Goal: Task Accomplishment & Management: Manage account settings

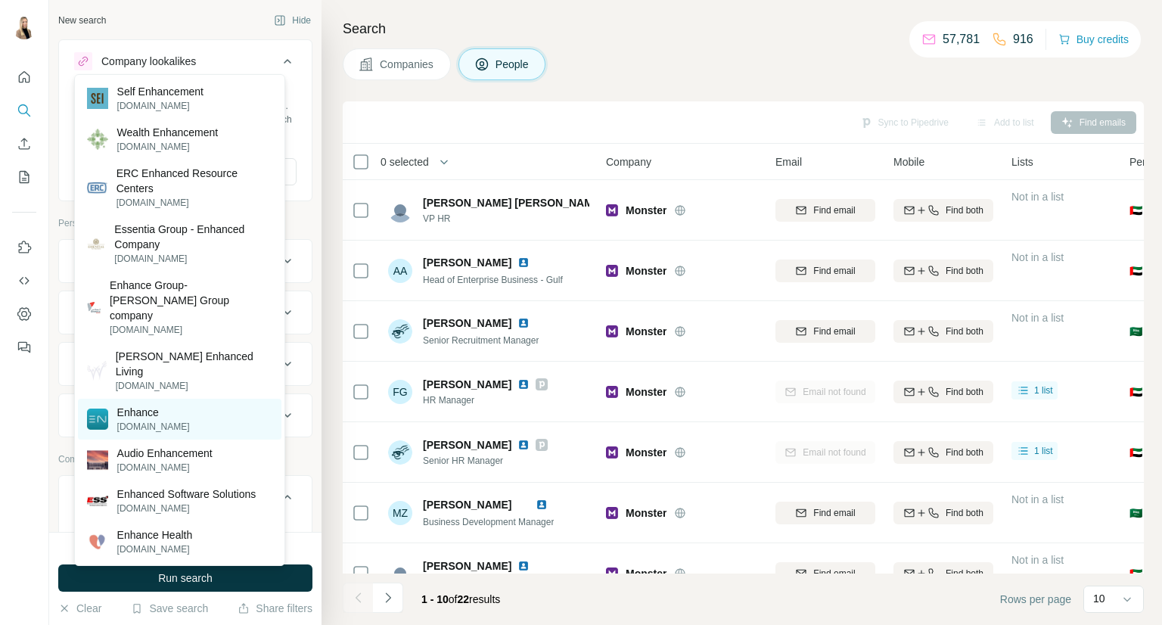
scroll to position [504, 0]
type input "*******"
click at [212, 399] on div "Enhance enhancefitness.com" at bounding box center [180, 419] width 204 height 41
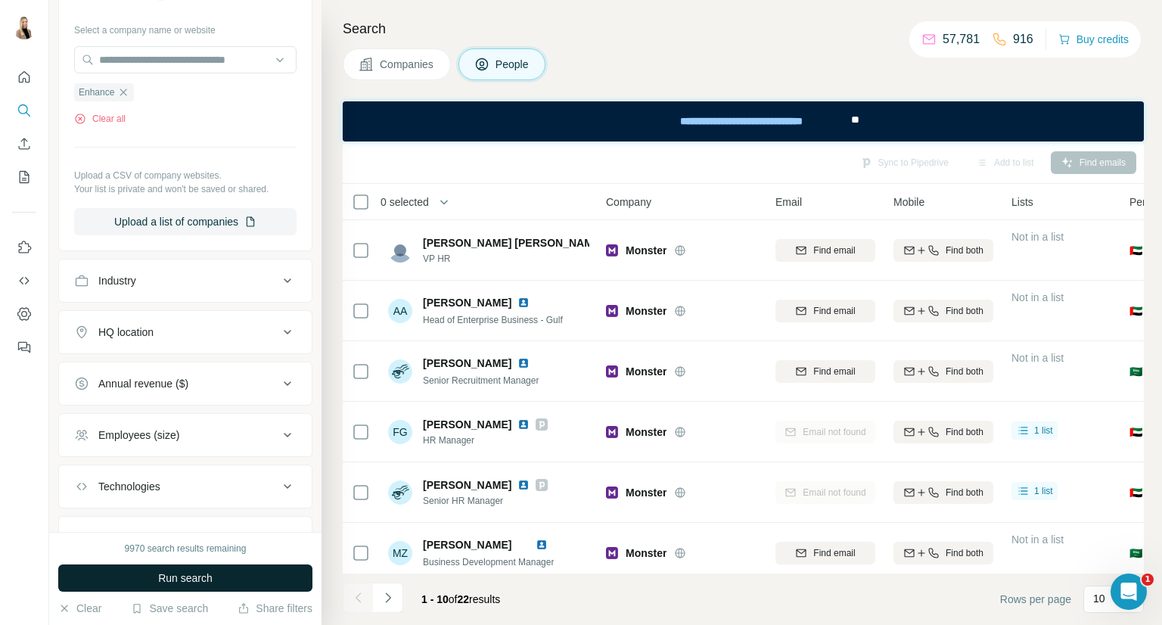
click at [174, 575] on span "Run search" at bounding box center [185, 578] width 54 height 15
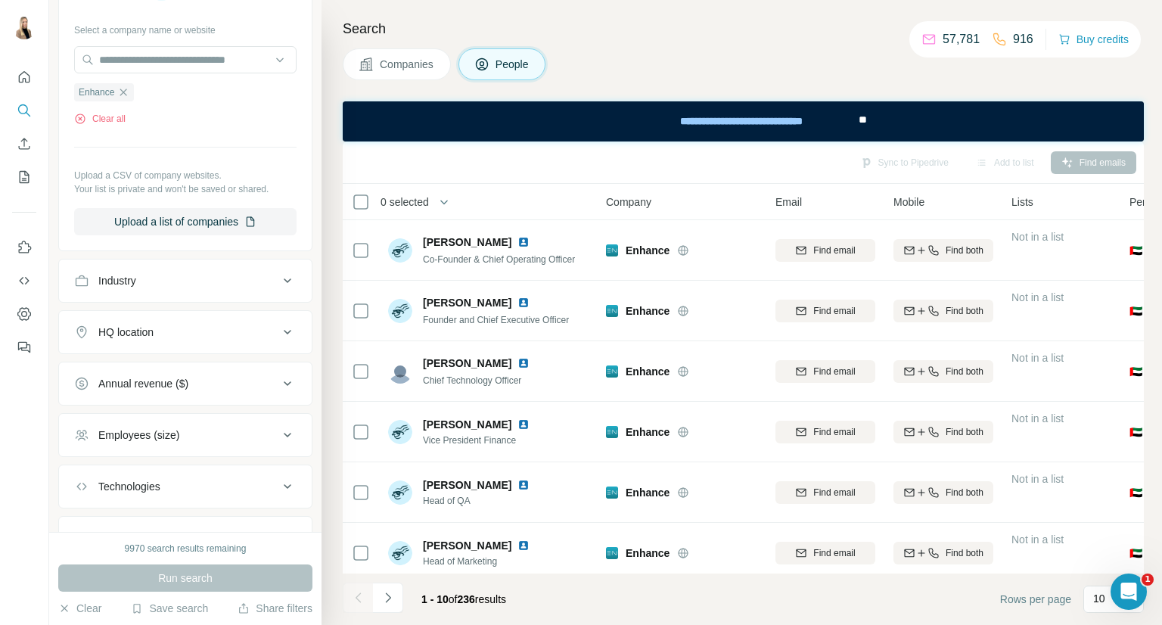
scroll to position [252, 0]
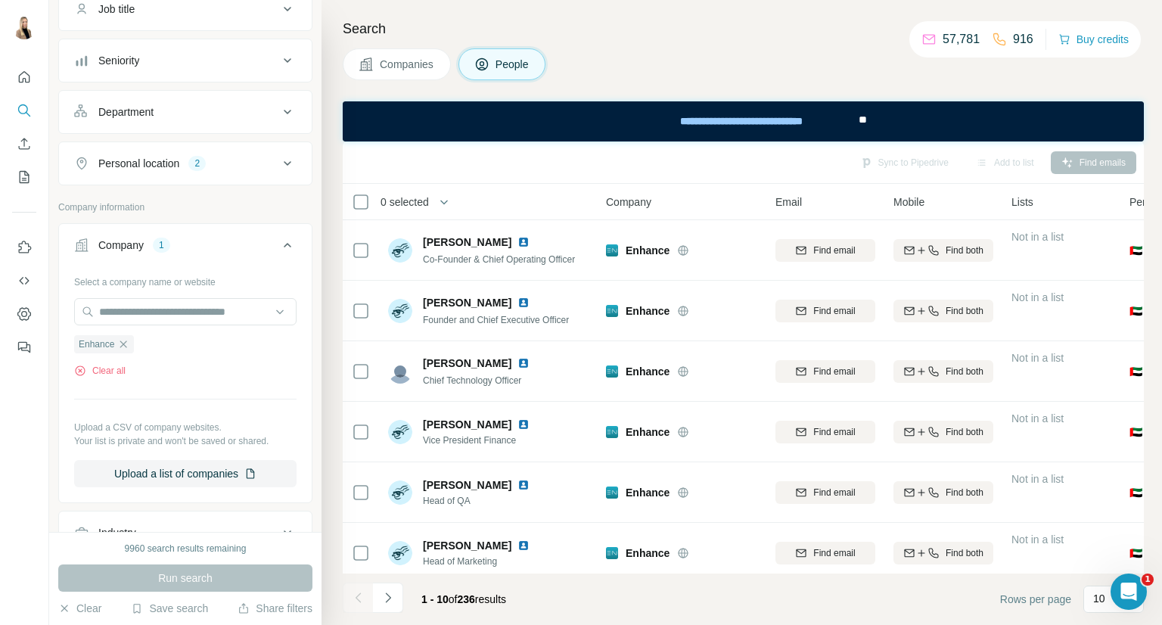
click at [278, 154] on icon at bounding box center [287, 163] width 18 height 18
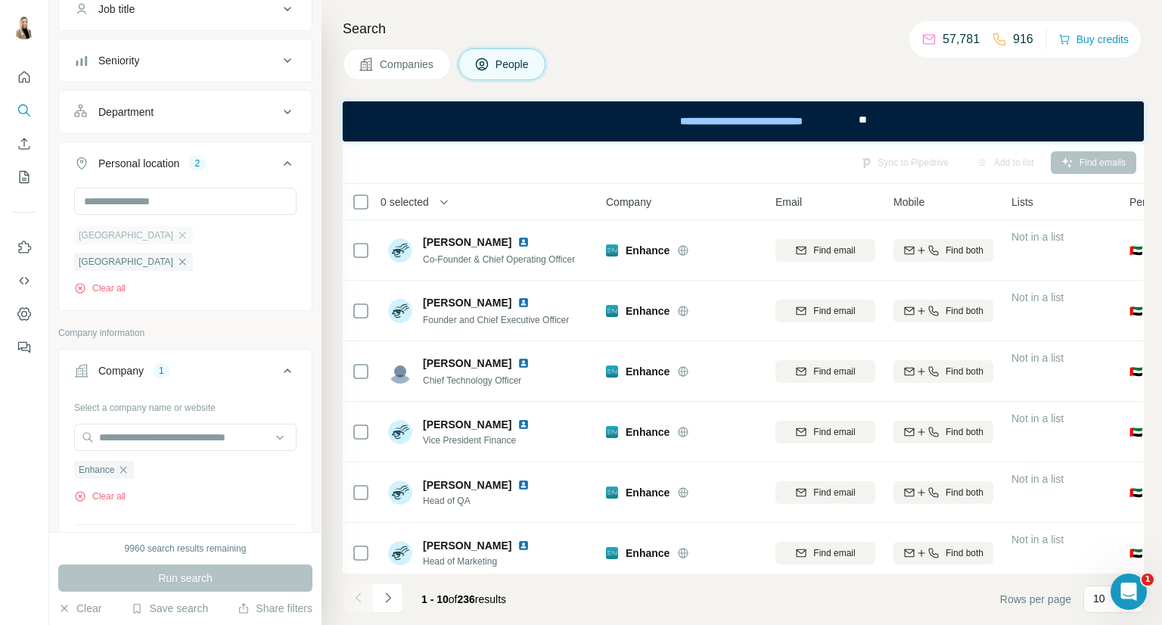
click at [174, 240] on div "[GEOGRAPHIC_DATA]" at bounding box center [133, 235] width 119 height 18
click at [179, 237] on icon "button" at bounding box center [182, 235] width 7 height 7
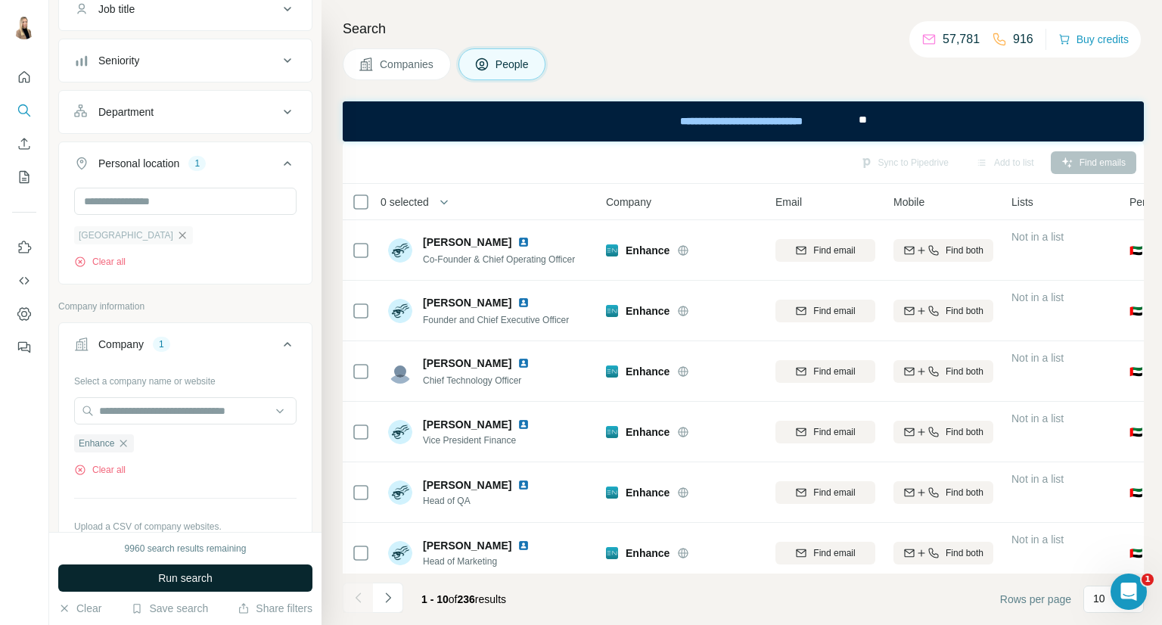
click at [176, 230] on icon "button" at bounding box center [182, 235] width 12 height 12
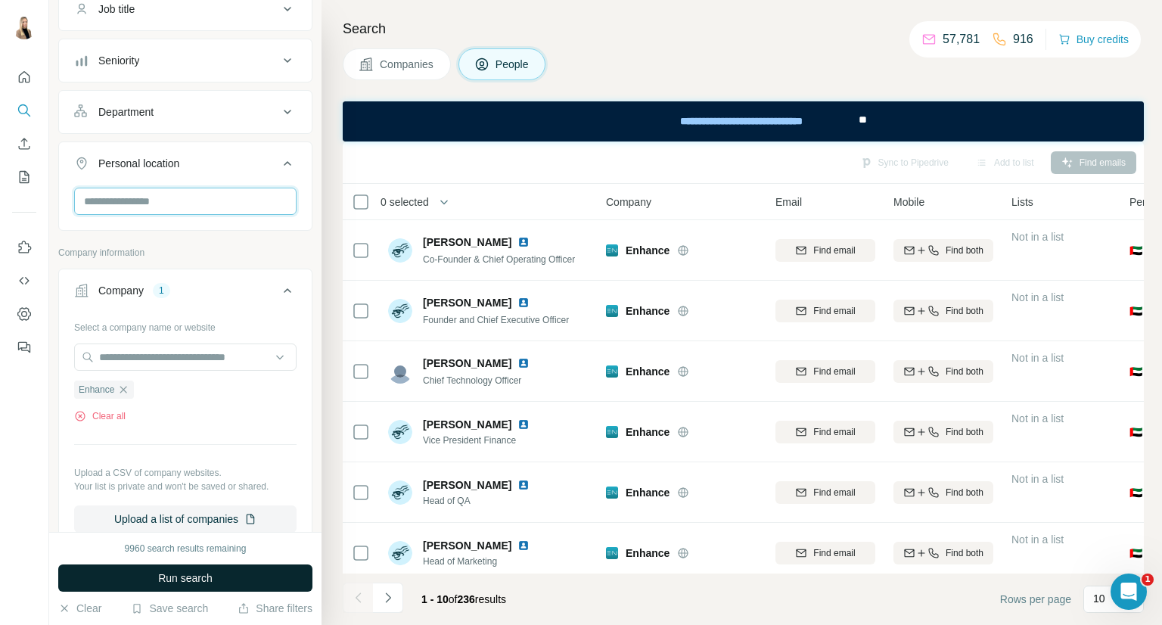
click at [141, 195] on input "text" at bounding box center [185, 201] width 222 height 27
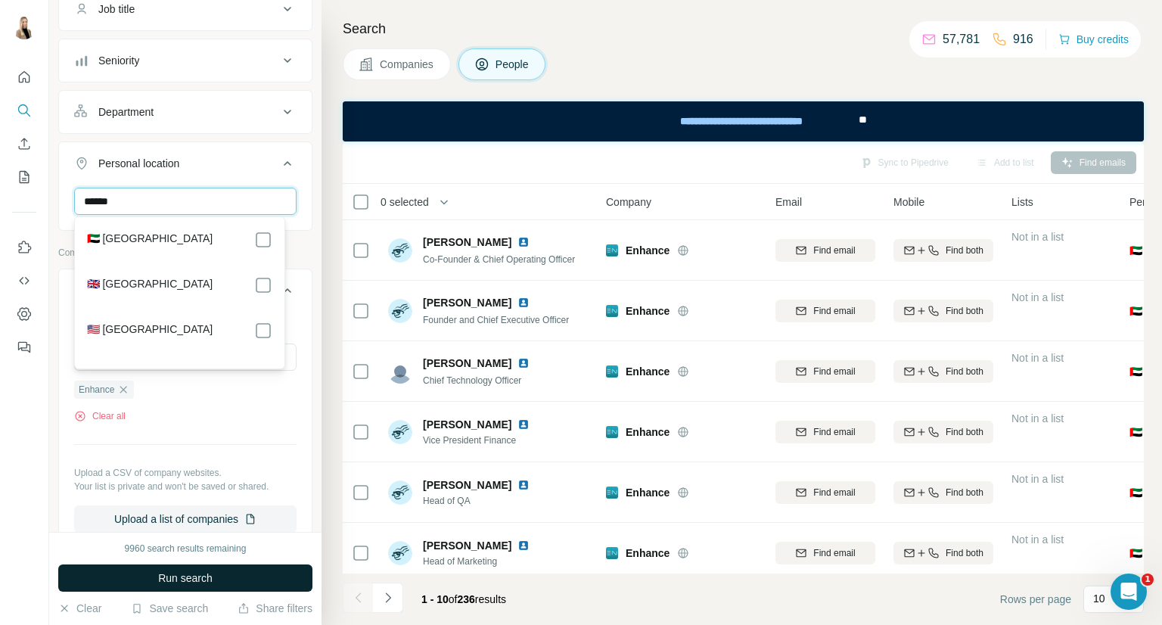
type input "******"
click at [154, 235] on label "🇦🇪 [GEOGRAPHIC_DATA]" at bounding box center [150, 240] width 126 height 18
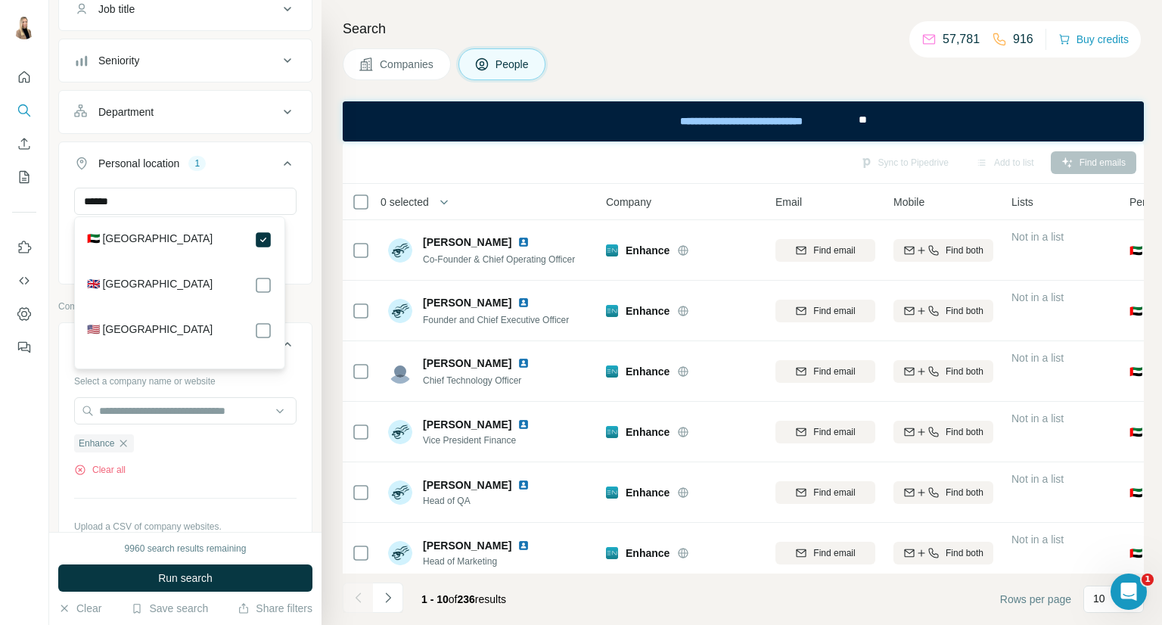
click at [188, 574] on span "Run search" at bounding box center [185, 578] width 54 height 15
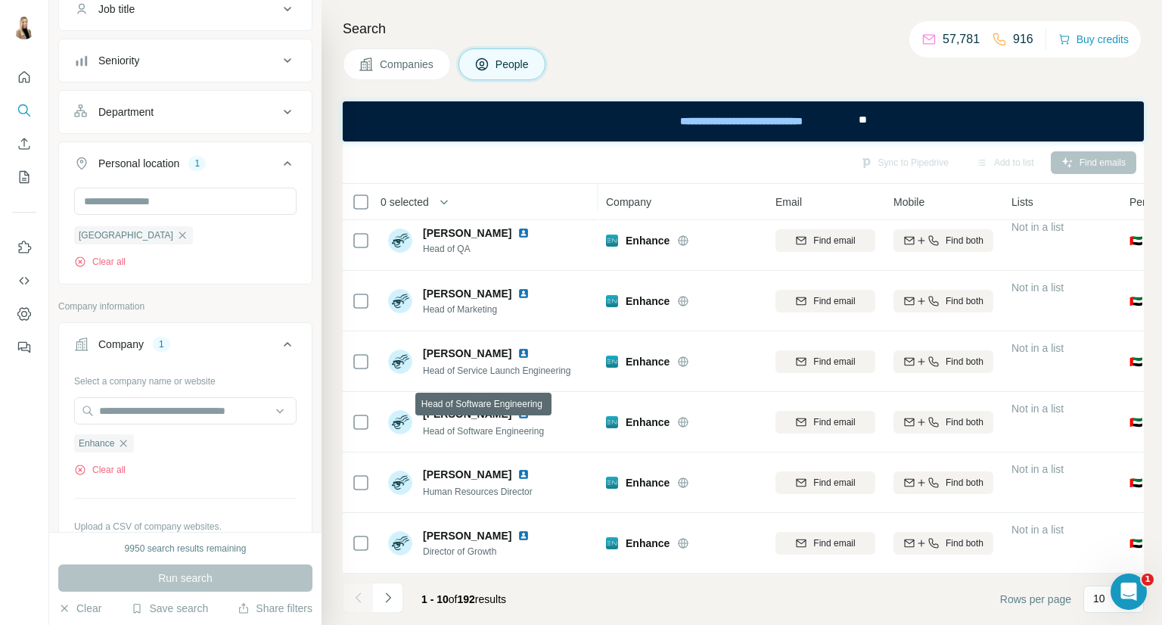
scroll to position [260, 0]
click at [393, 600] on icon "Navigate to next page" at bounding box center [388, 597] width 15 height 15
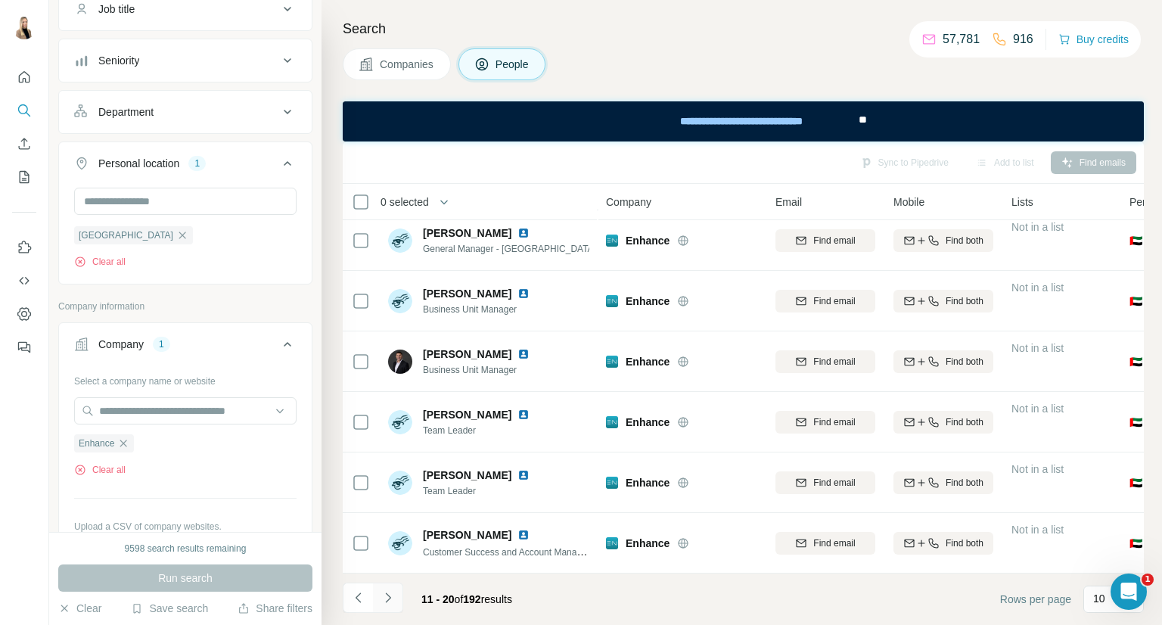
click at [387, 601] on icon "Navigate to next page" at bounding box center [388, 597] width 15 height 15
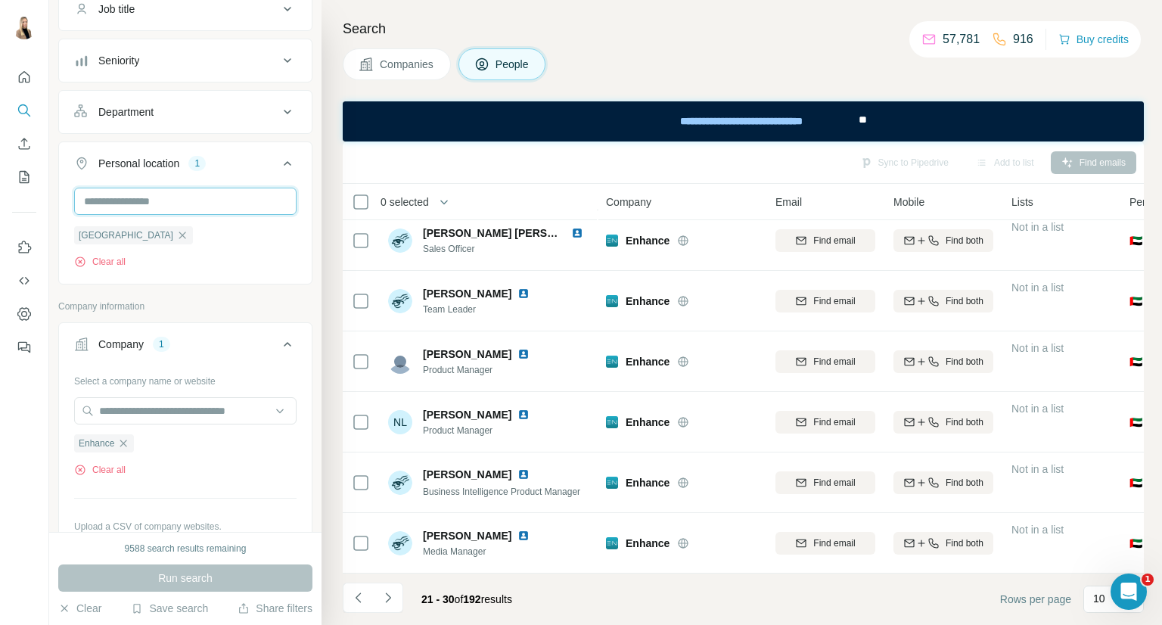
click at [179, 202] on input "text" at bounding box center [185, 201] width 222 height 27
type input "****"
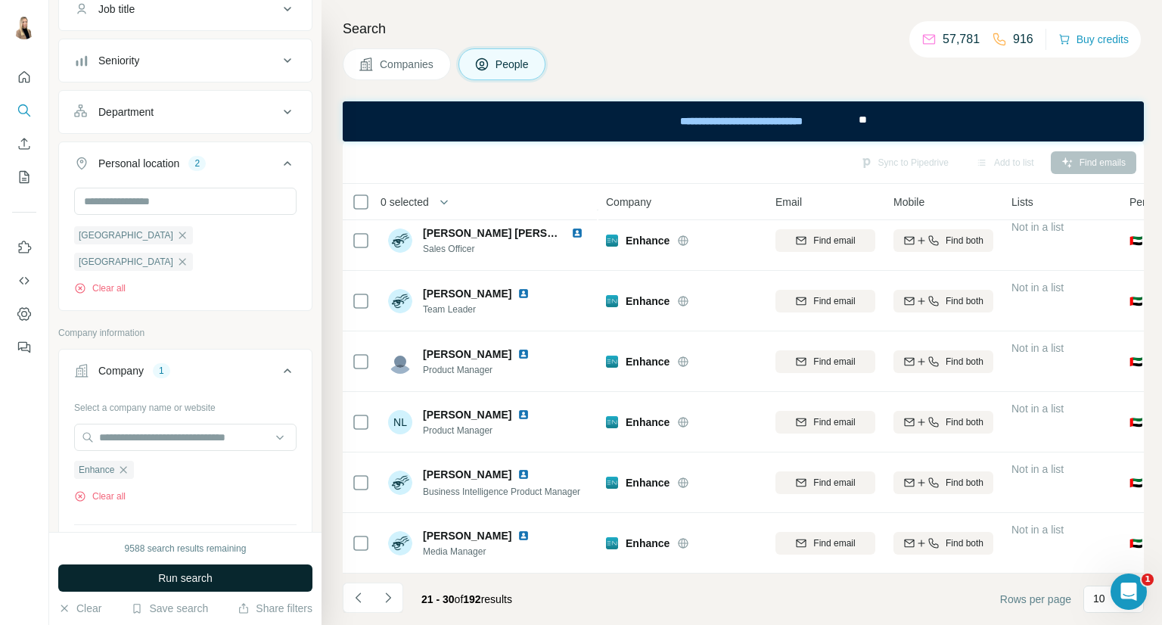
click at [197, 580] on span "Run search" at bounding box center [185, 578] width 54 height 15
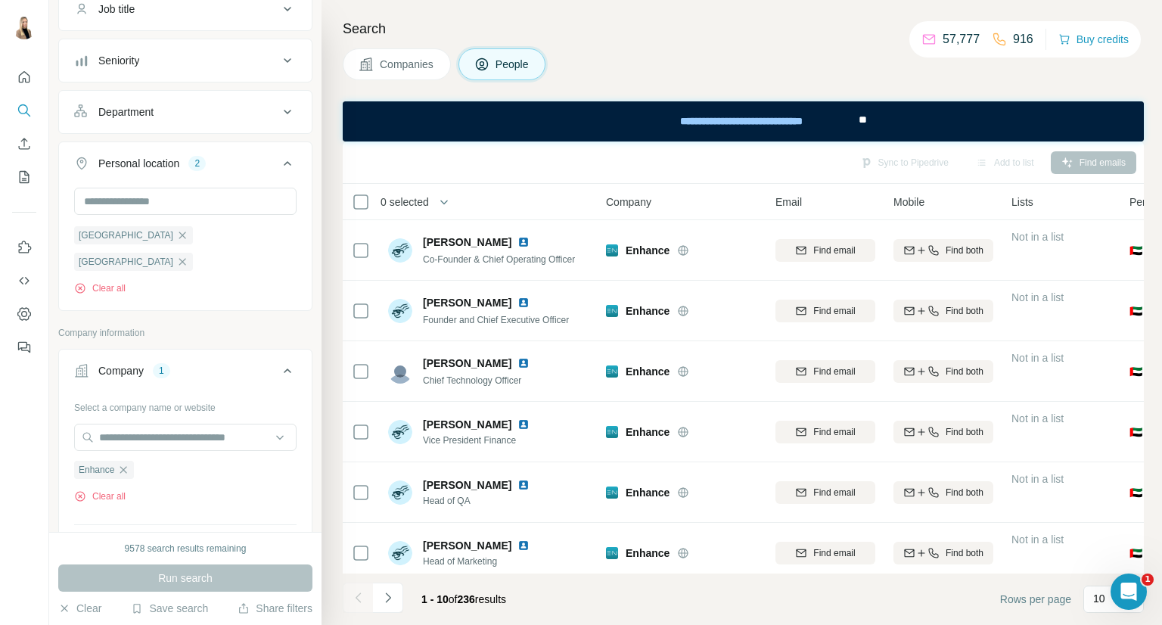
scroll to position [260, 0]
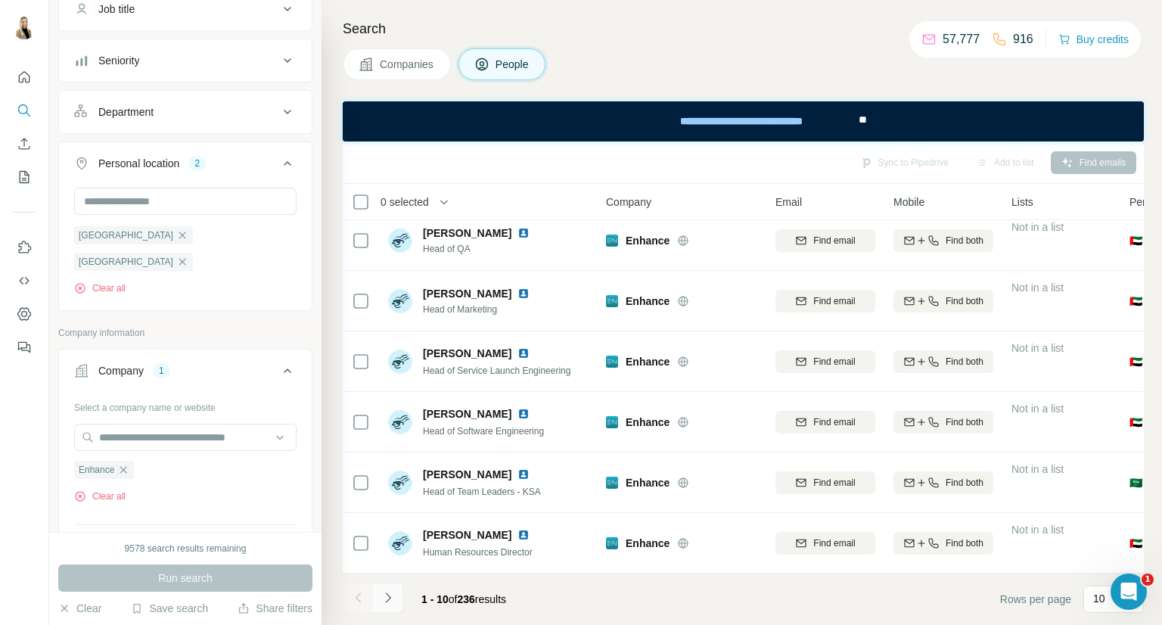
click at [396, 602] on button "Navigate to next page" at bounding box center [388, 598] width 30 height 30
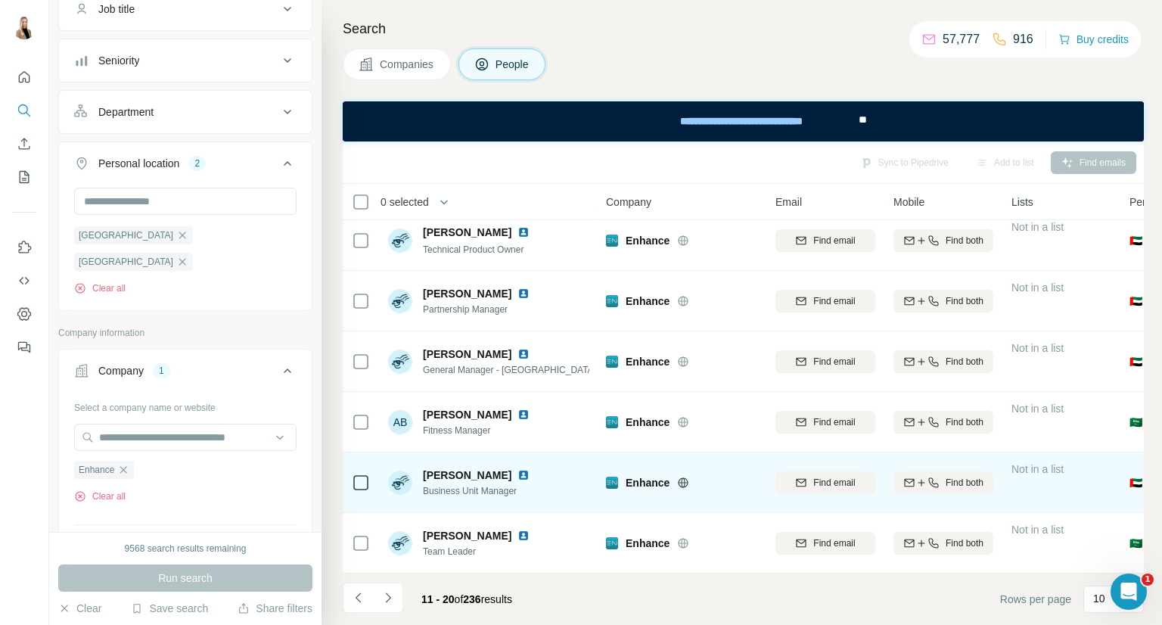
scroll to position [0, 0]
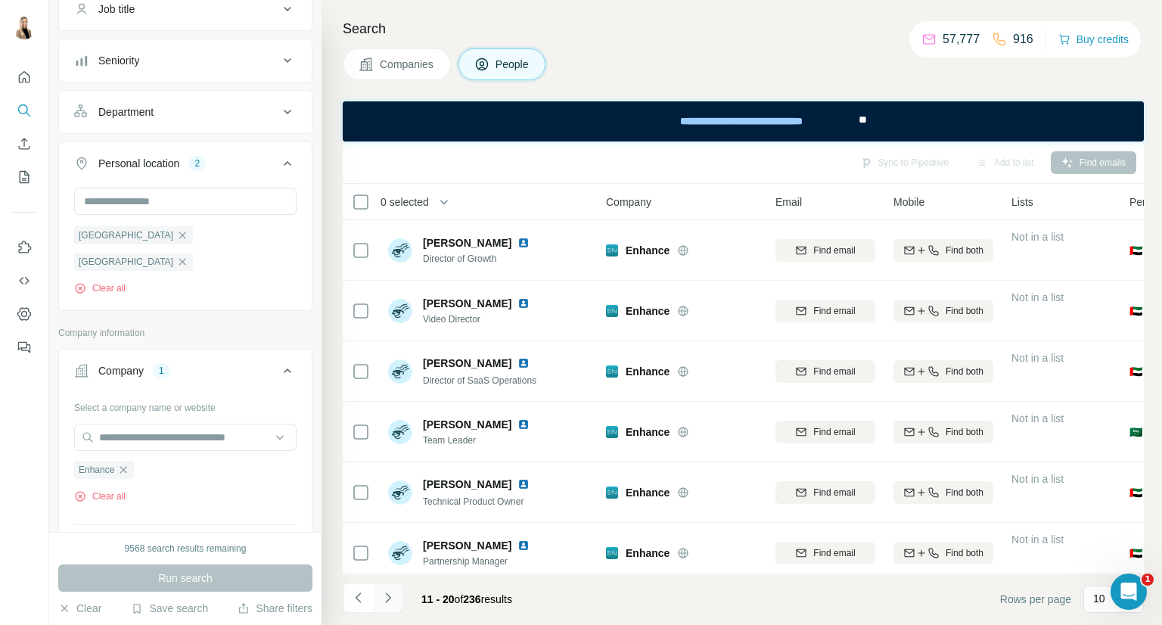
click at [390, 600] on icon "Navigate to next page" at bounding box center [388, 597] width 15 height 15
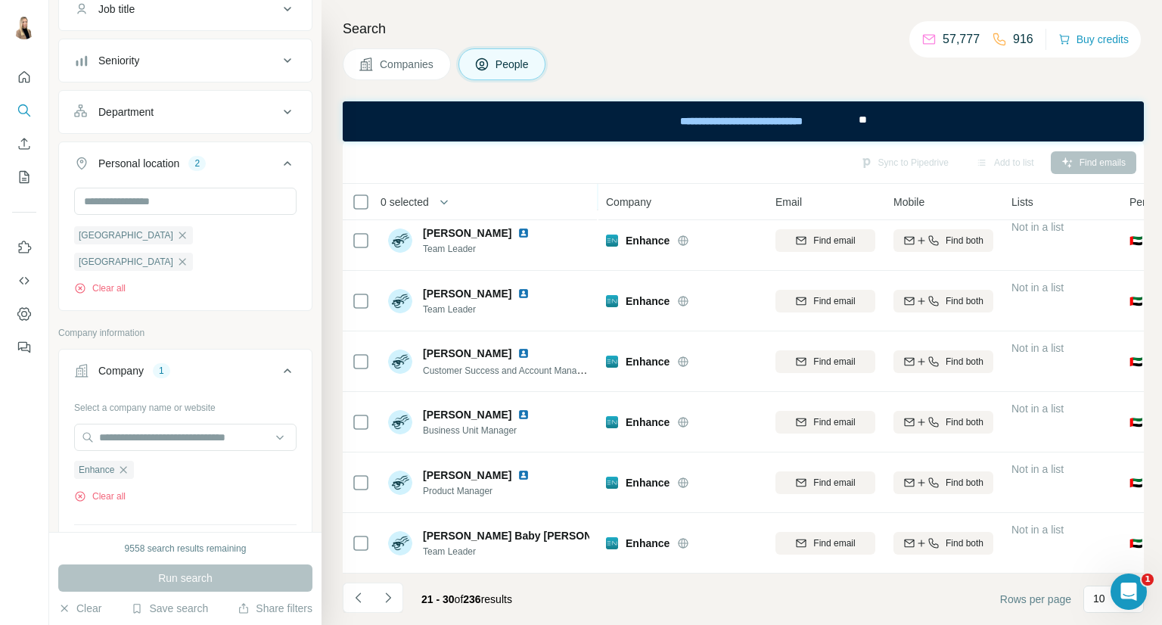
scroll to position [260, 0]
click at [401, 588] on button "Navigate to next page" at bounding box center [388, 598] width 30 height 30
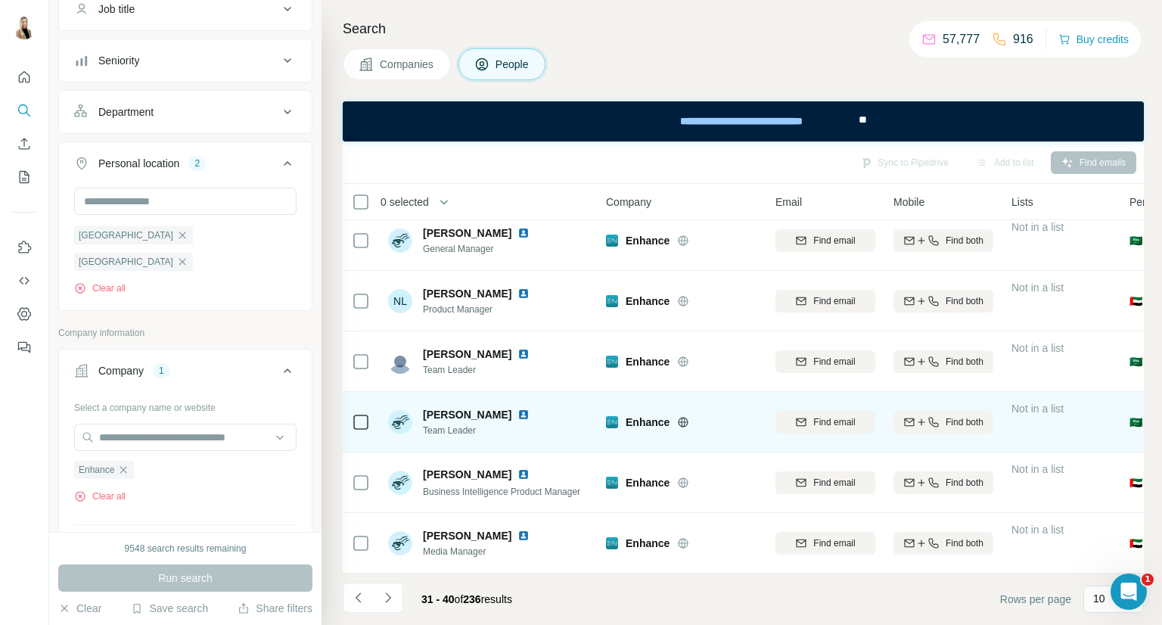
scroll to position [7, 0]
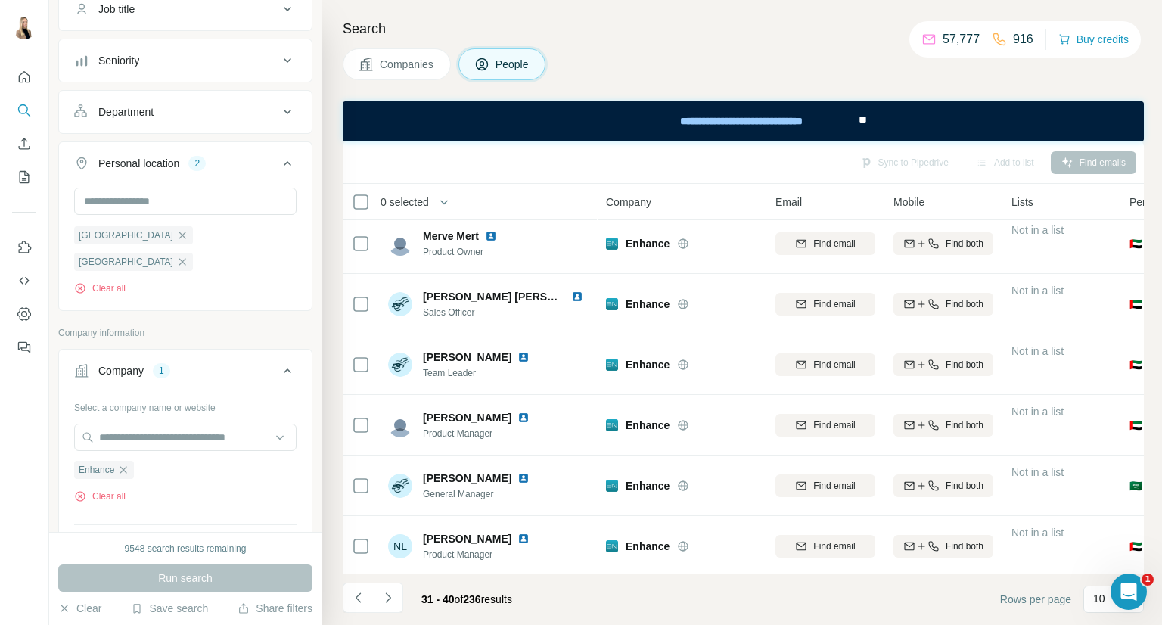
drag, startPoint x: 418, startPoint y: 71, endPoint x: 115, endPoint y: 11, distance: 308.5
click at [418, 71] on span "Companies" at bounding box center [407, 64] width 55 height 15
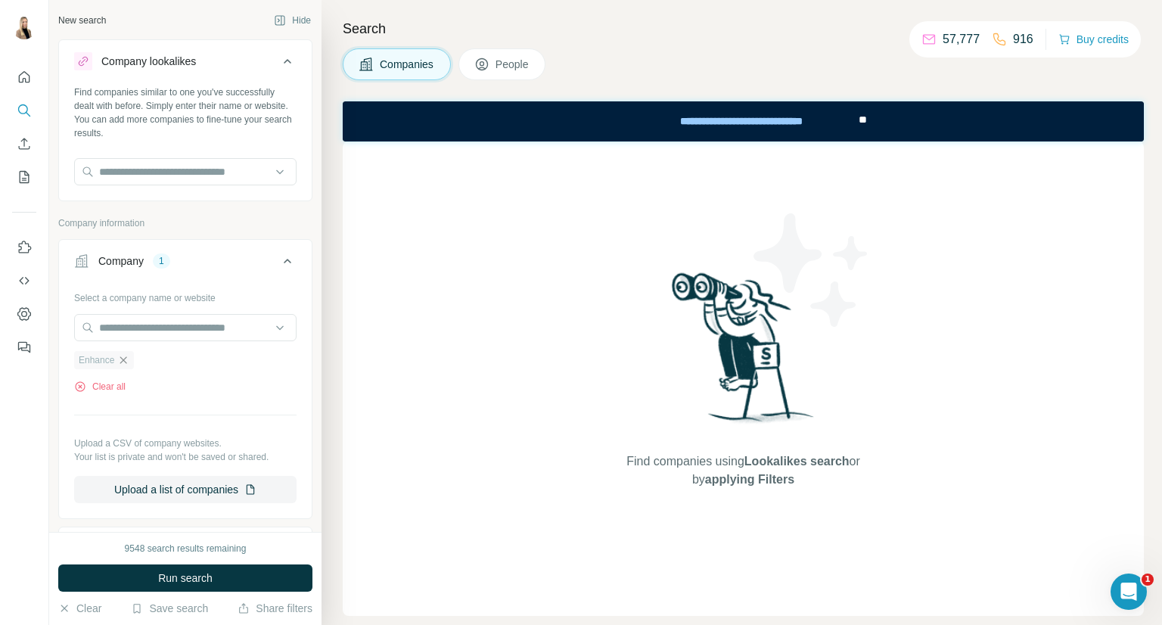
click at [124, 359] on icon "button" at bounding box center [123, 360] width 12 height 12
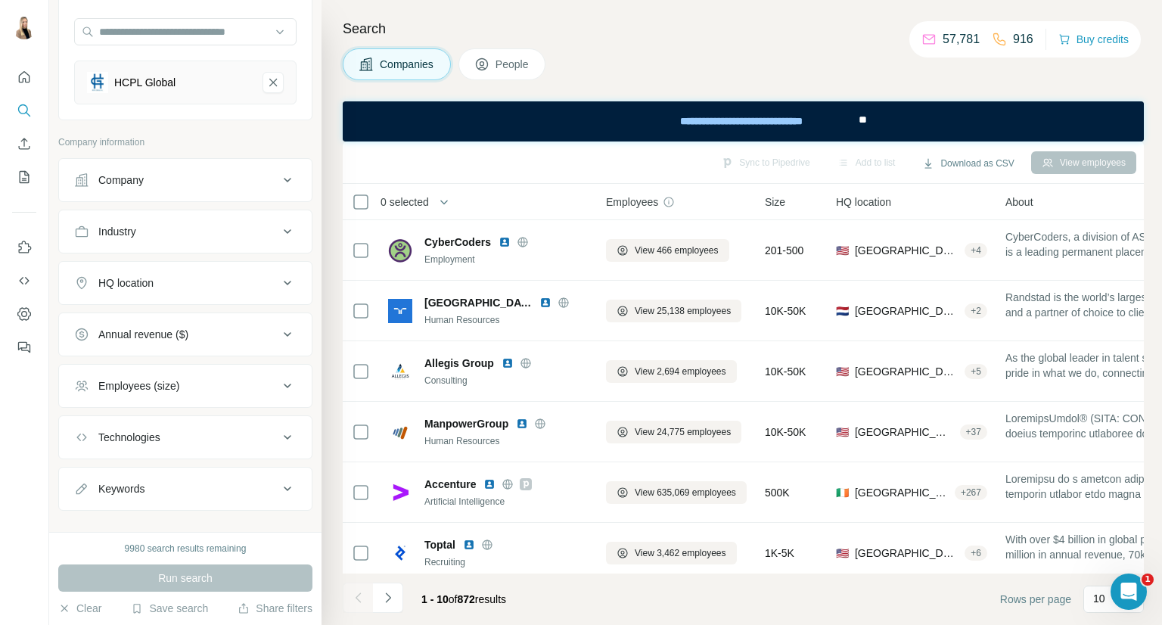
scroll to position [158, 0]
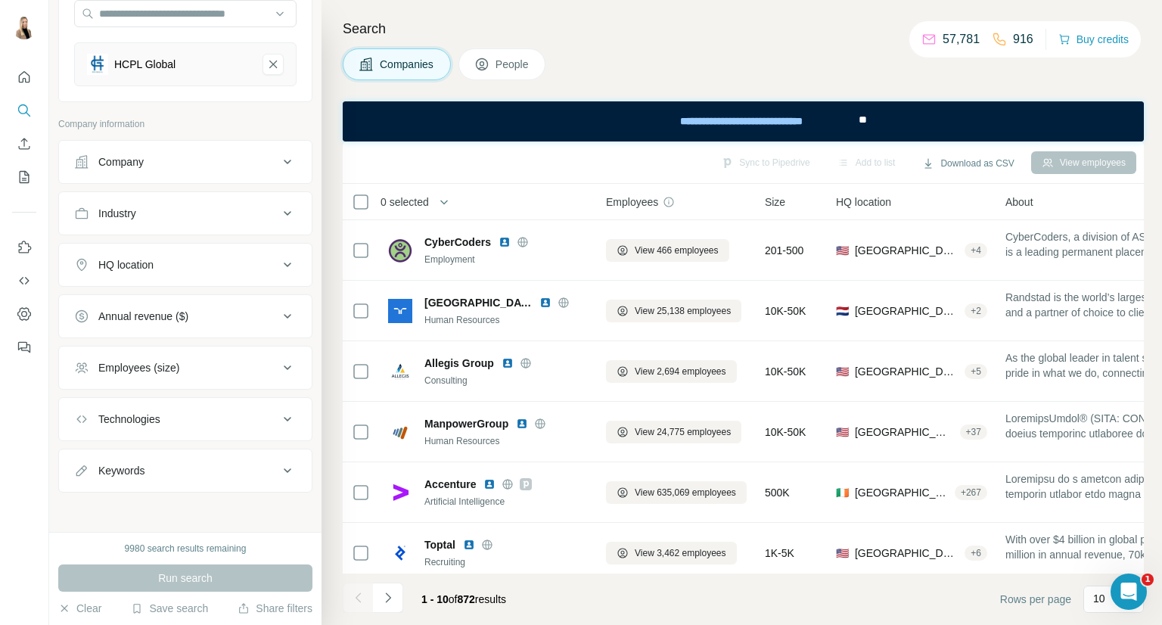
click at [278, 264] on icon at bounding box center [287, 265] width 18 height 18
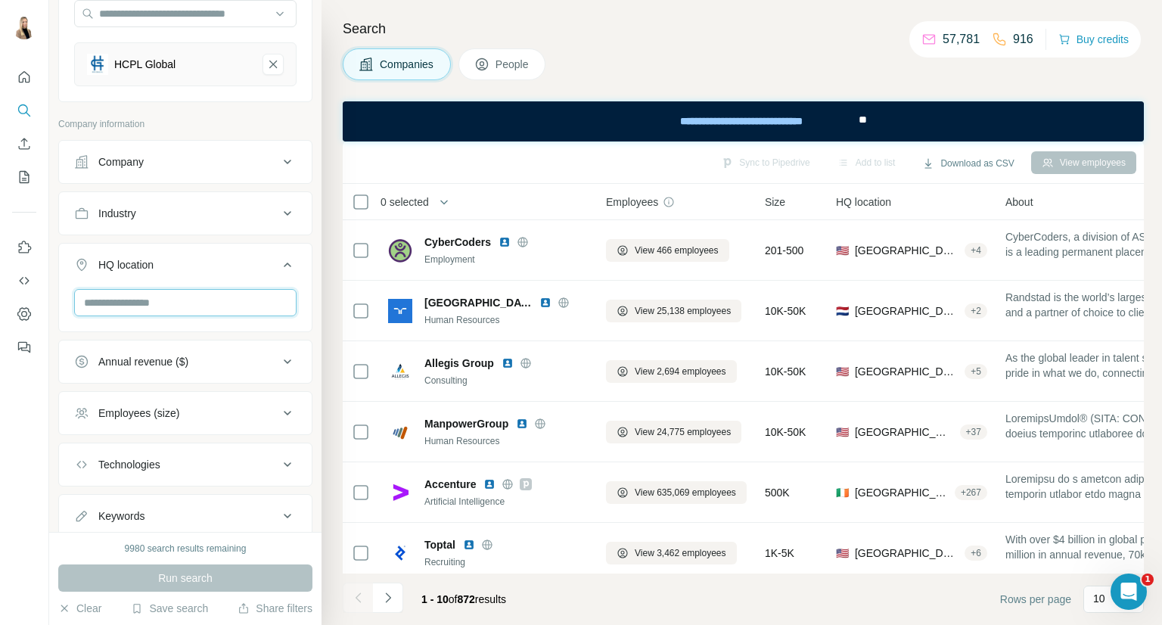
click at [224, 295] on input "text" at bounding box center [185, 302] width 222 height 27
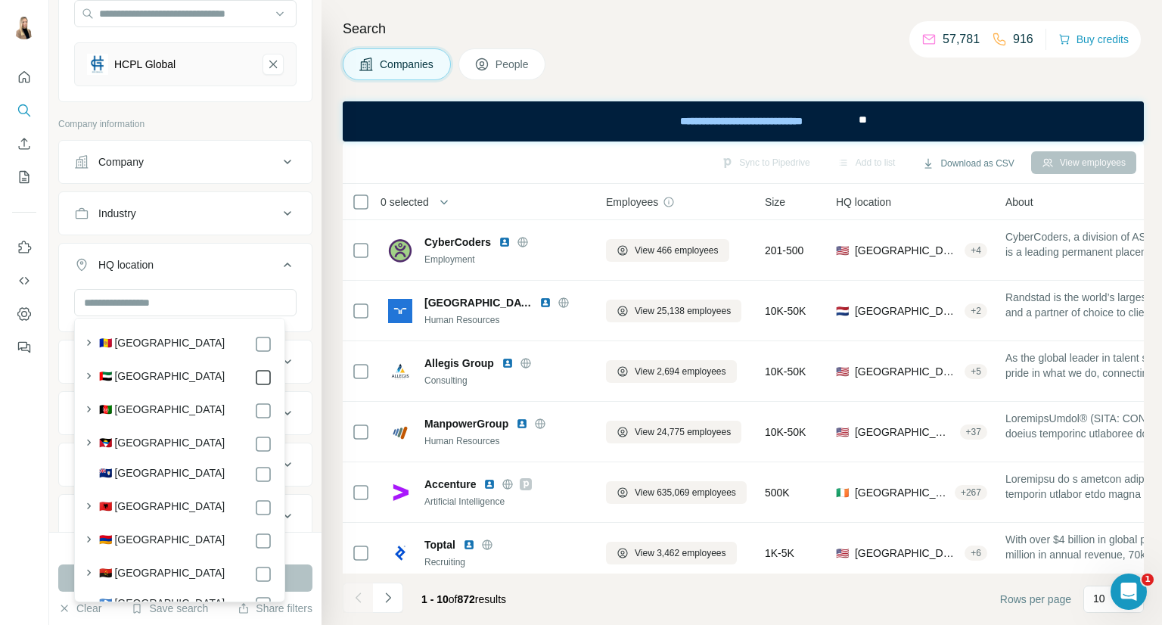
click at [254, 385] on icon at bounding box center [263, 377] width 18 height 18
click at [203, 299] on input "text" at bounding box center [185, 302] width 222 height 27
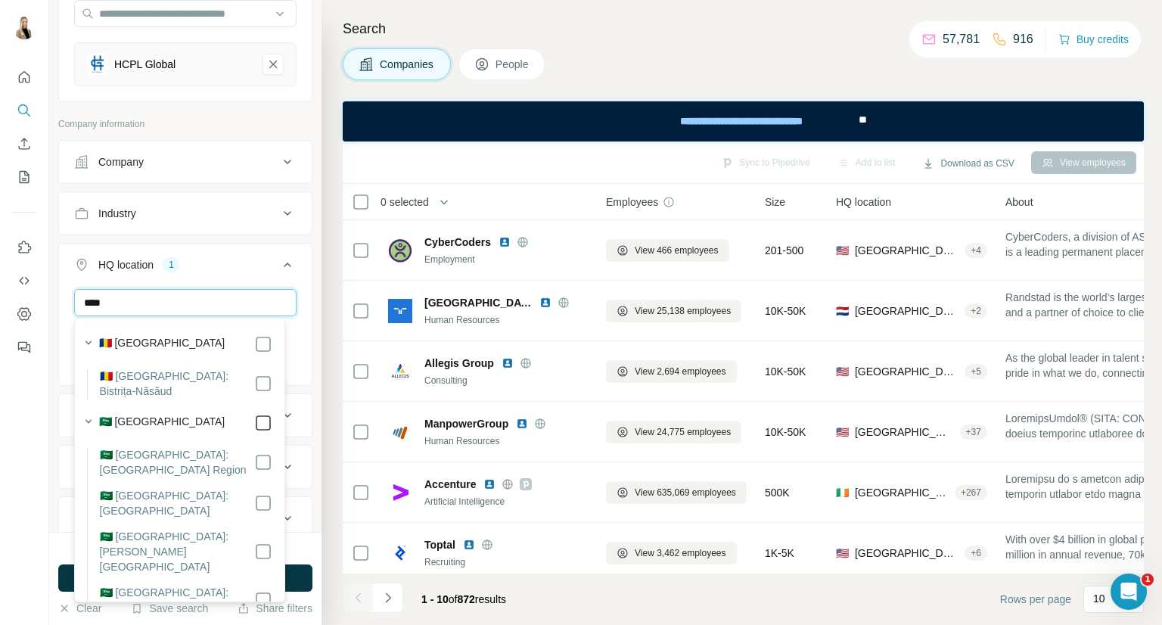
type input "****"
click at [294, 353] on div "**** United Arab Emirates Saudi Arabia Clear all" at bounding box center [185, 349] width 253 height 120
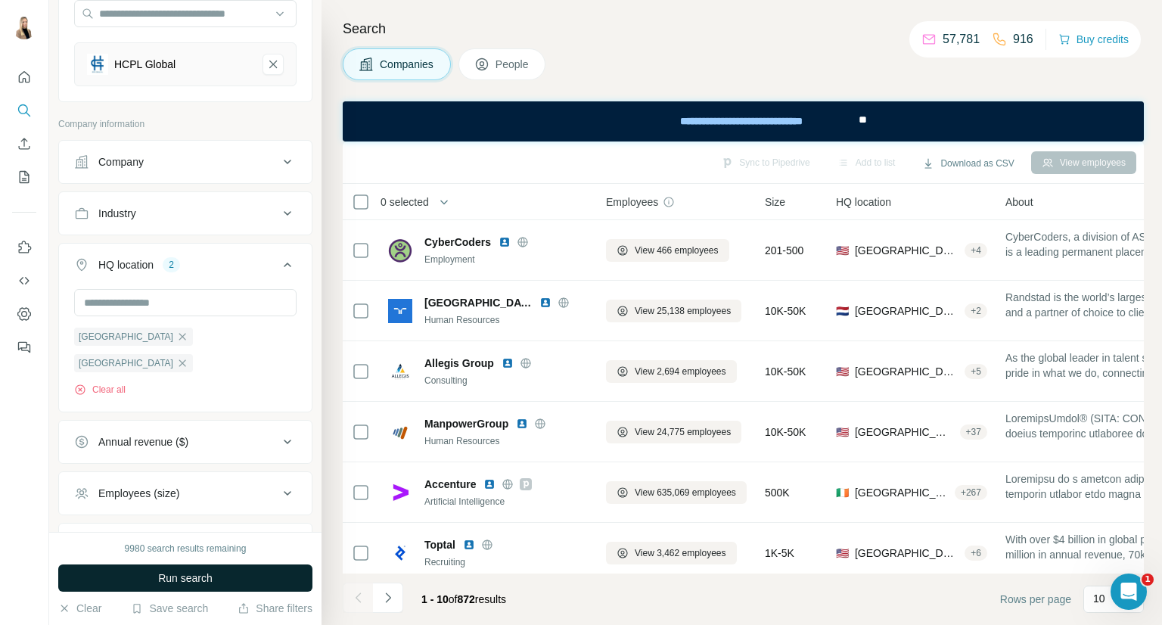
click at [257, 573] on button "Run search" at bounding box center [185, 577] width 254 height 27
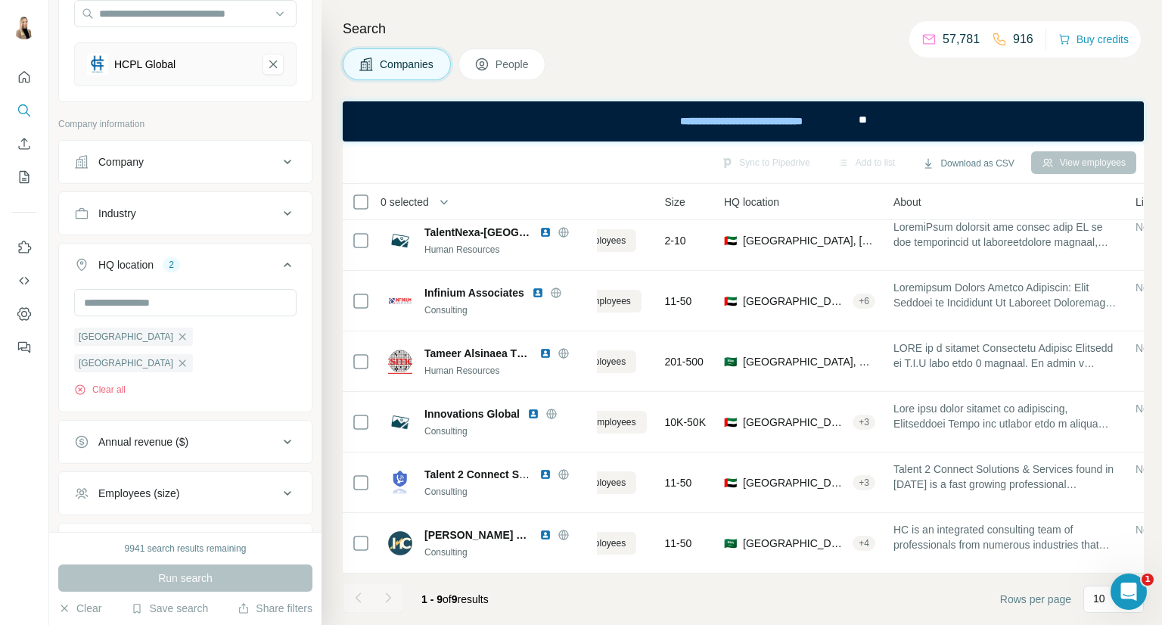
scroll to position [199, 0]
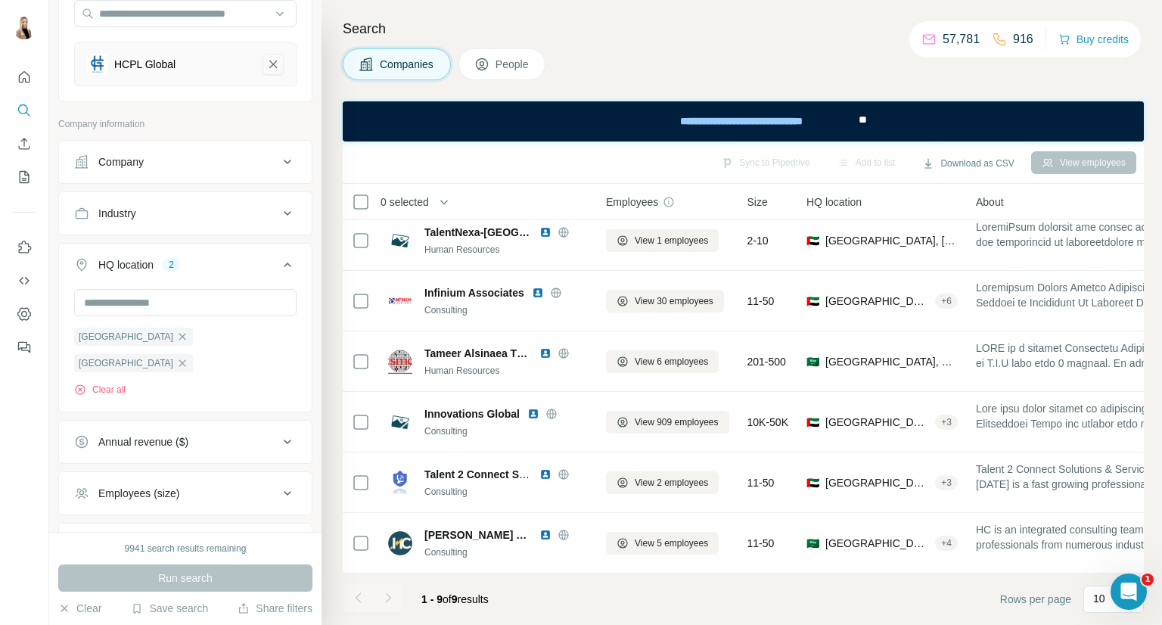
click at [269, 64] on icon "HCPL Global-remove-button" at bounding box center [273, 65] width 8 height 8
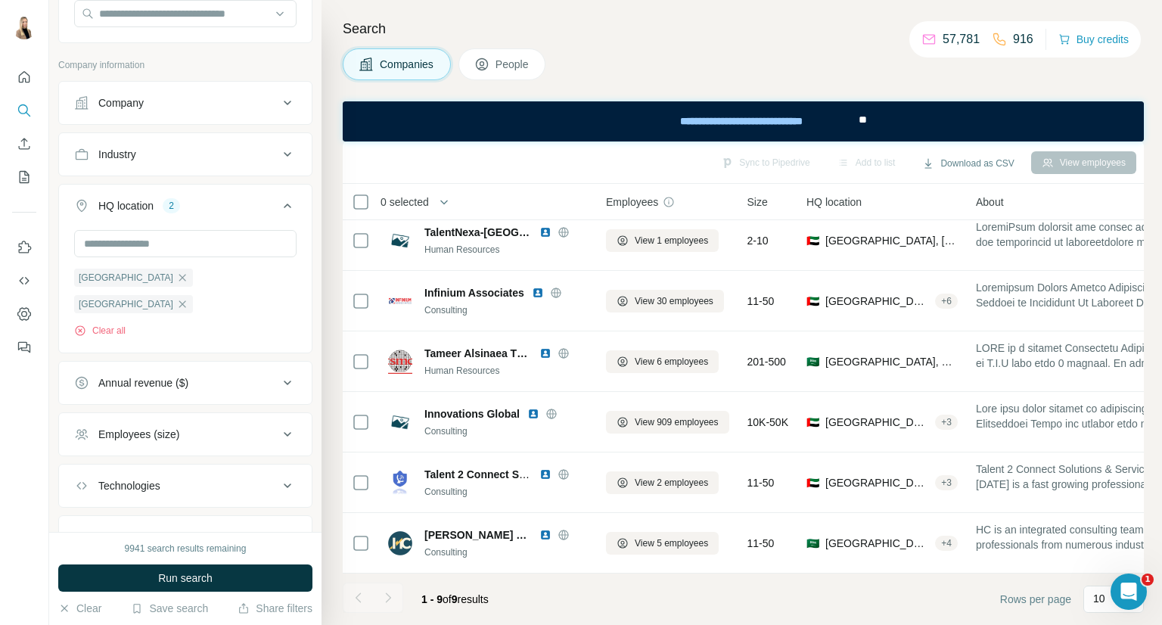
scroll to position [70, 0]
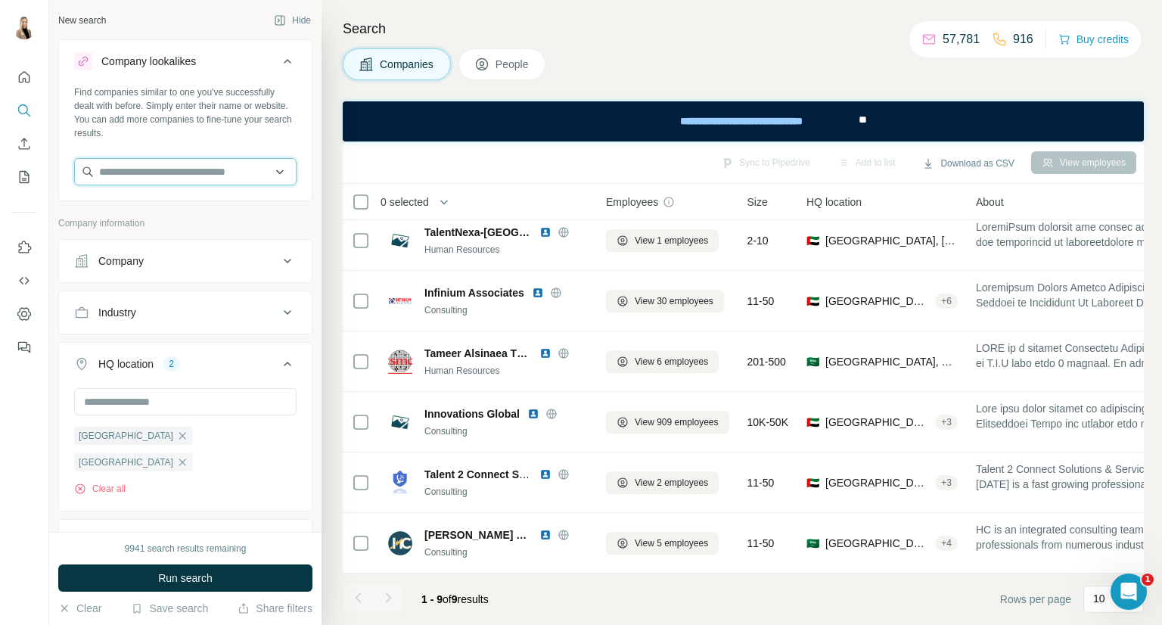
click at [222, 176] on input "text" at bounding box center [185, 171] width 222 height 27
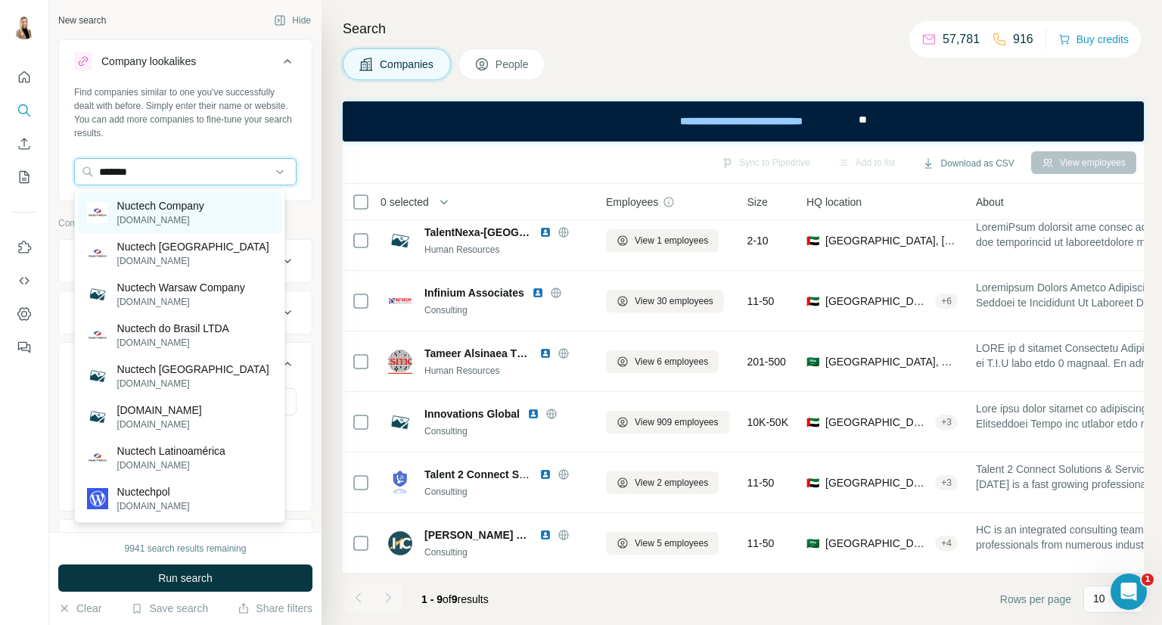
type input "*******"
click at [198, 219] on p "nuctech.com" at bounding box center [160, 220] width 87 height 14
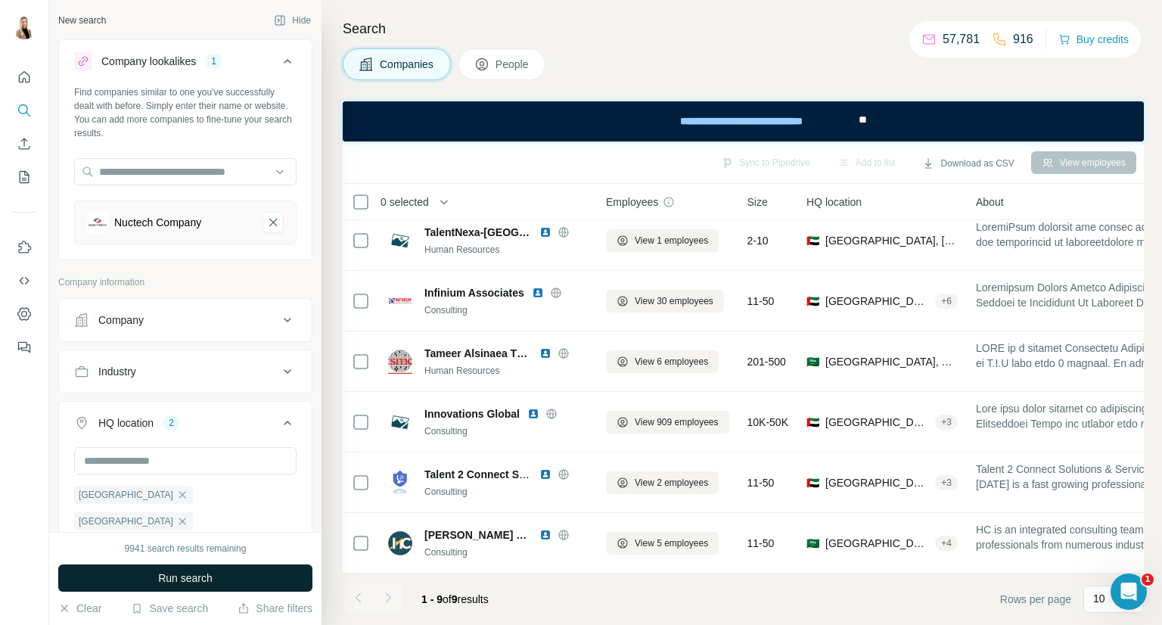
click at [191, 577] on span "Run search" at bounding box center [185, 578] width 54 height 15
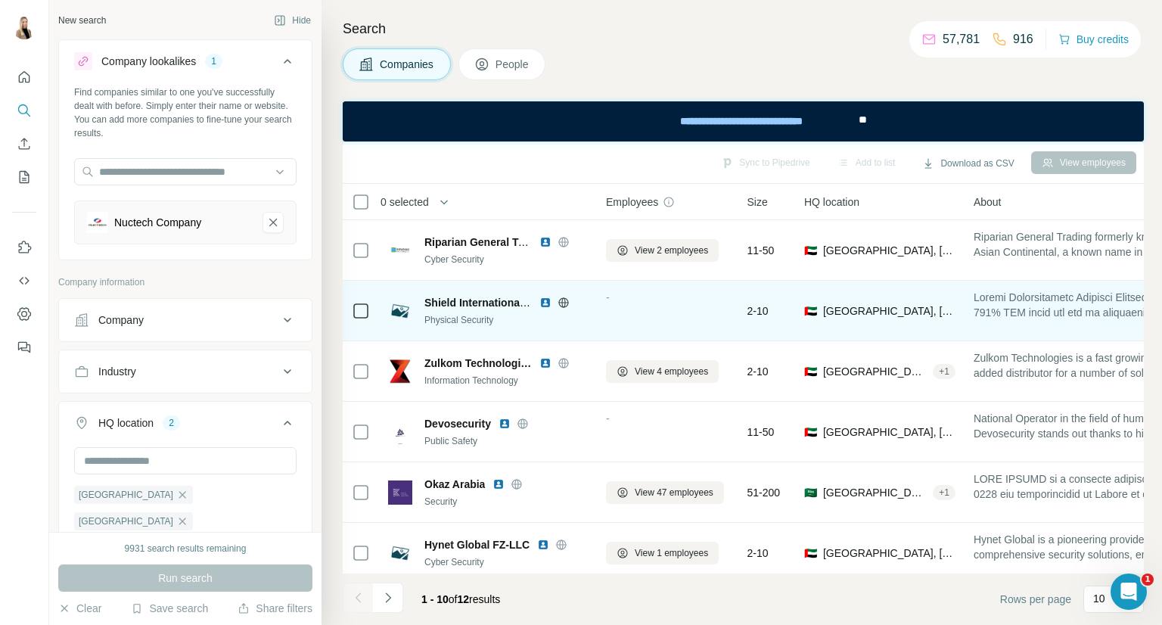
scroll to position [260, 0]
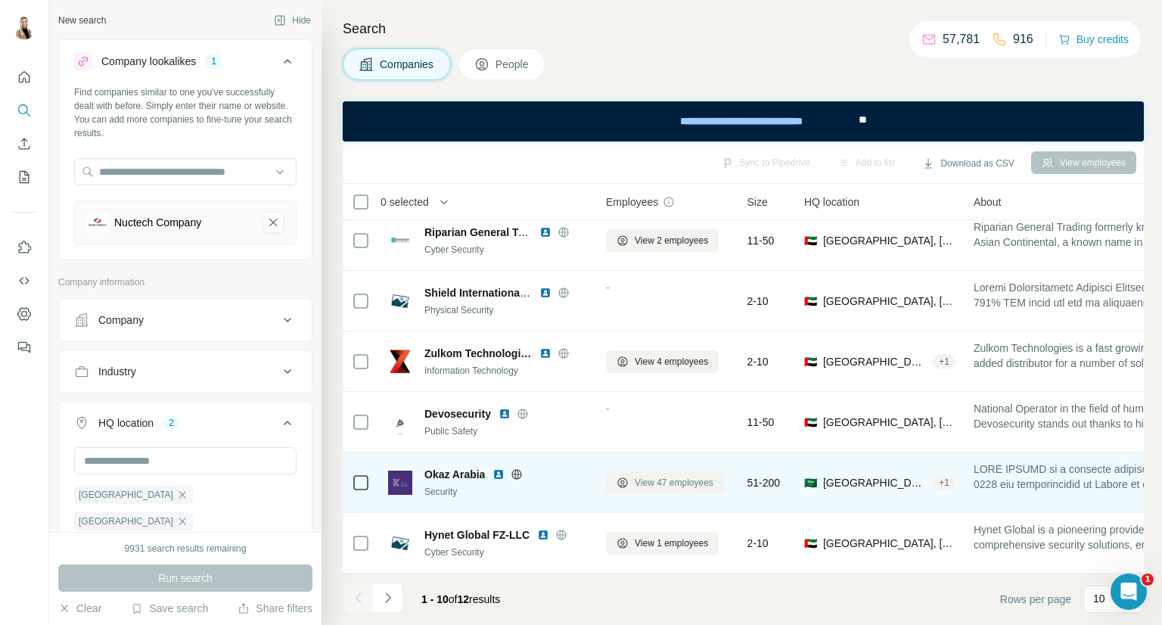
click at [664, 476] on span "View 47 employees" at bounding box center [674, 483] width 79 height 14
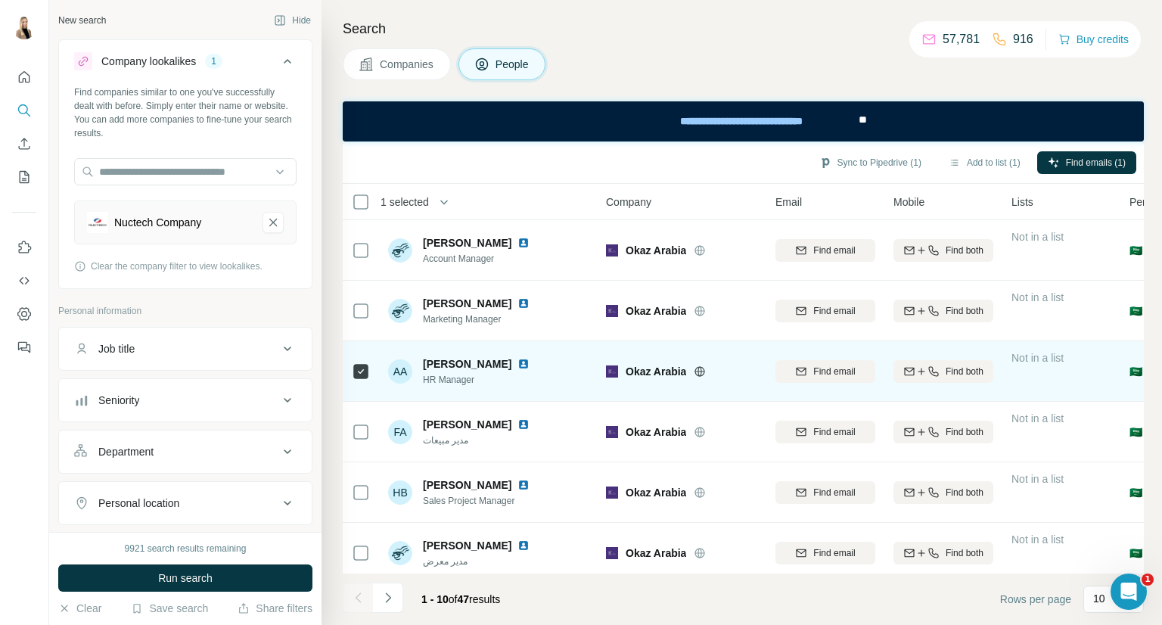
click at [518, 364] on img at bounding box center [524, 364] width 12 height 12
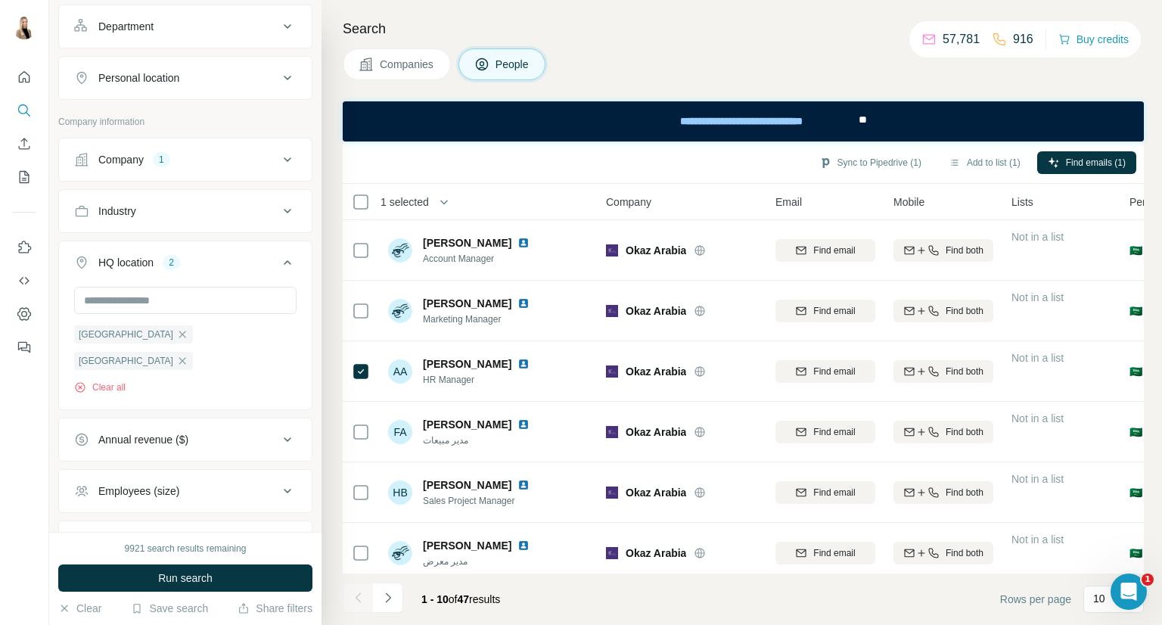
scroll to position [504, 0]
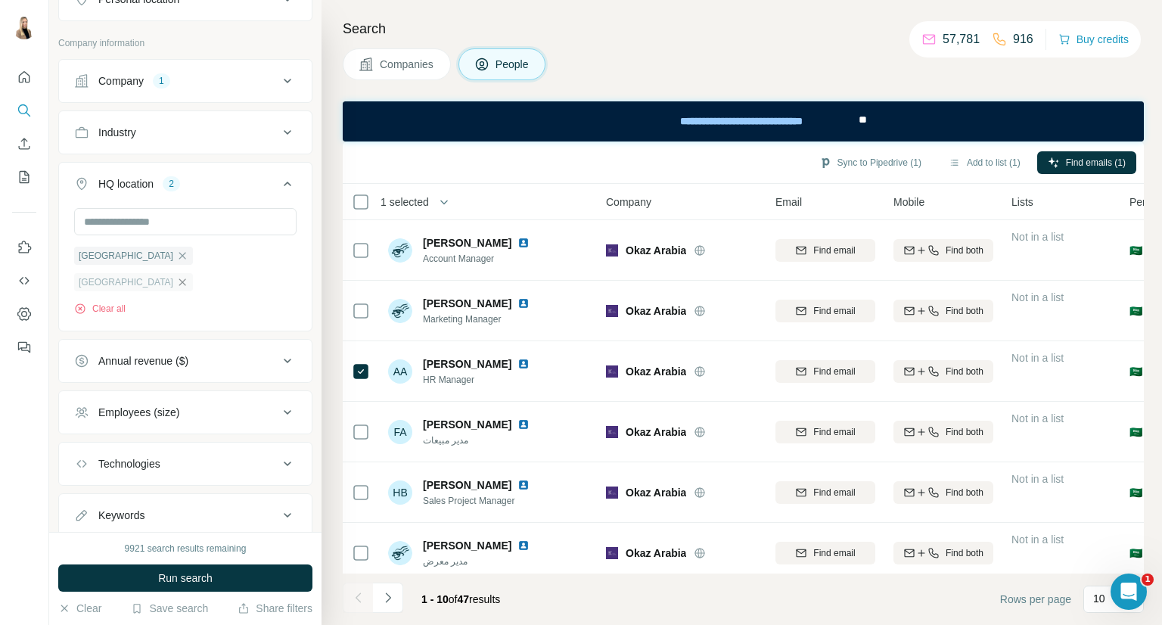
click at [188, 276] on icon "button" at bounding box center [182, 282] width 12 height 12
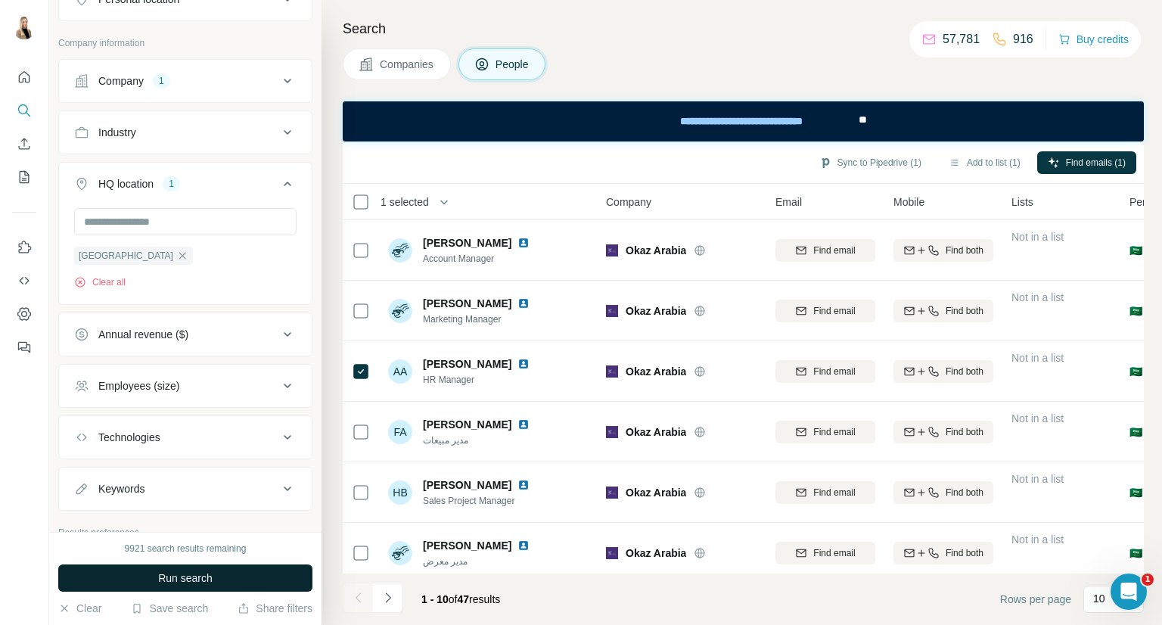
click at [423, 58] on span "Companies" at bounding box center [407, 64] width 55 height 15
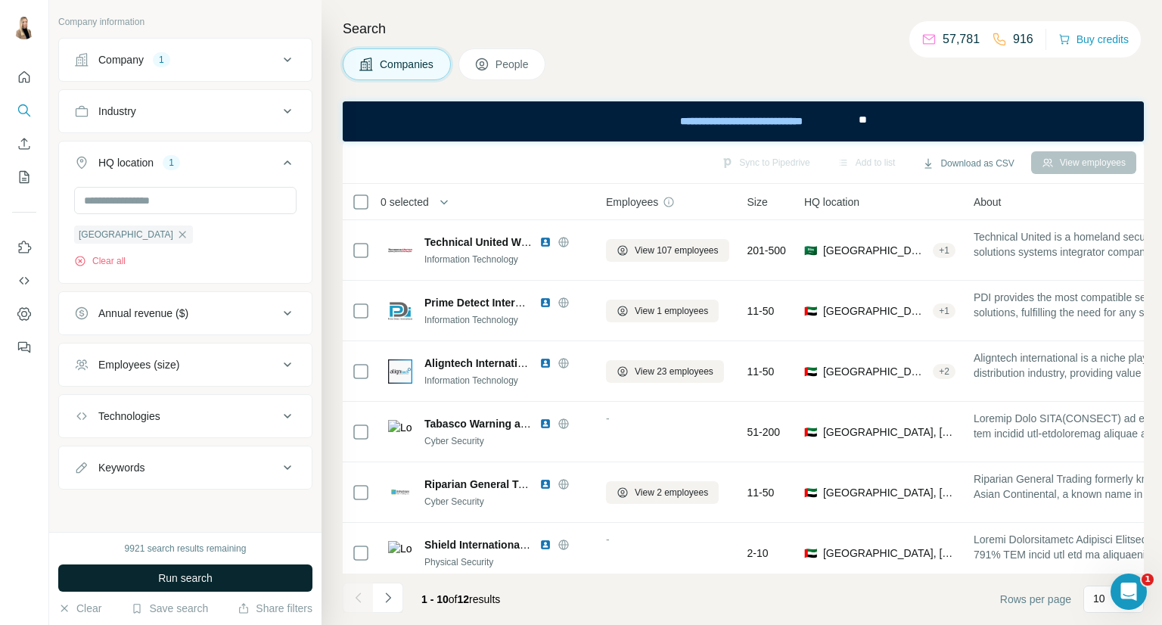
scroll to position [287, 0]
click at [185, 576] on span "Run search" at bounding box center [185, 578] width 54 height 15
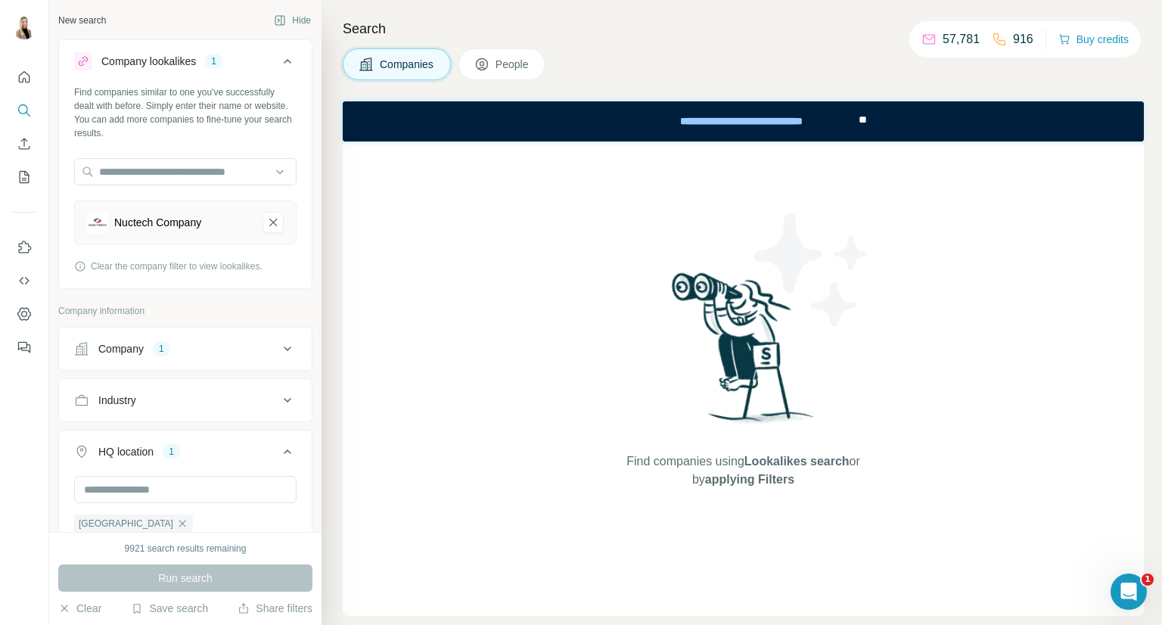
click at [200, 350] on div "Company 1" at bounding box center [176, 348] width 204 height 15
click at [139, 448] on icon "button" at bounding box center [137, 447] width 7 height 7
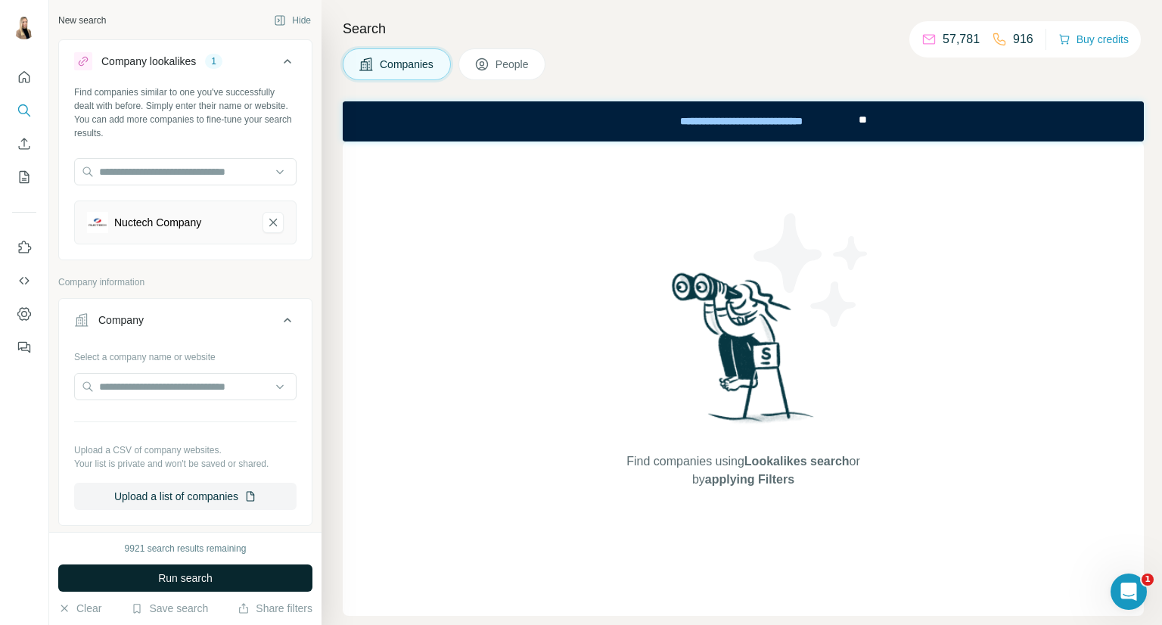
scroll to position [442, 0]
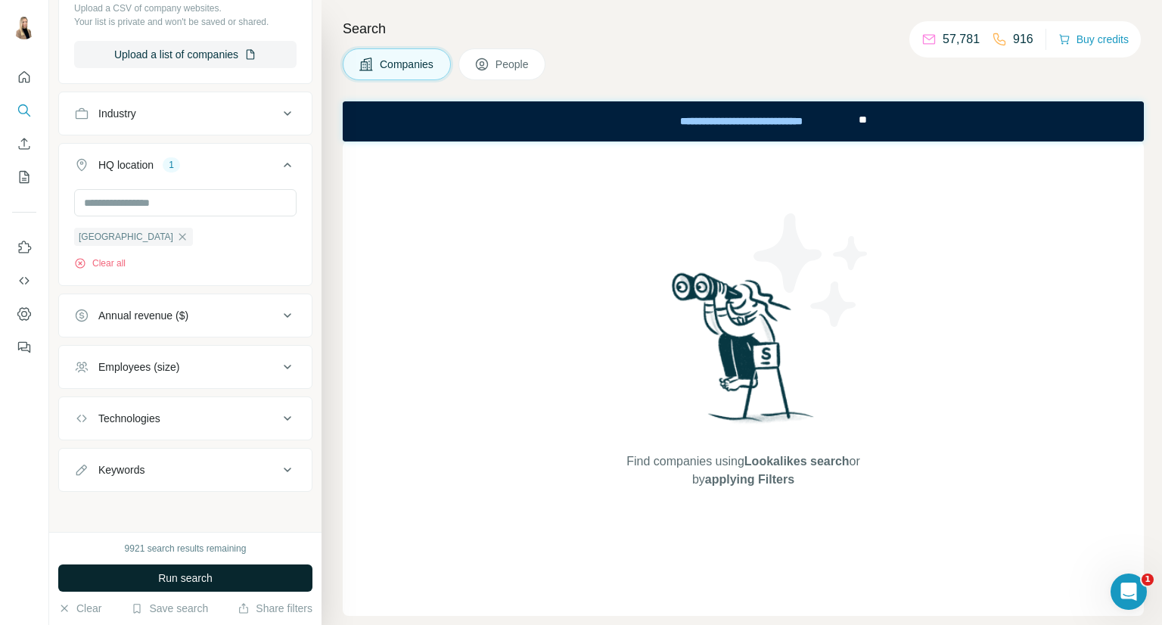
click at [142, 573] on button "Run search" at bounding box center [185, 577] width 254 height 27
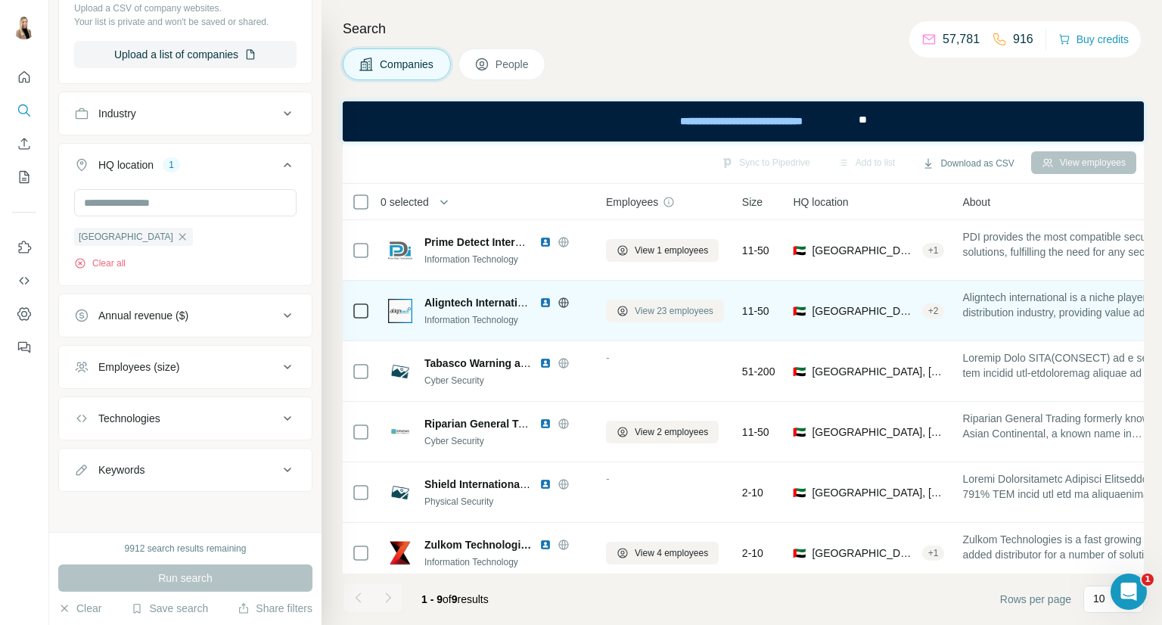
click at [645, 312] on span "View 23 employees" at bounding box center [674, 311] width 79 height 14
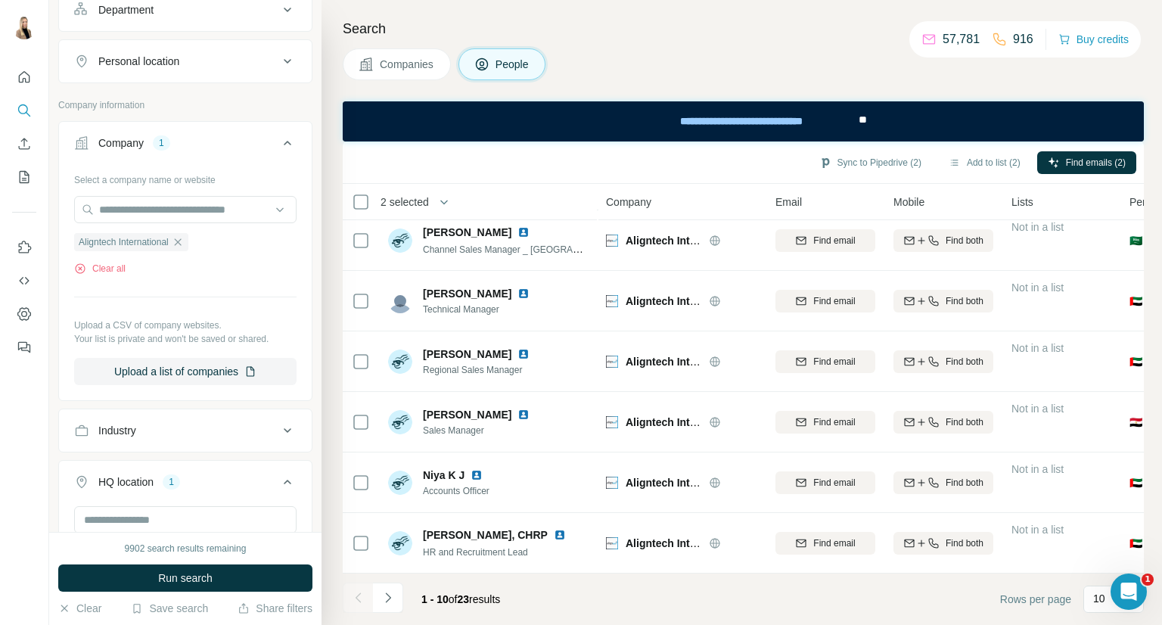
scroll to position [260, 0]
click at [1003, 161] on button "Add to list (3)" at bounding box center [984, 162] width 93 height 23
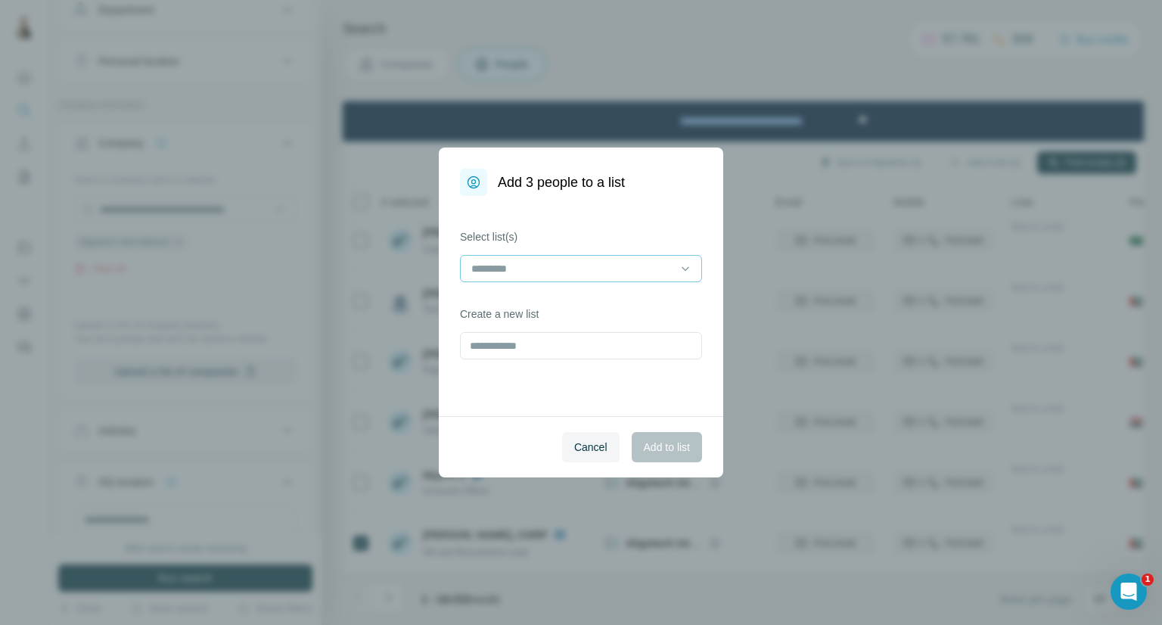
click at [596, 268] on input at bounding box center [572, 268] width 204 height 17
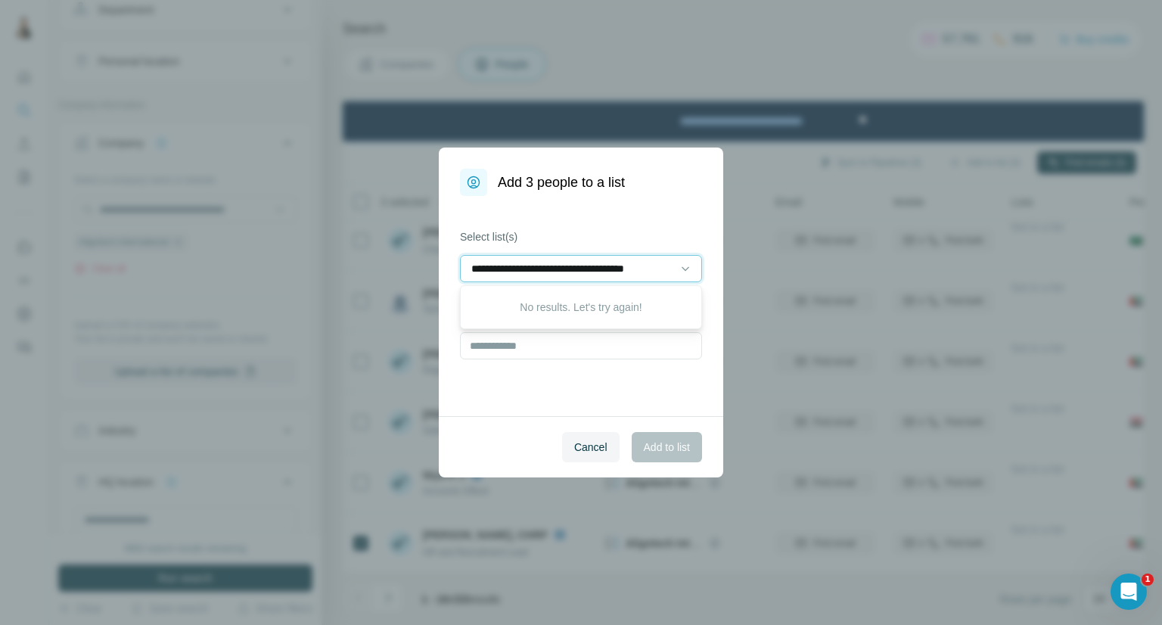
scroll to position [0, 6]
type input "**********"
click at [560, 281] on div "**********" at bounding box center [581, 268] width 242 height 27
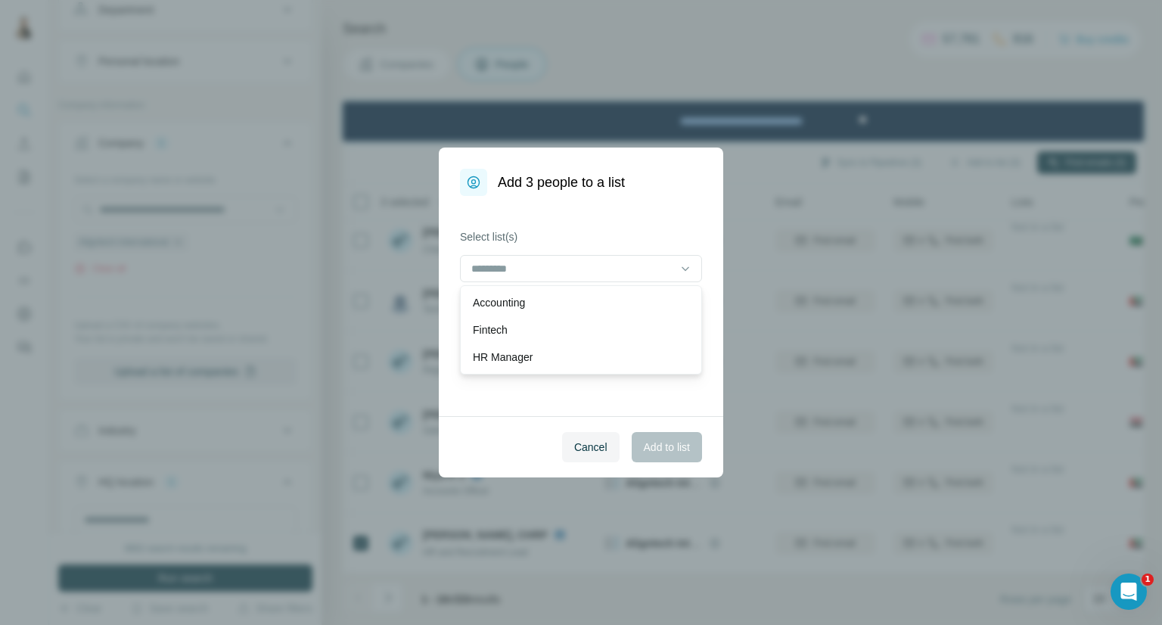
click at [633, 210] on div "Select list(s) Create a new list" at bounding box center [581, 306] width 284 height 220
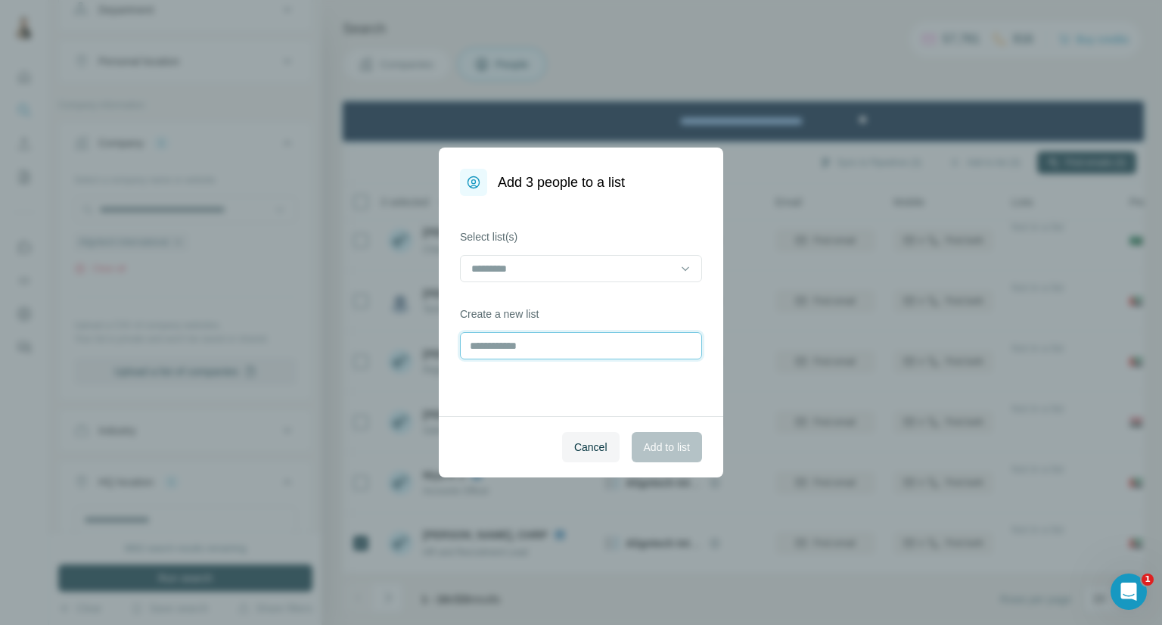
click at [595, 341] on input "text" at bounding box center [581, 345] width 242 height 27
type input "**********"
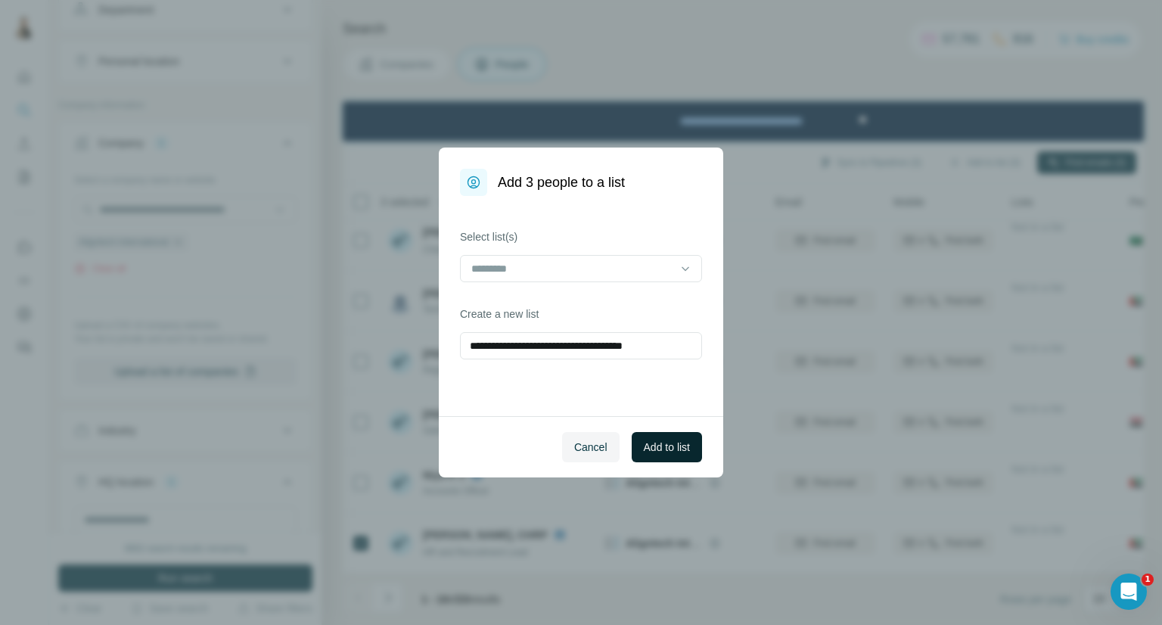
click at [654, 443] on span "Add to list" at bounding box center [667, 447] width 46 height 15
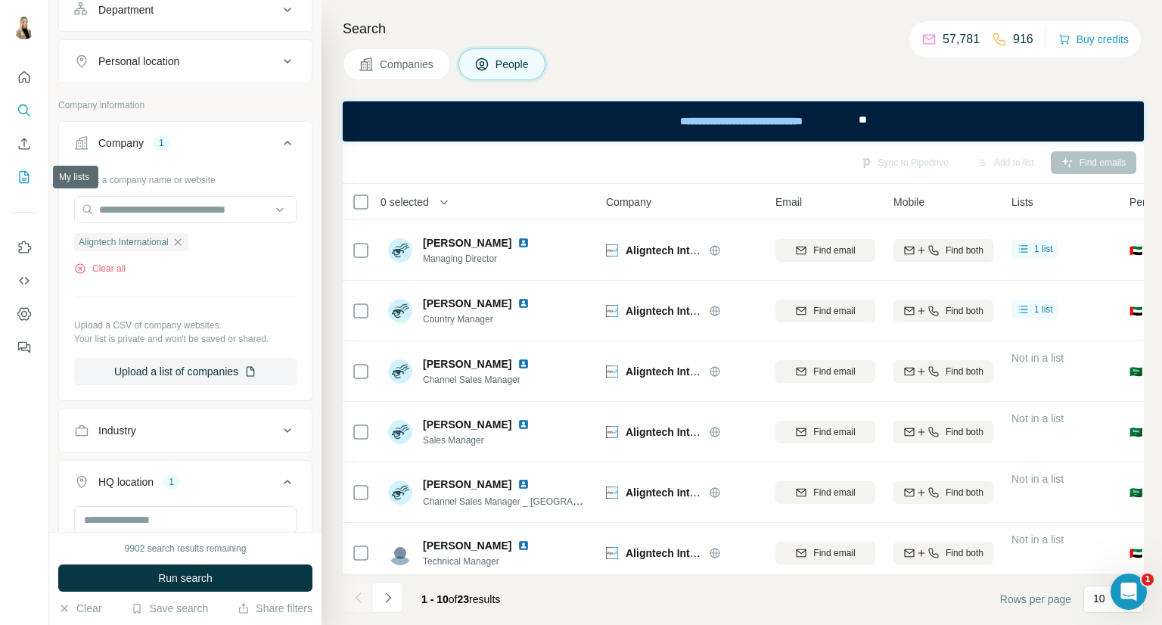
click at [28, 181] on icon "My lists" at bounding box center [25, 177] width 10 height 12
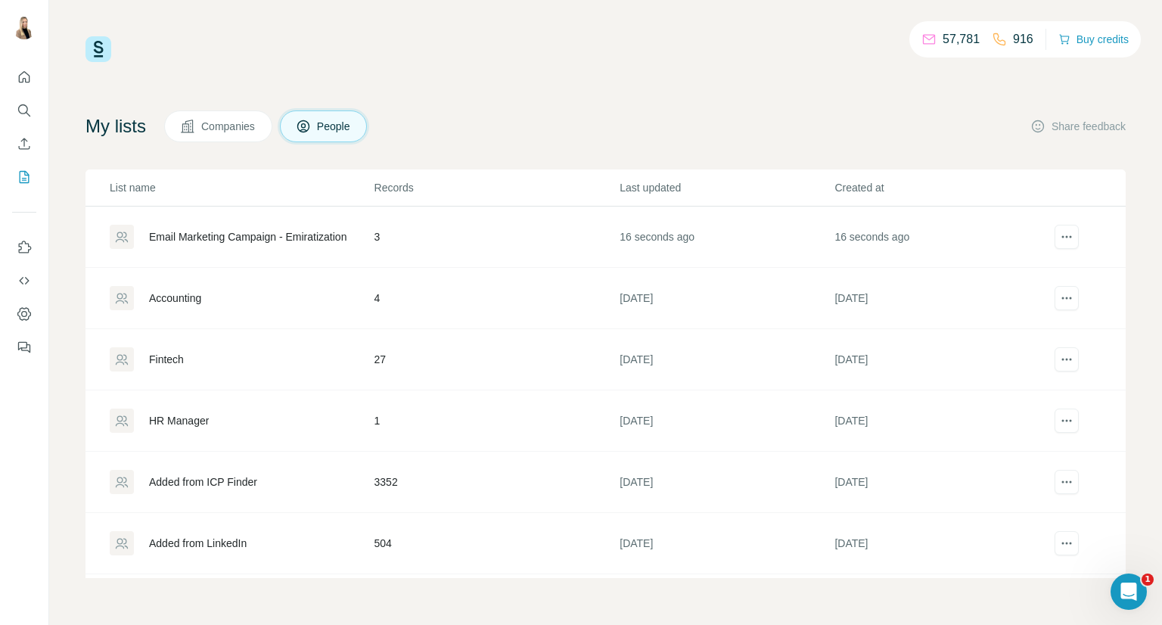
click at [220, 250] on td "Email Marketing Campaign - Emiratization" at bounding box center [230, 237] width 288 height 61
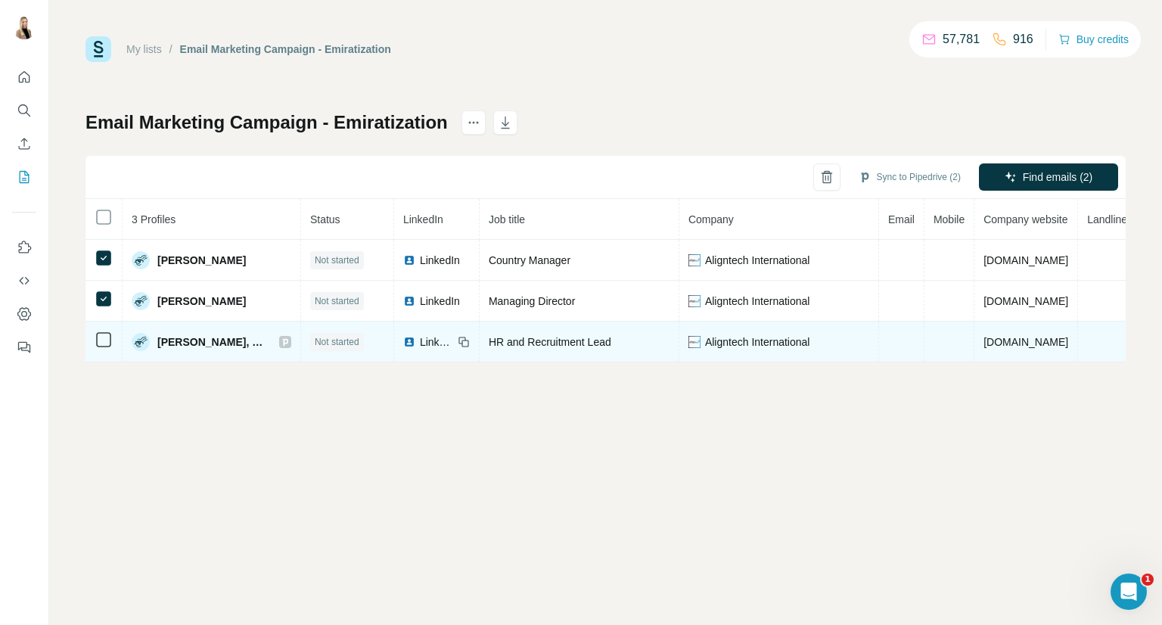
click at [91, 337] on td at bounding box center [104, 342] width 37 height 41
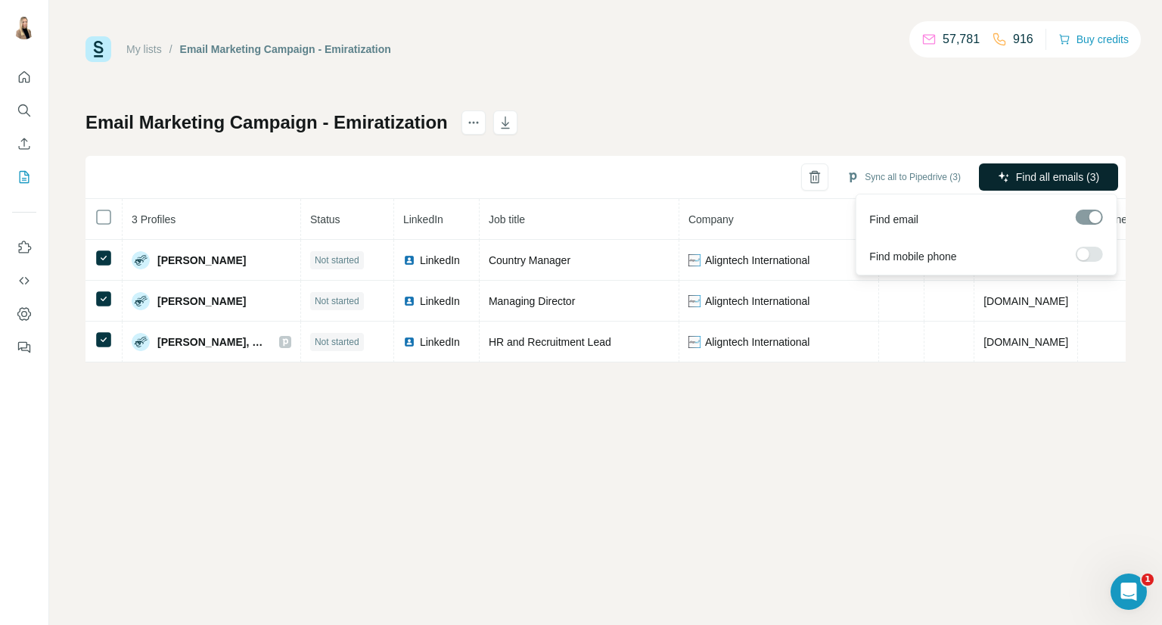
click at [1072, 176] on span "Find all emails (3)" at bounding box center [1057, 176] width 83 height 15
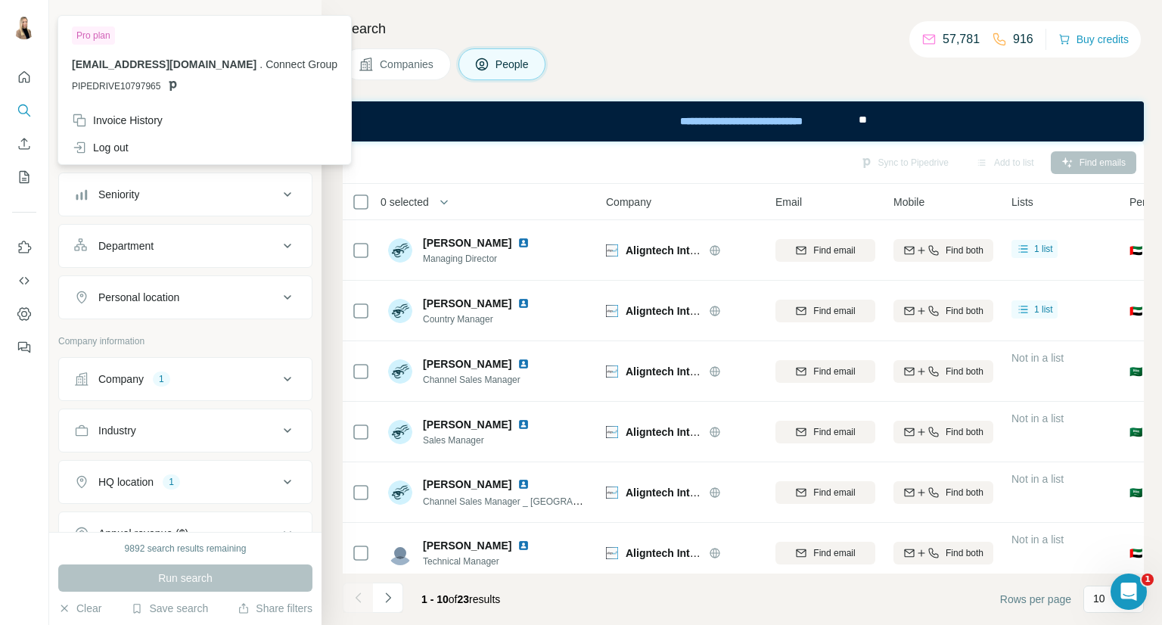
drag, startPoint x: 409, startPoint y: 62, endPoint x: 515, endPoint y: 194, distance: 169.6
click at [412, 64] on span "Companies" at bounding box center [407, 64] width 55 height 15
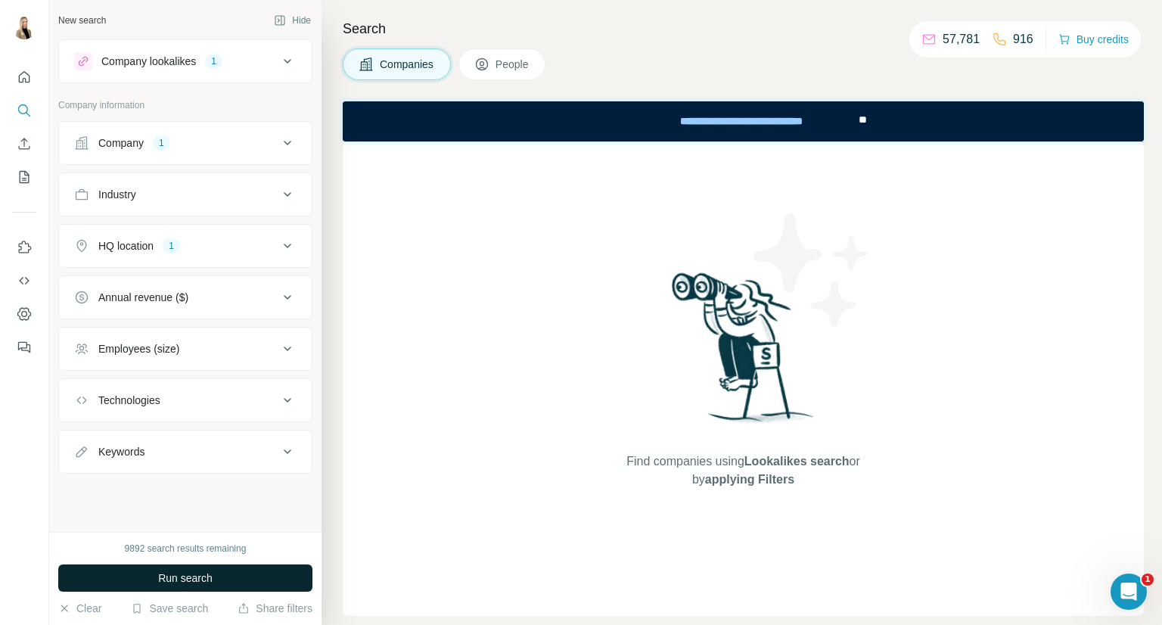
click at [197, 571] on span "Run search" at bounding box center [185, 578] width 54 height 15
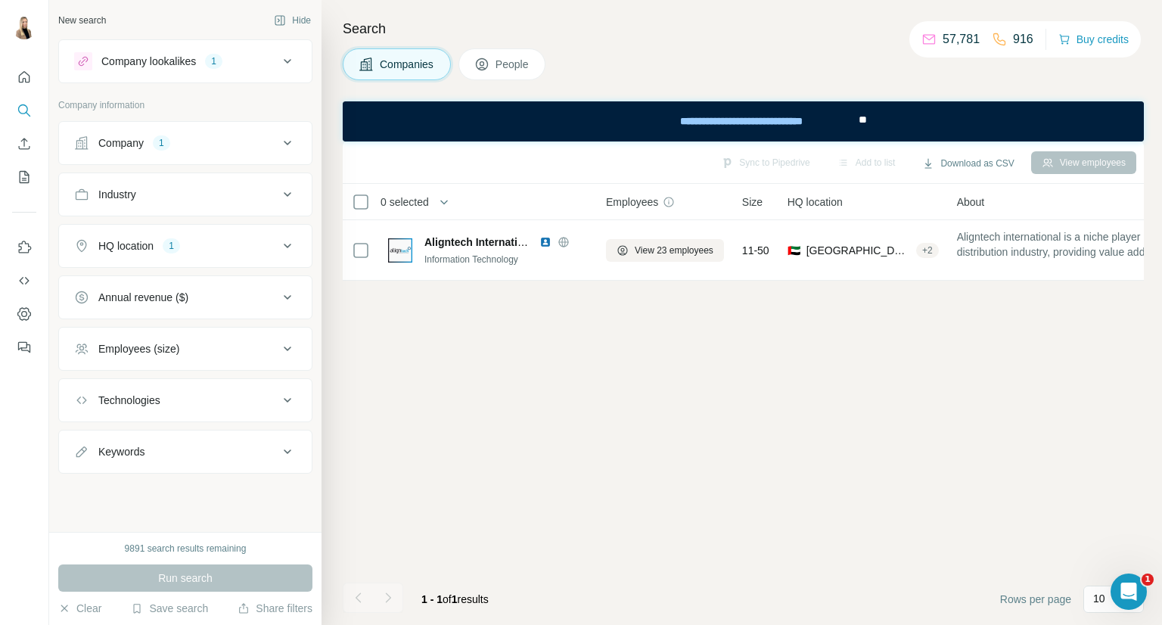
click at [253, 153] on button "Company 1" at bounding box center [185, 143] width 253 height 36
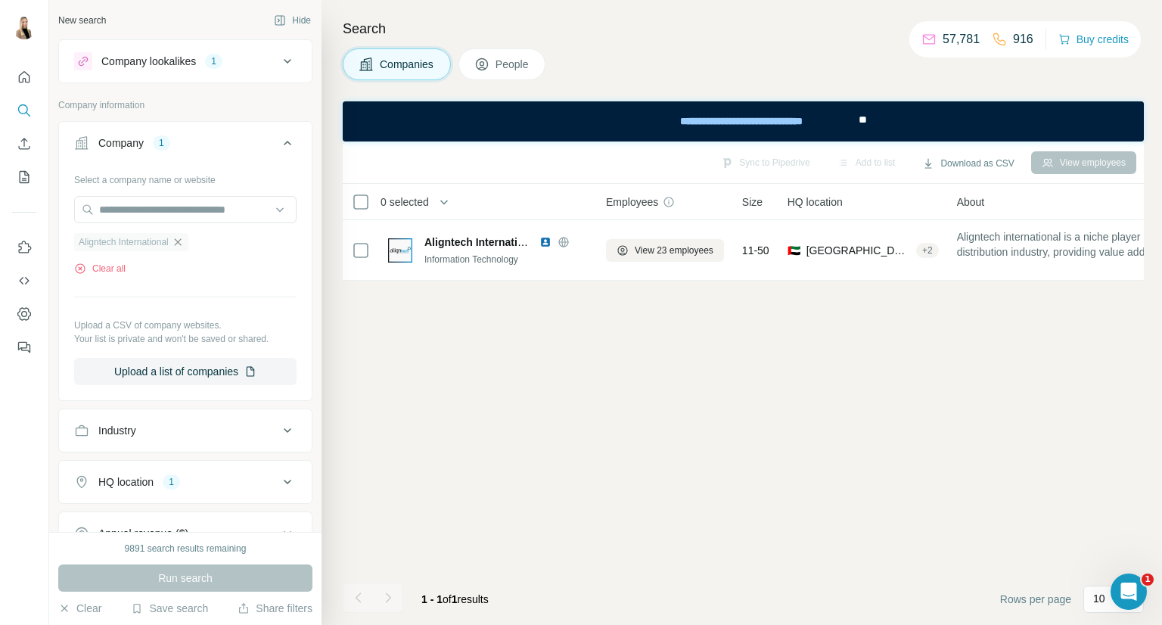
click at [184, 243] on icon "button" at bounding box center [178, 242] width 12 height 12
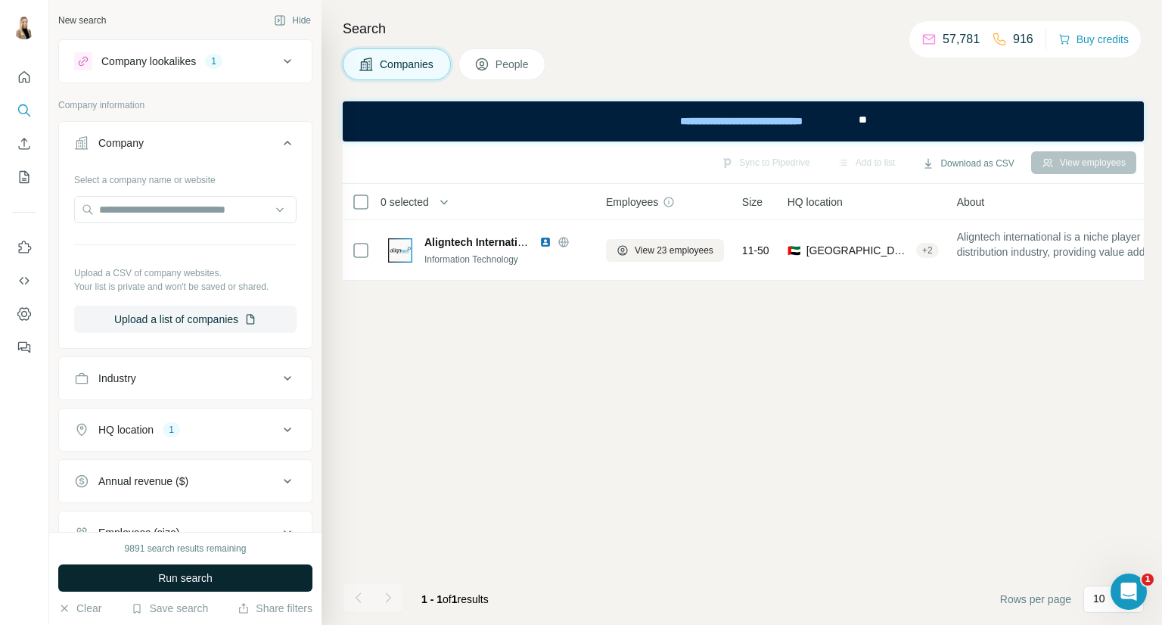
click at [143, 570] on button "Run search" at bounding box center [185, 577] width 254 height 27
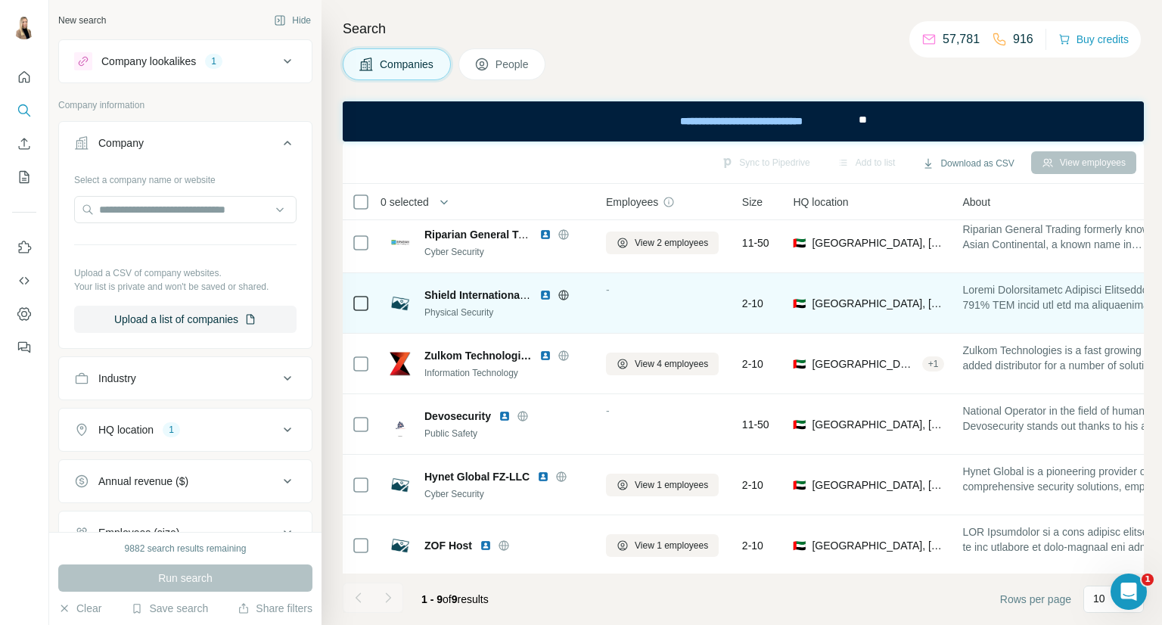
scroll to position [199, 0]
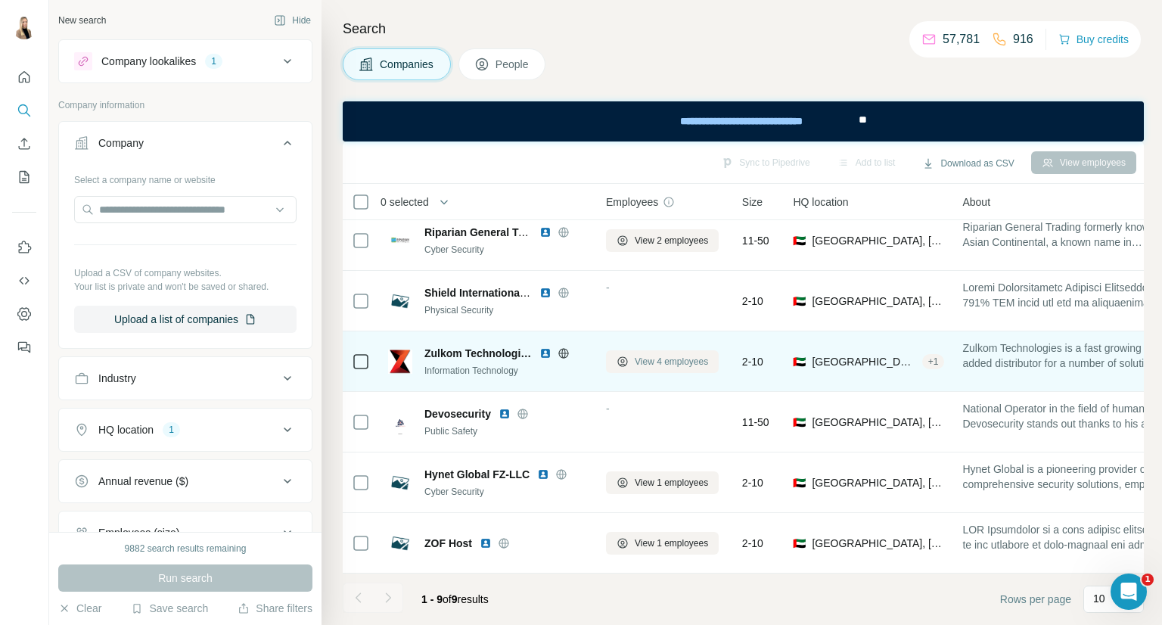
click at [661, 355] on span "View 4 employees" at bounding box center [671, 362] width 73 height 14
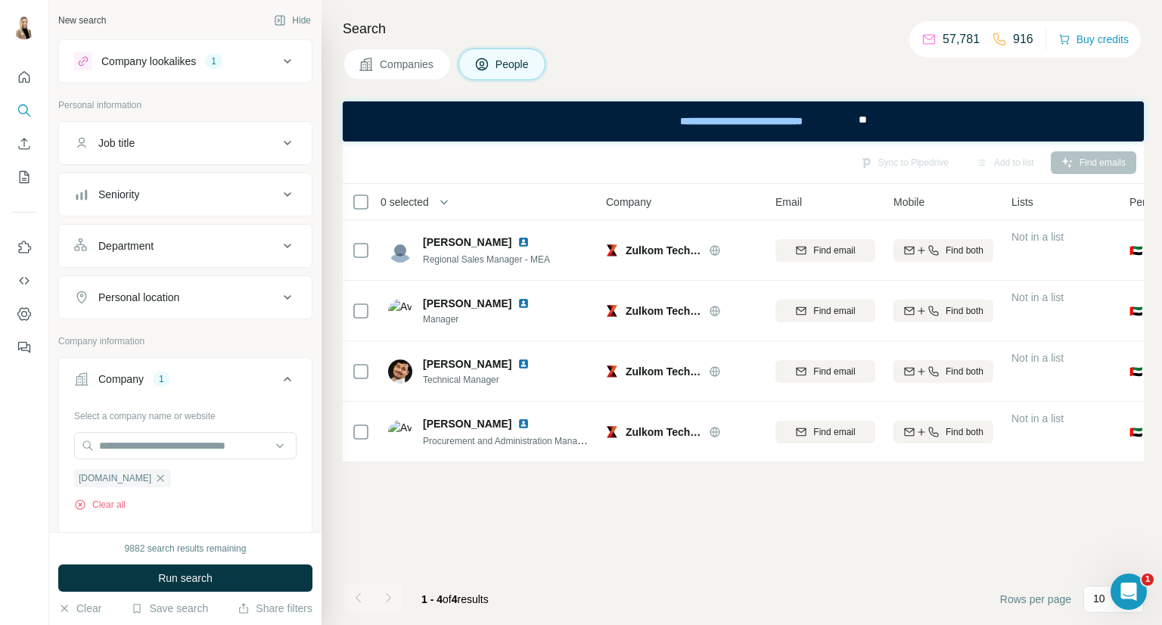
scroll to position [0, 0]
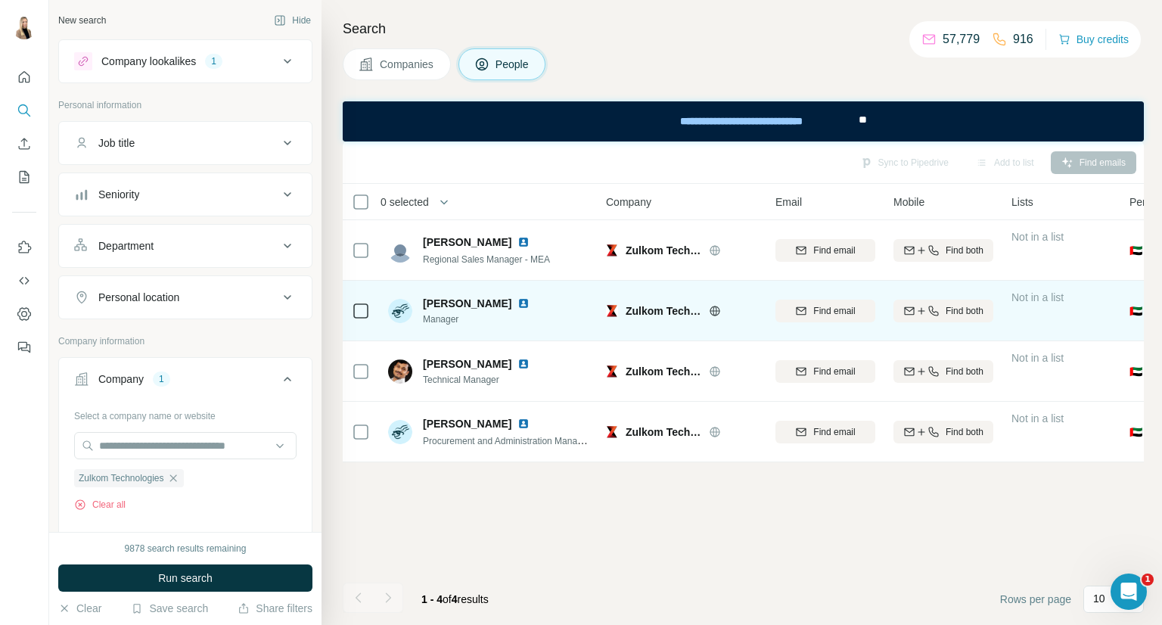
click at [524, 302] on img at bounding box center [524, 303] width 12 height 12
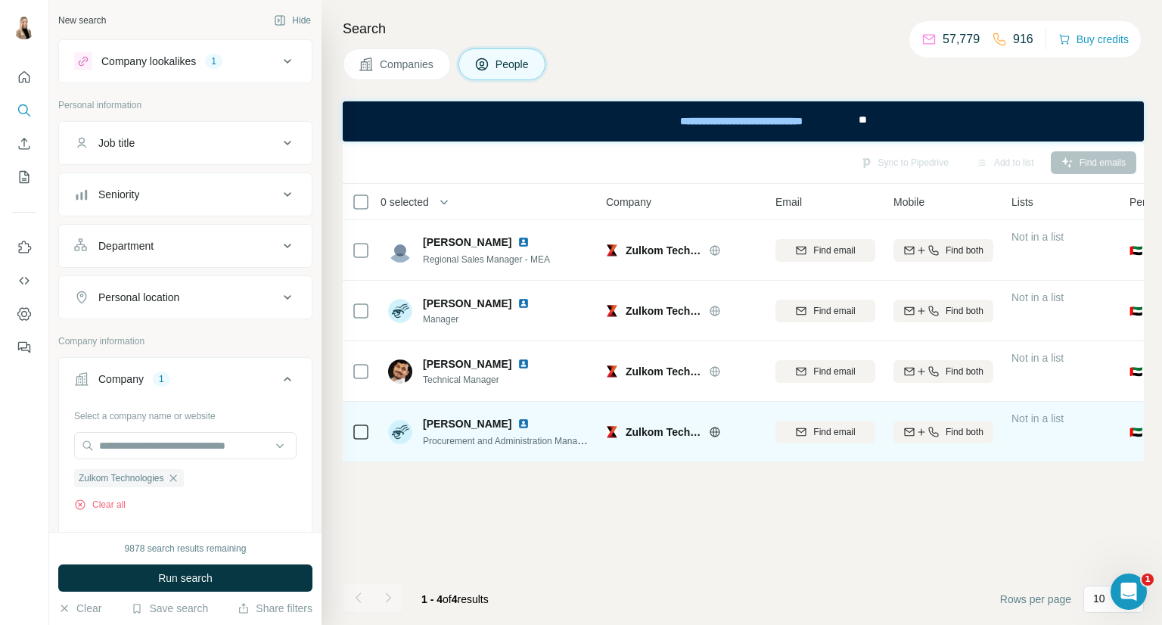
click at [518, 421] on img at bounding box center [524, 424] width 12 height 12
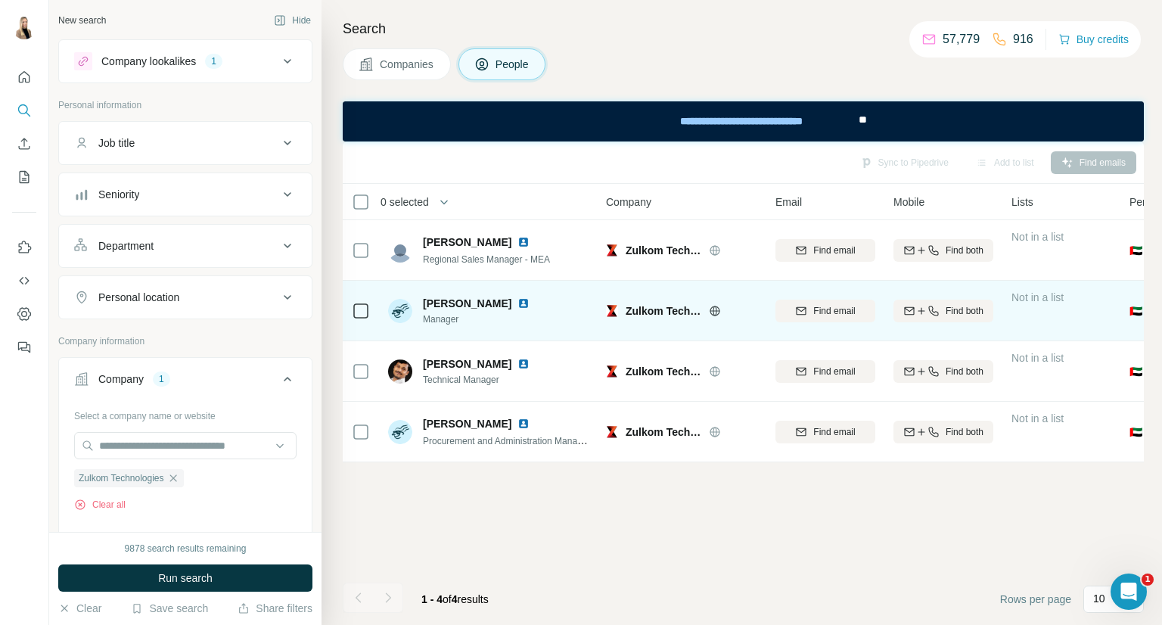
click at [352, 319] on icon at bounding box center [361, 311] width 18 height 18
click at [852, 306] on span "Find email" at bounding box center [834, 311] width 42 height 14
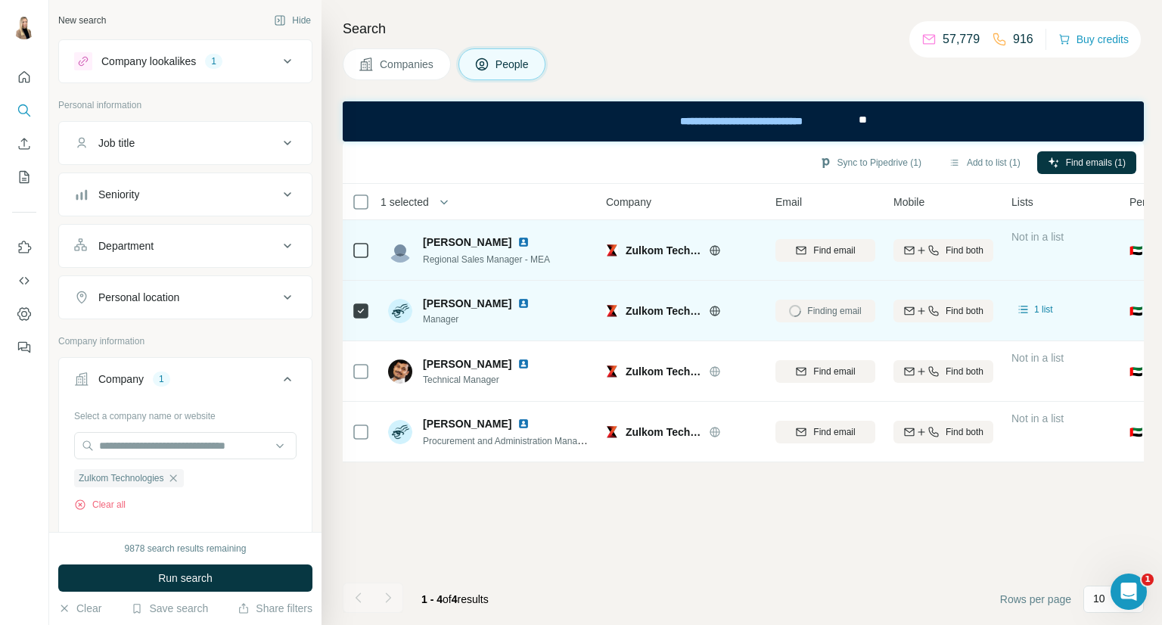
click at [530, 242] on img at bounding box center [524, 242] width 12 height 12
click at [847, 254] on span "Find email" at bounding box center [834, 251] width 42 height 14
click at [902, 170] on button "Sync to Pipedrive (2)" at bounding box center [870, 162] width 123 height 23
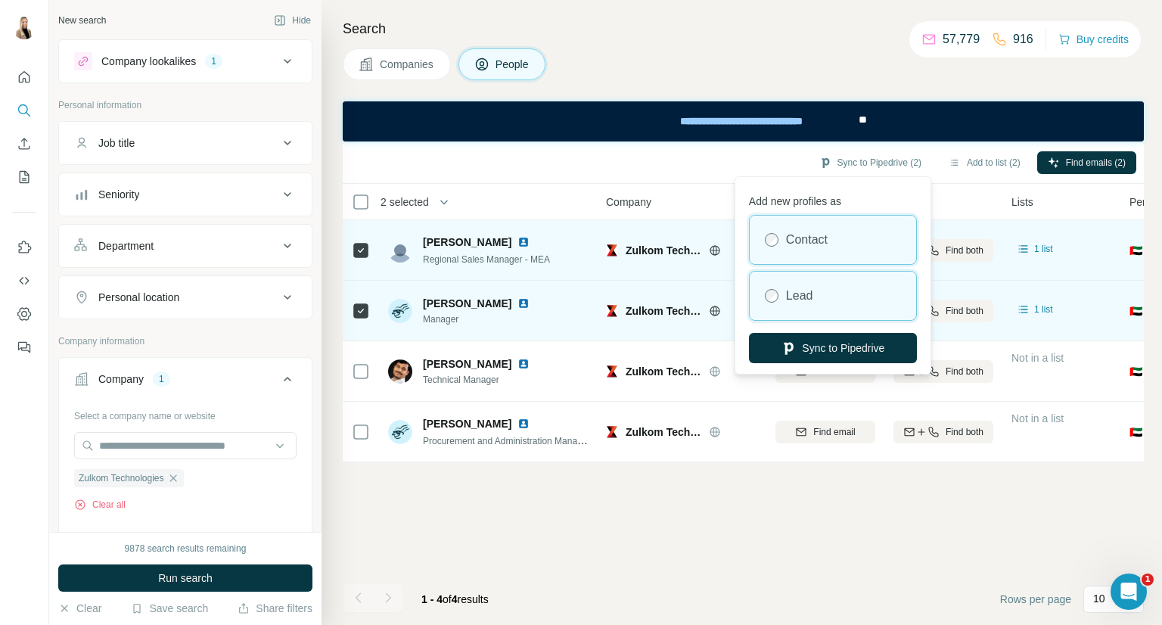
click at [875, 300] on div "Lead" at bounding box center [833, 296] width 166 height 48
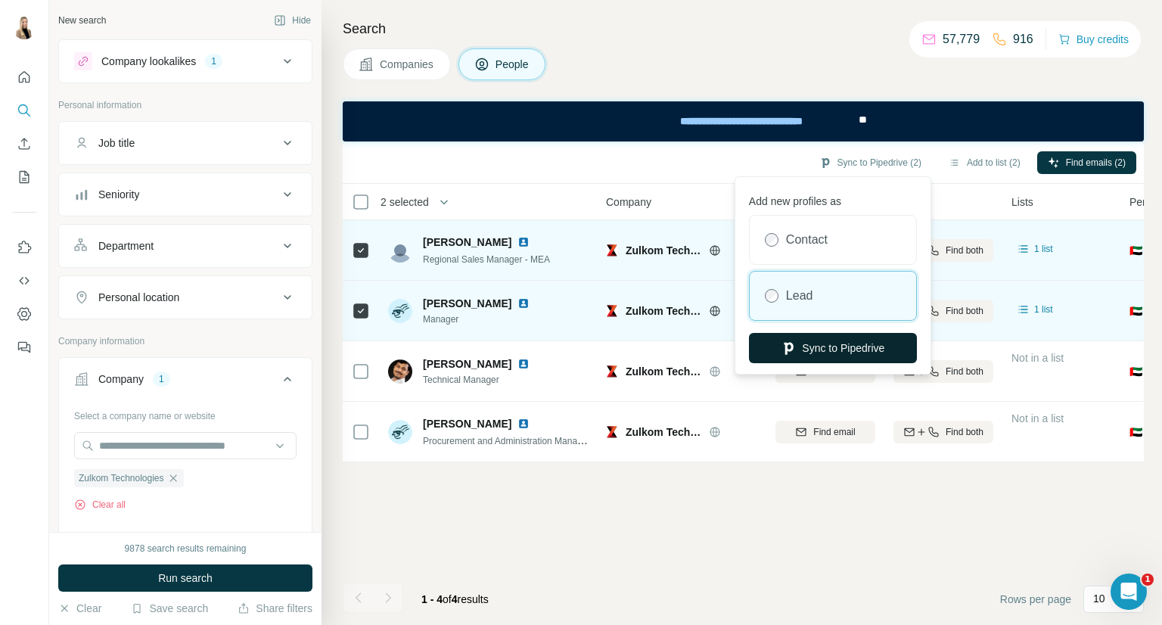
click at [866, 344] on button "Sync to Pipedrive" at bounding box center [833, 348] width 168 height 30
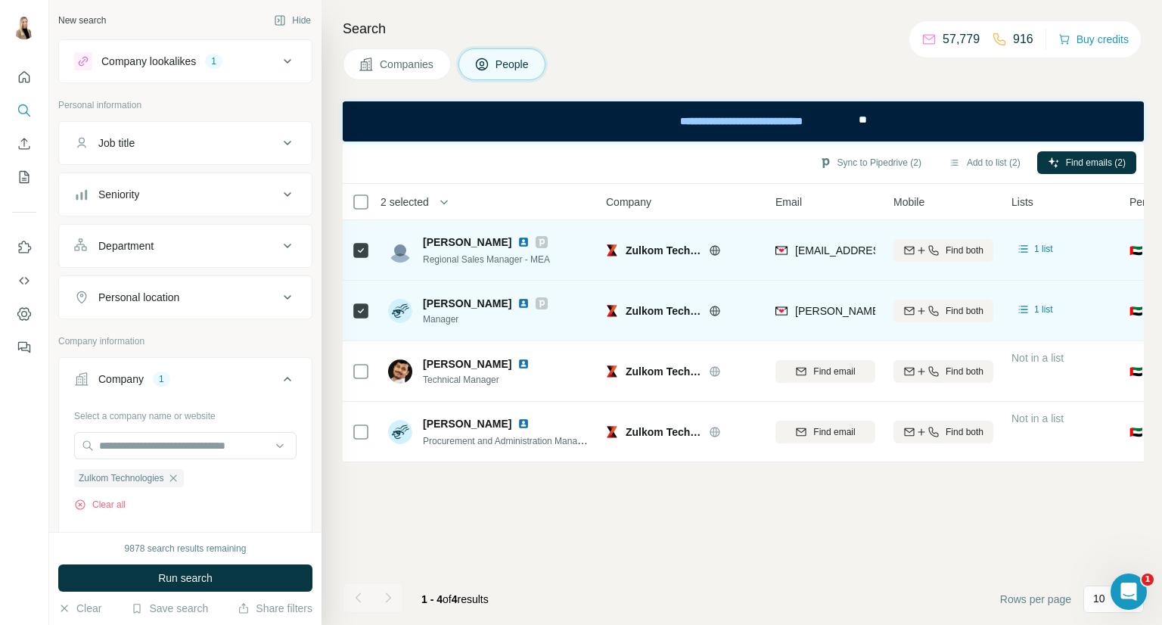
click at [388, 65] on span "Companies" at bounding box center [407, 64] width 55 height 15
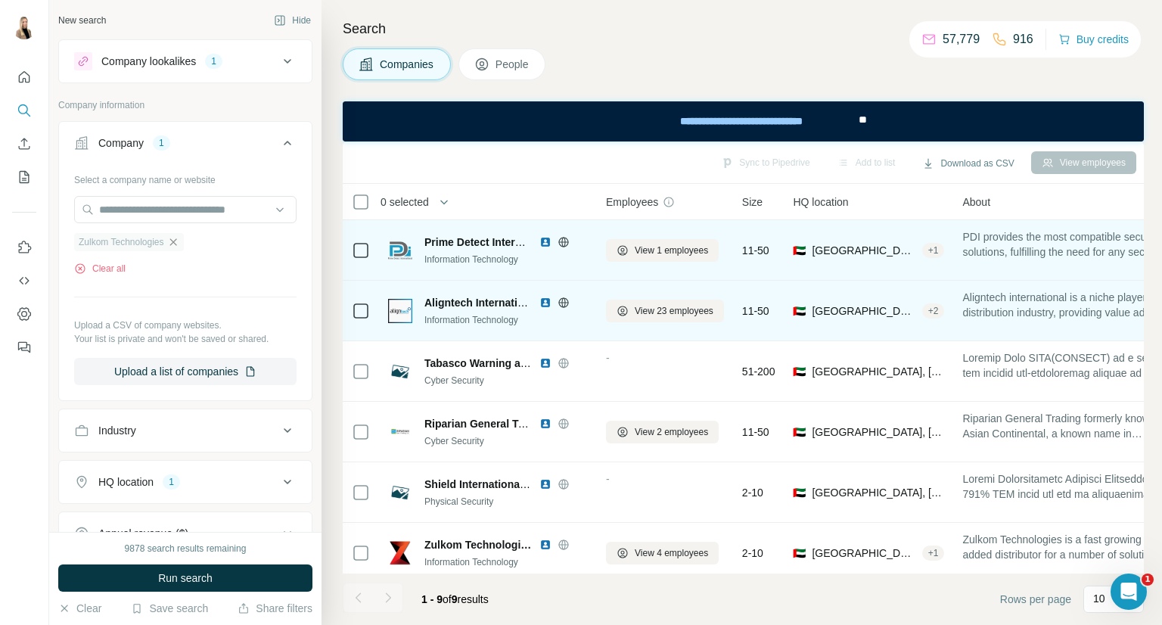
click at [174, 240] on icon "button" at bounding box center [173, 242] width 12 height 12
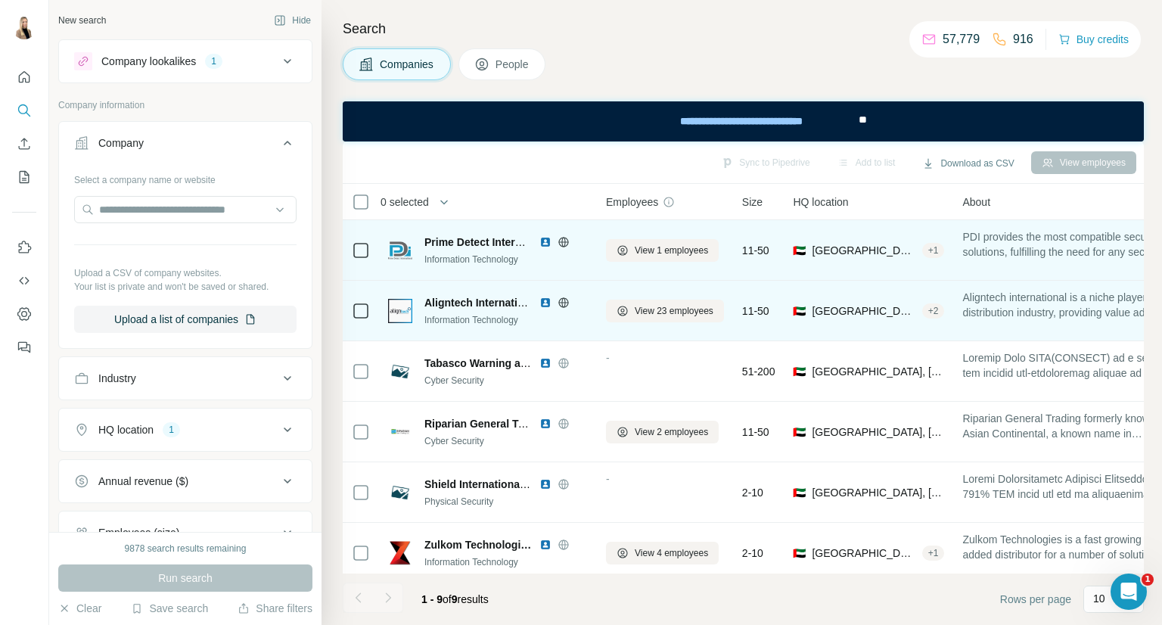
click at [184, 578] on div "Run search" at bounding box center [185, 577] width 254 height 27
click at [430, 66] on span "Companies" at bounding box center [407, 64] width 55 height 15
click at [218, 581] on div "Run search" at bounding box center [185, 577] width 254 height 27
click at [238, 73] on button "Company lookalikes 1" at bounding box center [185, 61] width 253 height 36
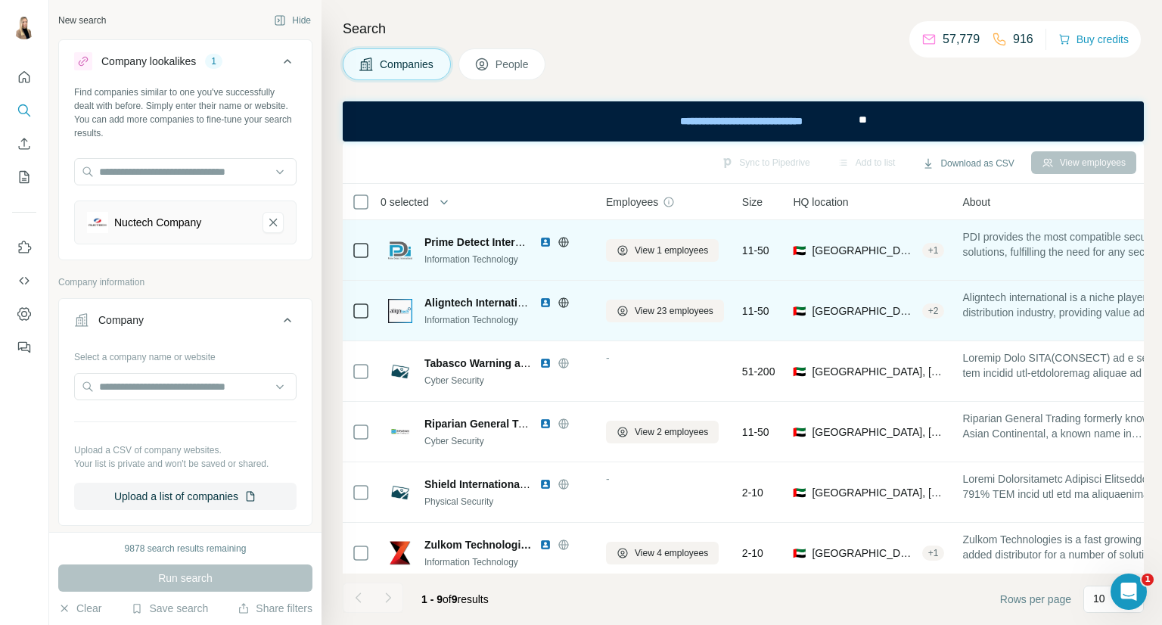
scroll to position [342, 0]
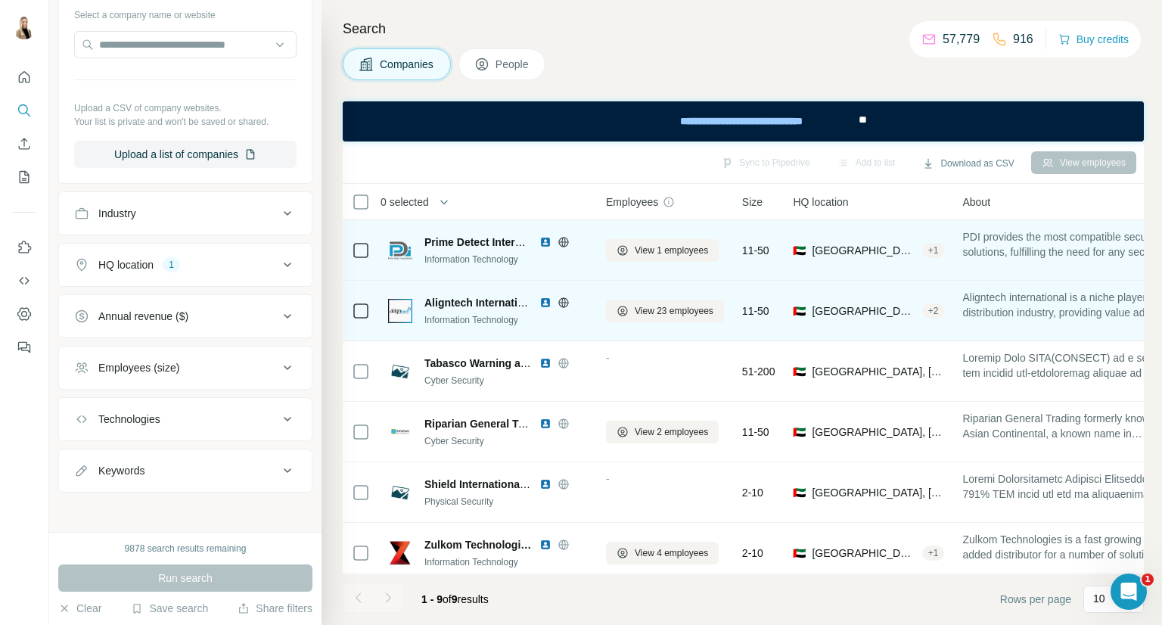
click at [254, 270] on div "HQ location 1" at bounding box center [176, 264] width 204 height 15
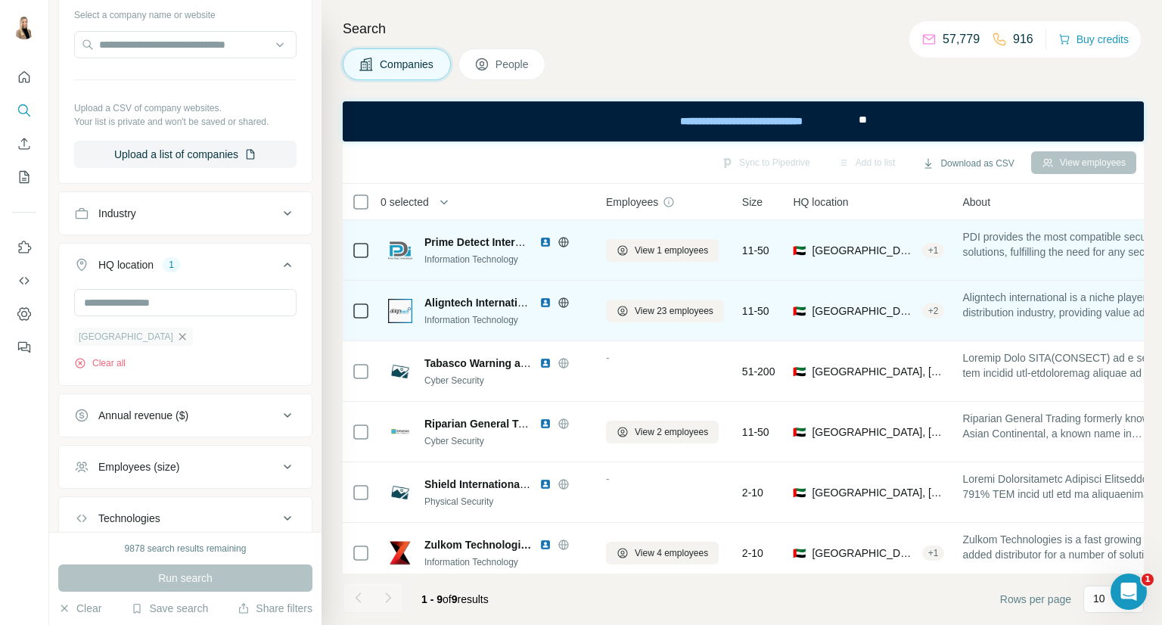
click at [179, 333] on icon "button" at bounding box center [182, 337] width 12 height 12
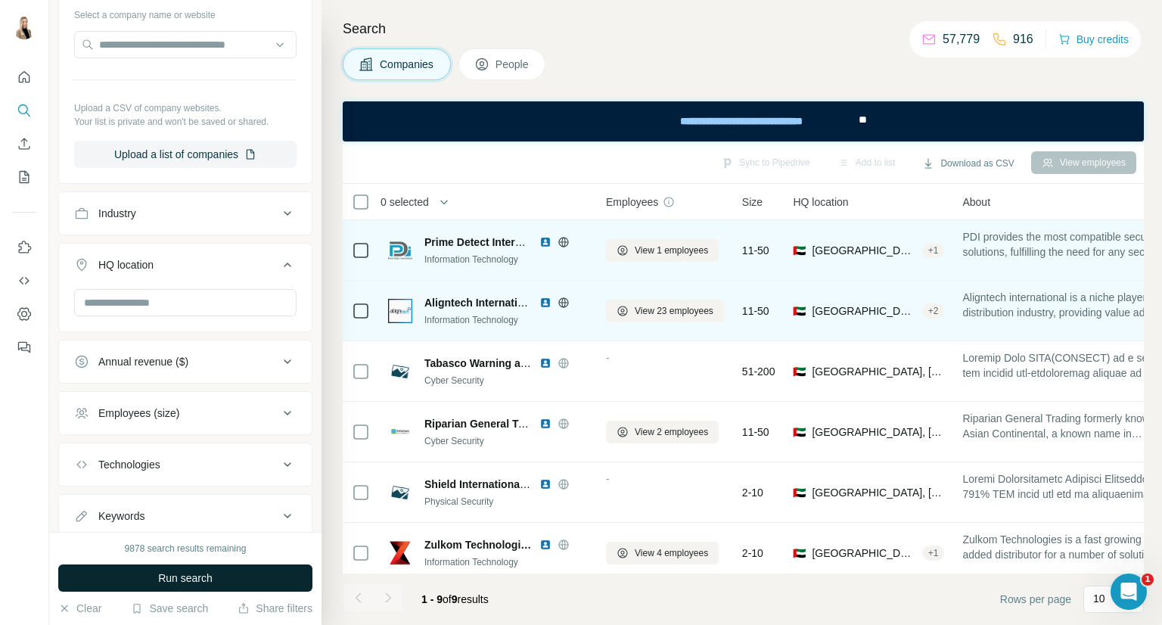
click at [168, 576] on span "Run search" at bounding box center [185, 578] width 54 height 15
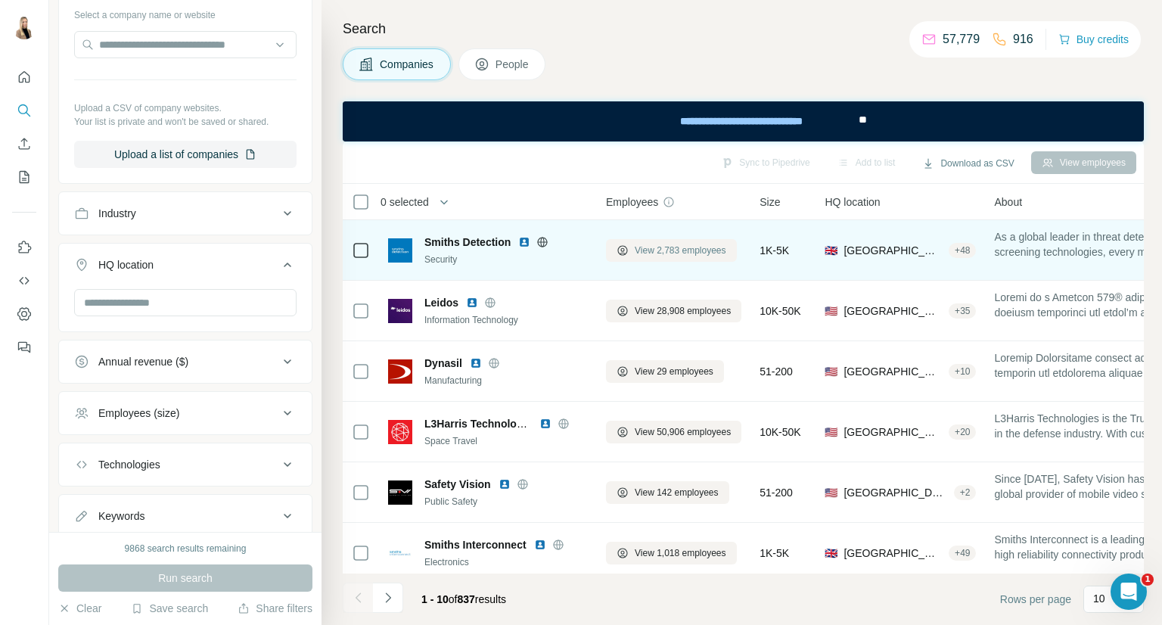
click at [664, 246] on span "View 2,783 employees" at bounding box center [681, 251] width 92 height 14
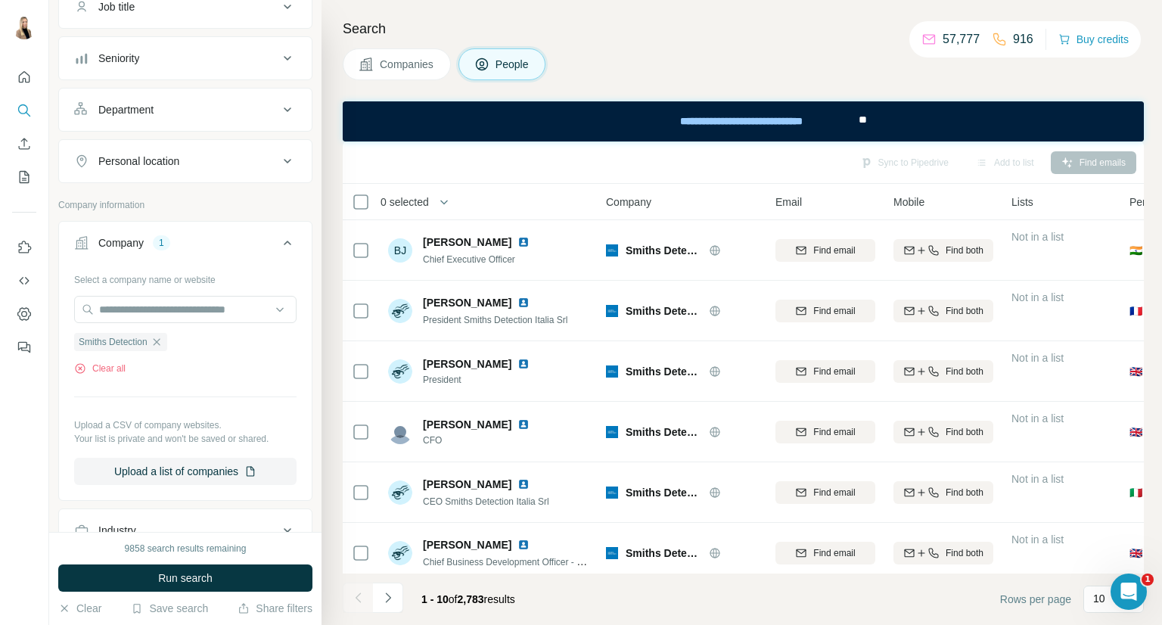
click at [284, 159] on icon at bounding box center [288, 161] width 8 height 5
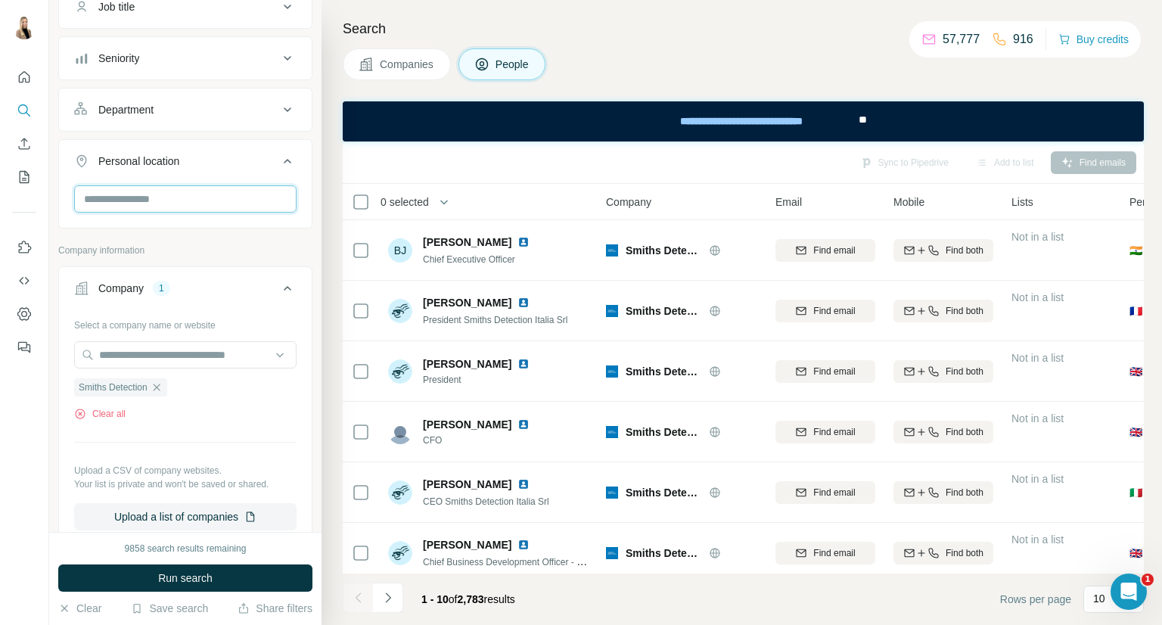
click at [242, 194] on input "text" at bounding box center [185, 198] width 222 height 27
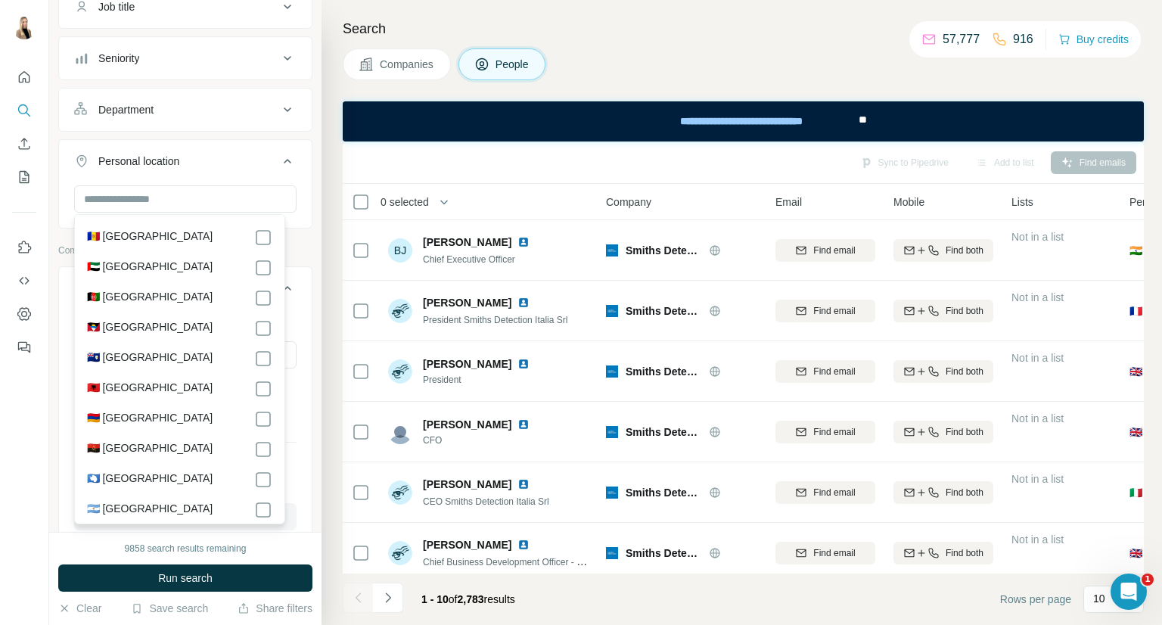
click at [192, 270] on label "🇦🇪 [GEOGRAPHIC_DATA]" at bounding box center [150, 268] width 126 height 18
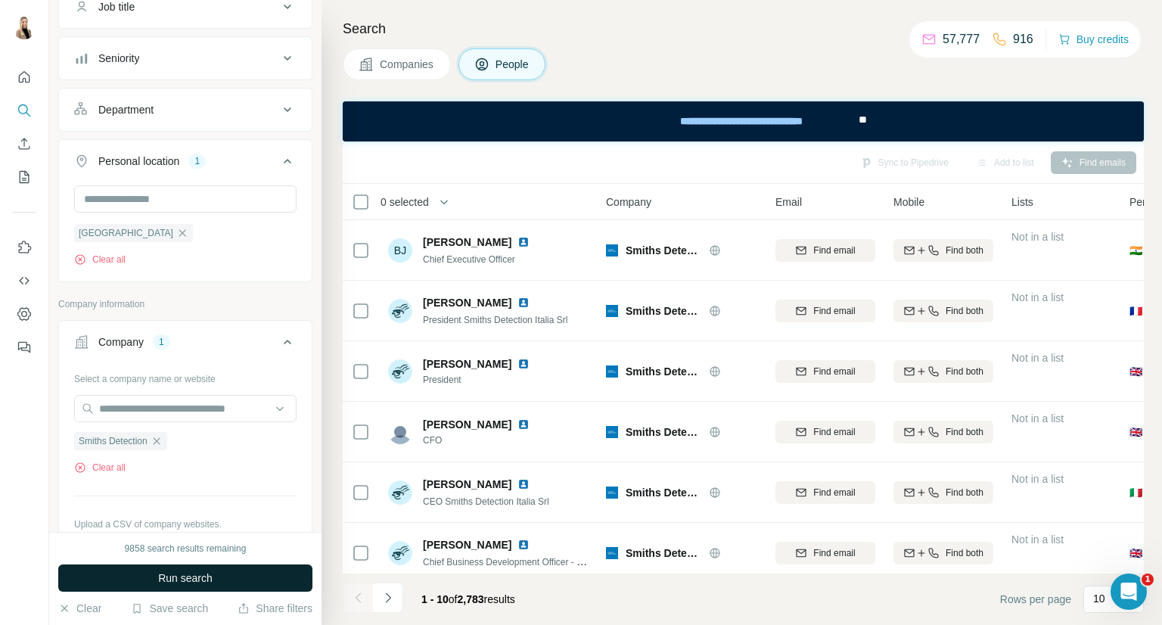
click at [185, 571] on span "Run search" at bounding box center [185, 578] width 54 height 15
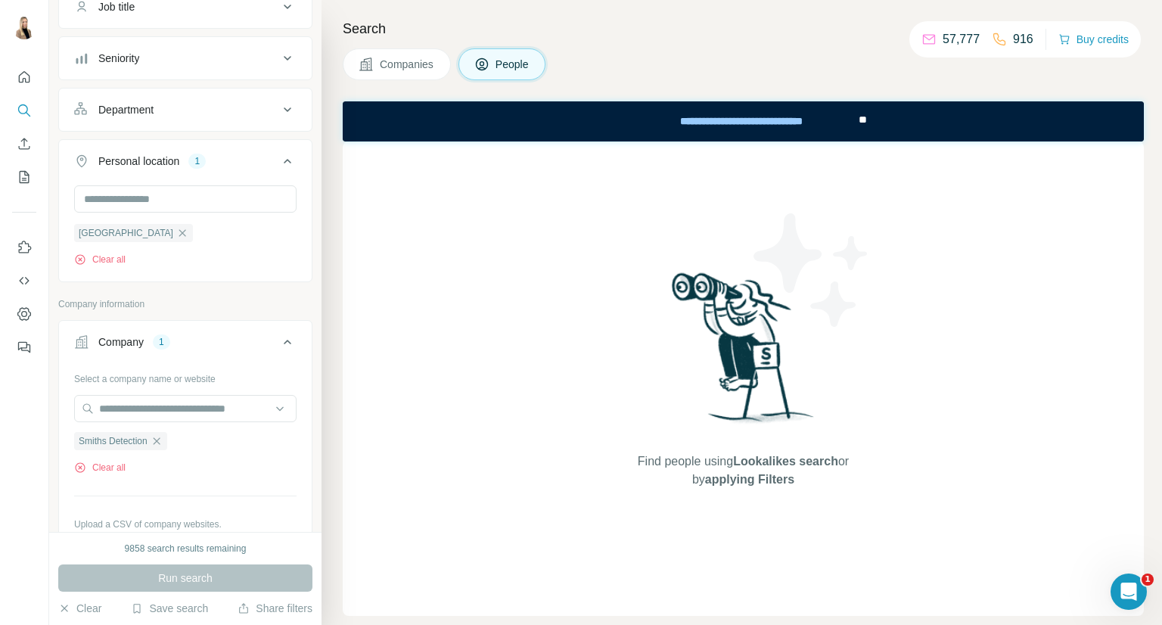
scroll to position [594, 0]
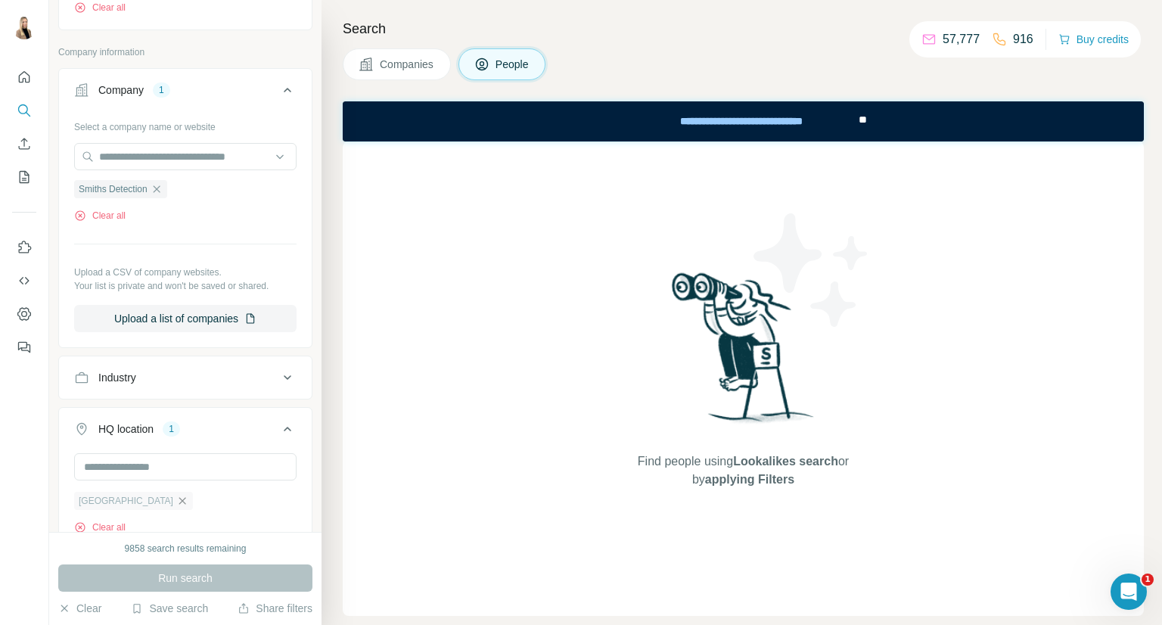
click at [176, 499] on icon "button" at bounding box center [182, 501] width 12 height 12
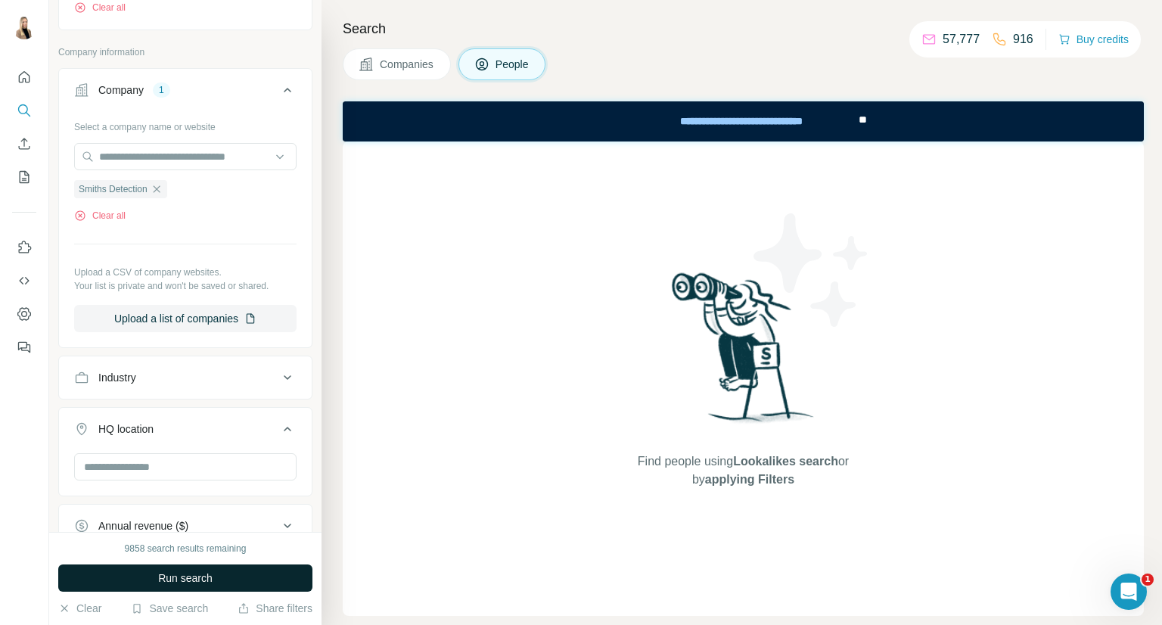
click at [215, 588] on button "Run search" at bounding box center [185, 577] width 254 height 27
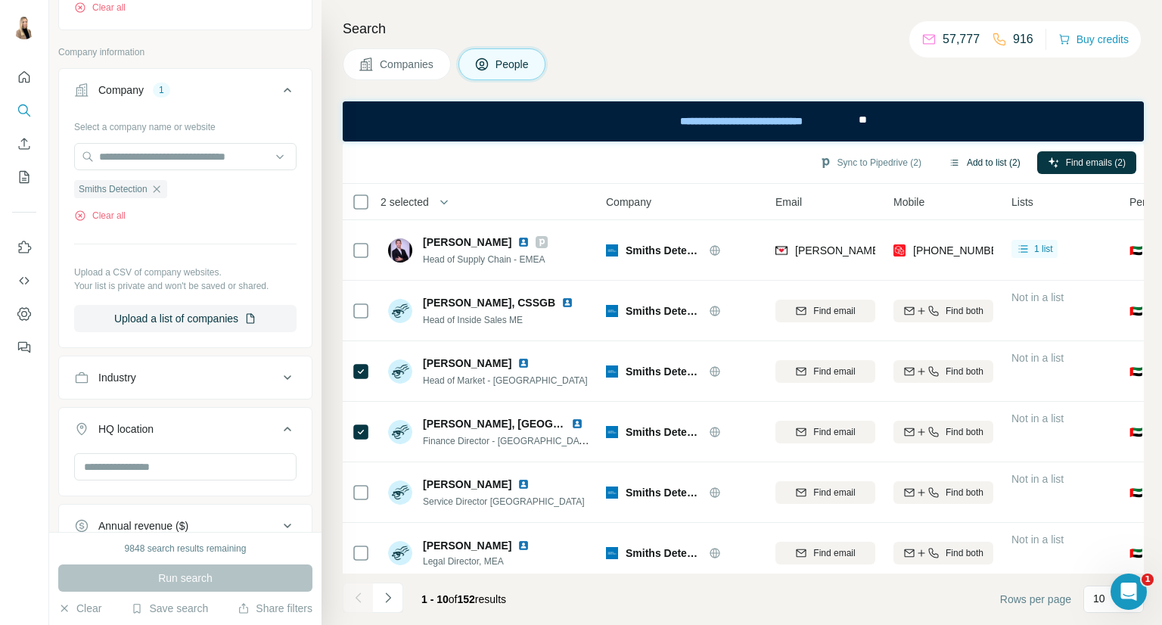
click at [978, 167] on button "Add to list (2)" at bounding box center [984, 162] width 93 height 23
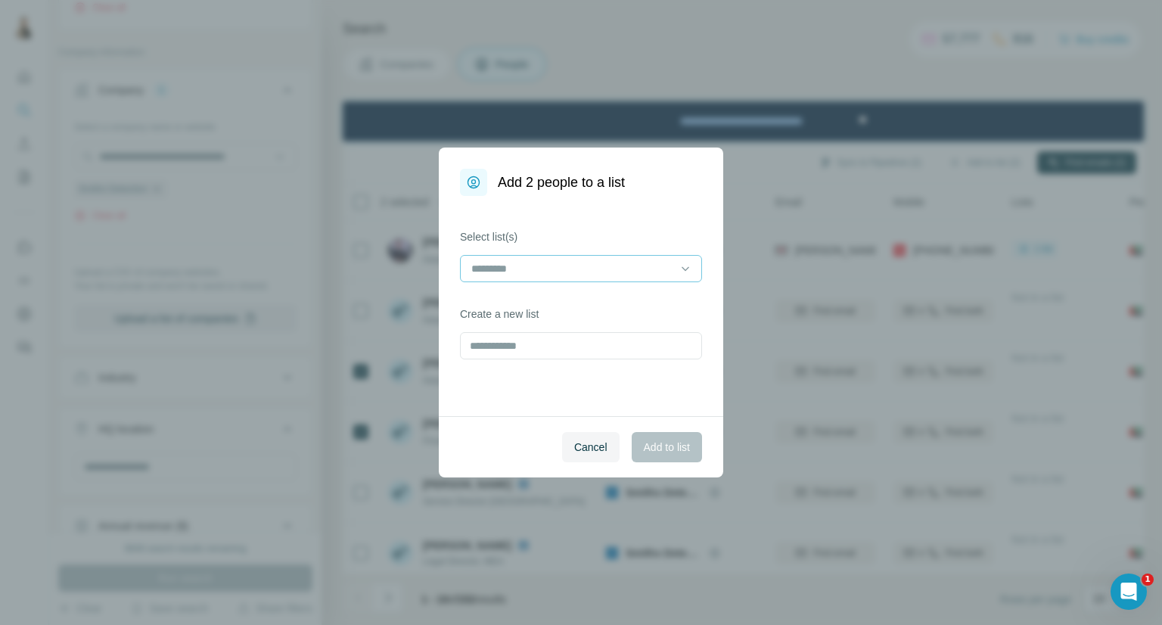
click at [572, 262] on input at bounding box center [572, 268] width 204 height 17
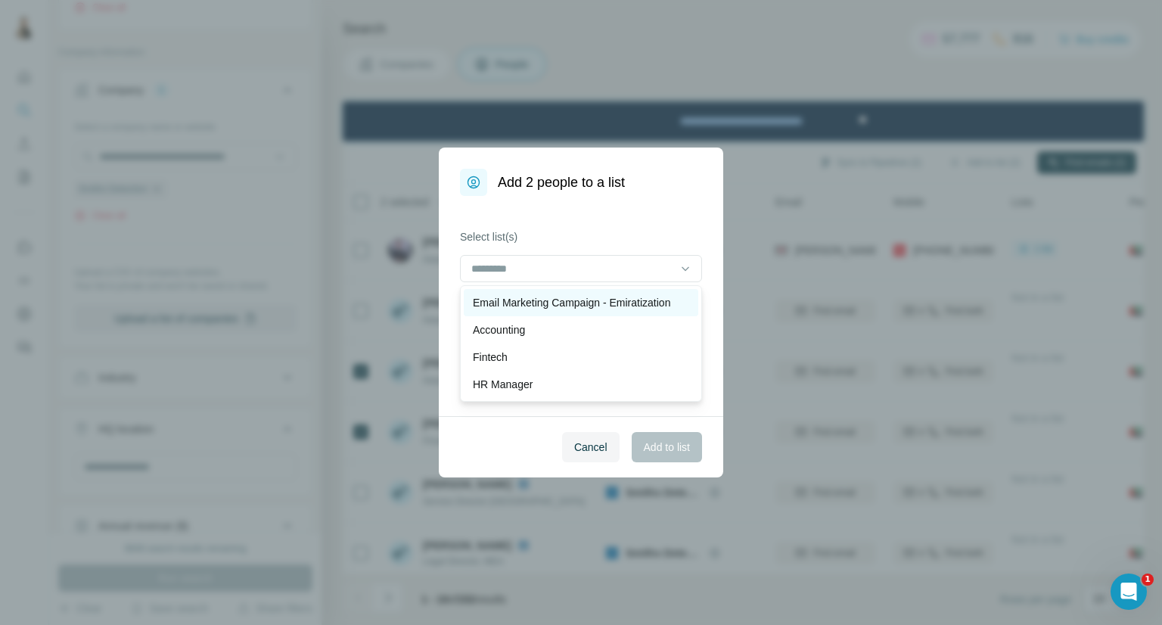
click at [563, 306] on p "Email Marketing Campaign - Emiratization" at bounding box center [571, 302] width 197 height 15
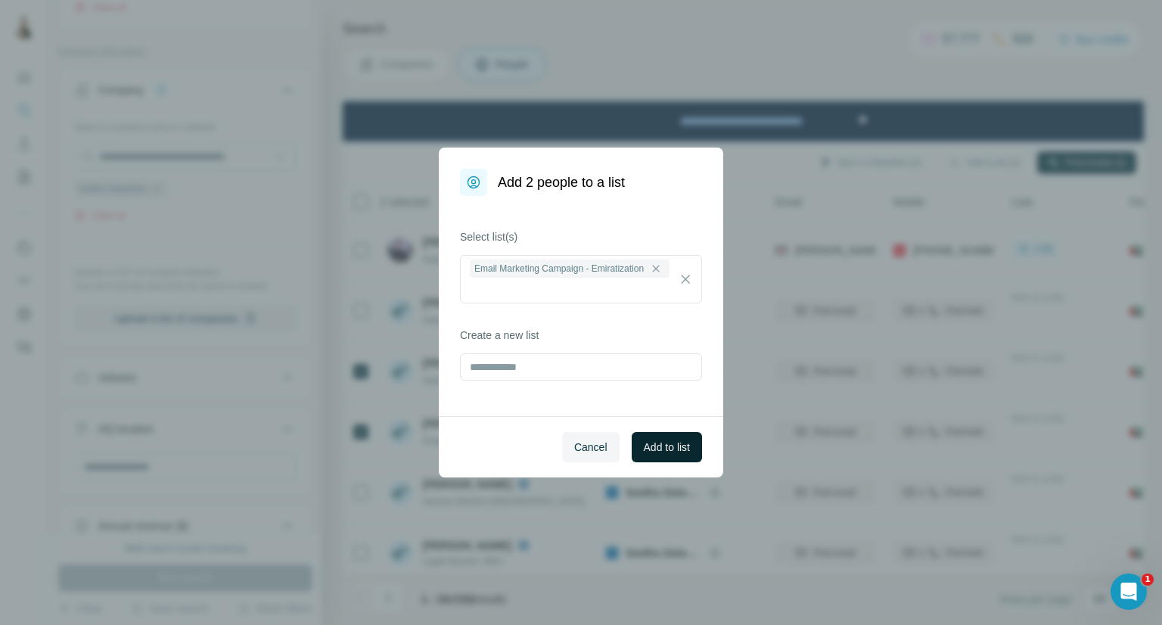
click at [644, 450] on span "Add to list" at bounding box center [667, 447] width 46 height 15
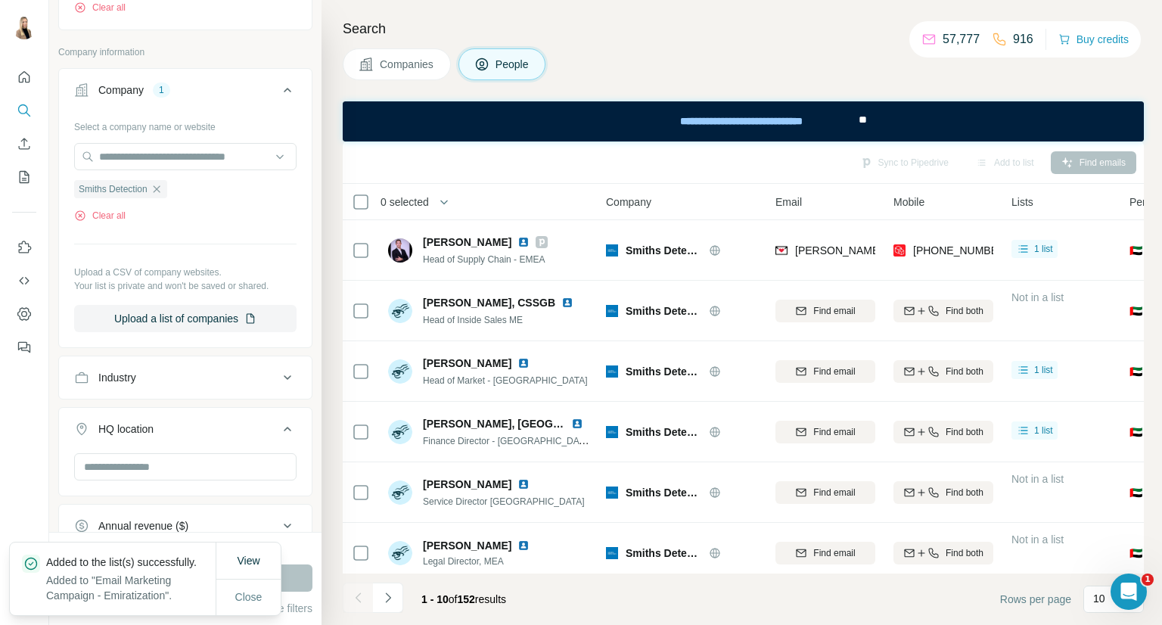
click at [421, 67] on span "Companies" at bounding box center [407, 64] width 55 height 15
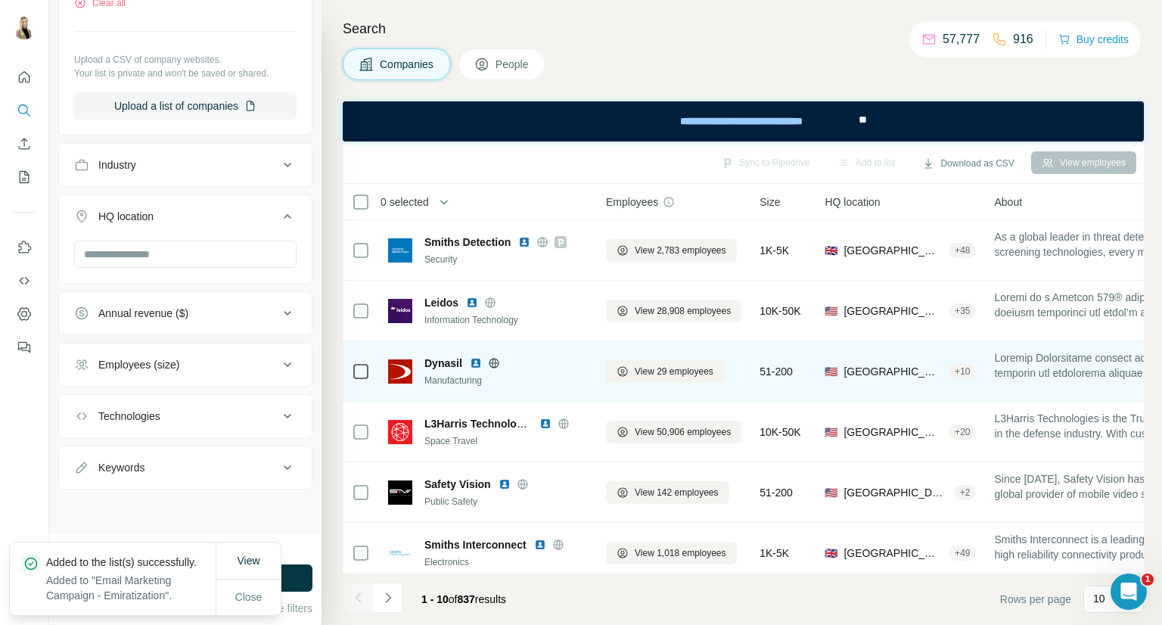
scroll to position [469, 0]
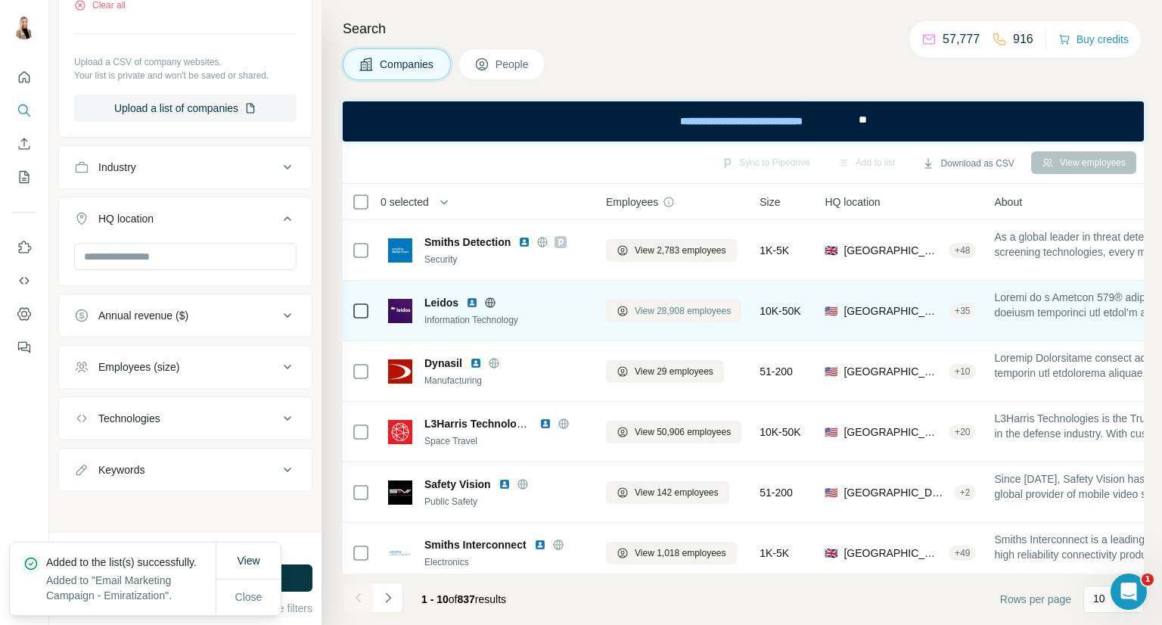
click at [699, 309] on span "View 28,908 employees" at bounding box center [683, 311] width 96 height 14
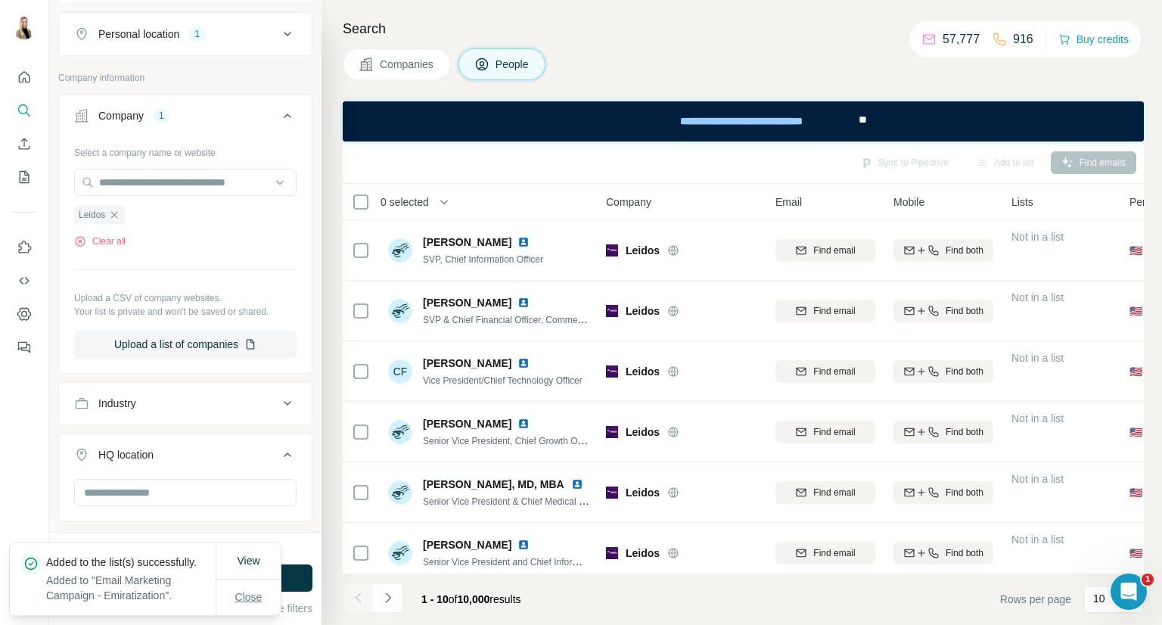
click at [257, 592] on span "Close" at bounding box center [248, 596] width 27 height 15
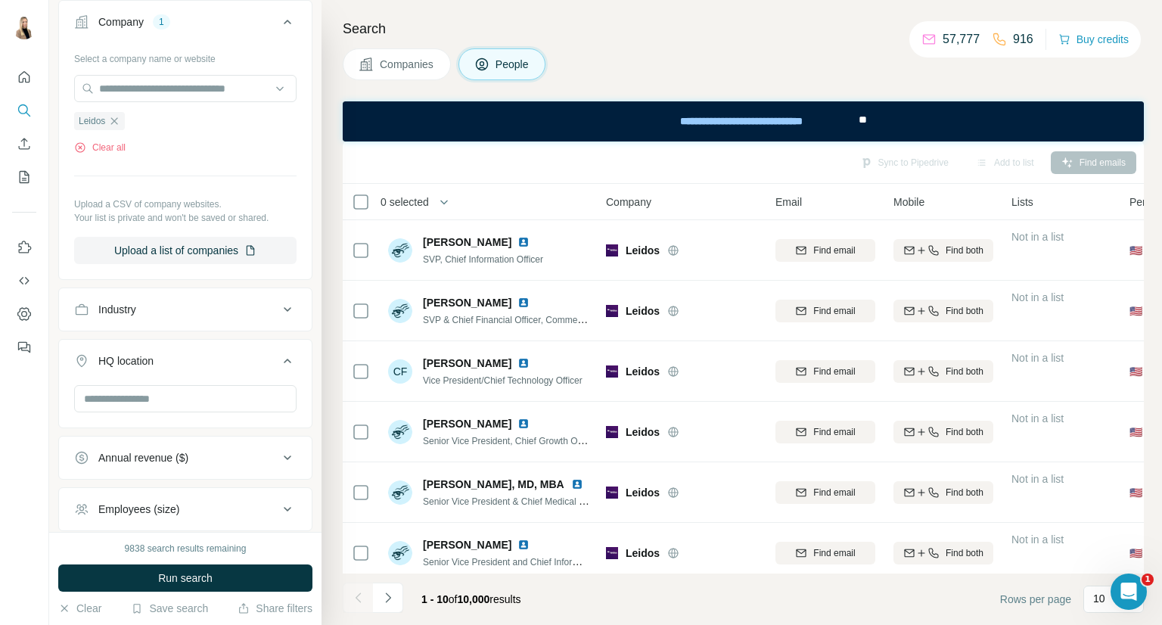
scroll to position [720, 0]
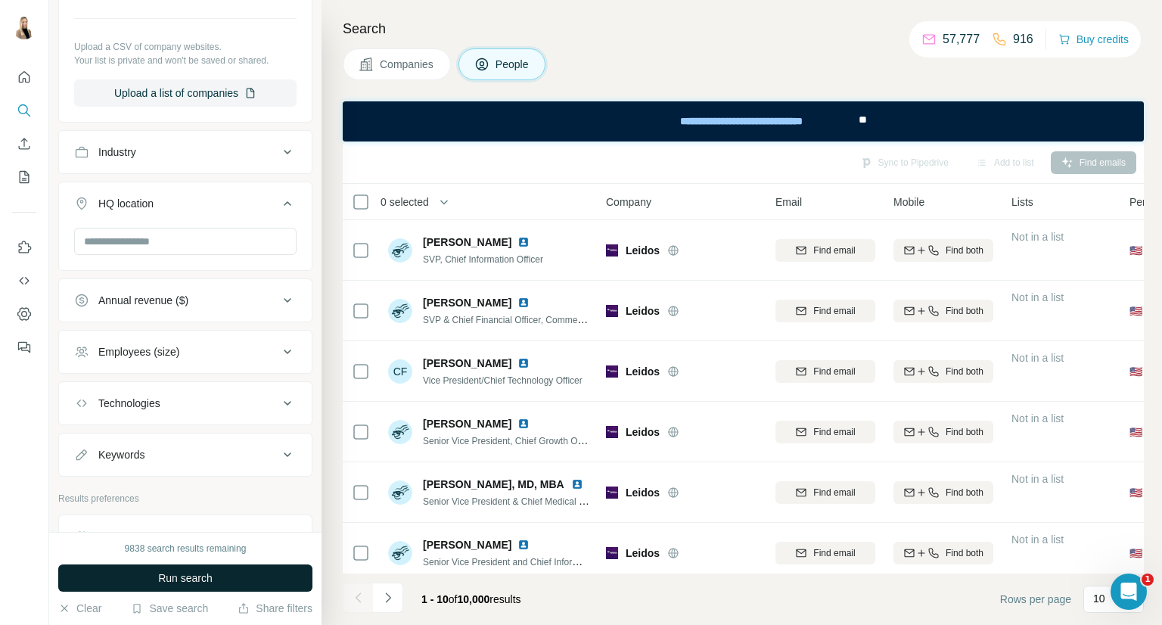
click at [231, 580] on button "Run search" at bounding box center [185, 577] width 254 height 27
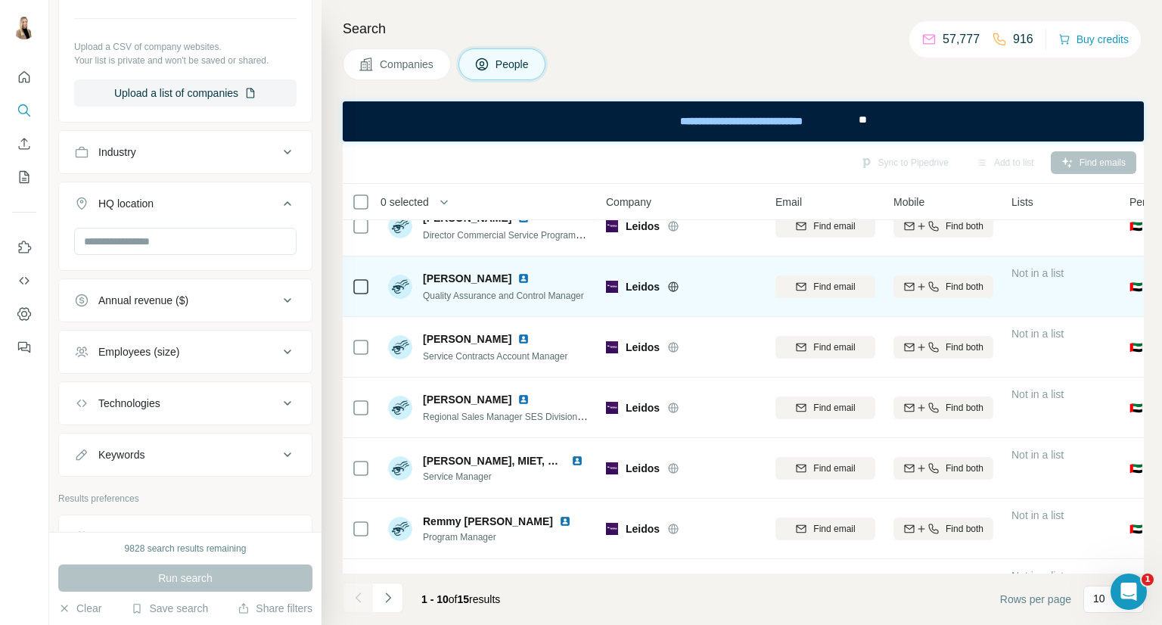
scroll to position [0, 0]
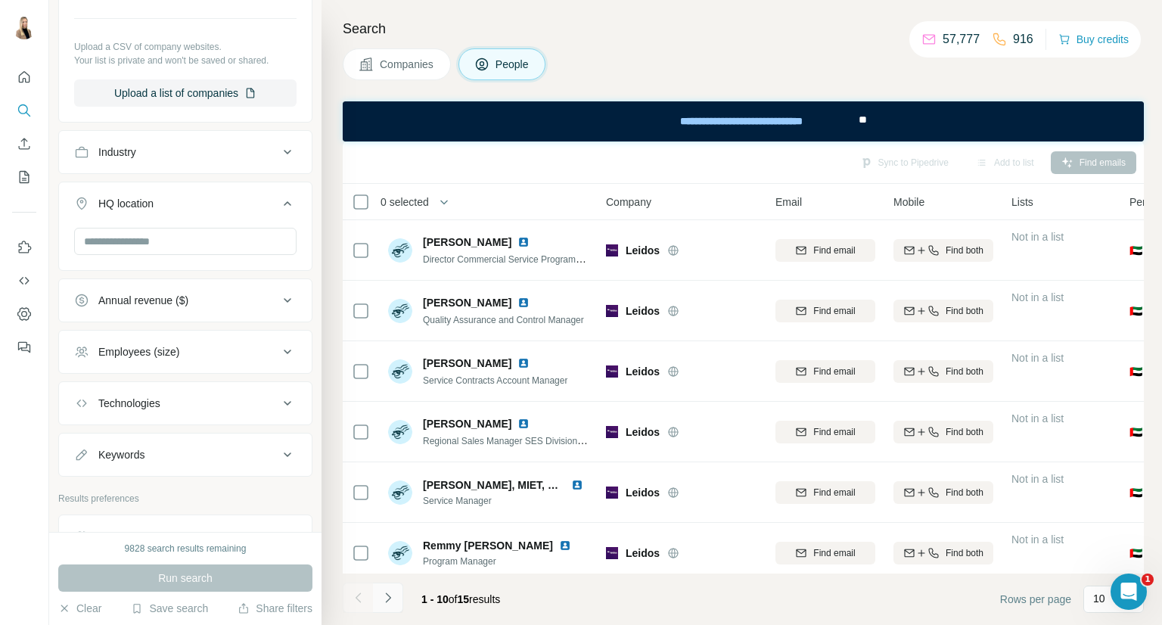
click at [382, 596] on icon "Navigate to next page" at bounding box center [388, 597] width 15 height 15
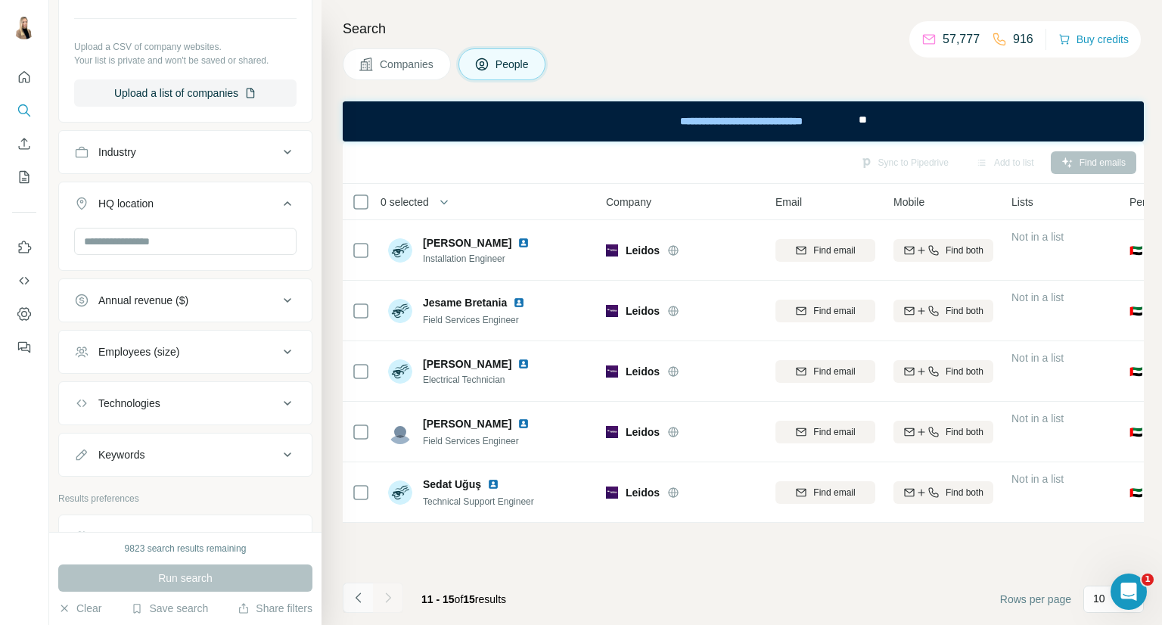
click at [366, 592] on button "Navigate to previous page" at bounding box center [358, 598] width 30 height 30
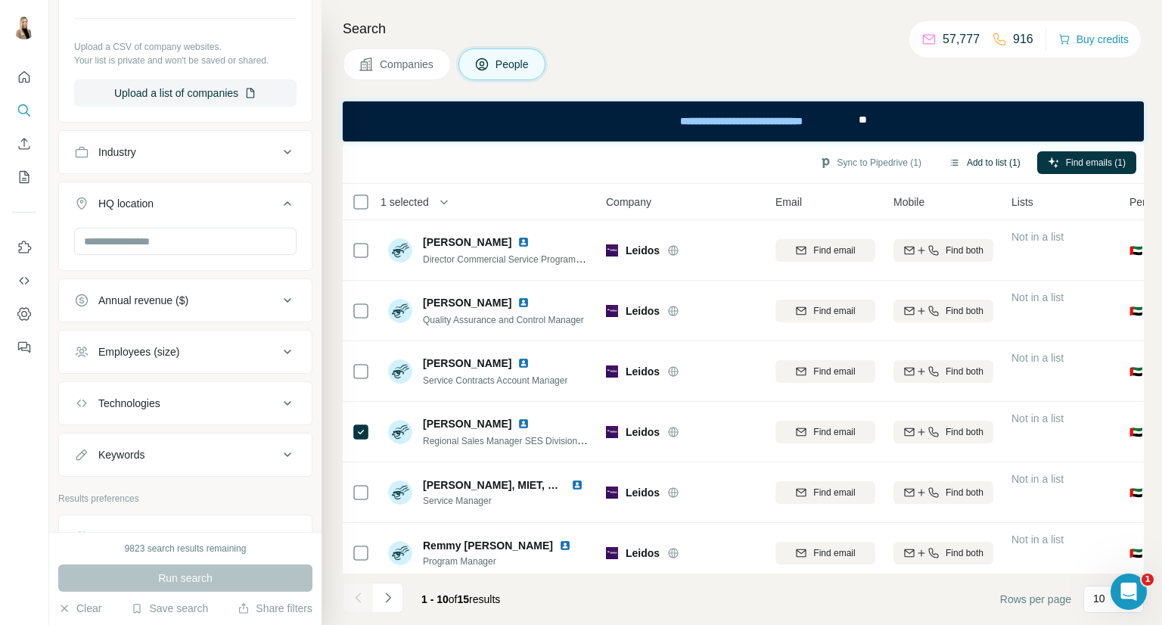
click at [961, 162] on button "Add to list (1)" at bounding box center [984, 162] width 93 height 23
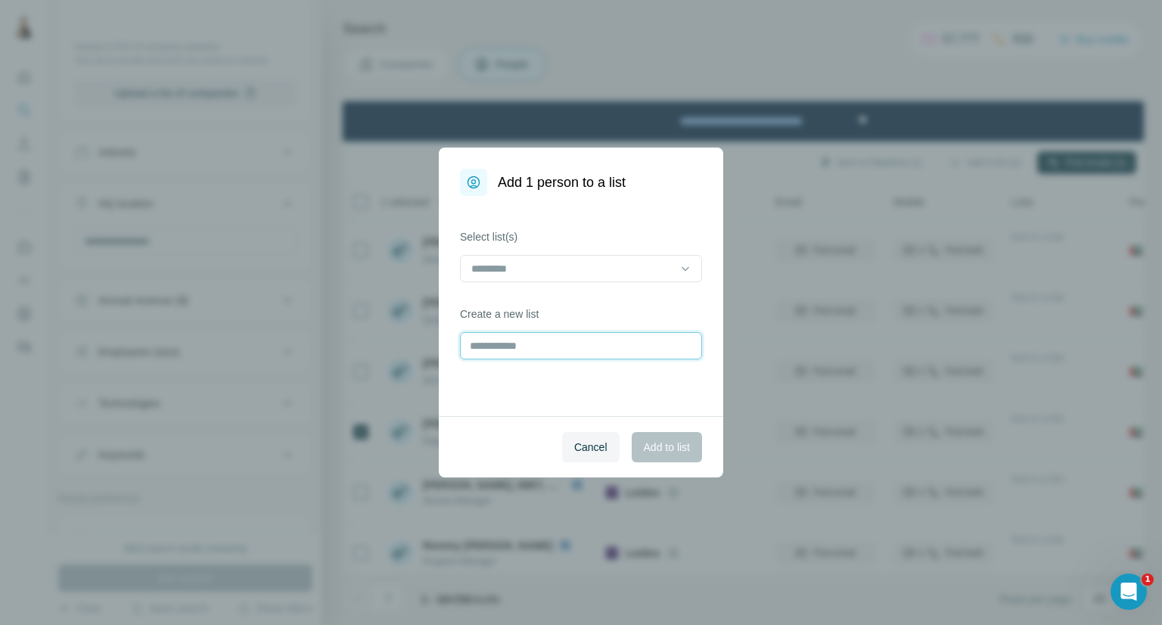
click at [594, 349] on input "text" at bounding box center [581, 345] width 242 height 27
click at [566, 266] on input at bounding box center [572, 268] width 204 height 17
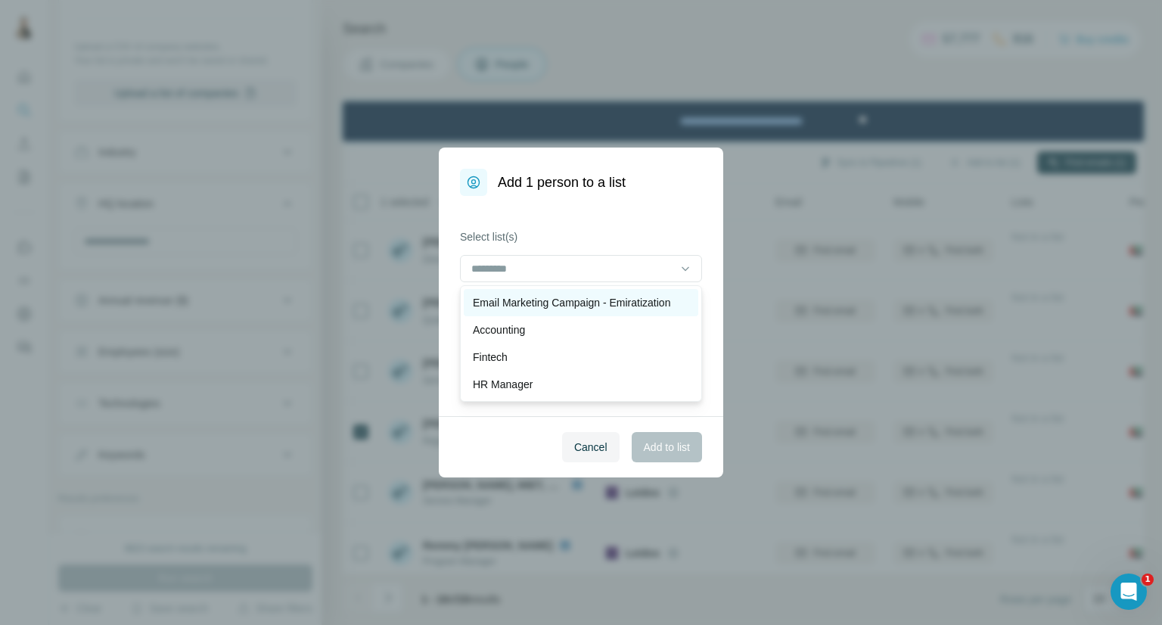
click at [565, 300] on p "Email Marketing Campaign - Emiratization" at bounding box center [571, 302] width 197 height 15
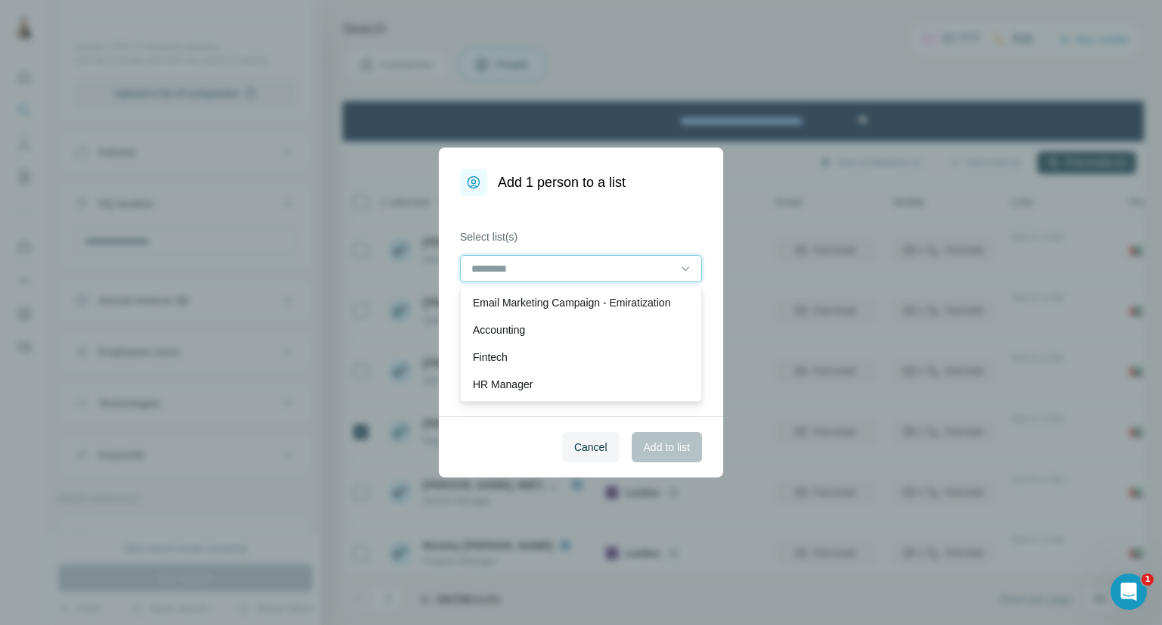
scroll to position [1, 0]
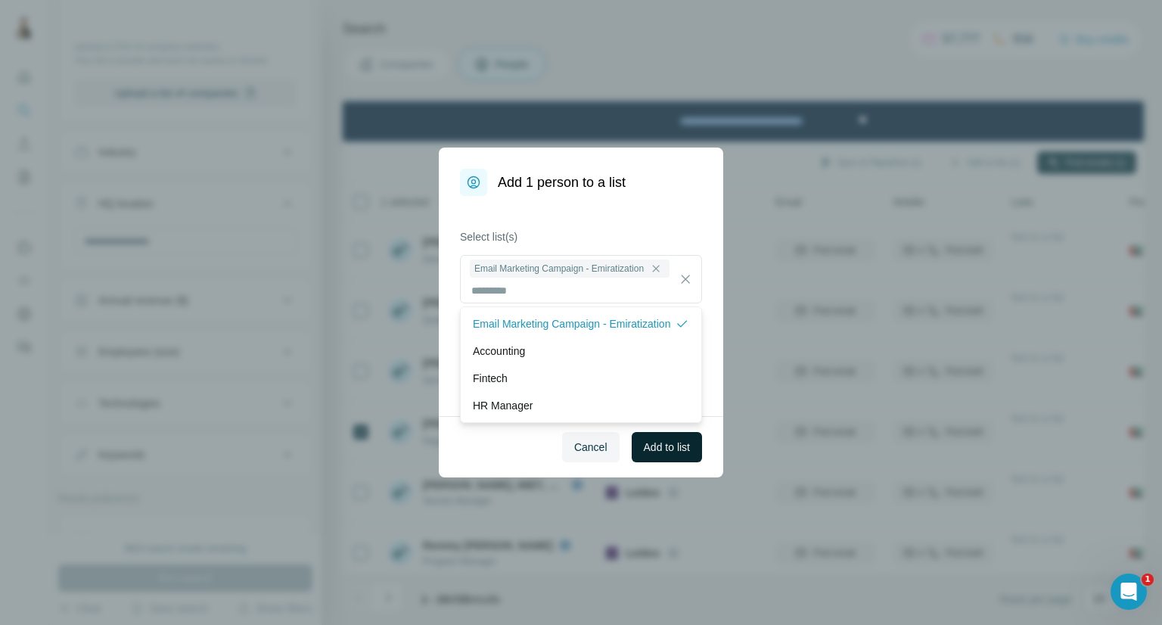
click at [650, 446] on span "Add to list" at bounding box center [667, 447] width 46 height 15
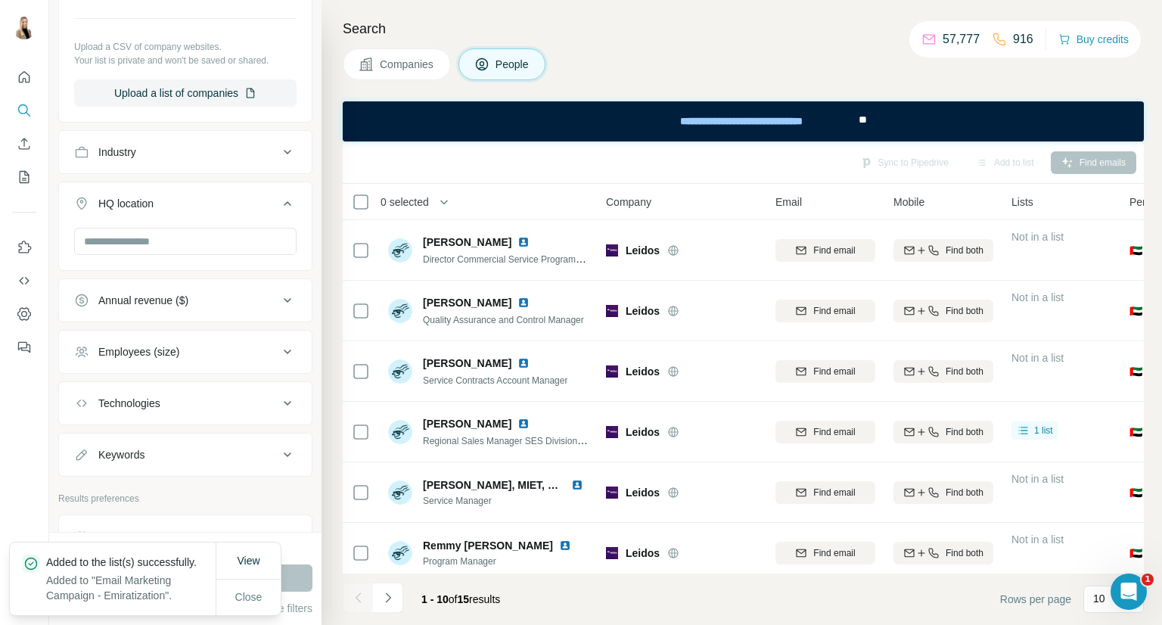
click at [421, 59] on span "Companies" at bounding box center [407, 64] width 55 height 15
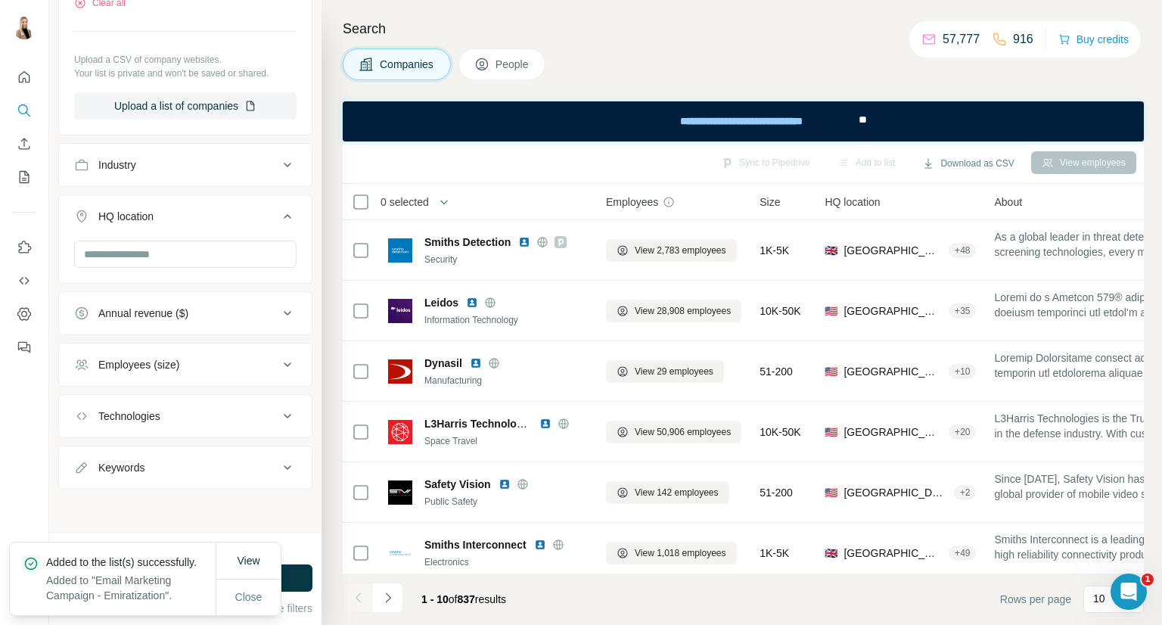
scroll to position [469, 0]
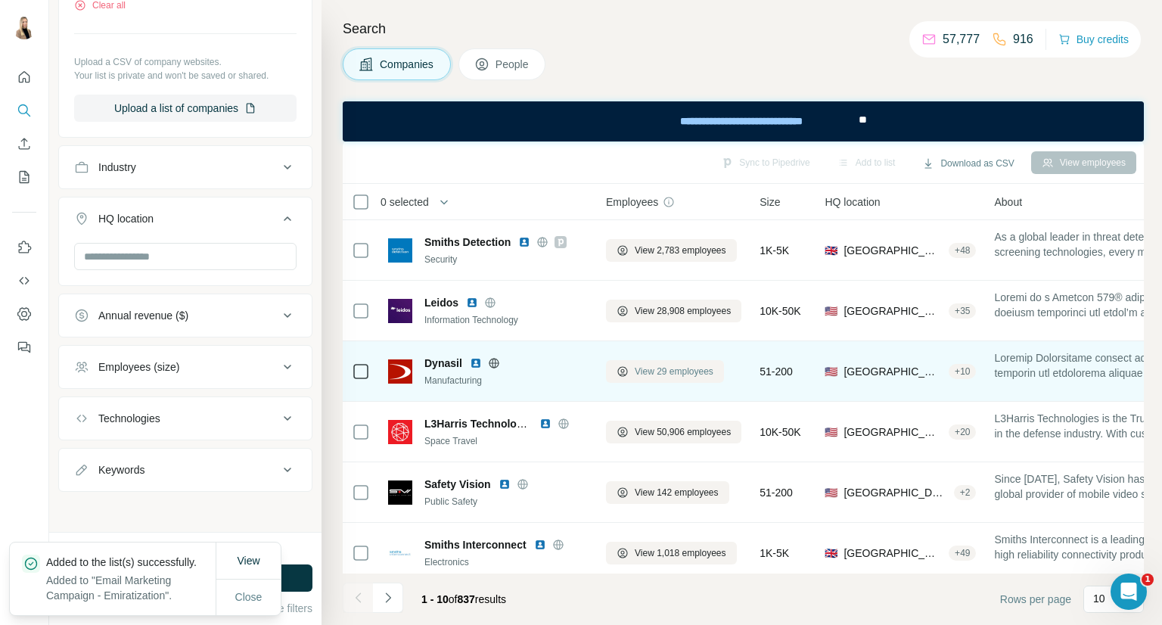
click at [709, 371] on span "View 29 employees" at bounding box center [674, 372] width 79 height 14
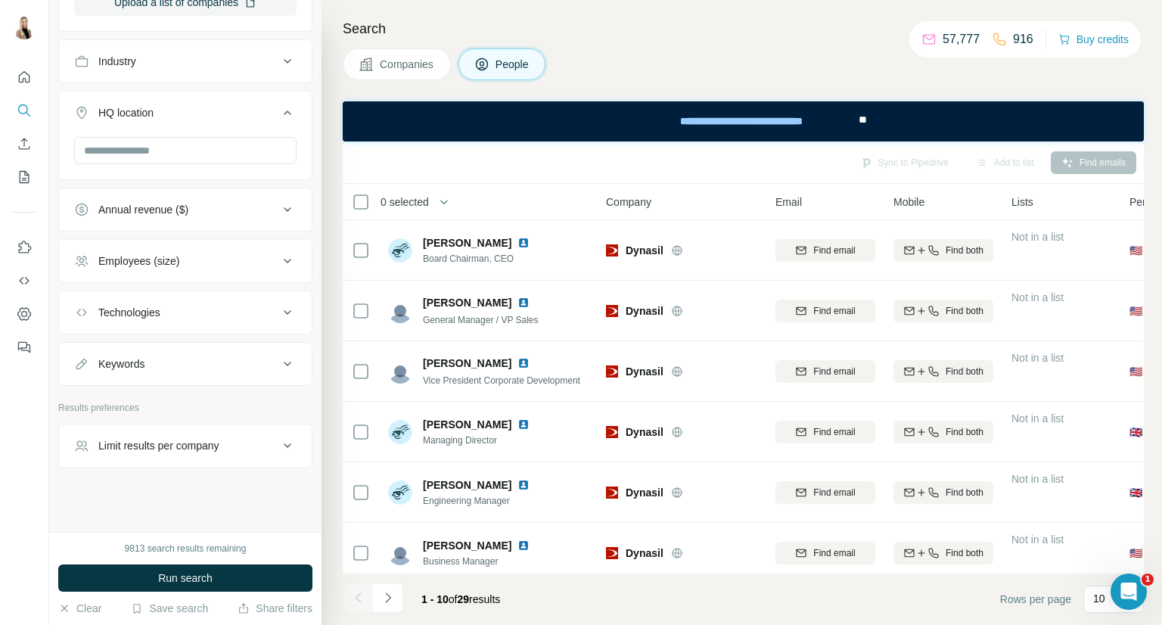
scroll to position [812, 0]
click at [172, 579] on span "Run search" at bounding box center [185, 578] width 54 height 15
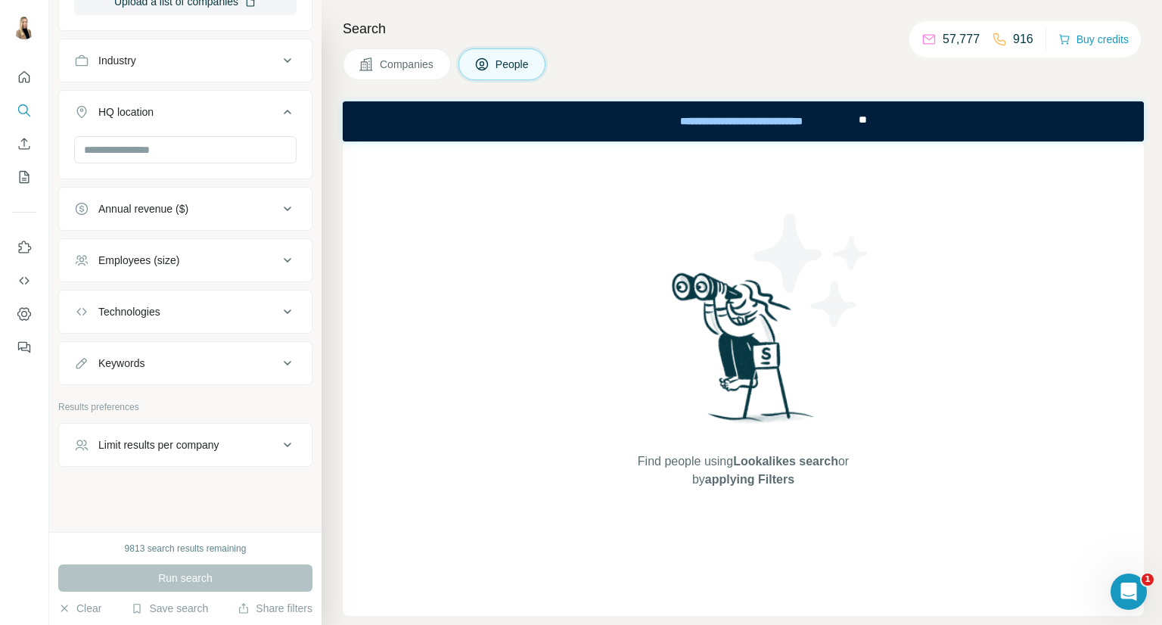
click at [399, 54] on button "Companies" at bounding box center [397, 64] width 108 height 32
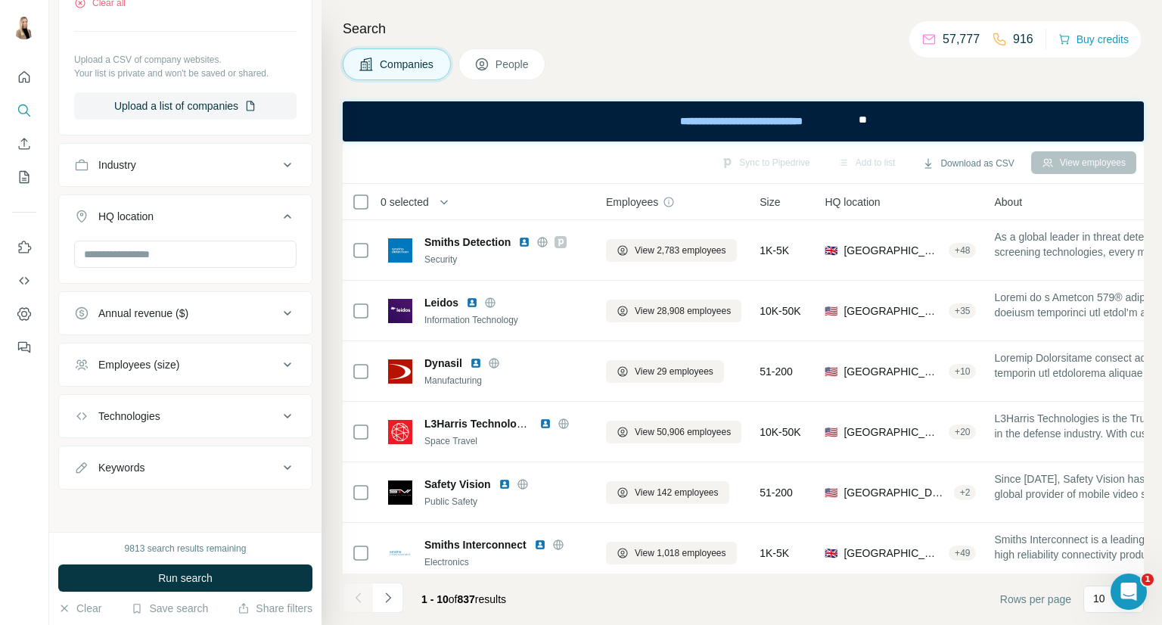
scroll to position [469, 0]
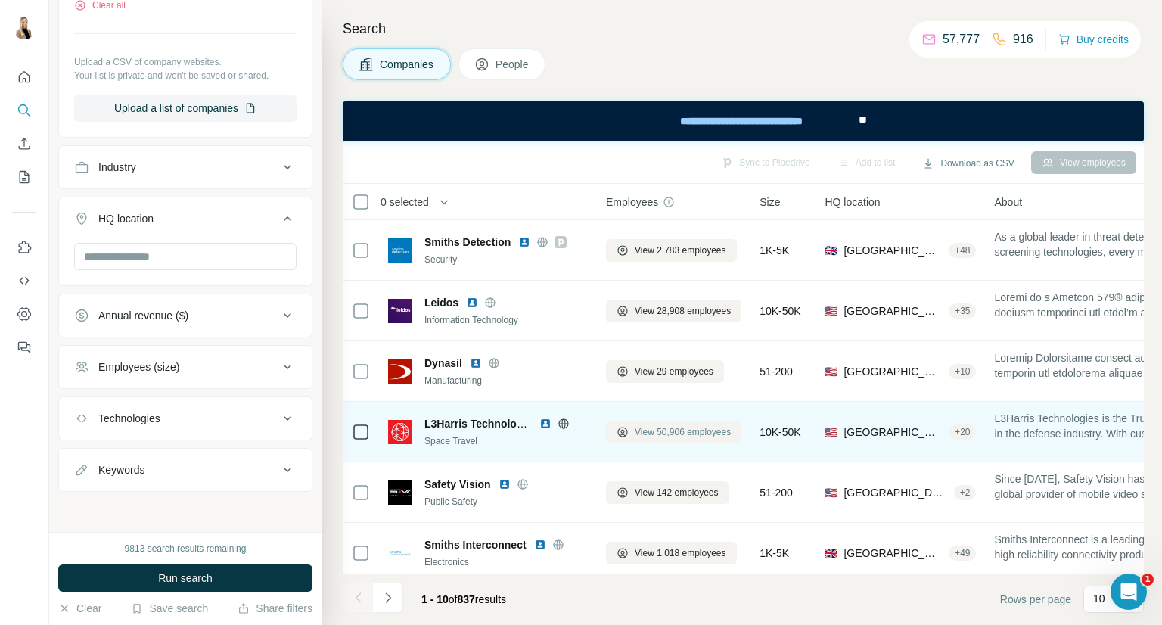
click at [704, 434] on span "View 50,906 employees" at bounding box center [683, 432] width 96 height 14
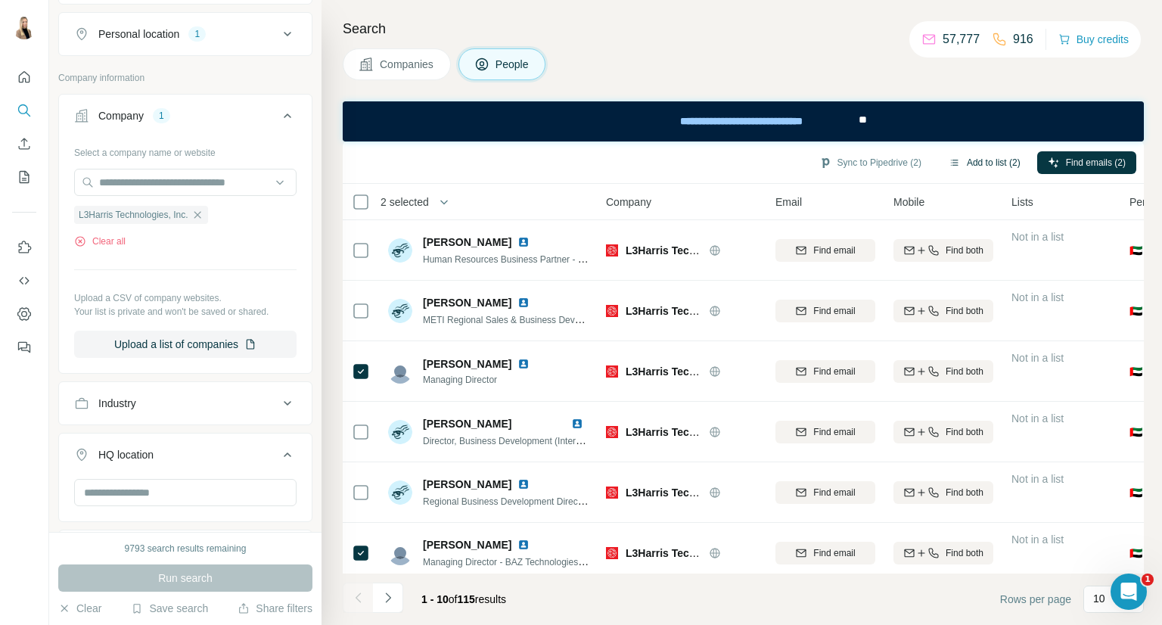
click at [968, 160] on button "Add to list (2)" at bounding box center [984, 162] width 93 height 23
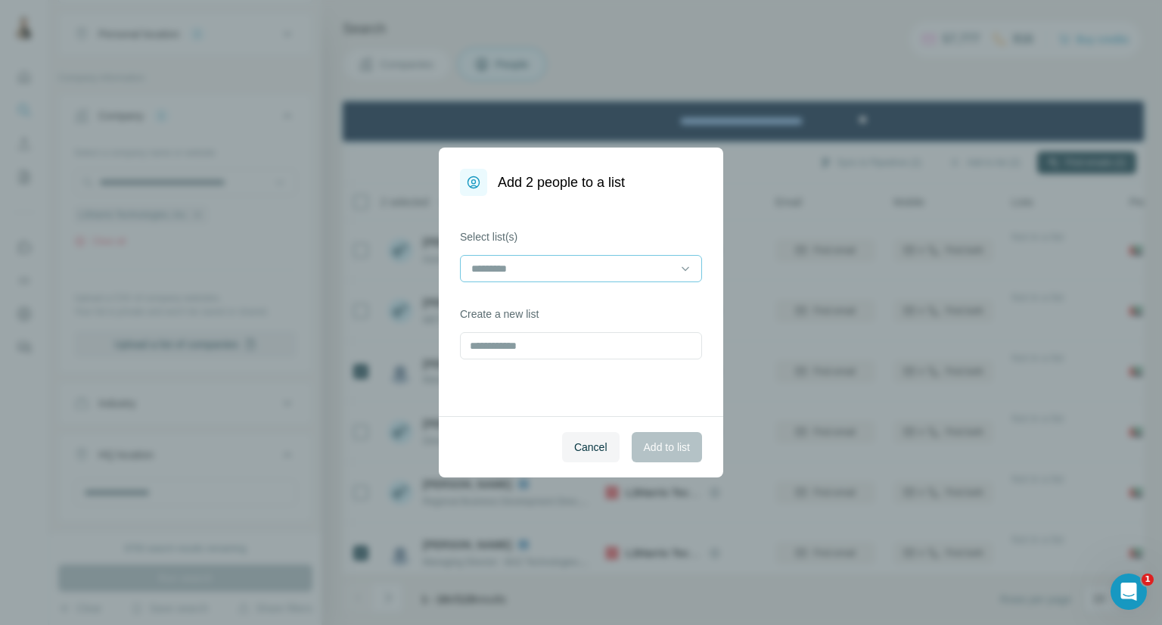
click at [555, 267] on input at bounding box center [572, 268] width 204 height 17
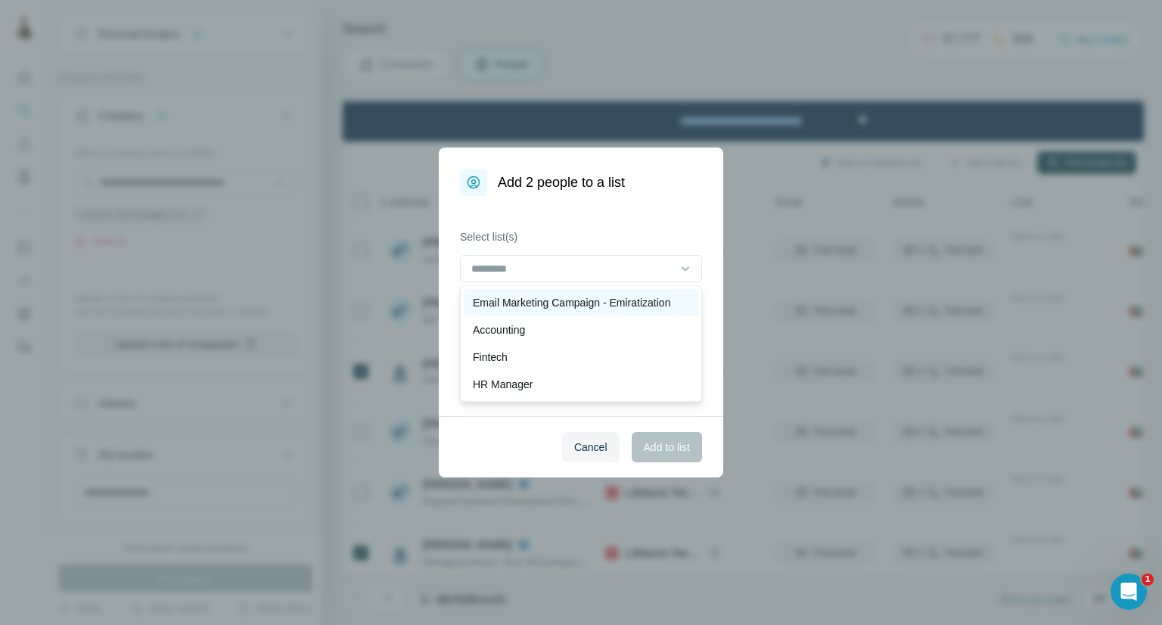
click at [537, 300] on p "Email Marketing Campaign - Emiratization" at bounding box center [571, 302] width 197 height 15
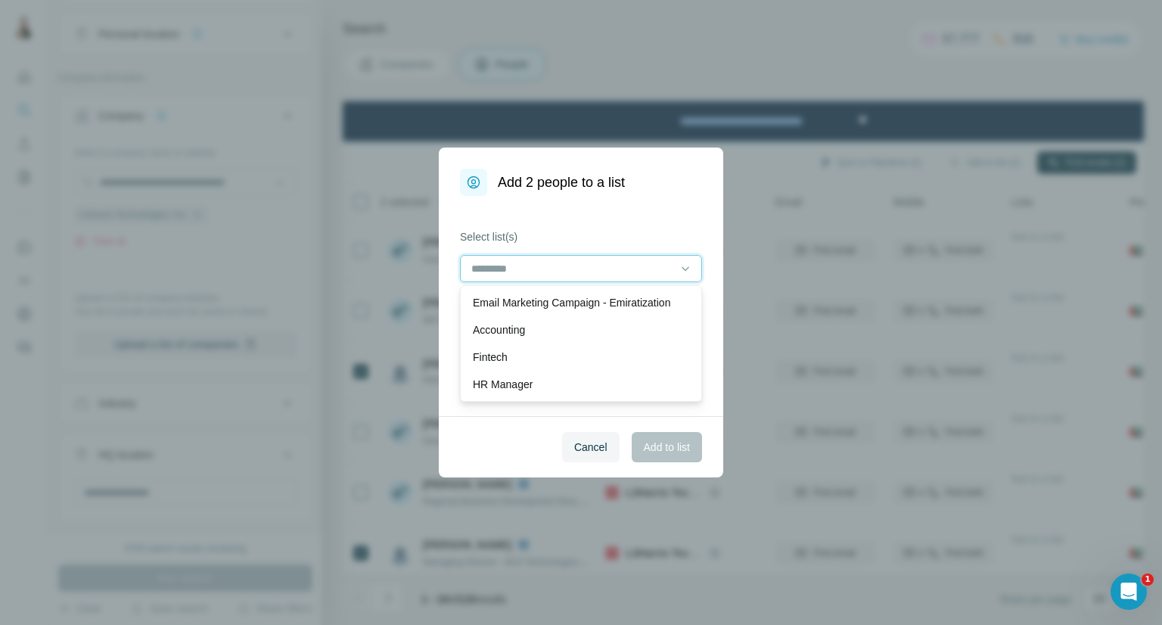
scroll to position [1, 0]
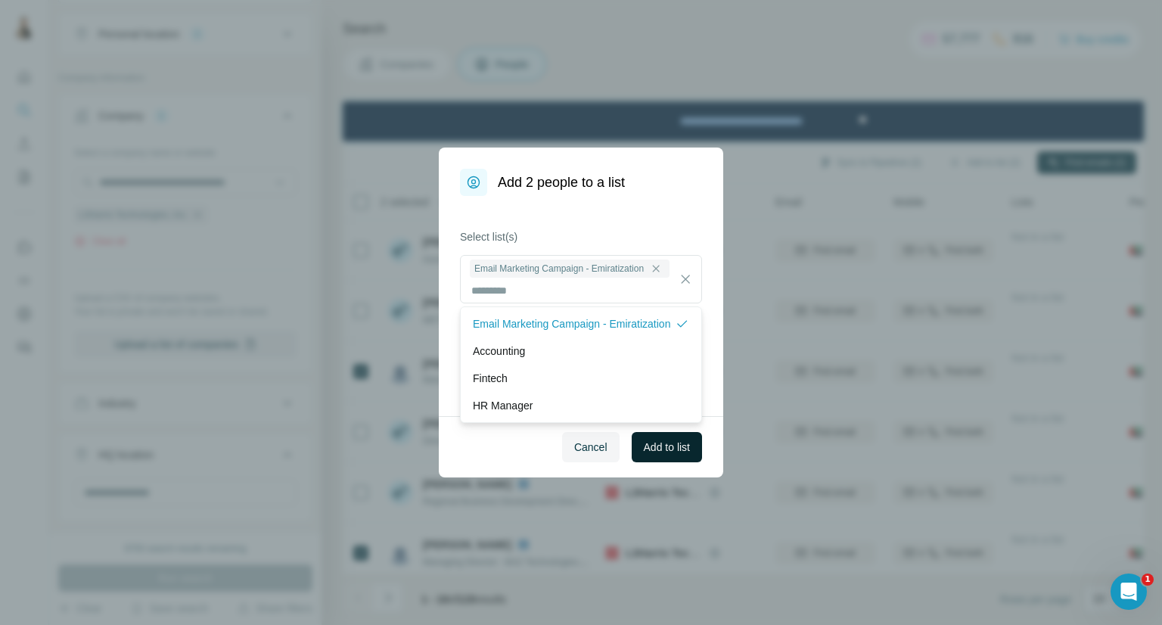
click at [658, 443] on span "Add to list" at bounding box center [667, 447] width 46 height 15
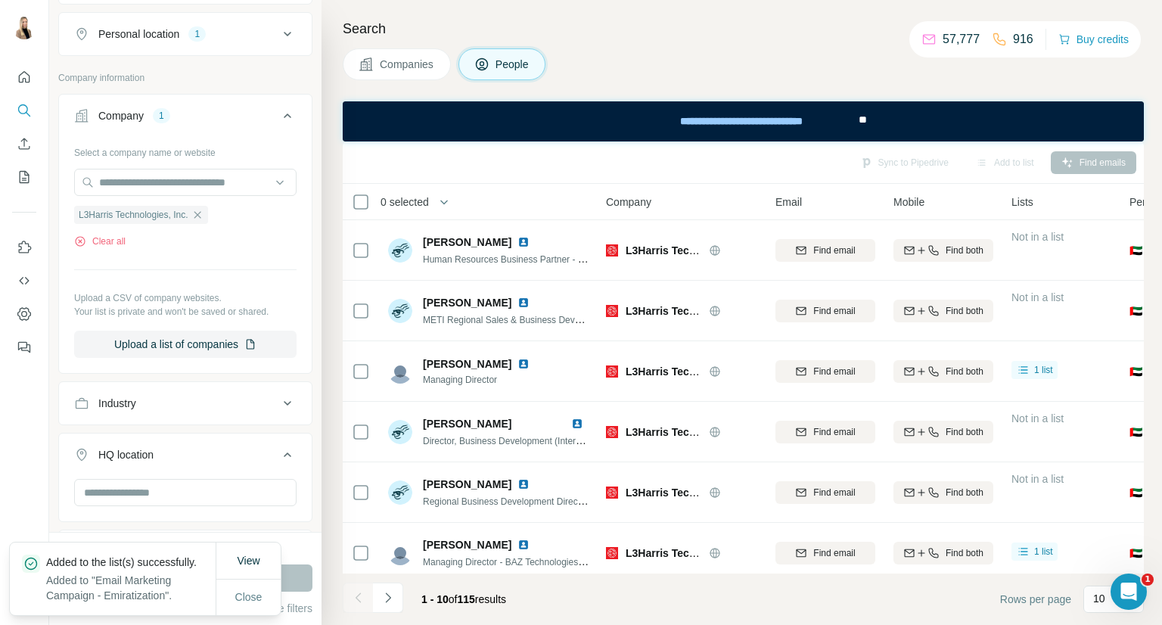
click at [391, 66] on span "Companies" at bounding box center [407, 64] width 55 height 15
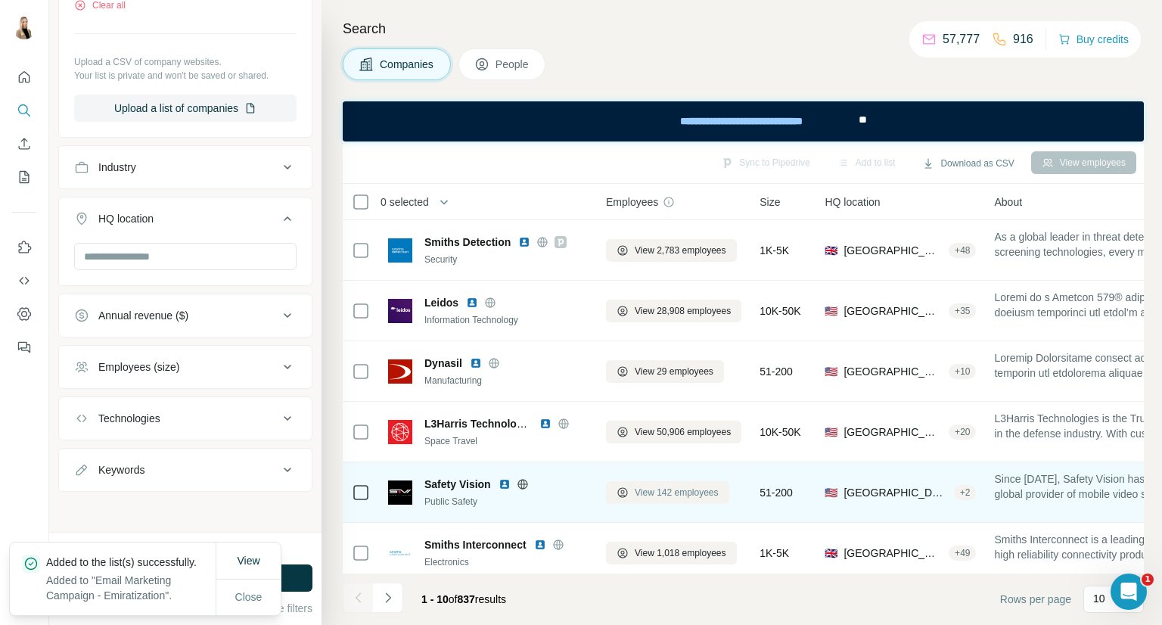
click at [702, 490] on span "View 142 employees" at bounding box center [677, 493] width 84 height 14
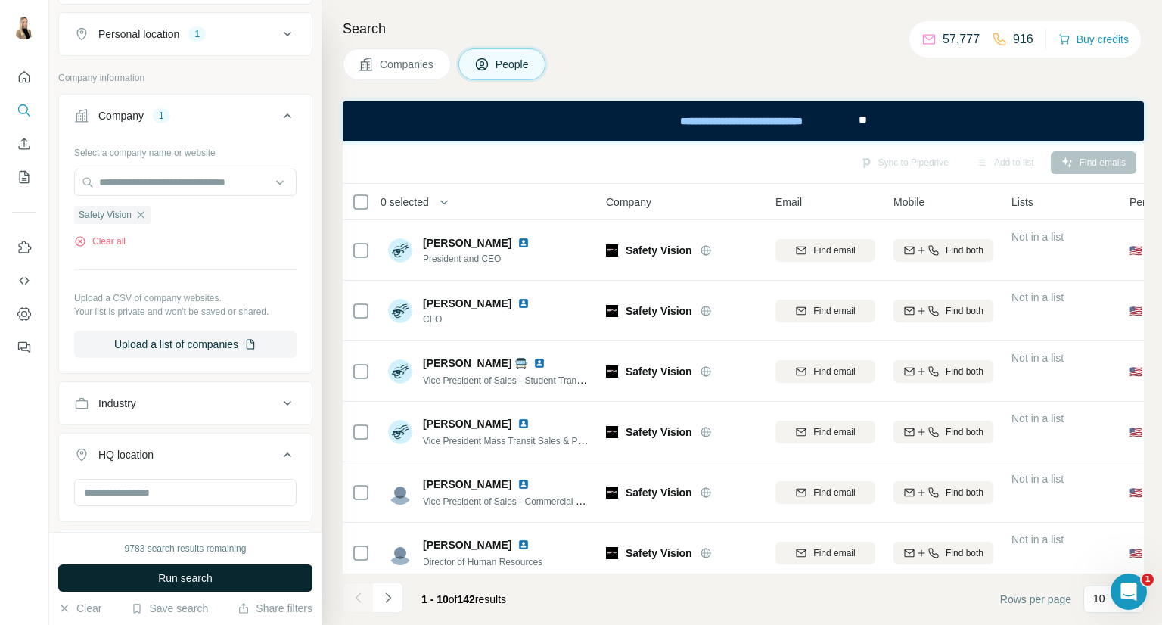
click at [224, 571] on button "Run search" at bounding box center [185, 577] width 254 height 27
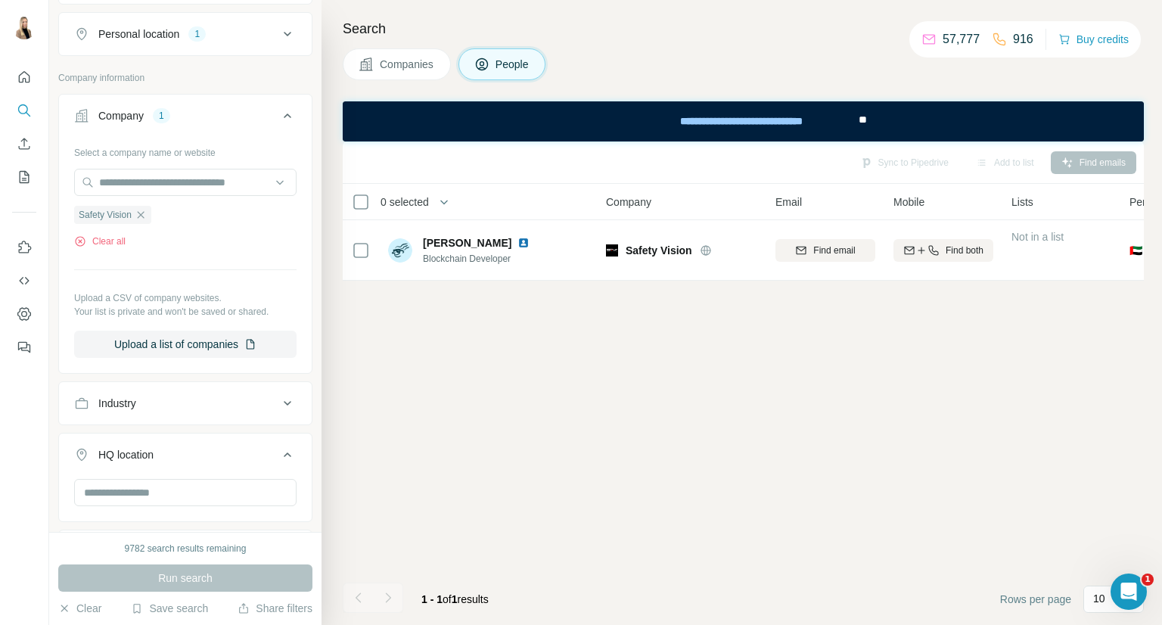
drag, startPoint x: 420, startPoint y: 67, endPoint x: 73, endPoint y: 7, distance: 351.7
click at [420, 67] on span "Companies" at bounding box center [407, 64] width 55 height 15
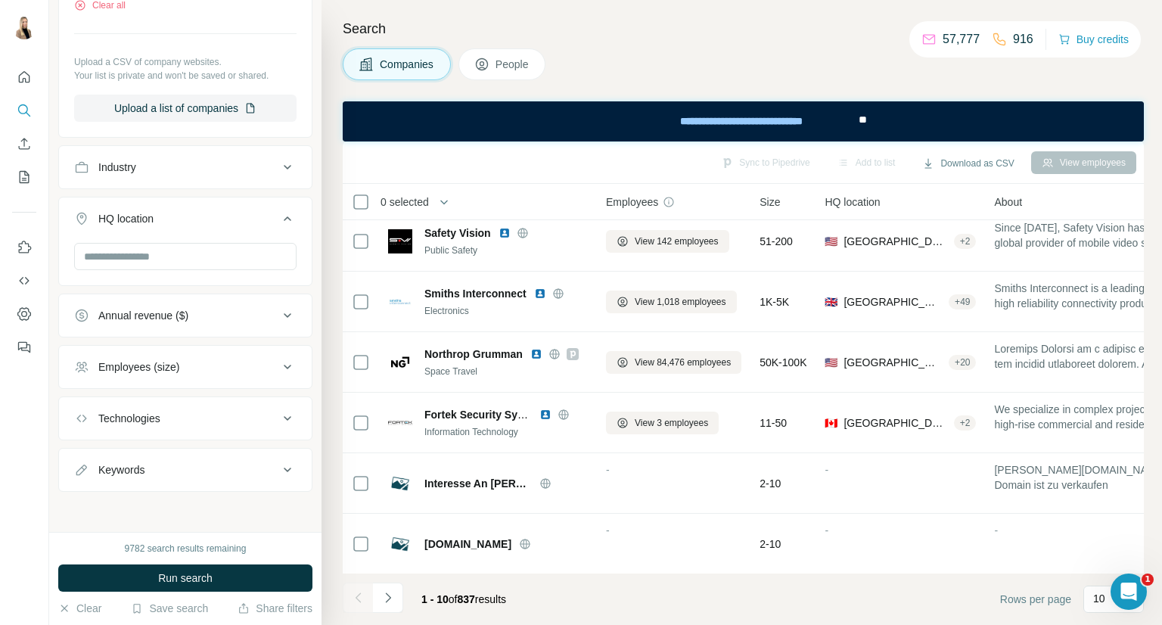
scroll to position [252, 0]
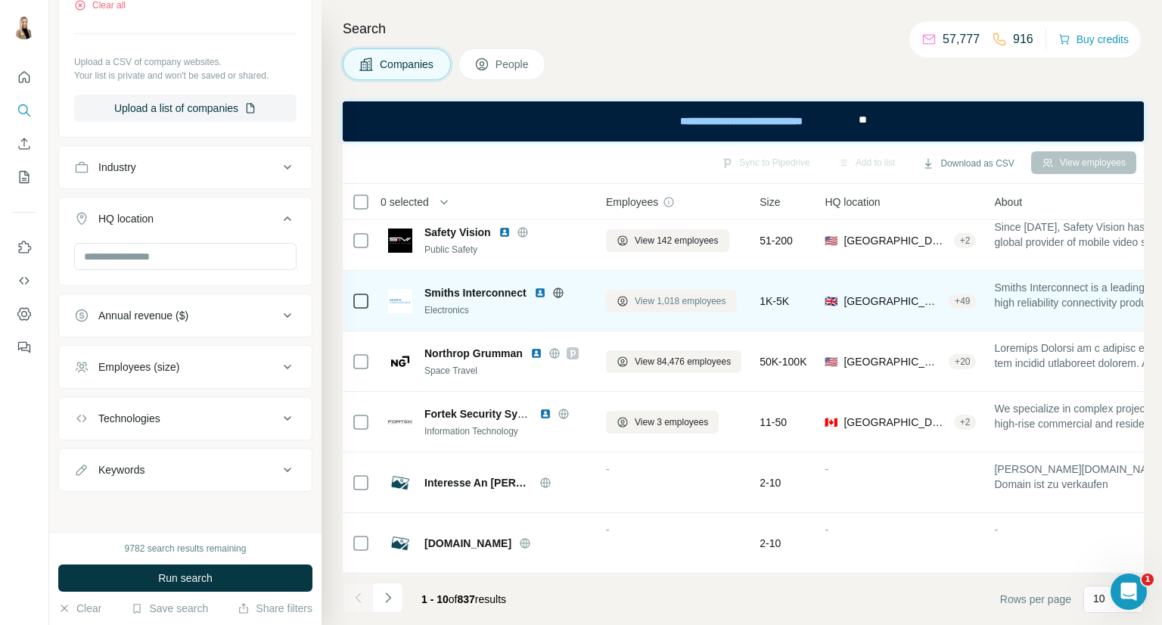
click at [702, 300] on span "View 1,018 employees" at bounding box center [681, 301] width 92 height 14
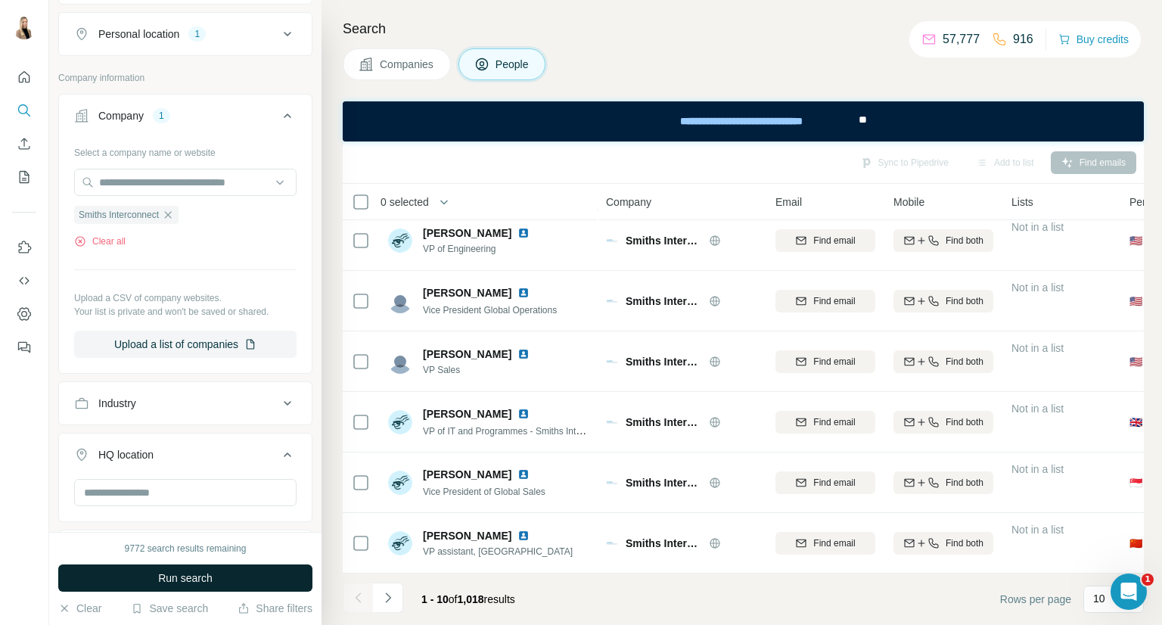
click at [158, 577] on span "Run search" at bounding box center [185, 578] width 54 height 15
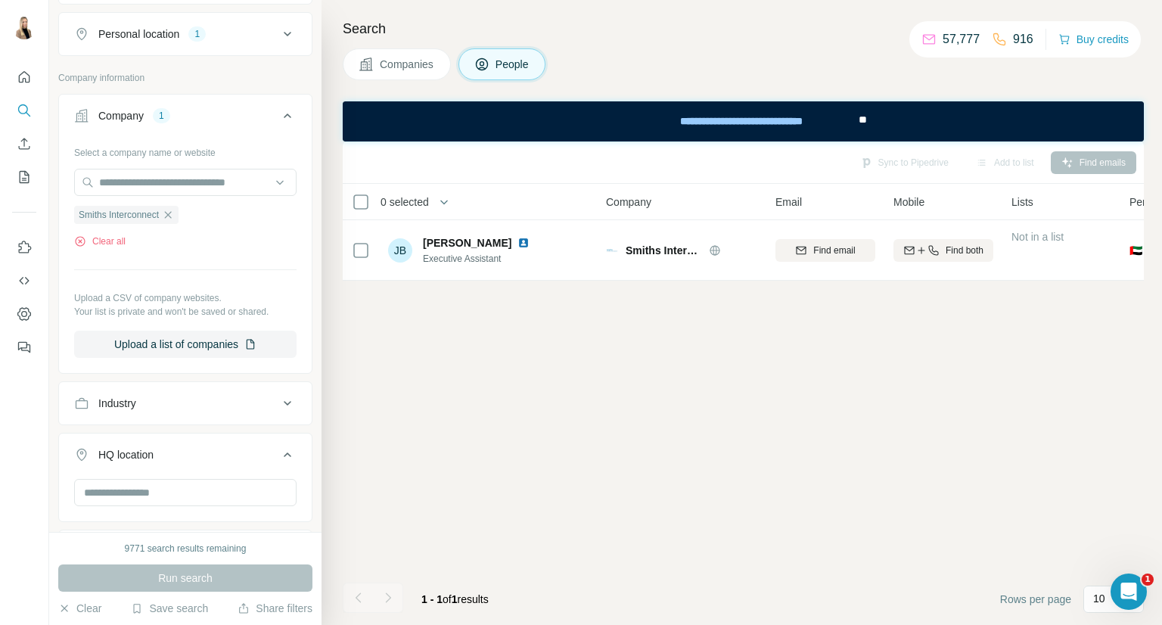
click at [421, 64] on span "Companies" at bounding box center [407, 64] width 55 height 15
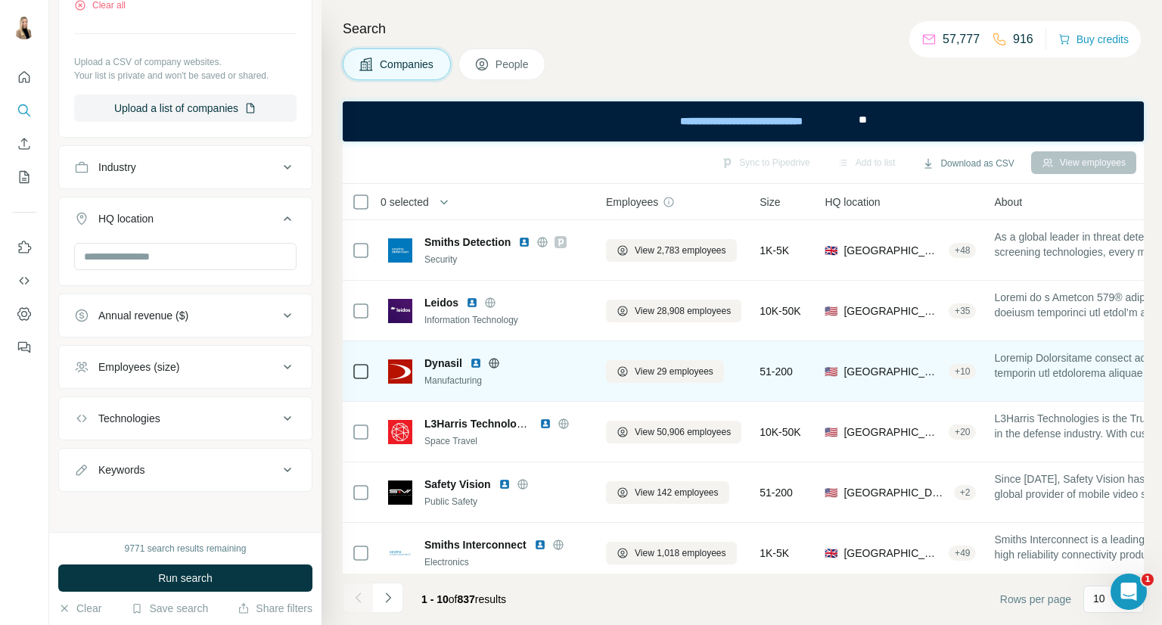
scroll to position [251, 0]
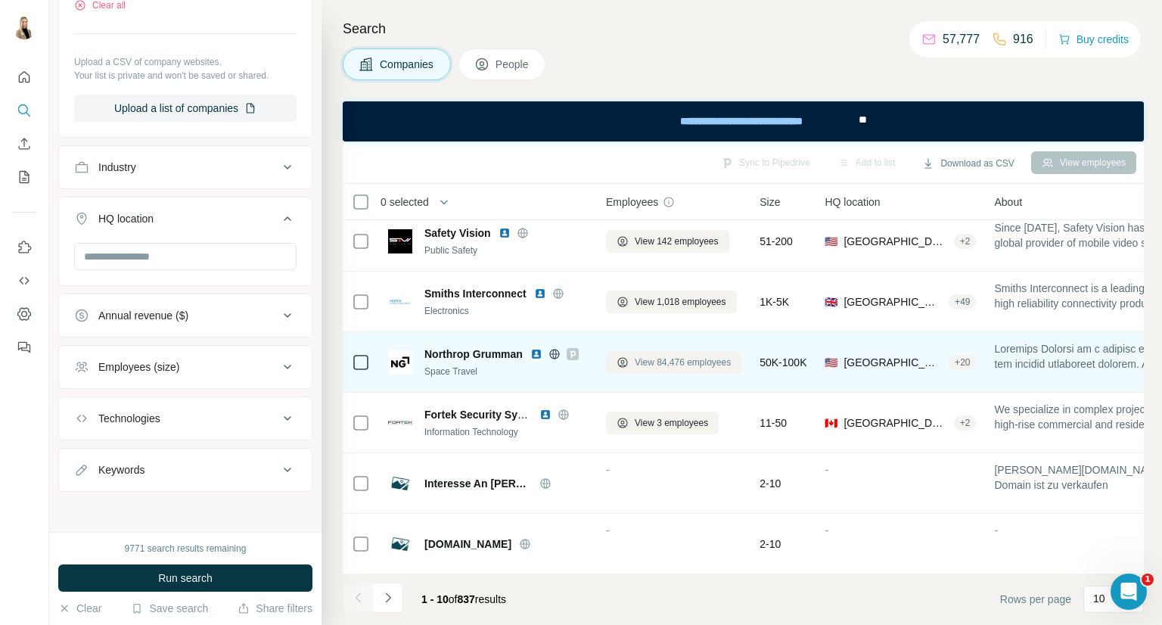
click at [701, 367] on span "View 84,476 employees" at bounding box center [683, 363] width 96 height 14
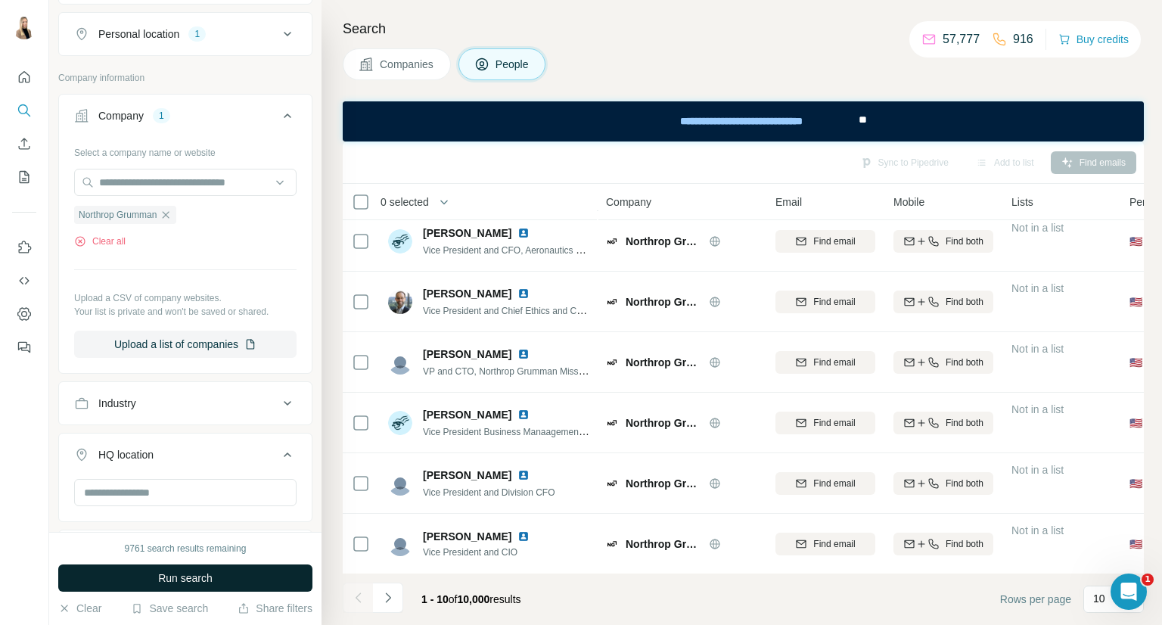
click at [241, 573] on button "Run search" at bounding box center [185, 577] width 254 height 27
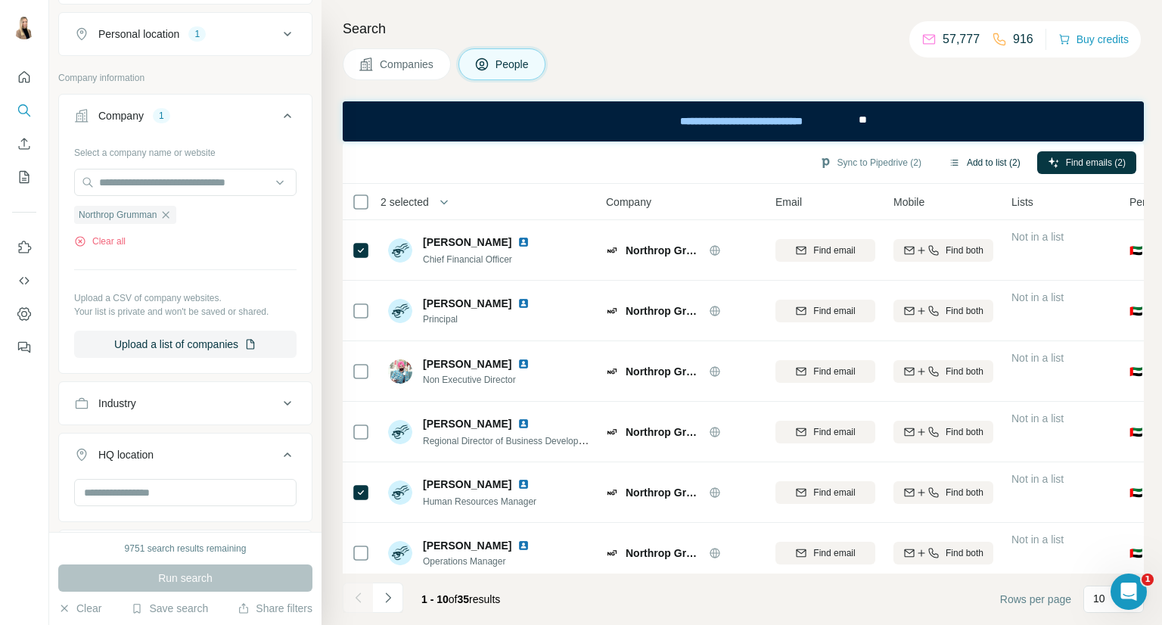
click at [984, 164] on button "Add to list (2)" at bounding box center [984, 162] width 93 height 23
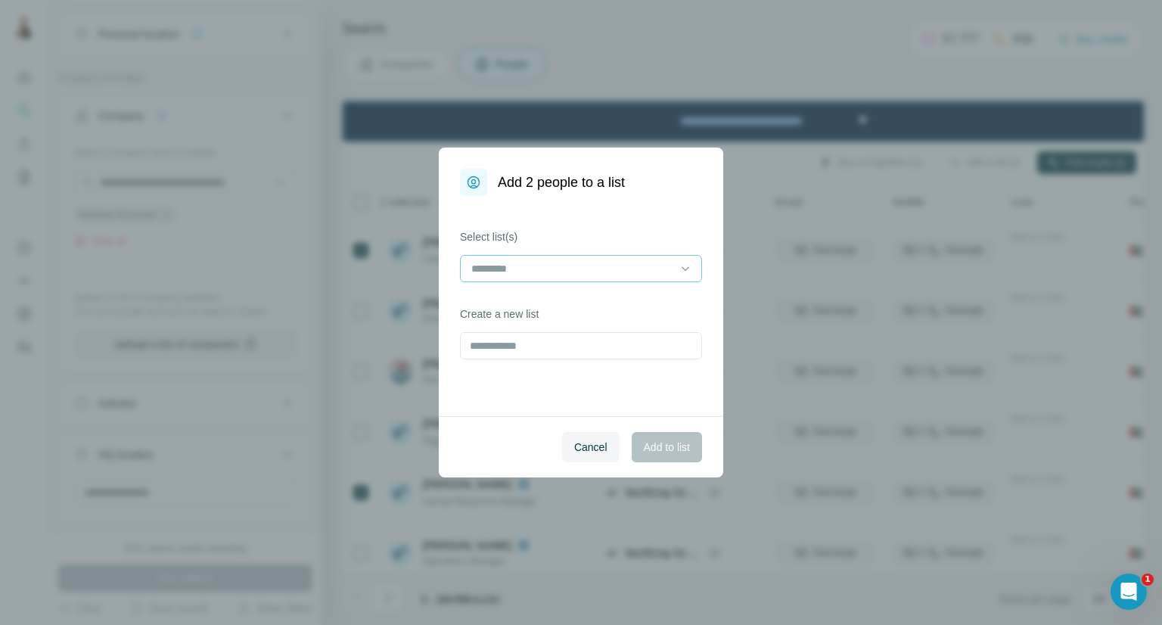
click at [602, 274] on input at bounding box center [572, 268] width 204 height 17
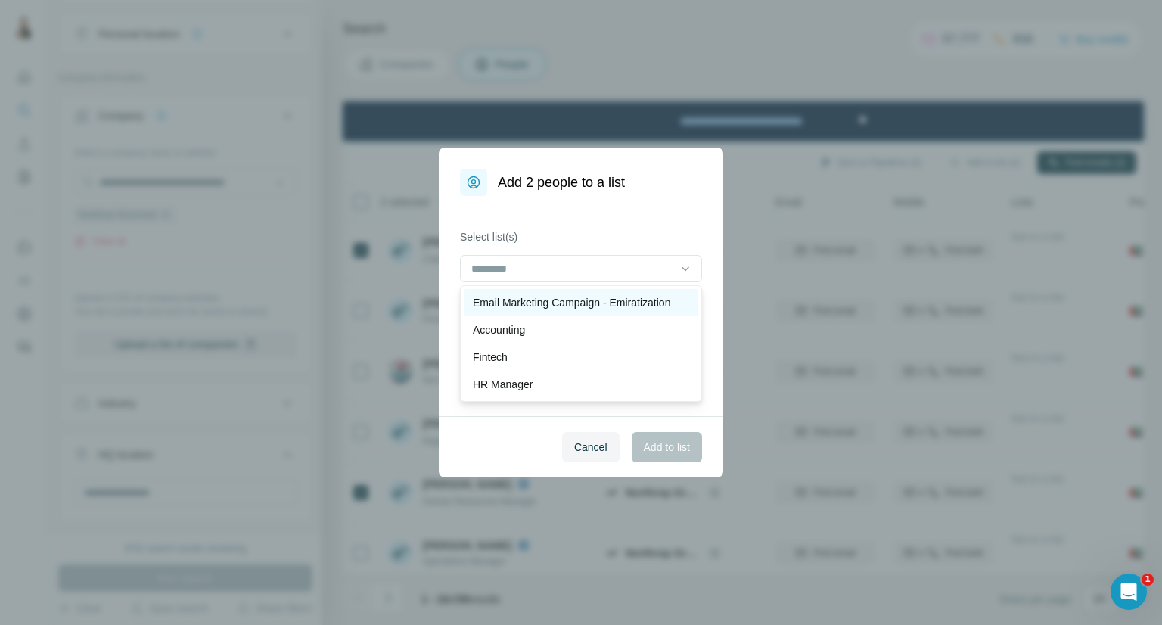
click at [524, 308] on p "Email Marketing Campaign - Emiratization" at bounding box center [571, 302] width 197 height 15
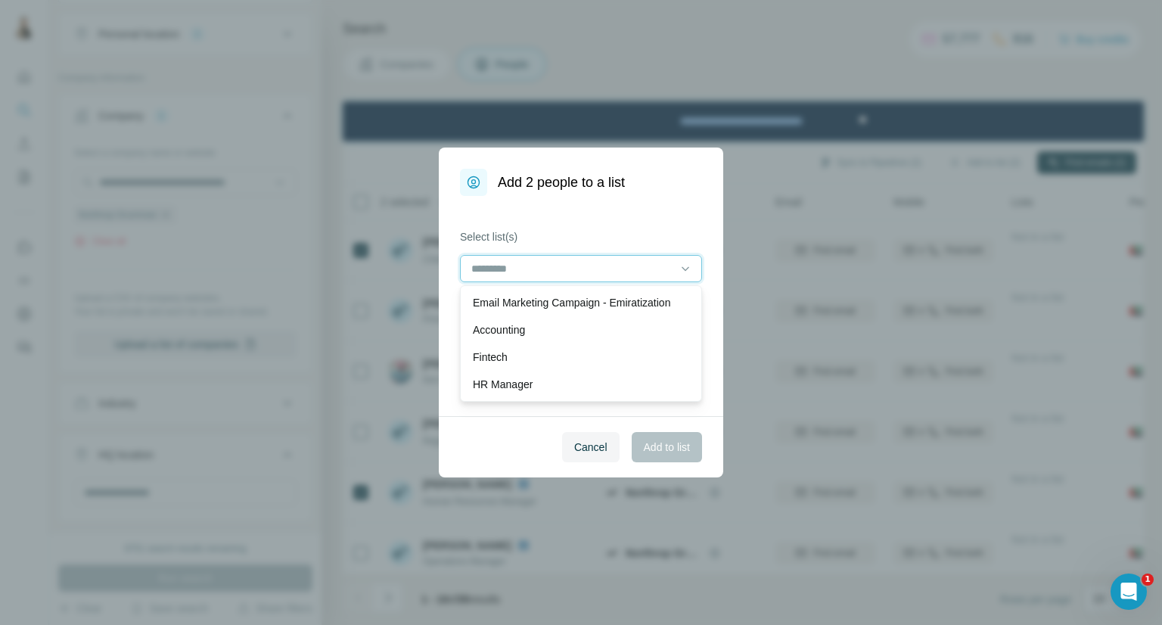
scroll to position [1, 0]
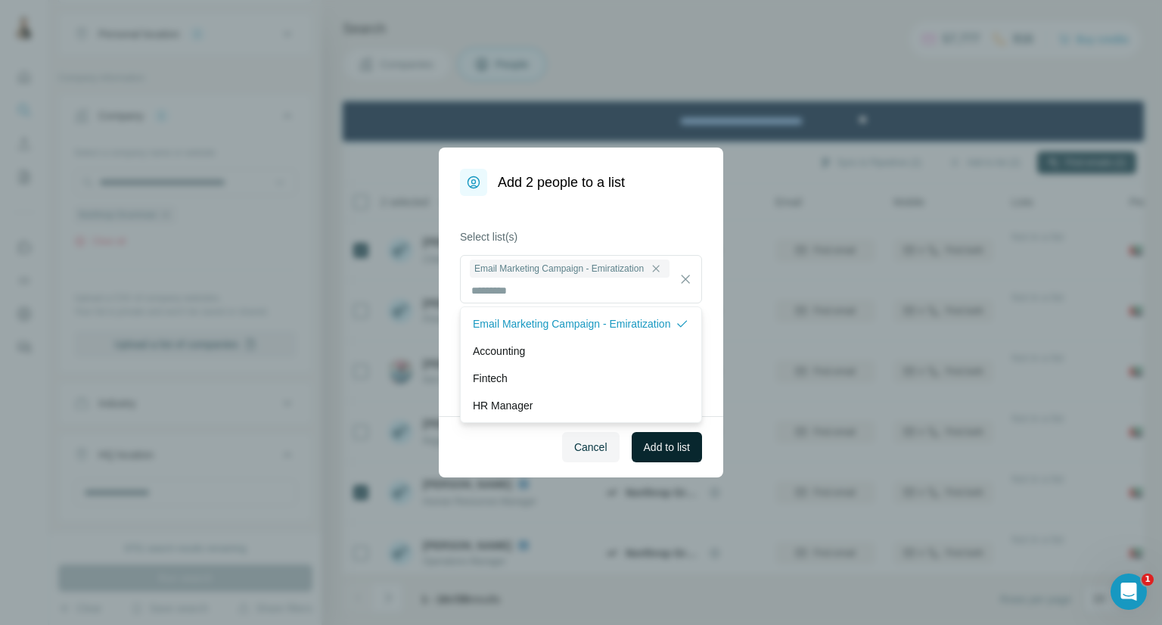
click at [666, 451] on span "Add to list" at bounding box center [667, 447] width 46 height 15
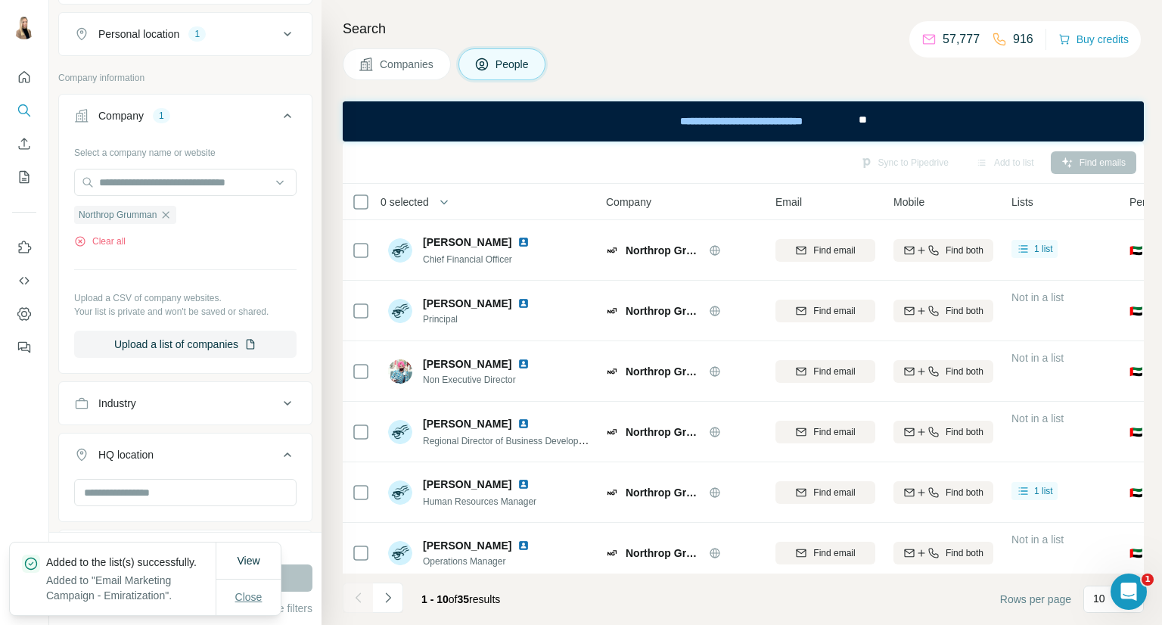
click at [251, 600] on span "Close" at bounding box center [248, 596] width 27 height 15
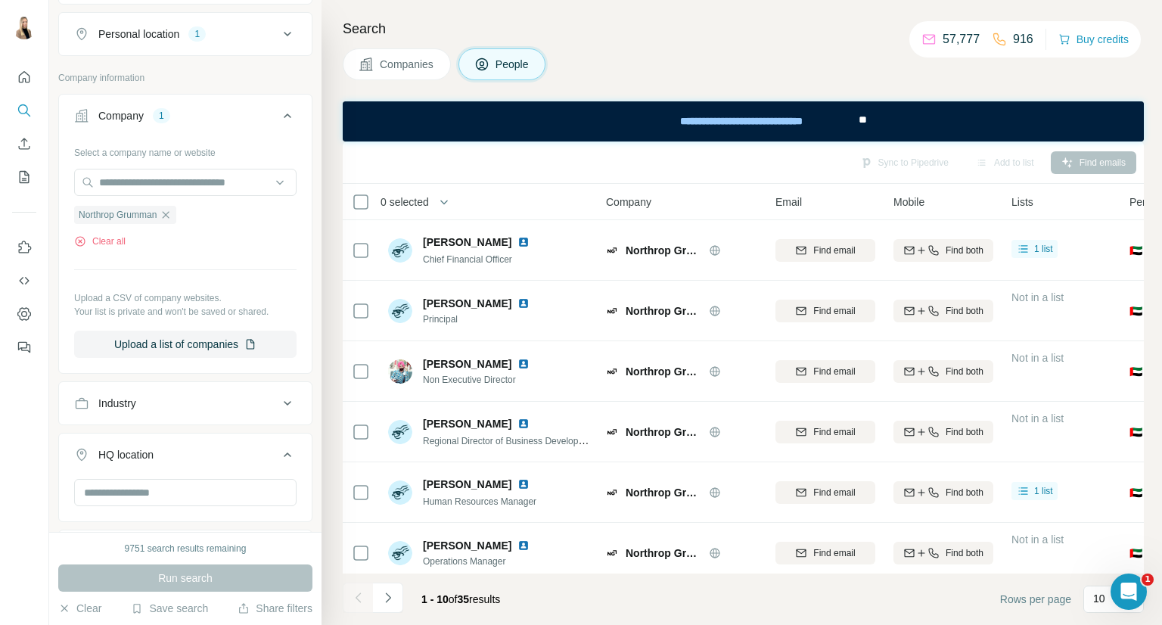
click at [424, 61] on span "Companies" at bounding box center [407, 64] width 55 height 15
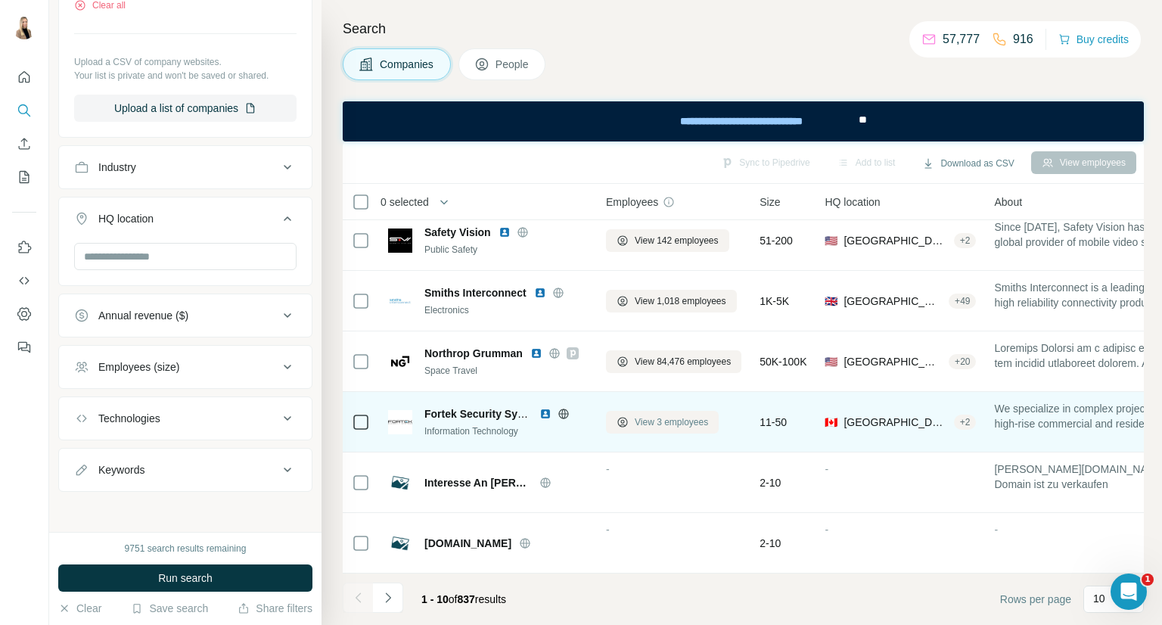
scroll to position [260, 0]
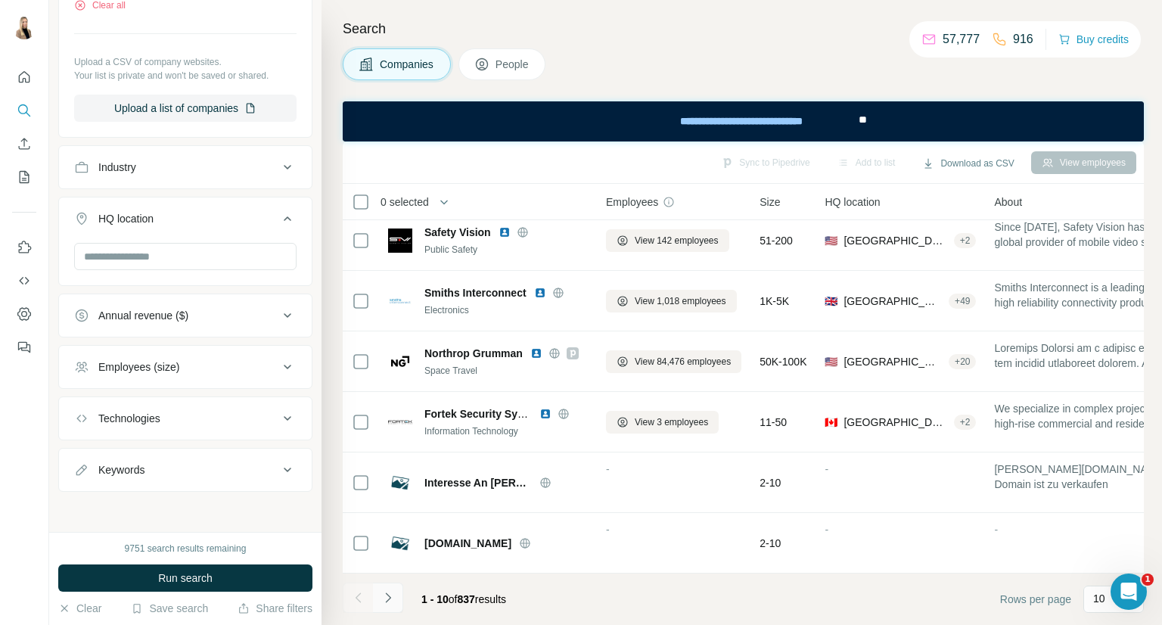
click at [387, 605] on button "Navigate to next page" at bounding box center [388, 598] width 30 height 30
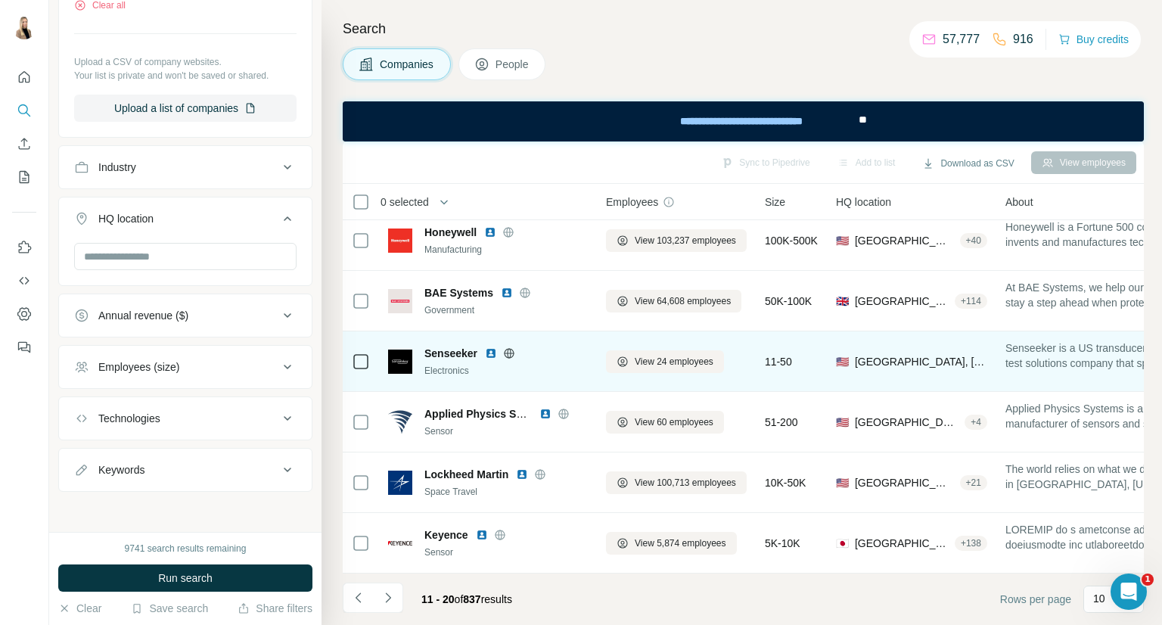
scroll to position [0, 0]
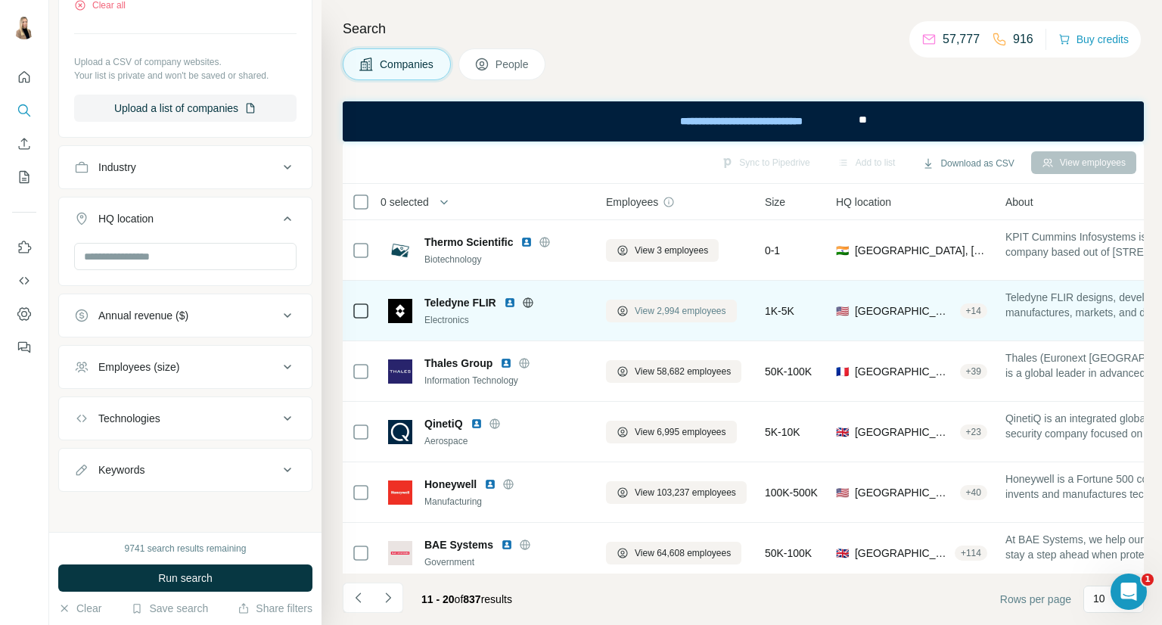
click at [679, 320] on button "View 2,994 employees" at bounding box center [671, 311] width 131 height 23
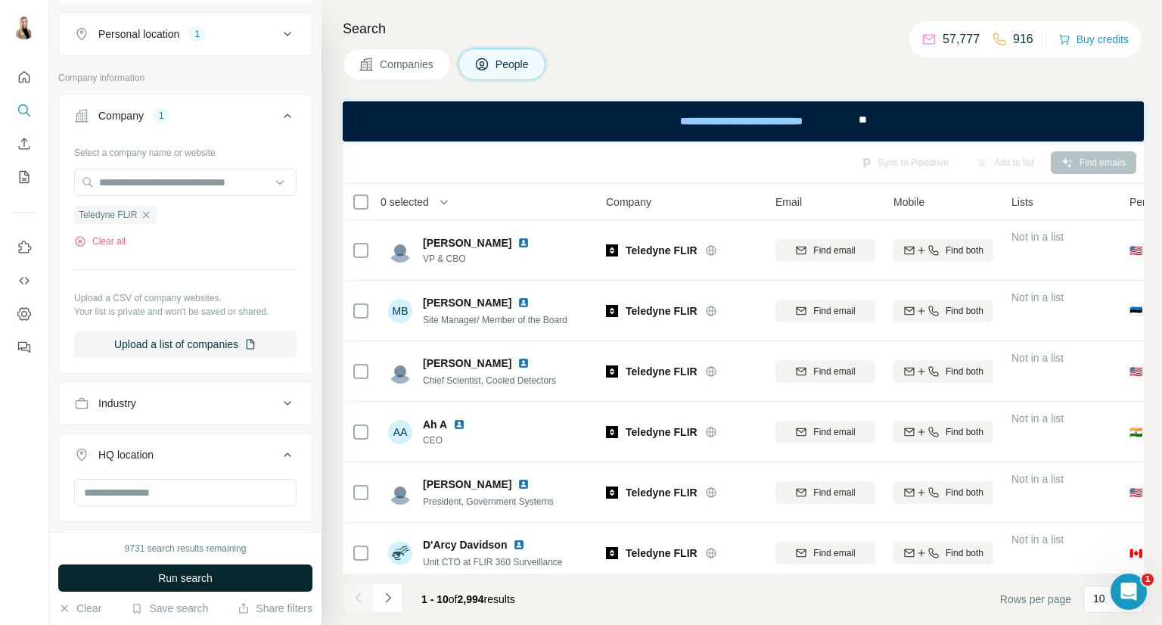
click at [221, 571] on button "Run search" at bounding box center [185, 577] width 254 height 27
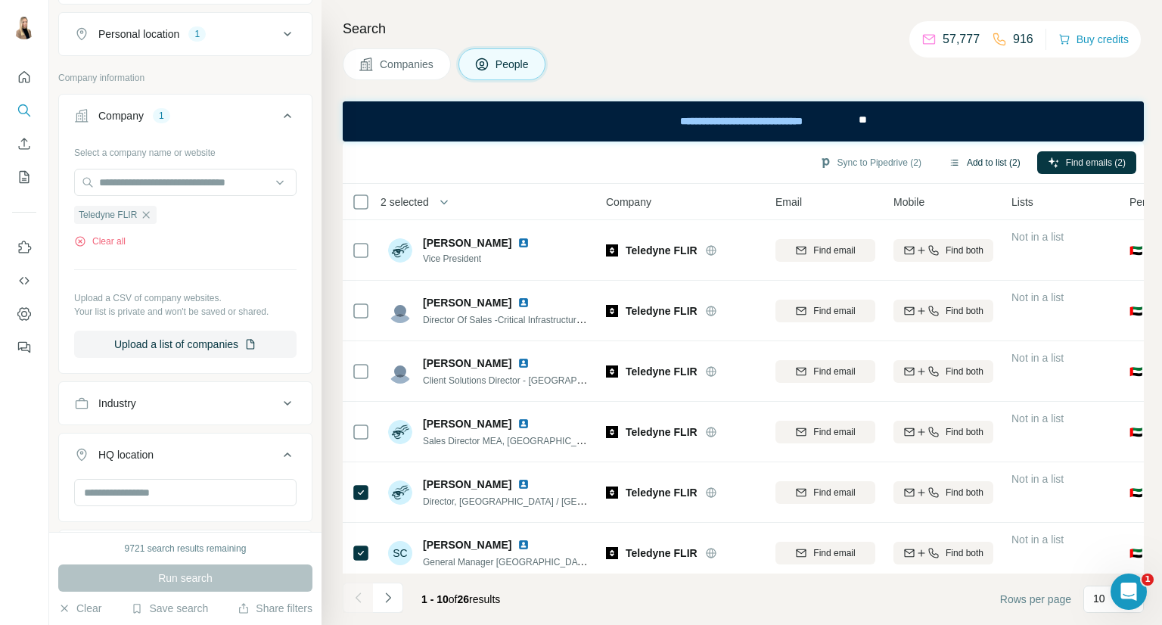
click at [990, 163] on button "Add to list (2)" at bounding box center [984, 162] width 93 height 23
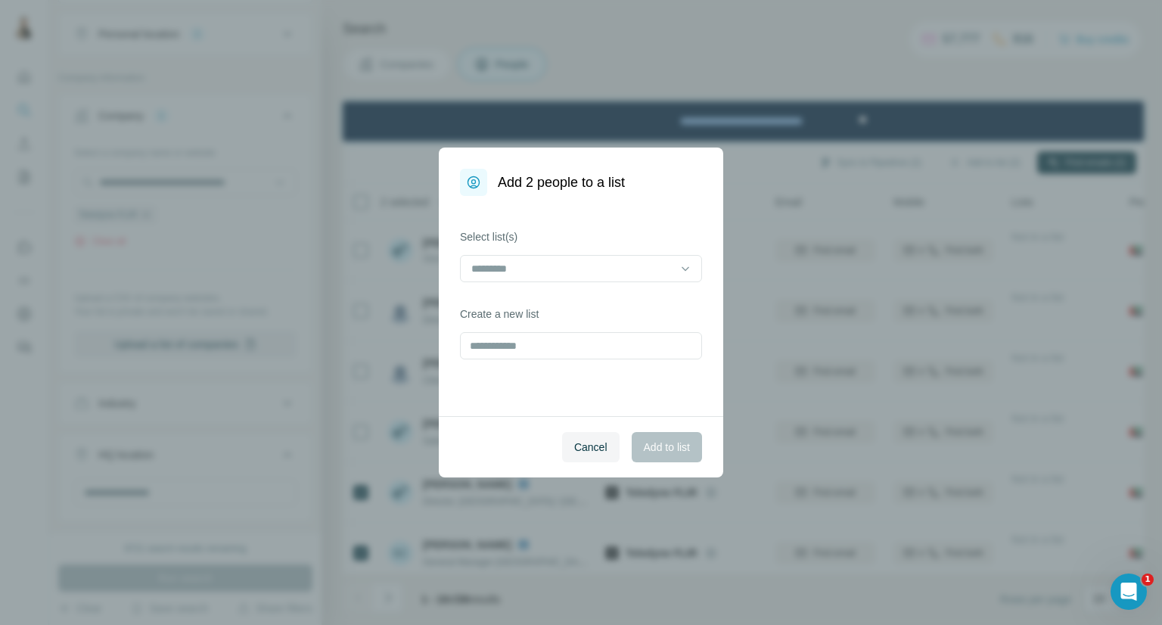
click at [623, 364] on div "Select list(s) Create a new list" at bounding box center [581, 306] width 284 height 220
click at [620, 356] on input "text" at bounding box center [581, 345] width 242 height 27
click at [536, 346] on input "text" at bounding box center [581, 345] width 242 height 27
click at [582, 259] on div at bounding box center [572, 269] width 204 height 26
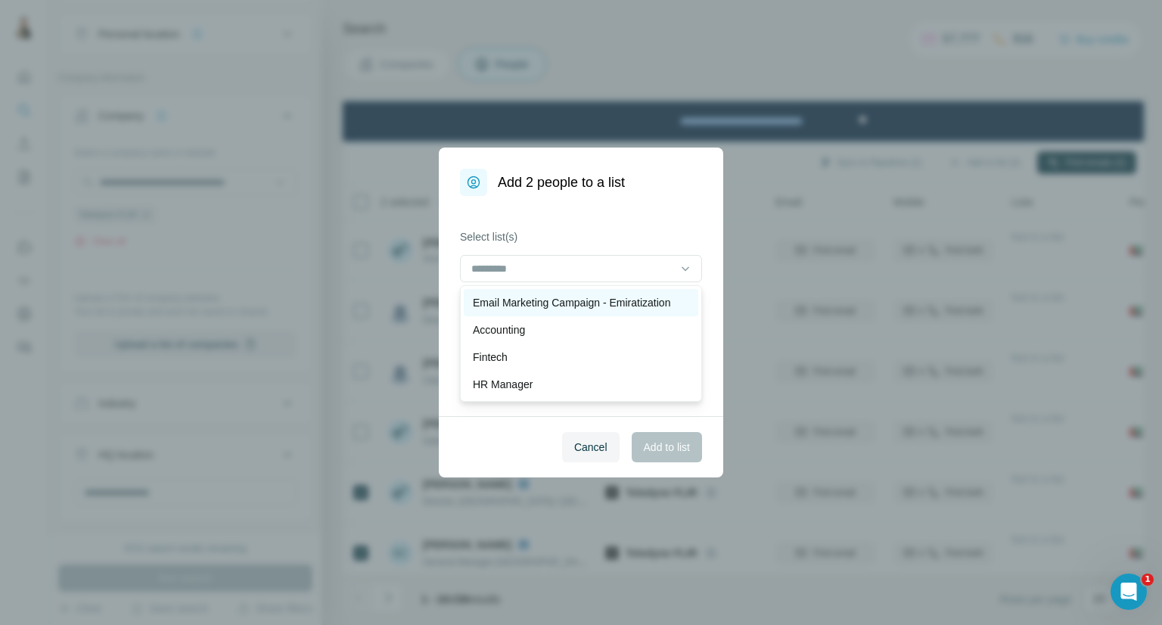
click at [575, 299] on p "Email Marketing Campaign - Emiratization" at bounding box center [571, 302] width 197 height 15
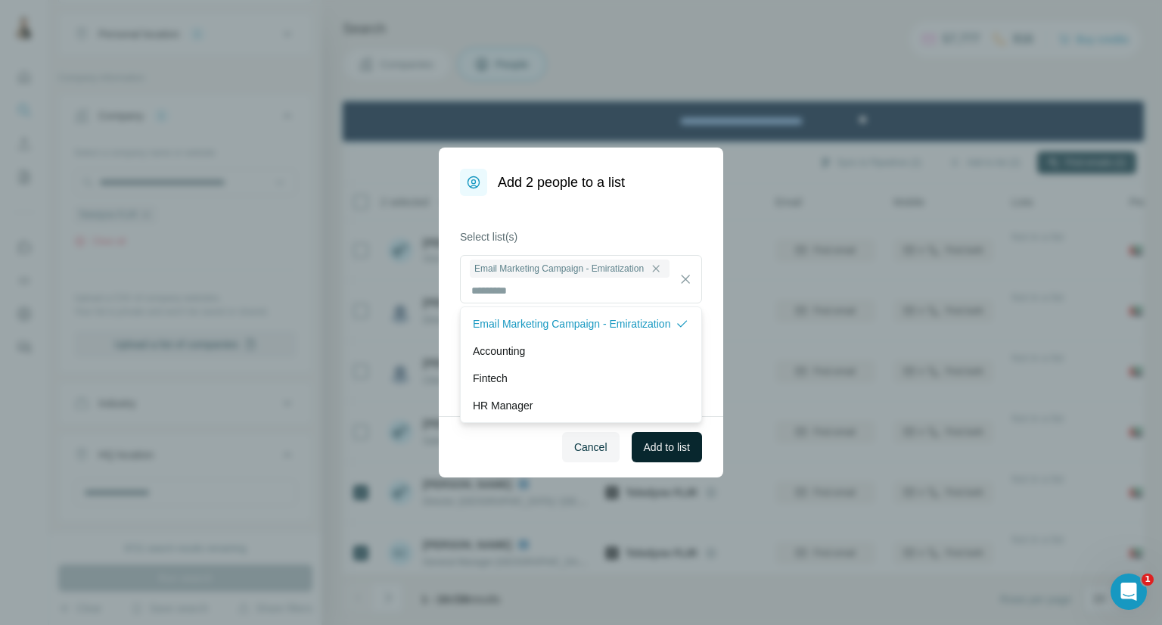
click at [675, 455] on button "Add to list" at bounding box center [667, 447] width 70 height 30
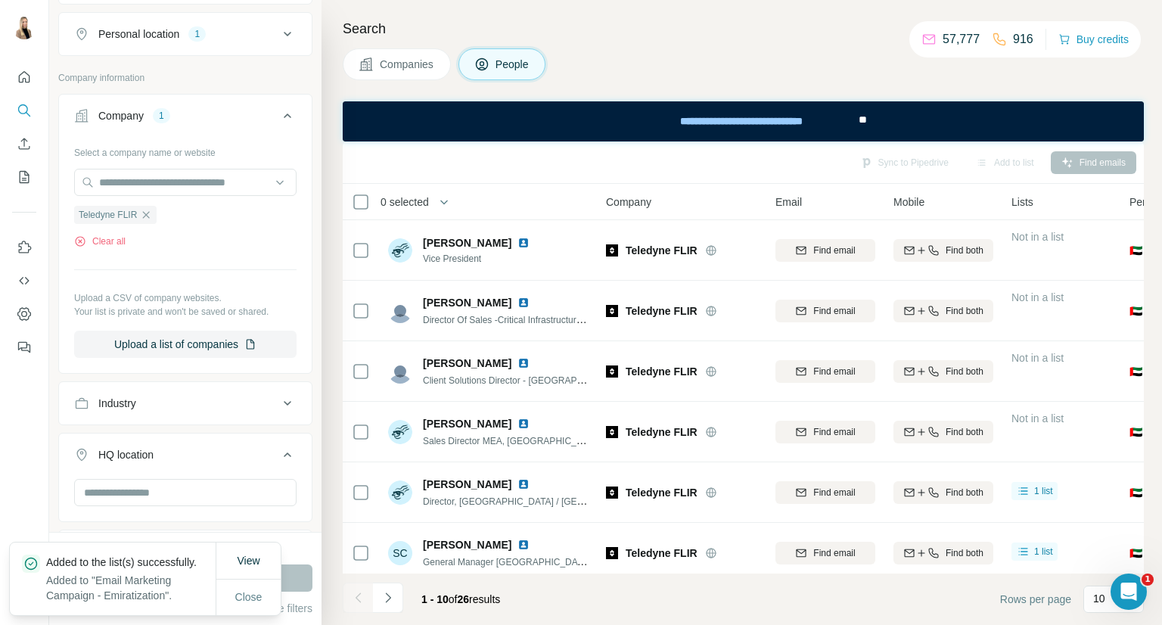
click at [421, 71] on span "Companies" at bounding box center [407, 64] width 55 height 15
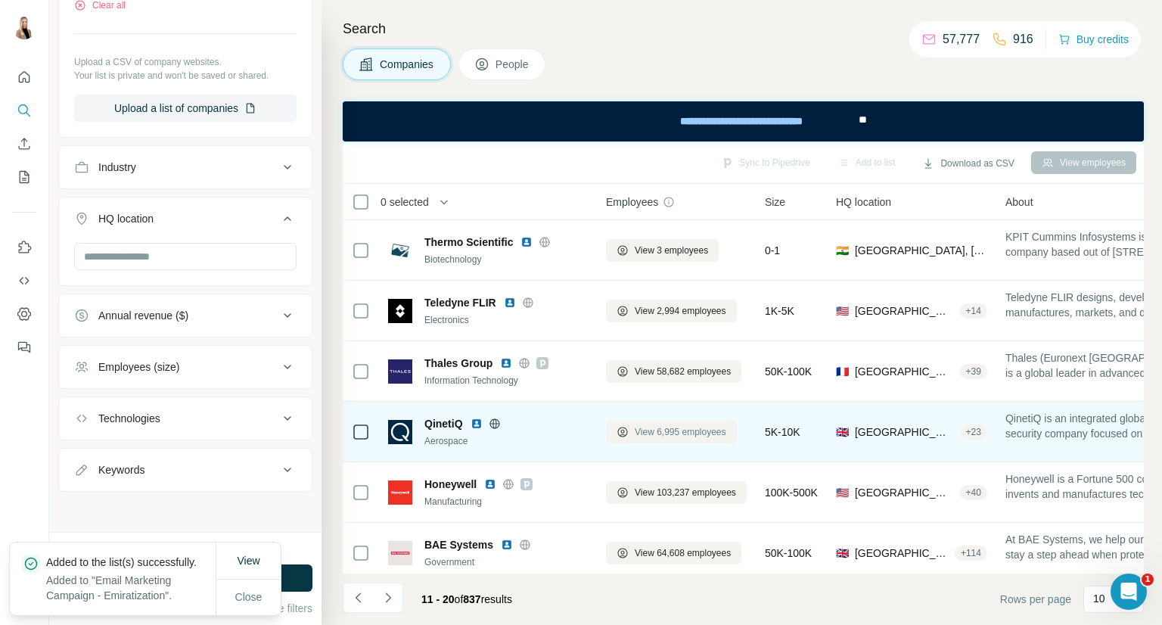
click at [689, 437] on span "View 6,995 employees" at bounding box center [681, 432] width 92 height 14
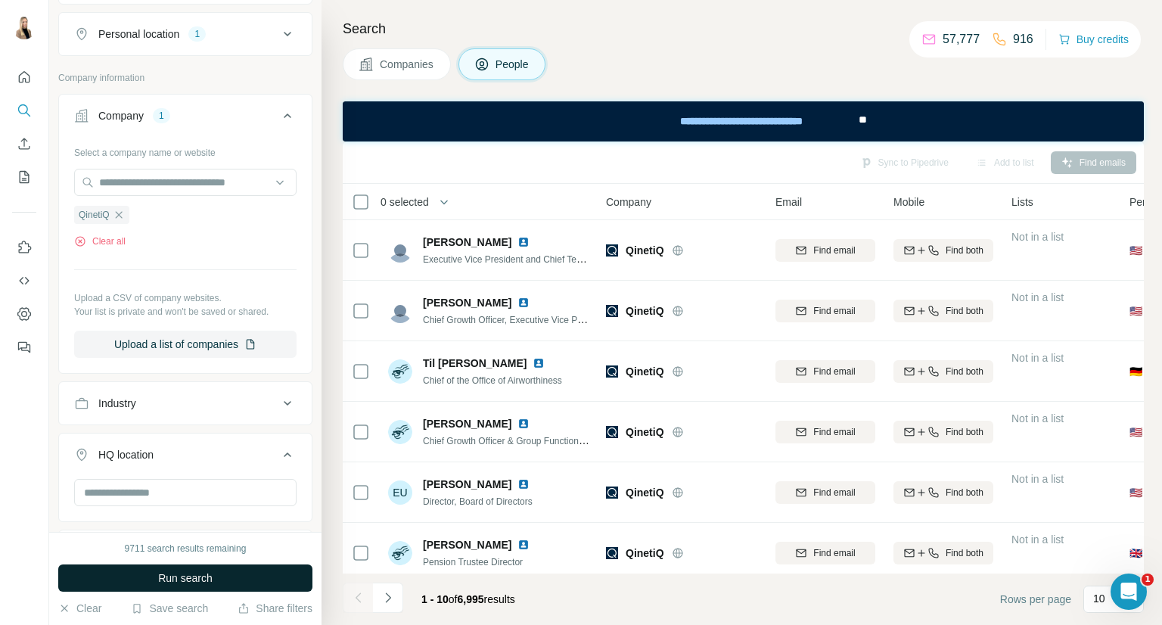
click at [197, 585] on button "Run search" at bounding box center [185, 577] width 254 height 27
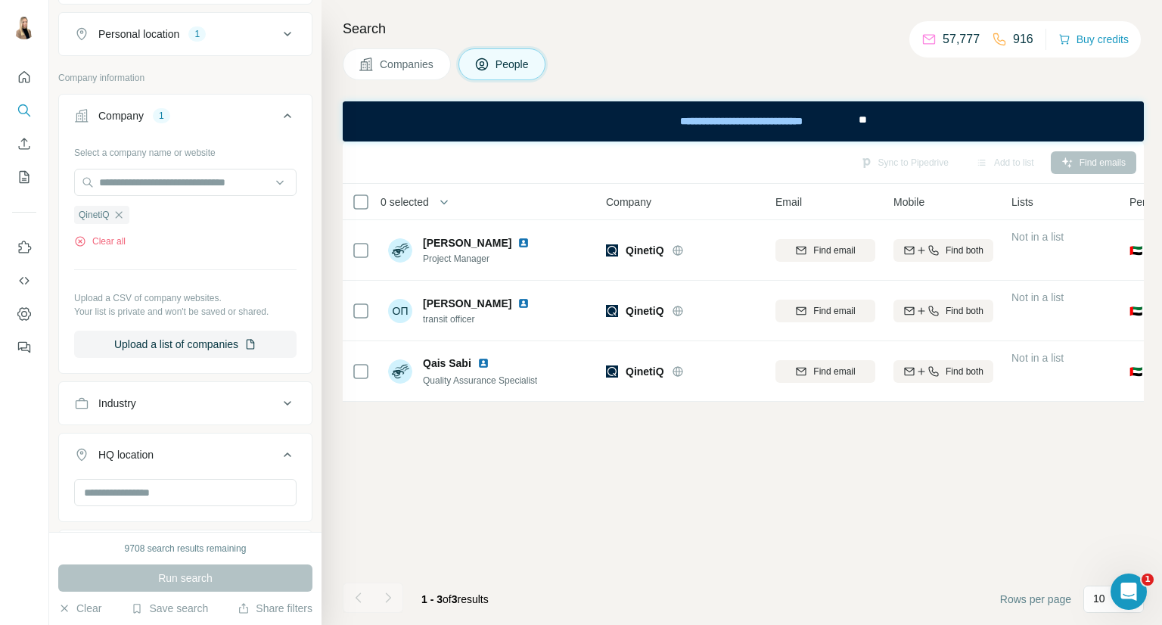
click at [389, 71] on span "Companies" at bounding box center [407, 64] width 55 height 15
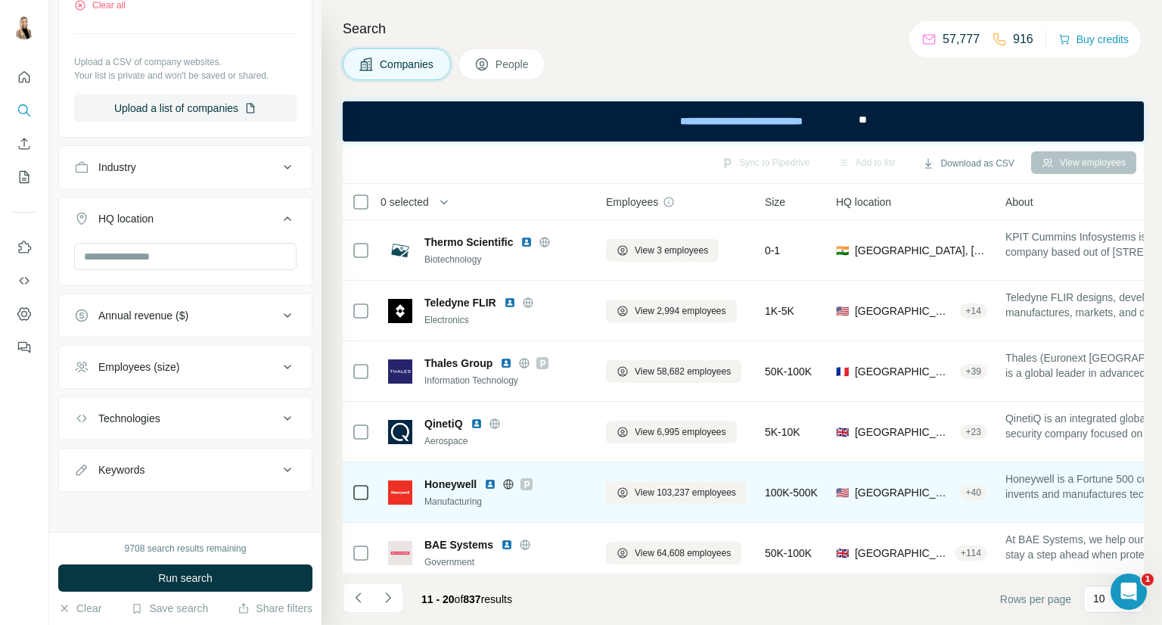
scroll to position [252, 0]
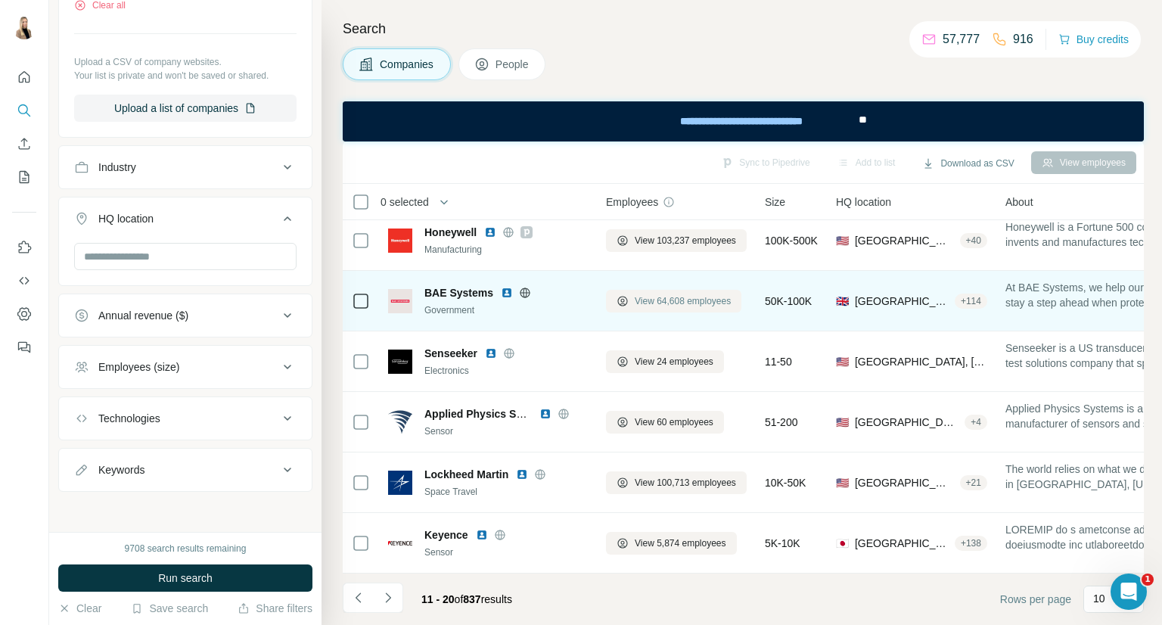
click at [692, 294] on span "View 64,608 employees" at bounding box center [683, 301] width 96 height 14
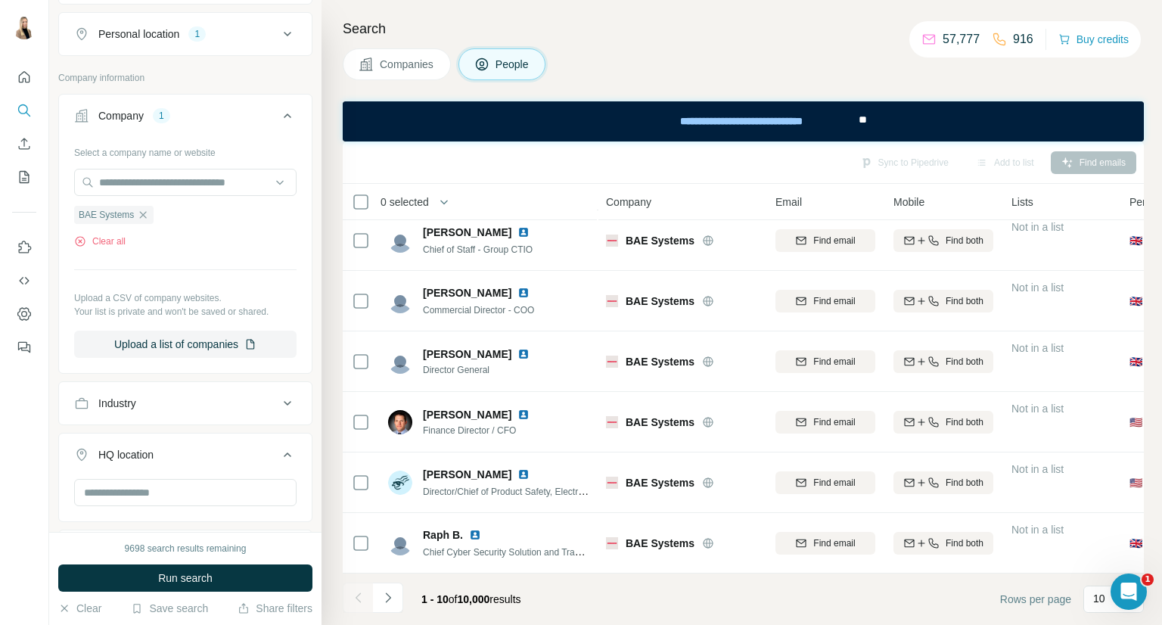
click at [229, 571] on button "Run search" at bounding box center [185, 577] width 254 height 27
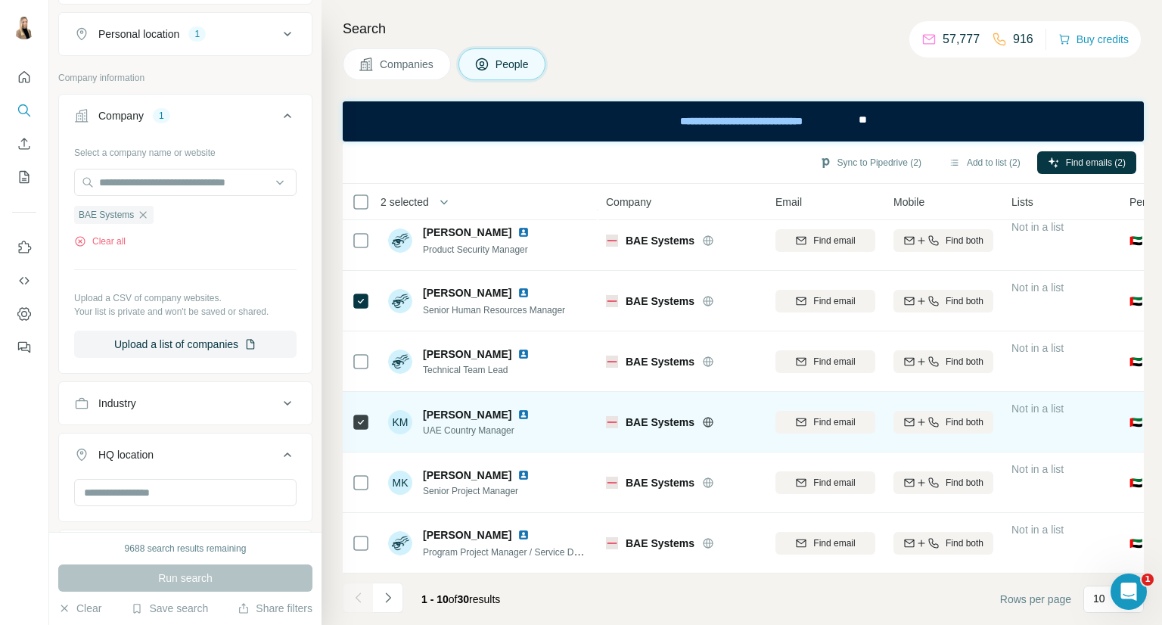
scroll to position [260, 0]
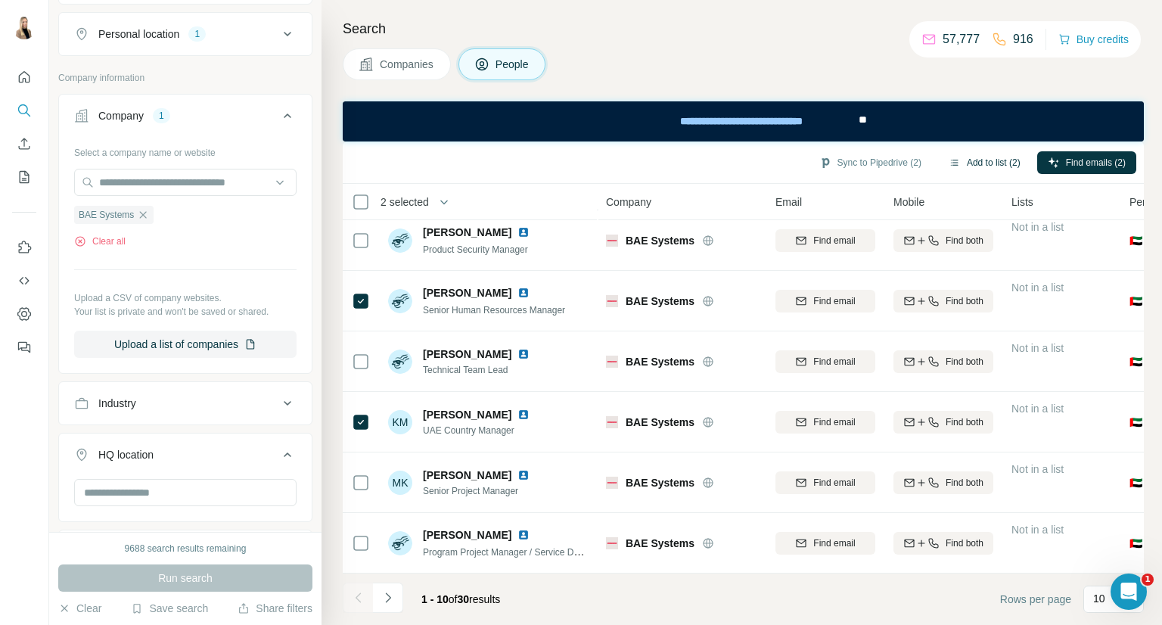
click at [1005, 170] on button "Add to list (2)" at bounding box center [984, 162] width 93 height 23
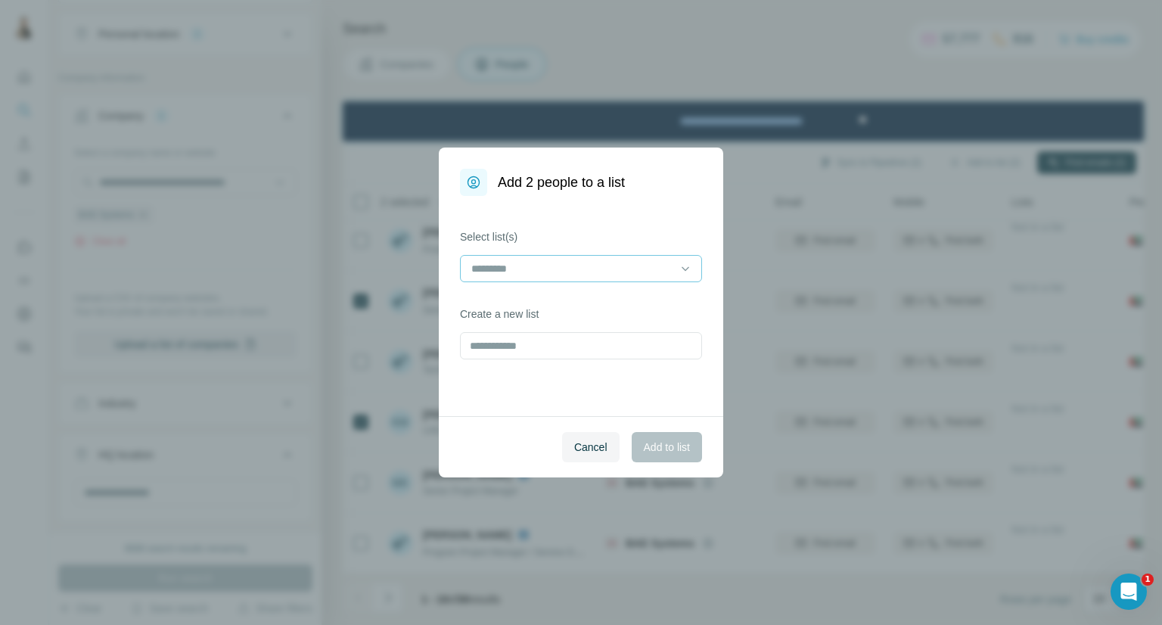
click at [623, 278] on div at bounding box center [572, 269] width 204 height 26
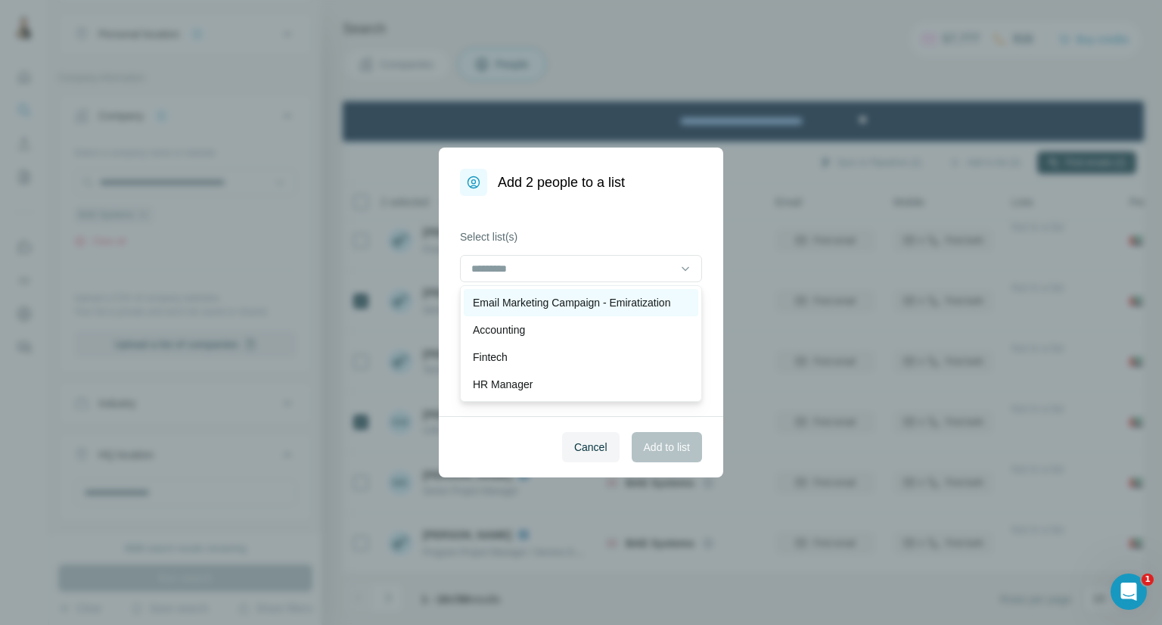
click at [608, 303] on p "Email Marketing Campaign - Emiratization" at bounding box center [571, 302] width 197 height 15
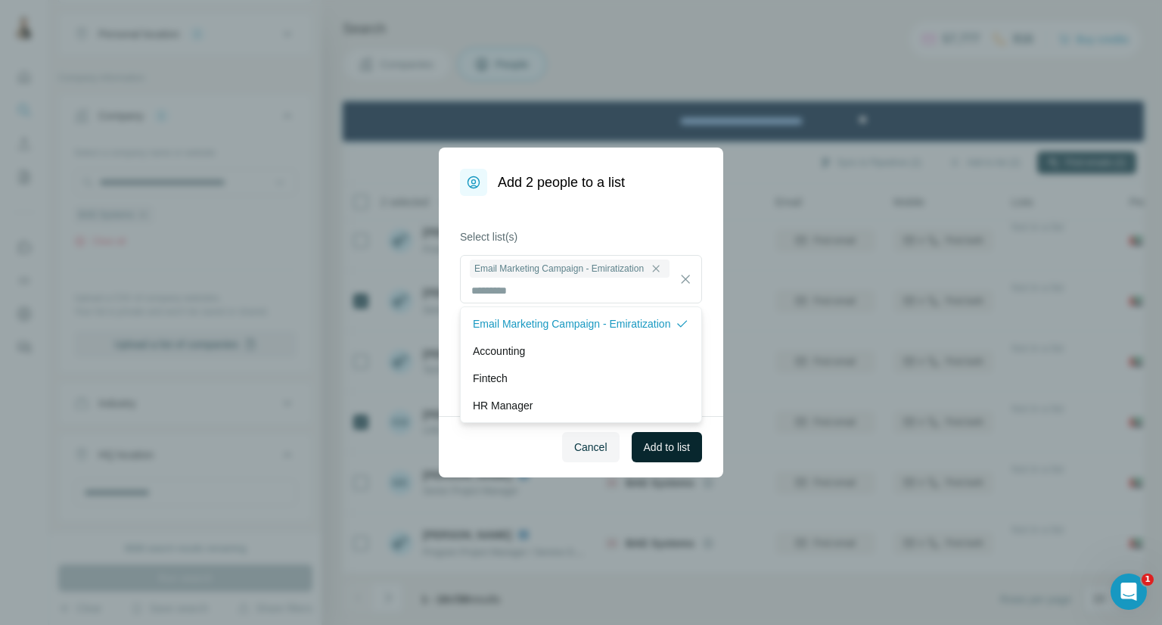
click at [651, 447] on span "Add to list" at bounding box center [667, 447] width 46 height 15
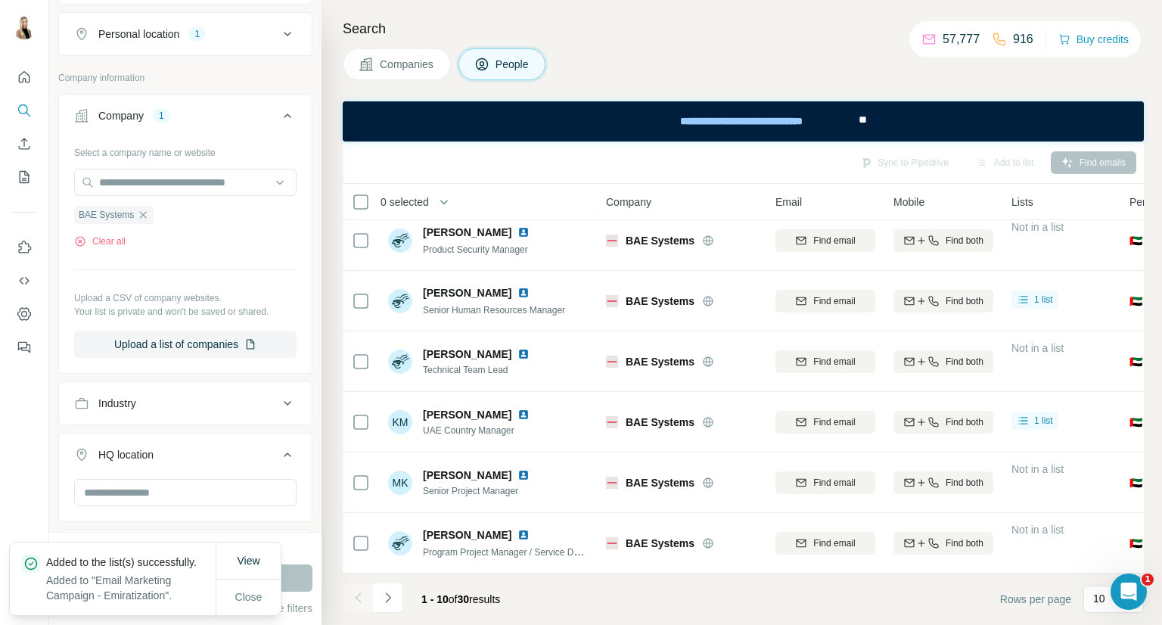
click at [421, 65] on span "Companies" at bounding box center [407, 64] width 55 height 15
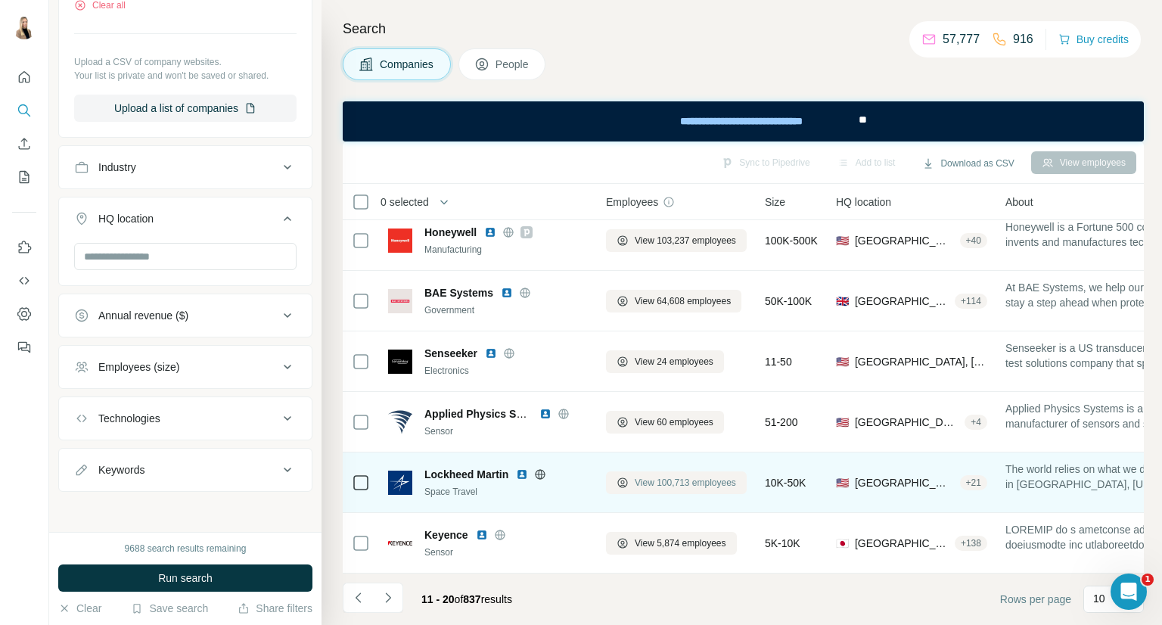
click at [712, 476] on span "View 100,713 employees" at bounding box center [685, 483] width 101 height 14
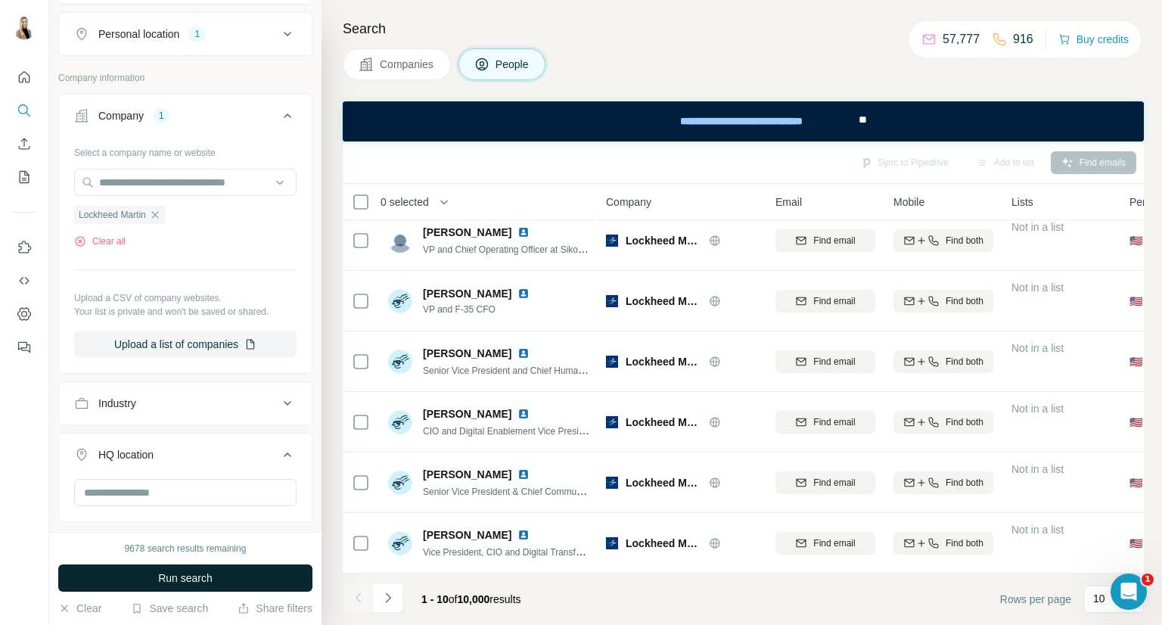
click at [185, 577] on span "Run search" at bounding box center [185, 578] width 54 height 15
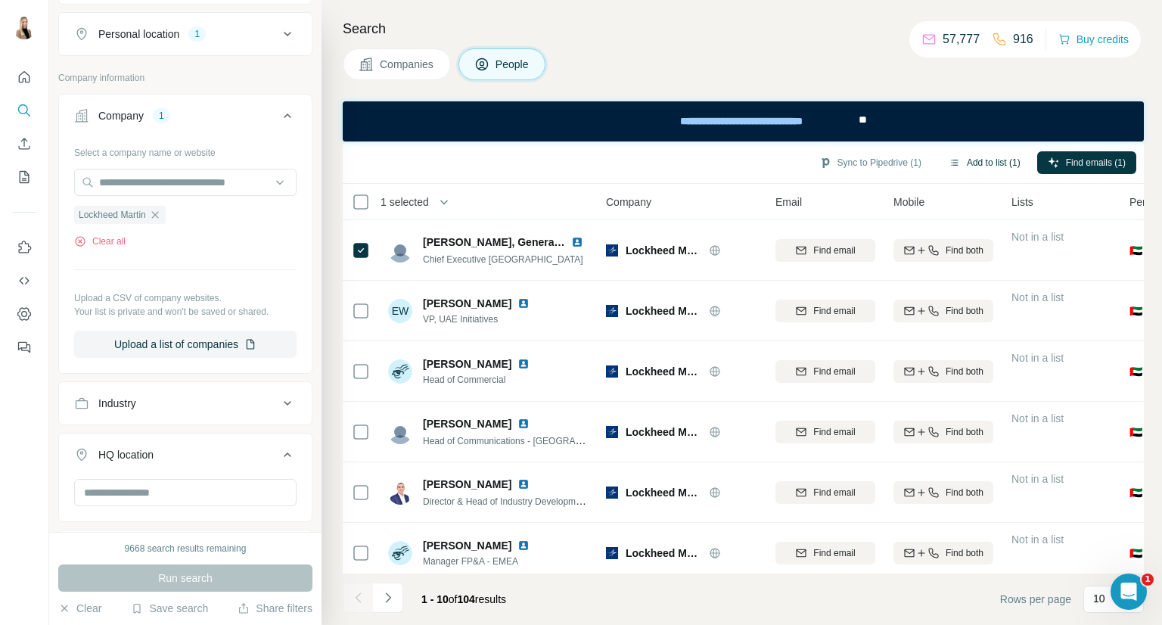
click at [998, 161] on button "Add to list (1)" at bounding box center [984, 162] width 93 height 23
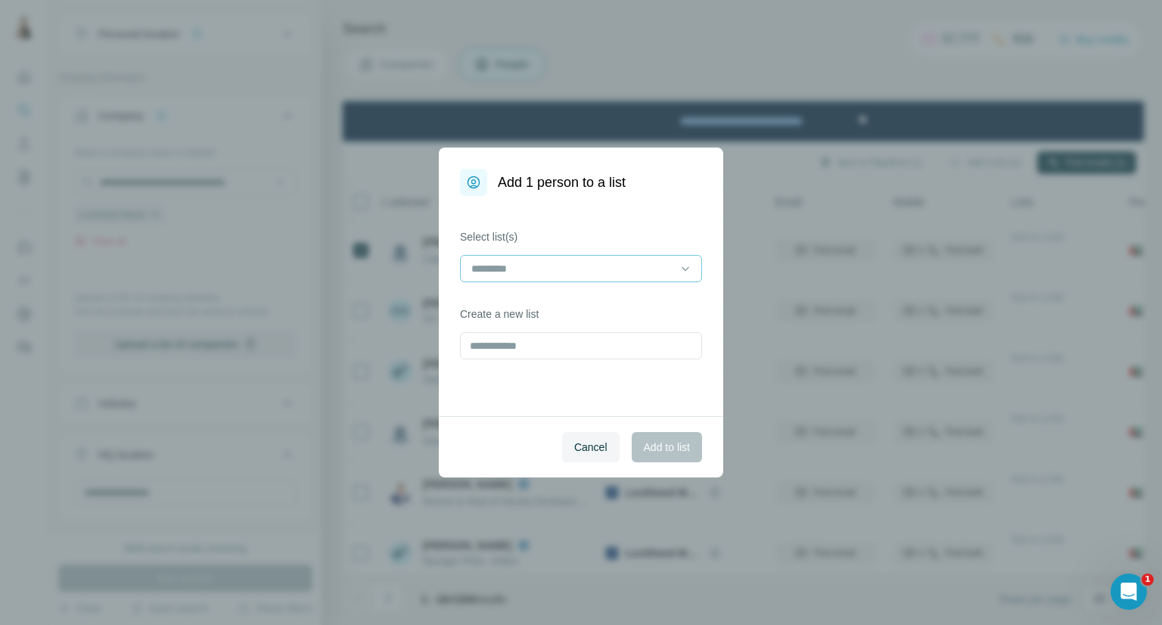
click at [631, 273] on input at bounding box center [572, 268] width 204 height 17
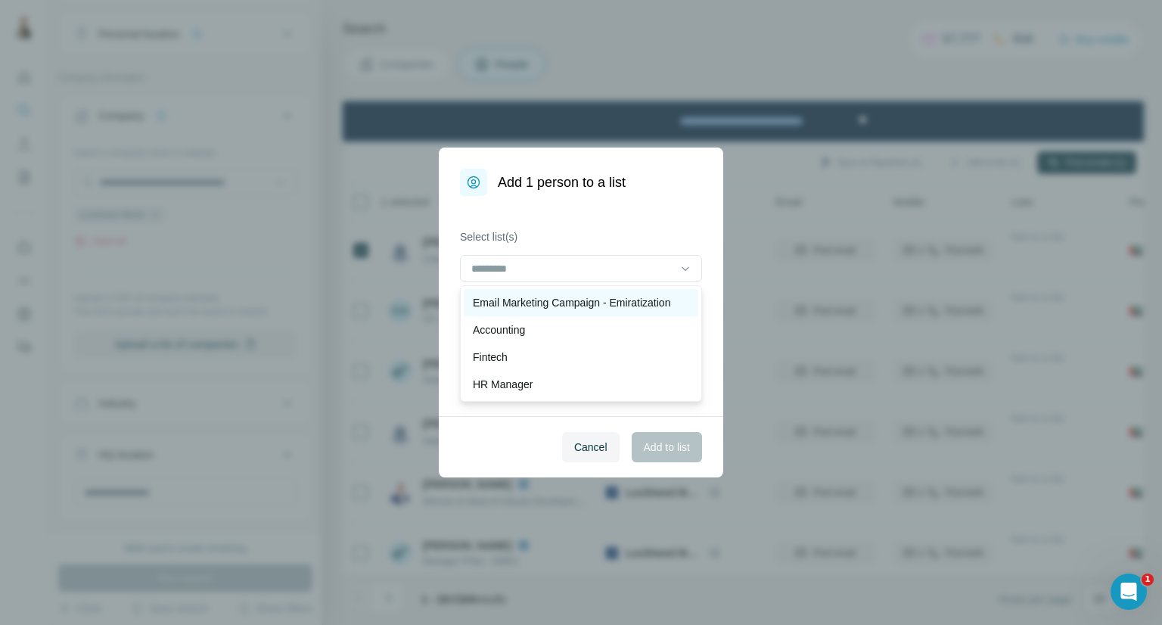
click at [605, 291] on div "Email Marketing Campaign - Emiratization" at bounding box center [581, 302] width 235 height 27
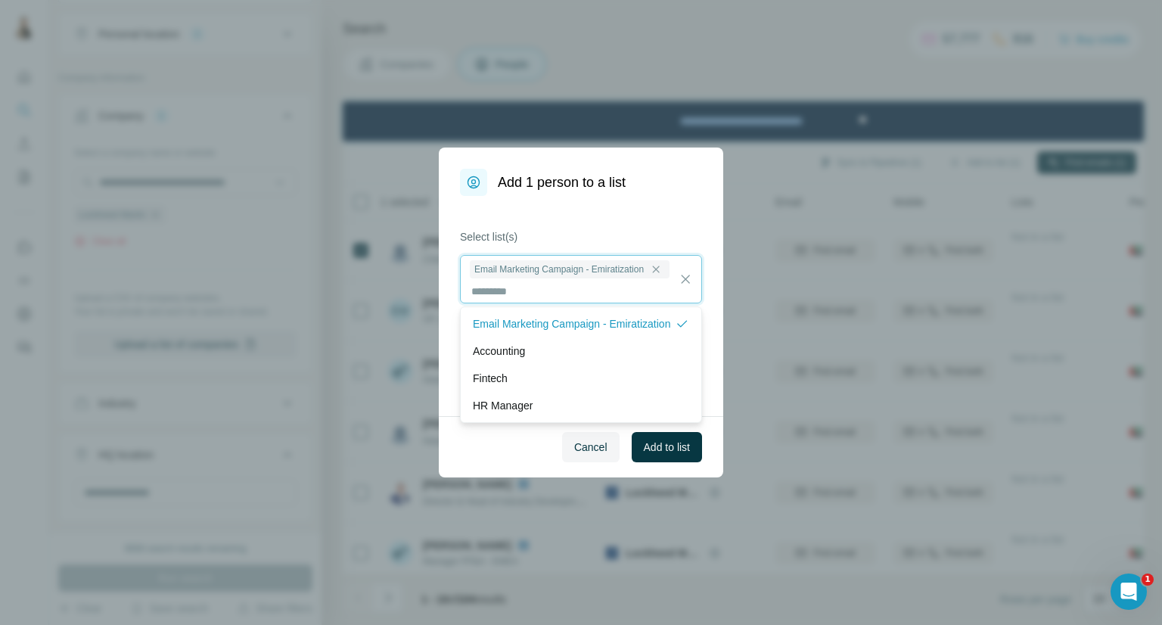
scroll to position [1, 0]
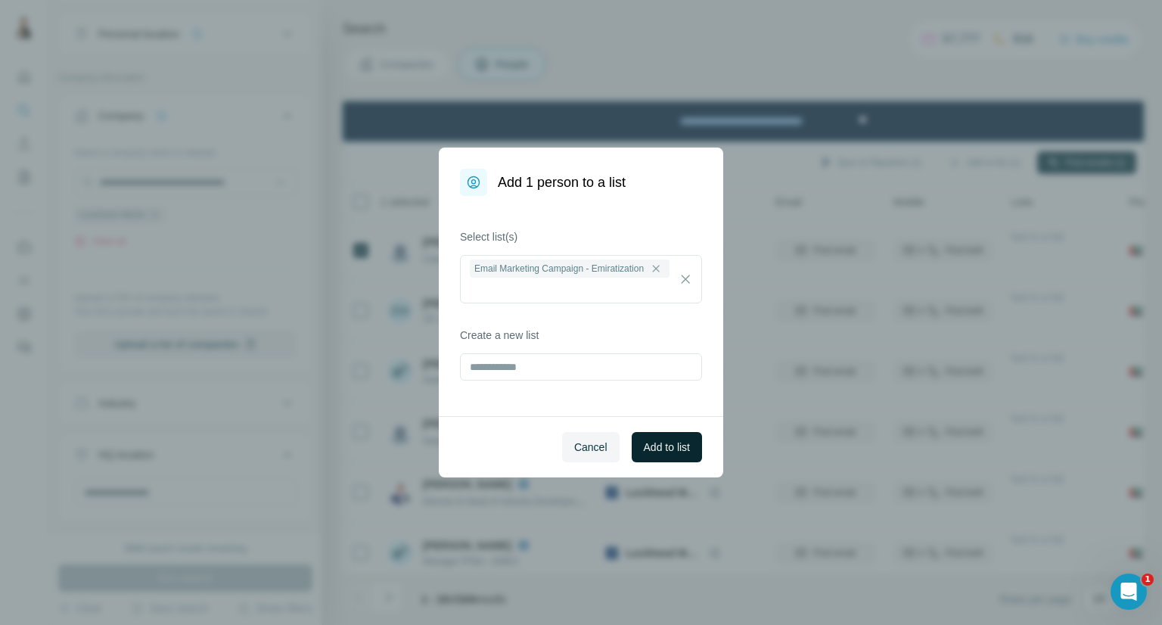
click at [678, 438] on button "Add to list" at bounding box center [667, 447] width 70 height 30
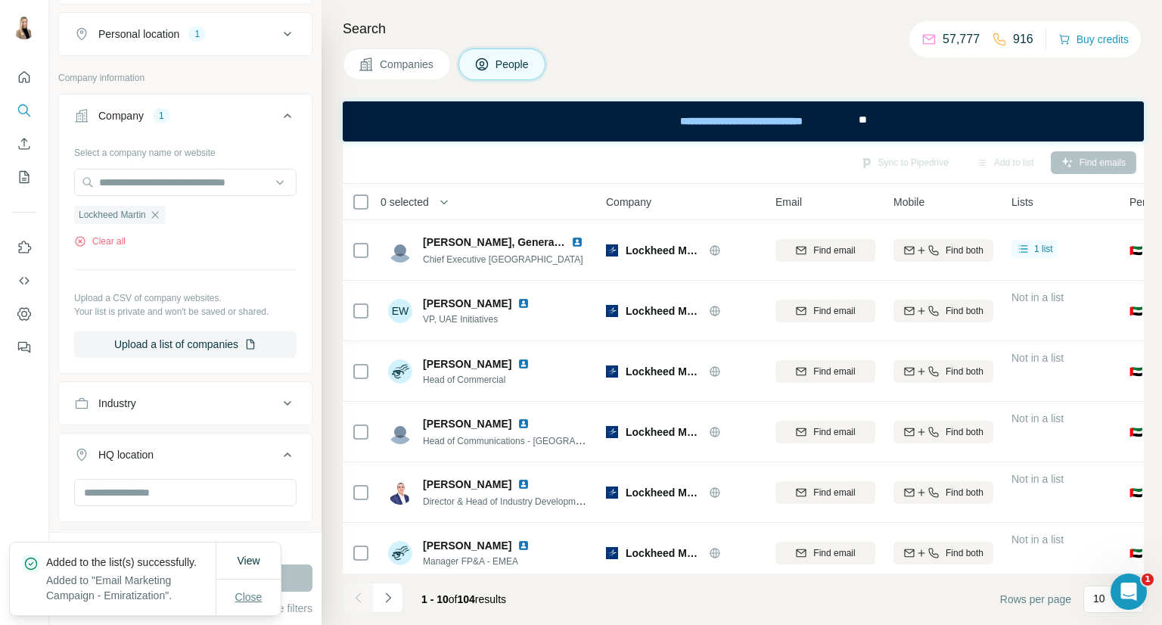
click at [254, 595] on span "Close" at bounding box center [248, 596] width 27 height 15
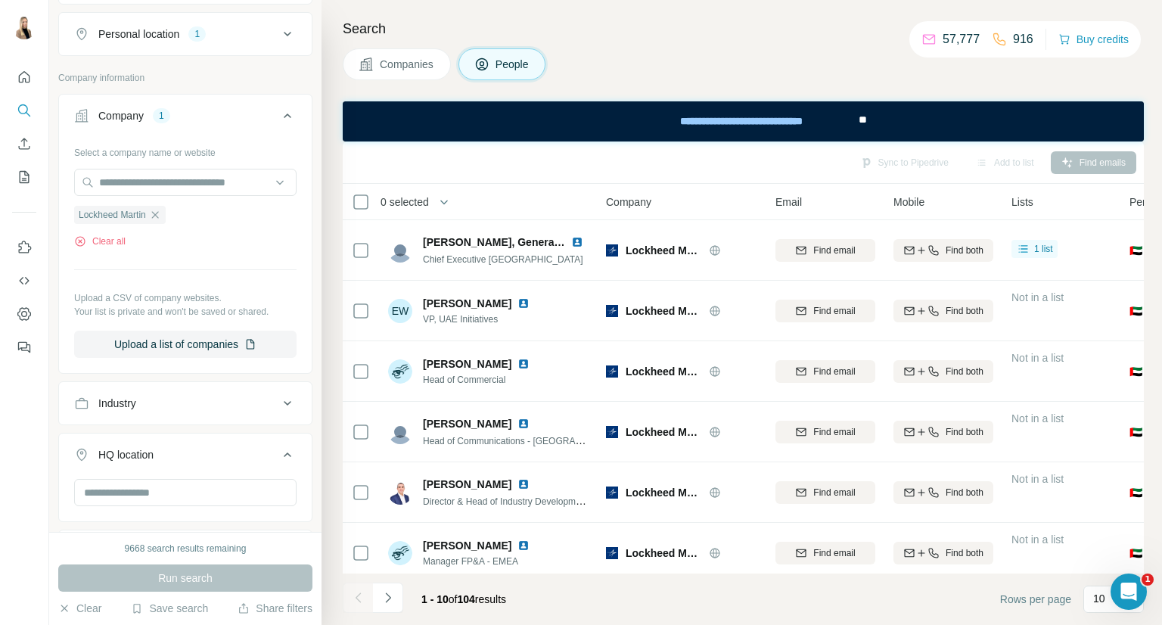
drag, startPoint x: 394, startPoint y: 58, endPoint x: 316, endPoint y: 353, distance: 305.4
click at [393, 58] on span "Companies" at bounding box center [407, 64] width 55 height 15
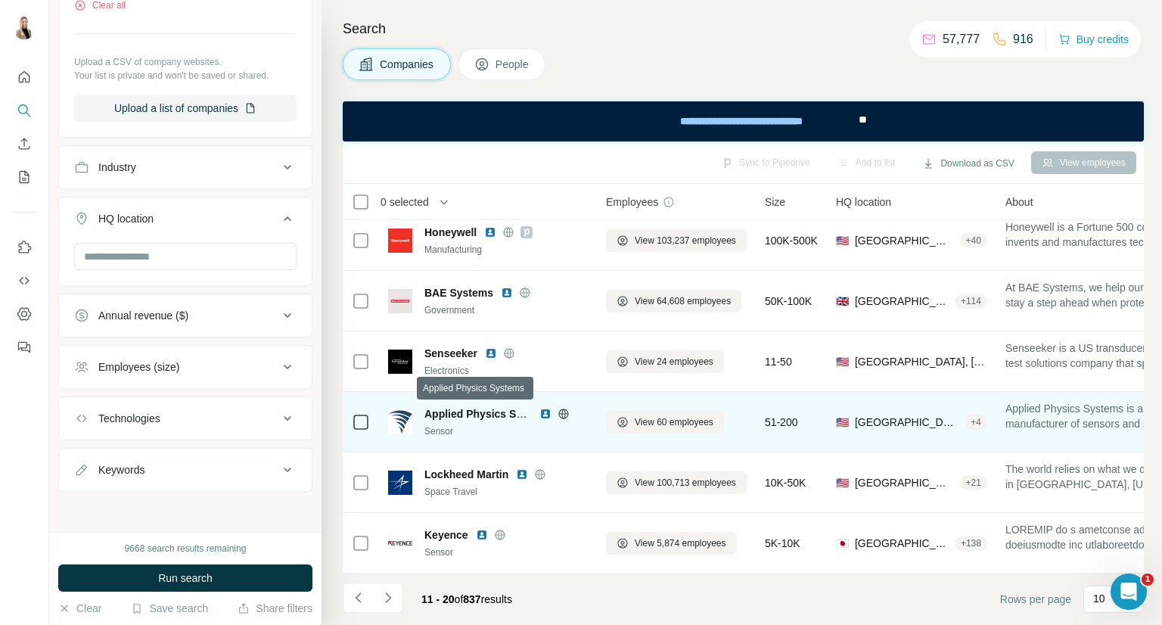
scroll to position [260, 0]
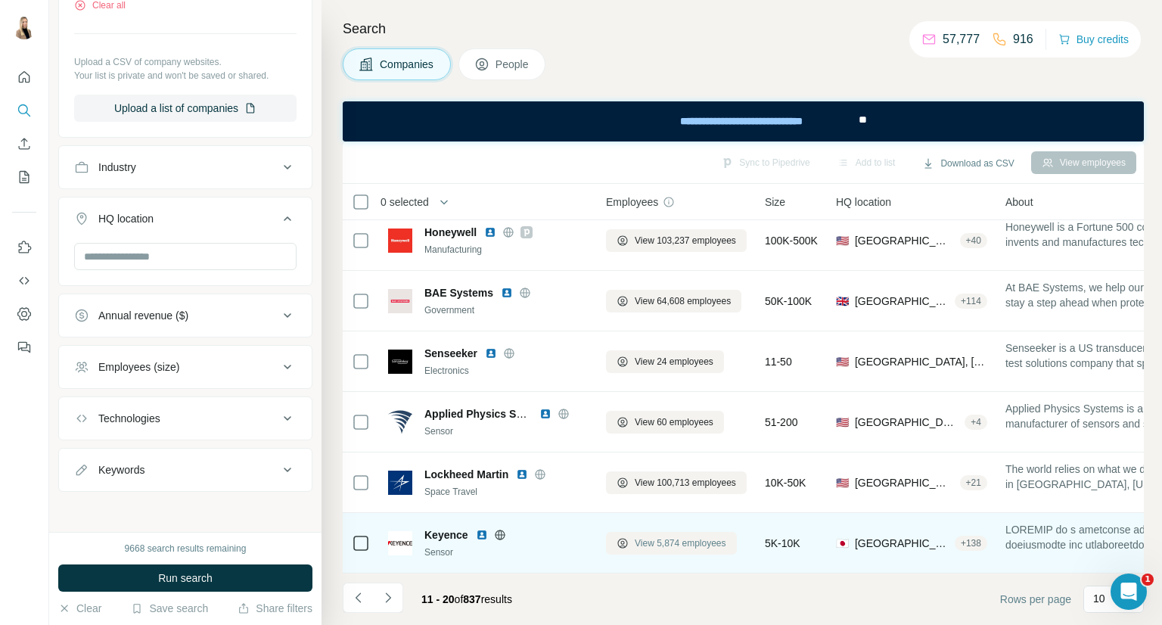
click at [692, 536] on span "View 5,874 employees" at bounding box center [681, 543] width 92 height 14
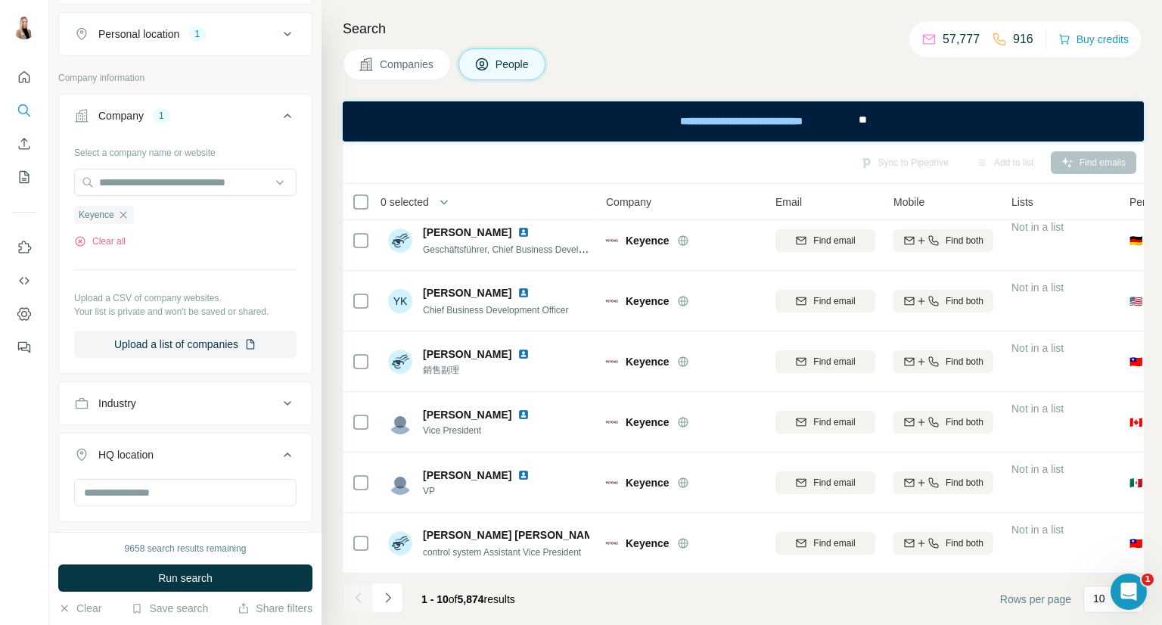
click at [203, 576] on span "Run search" at bounding box center [185, 578] width 54 height 15
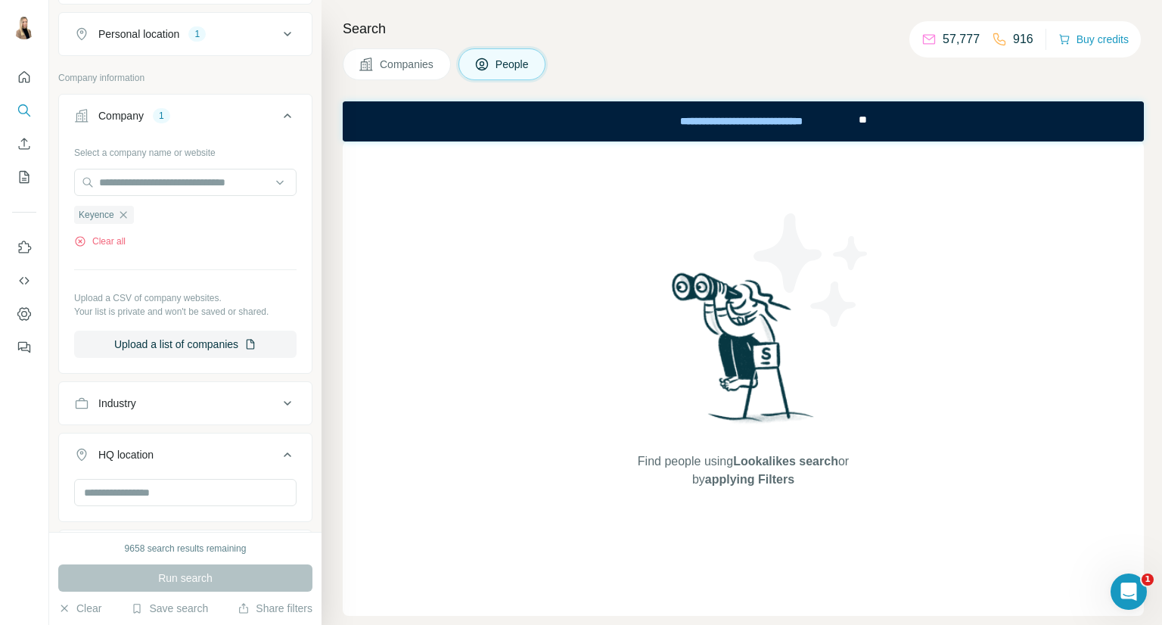
click at [427, 64] on span "Companies" at bounding box center [407, 64] width 55 height 15
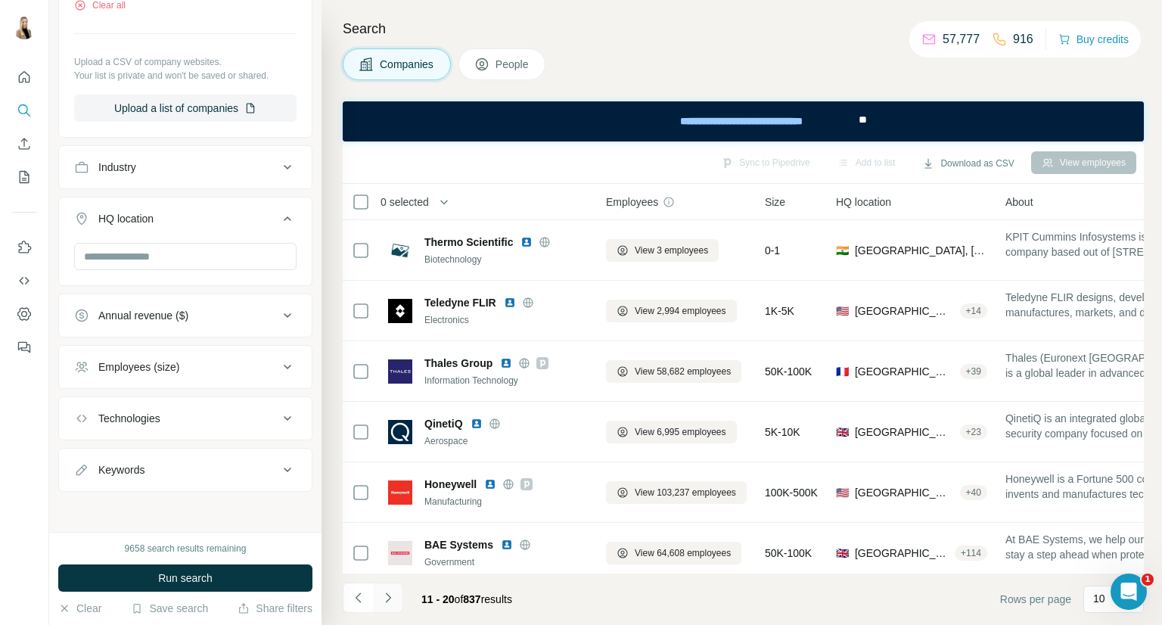
click at [390, 595] on icon "Navigate to next page" at bounding box center [388, 597] width 15 height 15
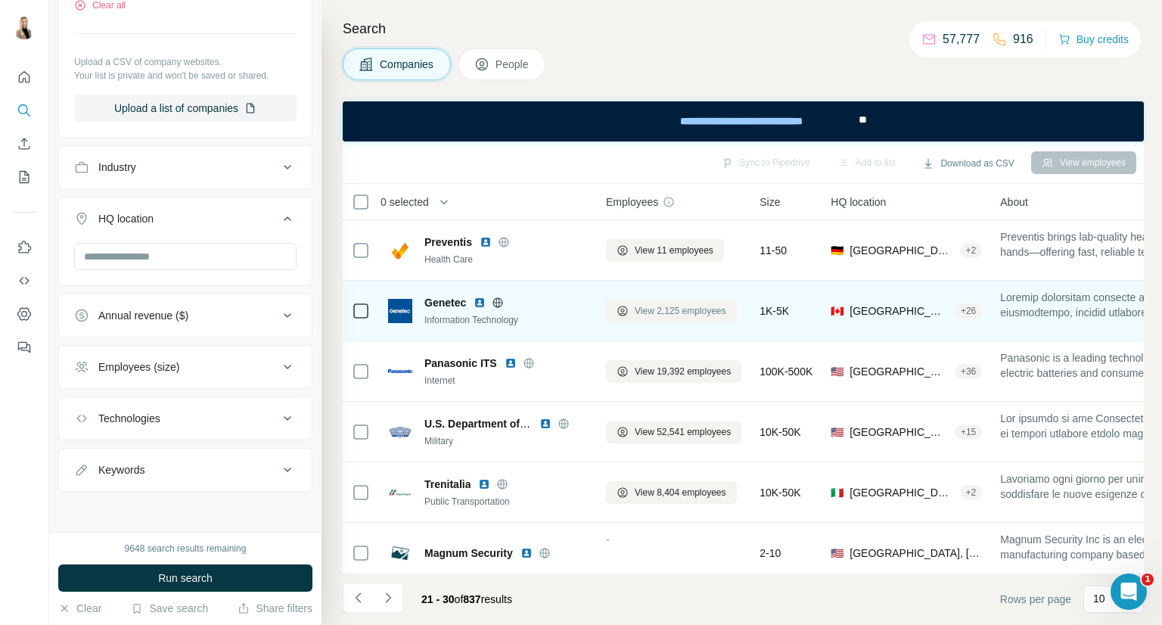
click at [696, 315] on span "View 2,125 employees" at bounding box center [681, 311] width 92 height 14
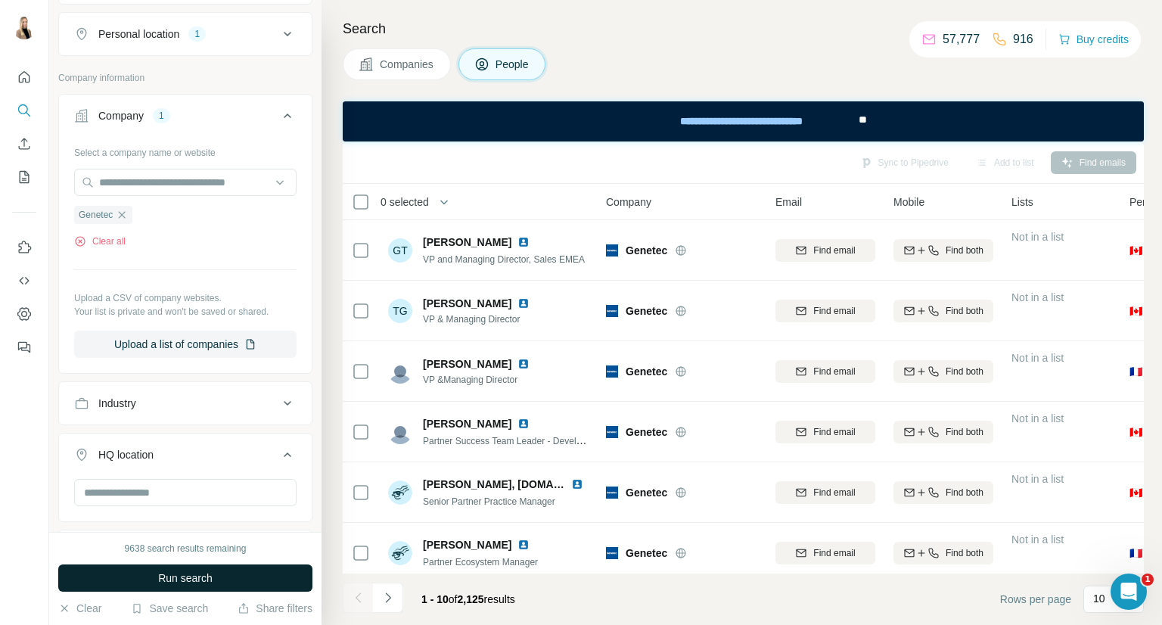
click at [180, 581] on span "Run search" at bounding box center [185, 578] width 54 height 15
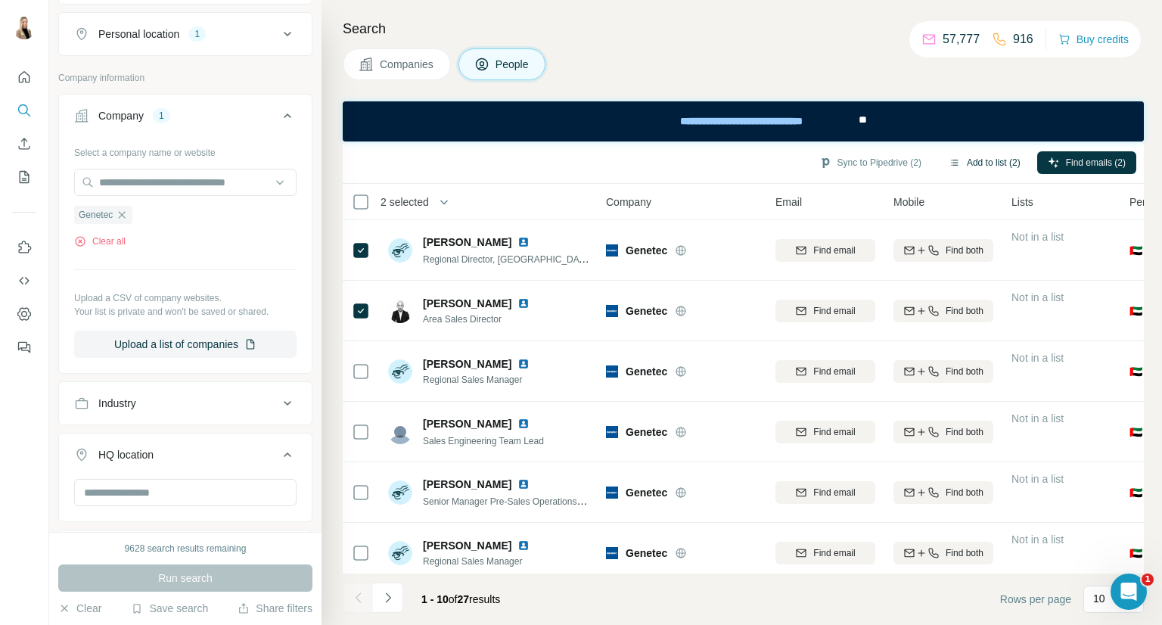
click at [988, 167] on button "Add to list (2)" at bounding box center [984, 162] width 93 height 23
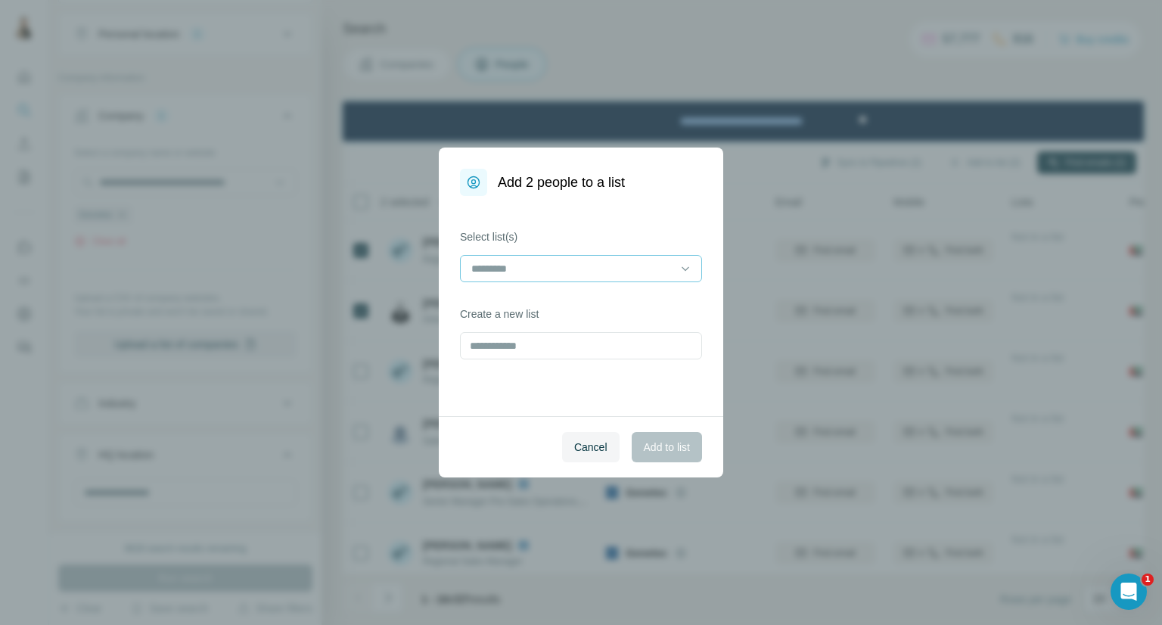
click at [626, 275] on input at bounding box center [572, 268] width 204 height 17
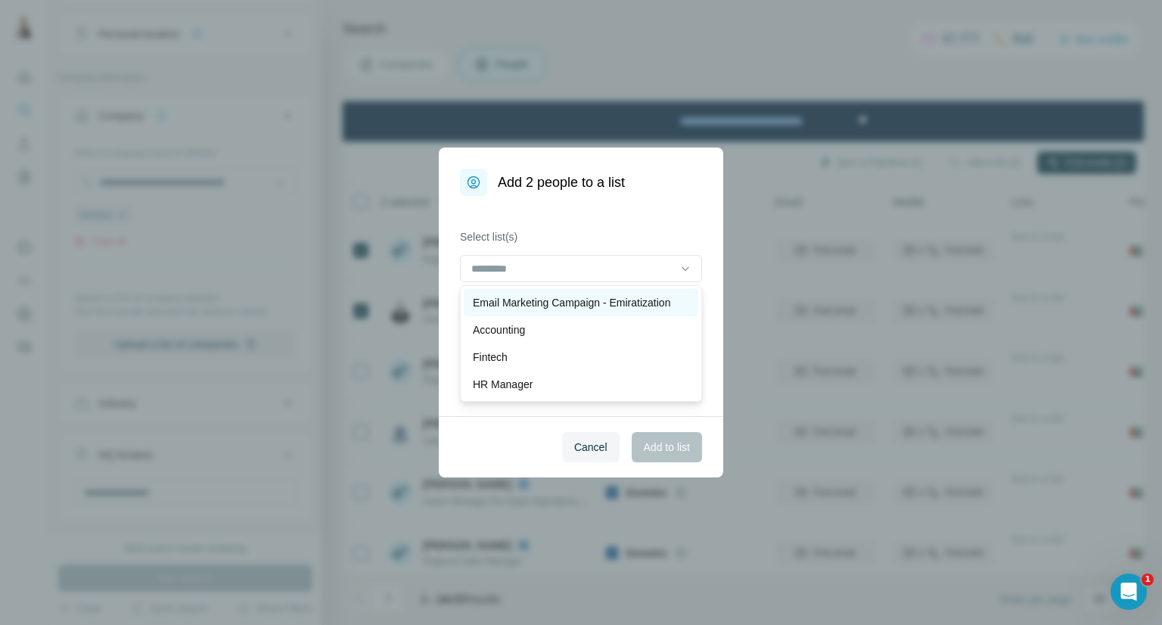
click at [621, 300] on p "Email Marketing Campaign - Emiratization" at bounding box center [571, 302] width 197 height 15
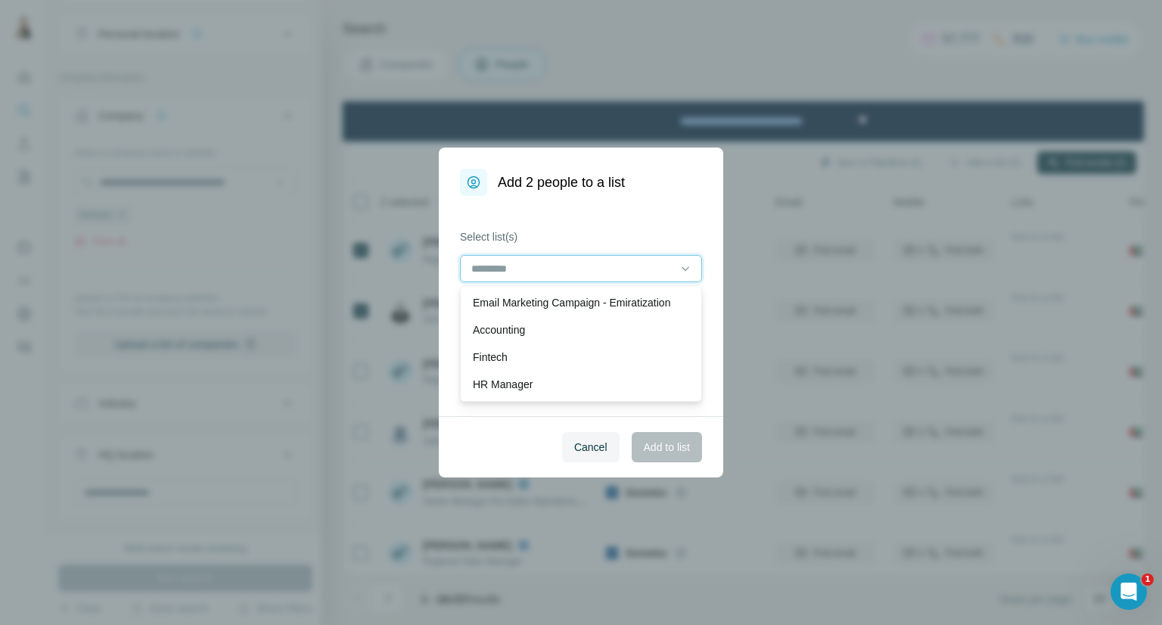
scroll to position [1, 0]
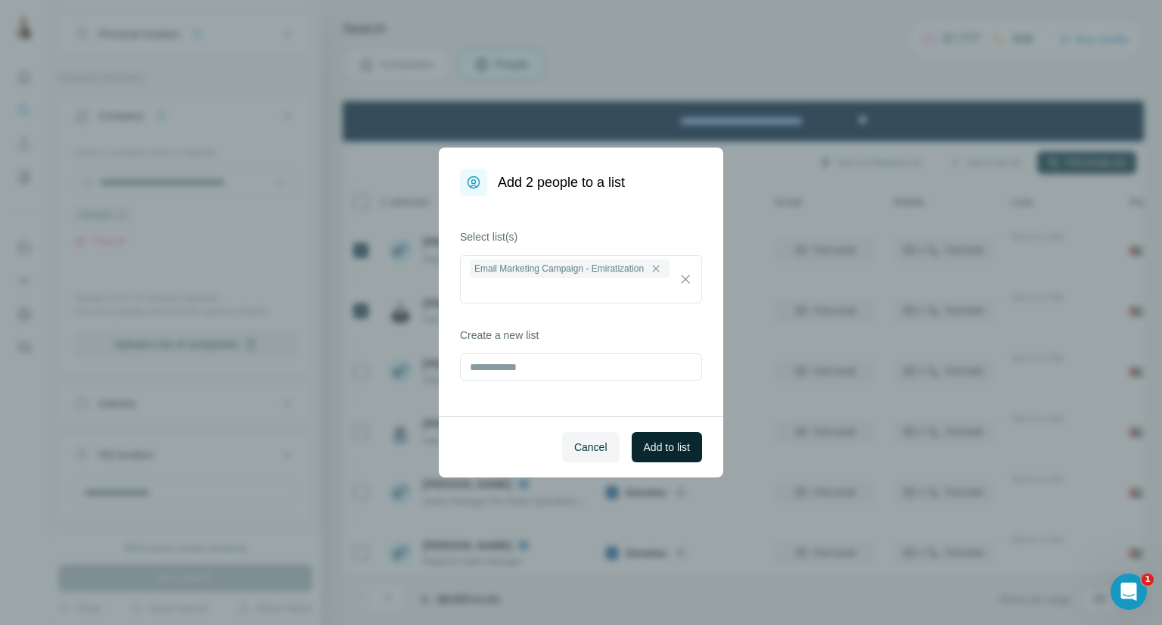
click at [679, 445] on span "Add to list" at bounding box center [667, 447] width 46 height 15
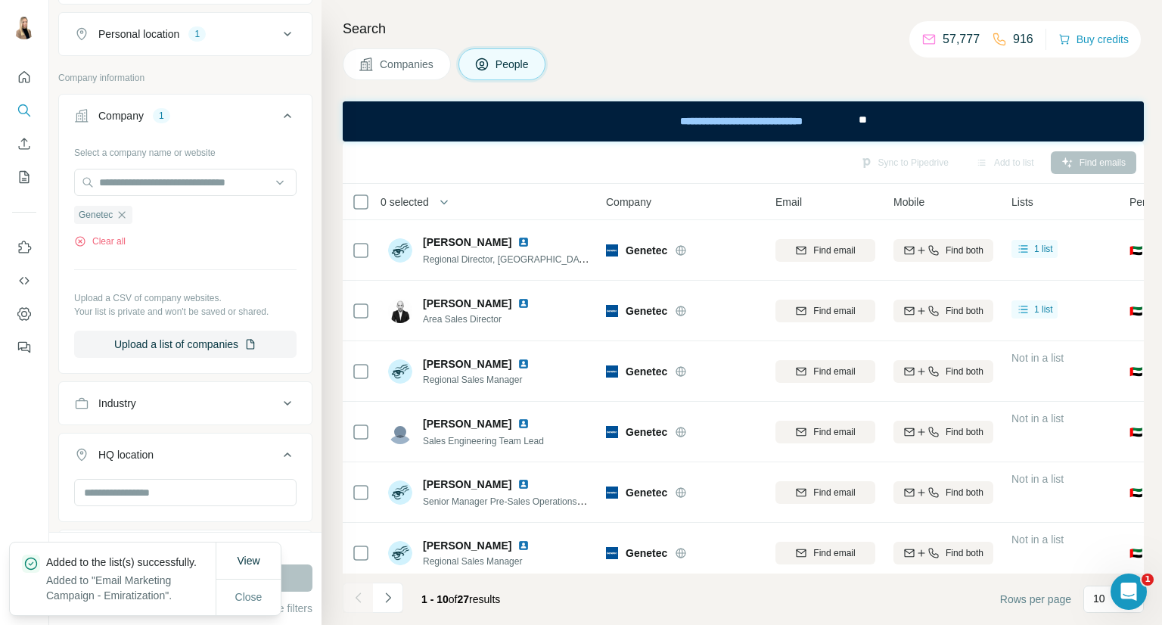
click at [399, 63] on span "Companies" at bounding box center [407, 64] width 55 height 15
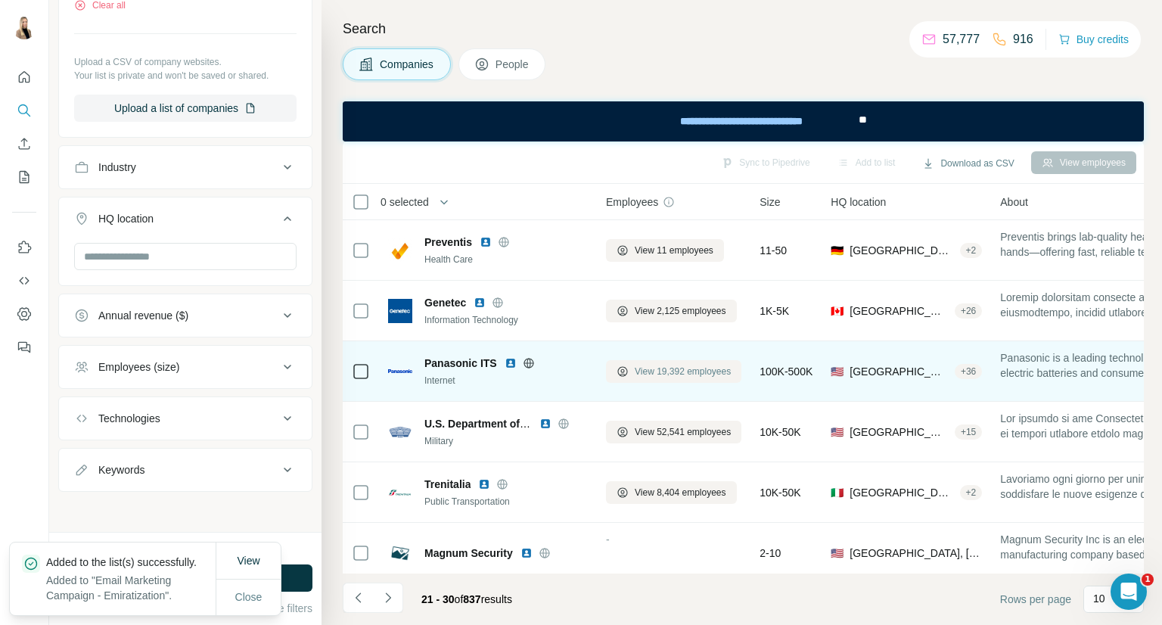
click at [688, 370] on span "View 19,392 employees" at bounding box center [683, 372] width 96 height 14
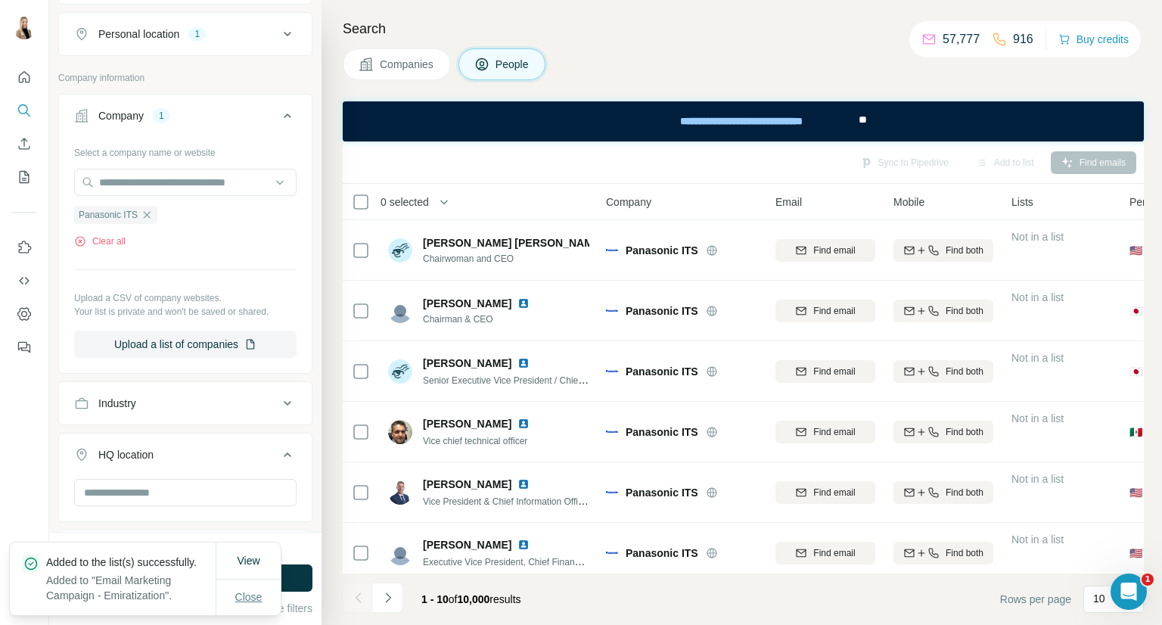
click at [254, 589] on span "Close" at bounding box center [248, 596] width 27 height 15
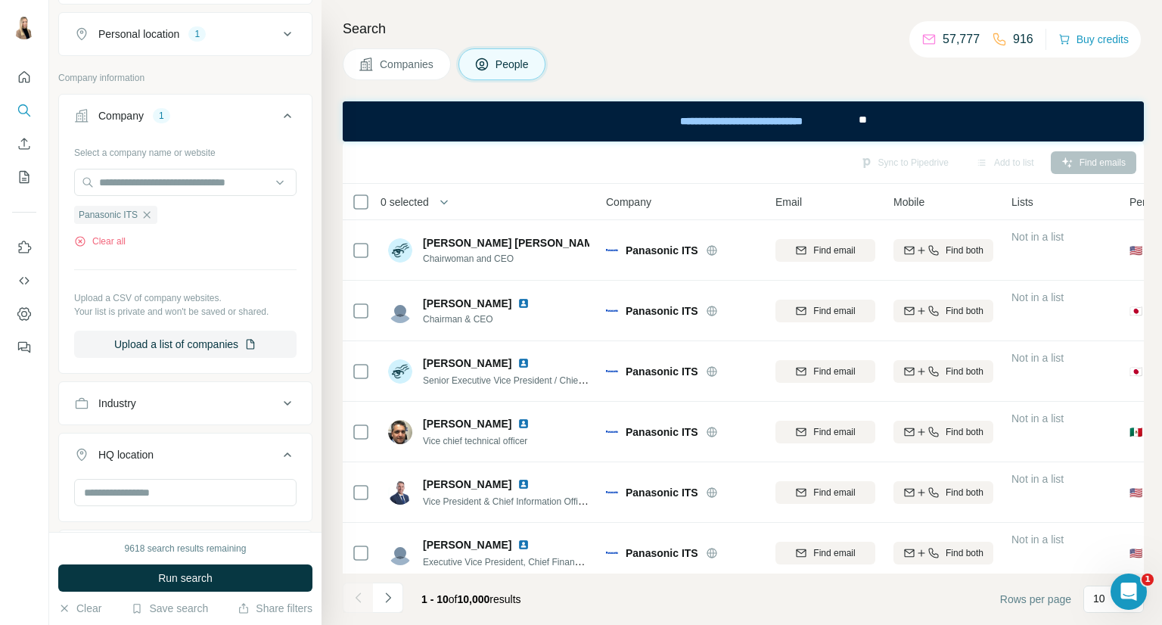
click at [257, 577] on button "Run search" at bounding box center [185, 577] width 254 height 27
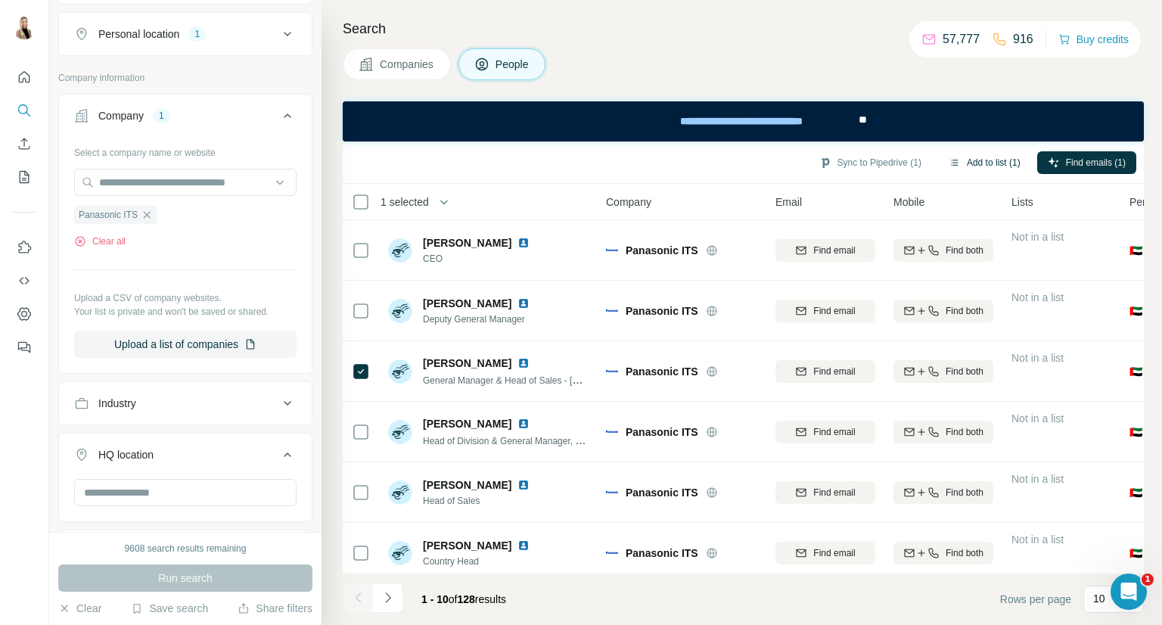
click at [984, 163] on button "Add to list (1)" at bounding box center [984, 162] width 93 height 23
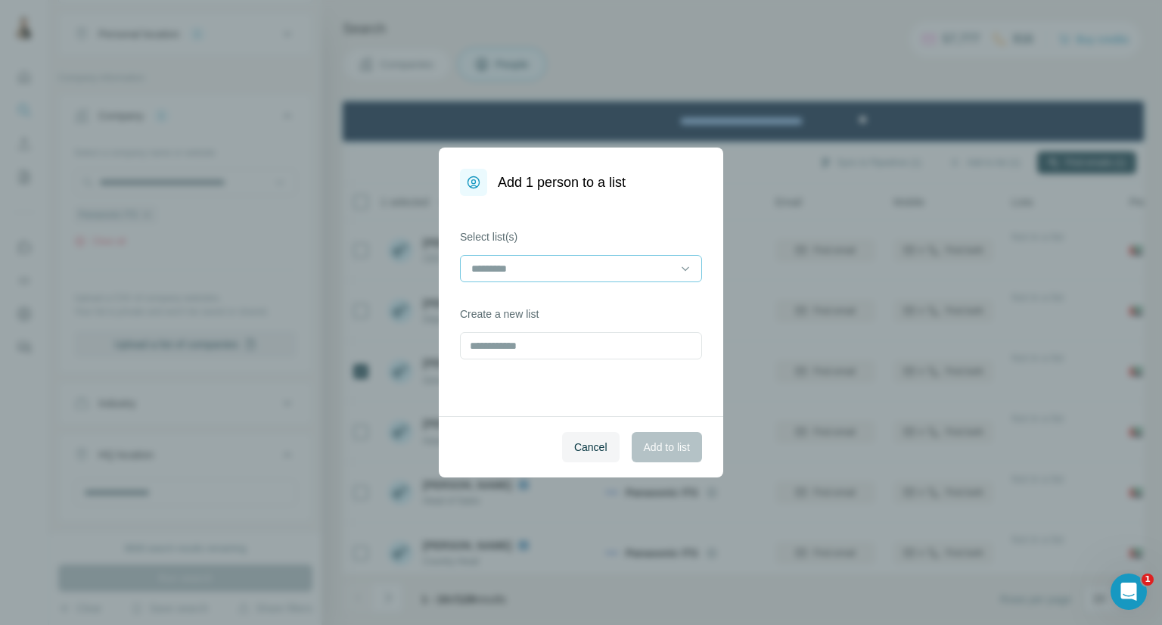
click at [583, 278] on div at bounding box center [572, 269] width 204 height 26
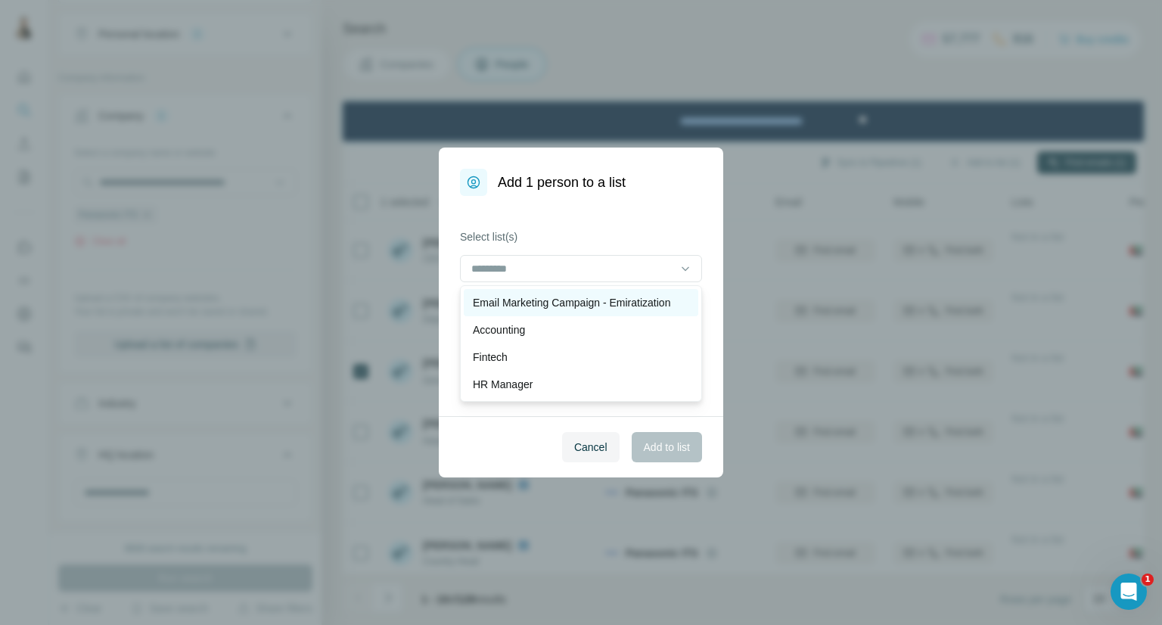
click at [589, 306] on p "Email Marketing Campaign - Emiratization" at bounding box center [571, 302] width 197 height 15
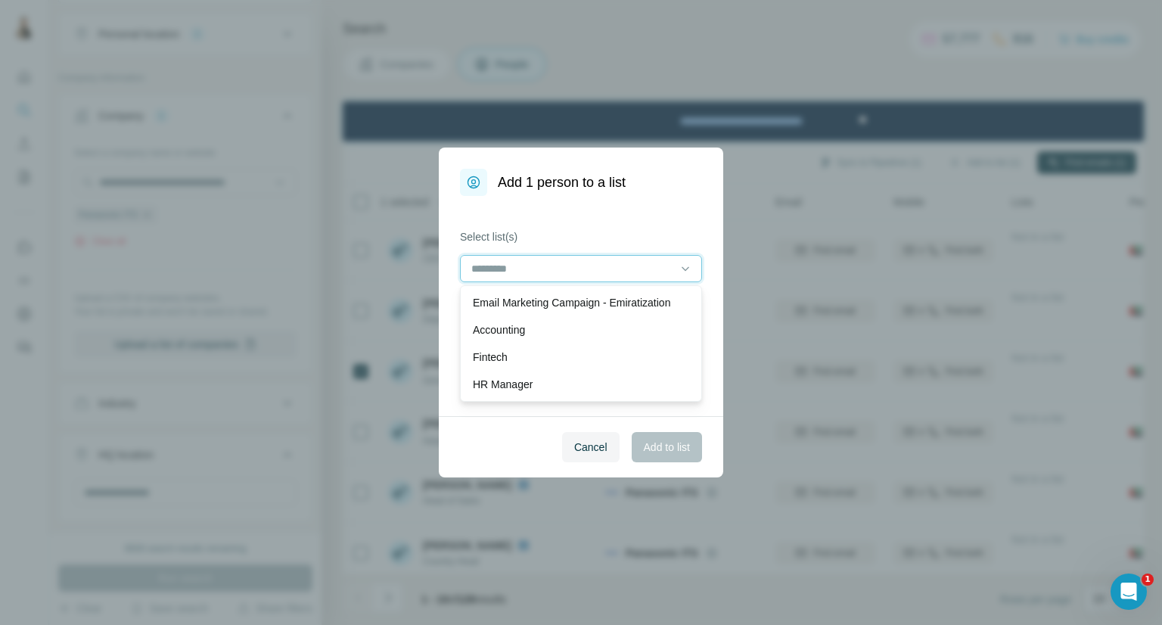
scroll to position [1, 0]
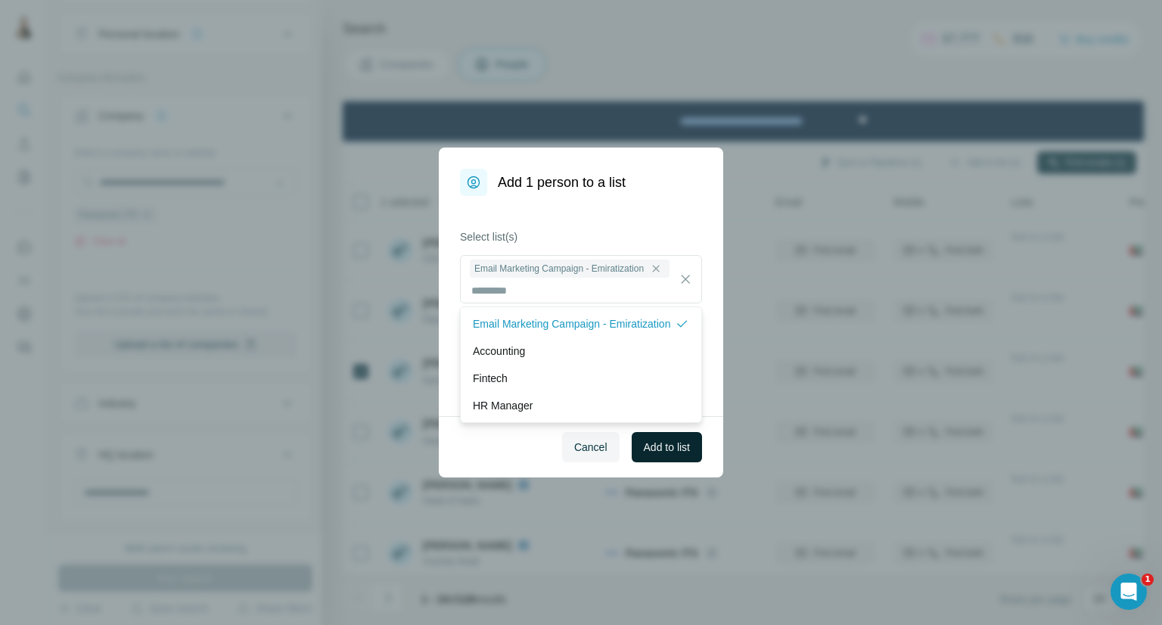
click at [634, 446] on button "Add to list" at bounding box center [667, 447] width 70 height 30
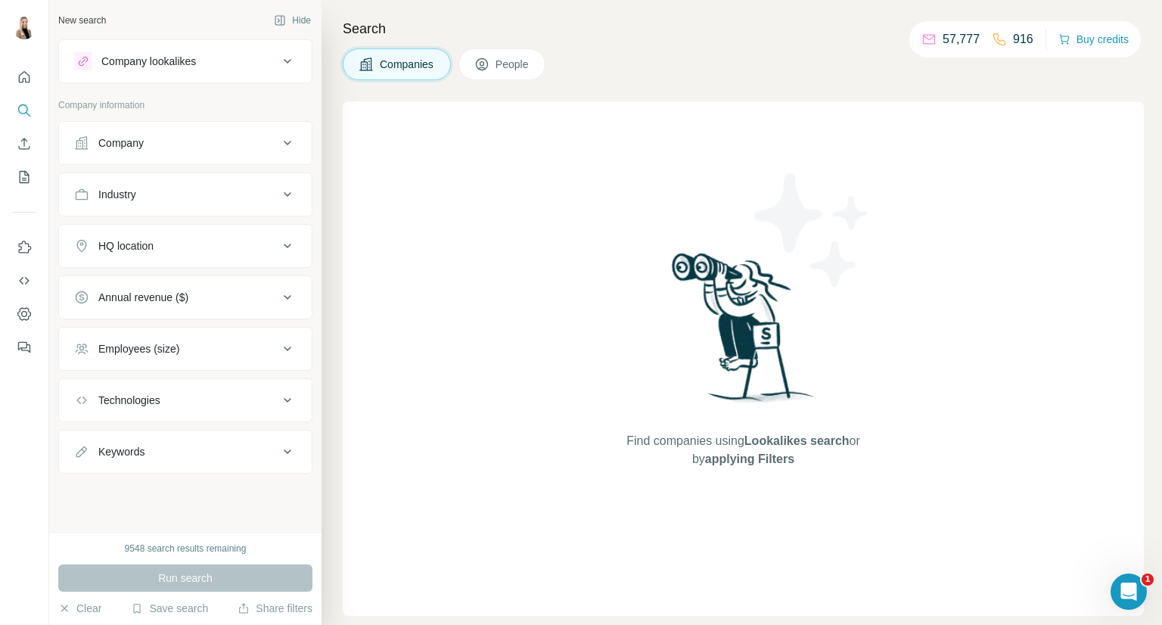
click at [291, 64] on icon at bounding box center [287, 61] width 18 height 18
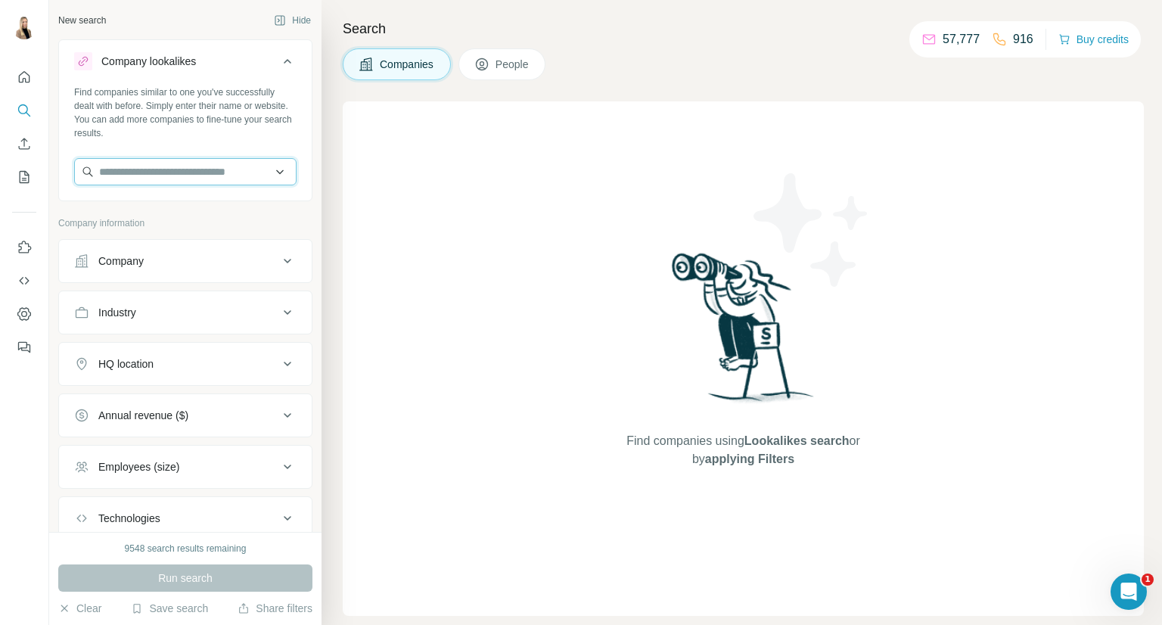
click at [208, 166] on input "text" at bounding box center [185, 171] width 222 height 27
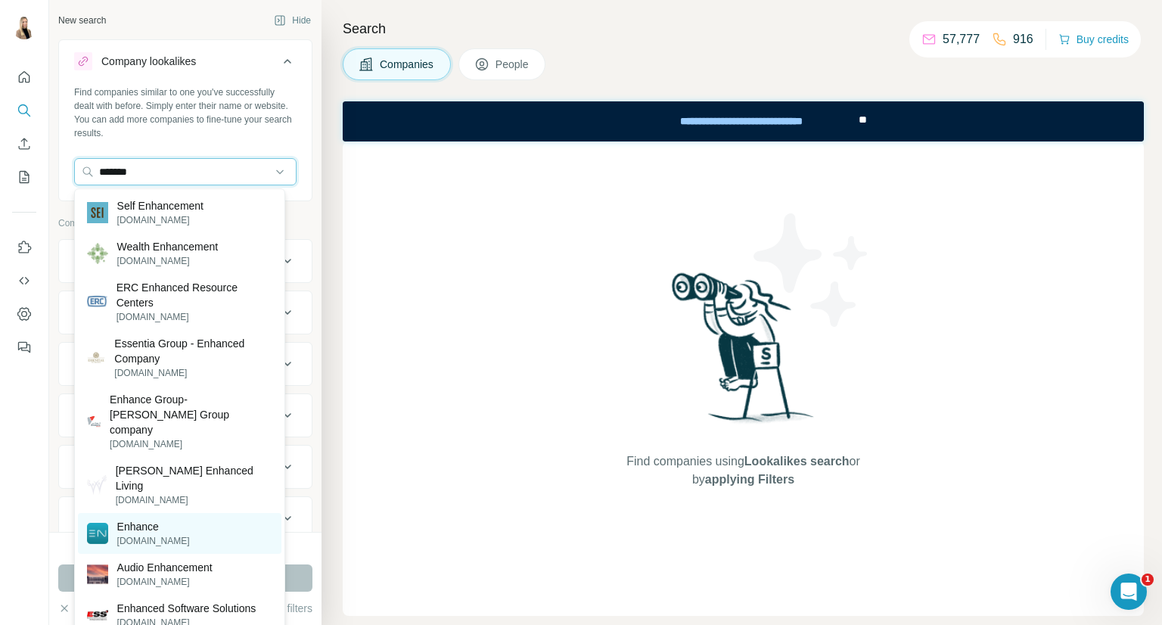
type input "*******"
click at [154, 519] on p "Enhance" at bounding box center [153, 526] width 73 height 15
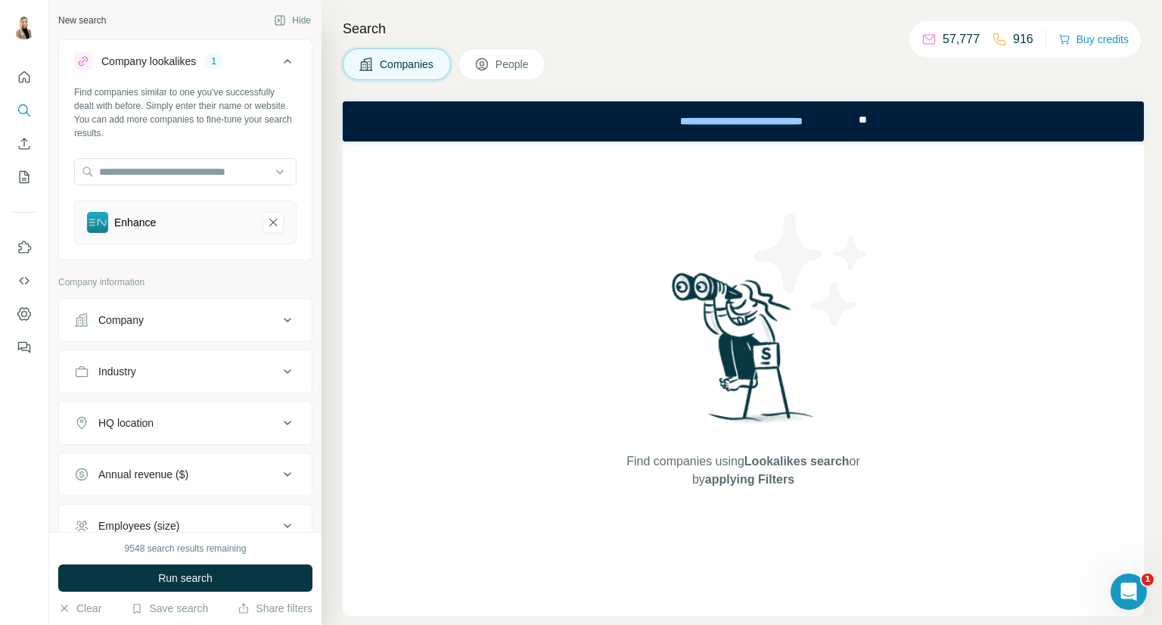
scroll to position [158, 0]
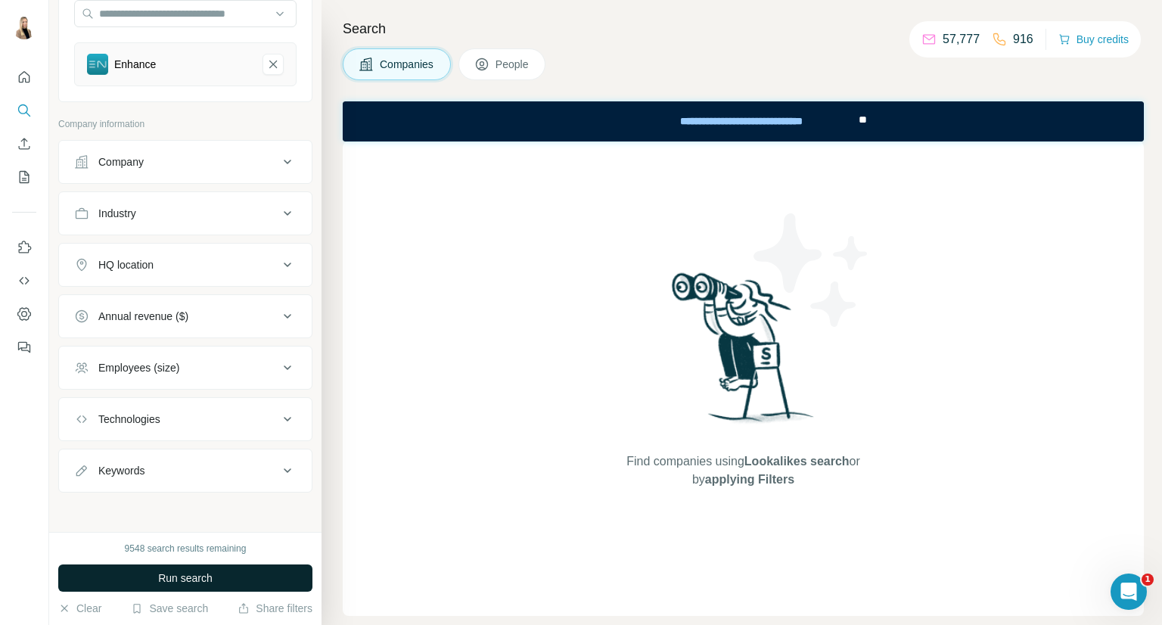
click at [180, 574] on span "Run search" at bounding box center [185, 578] width 54 height 15
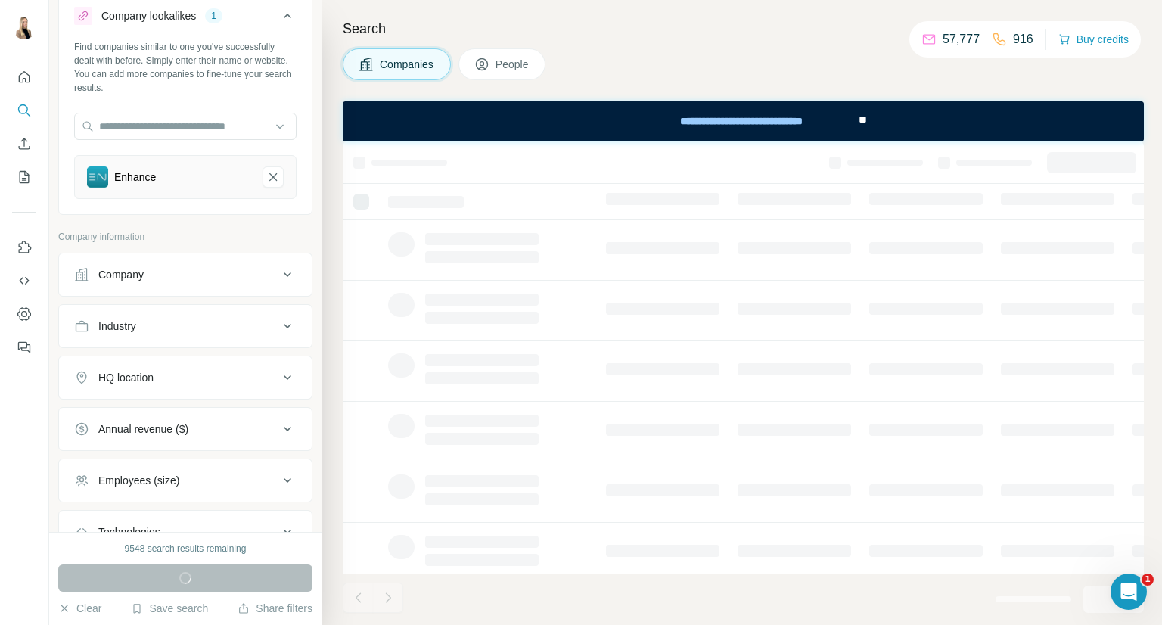
scroll to position [0, 0]
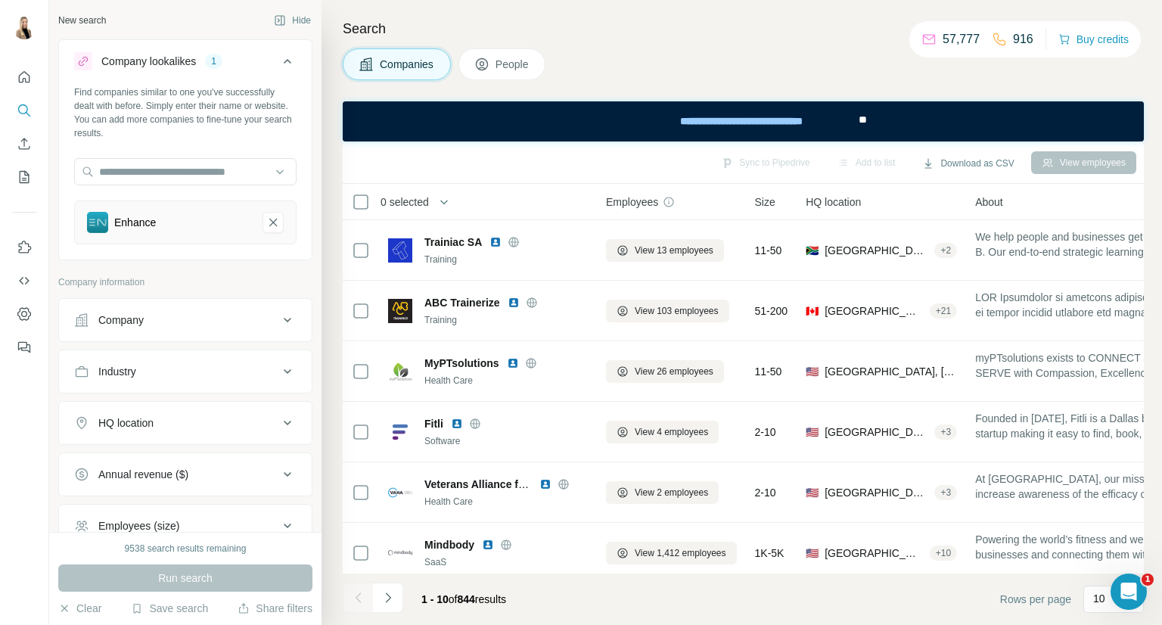
click at [236, 421] on div "HQ location" at bounding box center [176, 422] width 204 height 15
click at [199, 452] on input "text" at bounding box center [185, 460] width 222 height 27
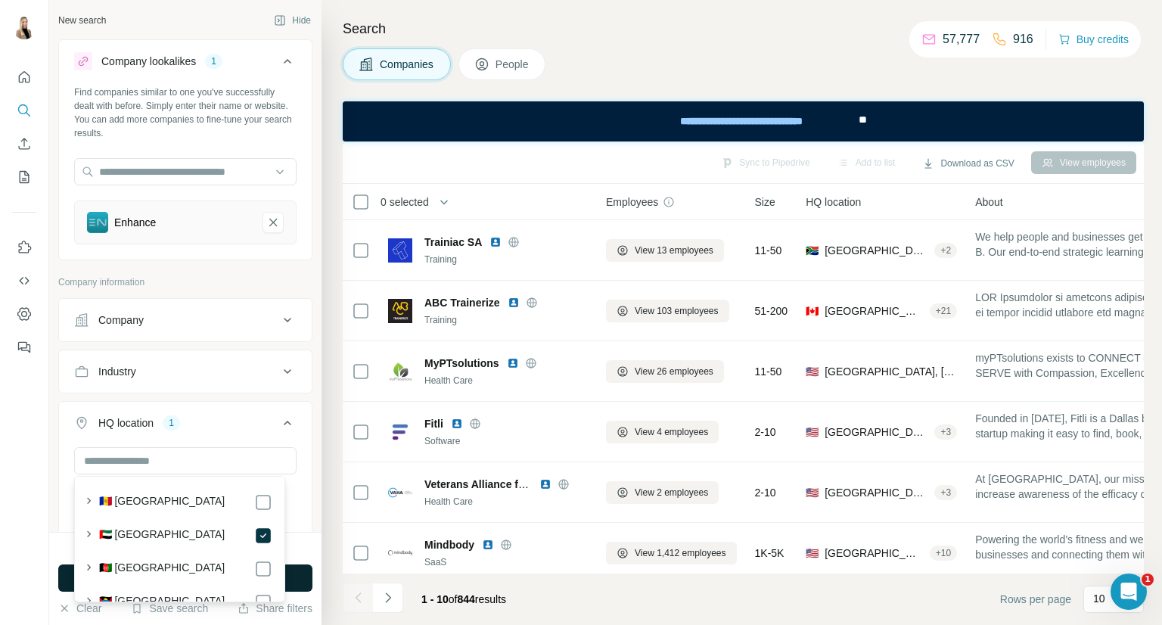
click at [300, 583] on button "Run search" at bounding box center [185, 577] width 254 height 27
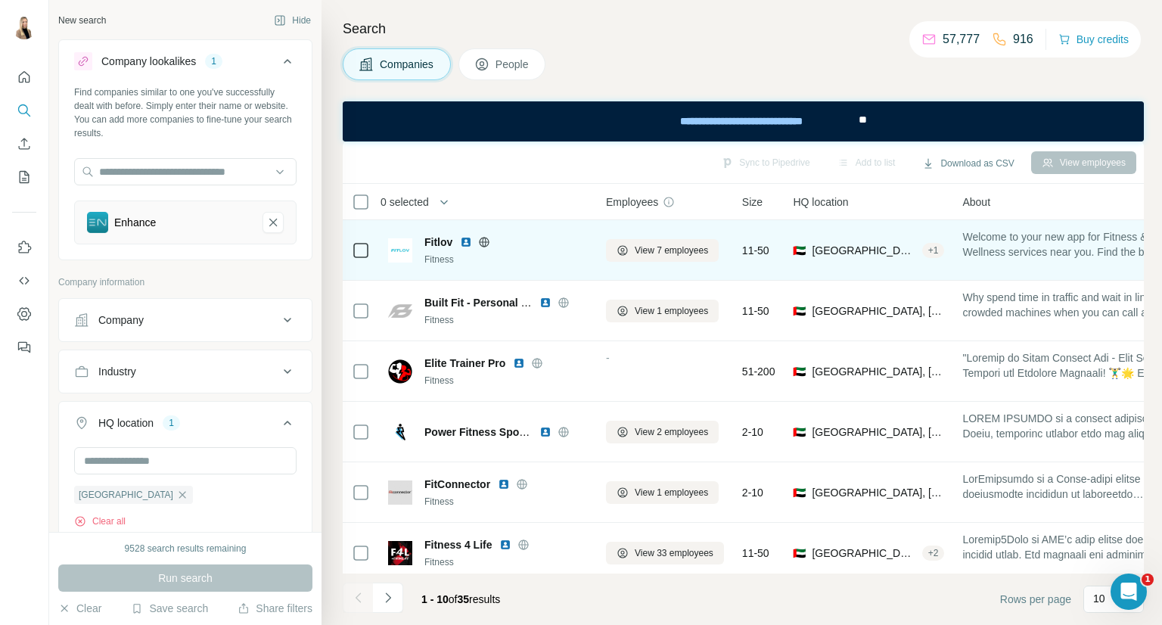
scroll to position [252, 0]
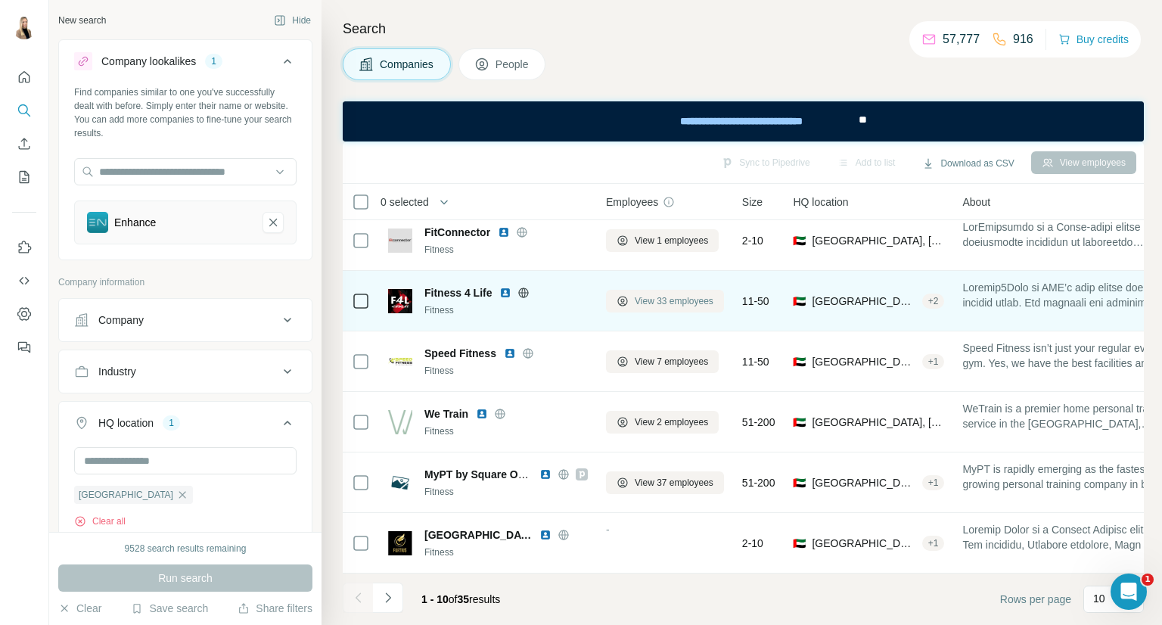
click at [698, 300] on span "View 33 employees" at bounding box center [674, 301] width 79 height 14
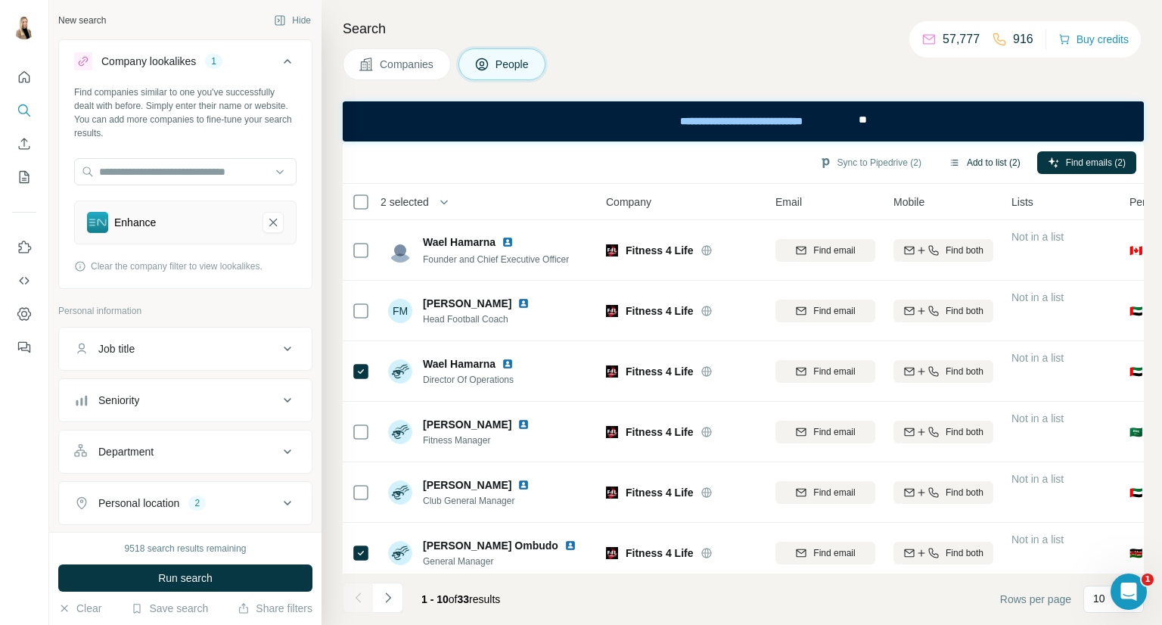
click at [995, 158] on button "Add to list (2)" at bounding box center [984, 162] width 93 height 23
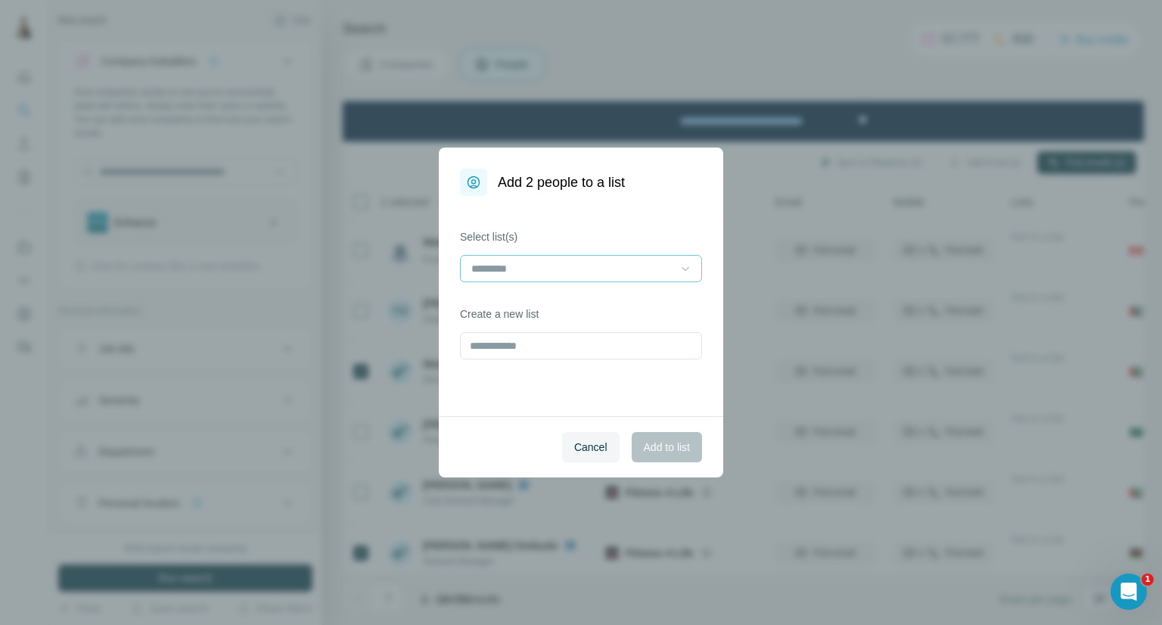
click at [681, 278] on div at bounding box center [685, 268] width 15 height 27
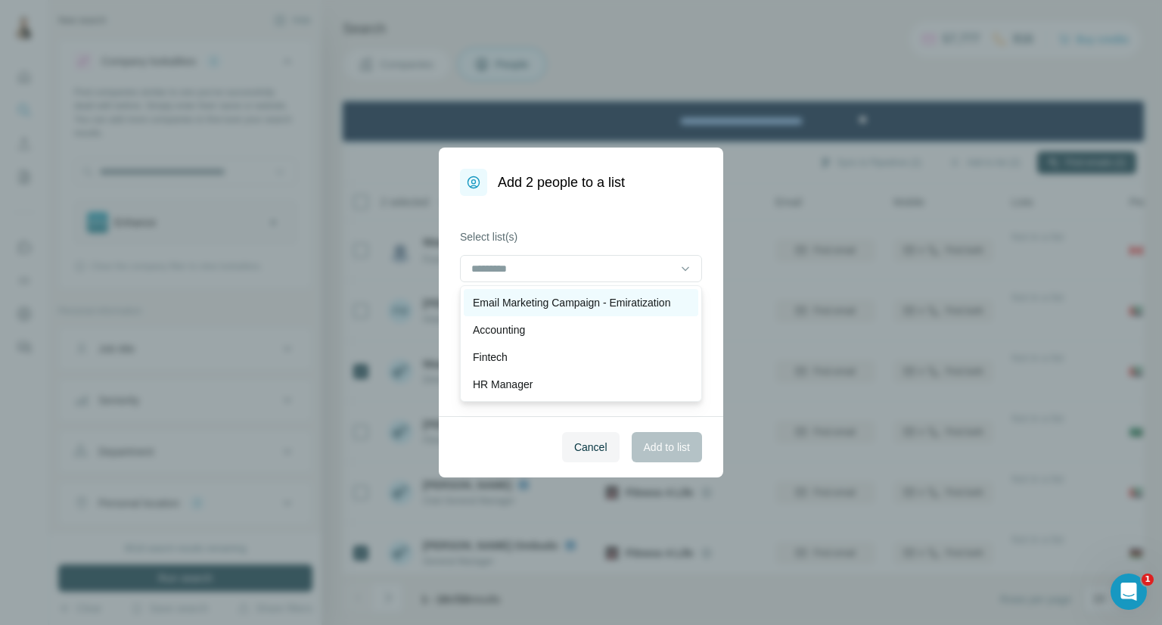
click at [636, 309] on p "Email Marketing Campaign - Emiratization" at bounding box center [571, 302] width 197 height 15
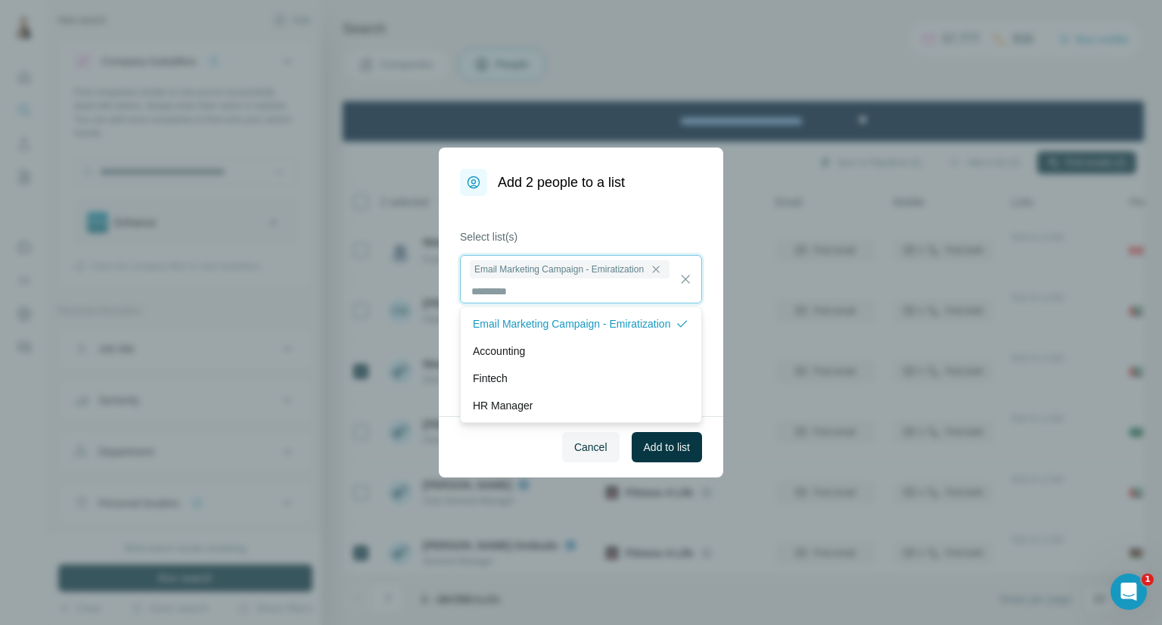
scroll to position [1, 0]
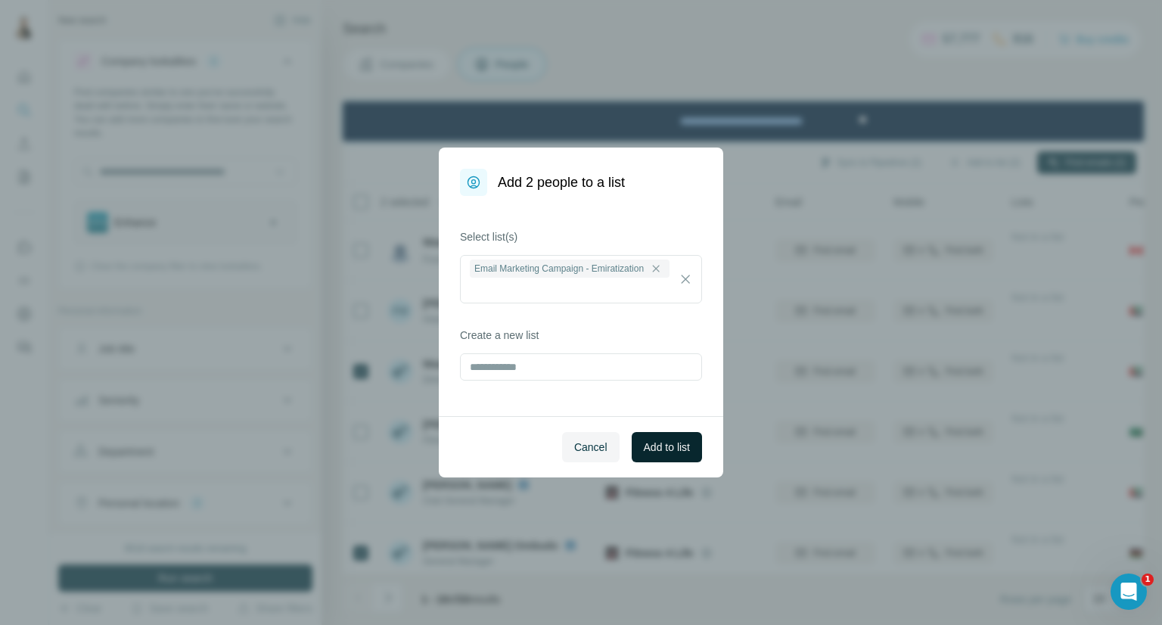
click at [671, 462] on button "Add to list" at bounding box center [667, 447] width 70 height 30
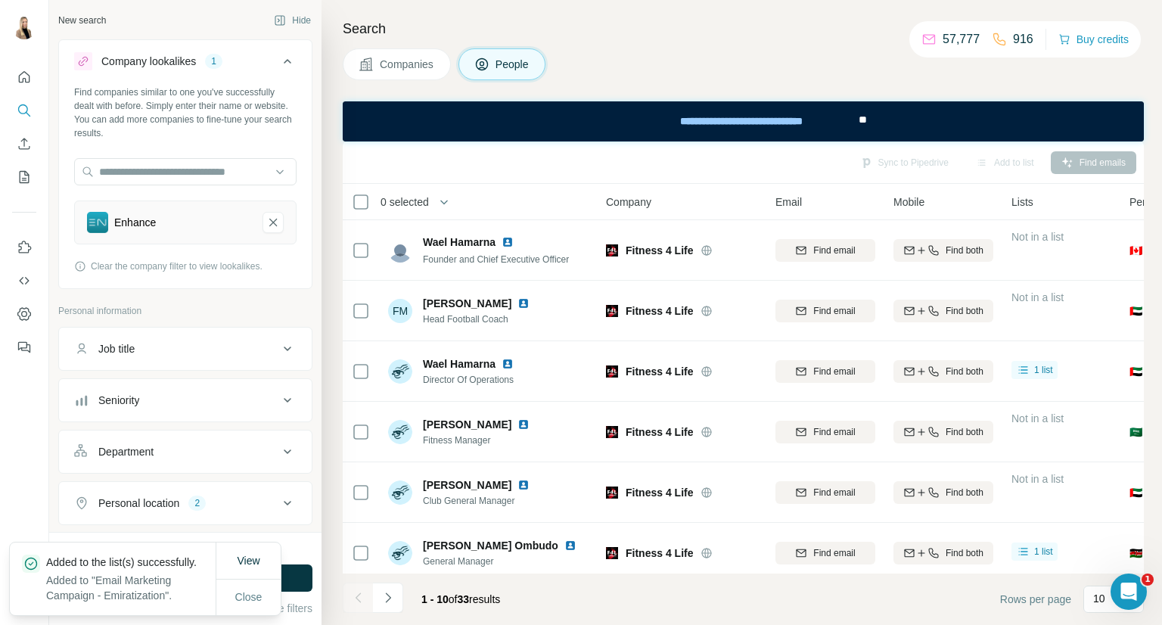
click at [412, 69] on span "Companies" at bounding box center [407, 64] width 55 height 15
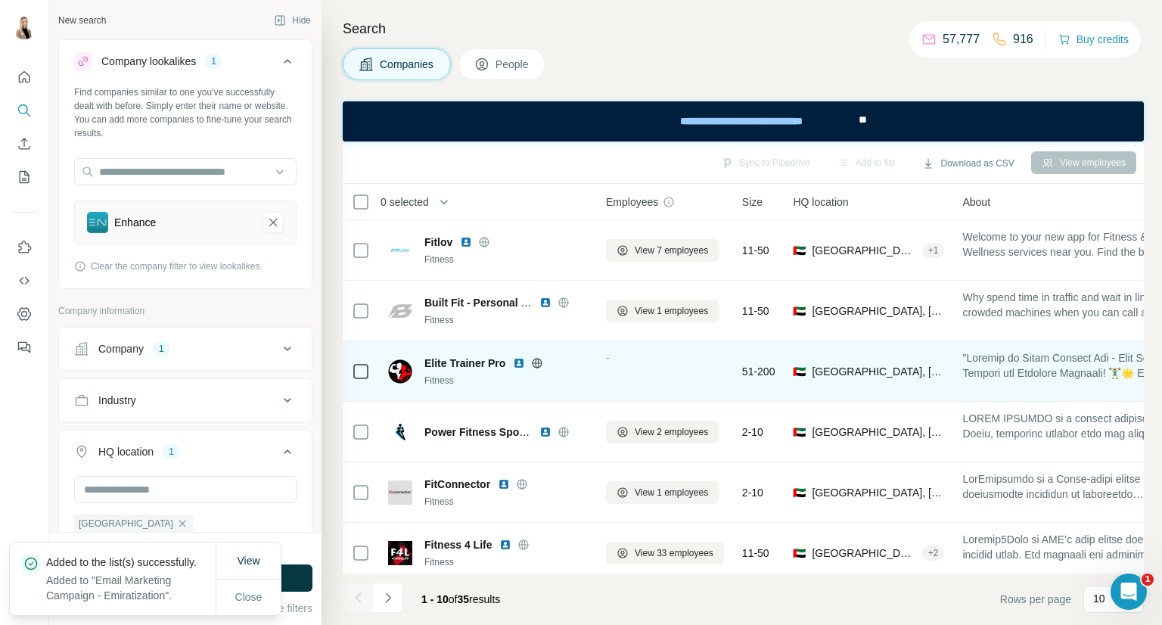
scroll to position [252, 0]
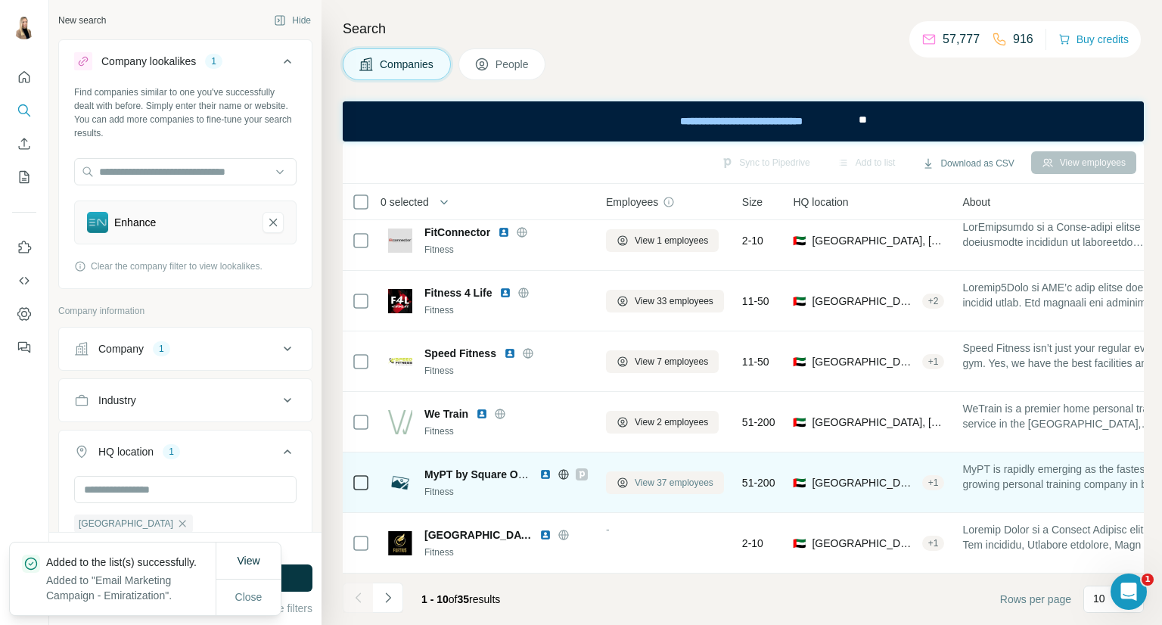
click at [675, 480] on span "View 37 employees" at bounding box center [674, 483] width 79 height 14
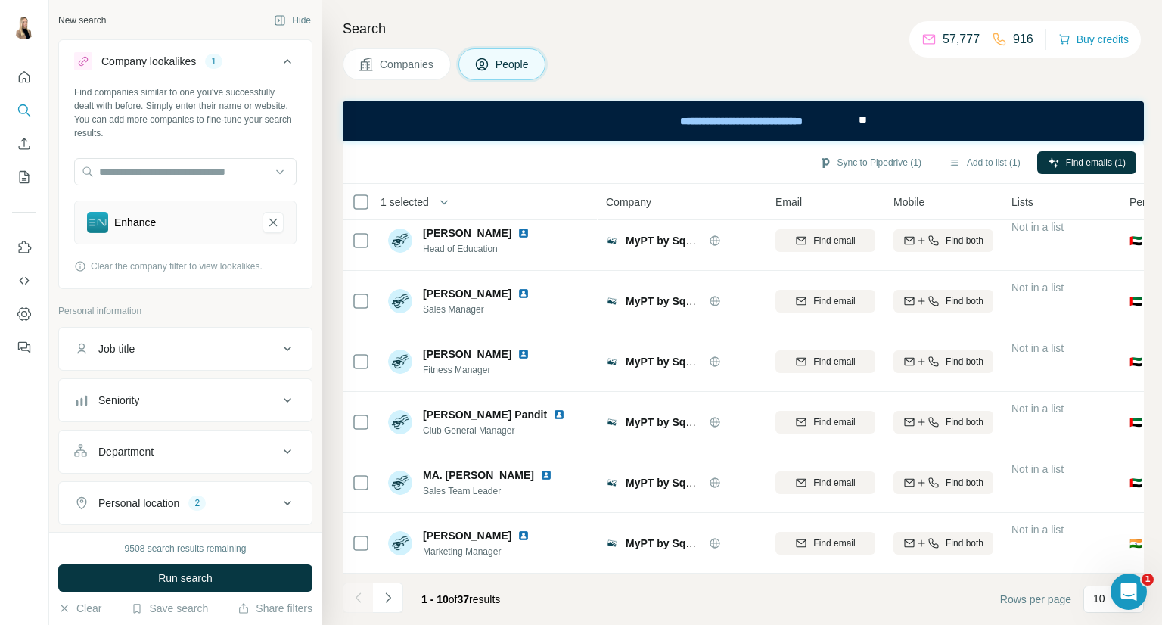
scroll to position [260, 0]
click at [983, 161] on button "Add to list (1)" at bounding box center [984, 162] width 93 height 23
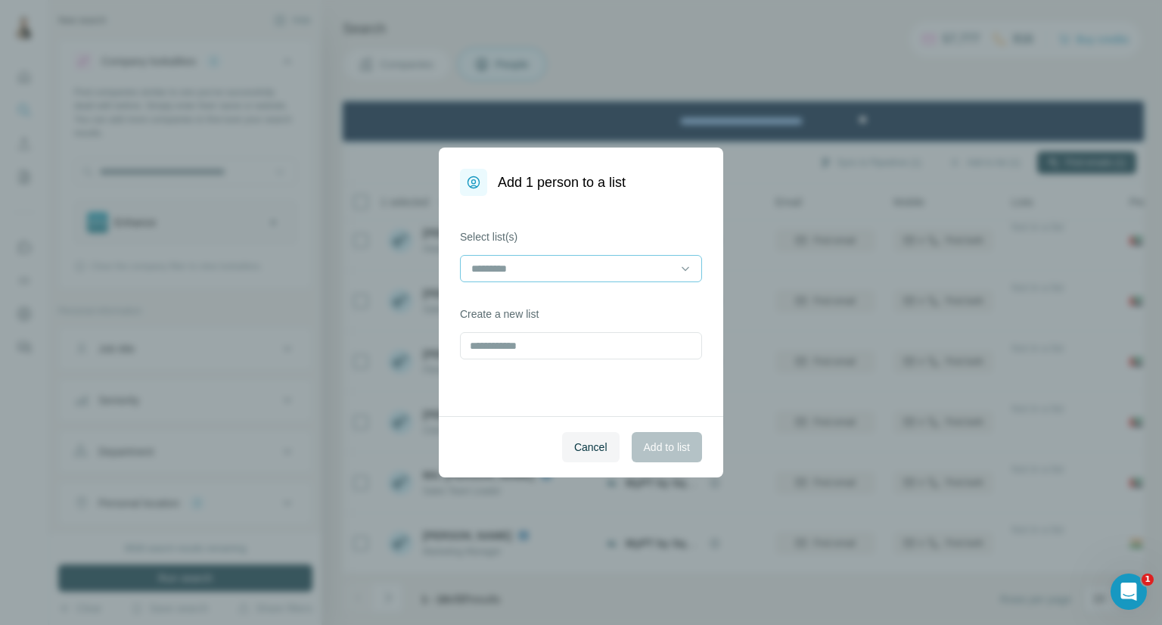
click at [638, 272] on input at bounding box center [572, 268] width 204 height 17
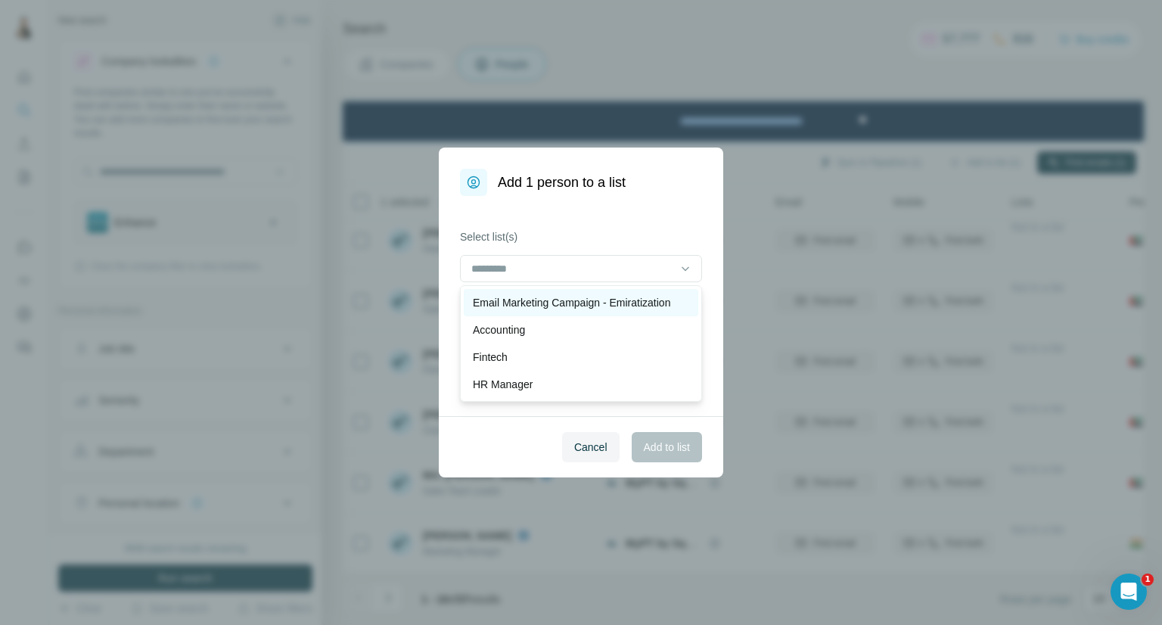
click at [620, 299] on p "Email Marketing Campaign - Emiratization" at bounding box center [571, 302] width 197 height 15
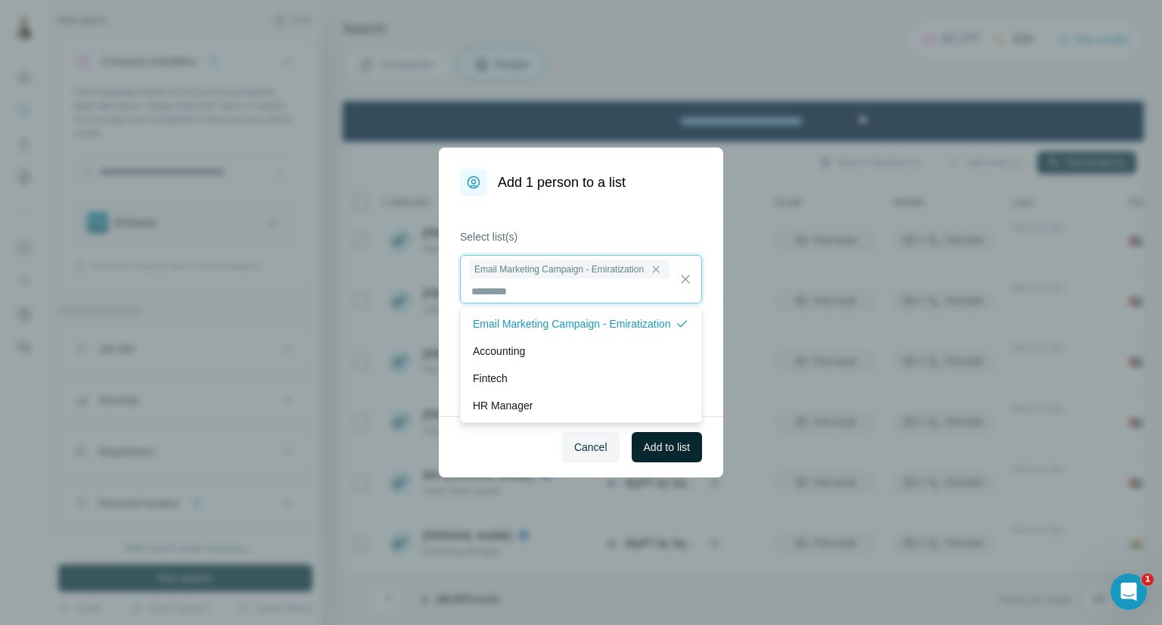
scroll to position [1, 0]
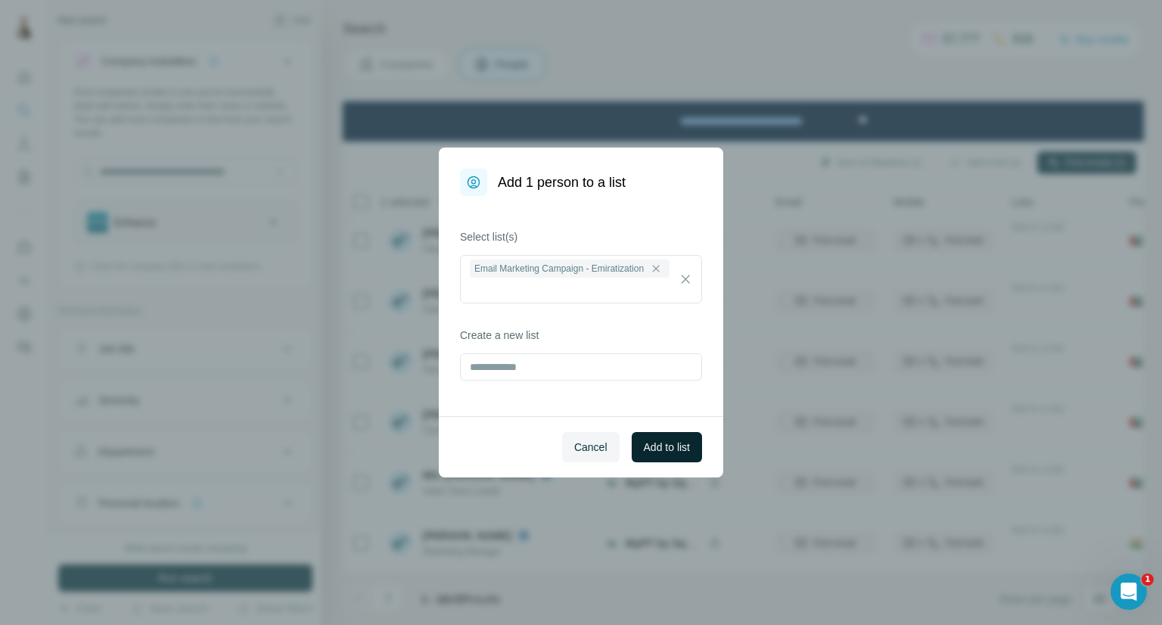
click at [689, 452] on span "Add to list" at bounding box center [667, 447] width 46 height 15
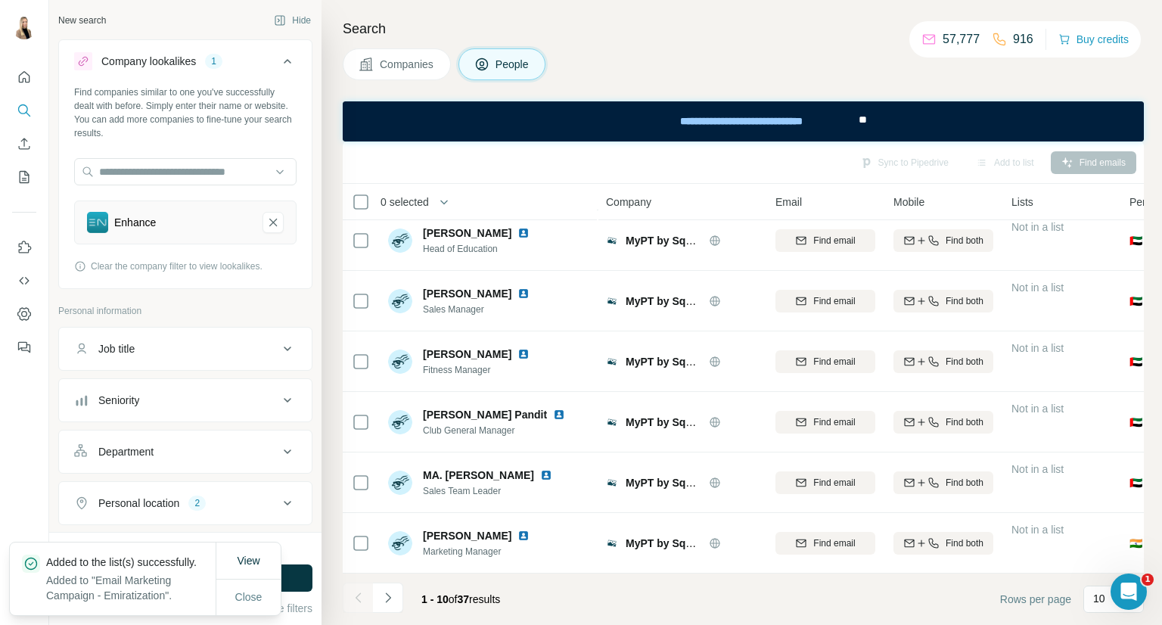
click at [396, 69] on span "Companies" at bounding box center [407, 64] width 55 height 15
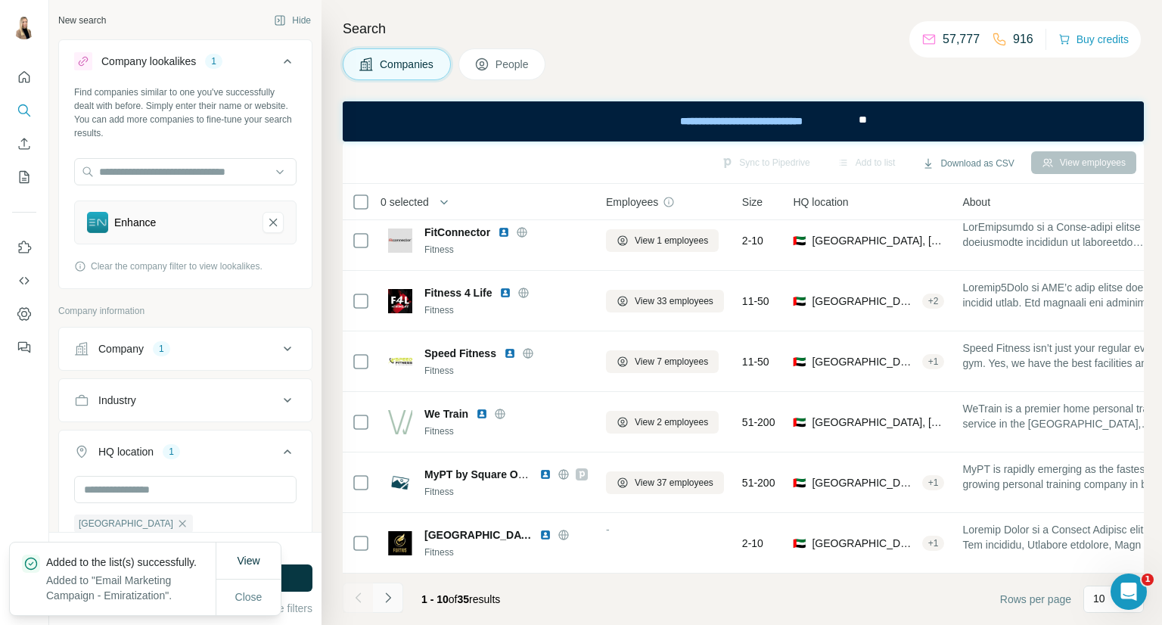
click at [393, 602] on icon "Navigate to next page" at bounding box center [388, 597] width 15 height 15
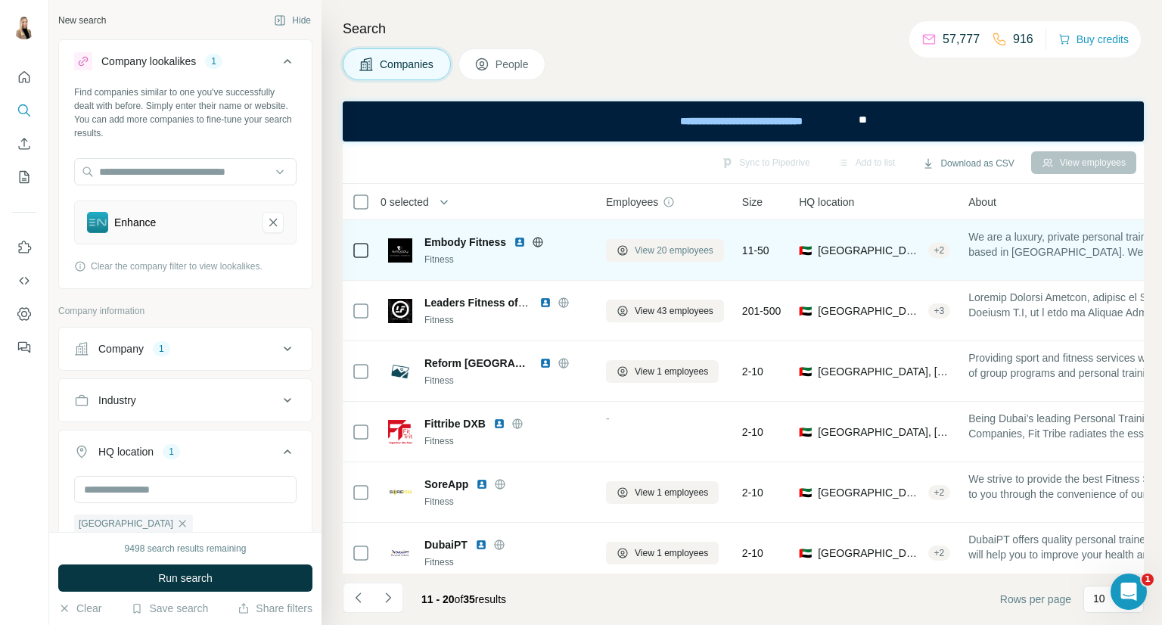
click at [700, 248] on span "View 20 employees" at bounding box center [674, 251] width 79 height 14
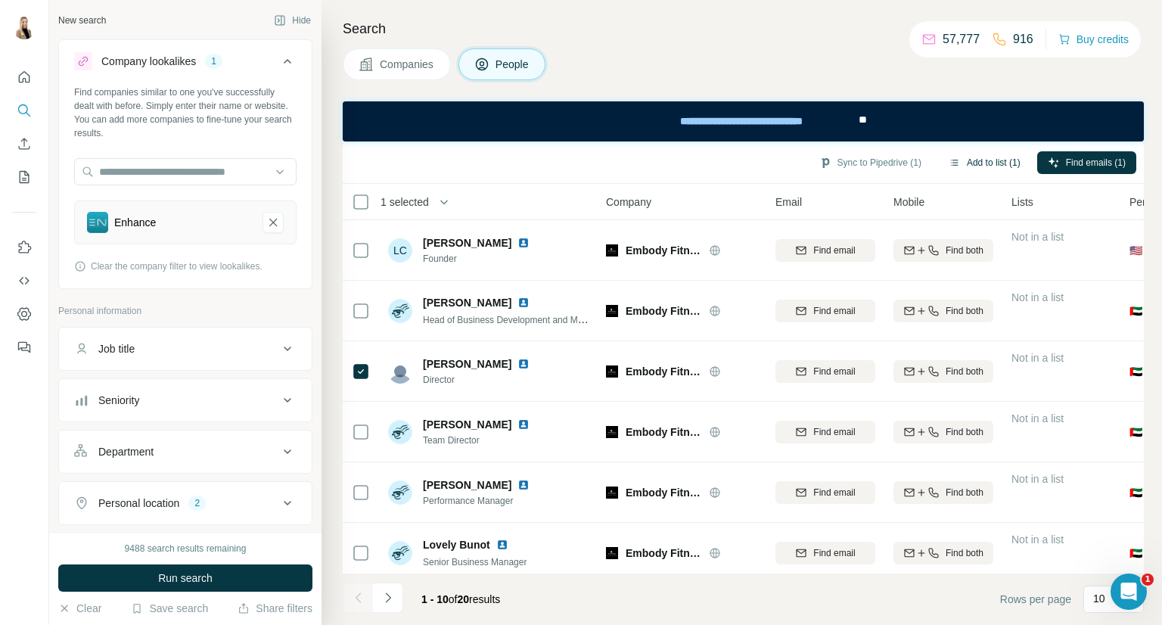
click at [984, 158] on button "Add to list (1)" at bounding box center [984, 162] width 93 height 23
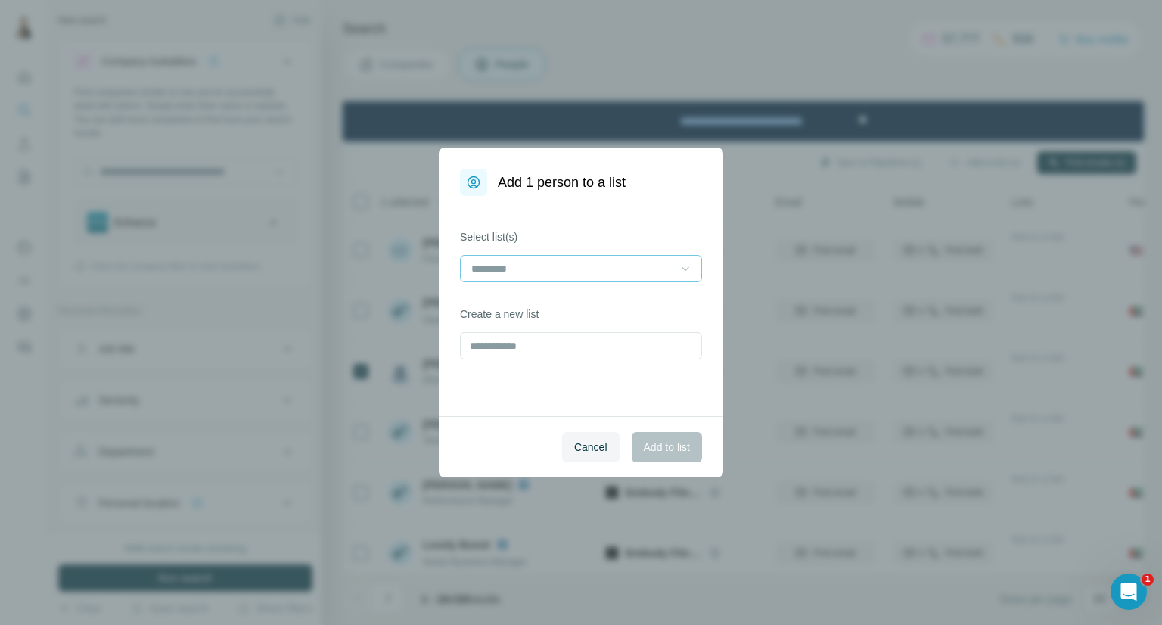
click at [678, 270] on icon at bounding box center [685, 268] width 15 height 15
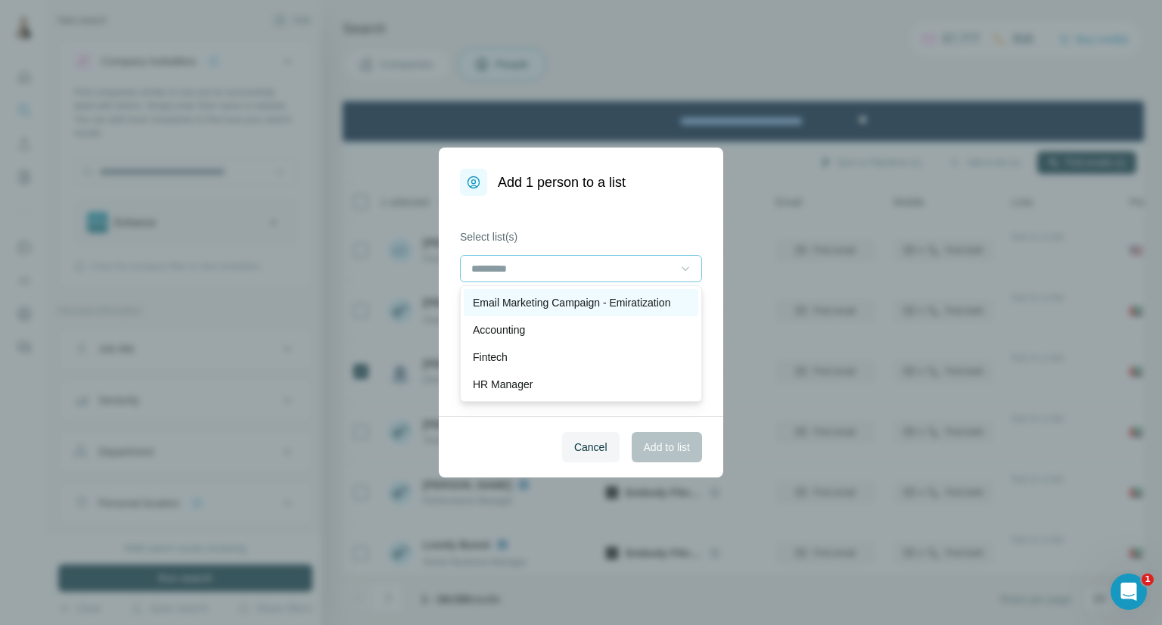
click at [642, 309] on p "Email Marketing Campaign - Emiratization" at bounding box center [571, 302] width 197 height 15
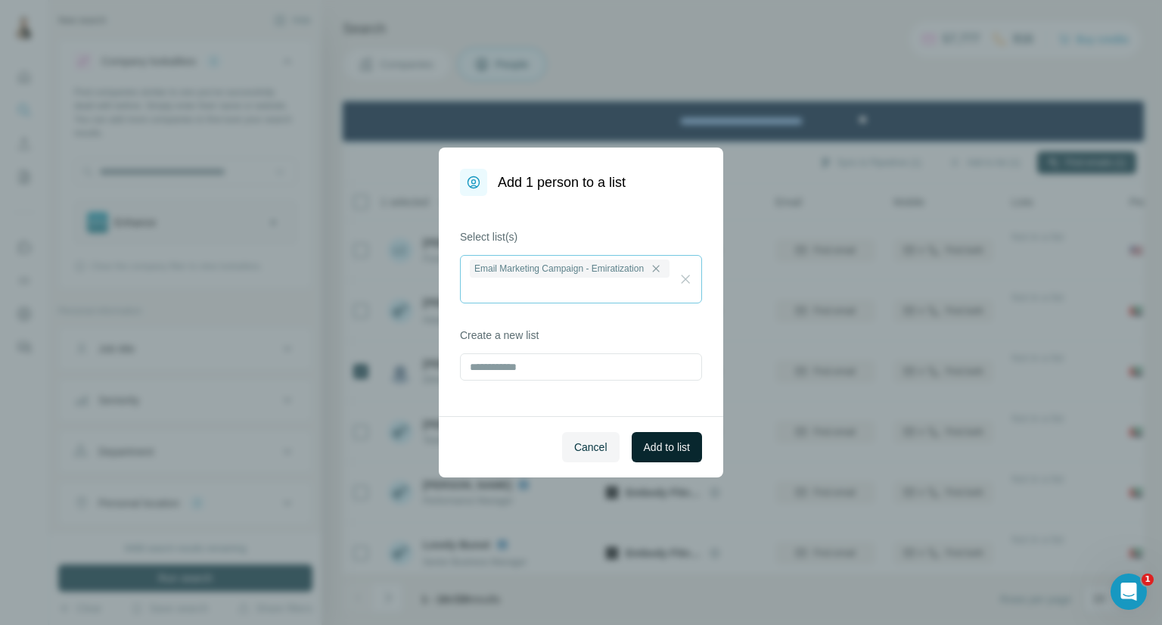
click at [658, 446] on span "Add to list" at bounding box center [667, 447] width 46 height 15
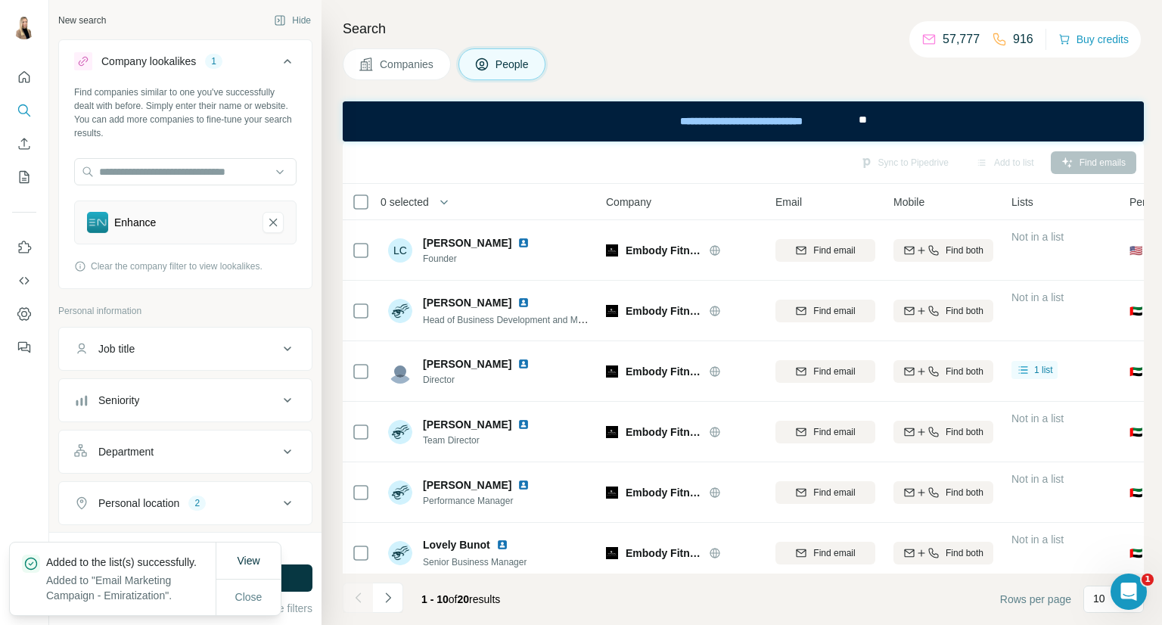
click at [418, 73] on button "Companies" at bounding box center [397, 64] width 108 height 32
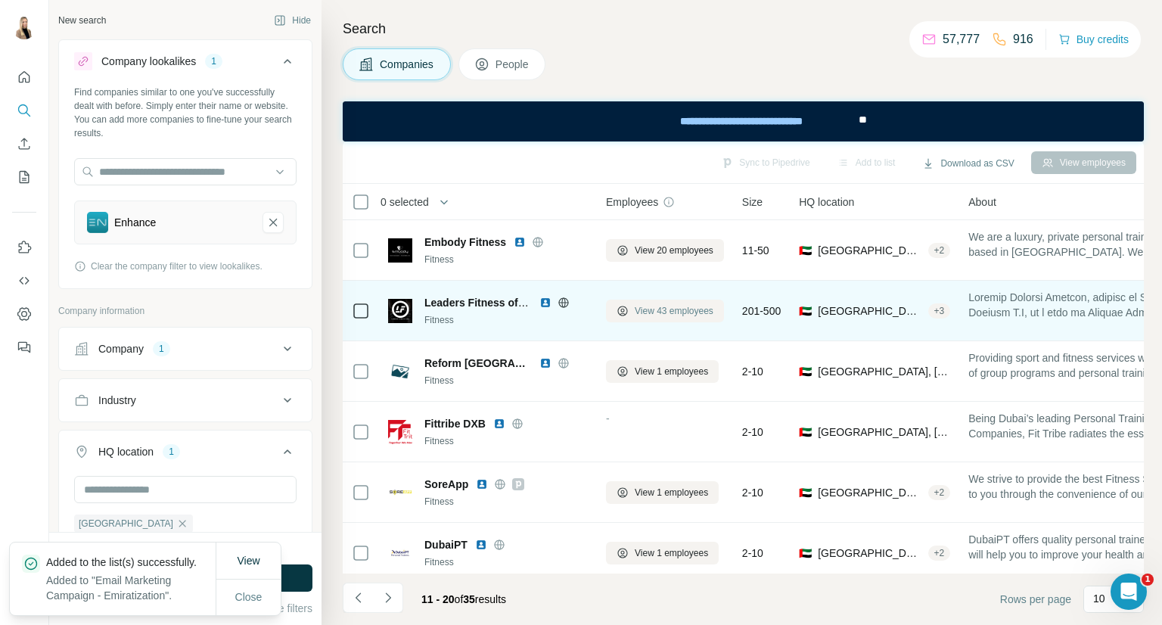
click at [682, 309] on span "View 43 employees" at bounding box center [674, 311] width 79 height 14
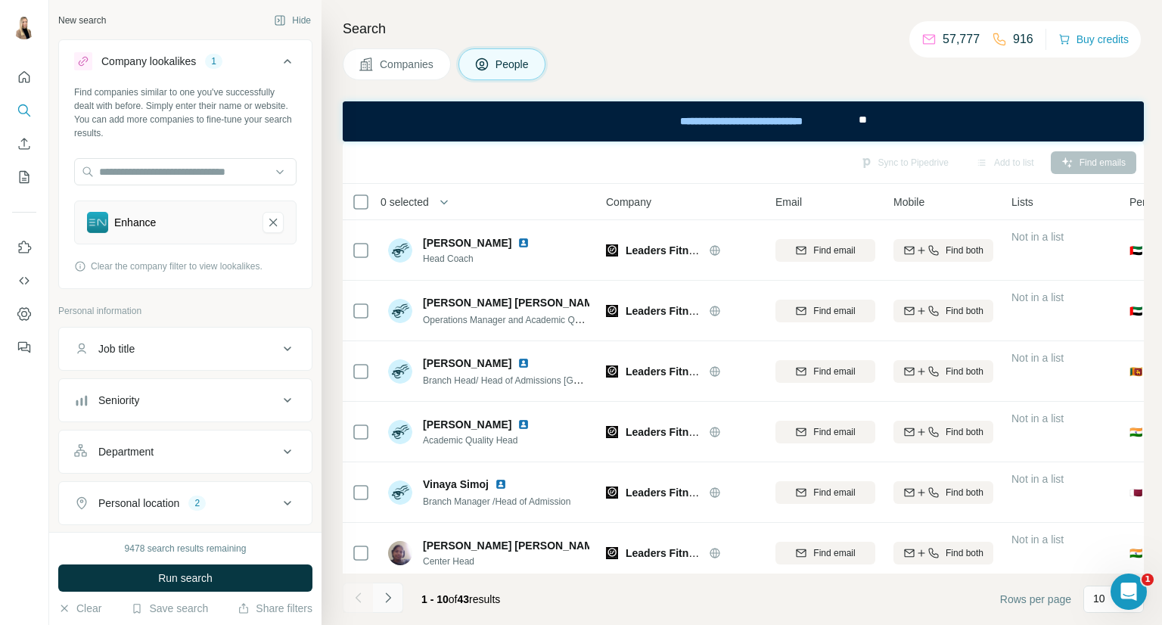
click at [396, 599] on button "Navigate to next page" at bounding box center [388, 598] width 30 height 30
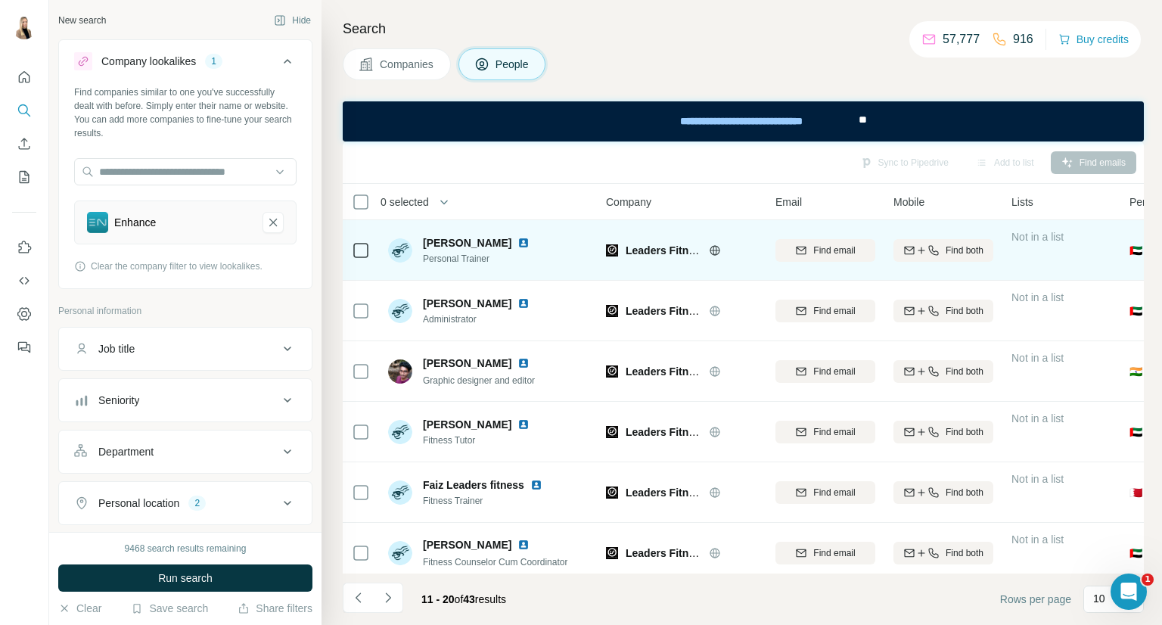
scroll to position [260, 0]
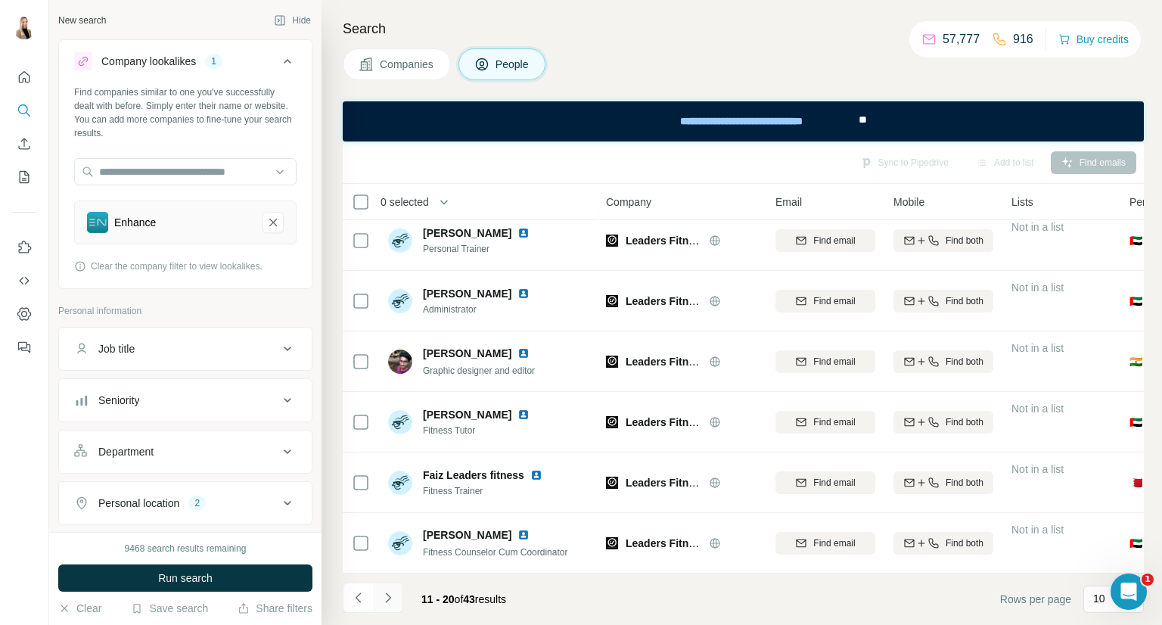
click at [399, 597] on button "Navigate to next page" at bounding box center [388, 598] width 30 height 30
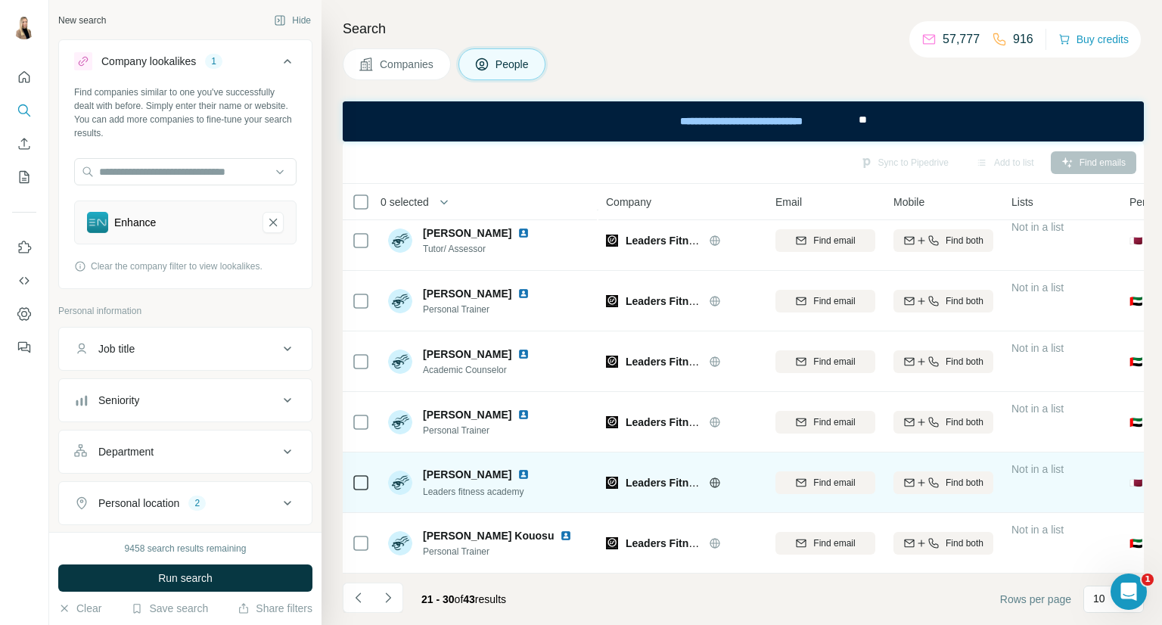
scroll to position [0, 0]
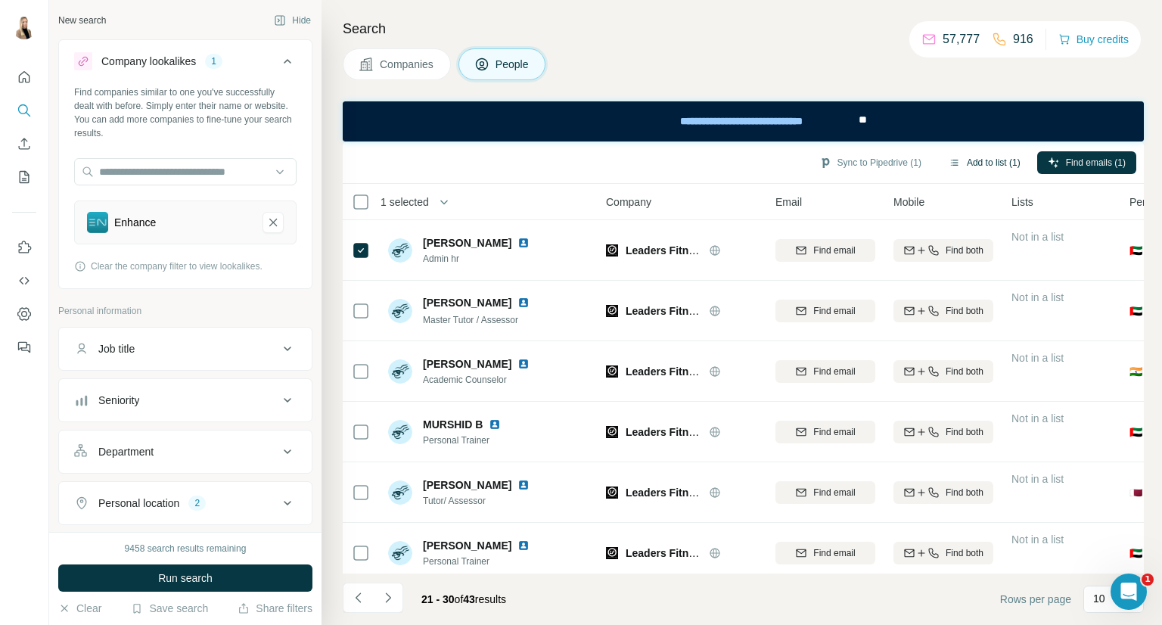
click at [981, 154] on button "Add to list (1)" at bounding box center [984, 162] width 93 height 23
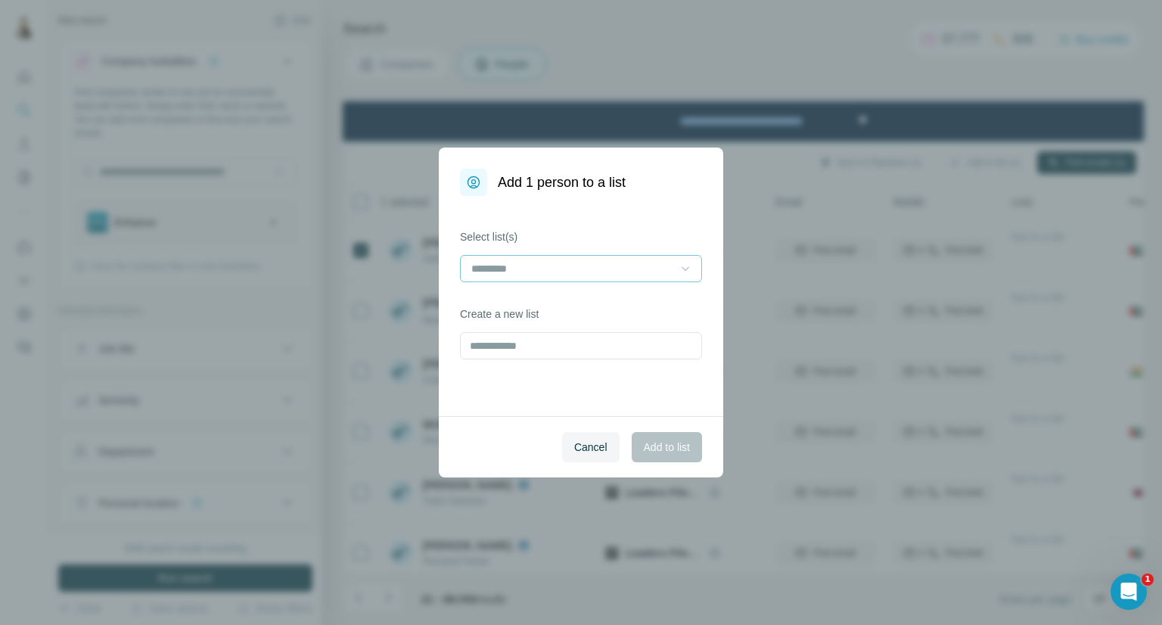
click at [682, 269] on icon at bounding box center [685, 268] width 15 height 15
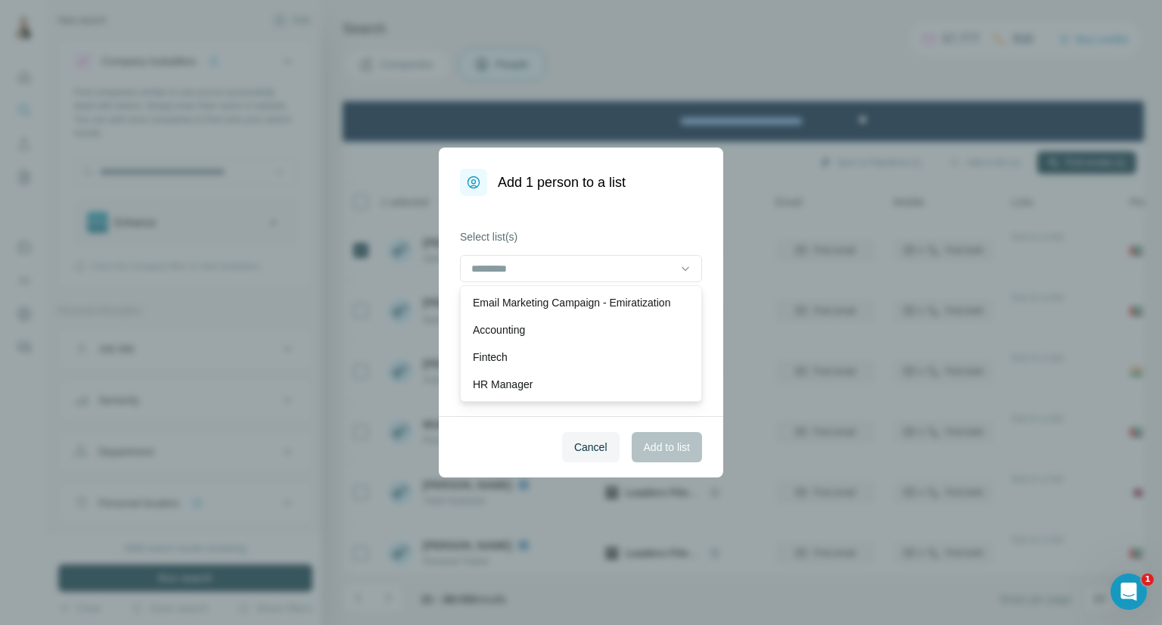
click at [669, 297] on p "Email Marketing Campaign - Emiratization" at bounding box center [571, 302] width 197 height 15
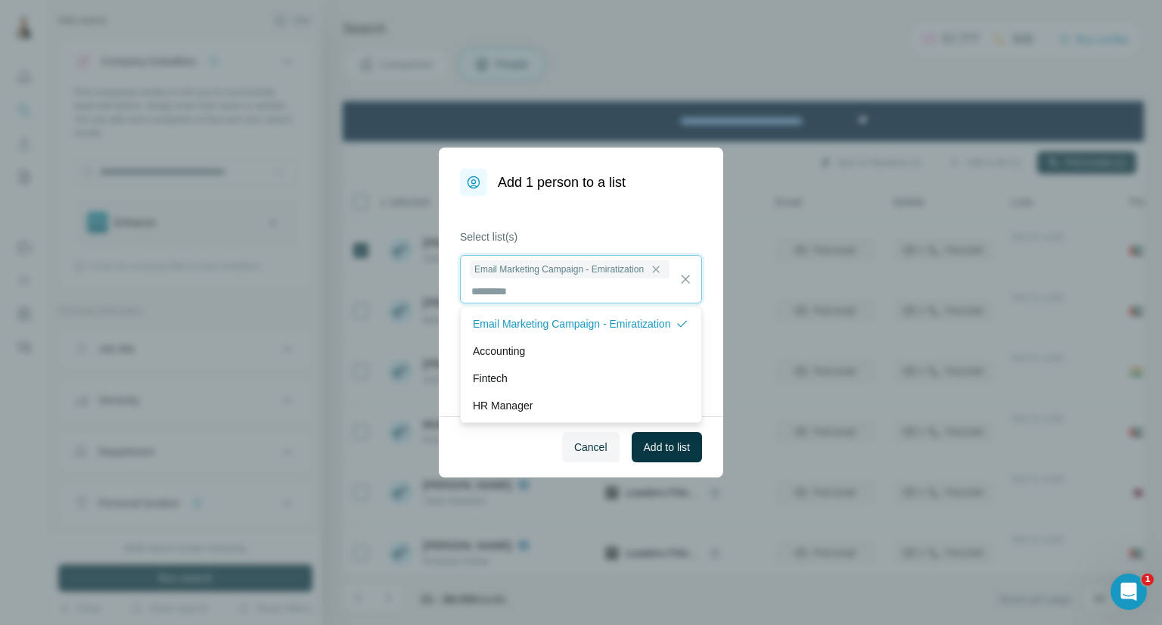
scroll to position [1, 0]
click at [672, 438] on button "Add to list" at bounding box center [667, 447] width 70 height 30
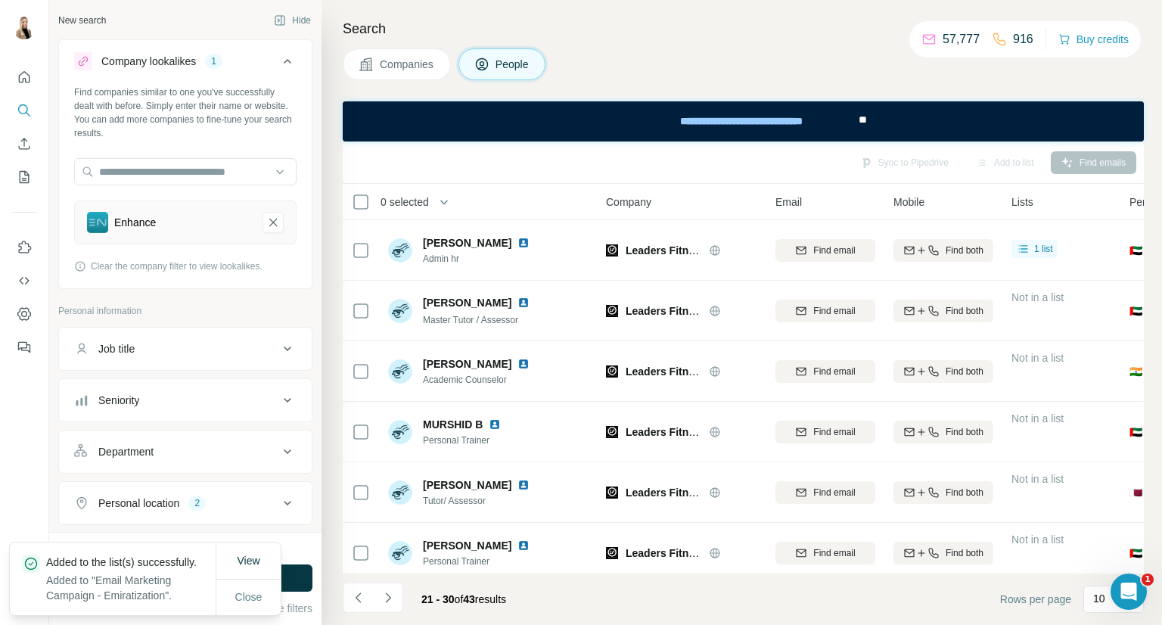
click at [430, 55] on button "Companies" at bounding box center [397, 64] width 108 height 32
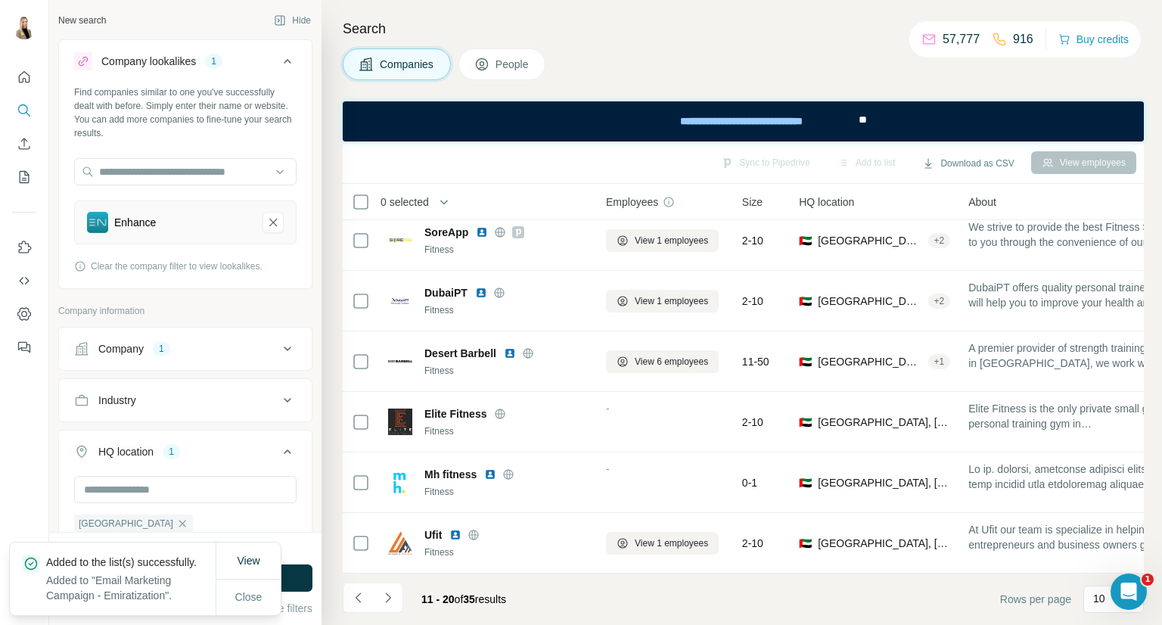
scroll to position [260, 0]
click at [400, 599] on button "Navigate to next page" at bounding box center [388, 598] width 30 height 30
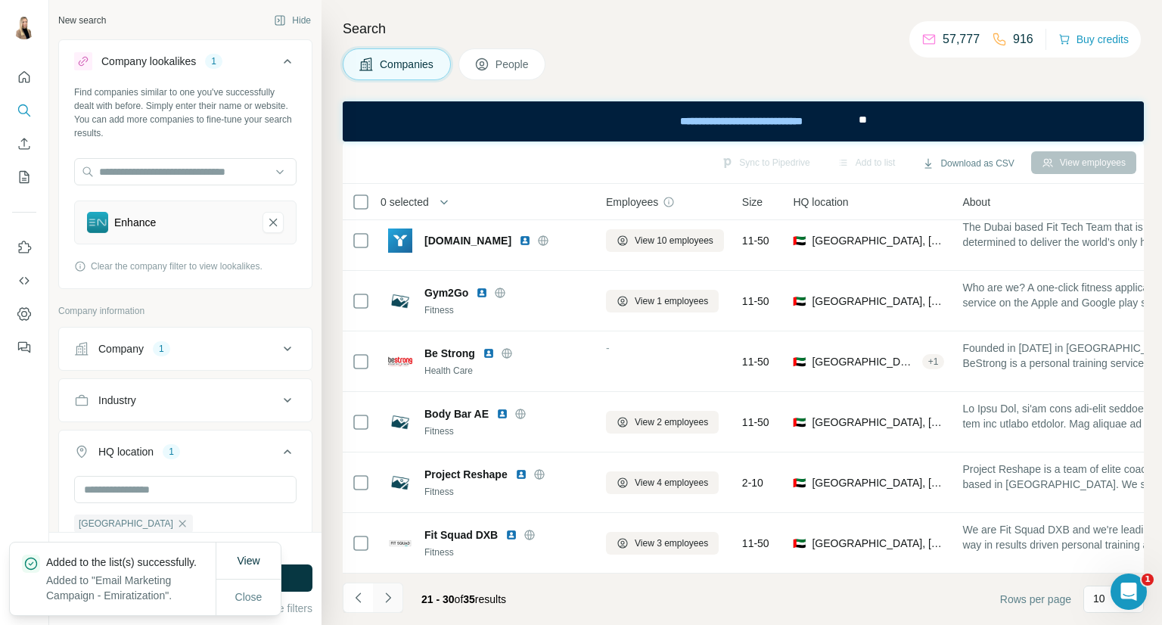
click at [390, 602] on icon "Navigate to next page" at bounding box center [388, 597] width 15 height 15
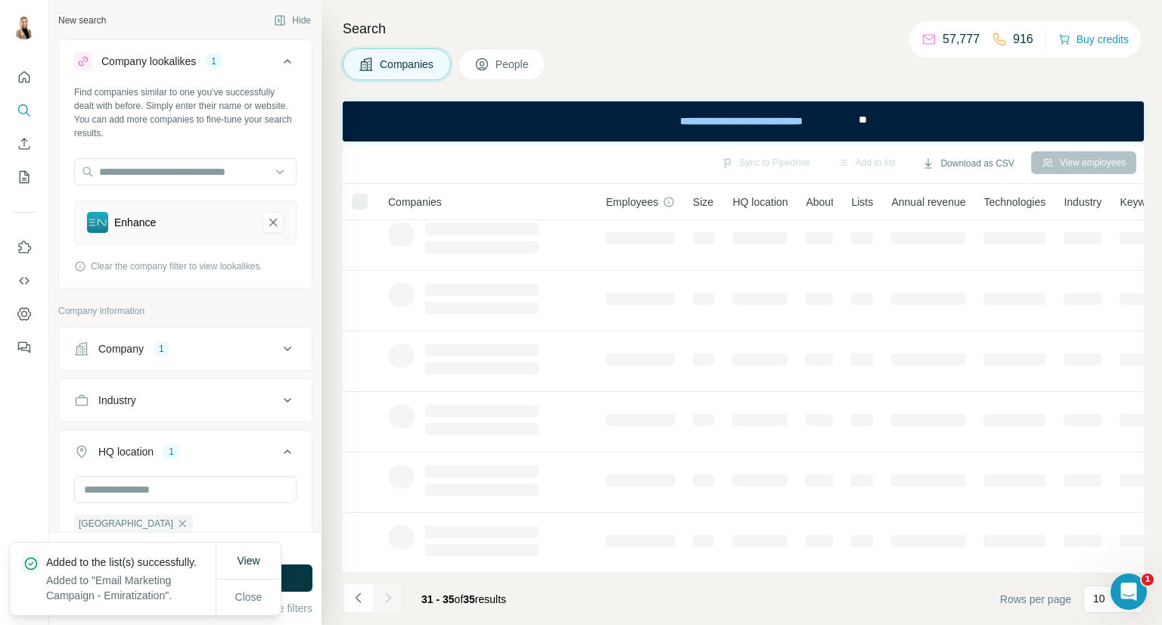
scroll to position [0, 0]
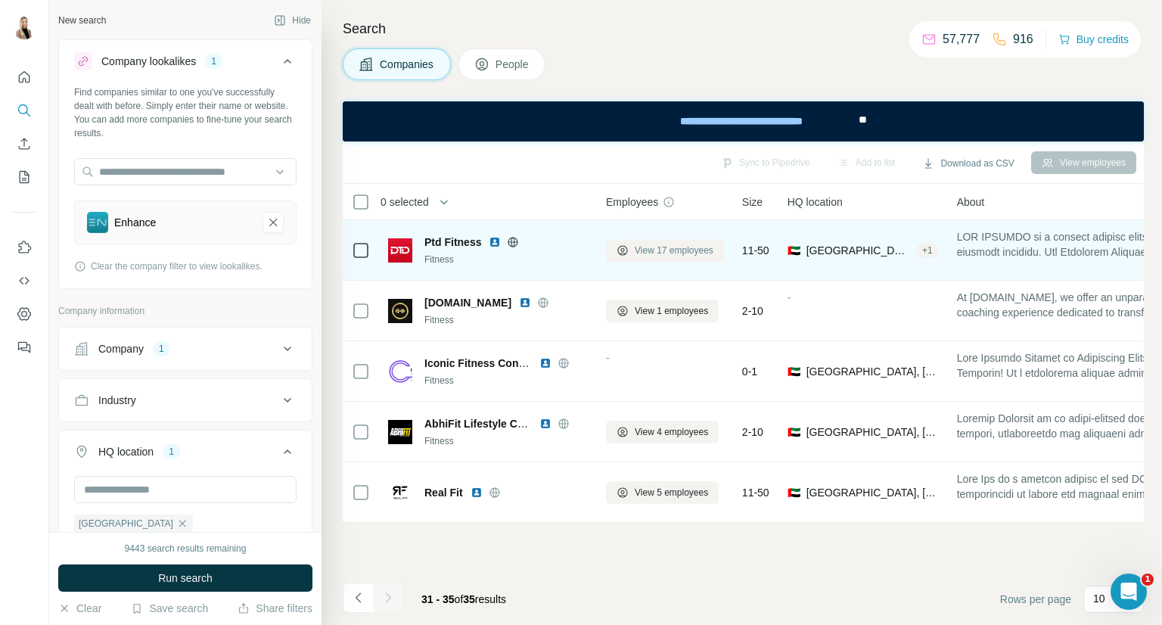
click at [672, 247] on span "View 17 employees" at bounding box center [674, 251] width 79 height 14
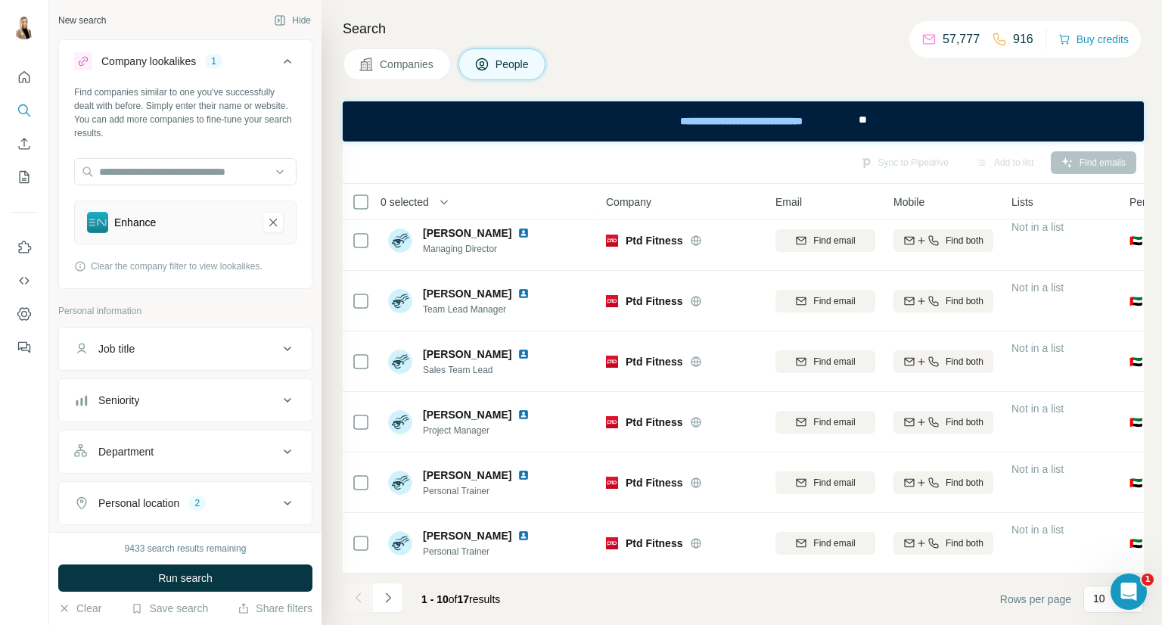
scroll to position [7, 0]
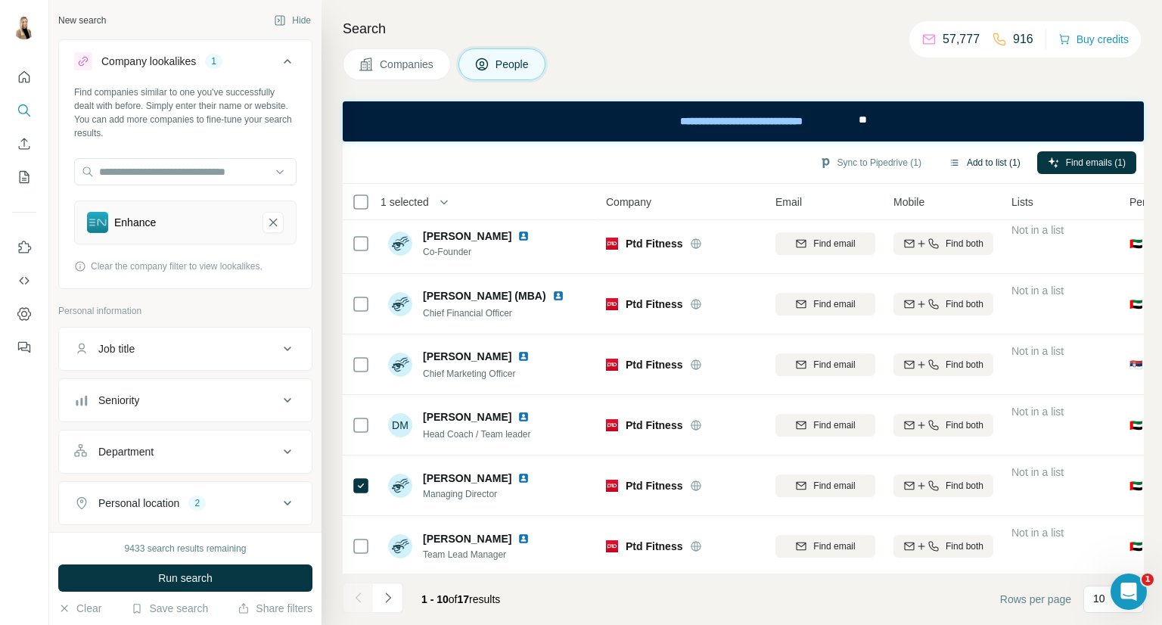
click at [990, 163] on button "Add to list (1)" at bounding box center [984, 162] width 93 height 23
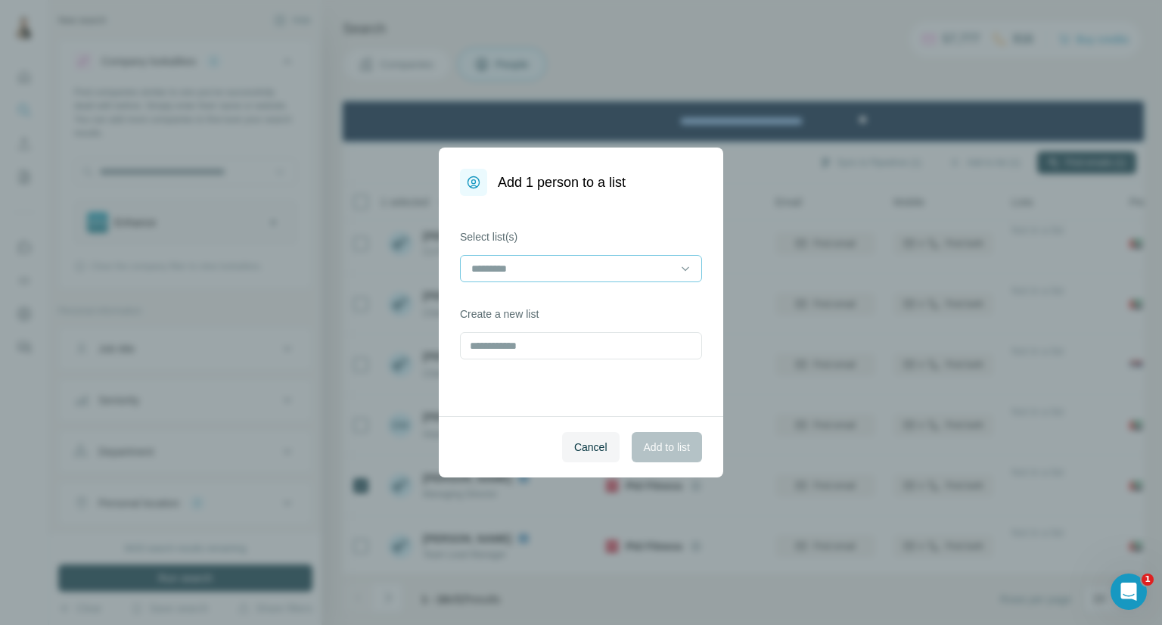
click at [682, 266] on icon at bounding box center [685, 268] width 15 height 15
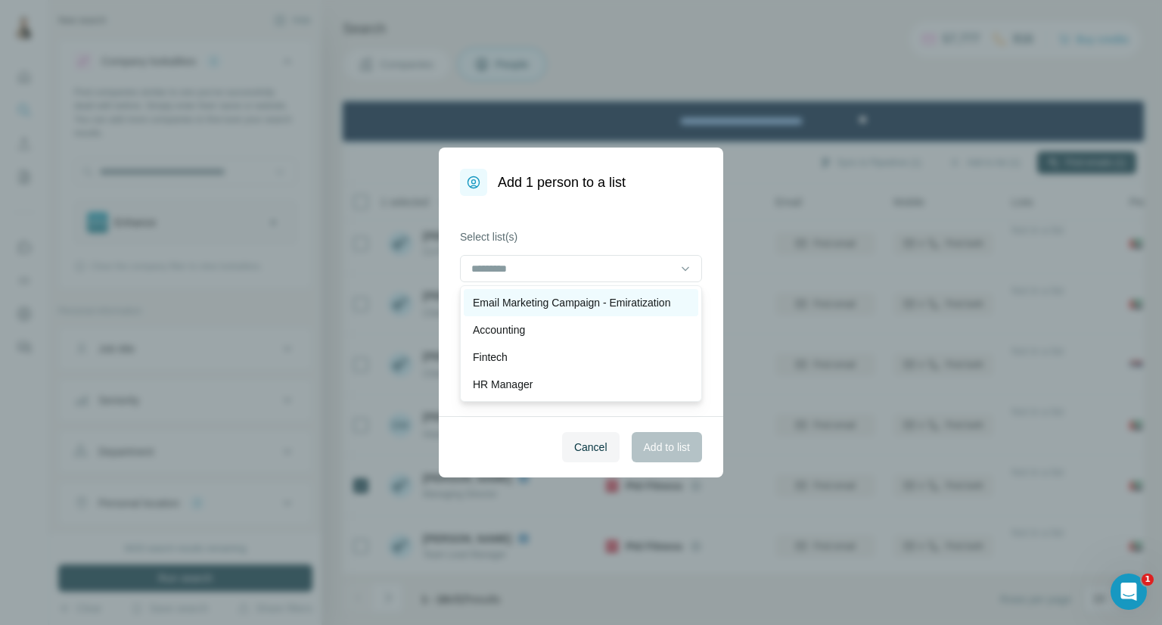
click at [659, 294] on div "Email Marketing Campaign - Emiratization" at bounding box center [581, 302] width 235 height 27
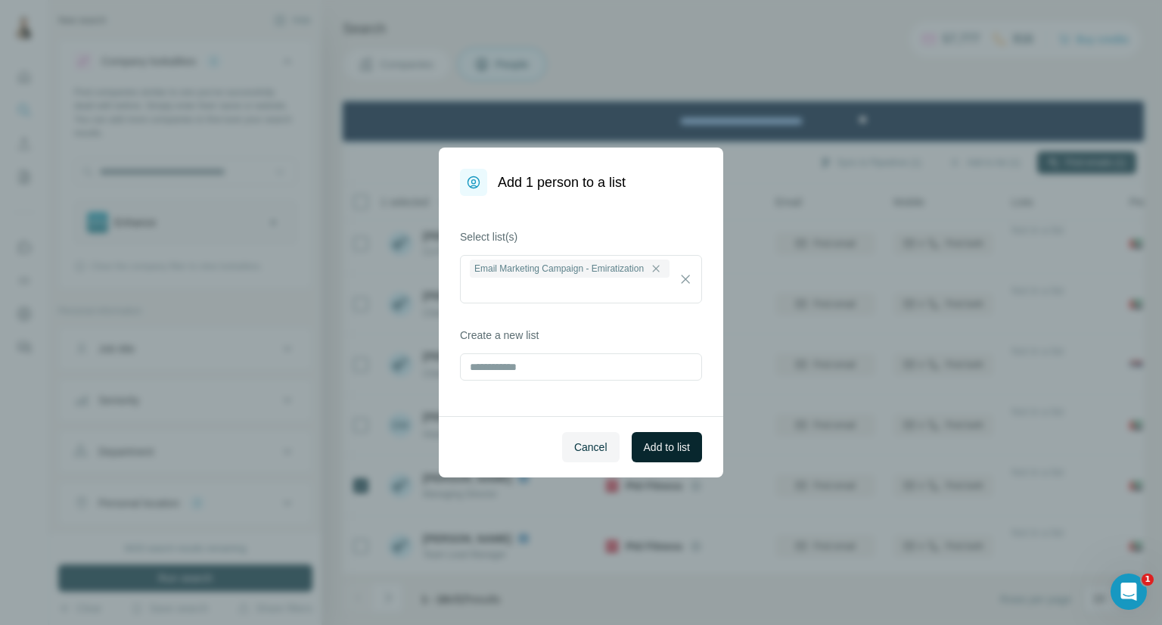
click at [680, 443] on span "Add to list" at bounding box center [667, 447] width 46 height 15
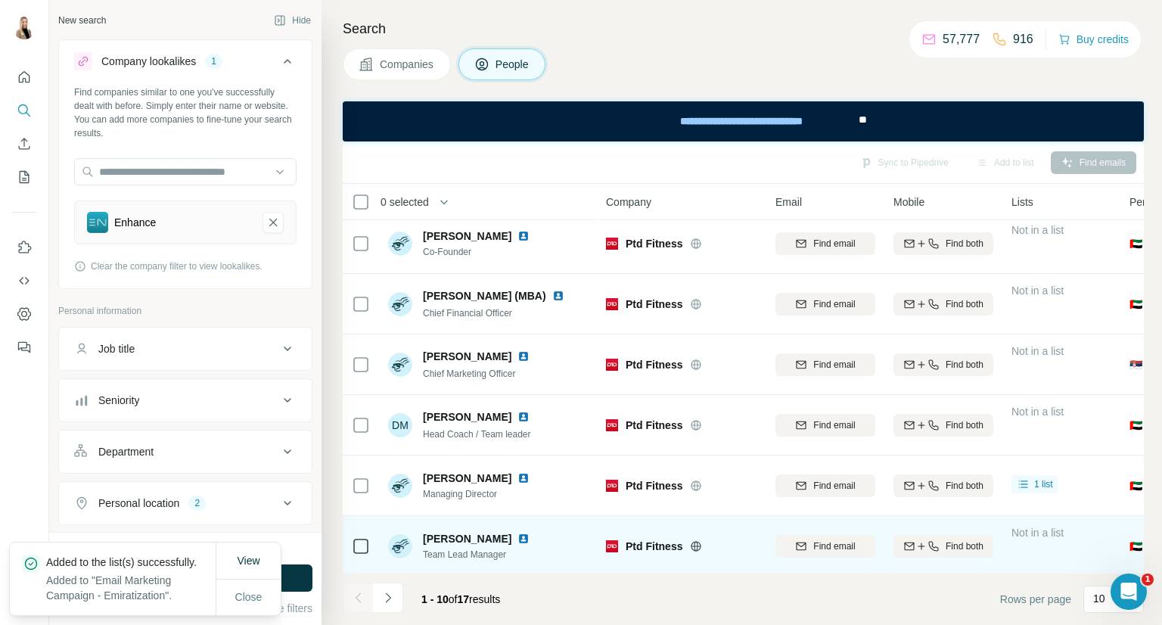
scroll to position [0, 0]
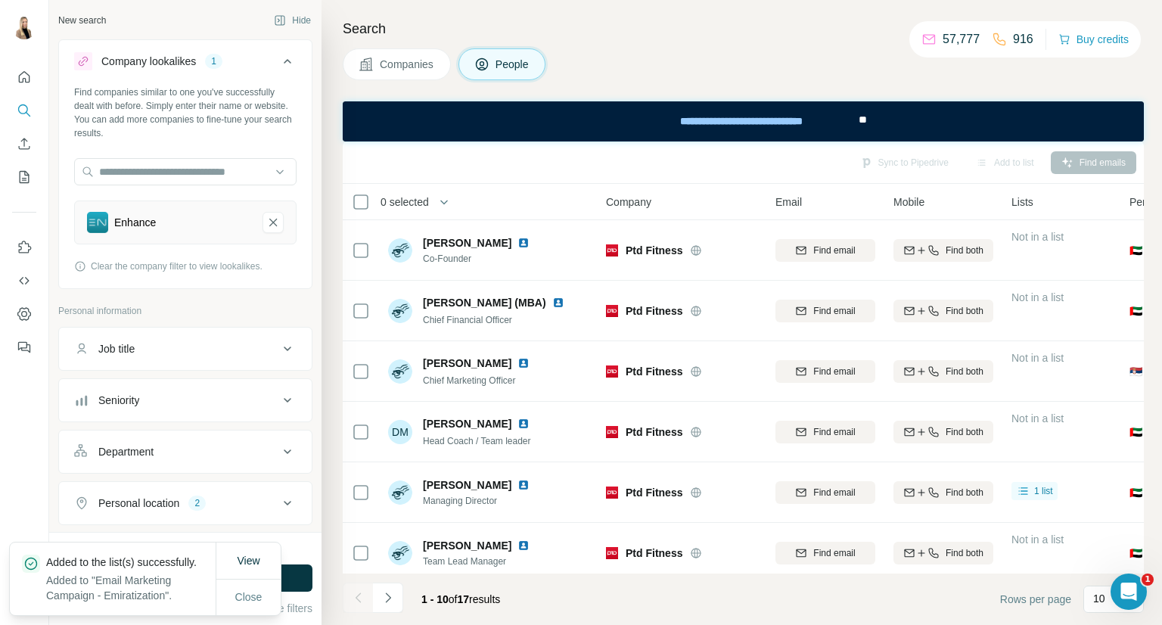
click at [410, 54] on button "Companies" at bounding box center [397, 64] width 108 height 32
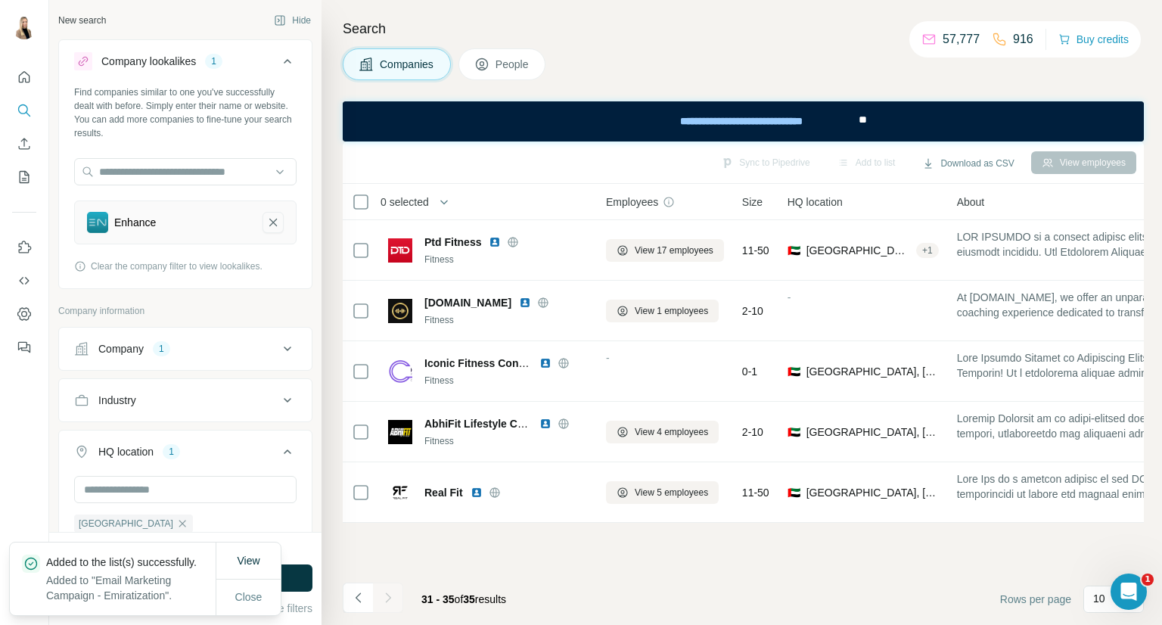
click at [266, 228] on icon "Enhance-remove-button" at bounding box center [273, 222] width 14 height 15
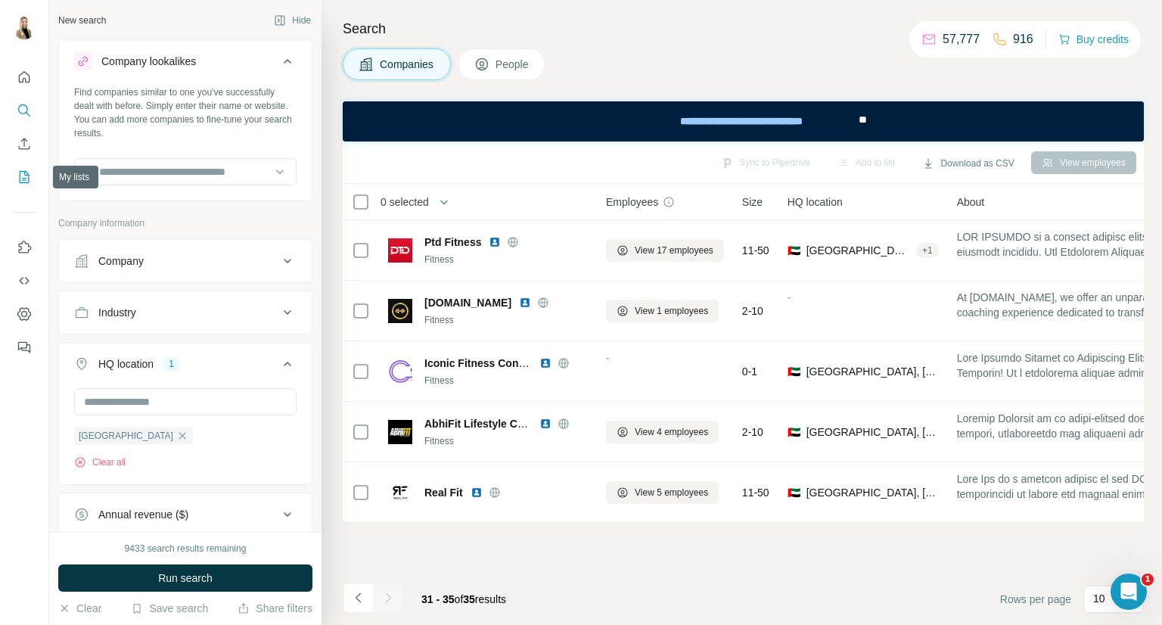
click at [20, 164] on button "My lists" at bounding box center [24, 176] width 24 height 27
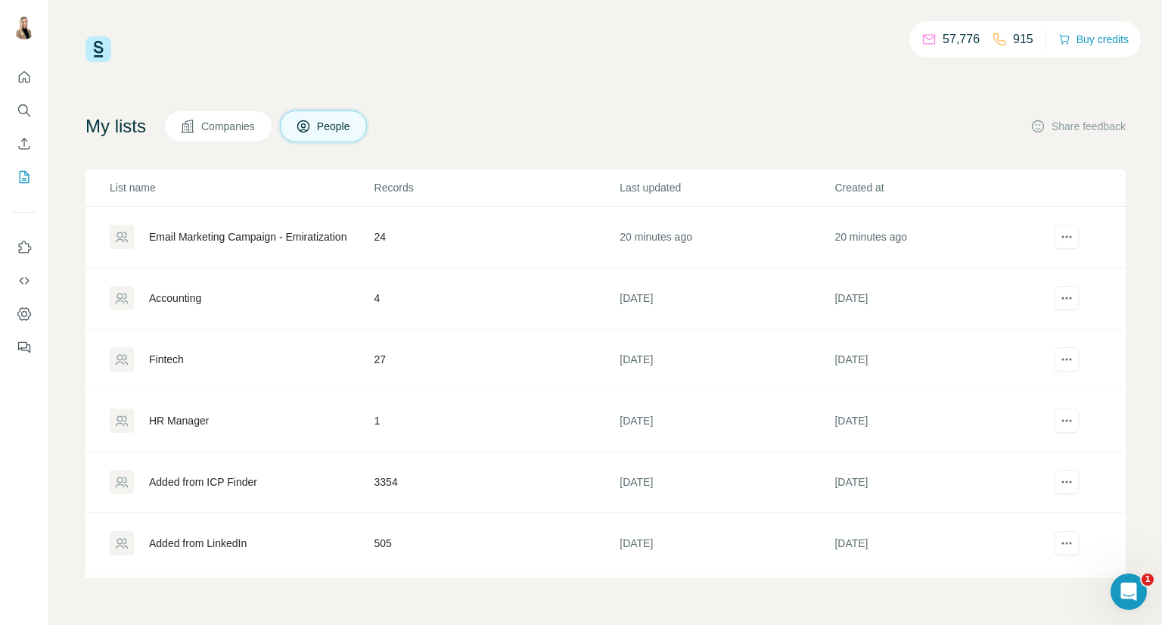
click at [374, 236] on td "24" at bounding box center [497, 237] width 246 height 61
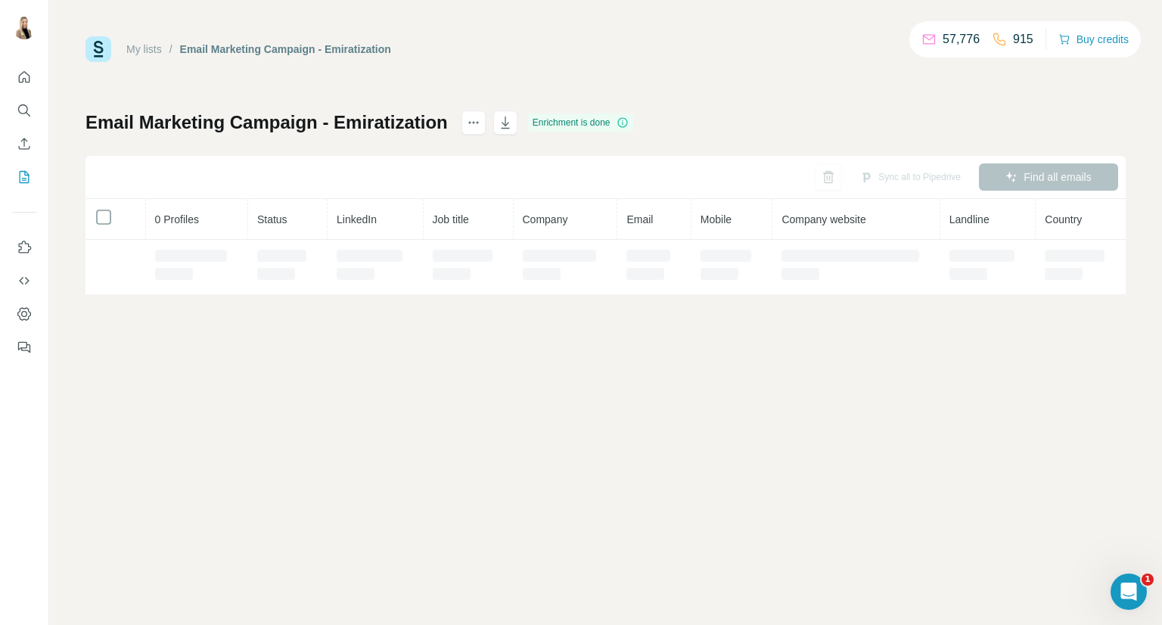
click at [267, 241] on td at bounding box center [287, 267] width 79 height 54
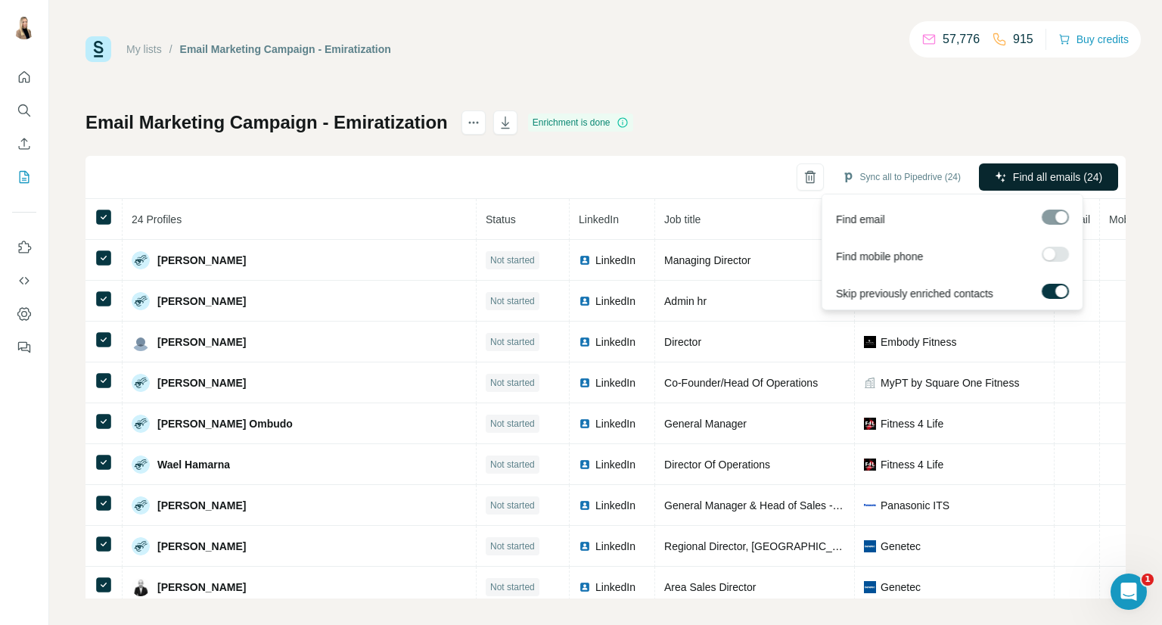
click at [1035, 173] on span "Find all emails (24)" at bounding box center [1057, 176] width 89 height 15
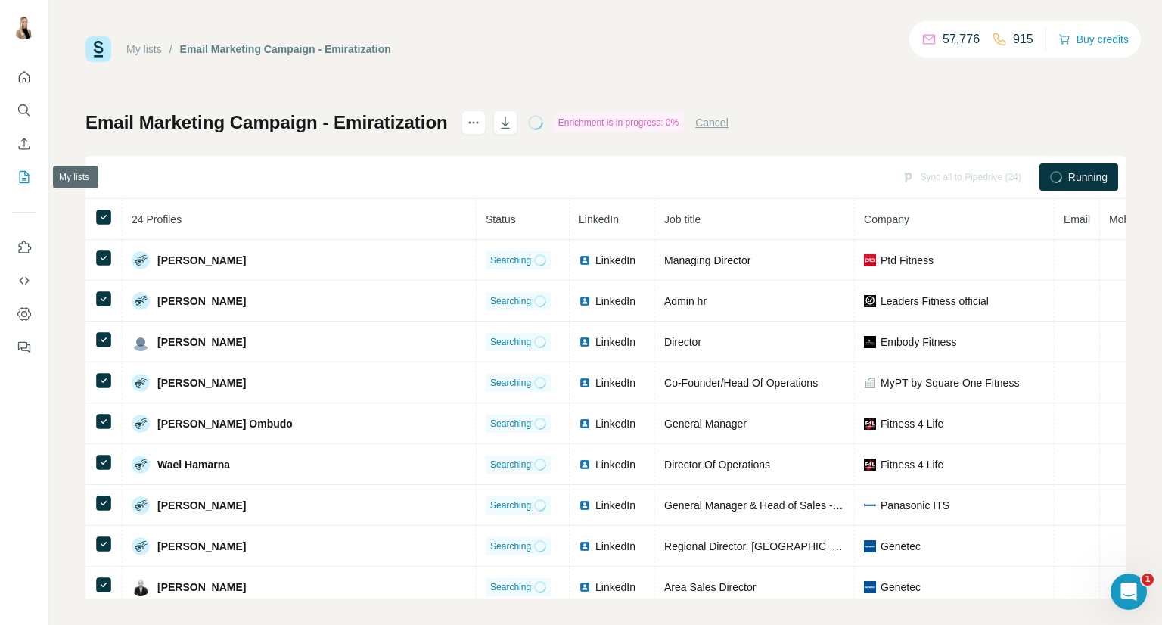
click at [24, 180] on icon "My lists" at bounding box center [26, 176] width 8 height 10
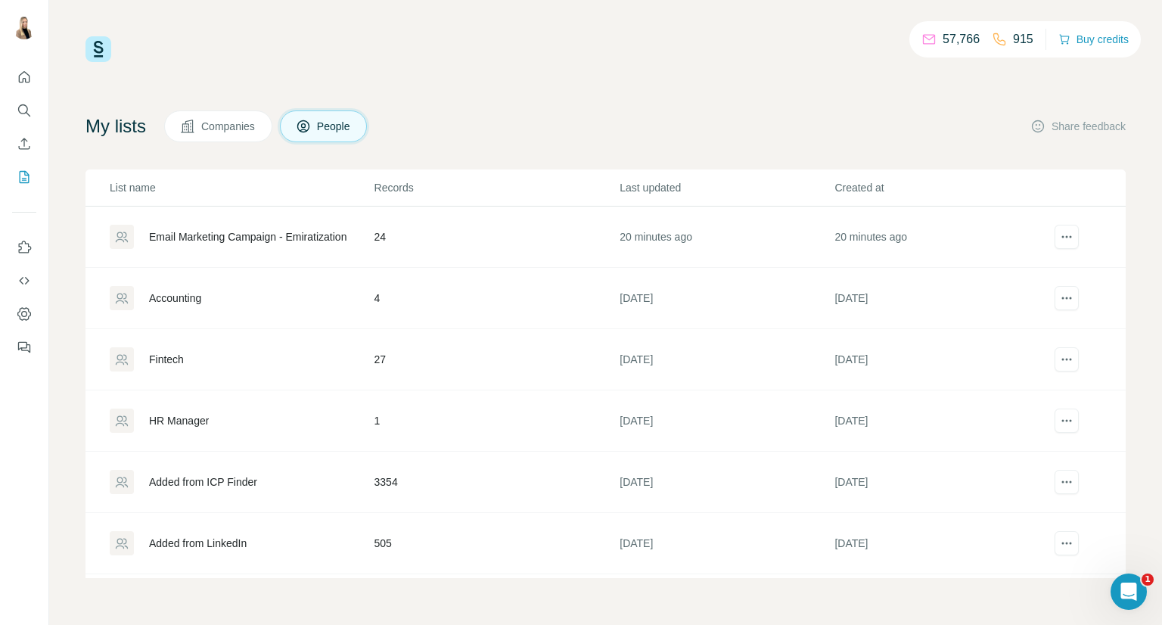
click at [375, 357] on td "27" at bounding box center [497, 359] width 246 height 61
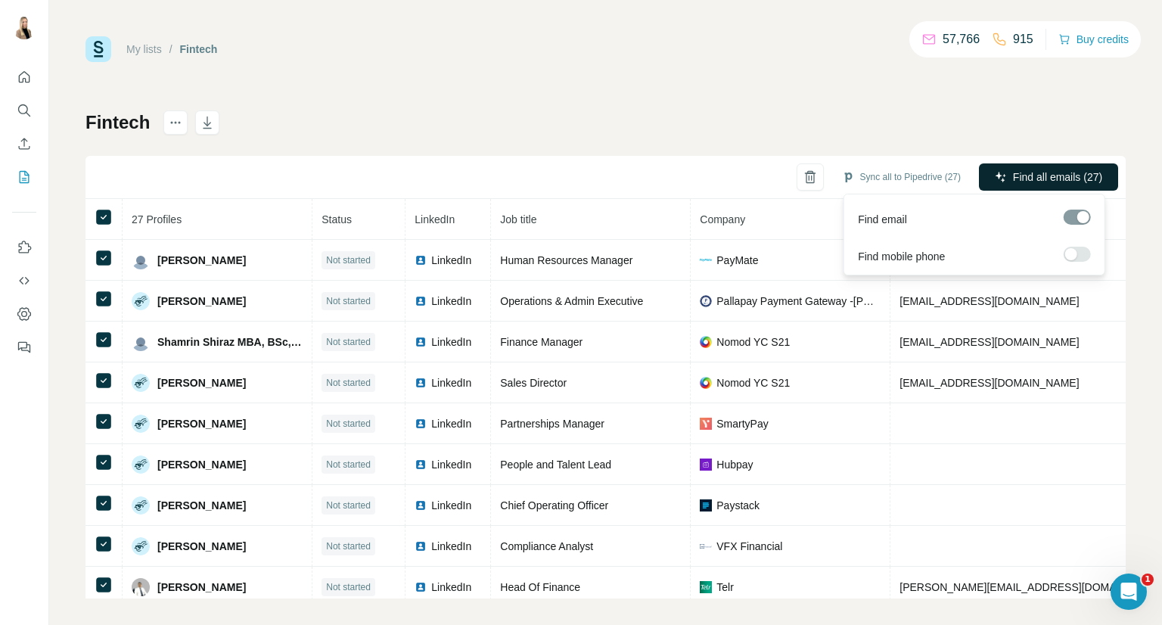
click at [1071, 170] on span "Find all emails (27)" at bounding box center [1057, 176] width 89 height 15
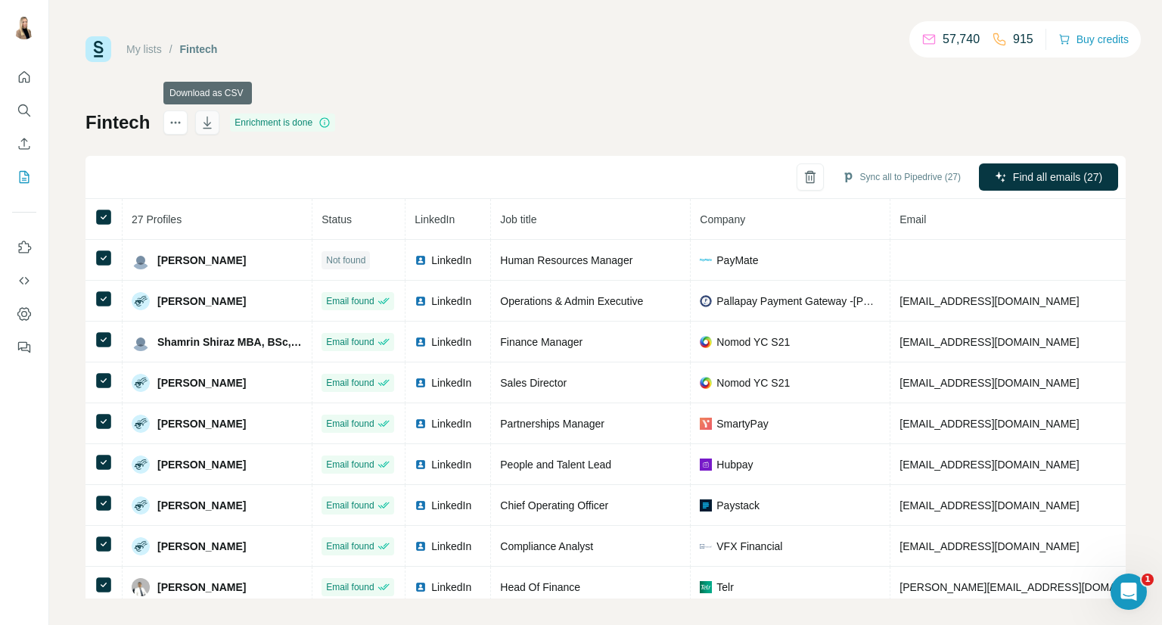
click at [210, 122] on icon "button" at bounding box center [207, 122] width 15 height 15
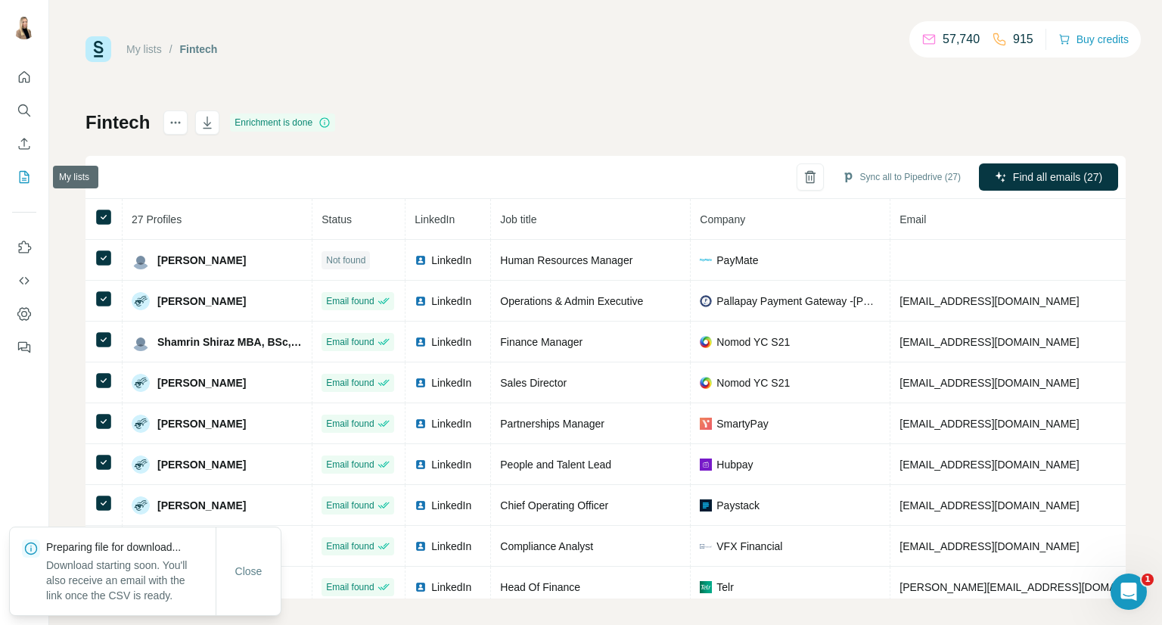
click at [23, 173] on icon "My lists" at bounding box center [24, 176] width 15 height 15
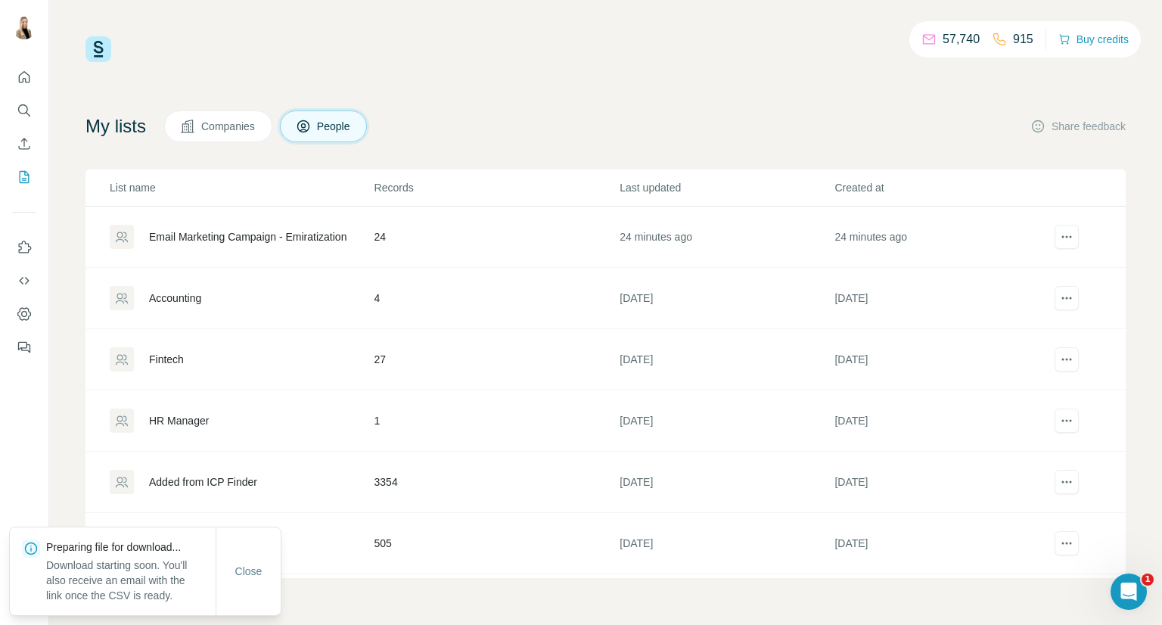
click at [384, 238] on td "24" at bounding box center [497, 237] width 246 height 61
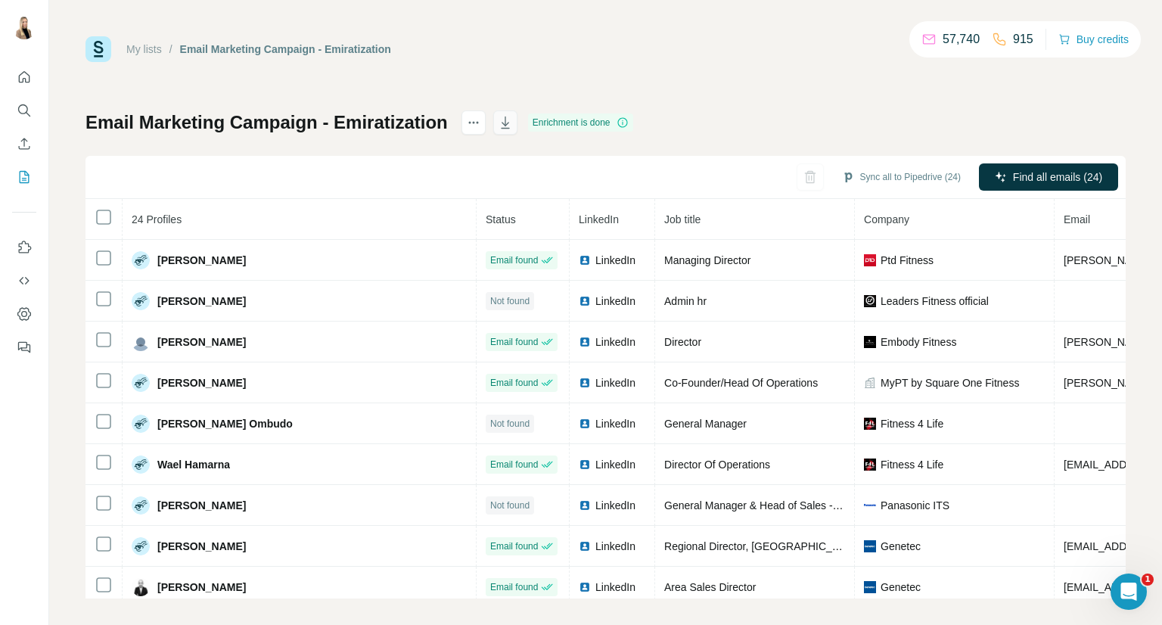
click at [504, 129] on icon "button" at bounding box center [505, 122] width 15 height 15
click at [21, 113] on icon "Search" at bounding box center [23, 109] width 10 height 10
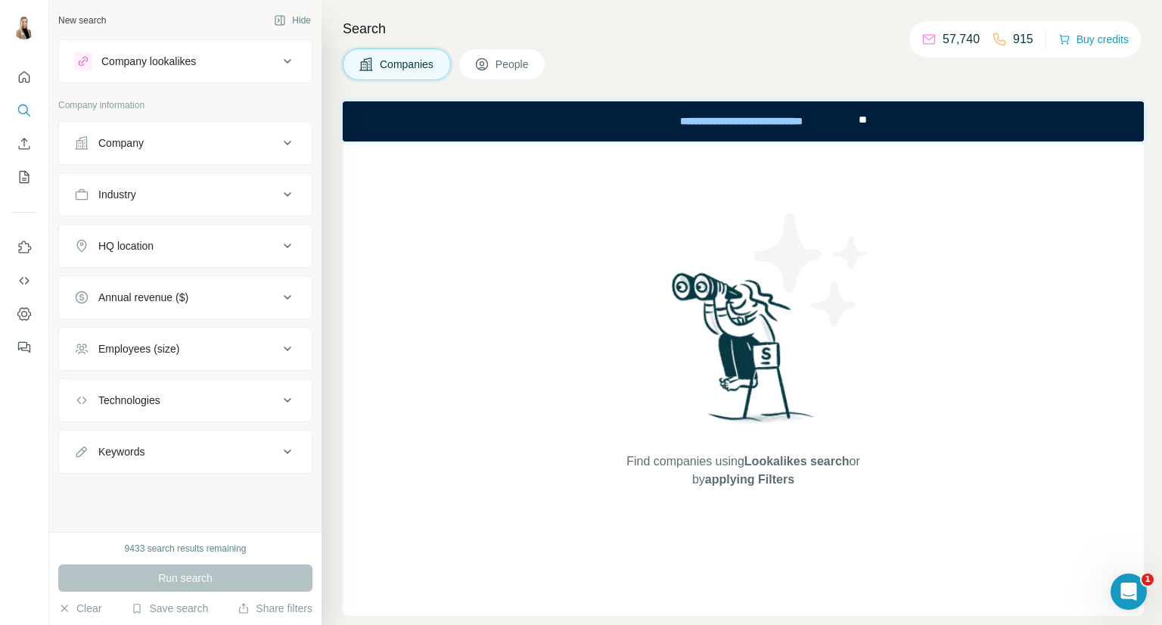
click at [291, 191] on icon at bounding box center [287, 194] width 18 height 18
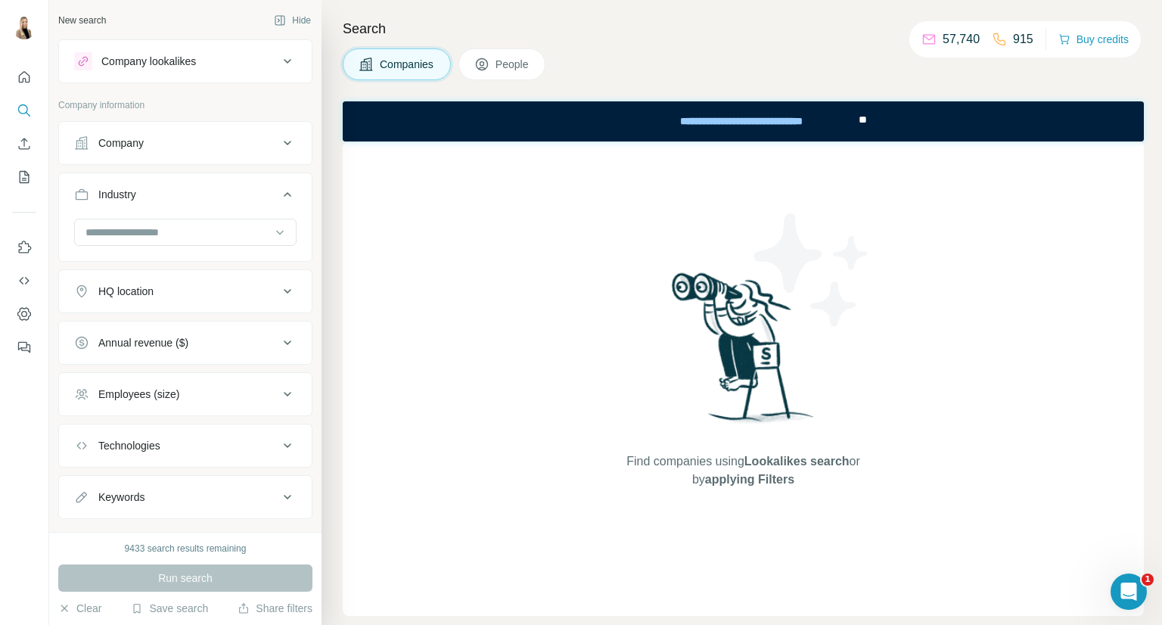
click at [254, 297] on div "HQ location" at bounding box center [176, 291] width 204 height 15
click at [221, 322] on input "text" at bounding box center [185, 329] width 222 height 27
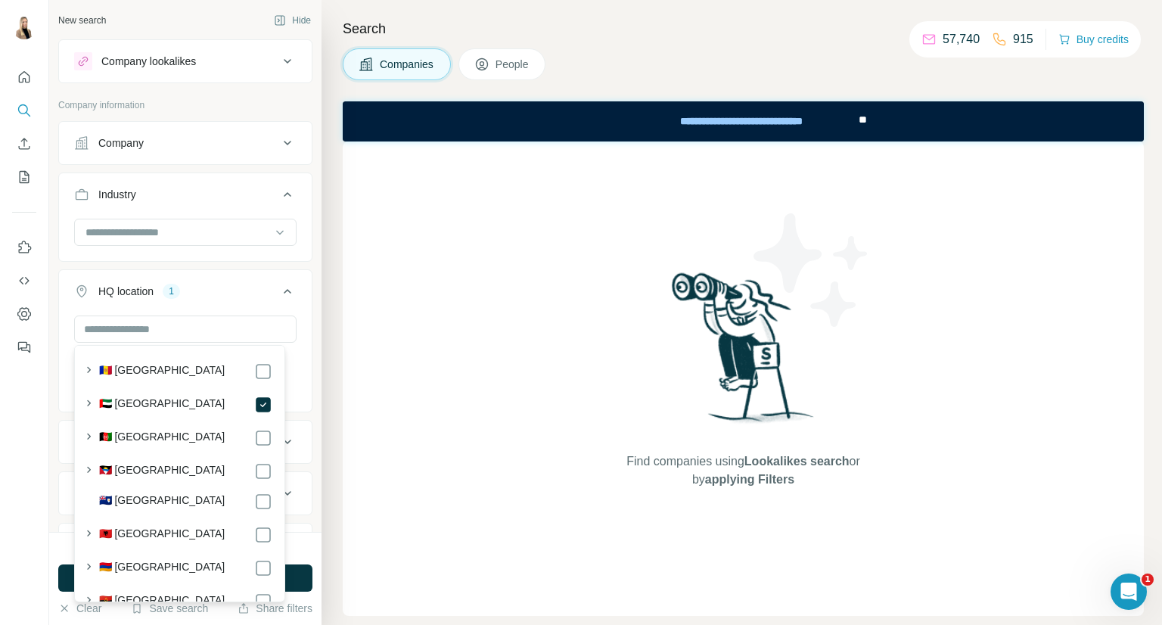
click at [372, 398] on div "Find companies using Lookalikes search or by applying Filters" at bounding box center [743, 378] width 801 height 474
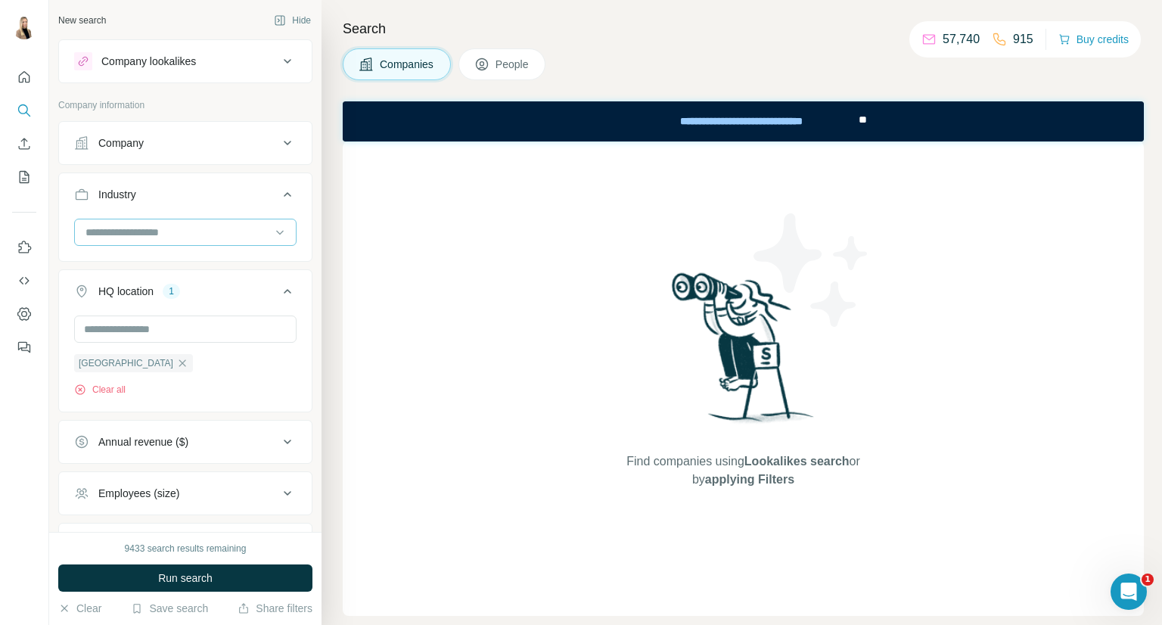
click at [195, 229] on input at bounding box center [177, 232] width 187 height 17
click at [168, 231] on input at bounding box center [177, 232] width 187 height 17
click at [194, 230] on input at bounding box center [177, 232] width 187 height 17
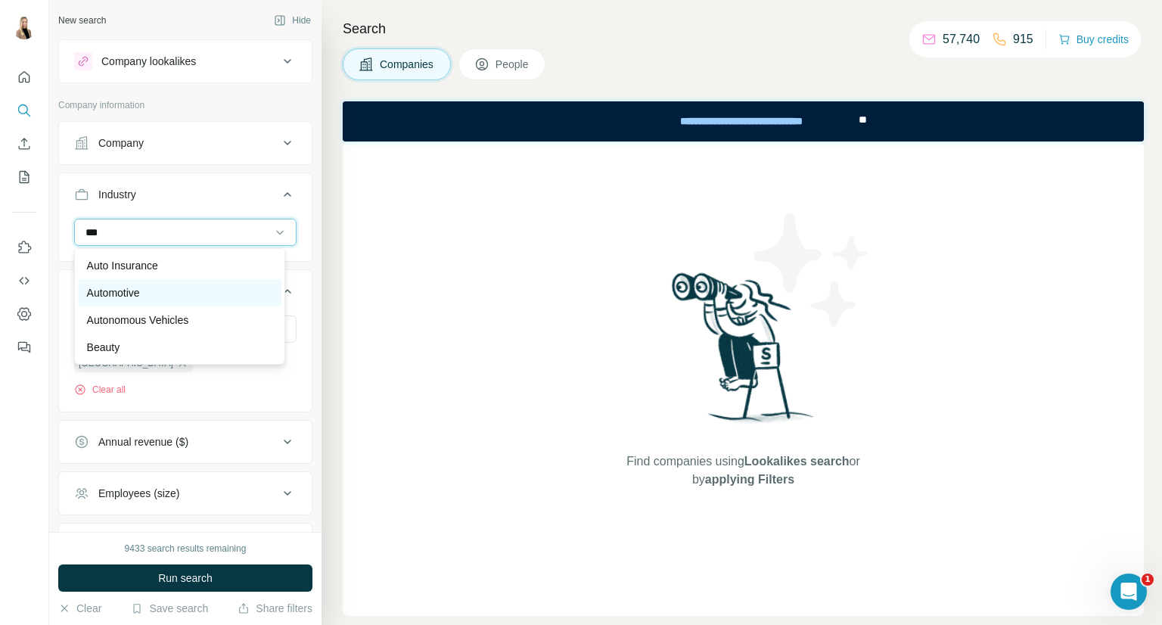
type input "***"
click at [176, 284] on div "Automotive" at bounding box center [180, 292] width 204 height 27
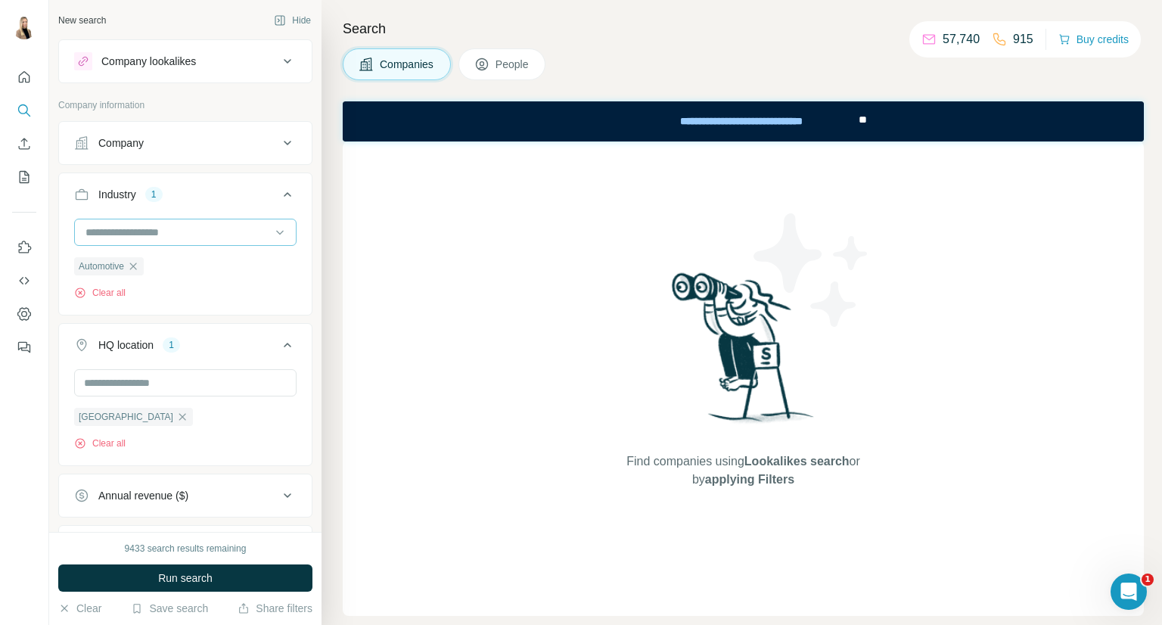
click at [197, 235] on input at bounding box center [177, 232] width 187 height 17
type input "**********"
click at [263, 288] on div "Automotive Clear all" at bounding box center [185, 259] width 222 height 81
click at [242, 234] on input at bounding box center [177, 232] width 187 height 17
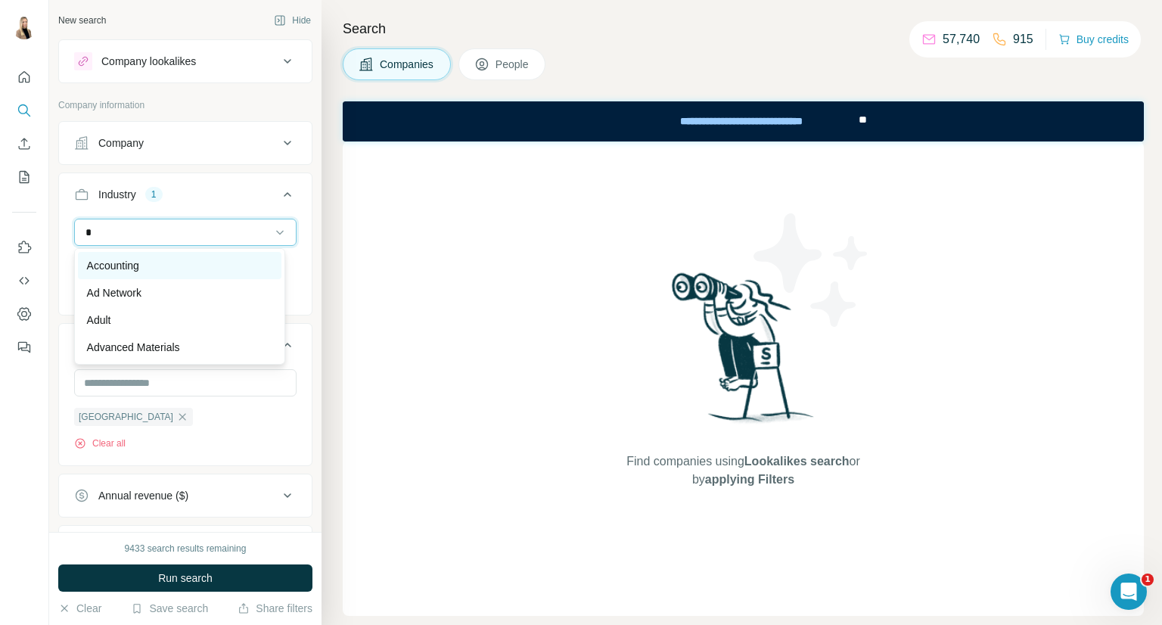
type input "*"
click at [157, 260] on div "Accounting" at bounding box center [179, 265] width 185 height 15
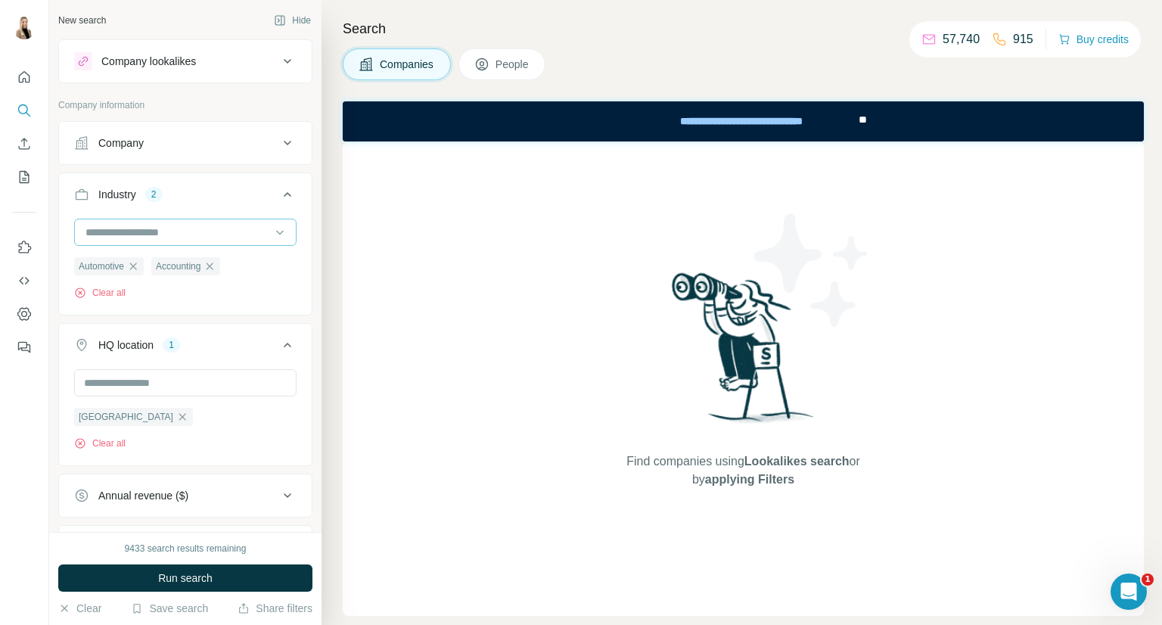
click at [197, 231] on input at bounding box center [177, 232] width 187 height 17
click at [194, 232] on input at bounding box center [177, 232] width 187 height 17
click at [184, 236] on input at bounding box center [177, 232] width 187 height 17
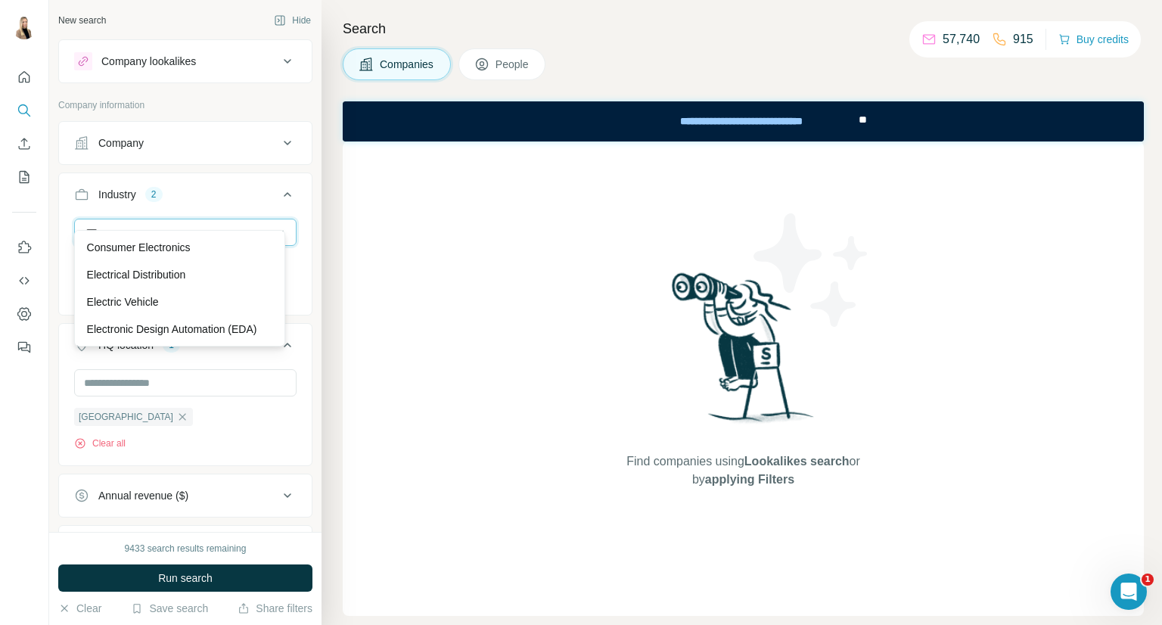
scroll to position [181, 0]
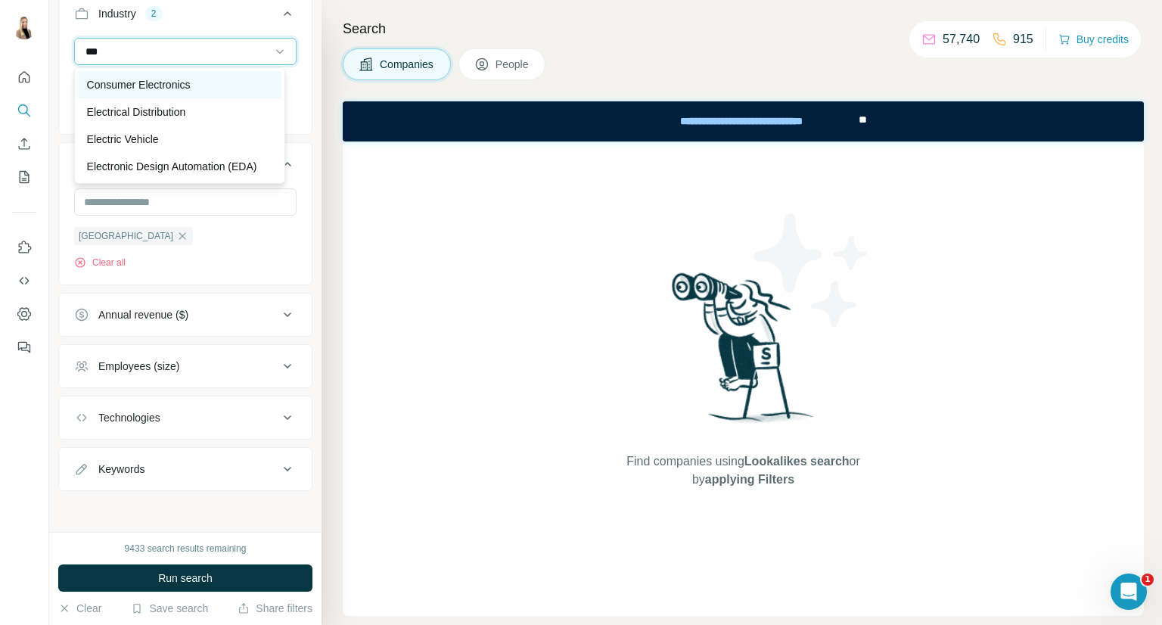
type input "***"
click at [203, 77] on div "Consumer Electronics" at bounding box center [179, 84] width 185 height 15
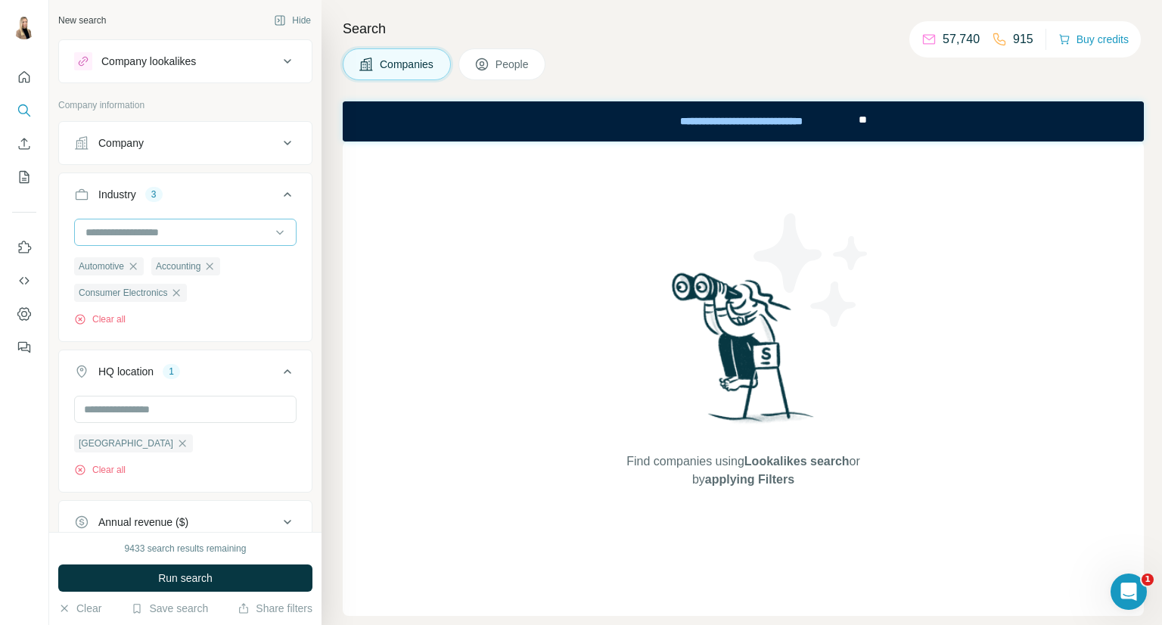
click at [237, 233] on input at bounding box center [177, 232] width 187 height 17
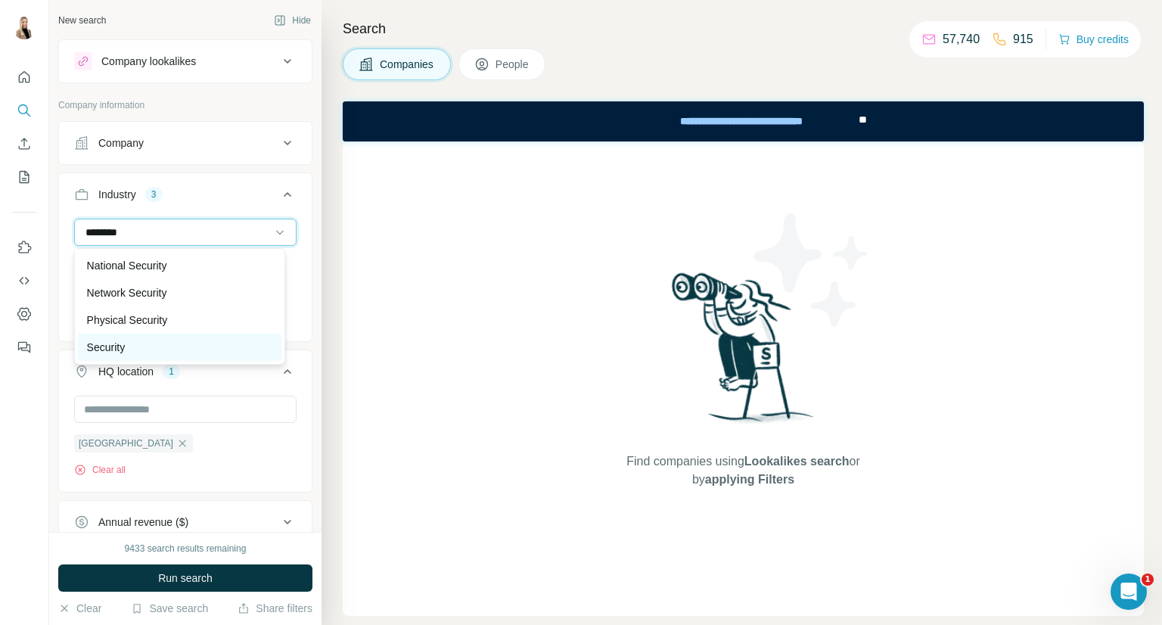
type input "********"
click at [169, 340] on div "Security" at bounding box center [179, 347] width 185 height 15
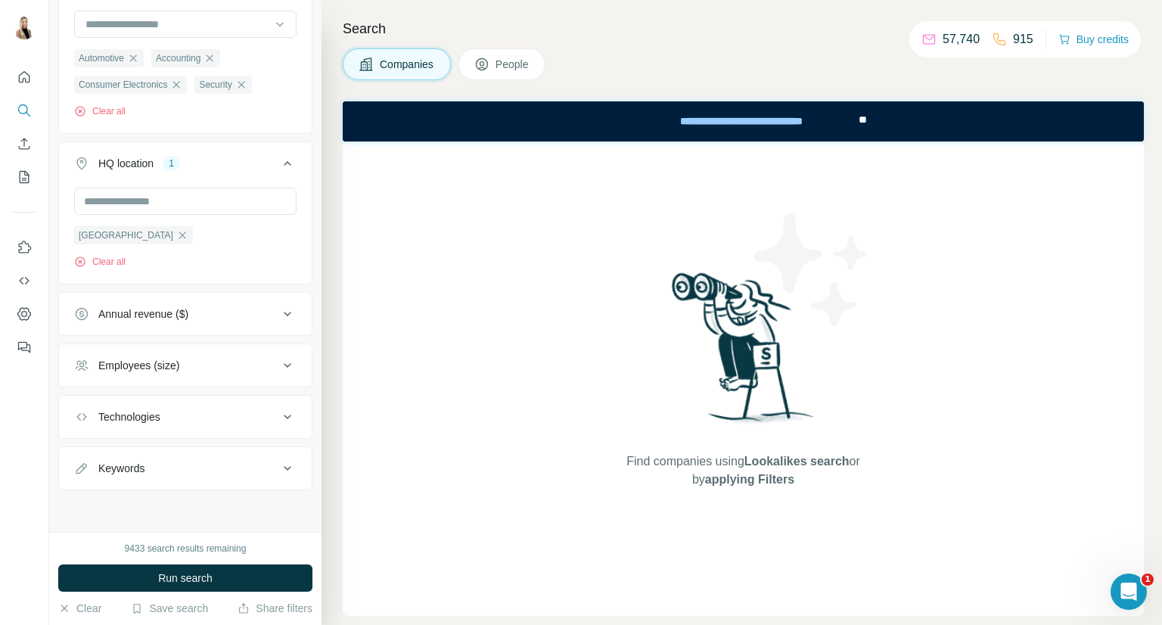
scroll to position [207, 0]
click at [252, 364] on div "Employees (size)" at bounding box center [176, 366] width 204 height 15
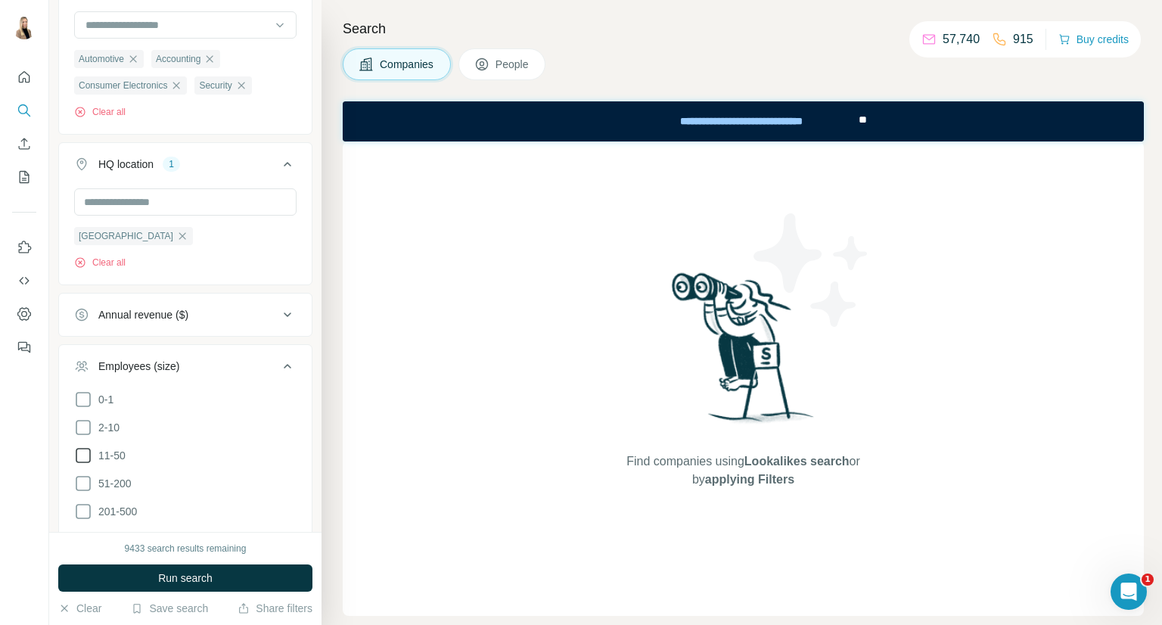
click at [118, 457] on span "11-50" at bounding box center [108, 455] width 33 height 15
click at [177, 575] on span "Run search" at bounding box center [185, 578] width 54 height 15
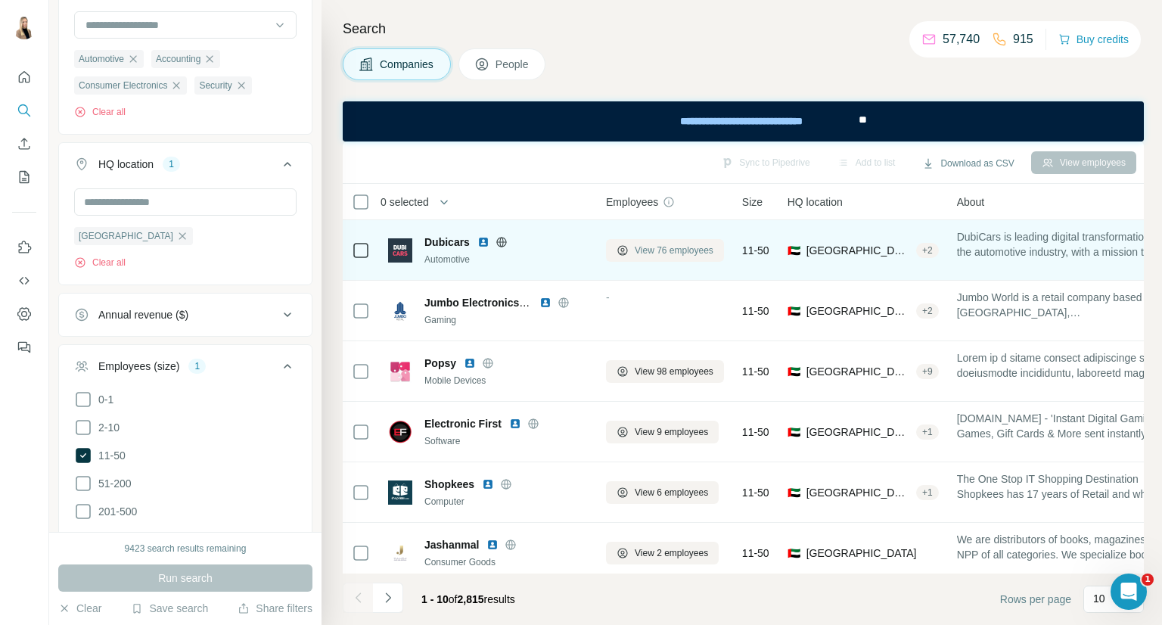
click at [682, 247] on span "View 76 employees" at bounding box center [674, 251] width 79 height 14
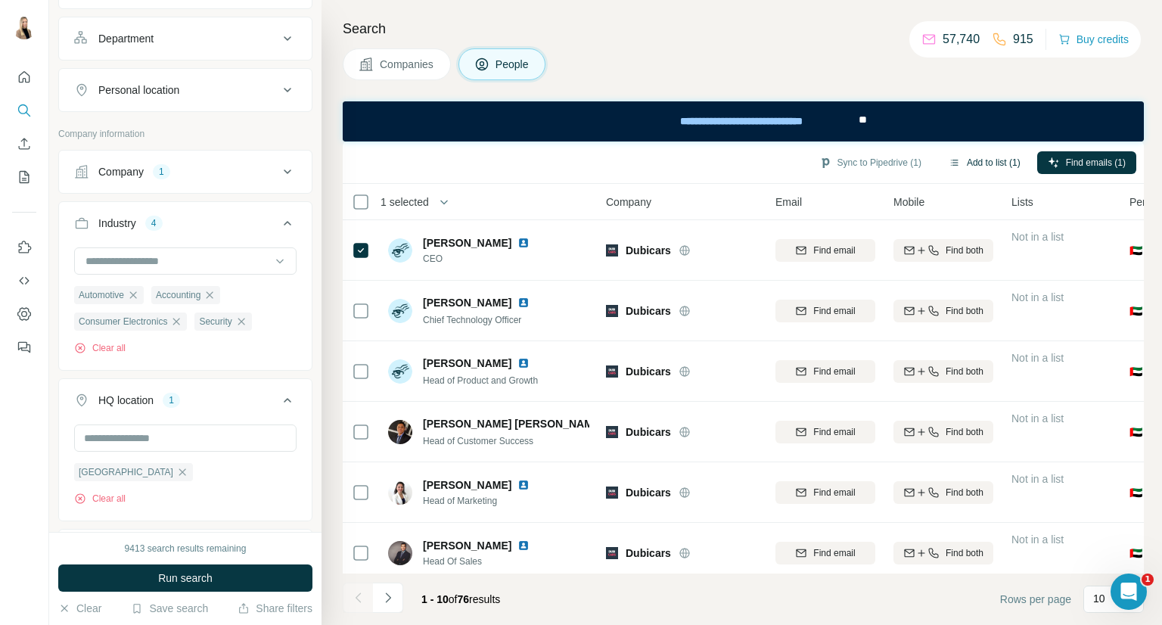
click at [975, 161] on button "Add to list (1)" at bounding box center [984, 162] width 93 height 23
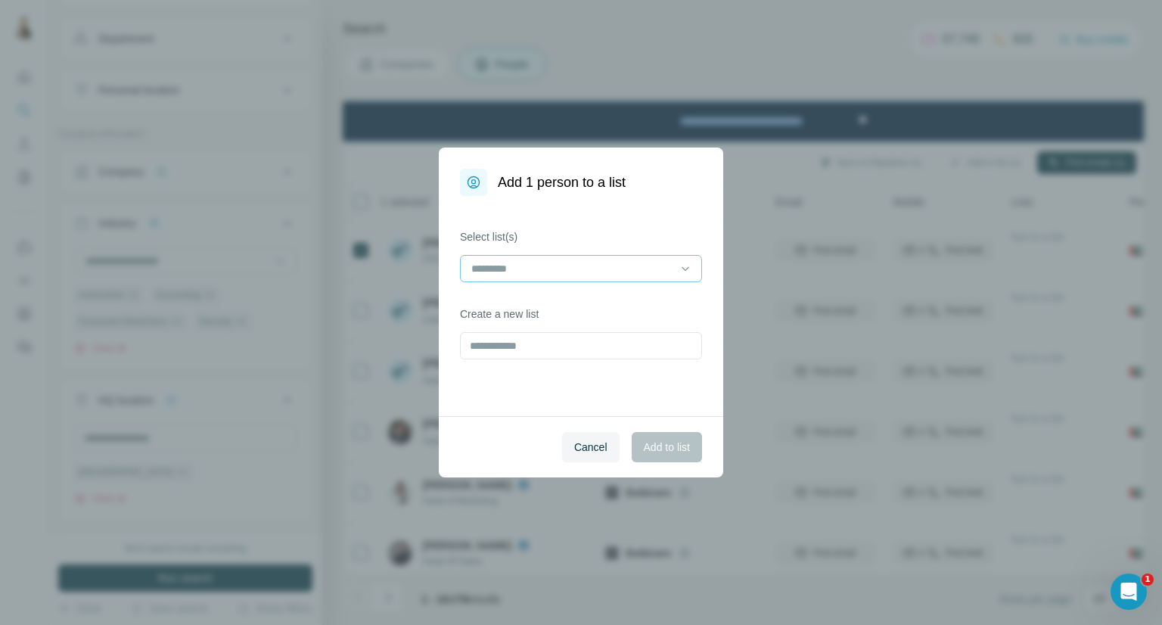
click at [663, 278] on div at bounding box center [572, 269] width 204 height 26
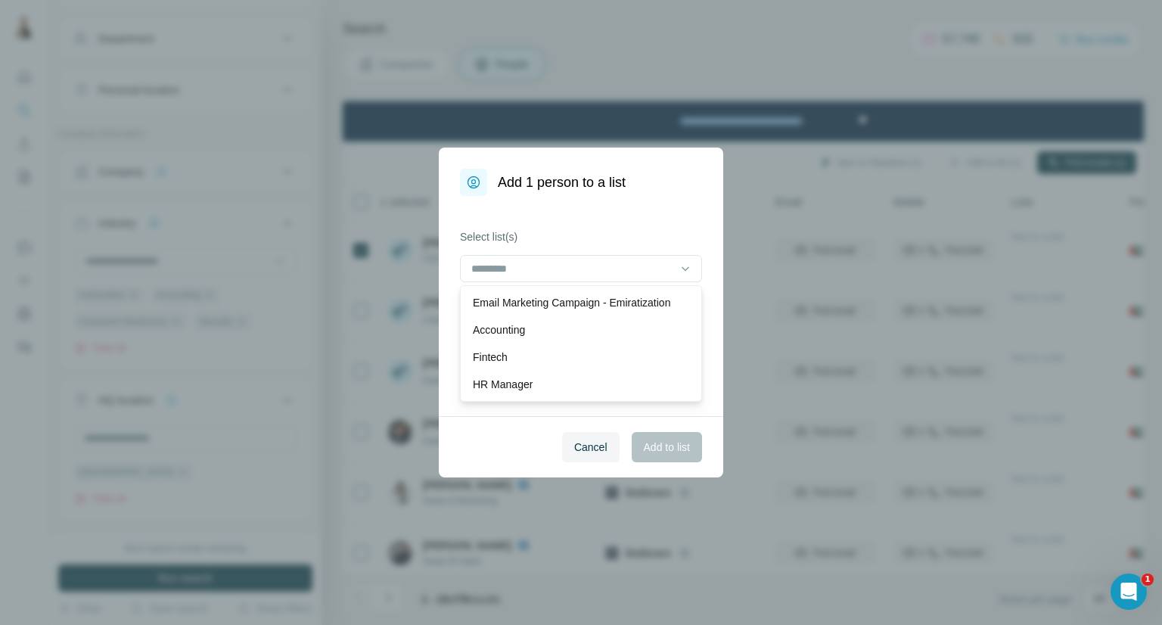
click at [621, 304] on p "Email Marketing Campaign - Emiratization" at bounding box center [571, 302] width 197 height 15
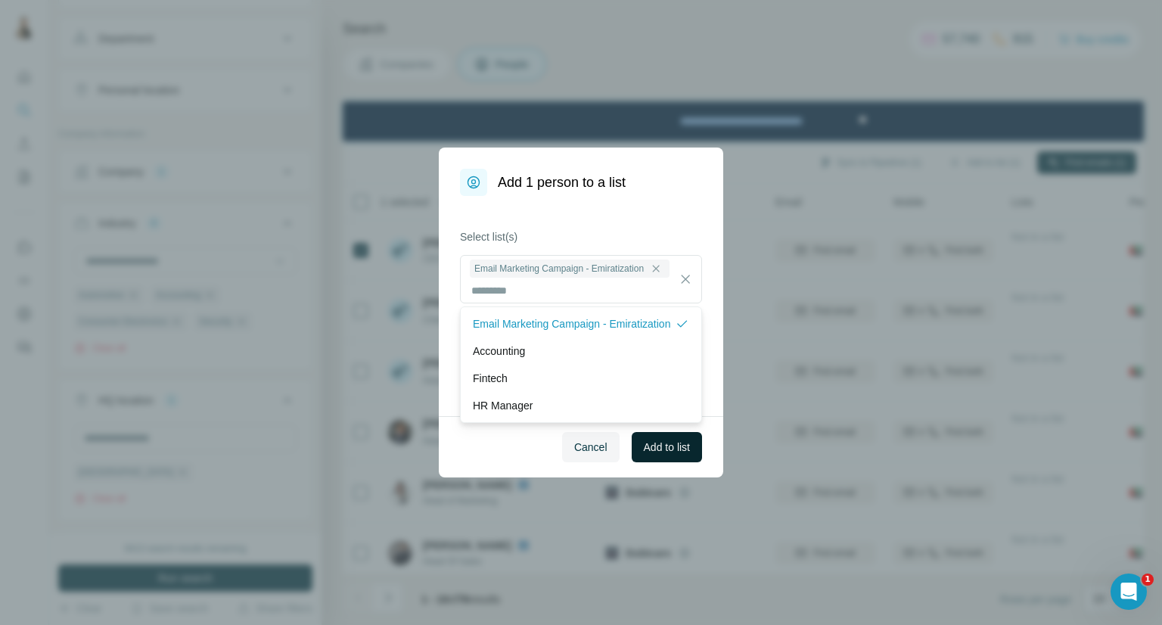
click at [672, 445] on span "Add to list" at bounding box center [667, 447] width 46 height 15
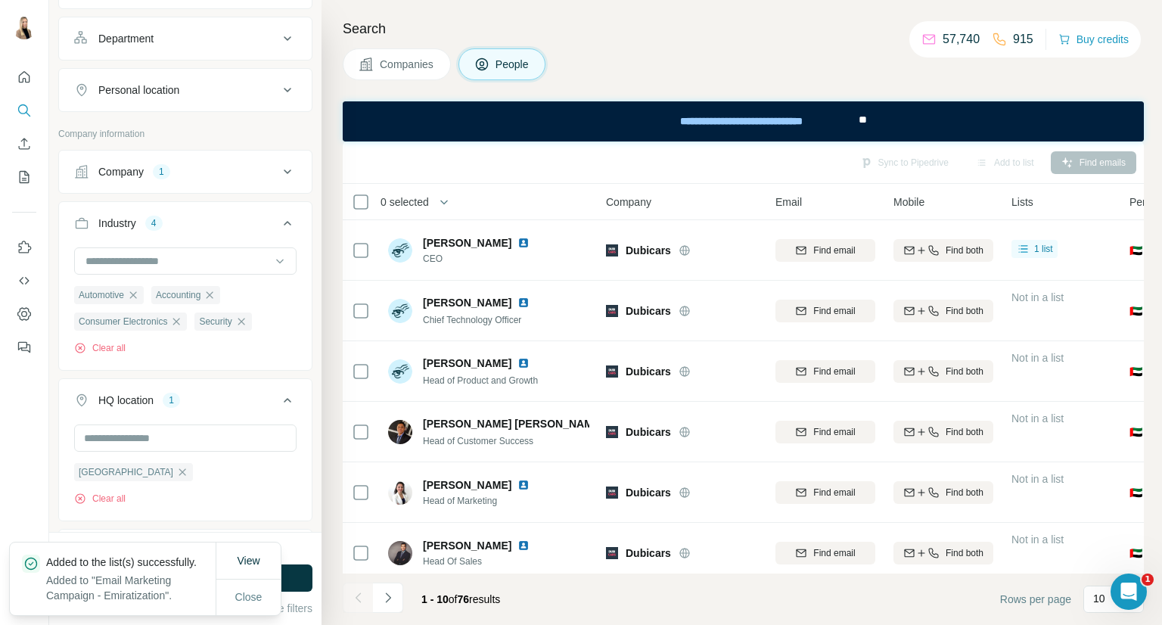
click at [409, 51] on button "Companies" at bounding box center [397, 64] width 108 height 32
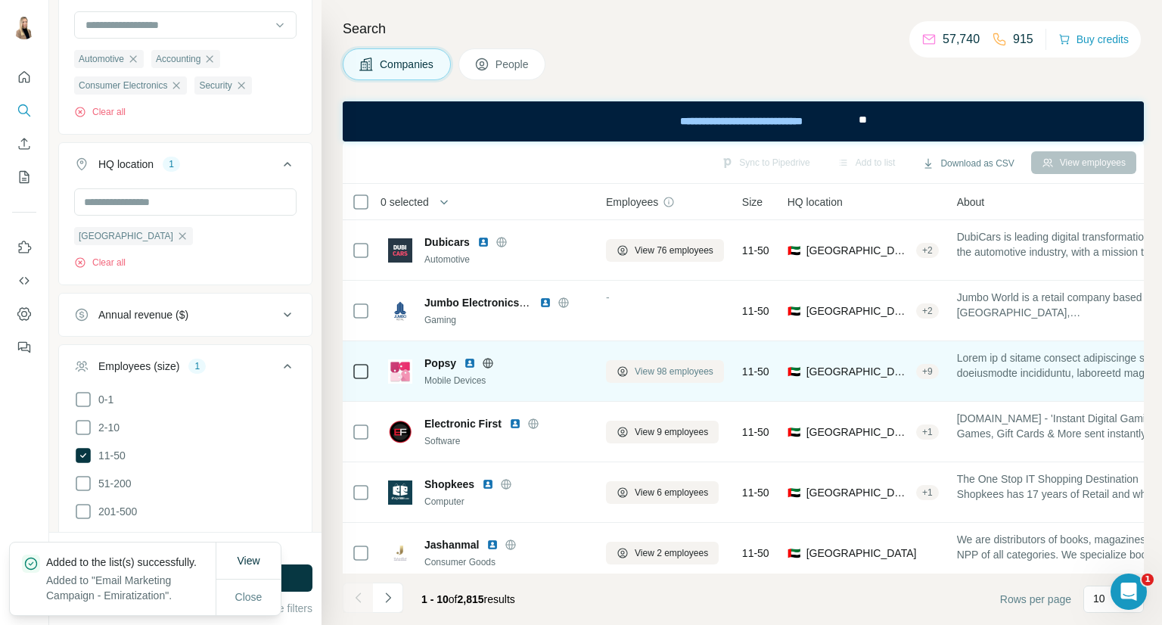
click at [710, 376] on span "View 98 employees" at bounding box center [674, 372] width 79 height 14
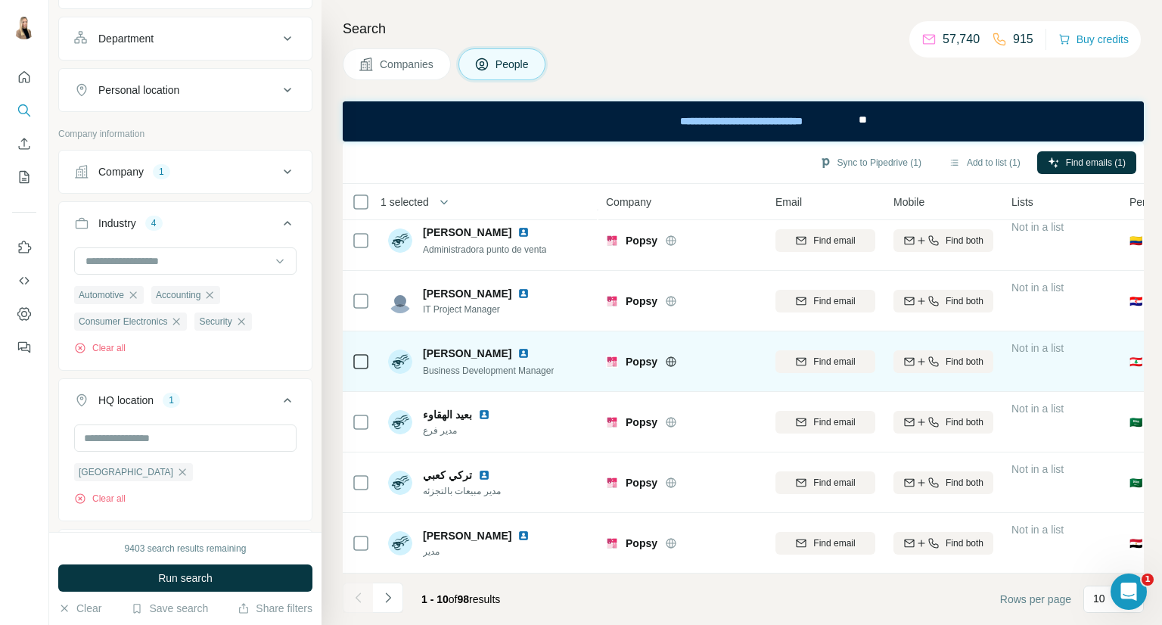
scroll to position [260, 0]
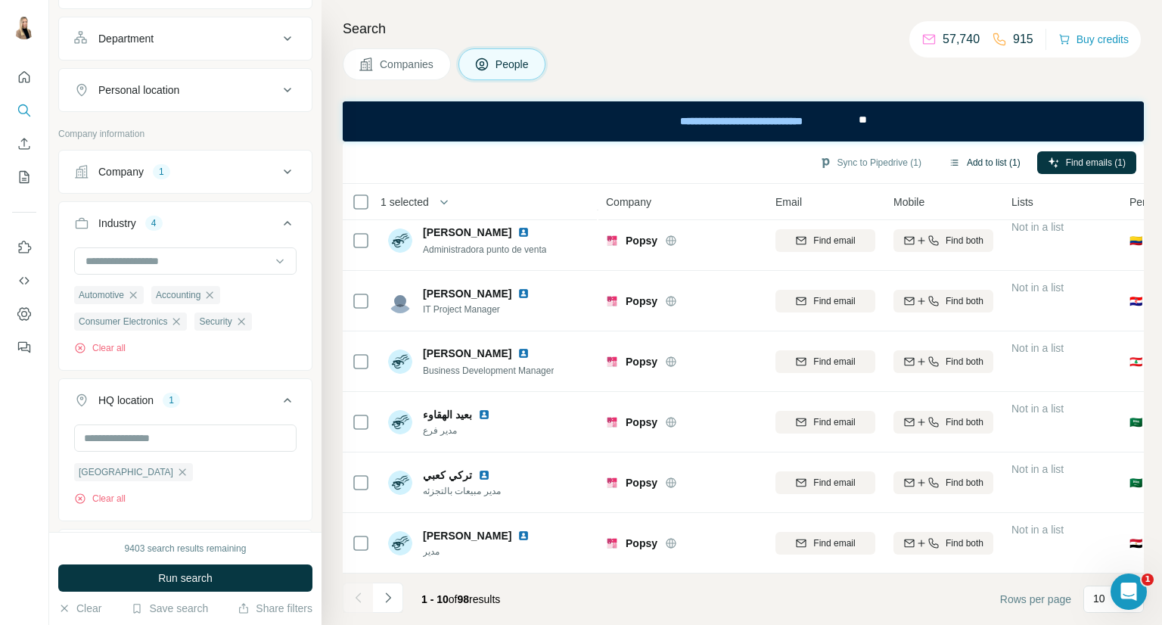
click at [998, 161] on button "Add to list (1)" at bounding box center [984, 162] width 93 height 23
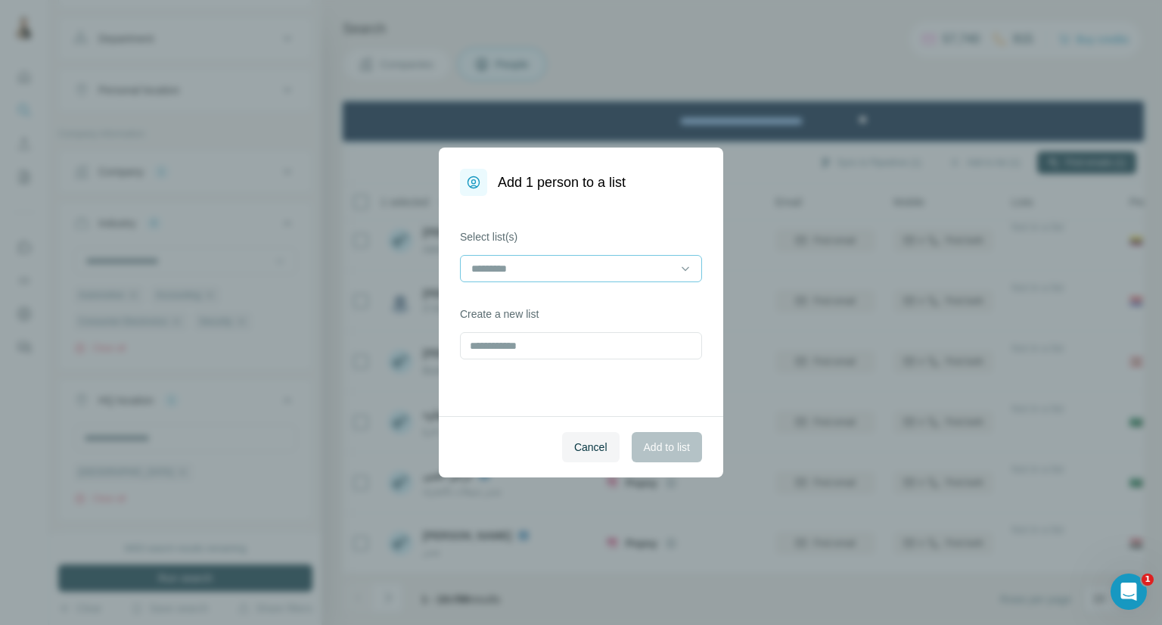
click at [510, 266] on input at bounding box center [572, 268] width 204 height 17
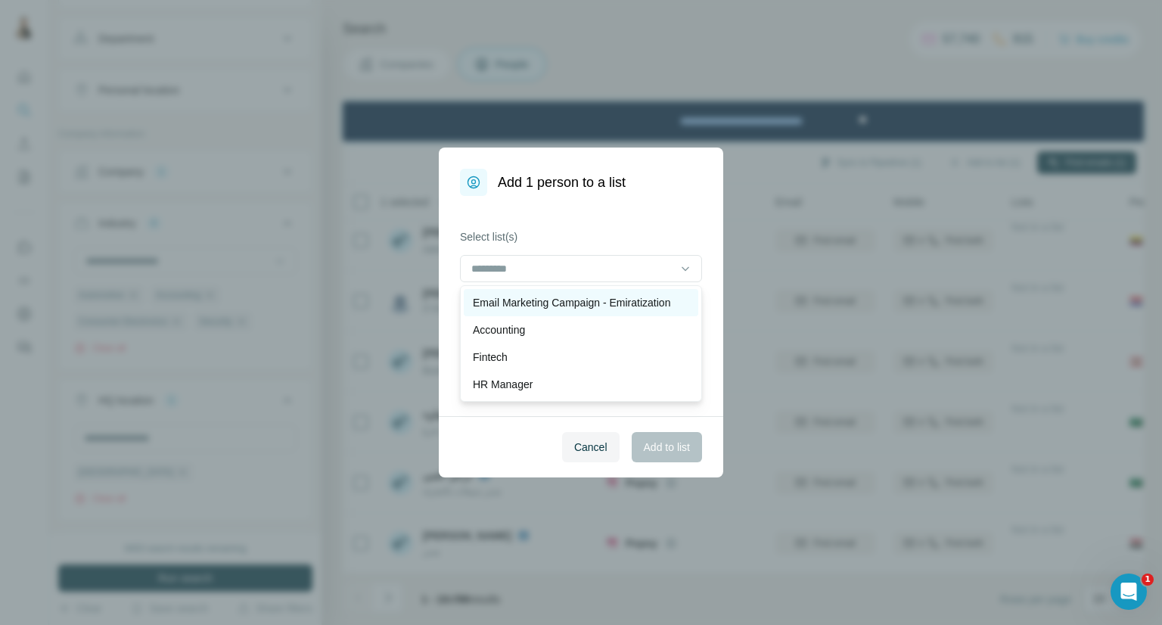
click at [533, 295] on p "Email Marketing Campaign - Emiratization" at bounding box center [571, 302] width 197 height 15
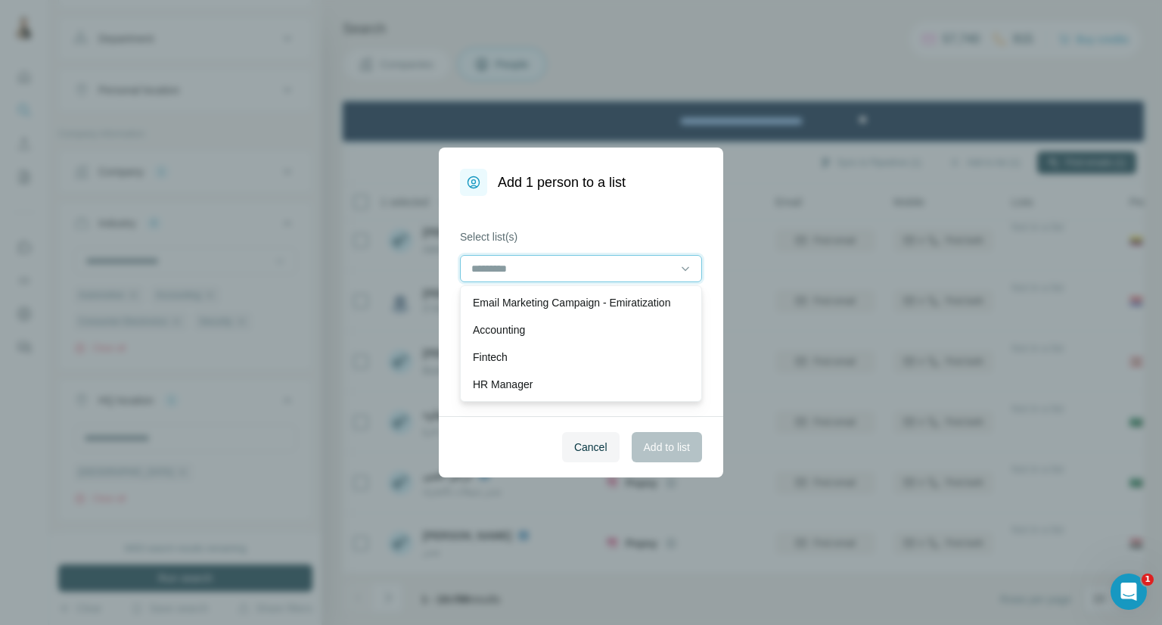
scroll to position [1, 0]
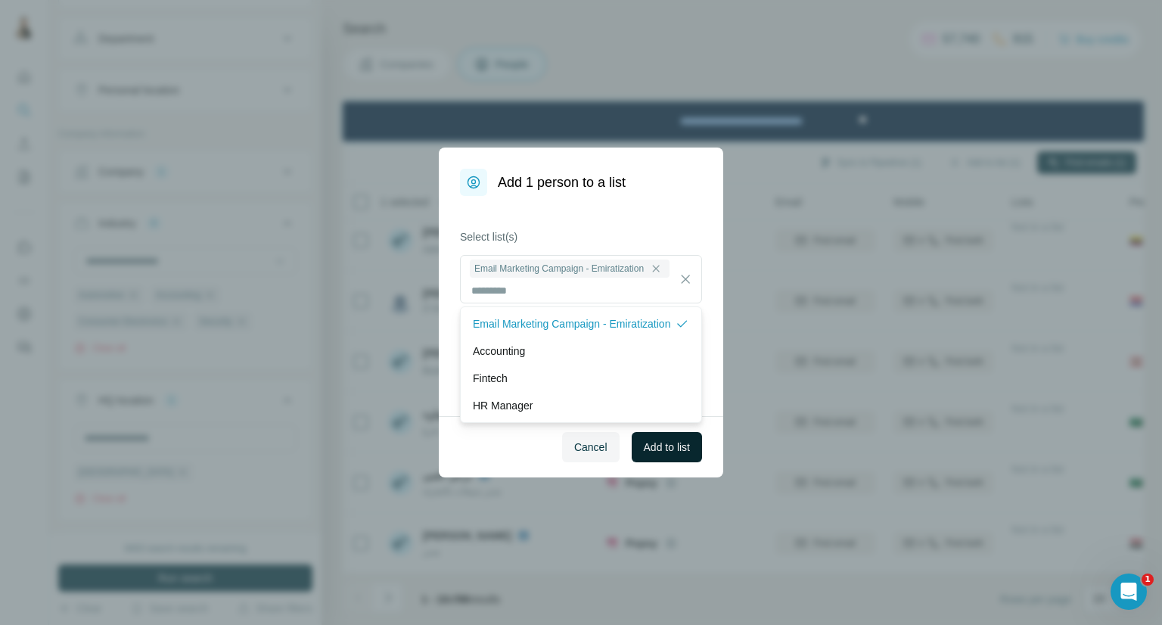
click at [661, 446] on span "Add to list" at bounding box center [667, 447] width 46 height 15
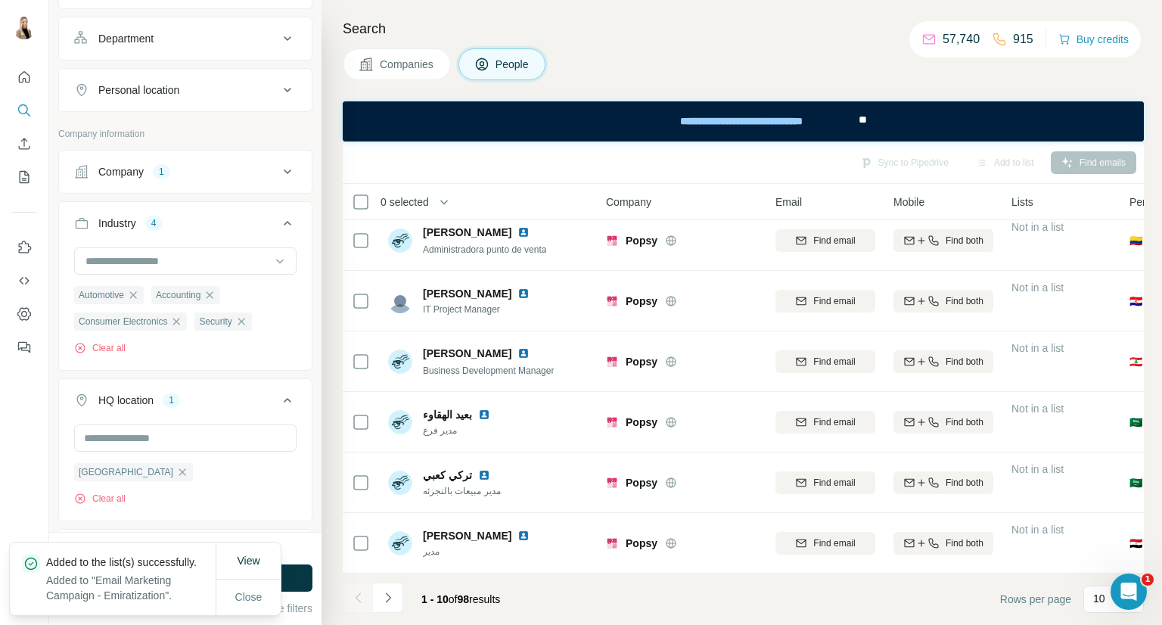
drag, startPoint x: 402, startPoint y: 64, endPoint x: 133, endPoint y: 33, distance: 270.3
click at [402, 64] on span "Companies" at bounding box center [407, 64] width 55 height 15
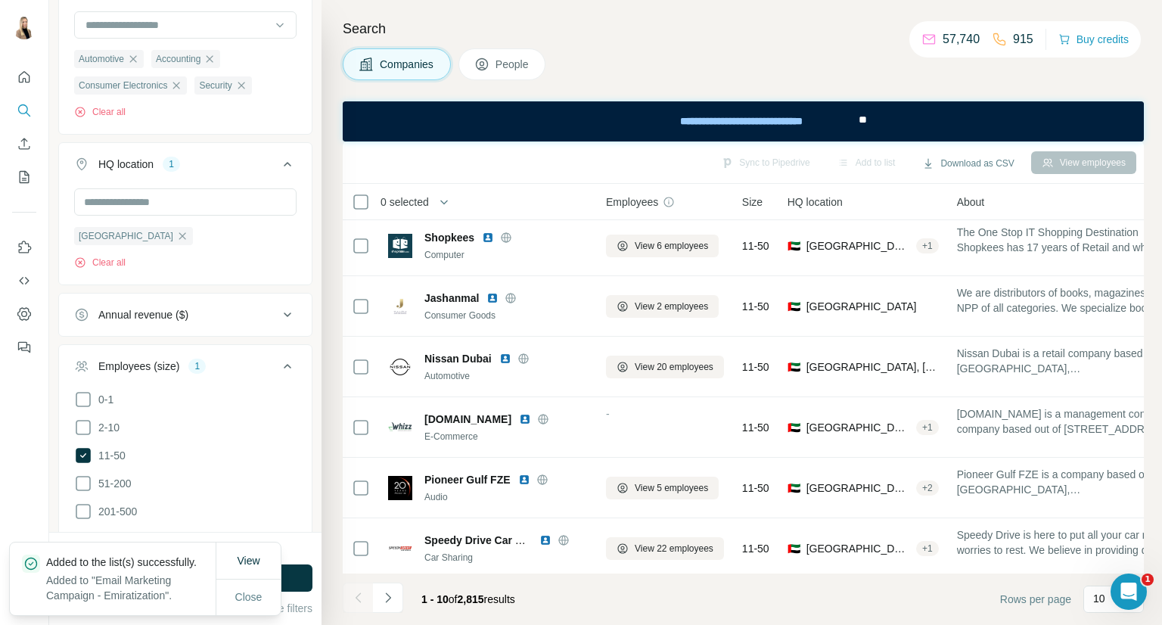
scroll to position [252, 0]
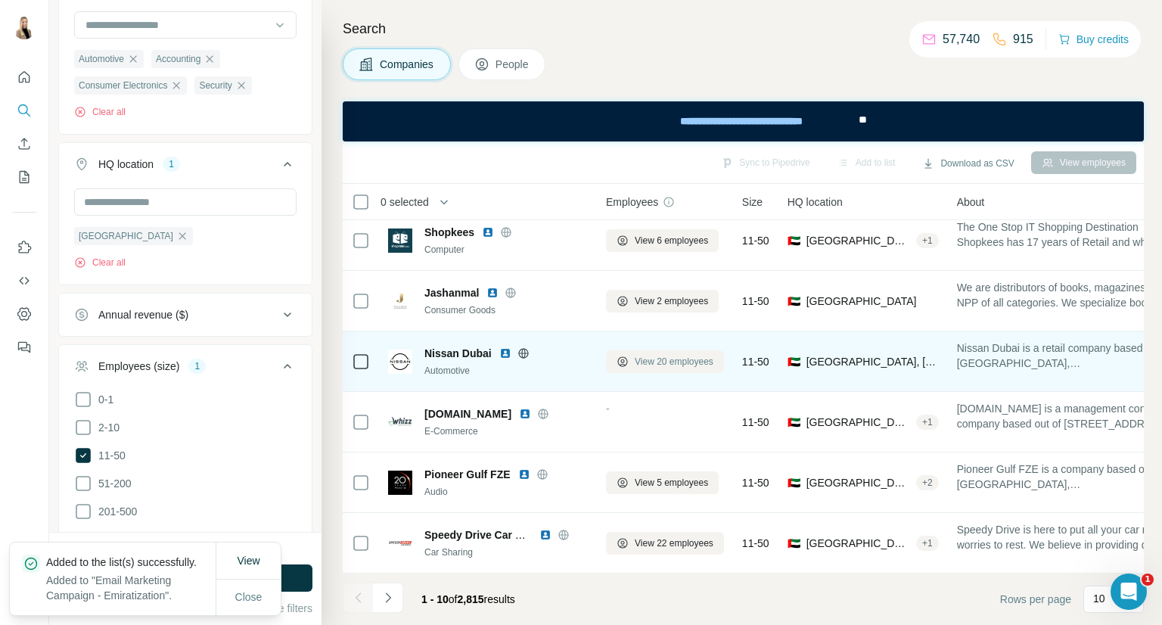
click at [694, 361] on span "View 20 employees" at bounding box center [674, 362] width 79 height 14
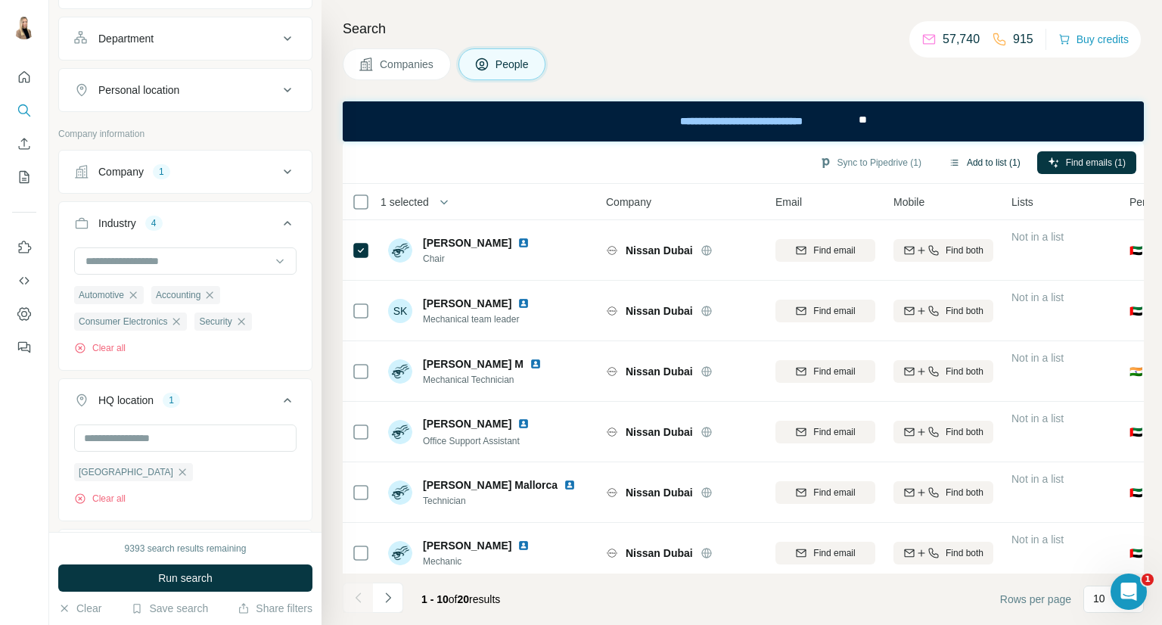
click at [981, 158] on button "Add to list (1)" at bounding box center [984, 162] width 93 height 23
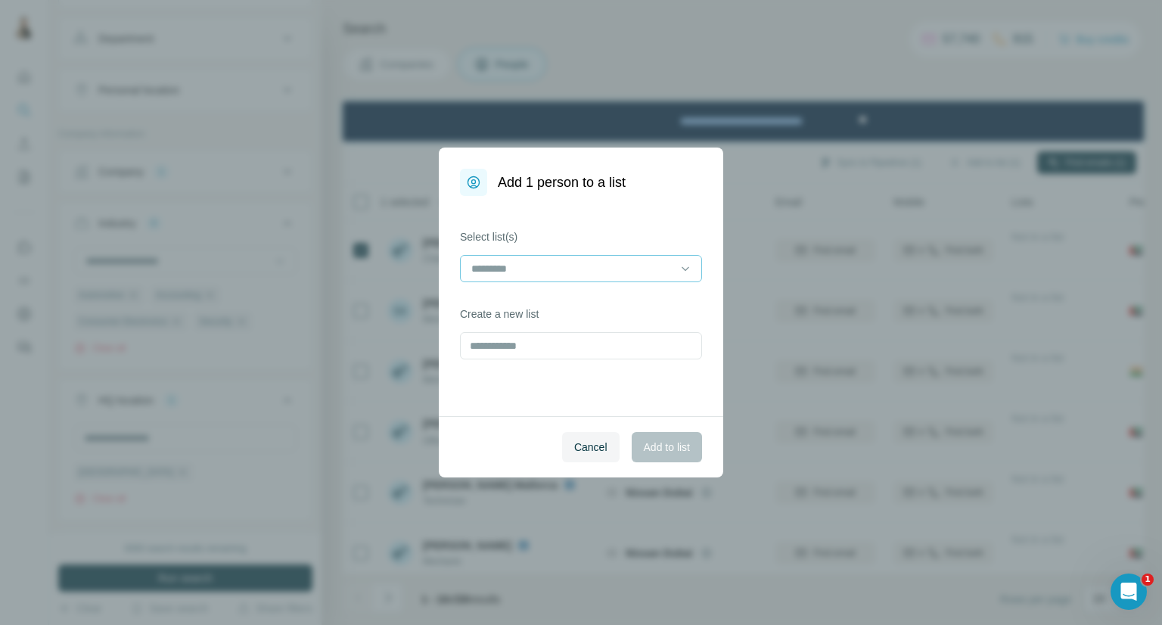
click at [542, 268] on input at bounding box center [572, 268] width 204 height 17
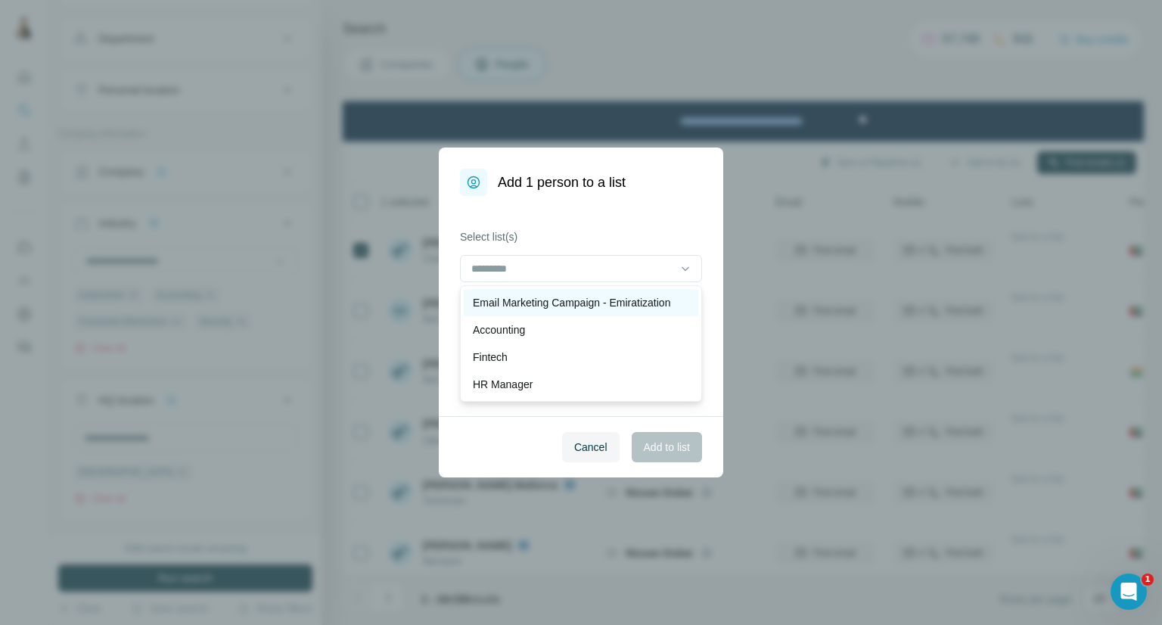
click at [521, 306] on p "Email Marketing Campaign - Emiratization" at bounding box center [571, 302] width 197 height 15
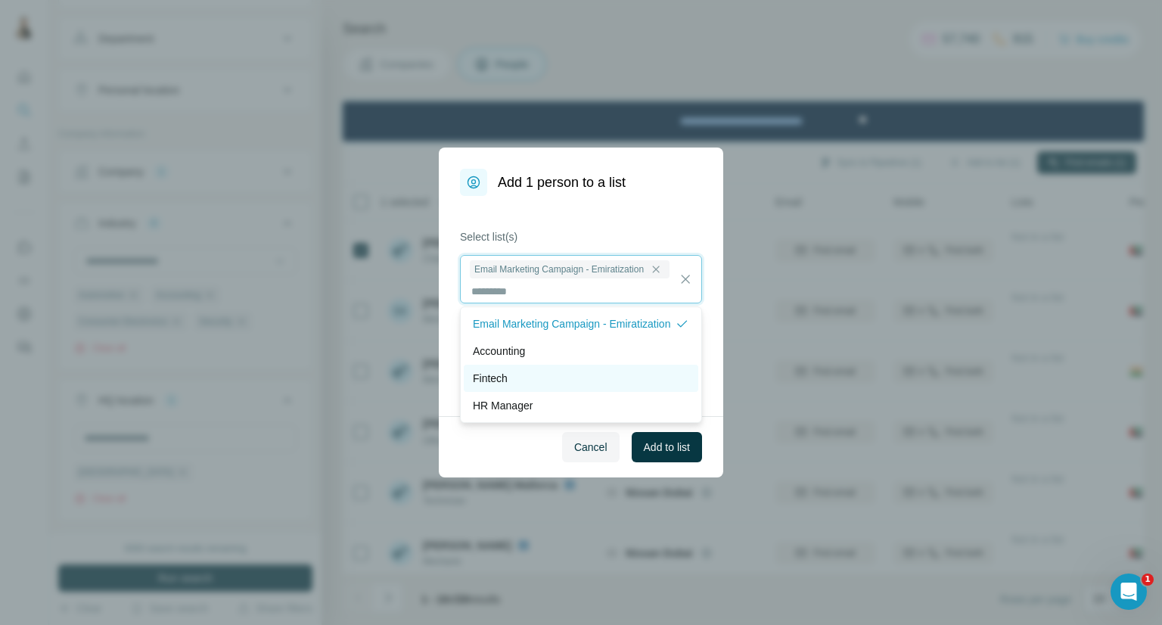
scroll to position [1, 0]
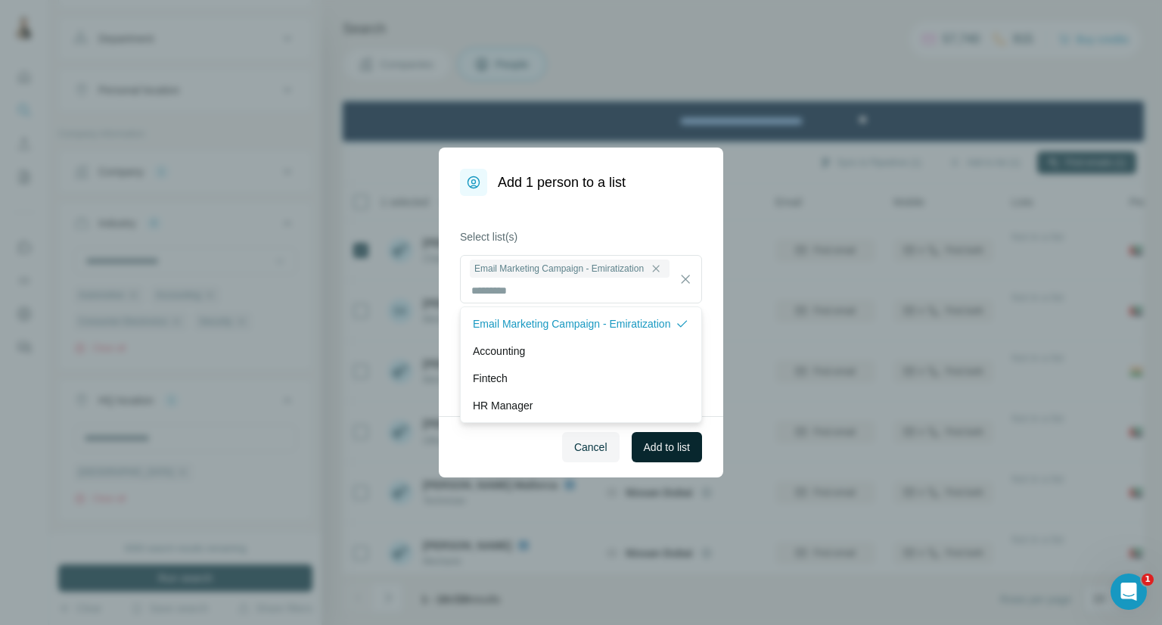
click at [645, 445] on span "Add to list" at bounding box center [667, 447] width 46 height 15
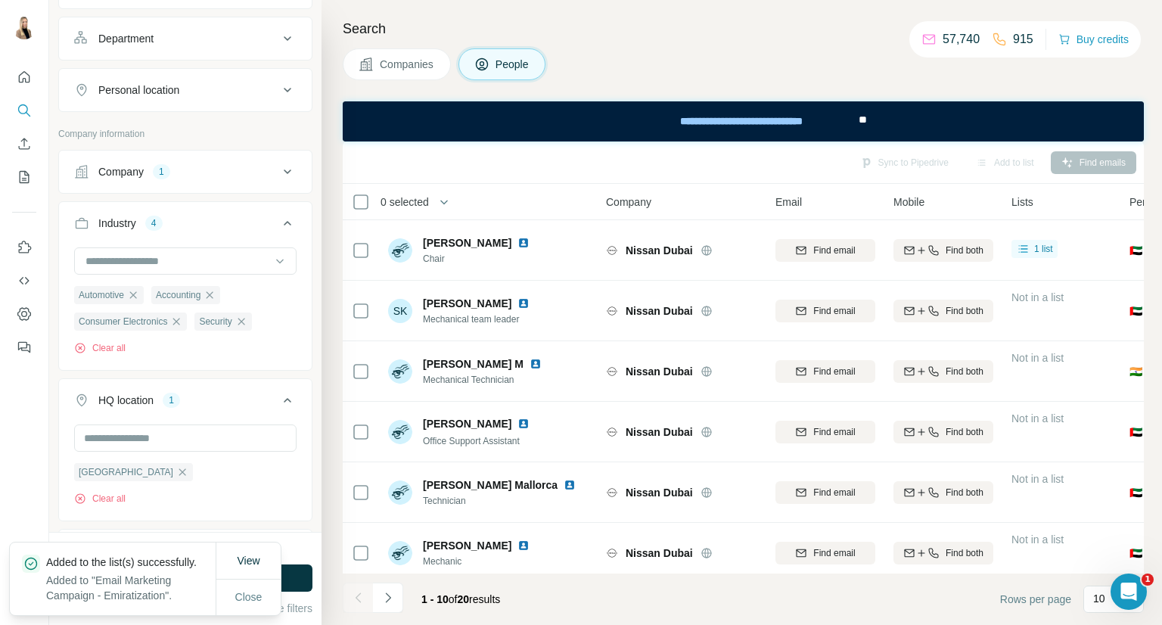
click at [396, 67] on span "Companies" at bounding box center [407, 64] width 55 height 15
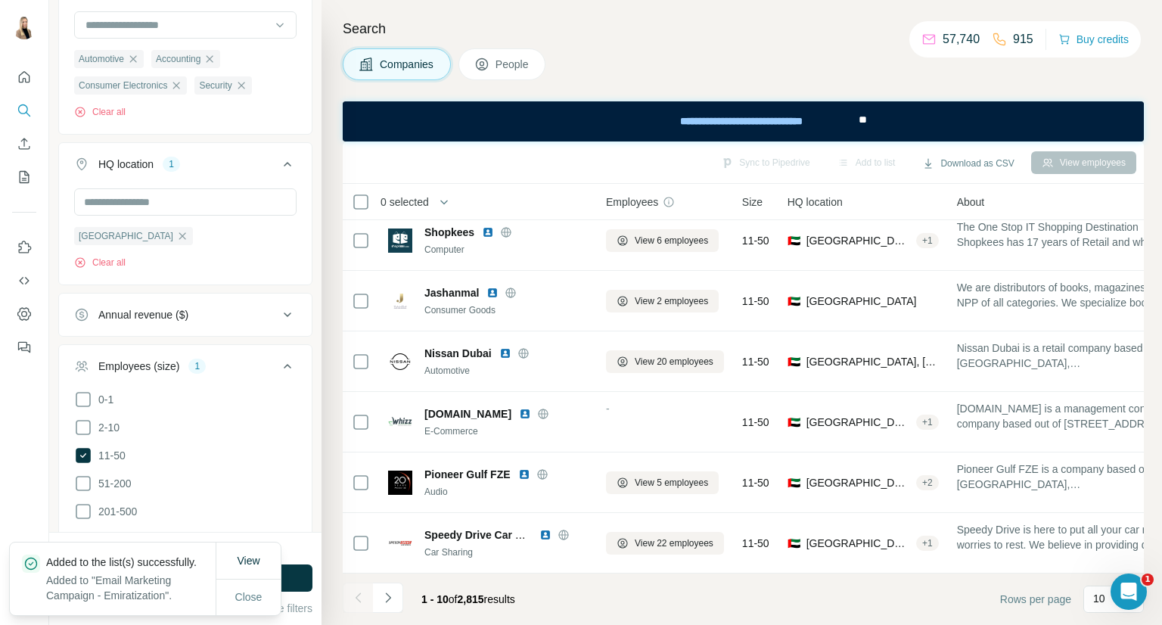
scroll to position [260, 0]
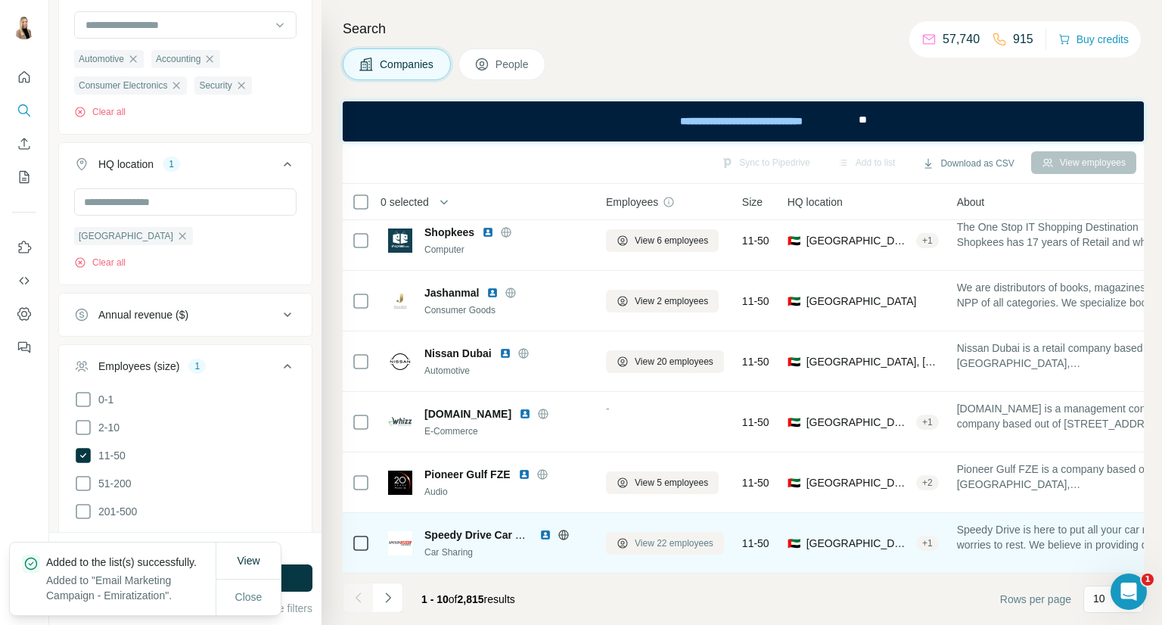
click at [695, 536] on span "View 22 employees" at bounding box center [674, 543] width 79 height 14
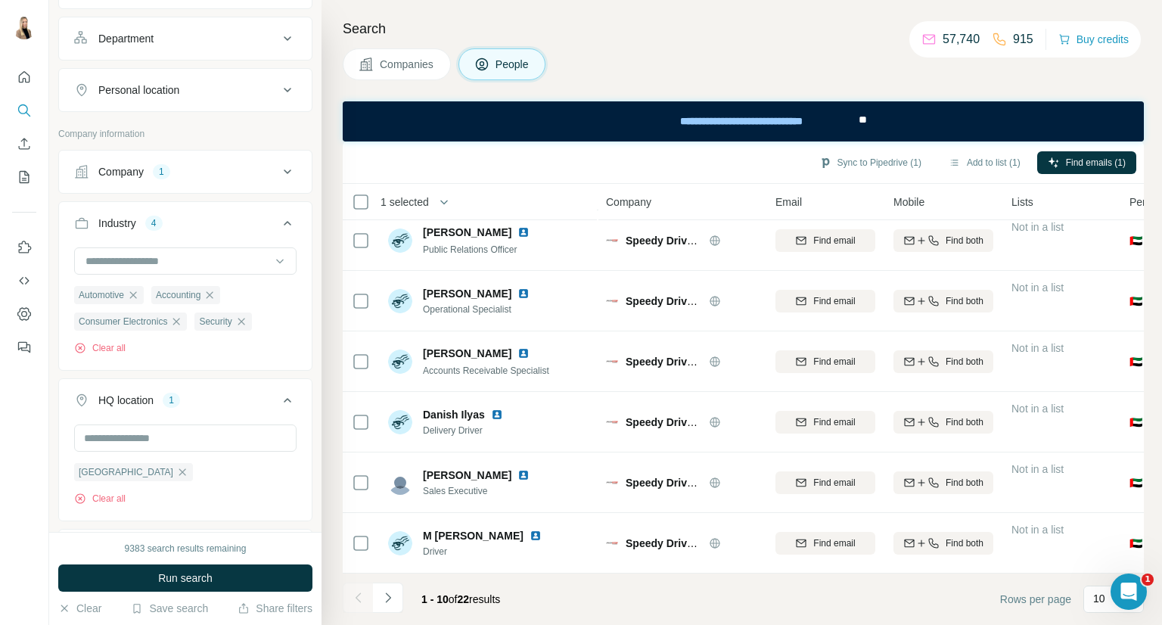
scroll to position [260, 0]
click at [979, 167] on button "Add to list (1)" at bounding box center [984, 162] width 93 height 23
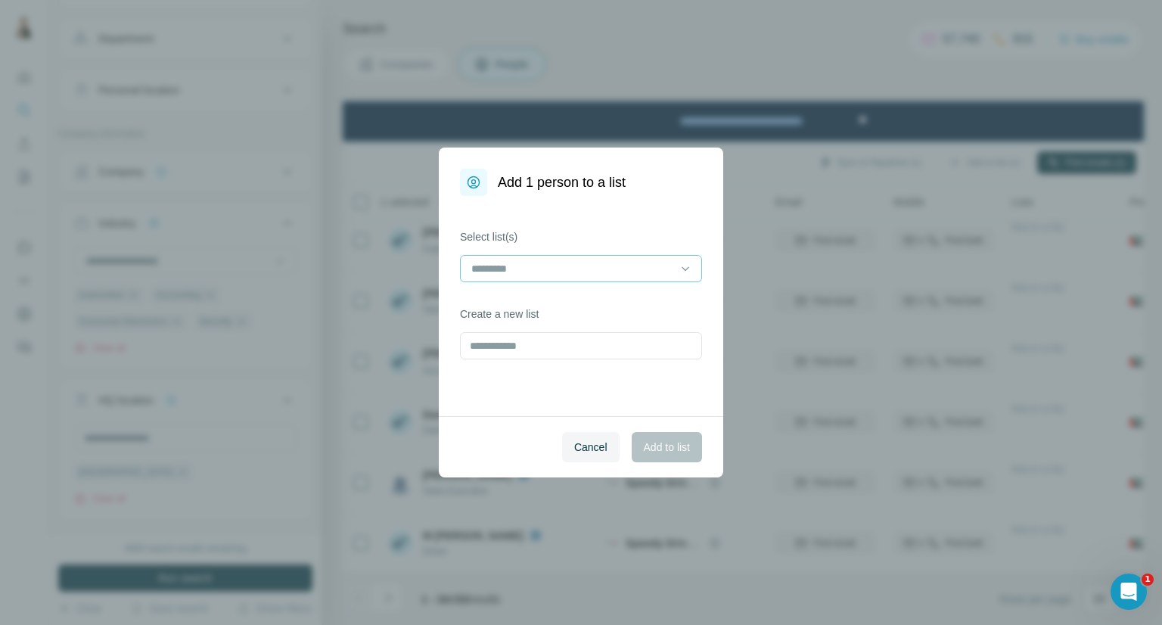
click at [675, 261] on div at bounding box center [581, 268] width 242 height 27
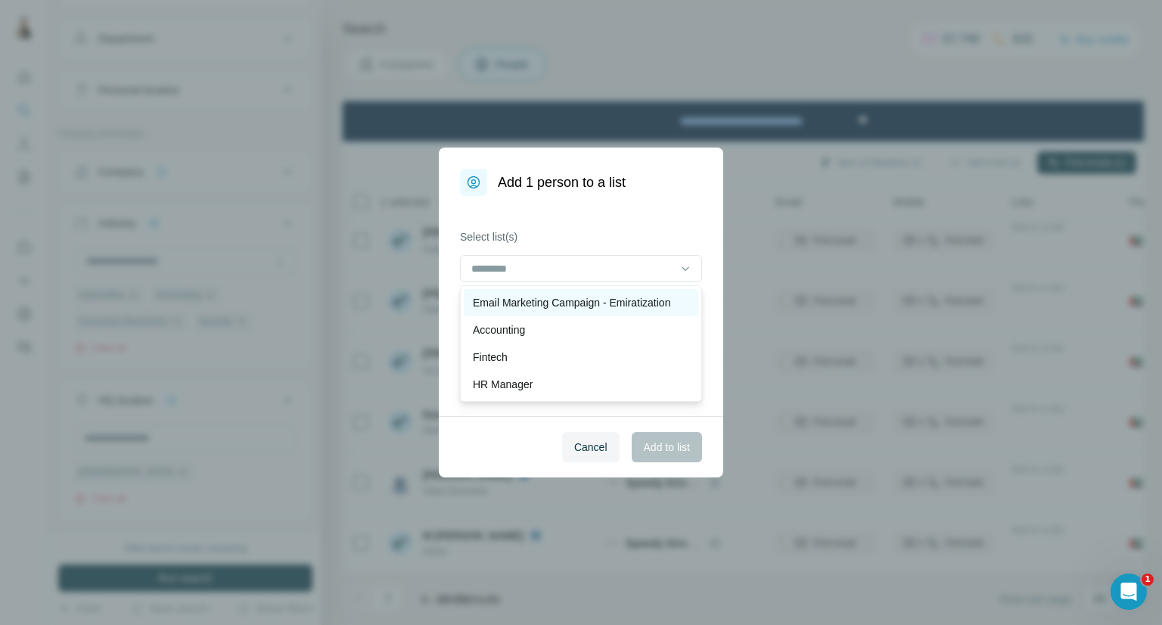
click at [655, 295] on p "Email Marketing Campaign - Emiratization" at bounding box center [571, 302] width 197 height 15
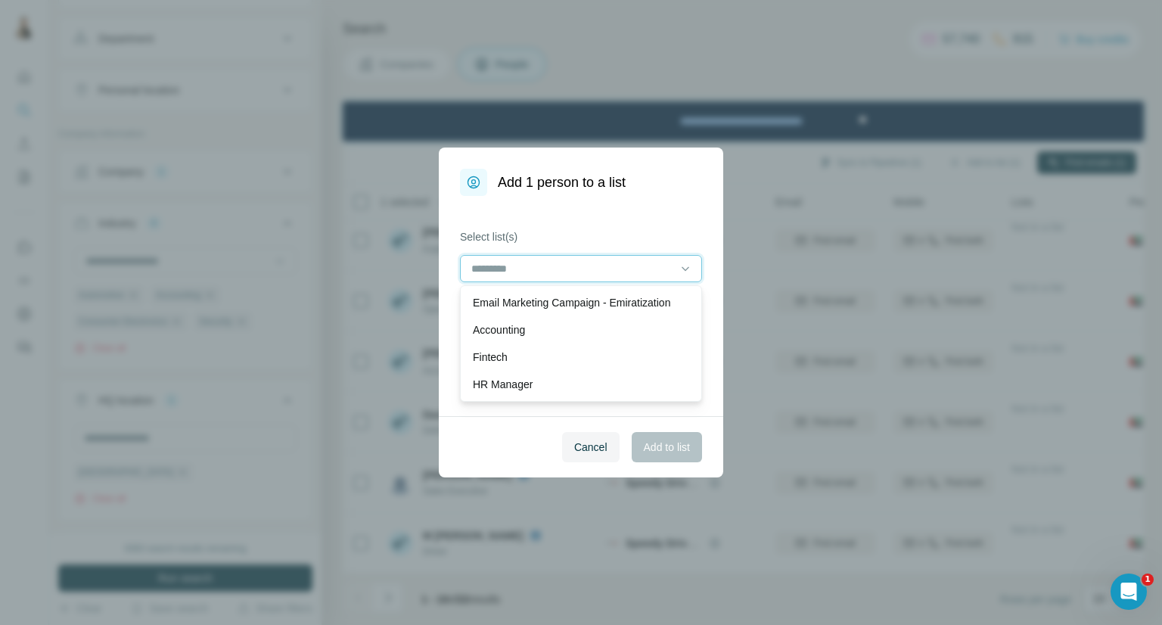
scroll to position [1, 0]
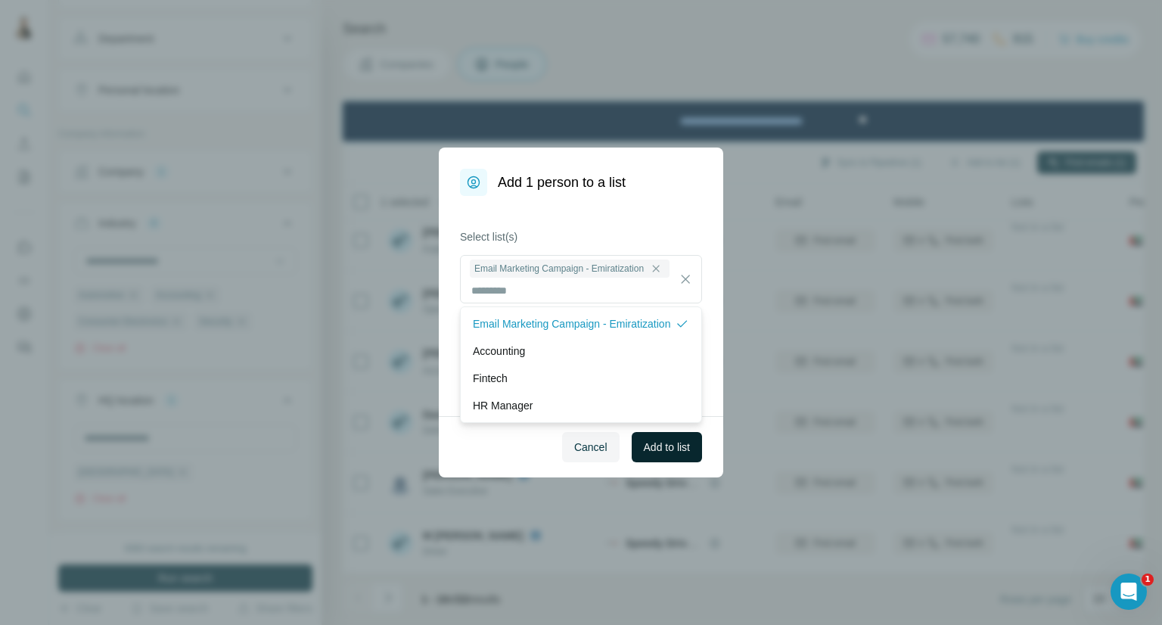
click at [687, 442] on span "Add to list" at bounding box center [667, 447] width 46 height 15
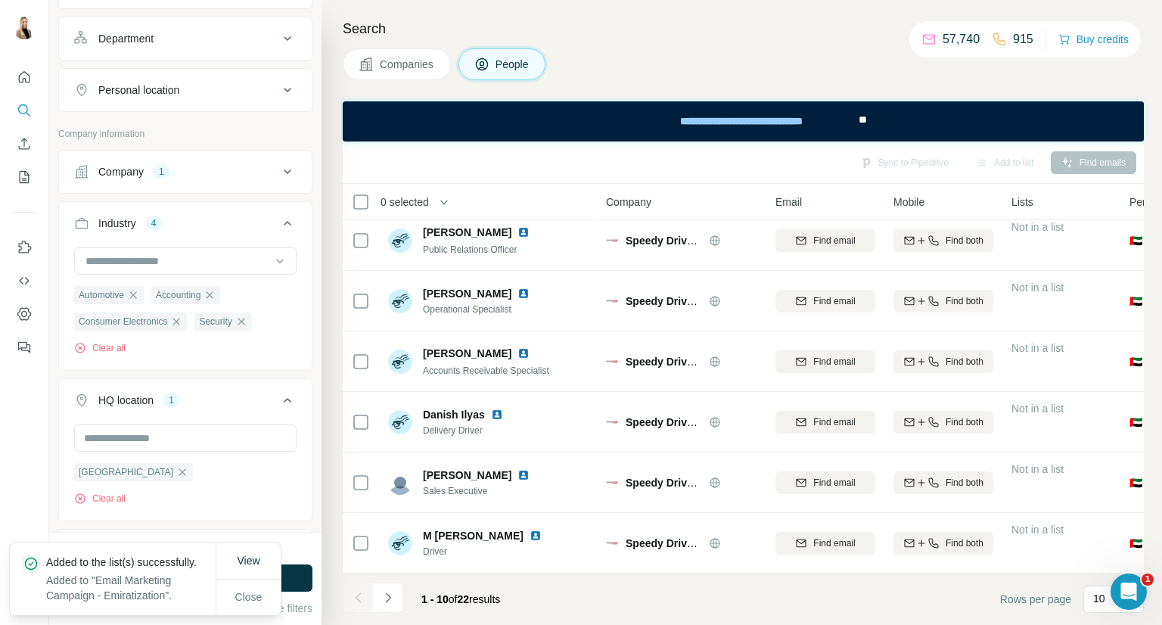
click at [411, 51] on button "Companies" at bounding box center [397, 64] width 108 height 32
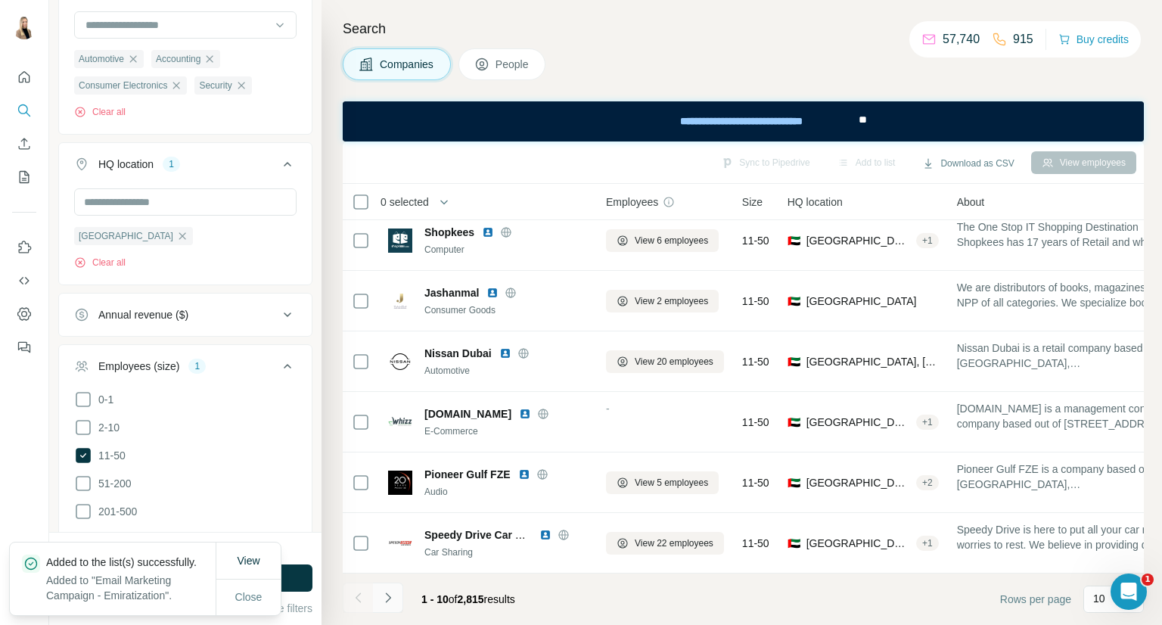
click at [393, 594] on icon "Navigate to next page" at bounding box center [388, 597] width 15 height 15
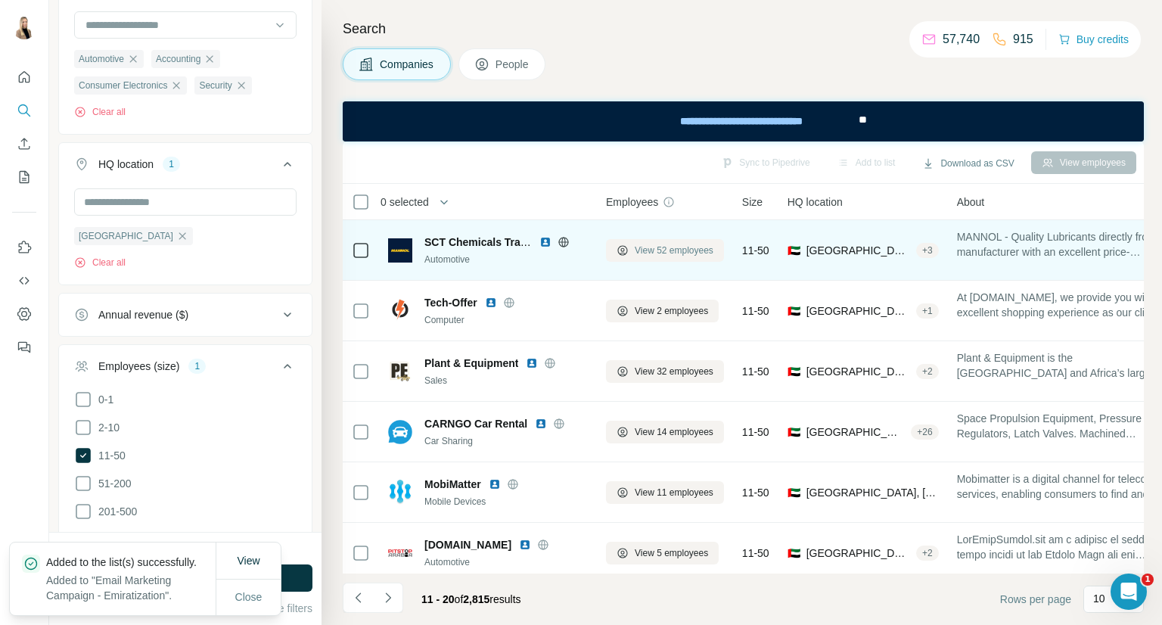
click at [678, 253] on span "View 52 employees" at bounding box center [674, 251] width 79 height 14
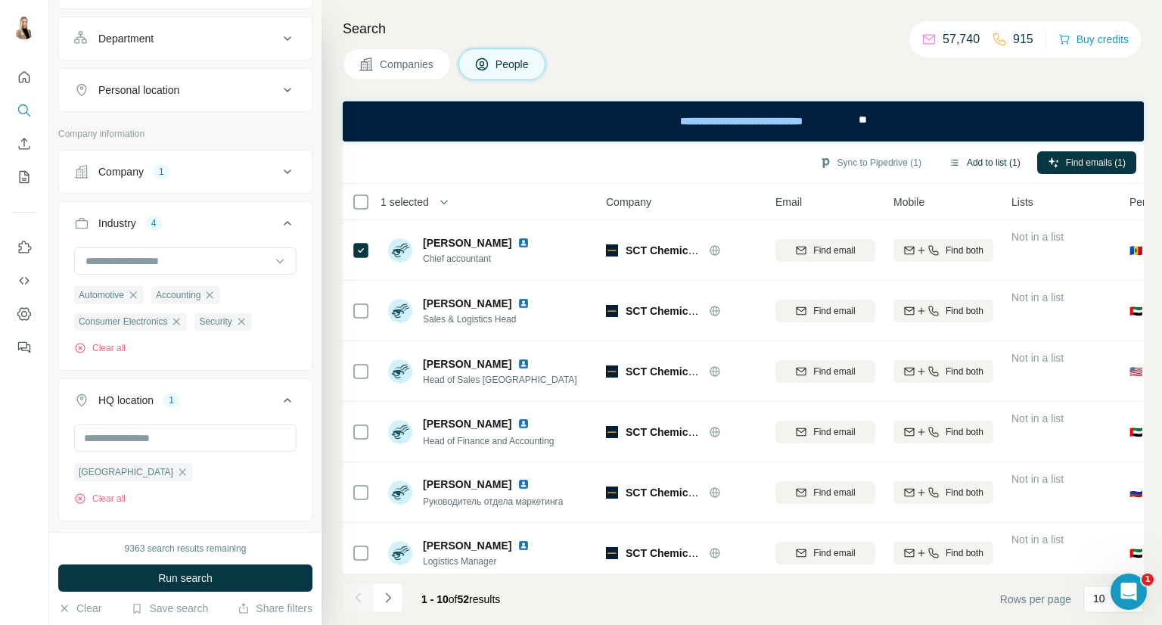
click at [984, 160] on button "Add to list (1)" at bounding box center [984, 162] width 93 height 23
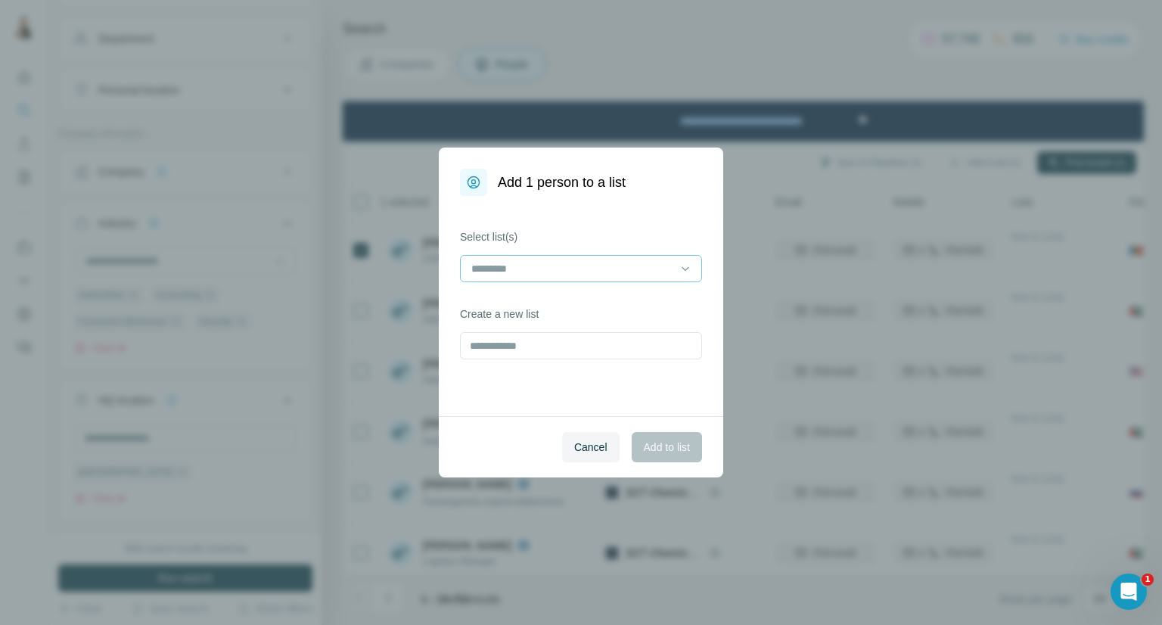
click at [651, 276] on input at bounding box center [572, 268] width 204 height 17
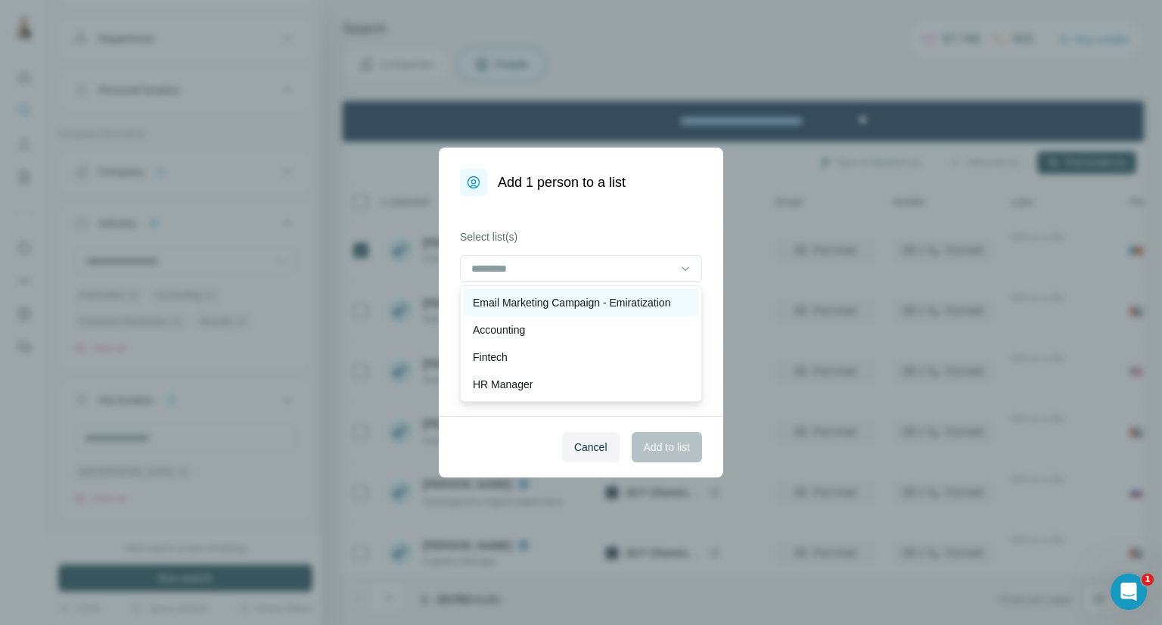
click at [626, 301] on p "Email Marketing Campaign - Emiratization" at bounding box center [571, 302] width 197 height 15
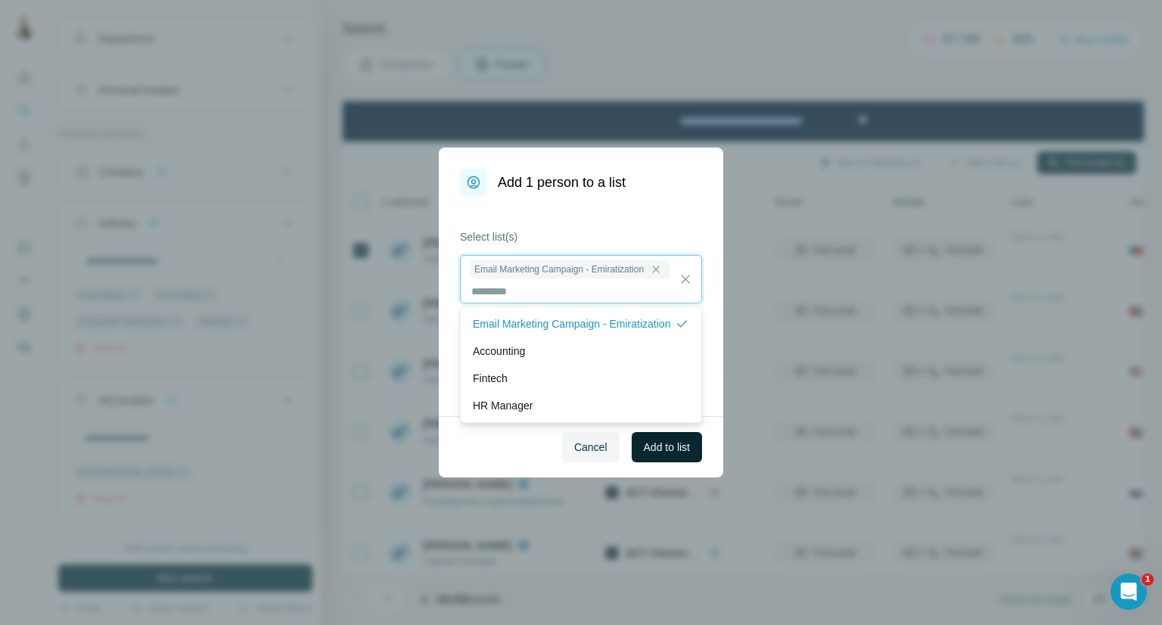
scroll to position [1, 0]
drag, startPoint x: 650, startPoint y: 455, endPoint x: 640, endPoint y: 449, distance: 11.2
click at [651, 454] on span "Add to list" at bounding box center [667, 447] width 46 height 15
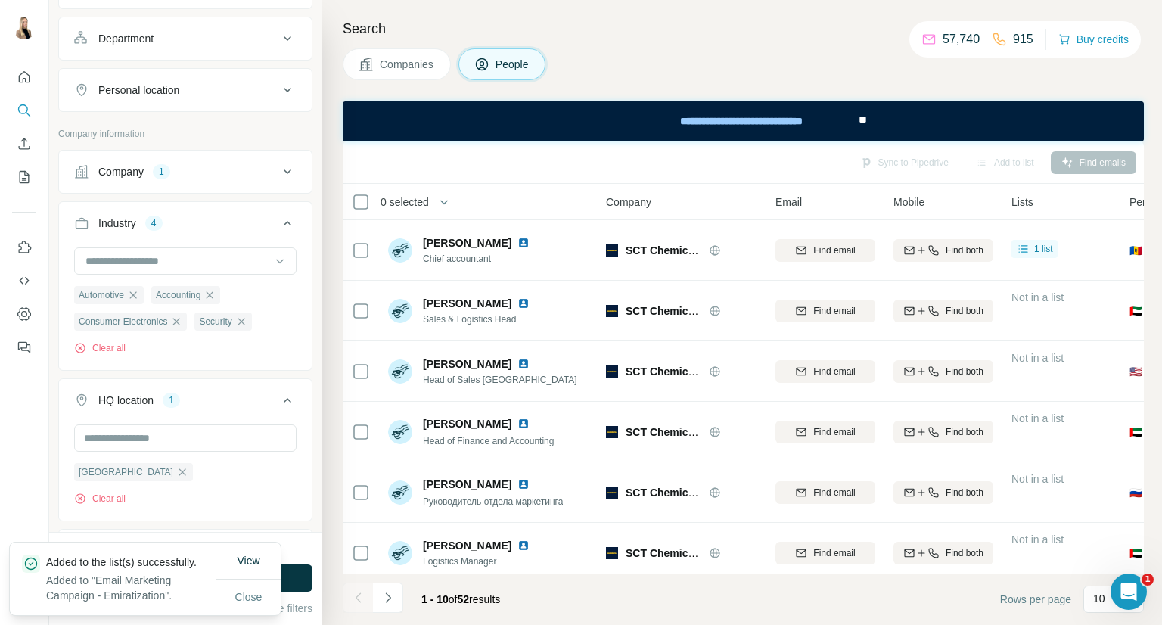
click at [381, 54] on button "Companies" at bounding box center [397, 64] width 108 height 32
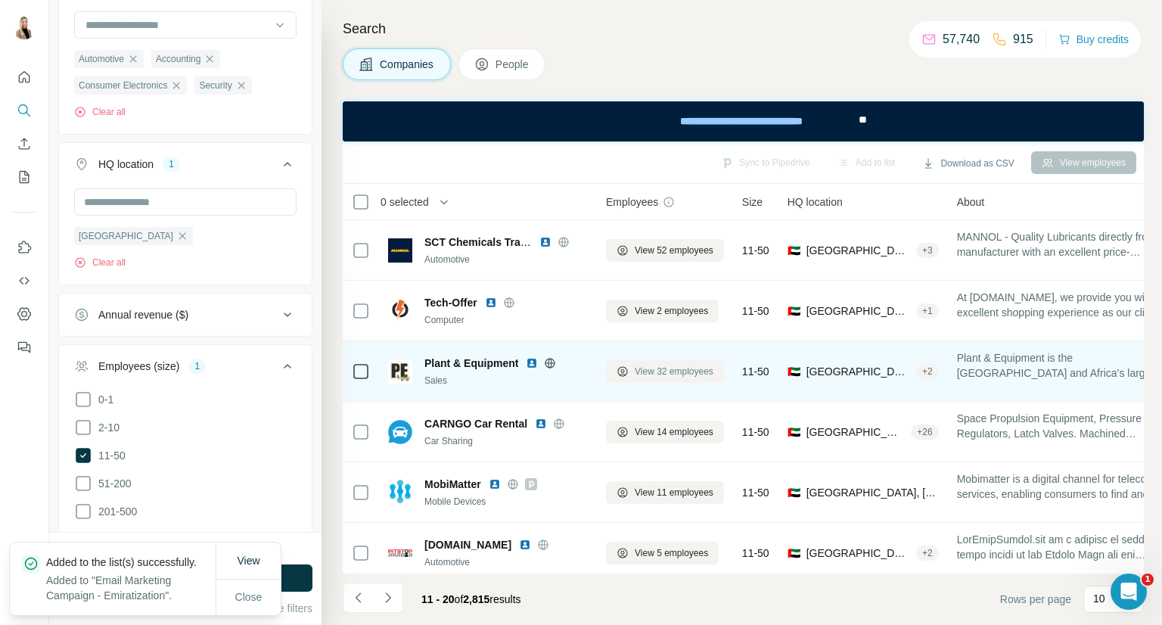
click at [679, 375] on span "View 32 employees" at bounding box center [674, 372] width 79 height 14
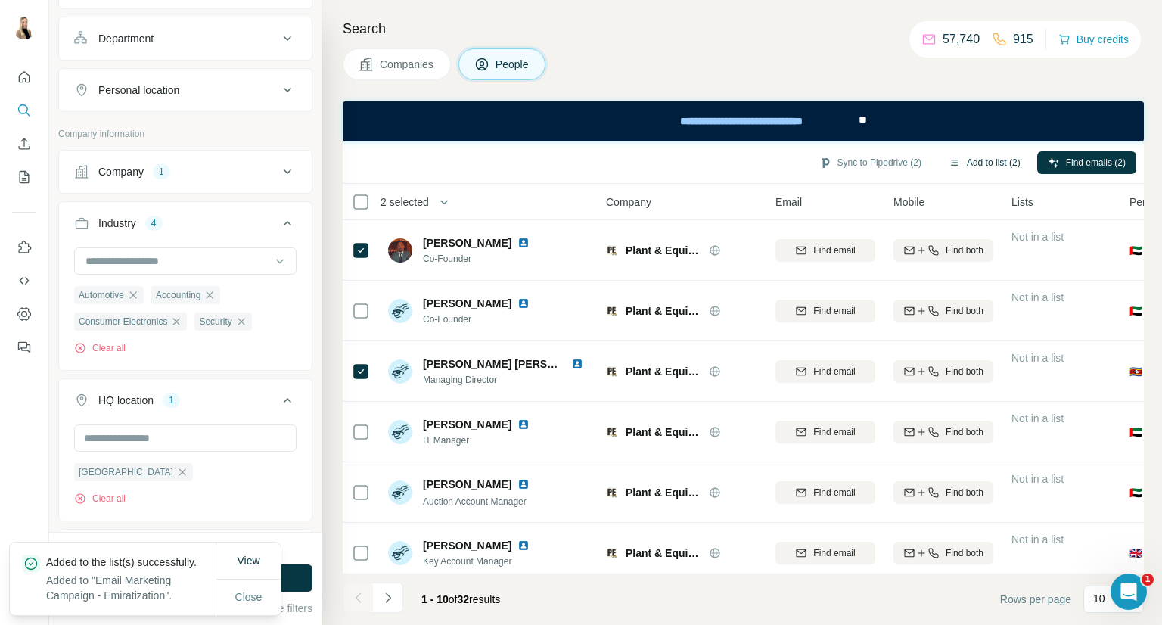
click at [989, 163] on button "Add to list (2)" at bounding box center [984, 162] width 93 height 23
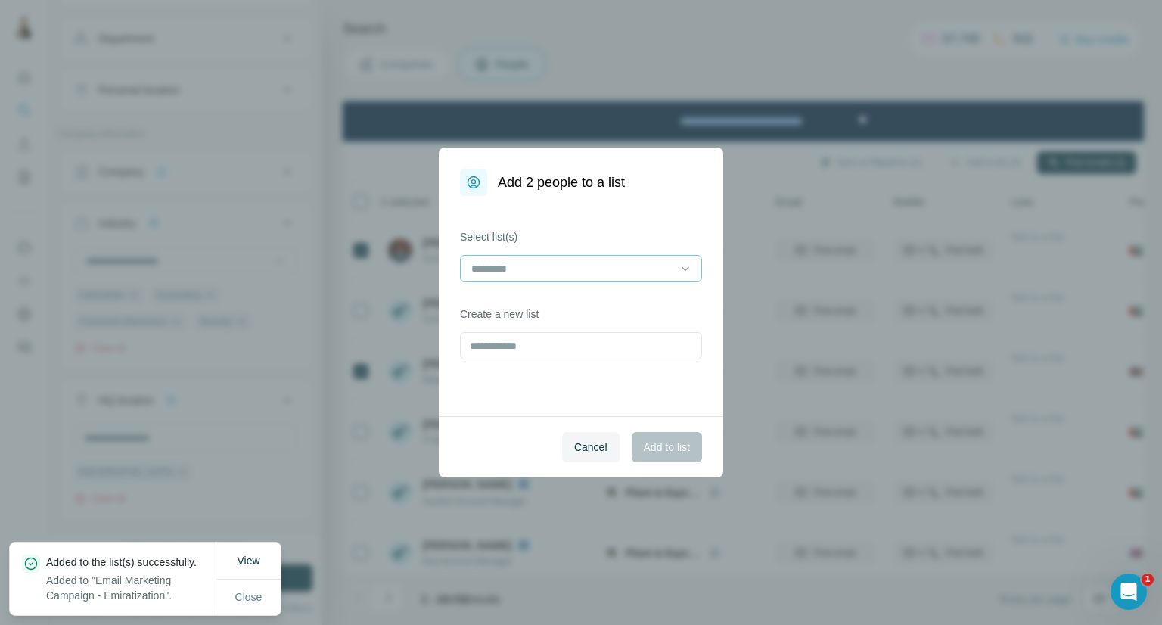
click at [644, 275] on input at bounding box center [572, 268] width 204 height 17
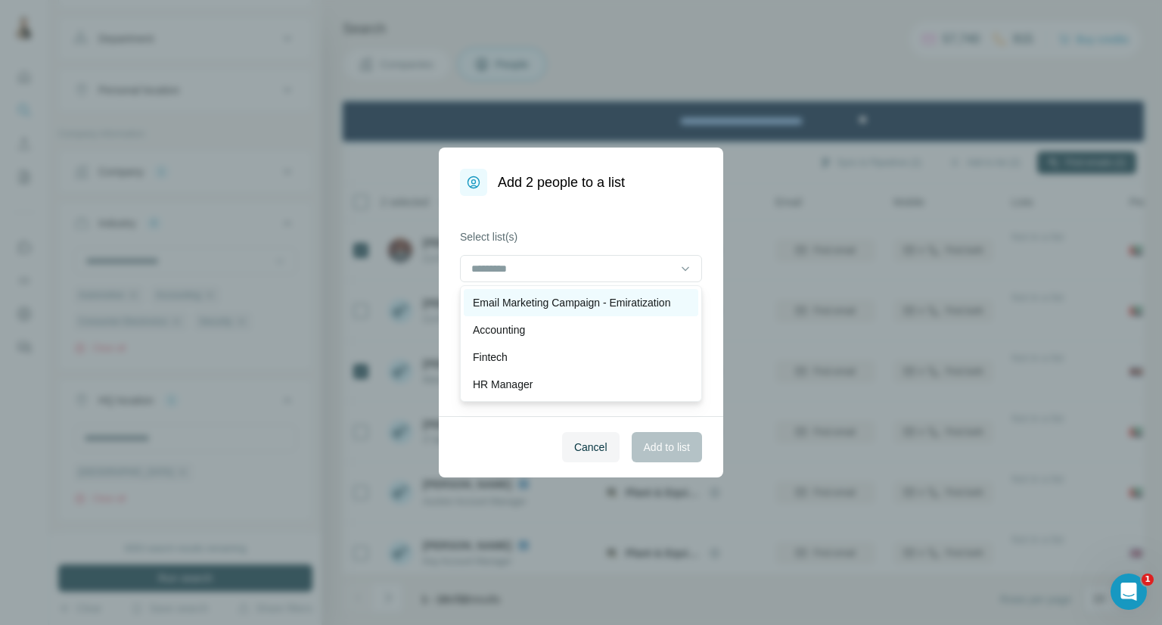
click at [615, 312] on div "Email Marketing Campaign - Emiratization" at bounding box center [581, 302] width 235 height 27
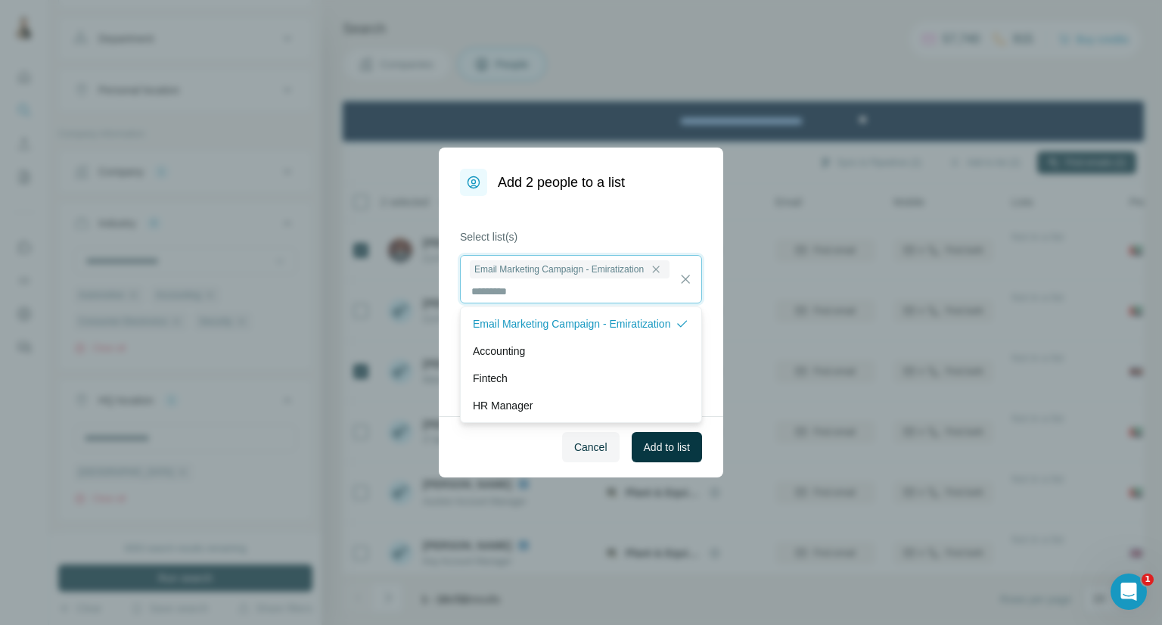
scroll to position [1, 0]
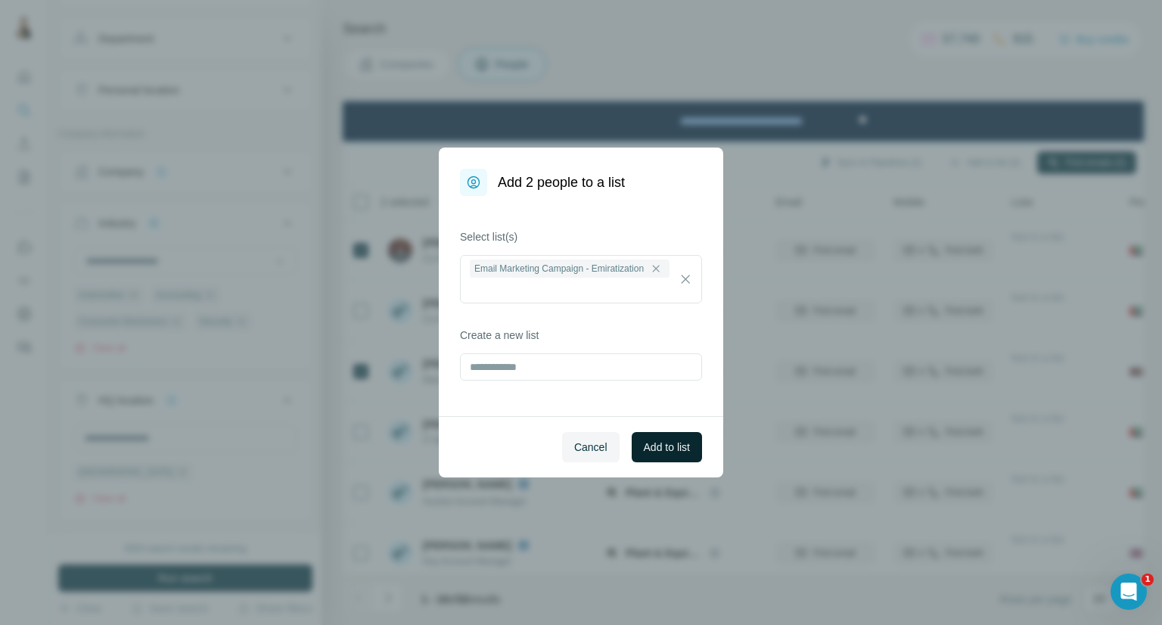
click at [684, 452] on span "Add to list" at bounding box center [667, 447] width 46 height 15
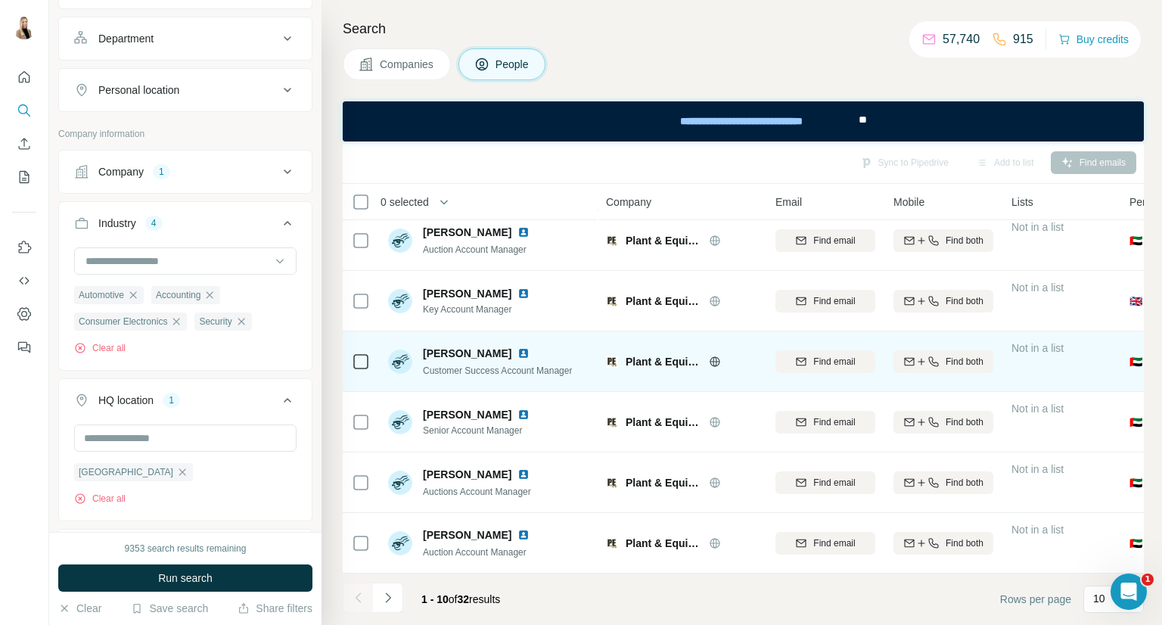
scroll to position [0, 0]
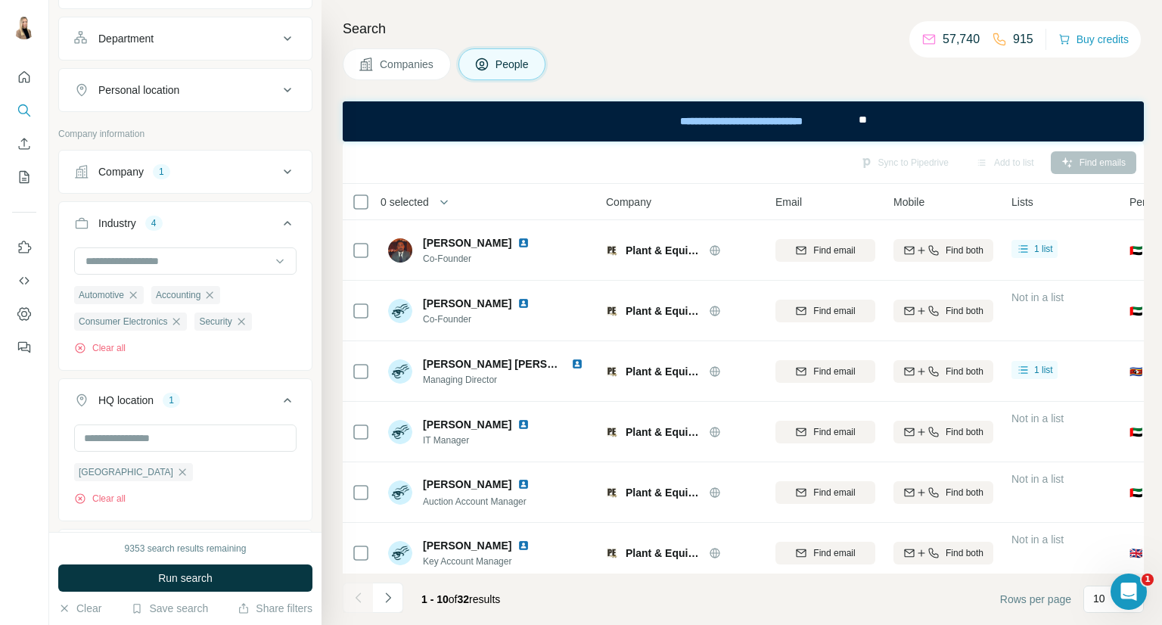
click at [401, 70] on span "Companies" at bounding box center [407, 64] width 55 height 15
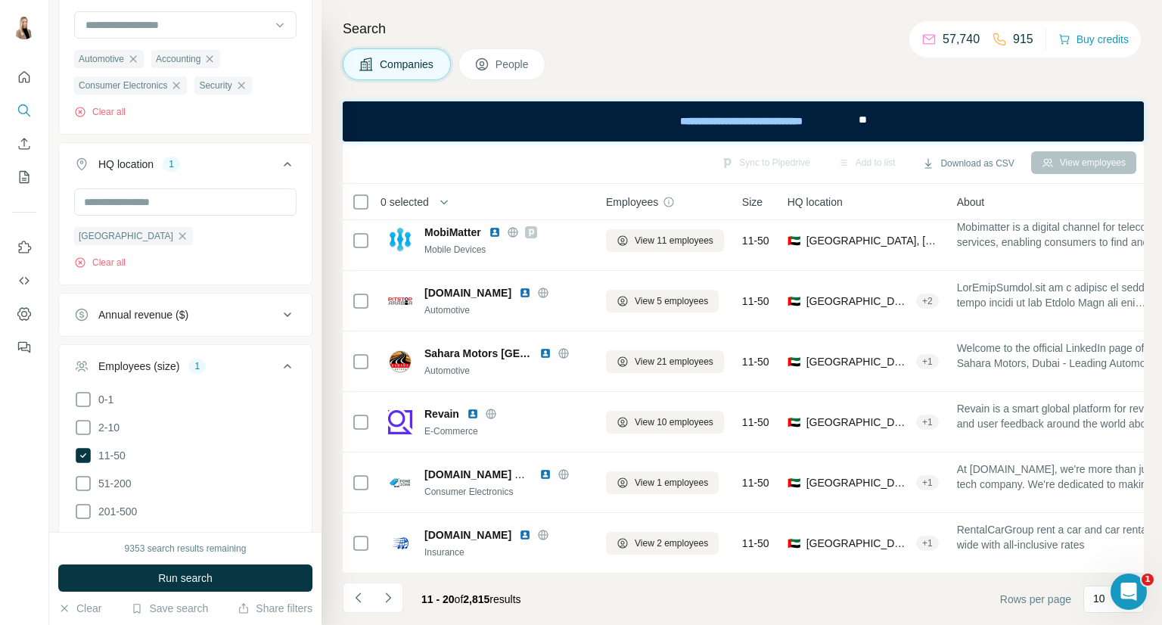
scroll to position [260, 0]
click at [394, 605] on button "Navigate to next page" at bounding box center [388, 598] width 30 height 30
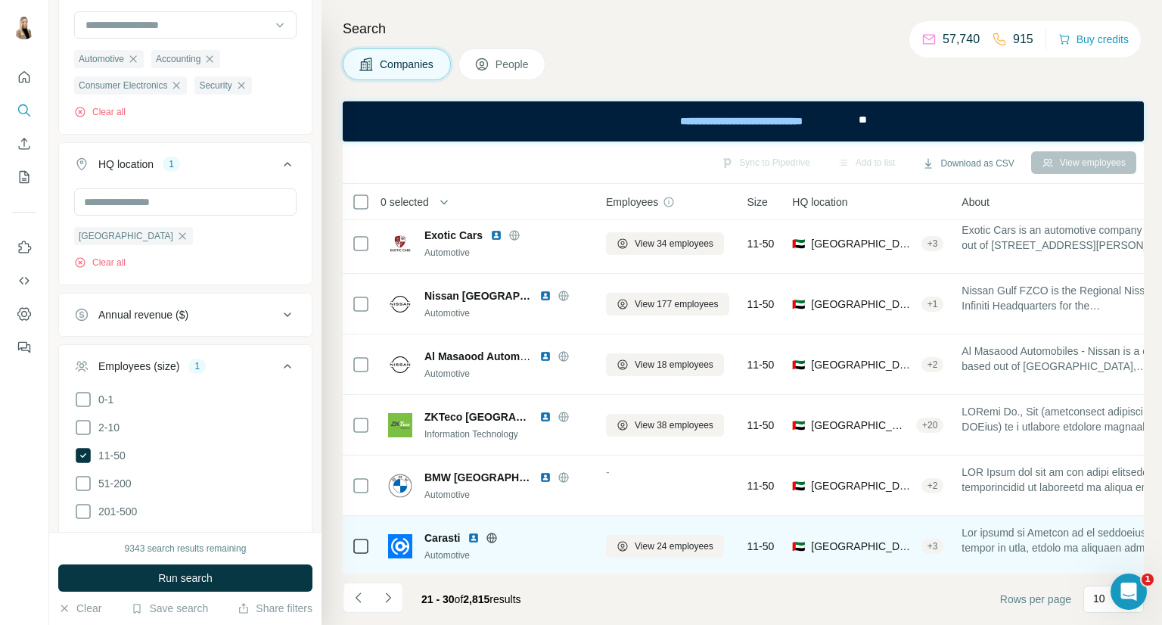
scroll to position [0, 0]
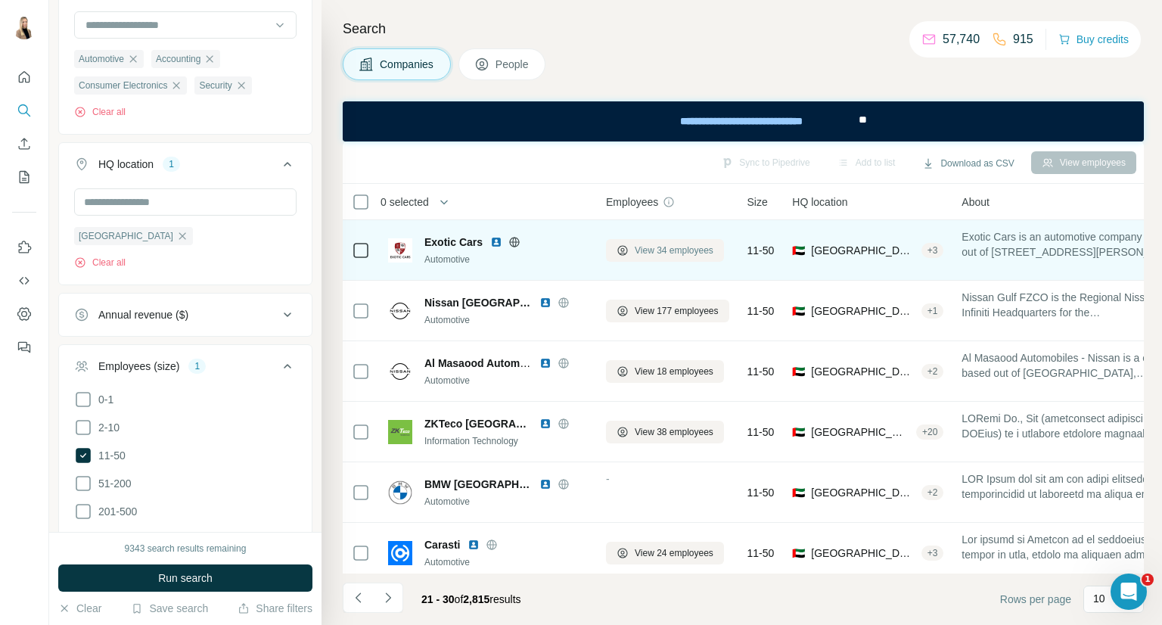
click at [687, 247] on span "View 34 employees" at bounding box center [674, 251] width 79 height 14
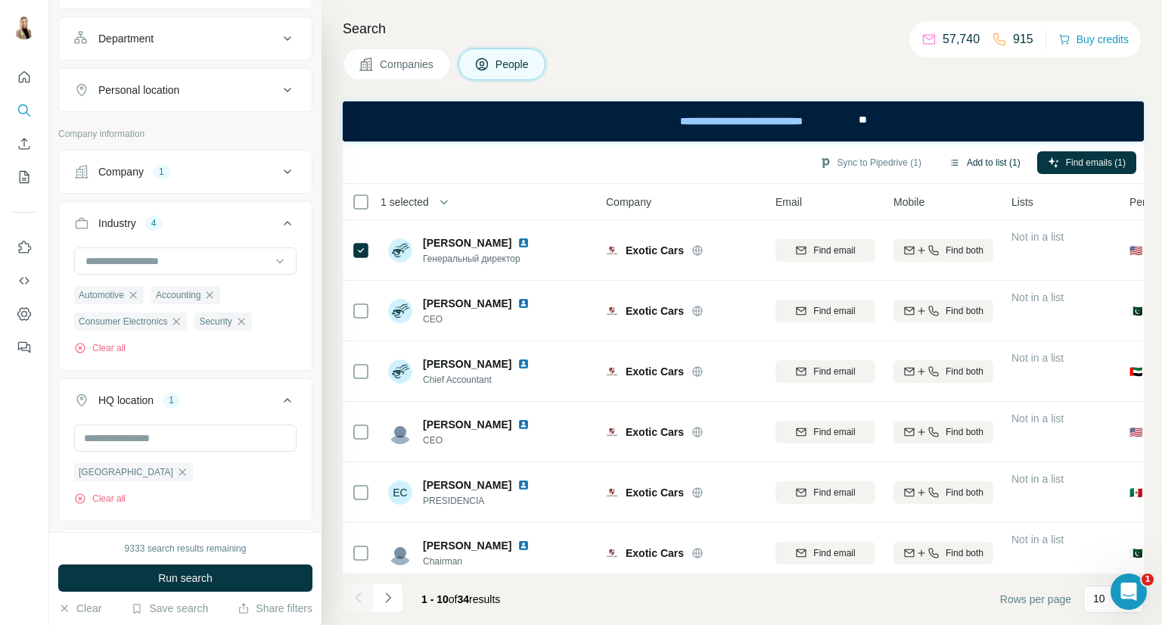
click at [1012, 159] on button "Add to list (1)" at bounding box center [984, 162] width 93 height 23
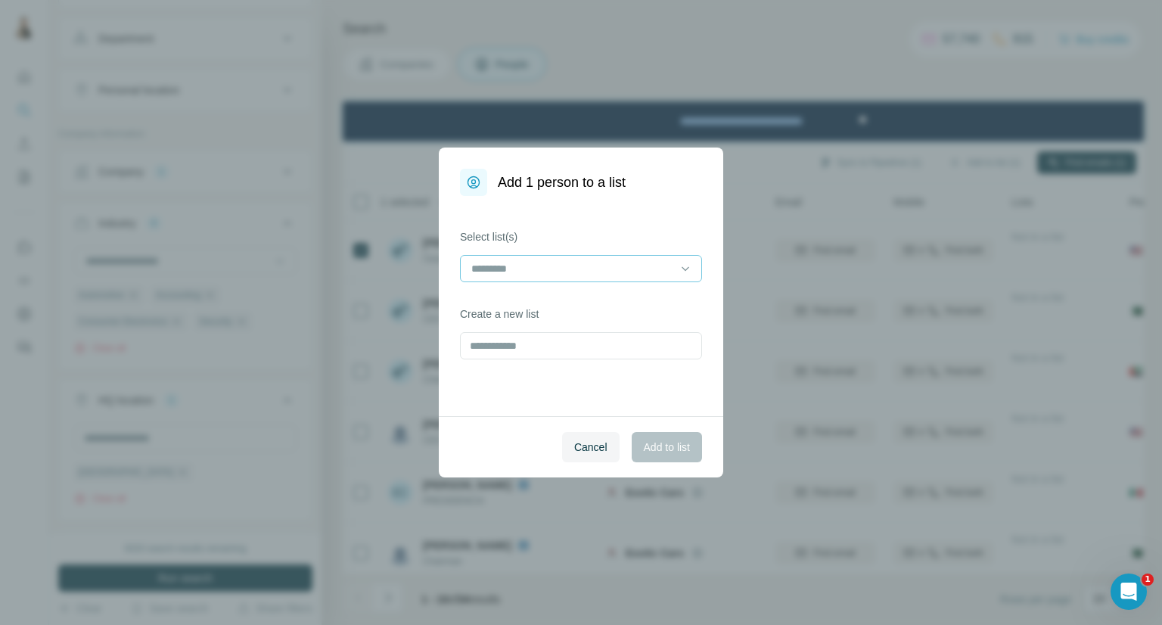
click at [657, 273] on input at bounding box center [572, 268] width 204 height 17
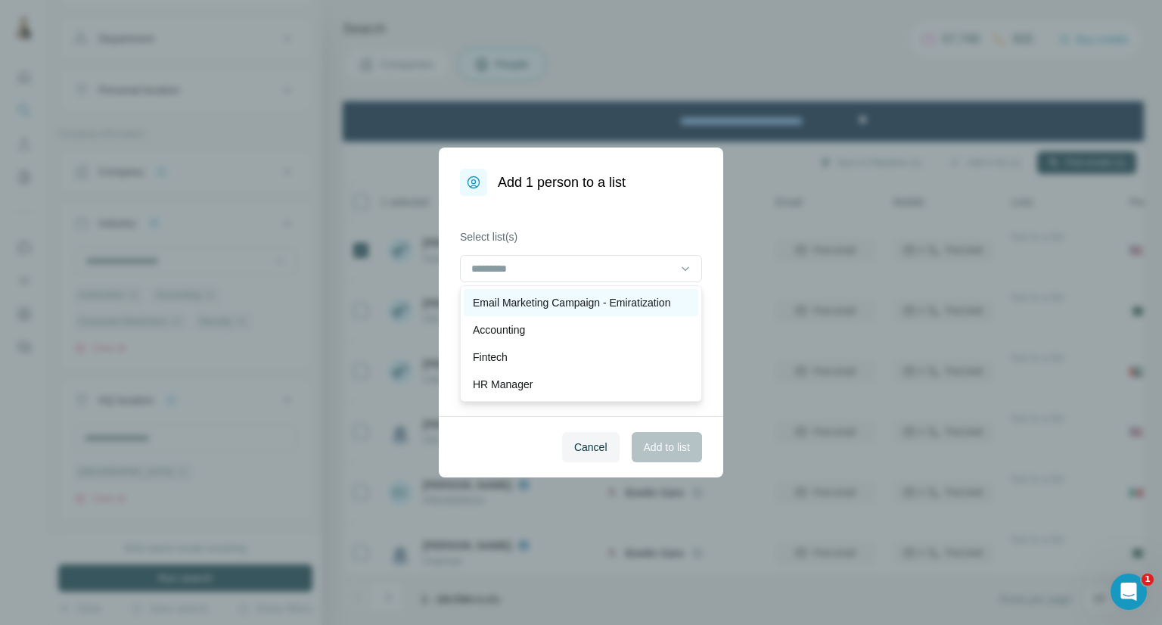
click at [633, 300] on p "Email Marketing Campaign - Emiratization" at bounding box center [571, 302] width 197 height 15
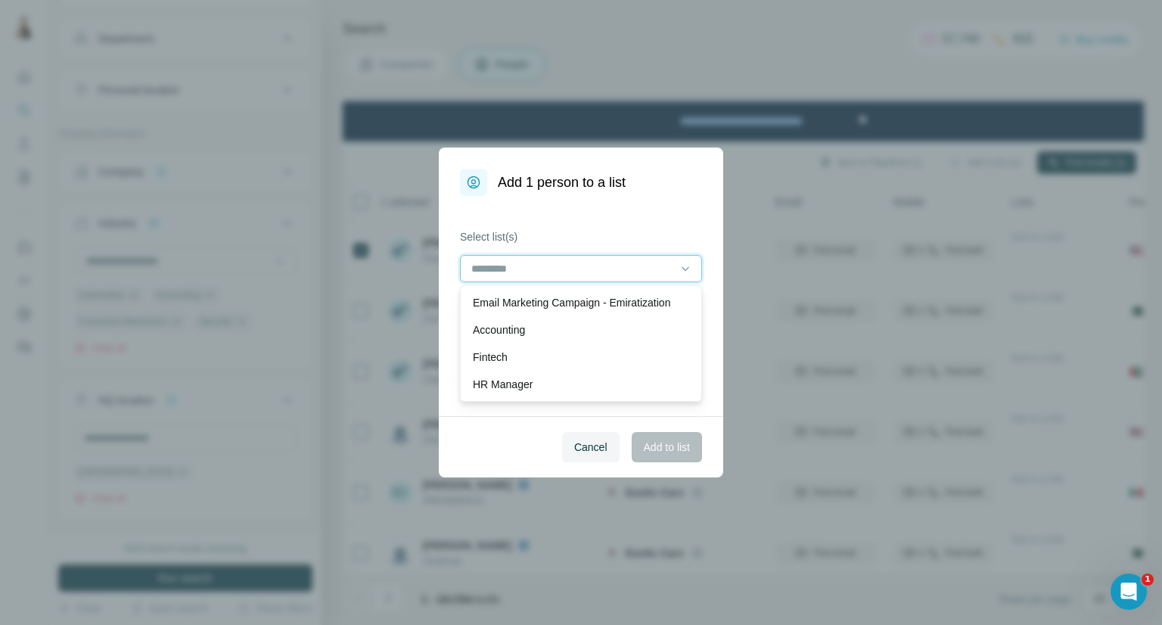
scroll to position [1, 0]
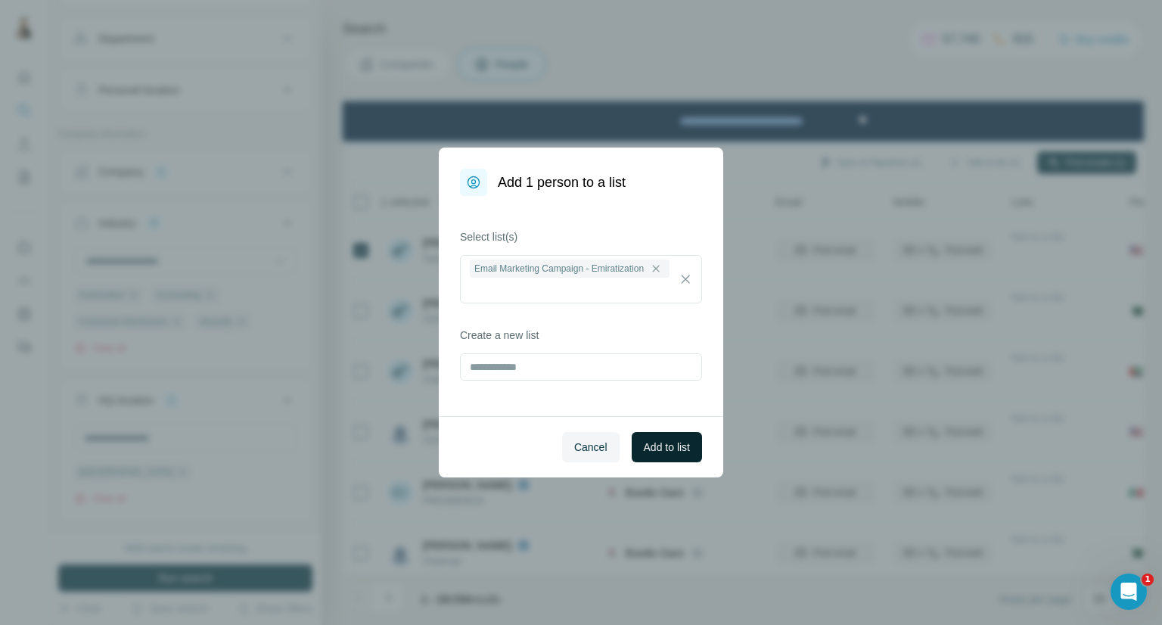
click at [676, 445] on span "Add to list" at bounding box center [667, 447] width 46 height 15
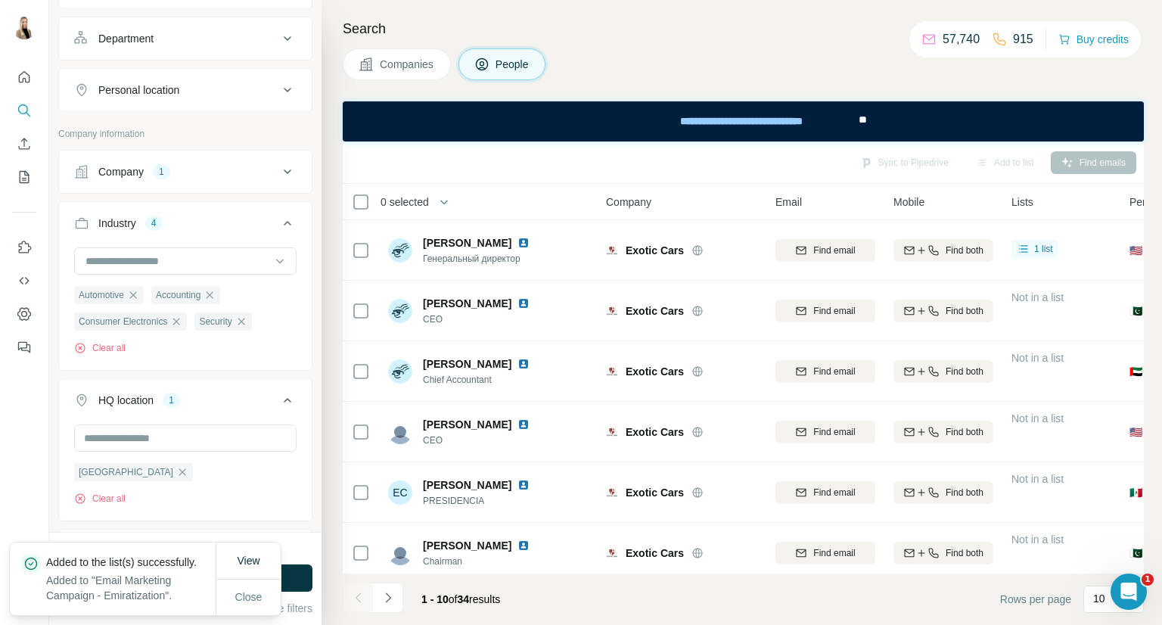
click at [428, 69] on span "Companies" at bounding box center [407, 64] width 55 height 15
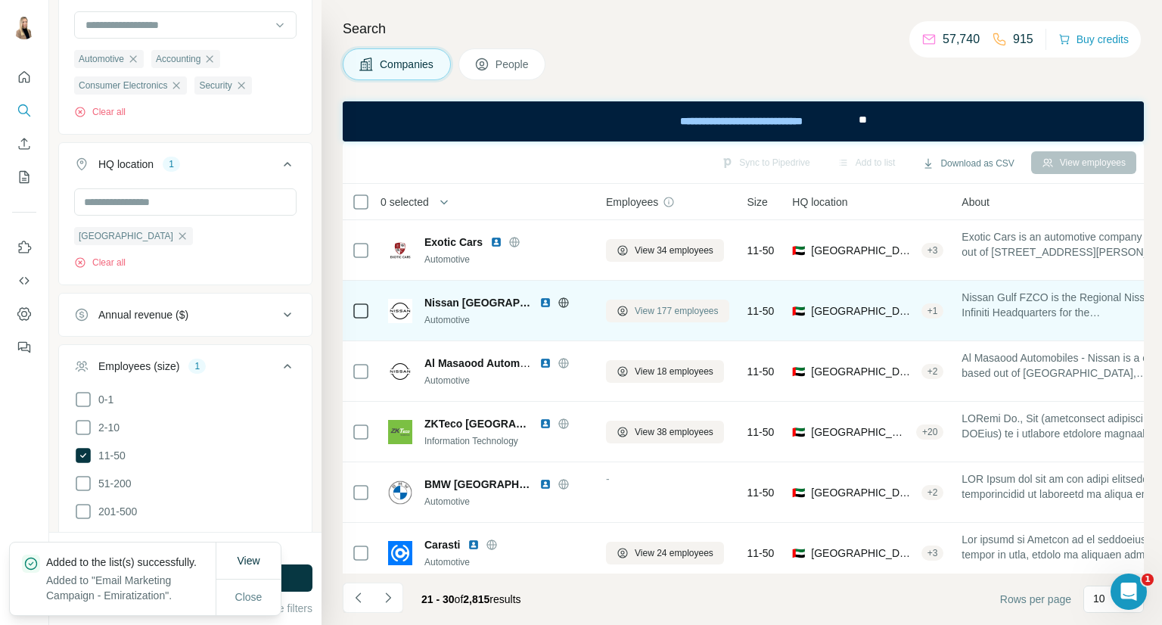
click at [690, 319] on button "View 177 employees" at bounding box center [667, 311] width 123 height 23
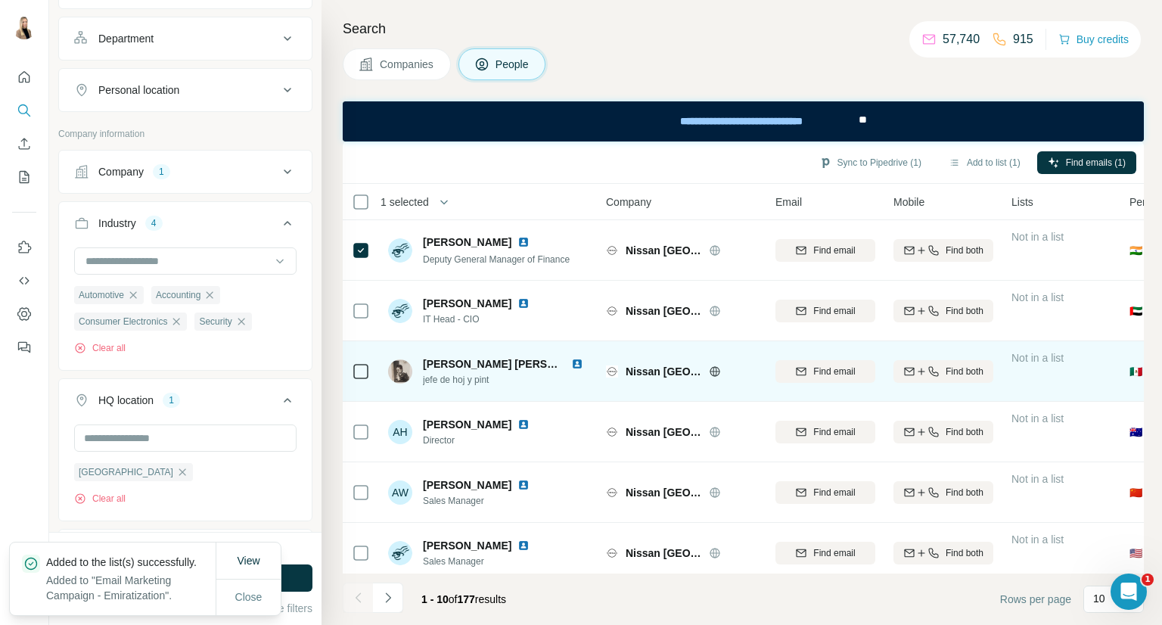
scroll to position [260, 0]
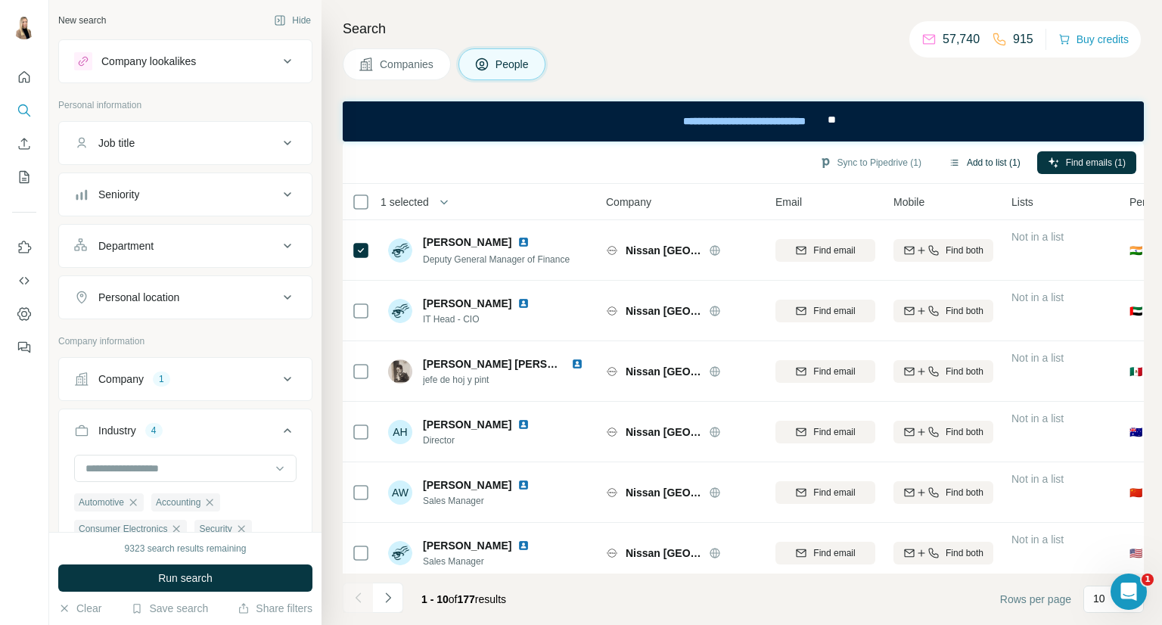
drag, startPoint x: 0, startPoint y: 0, endPoint x: 1022, endPoint y: 154, distance: 1033.8
click at [1029, 149] on div "Sync to Pipedrive (1) Add to list (1) Find emails (1)" at bounding box center [743, 162] width 786 height 26
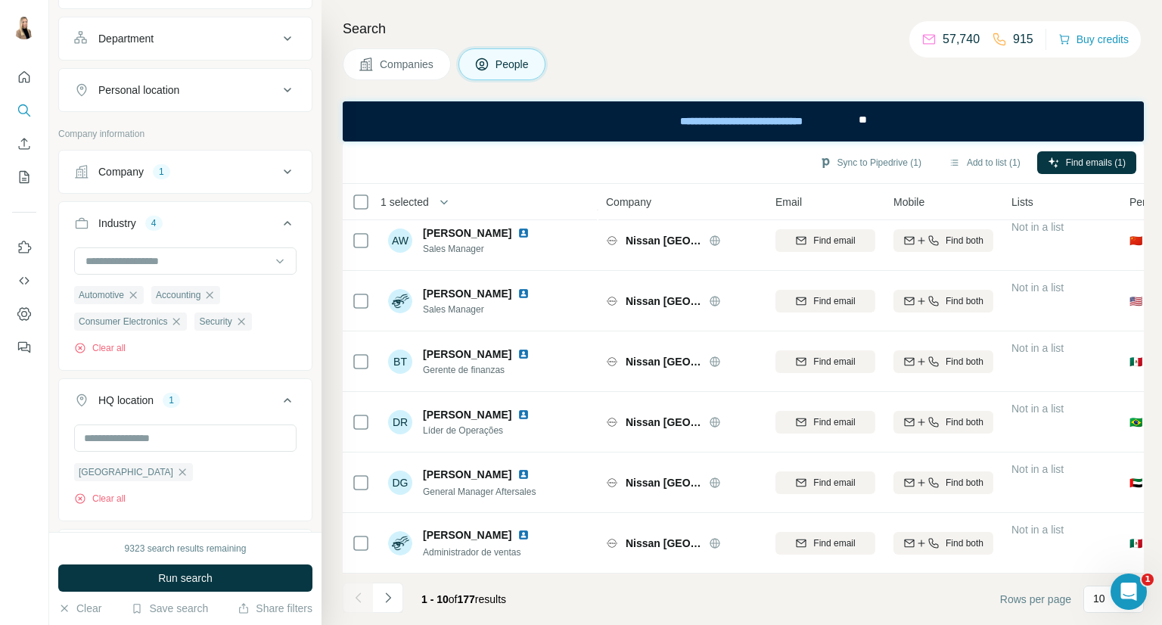
click at [981, 173] on div "Sync to Pipedrive (1) Add to list (1) Find emails (1)" at bounding box center [743, 162] width 786 height 26
click at [986, 166] on button "Add to list (1)" at bounding box center [984, 162] width 93 height 23
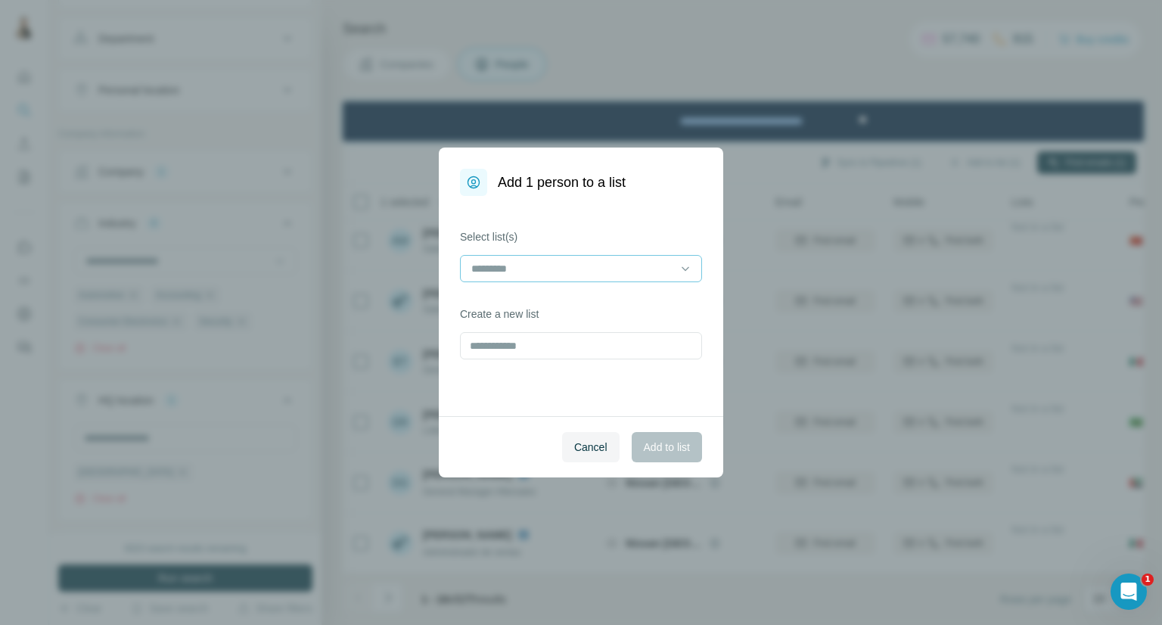
click at [637, 265] on input at bounding box center [572, 268] width 204 height 17
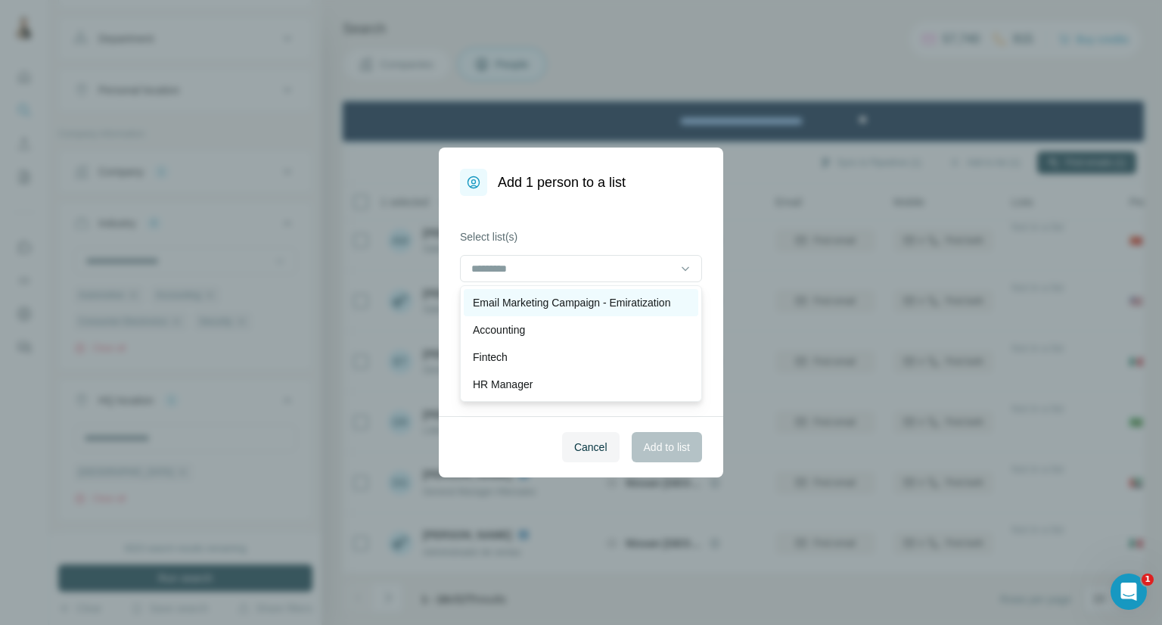
click at [621, 293] on div "Email Marketing Campaign - Emiratization" at bounding box center [581, 302] width 235 height 27
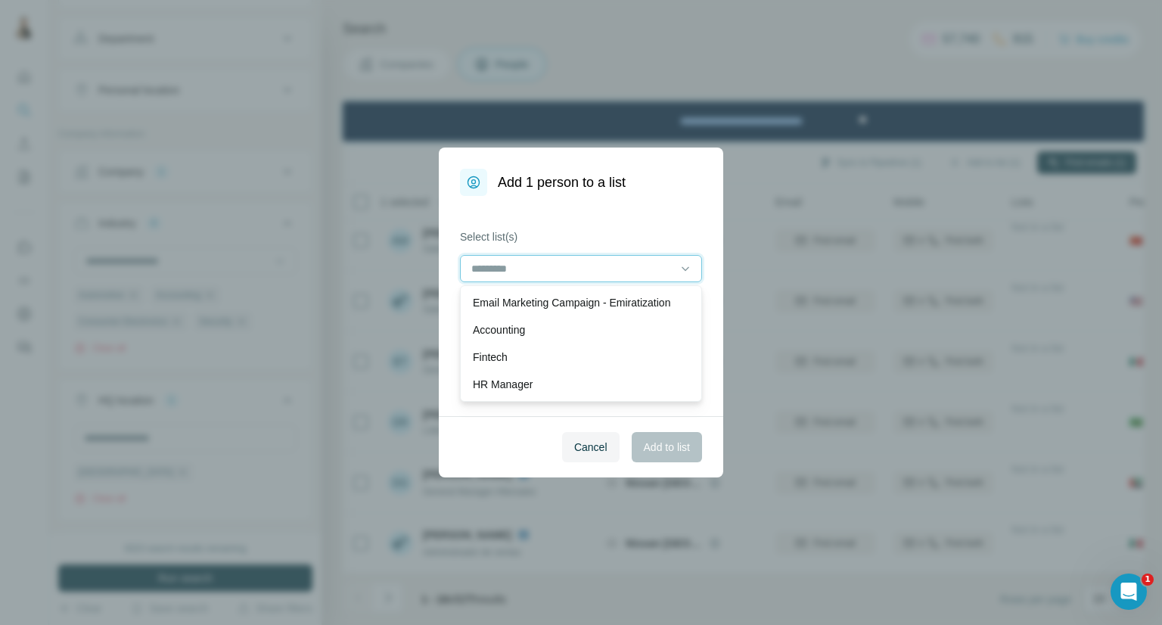
scroll to position [1, 0]
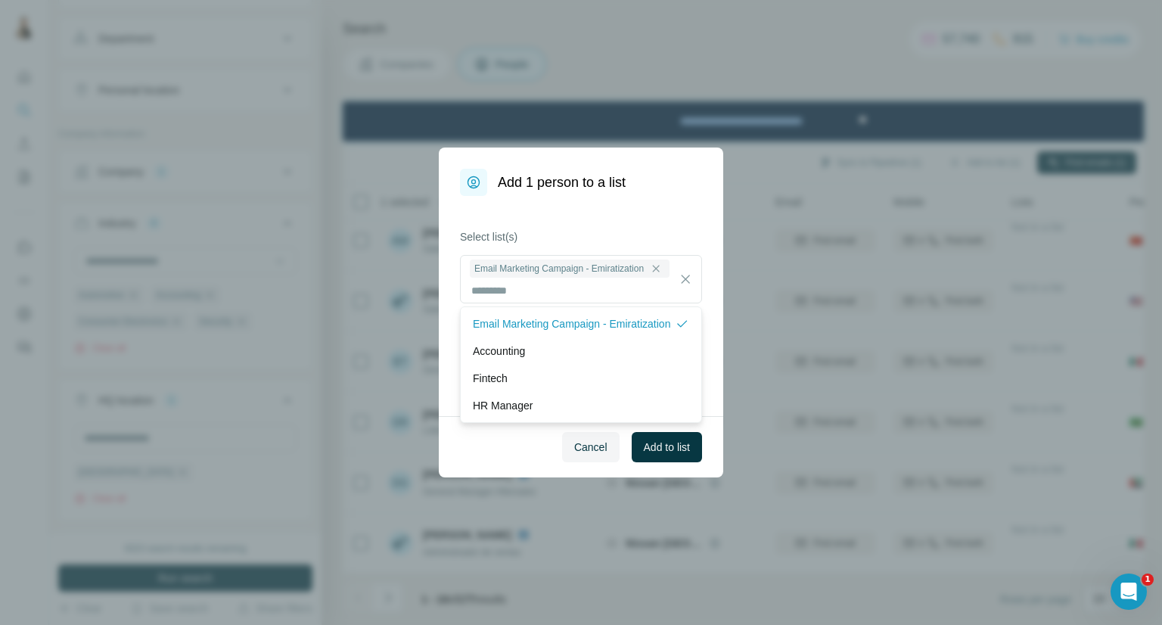
click at [654, 425] on div "Cancel Add to list" at bounding box center [581, 446] width 284 height 61
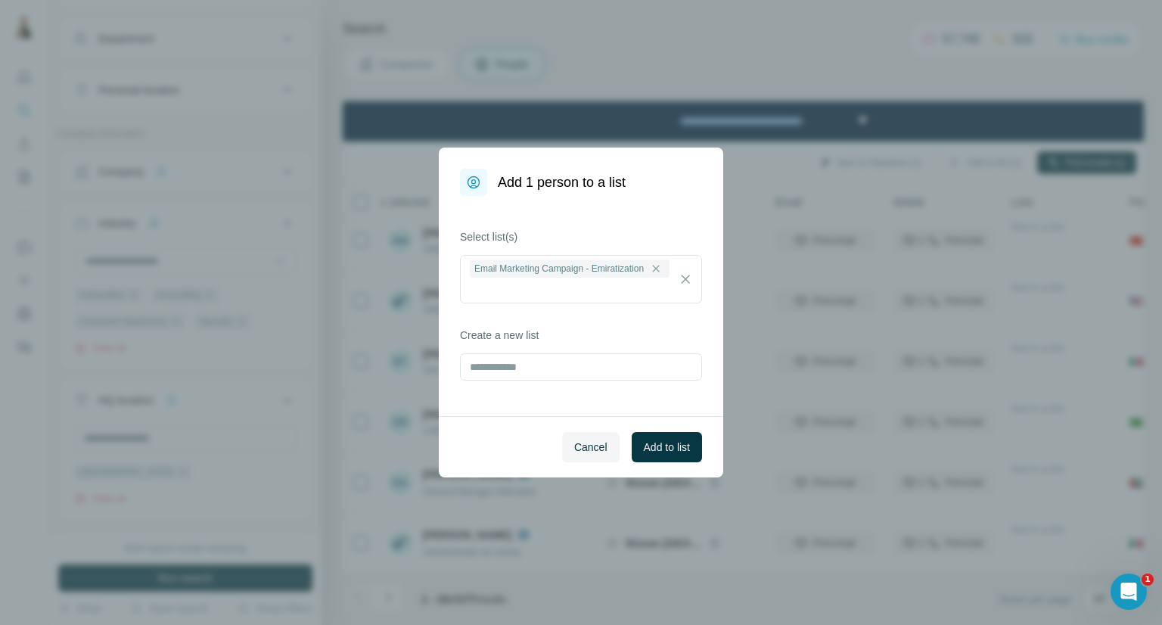
click at [669, 464] on div "Cancel Add to list" at bounding box center [581, 446] width 284 height 61
click at [666, 446] on span "Add to list" at bounding box center [667, 447] width 46 height 15
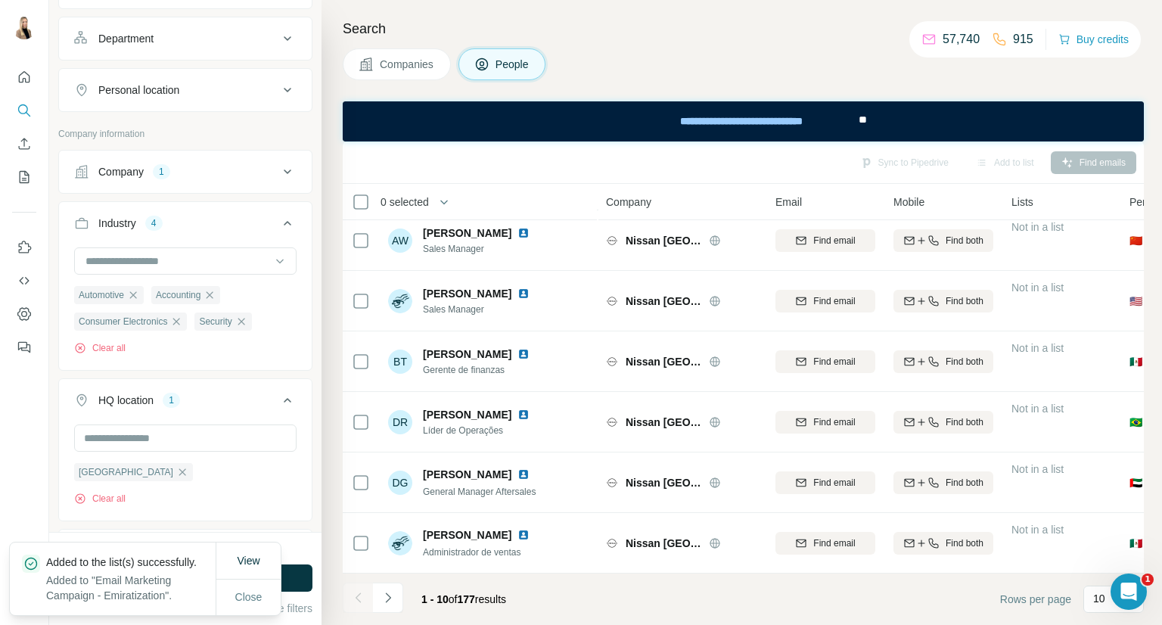
drag, startPoint x: 374, startPoint y: 74, endPoint x: 101, endPoint y: 1, distance: 282.8
click at [374, 74] on button "Companies" at bounding box center [397, 64] width 108 height 32
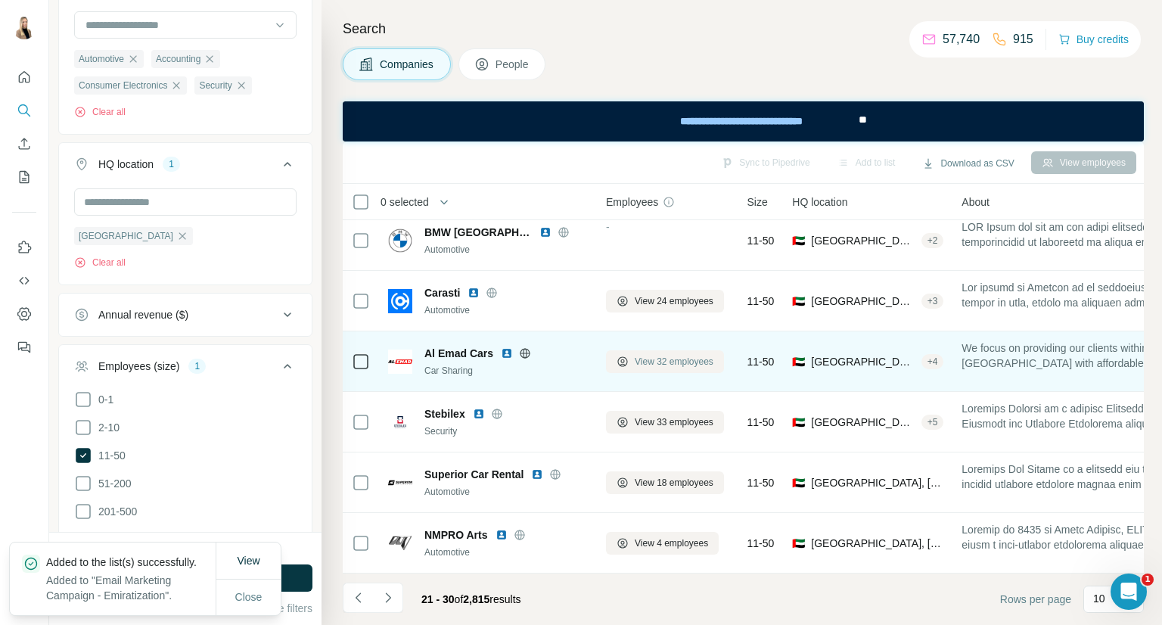
click at [659, 355] on span "View 32 employees" at bounding box center [674, 362] width 79 height 14
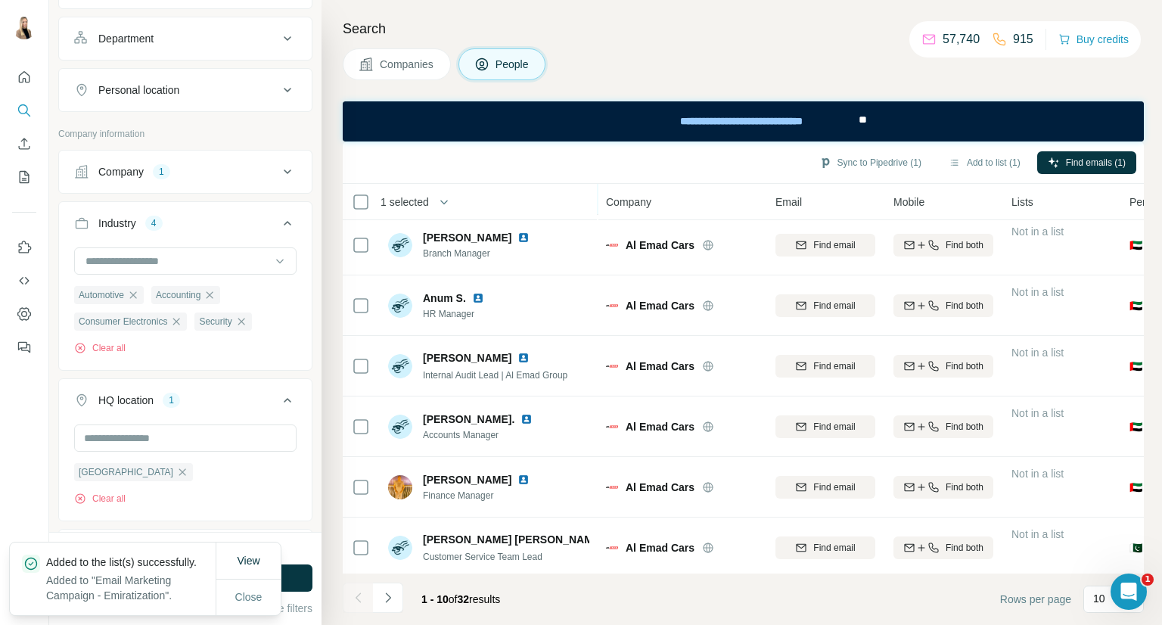
scroll to position [252, 0]
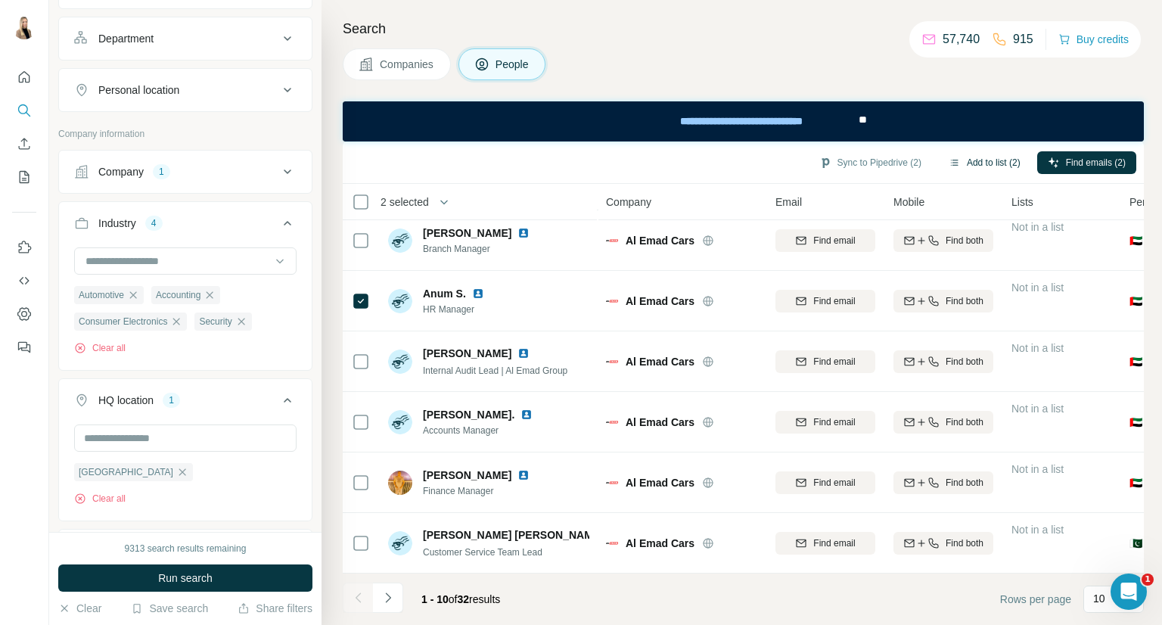
click at [967, 167] on button "Add to list (2)" at bounding box center [984, 162] width 93 height 23
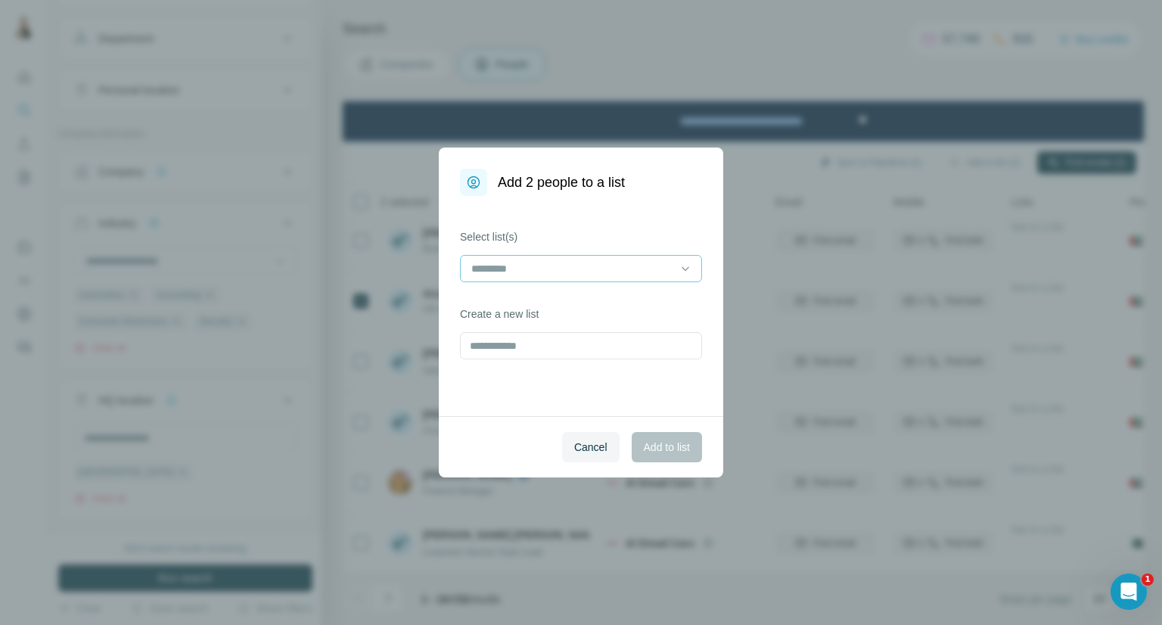
click at [667, 270] on input at bounding box center [572, 268] width 204 height 17
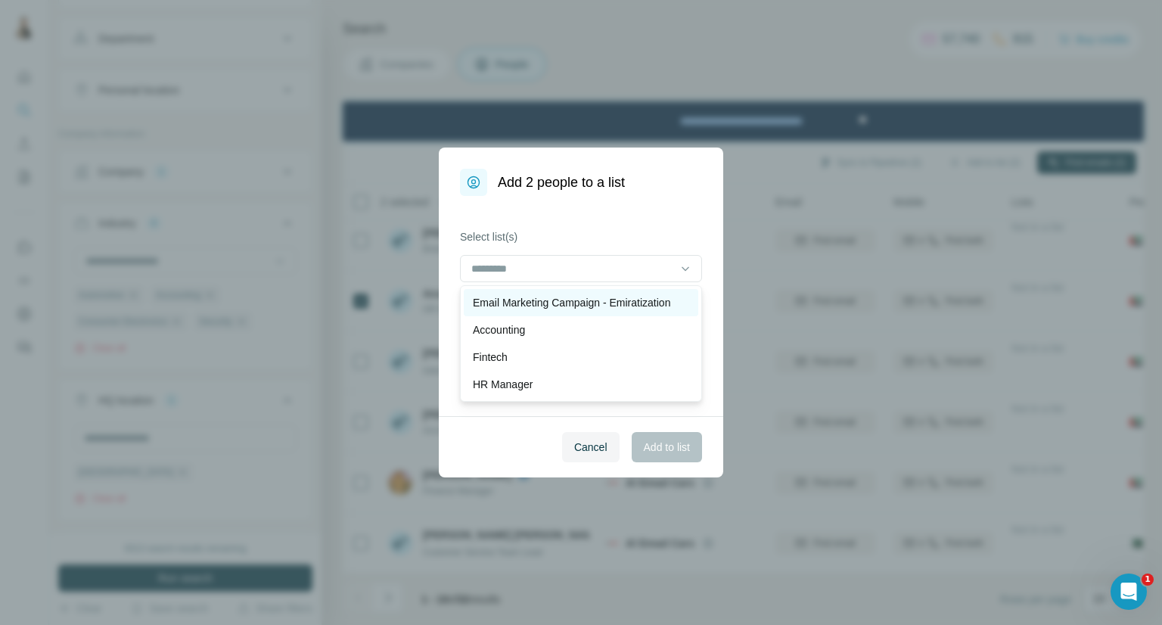
click at [651, 291] on div "Email Marketing Campaign - Emiratization" at bounding box center [581, 302] width 235 height 27
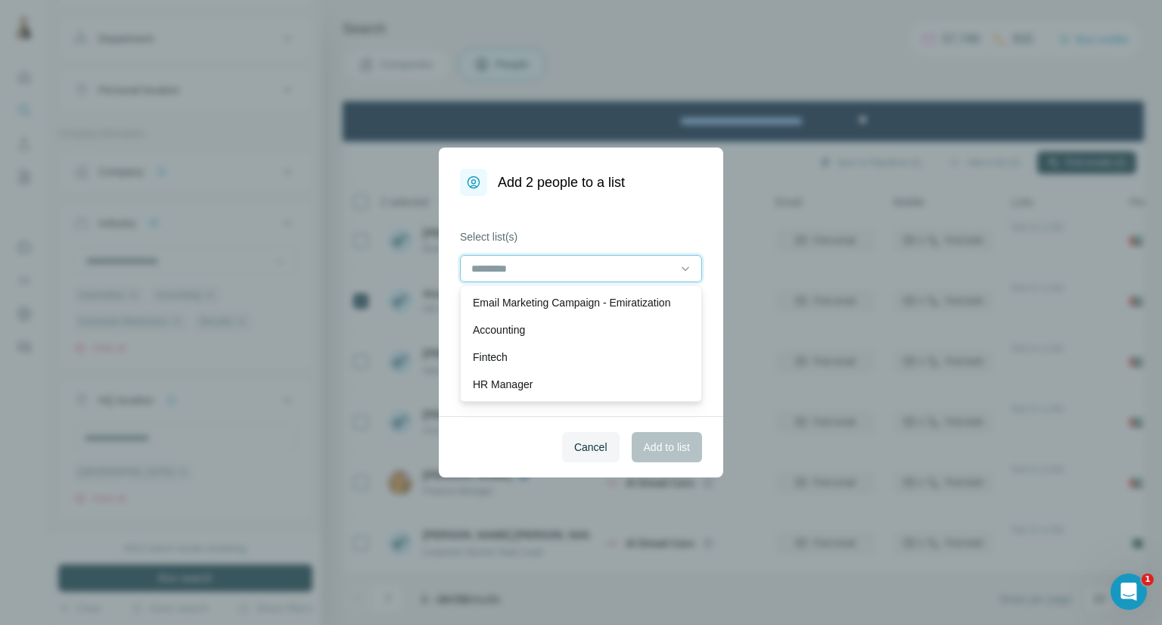
scroll to position [1, 0]
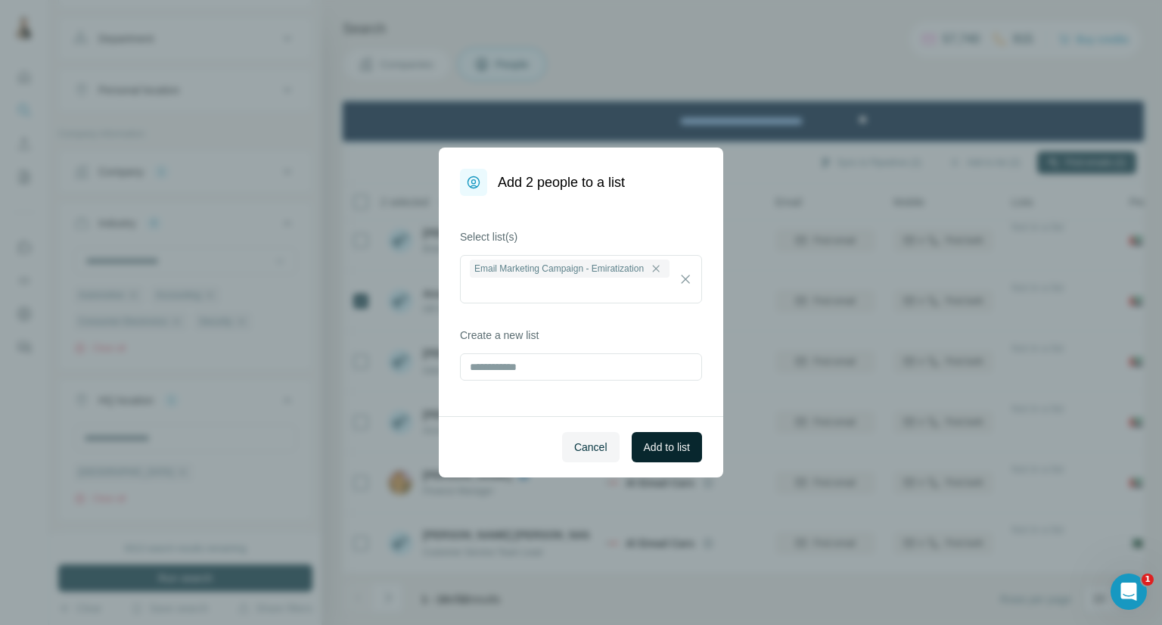
click at [681, 443] on span "Add to list" at bounding box center [667, 447] width 46 height 15
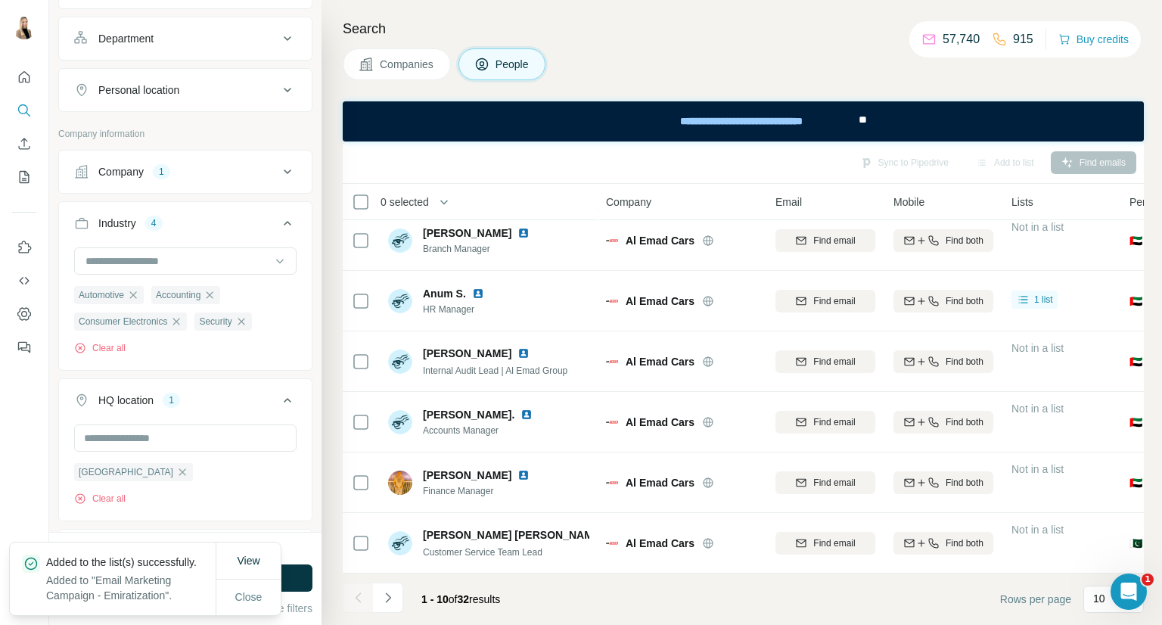
click at [420, 70] on span "Companies" at bounding box center [407, 64] width 55 height 15
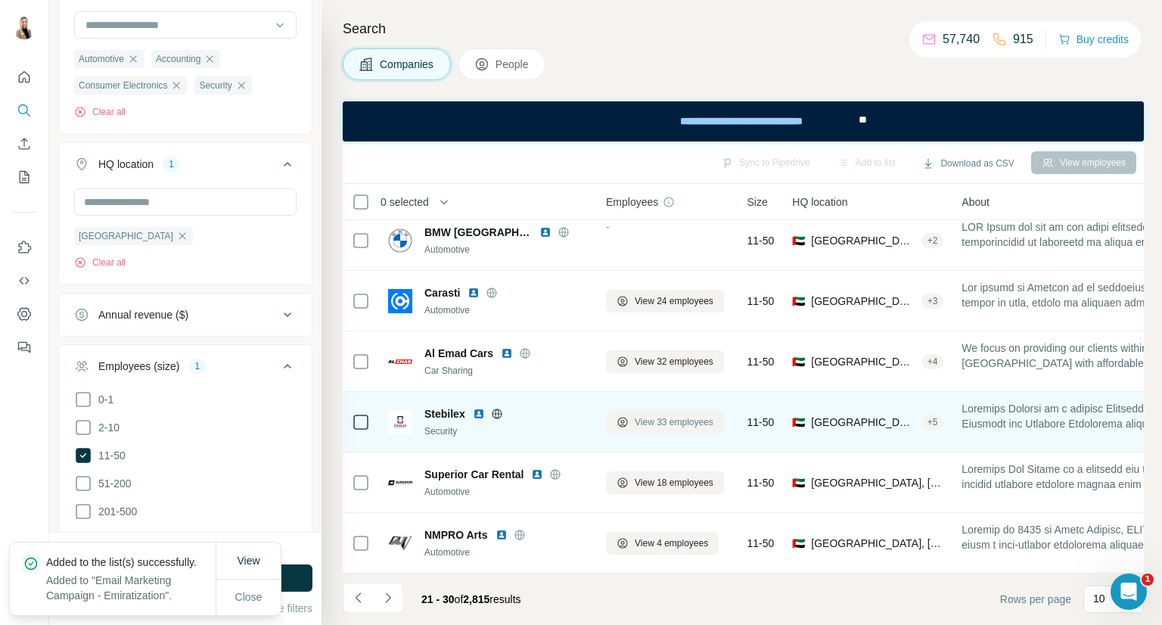
click at [695, 425] on span "View 33 employees" at bounding box center [674, 422] width 79 height 14
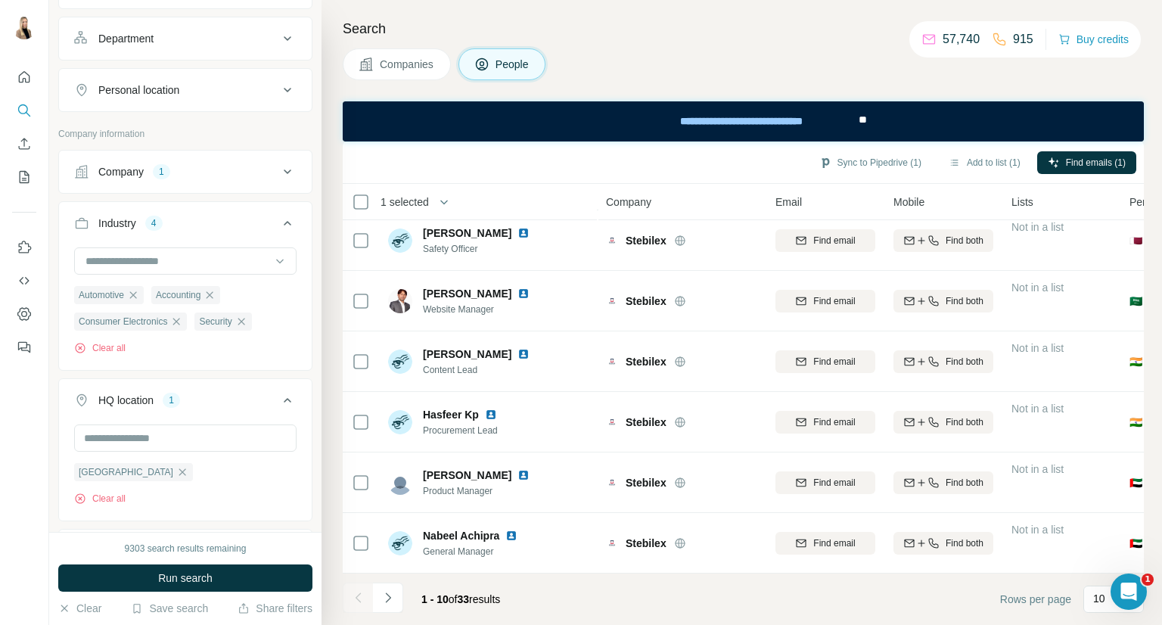
scroll to position [260, 0]
click at [982, 166] on button "Add to list (2)" at bounding box center [984, 162] width 93 height 23
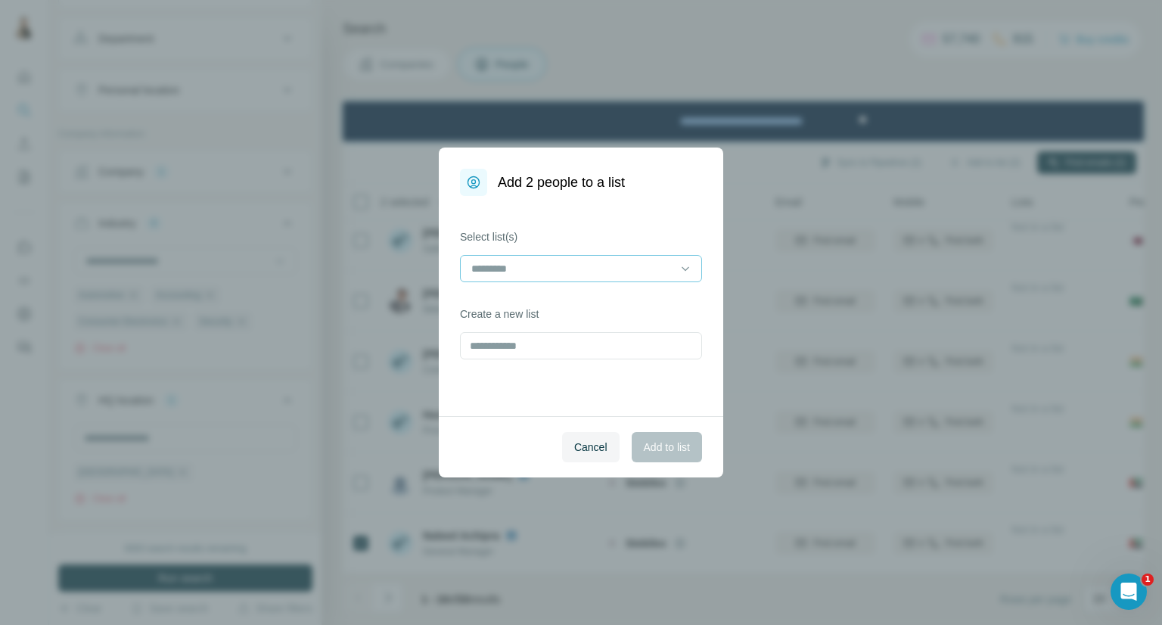
click at [651, 263] on input at bounding box center [572, 268] width 204 height 17
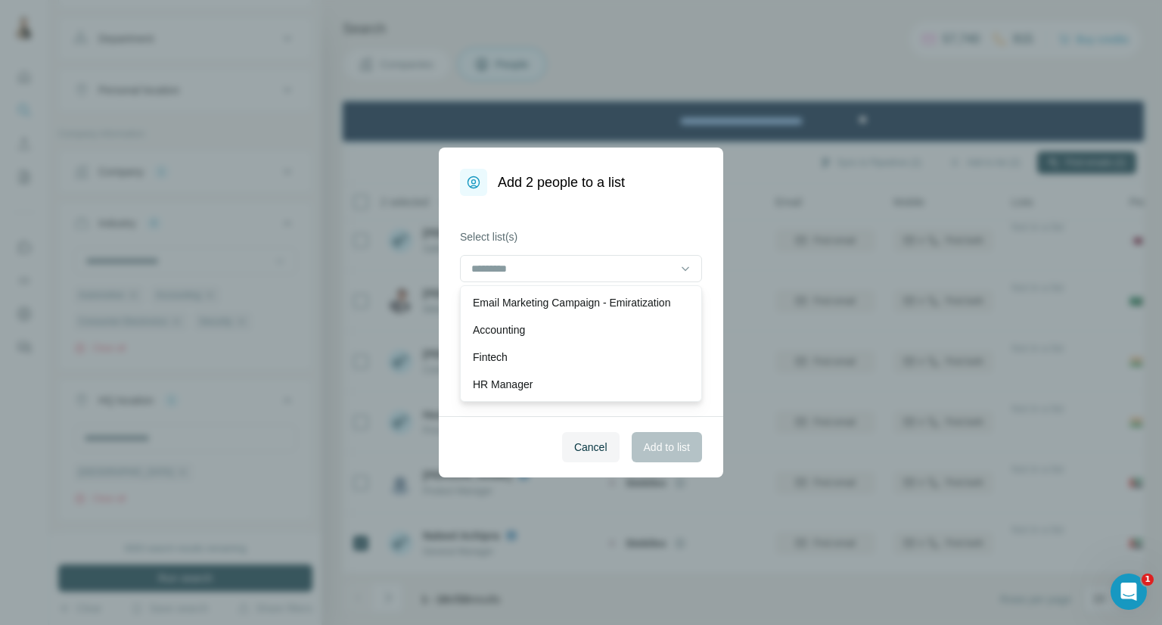
click at [652, 285] on div "Email Marketing Campaign - Emiratization Accounting Fintech HR Manager" at bounding box center [581, 343] width 242 height 117
click at [652, 291] on div "Email Marketing Campaign - Emiratization" at bounding box center [581, 302] width 235 height 27
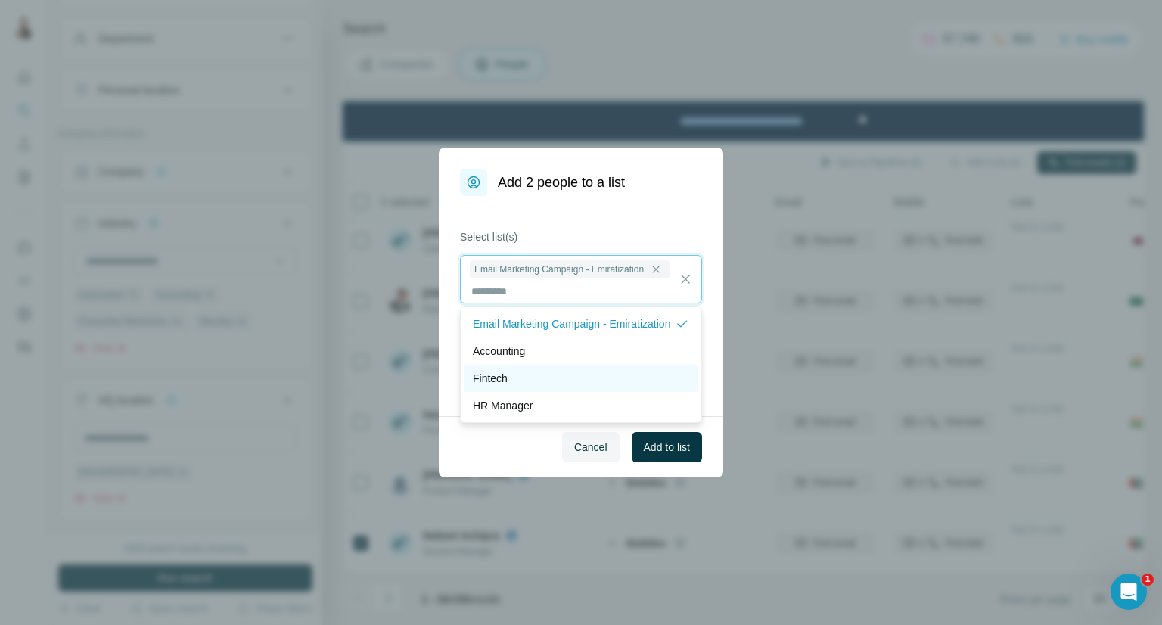
scroll to position [1, 0]
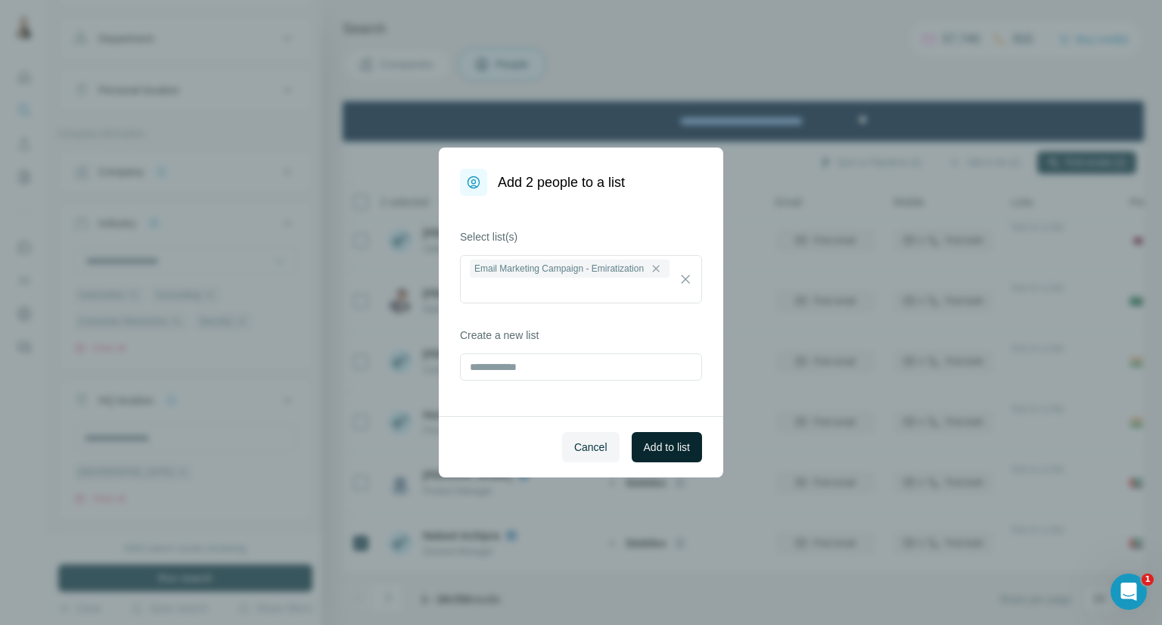
click at [685, 443] on span "Add to list" at bounding box center [667, 447] width 46 height 15
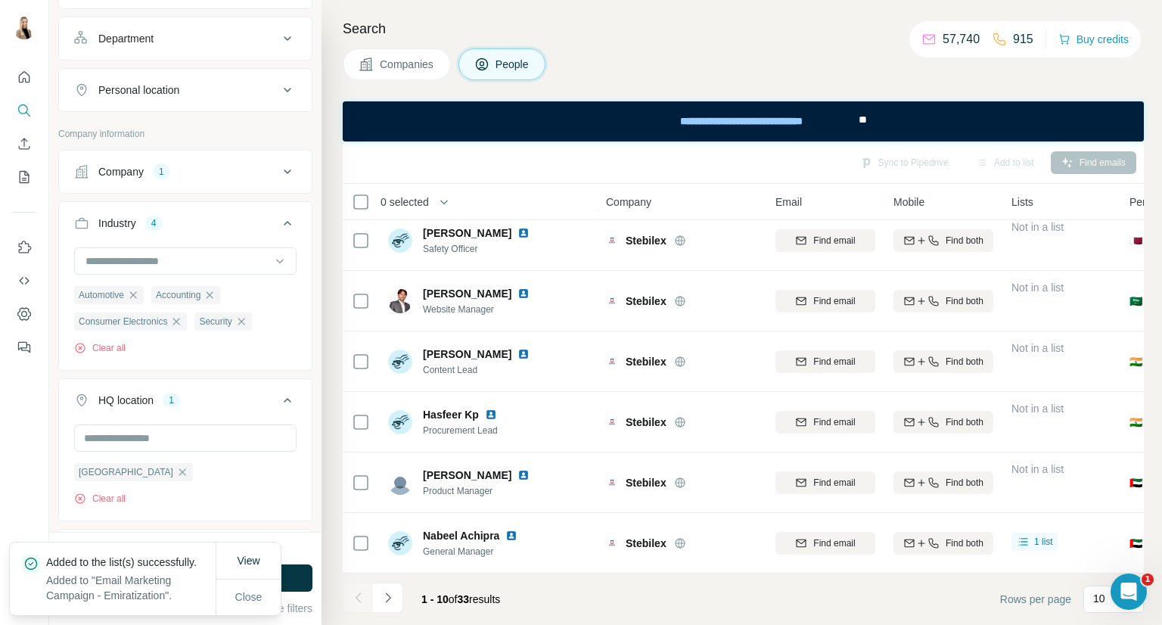
click at [392, 70] on span "Companies" at bounding box center [407, 64] width 55 height 15
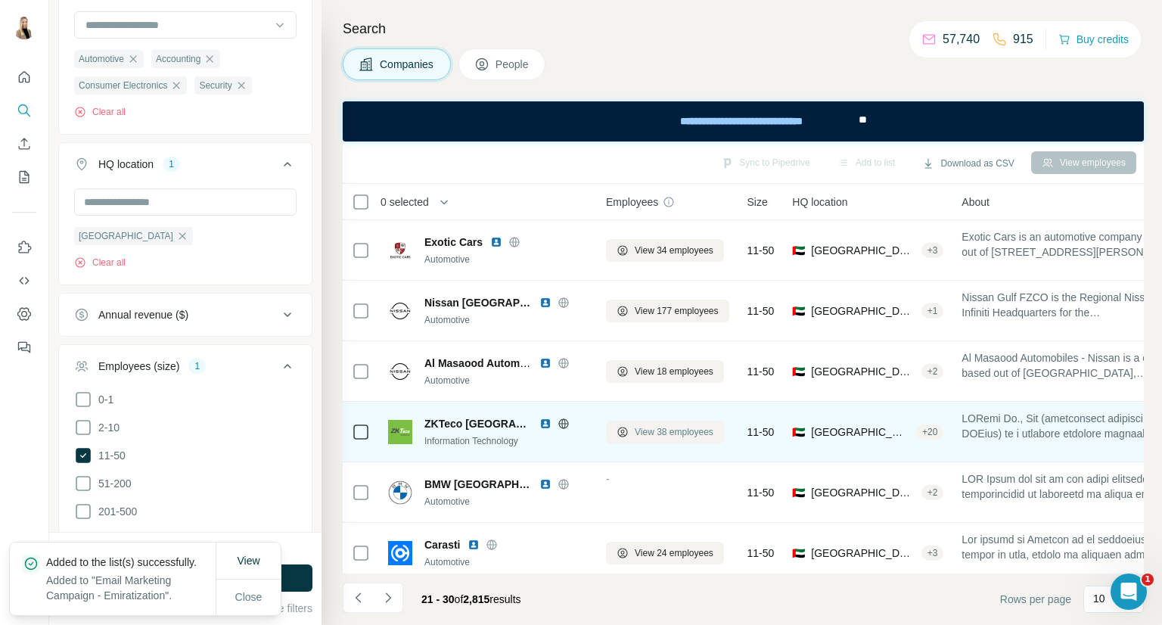
click at [694, 428] on span "View 38 employees" at bounding box center [674, 432] width 79 height 14
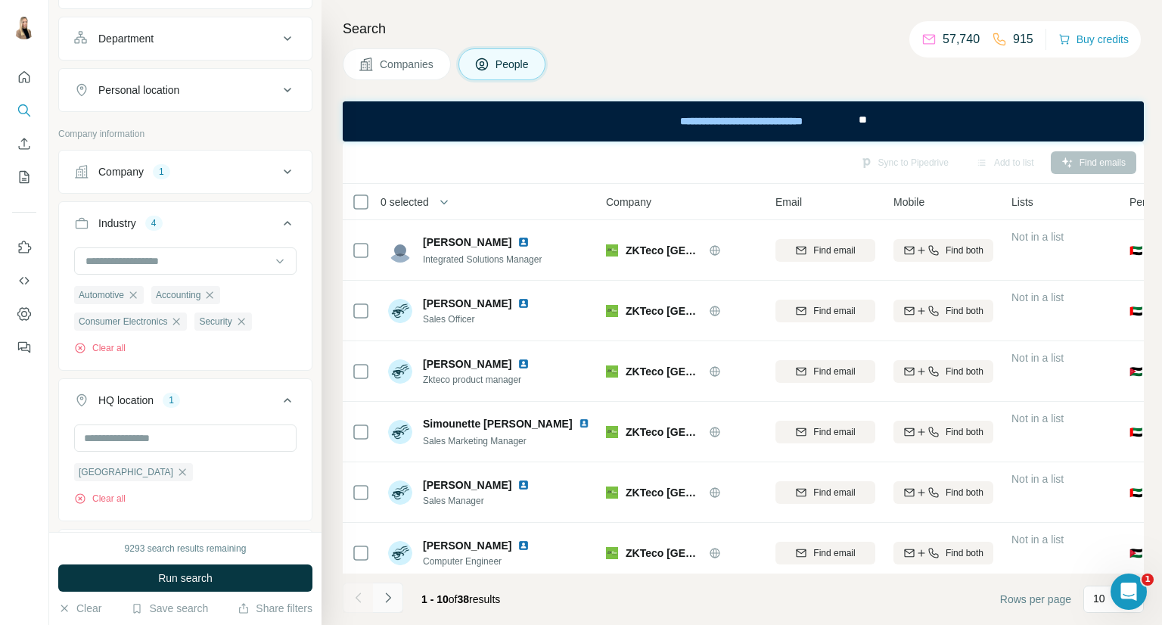
click at [387, 597] on icon "Navigate to next page" at bounding box center [388, 597] width 15 height 15
click at [369, 597] on button "Navigate to previous page" at bounding box center [358, 598] width 30 height 30
click at [978, 173] on button "Add to list (1)" at bounding box center [984, 162] width 93 height 23
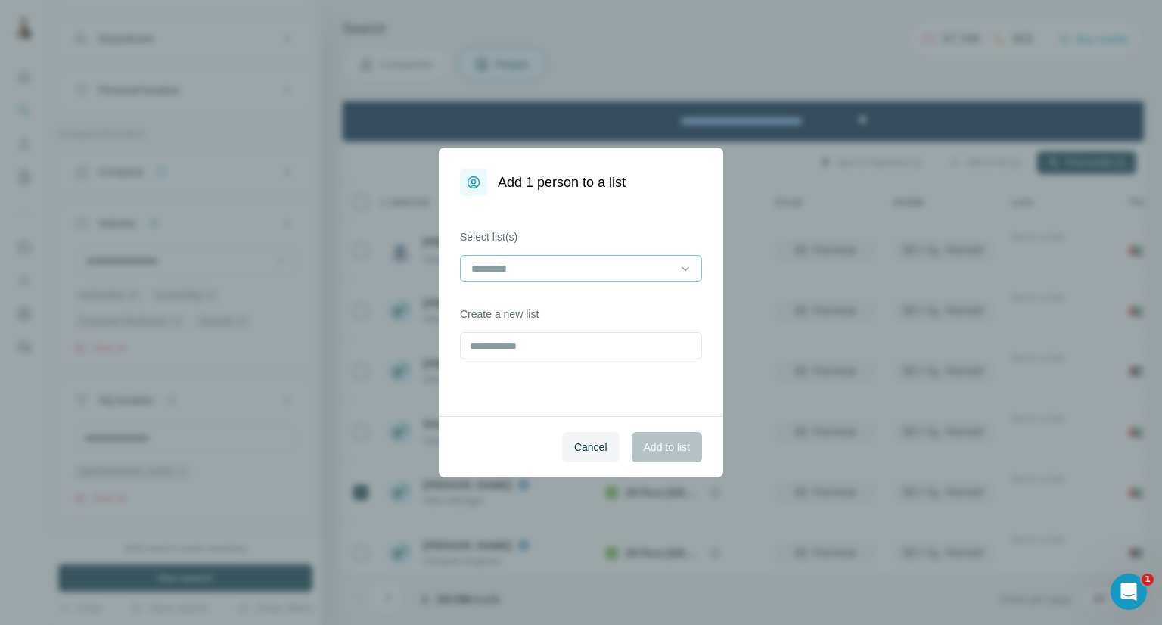
click at [595, 266] on input at bounding box center [572, 268] width 204 height 17
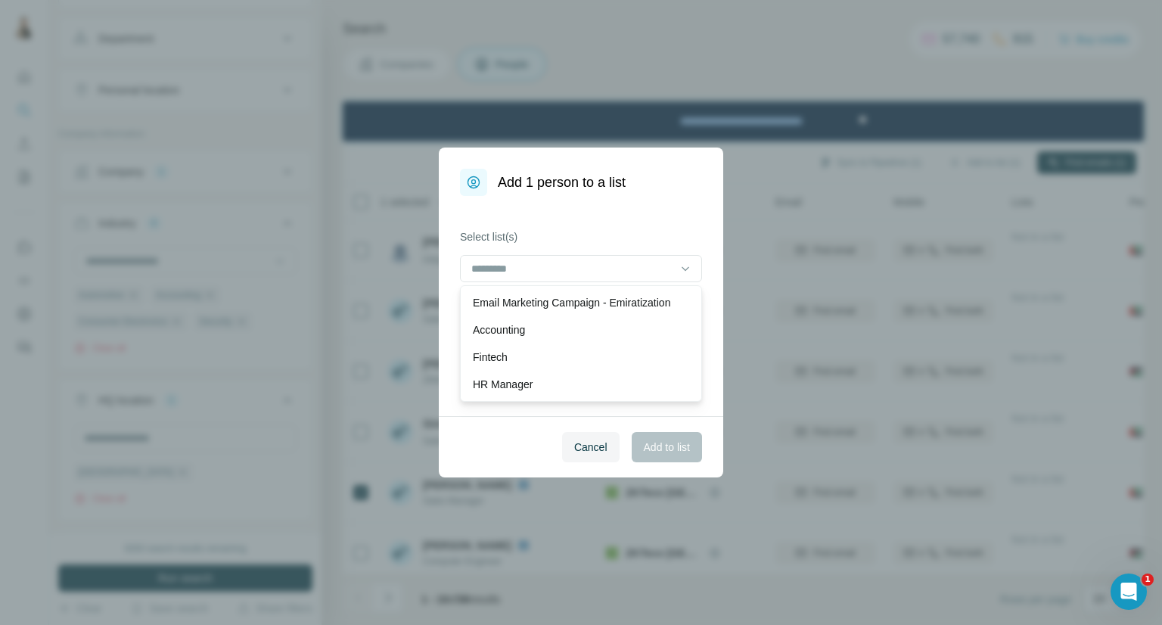
click at [583, 303] on p "Email Marketing Campaign - Emiratization" at bounding box center [571, 302] width 197 height 15
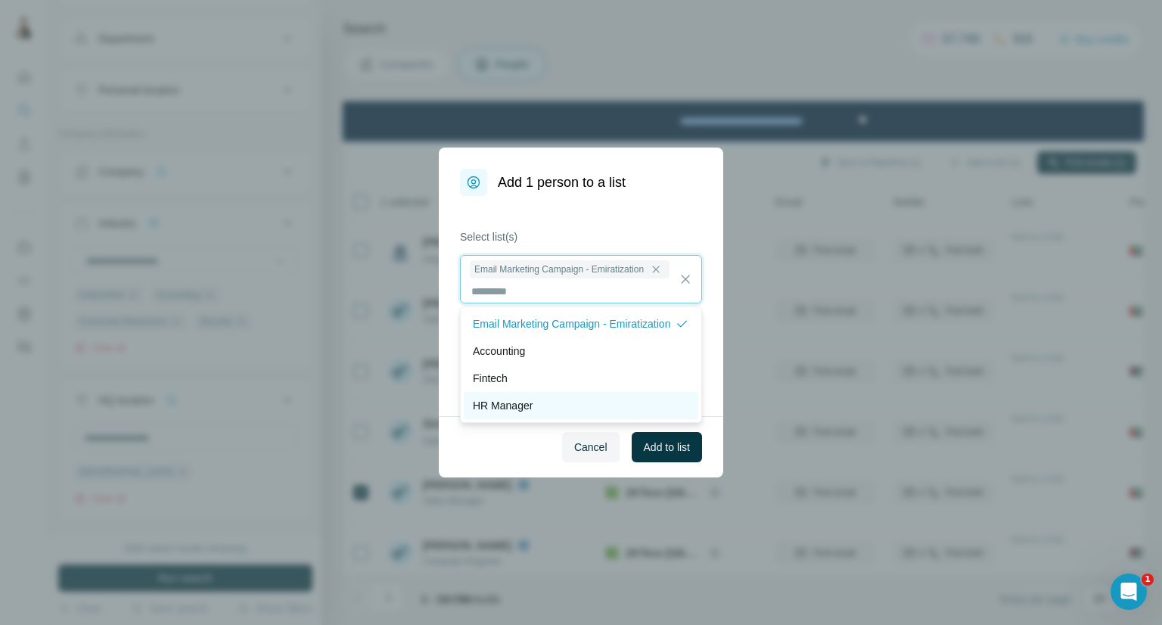
scroll to position [1, 0]
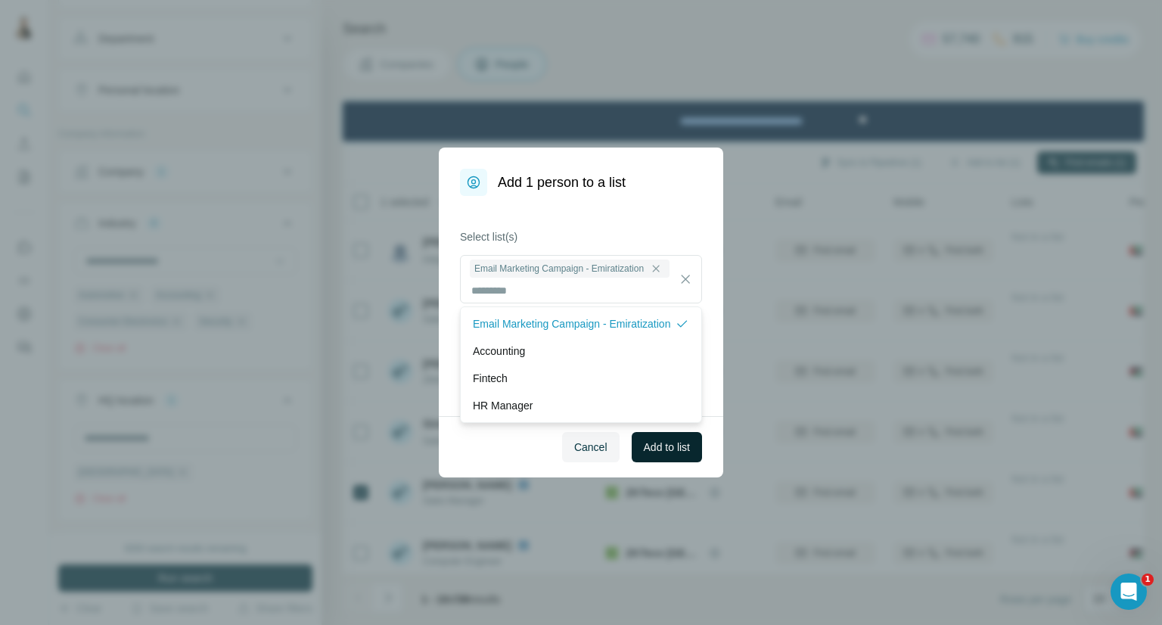
click at [660, 443] on span "Add to list" at bounding box center [667, 447] width 46 height 15
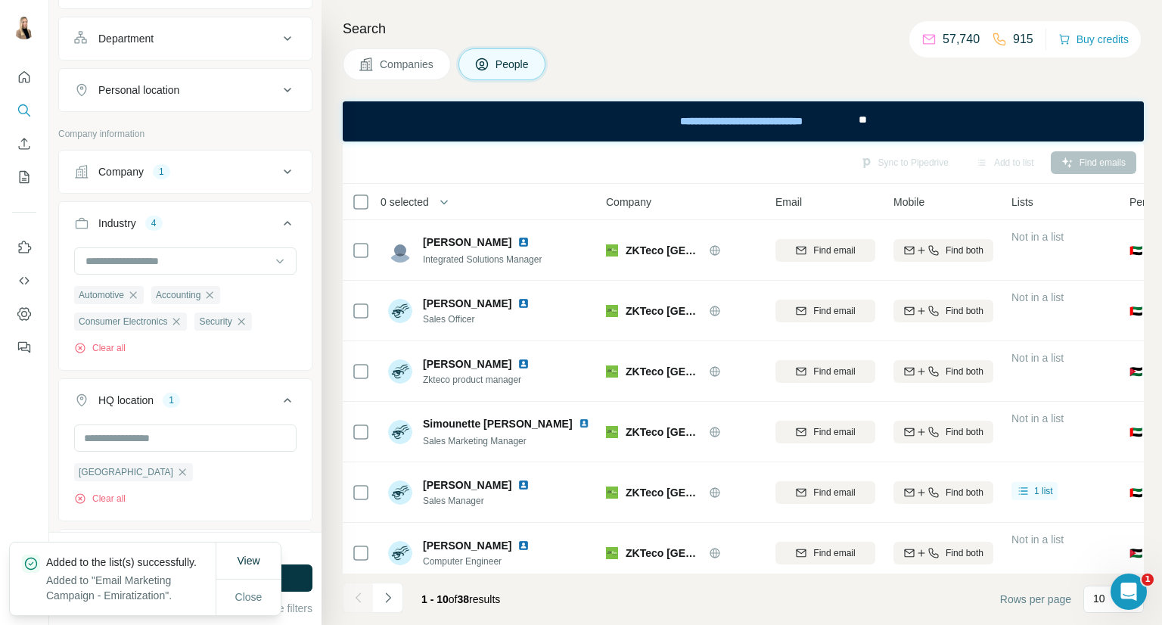
drag, startPoint x: 371, startPoint y: 65, endPoint x: 115, endPoint y: 31, distance: 258.0
click at [371, 65] on icon at bounding box center [365, 64] width 13 height 13
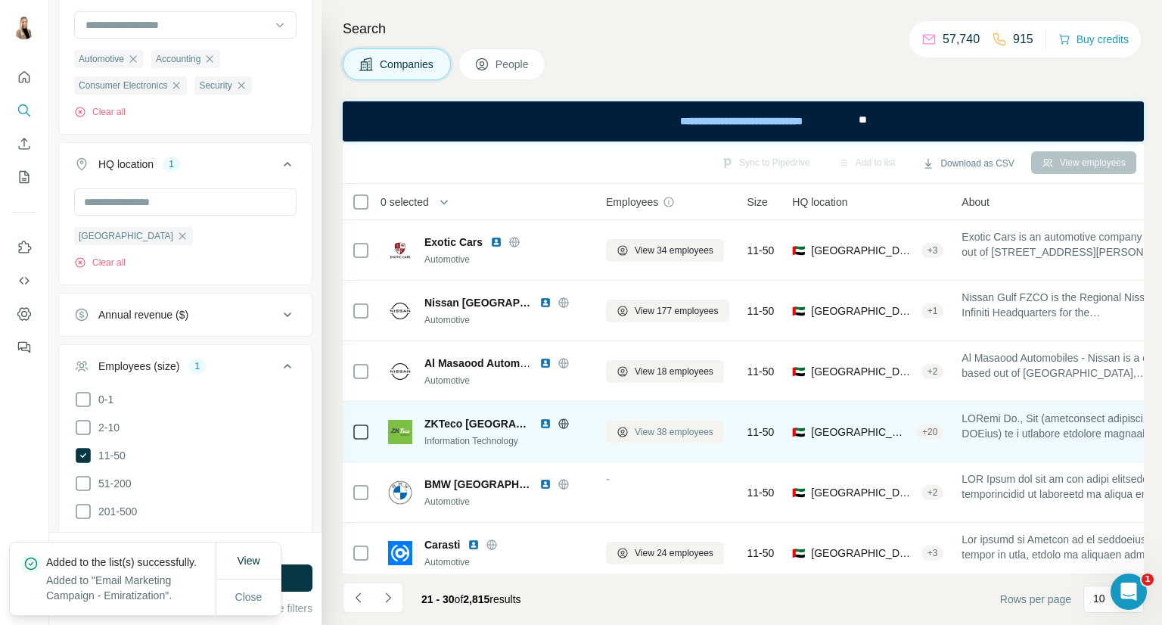
scroll to position [252, 0]
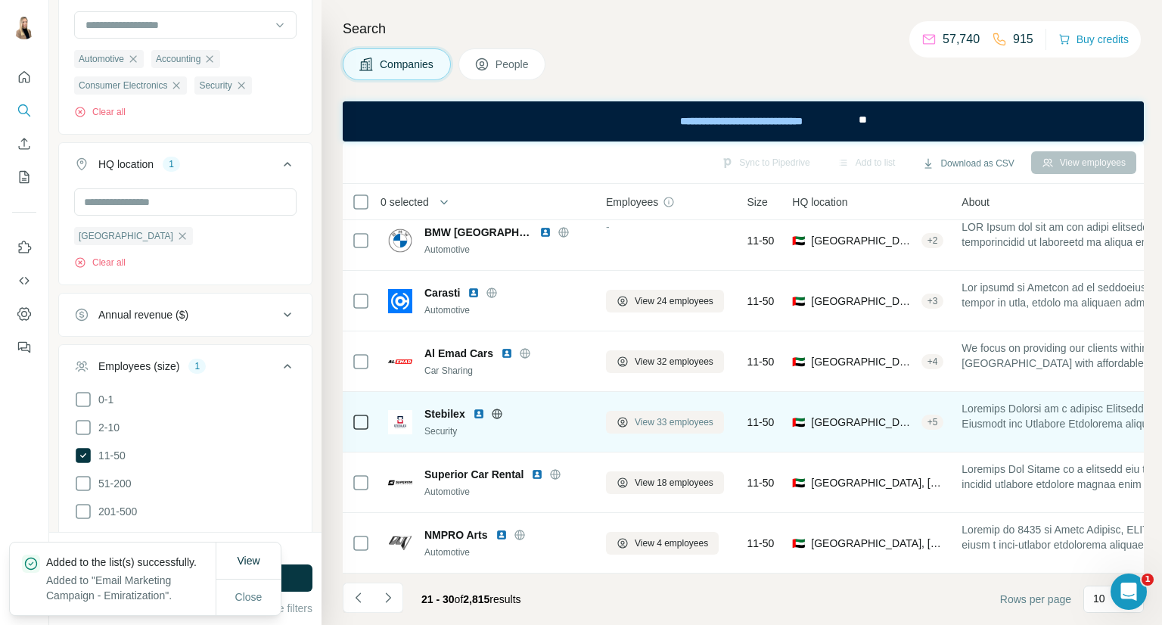
click at [674, 422] on span "View 33 employees" at bounding box center [674, 422] width 79 height 14
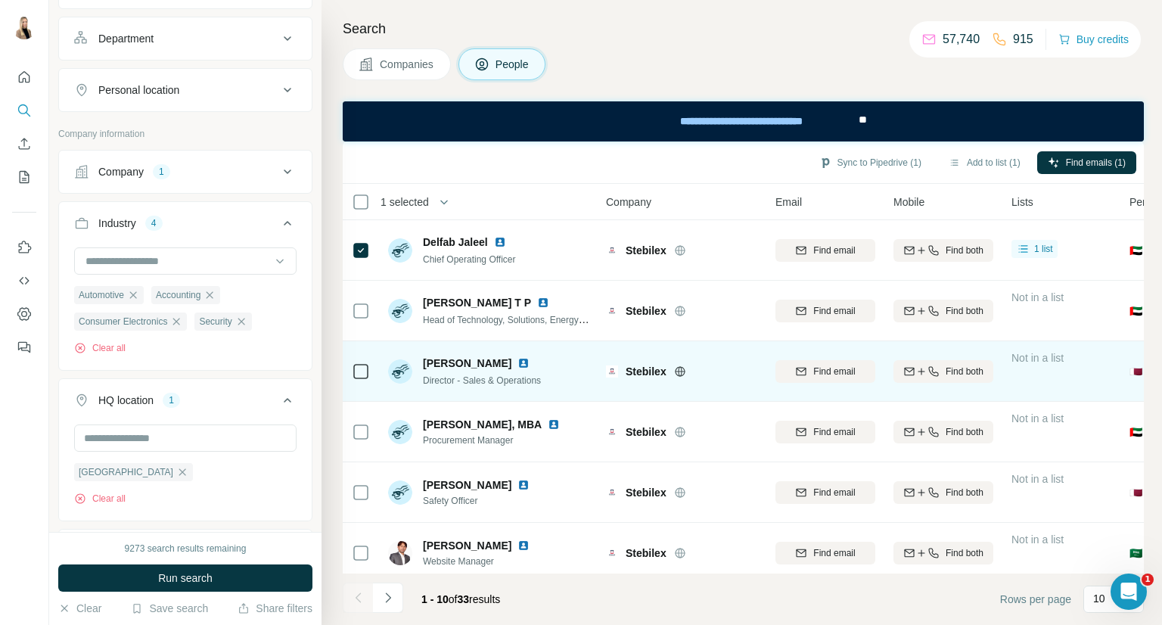
scroll to position [260, 0]
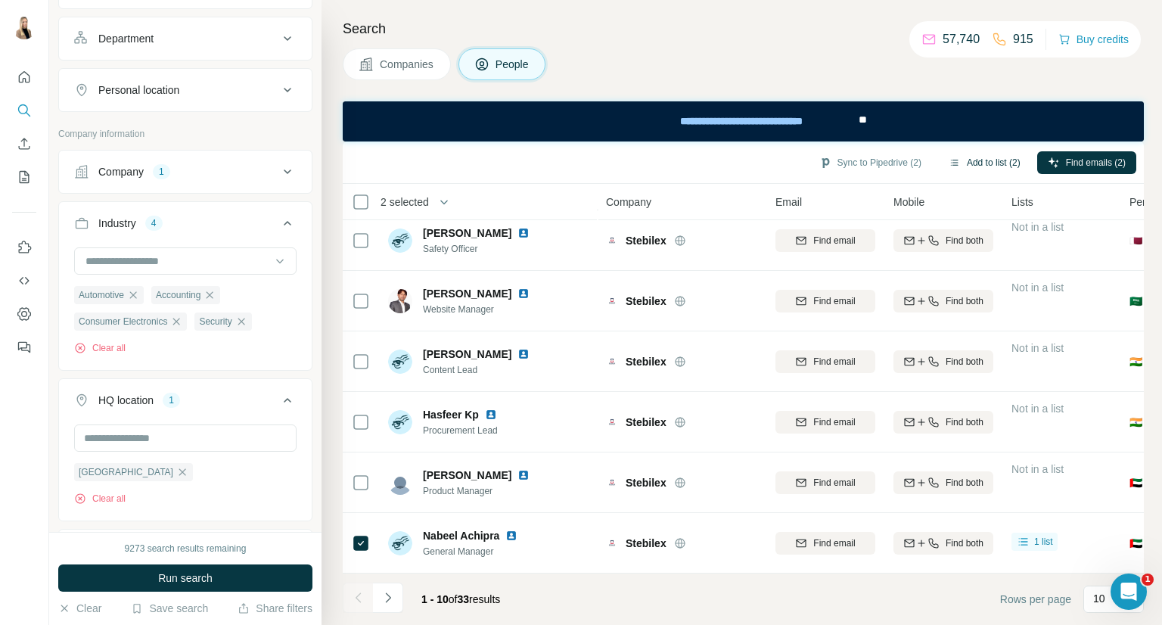
click at [965, 164] on button "Add to list (2)" at bounding box center [984, 162] width 93 height 23
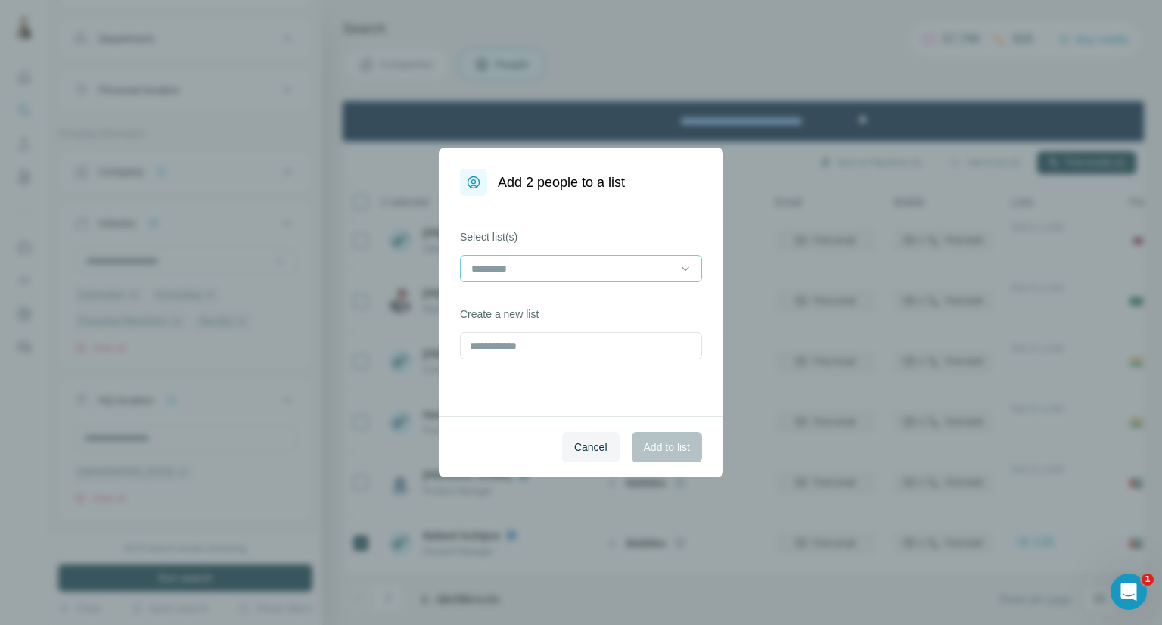
click at [669, 276] on input at bounding box center [572, 268] width 204 height 17
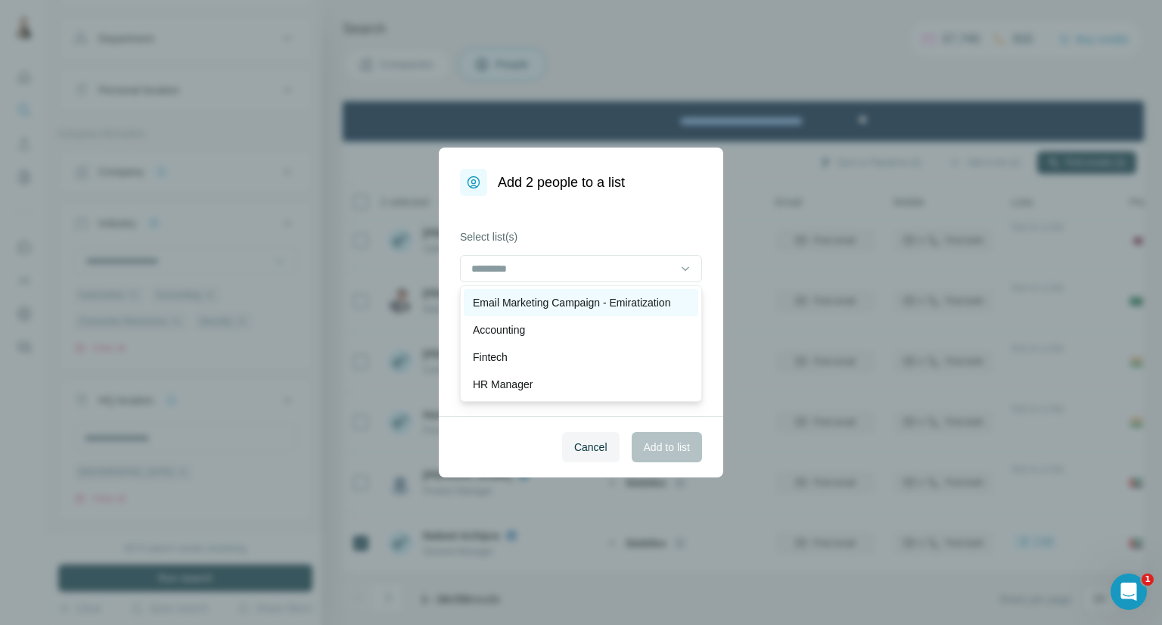
click at [650, 303] on p "Email Marketing Campaign - Emiratization" at bounding box center [571, 302] width 197 height 15
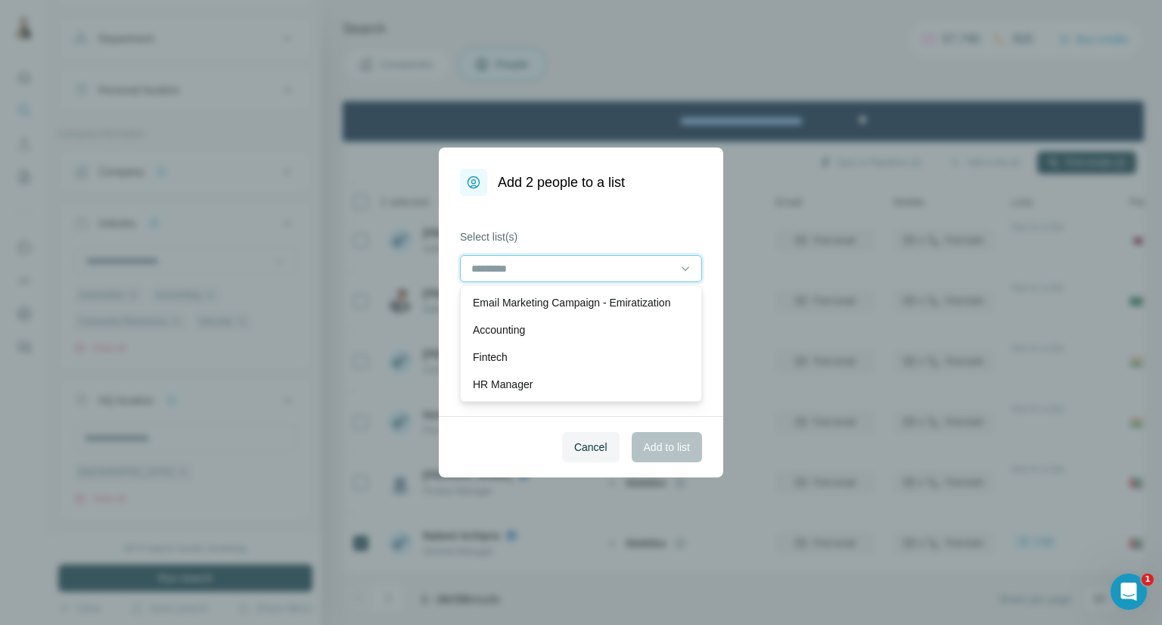
scroll to position [1, 0]
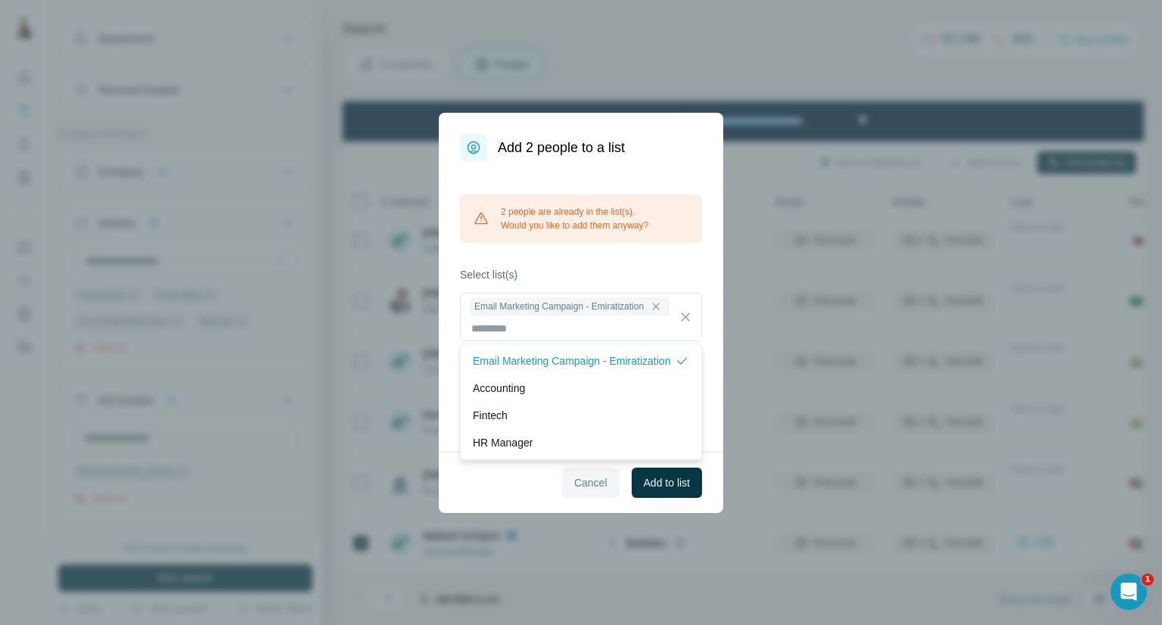
click at [595, 475] on span "Cancel" at bounding box center [590, 482] width 33 height 15
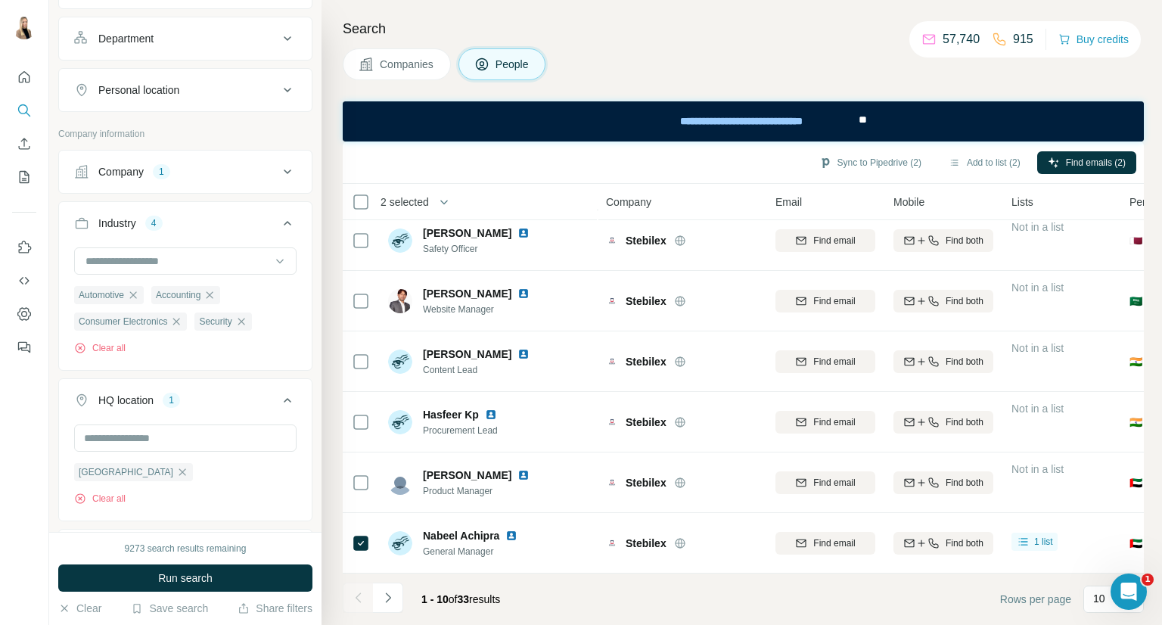
click at [390, 73] on button "Companies" at bounding box center [397, 64] width 108 height 32
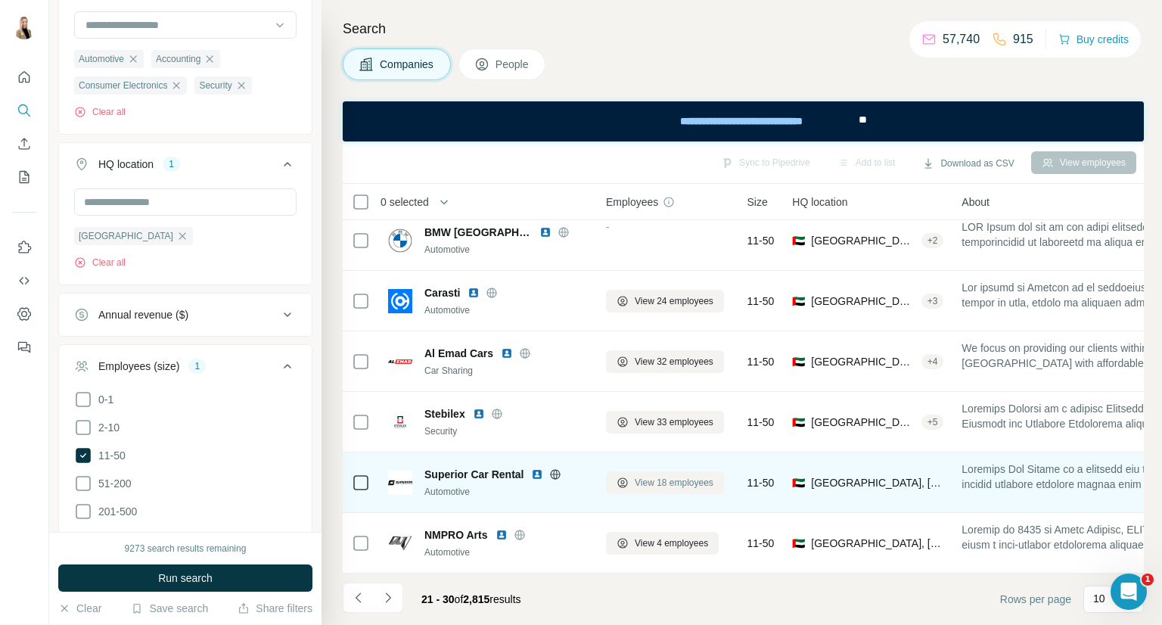
click at [677, 479] on span "View 18 employees" at bounding box center [674, 483] width 79 height 14
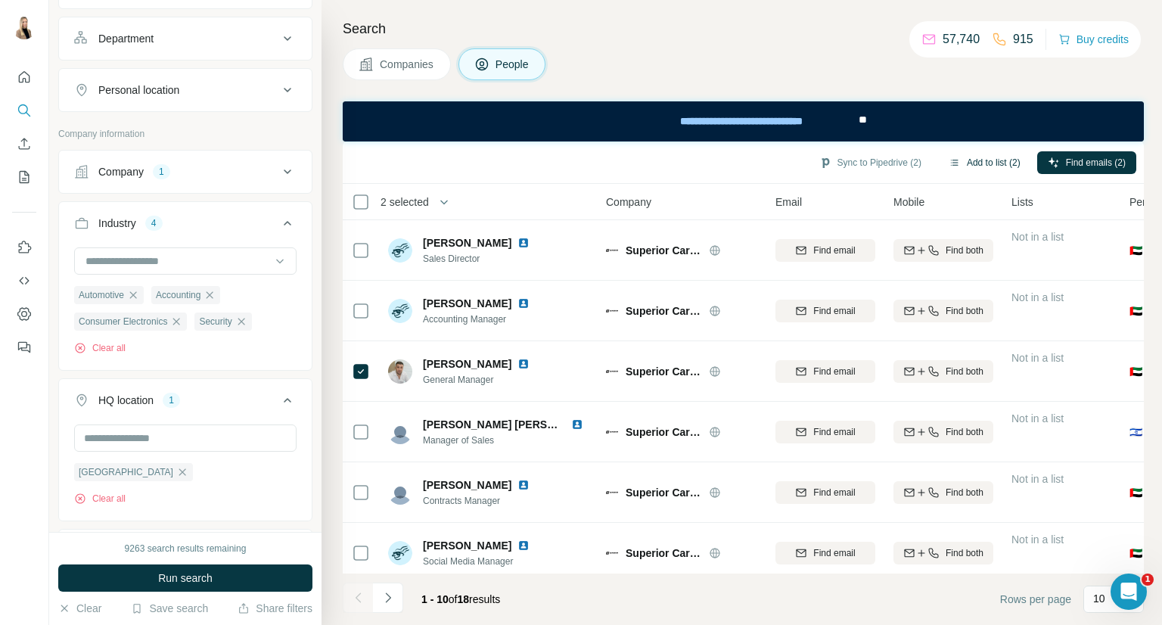
click at [965, 158] on button "Add to list (2)" at bounding box center [984, 162] width 93 height 23
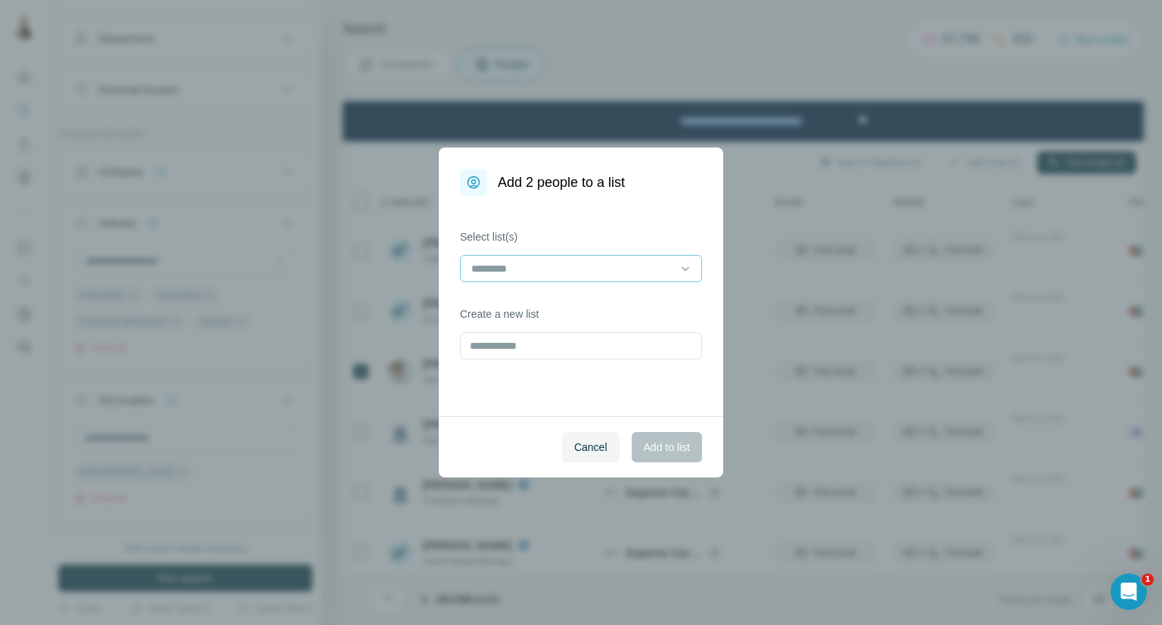
click at [690, 272] on icon at bounding box center [685, 268] width 15 height 15
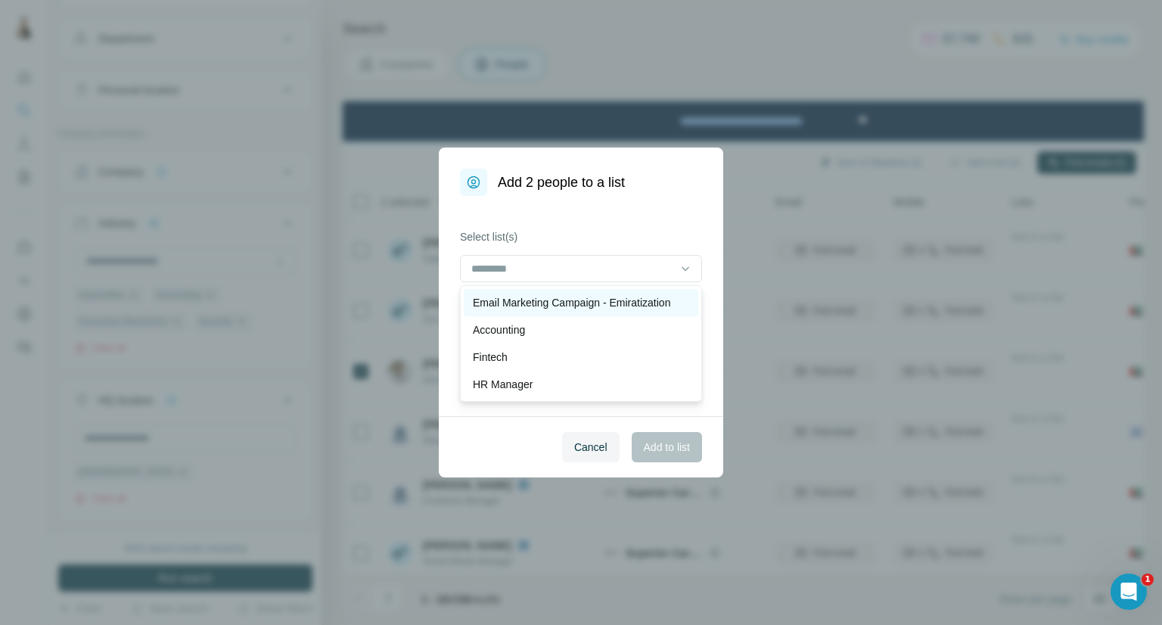
click at [658, 306] on p "Email Marketing Campaign - Emiratization" at bounding box center [571, 302] width 197 height 15
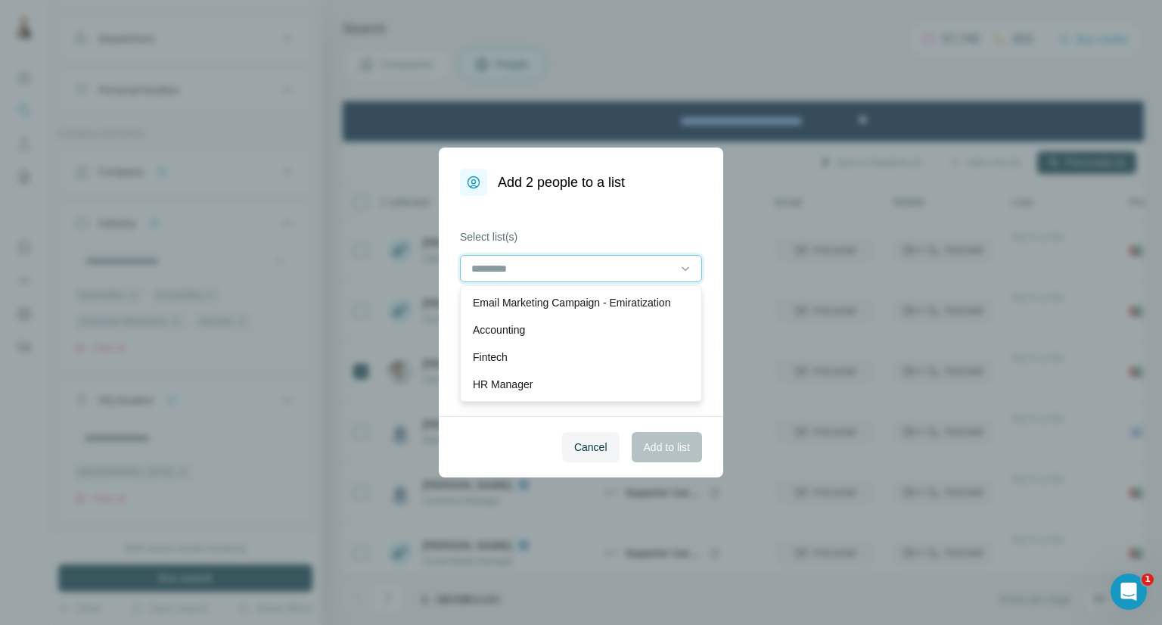
scroll to position [1, 0]
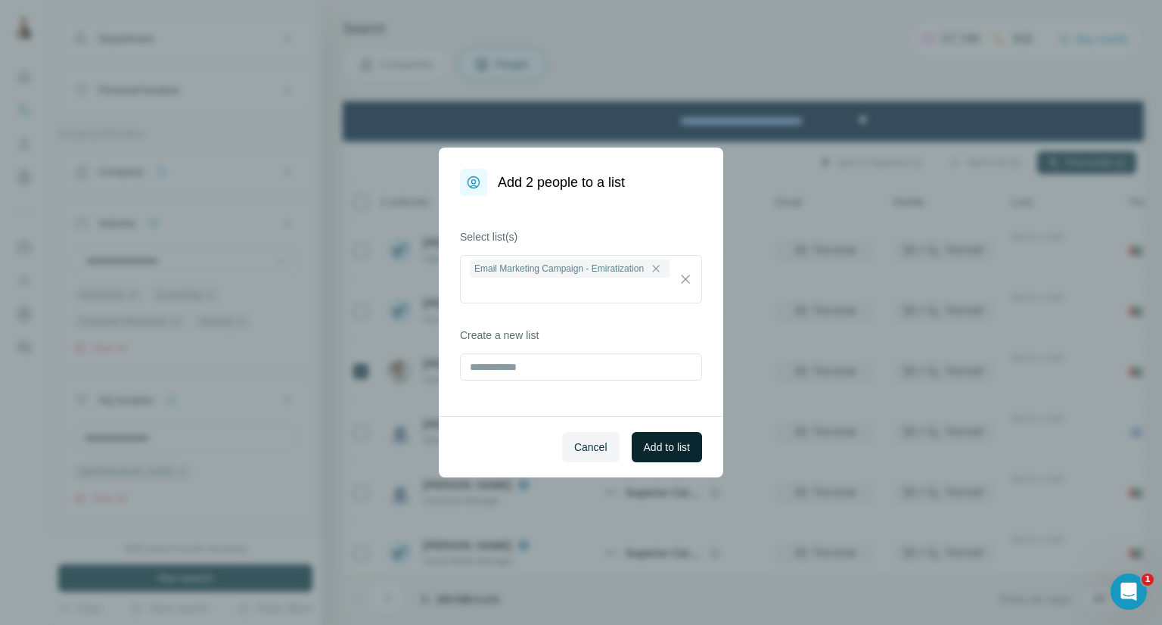
click at [676, 440] on span "Add to list" at bounding box center [667, 447] width 46 height 15
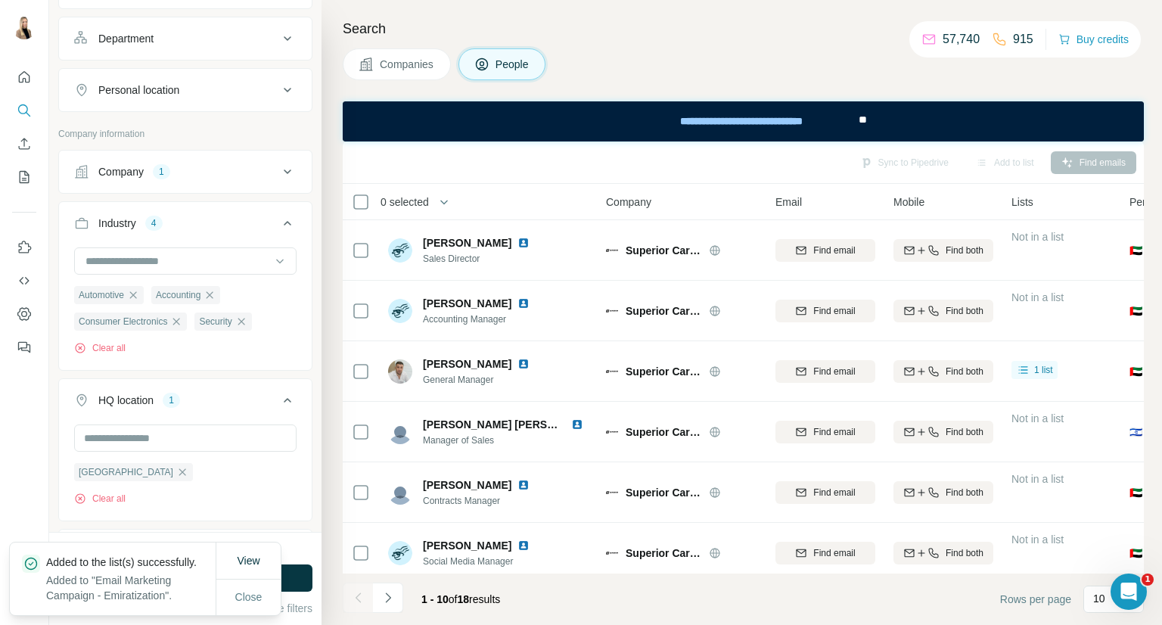
click at [396, 70] on span "Companies" at bounding box center [407, 64] width 55 height 15
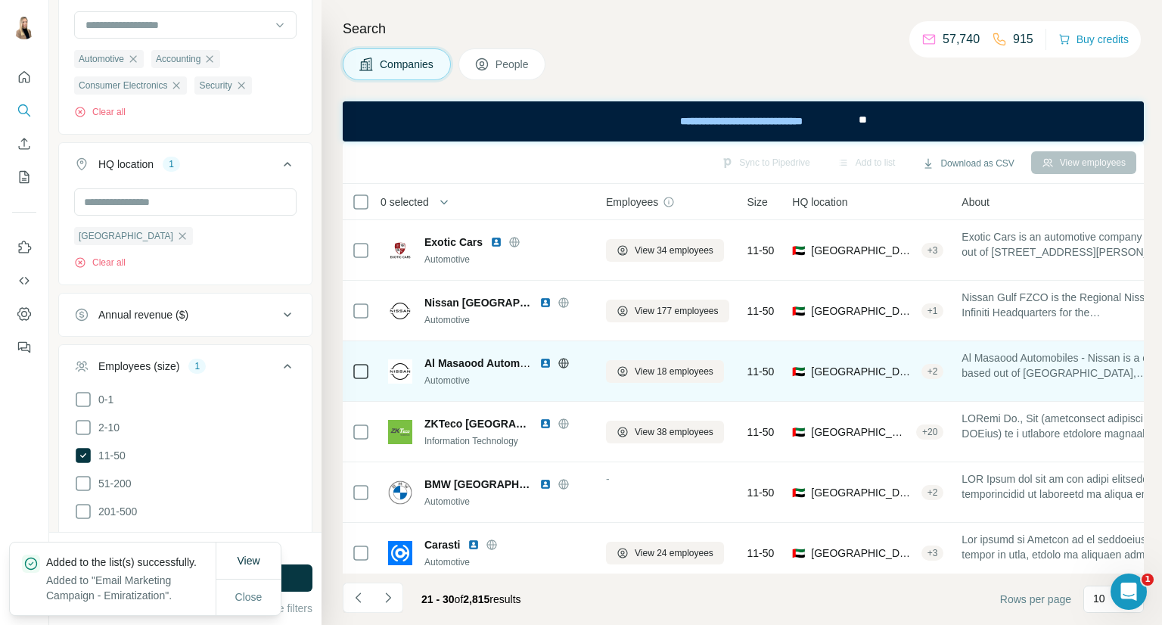
scroll to position [252, 0]
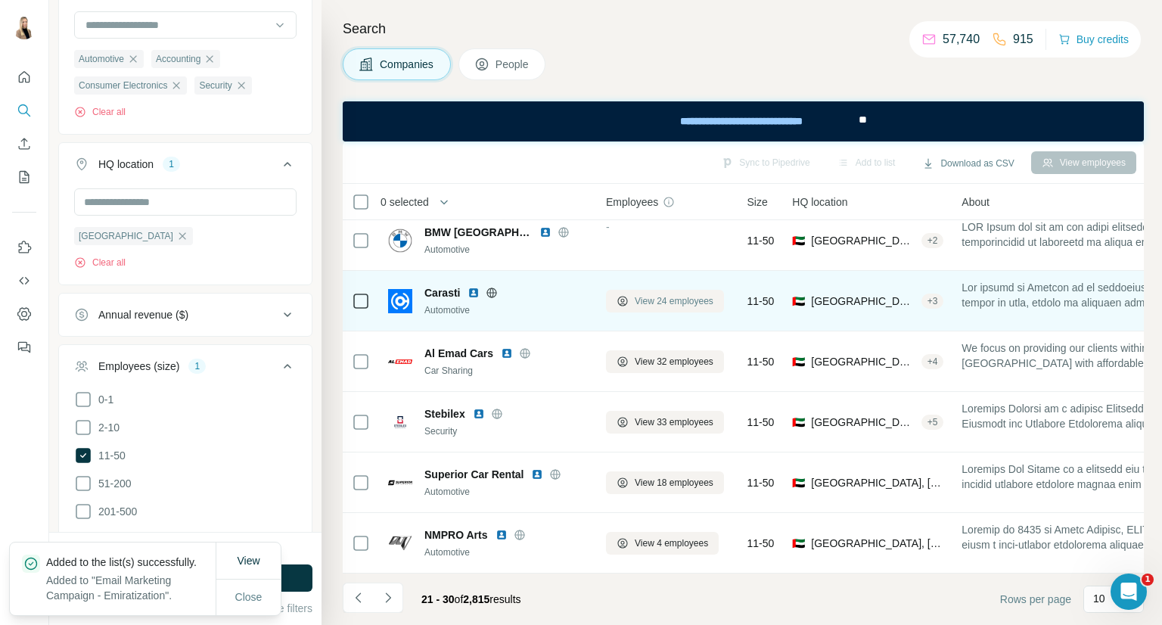
click at [706, 305] on span "View 24 employees" at bounding box center [674, 301] width 79 height 14
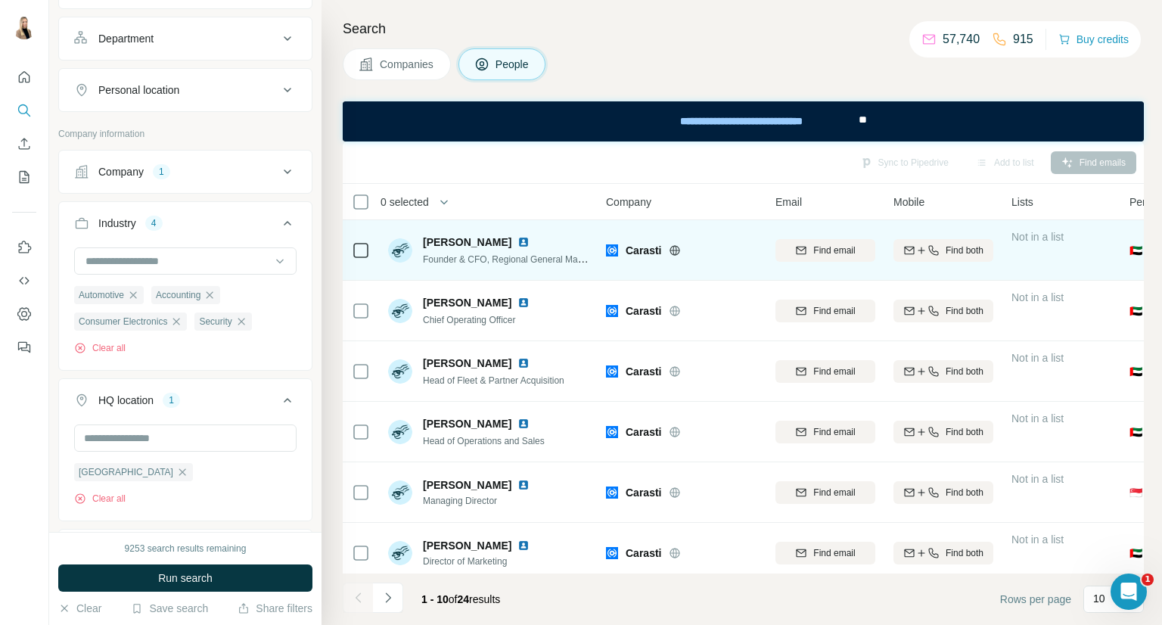
click at [518, 244] on img at bounding box center [524, 242] width 12 height 12
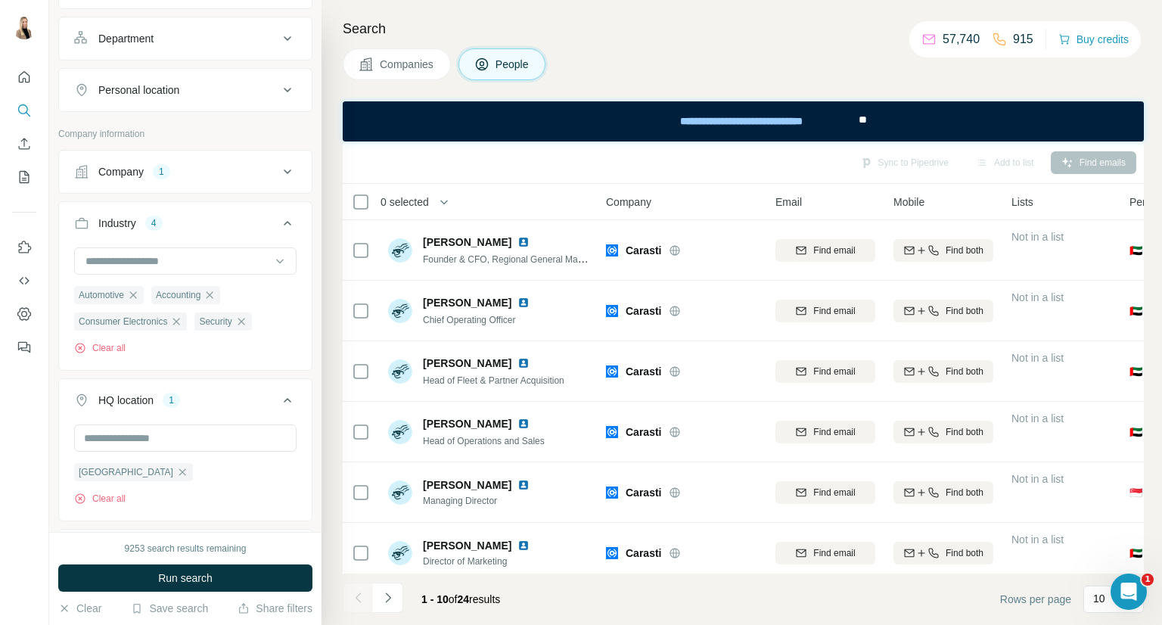
click at [424, 52] on button "Companies" at bounding box center [397, 64] width 108 height 32
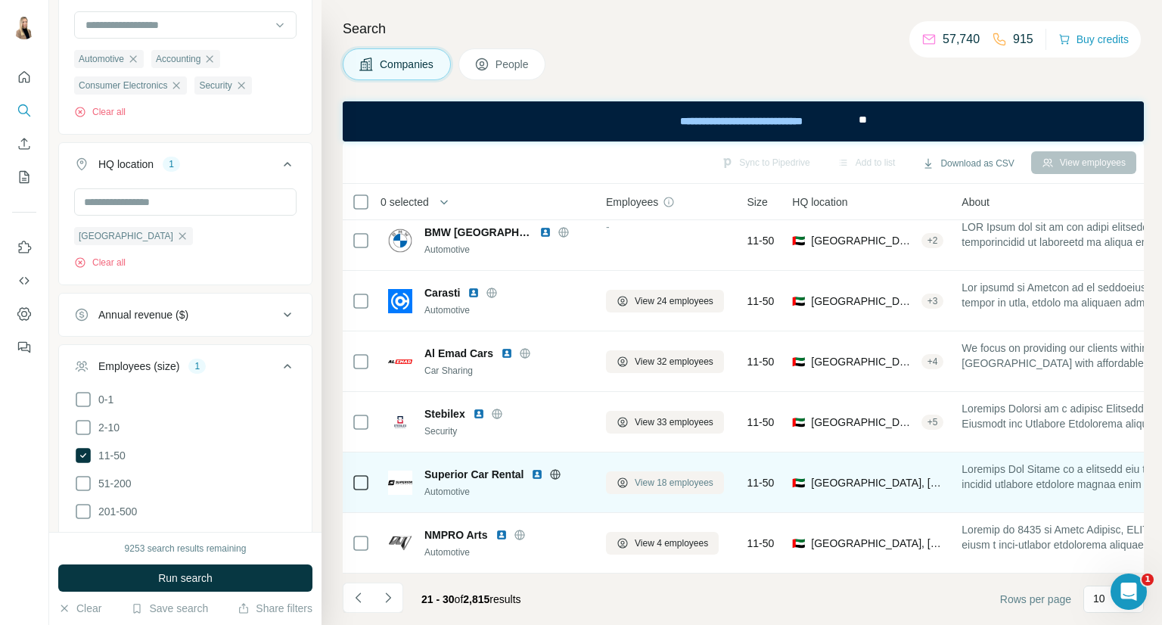
scroll to position [260, 0]
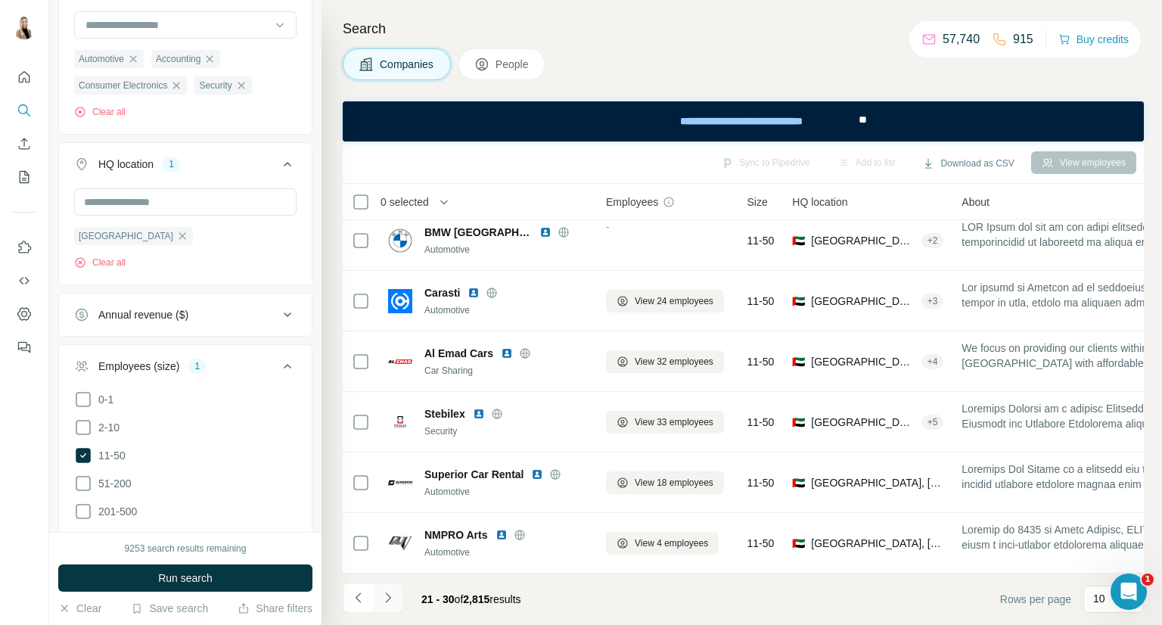
click at [381, 597] on icon "Navigate to next page" at bounding box center [388, 597] width 15 height 15
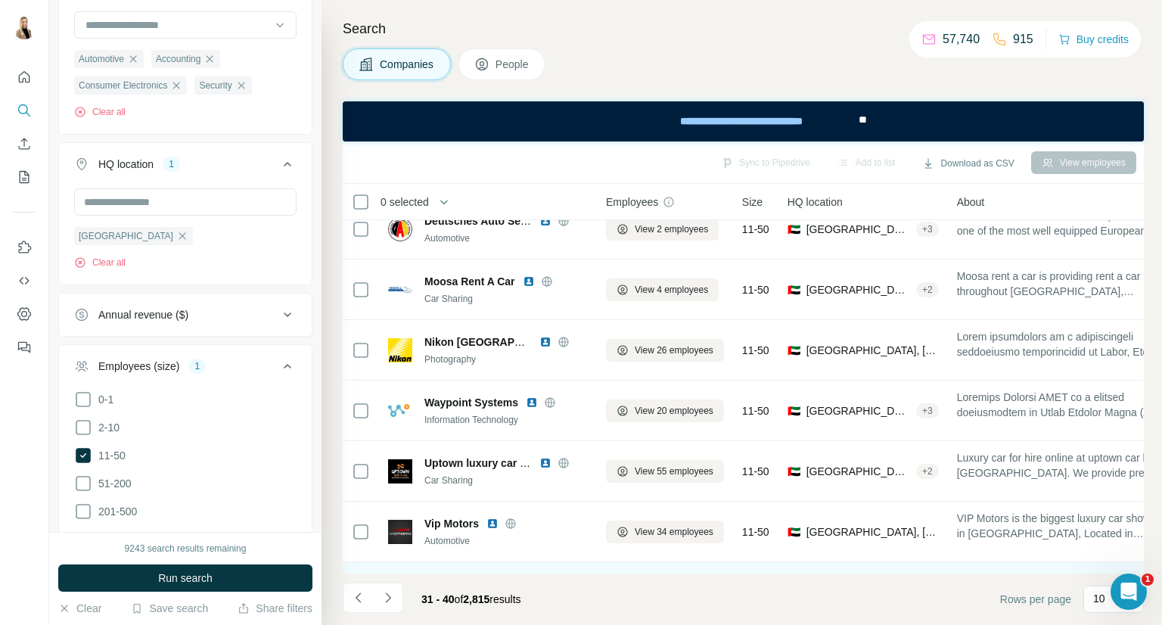
scroll to position [0, 0]
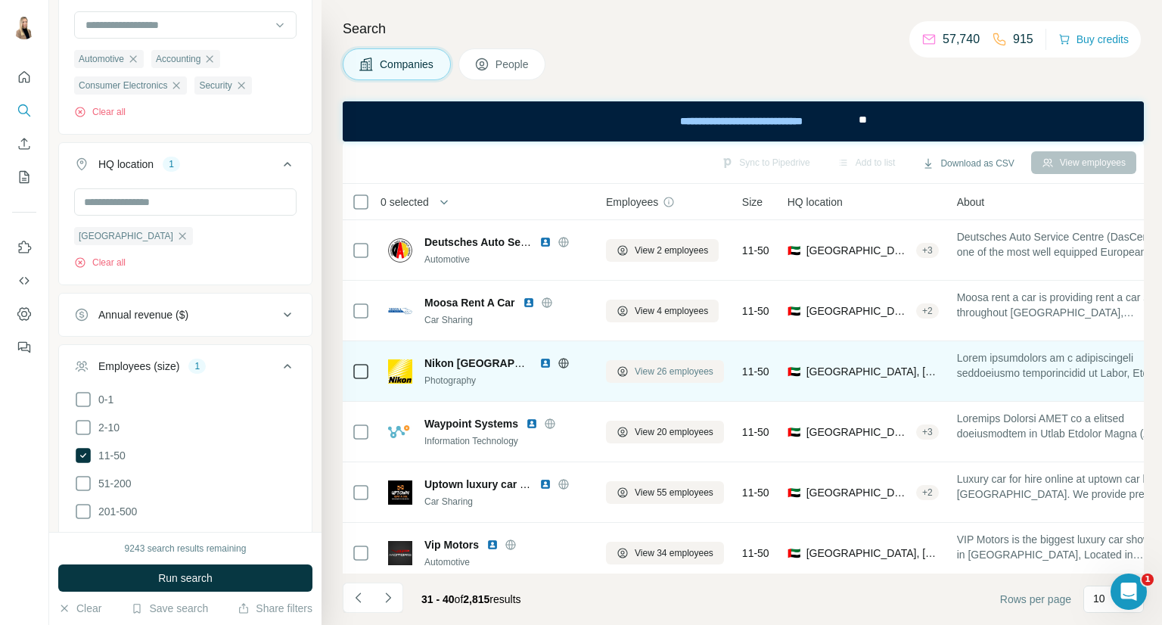
click at [686, 371] on span "View 26 employees" at bounding box center [674, 372] width 79 height 14
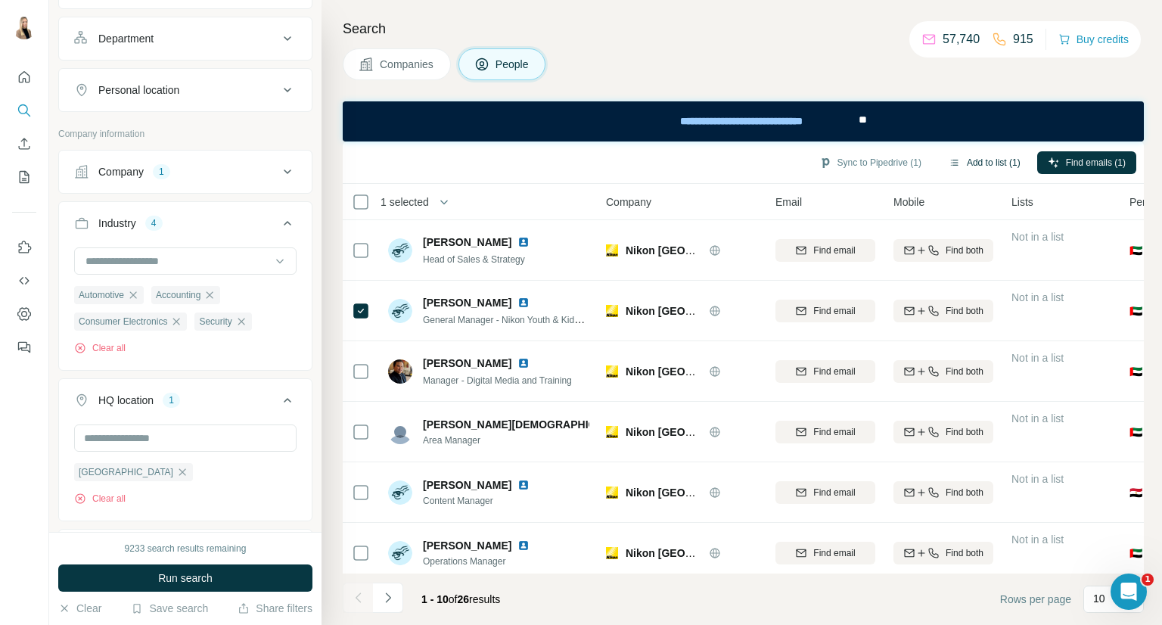
click at [975, 163] on button "Add to list (1)" at bounding box center [984, 162] width 93 height 23
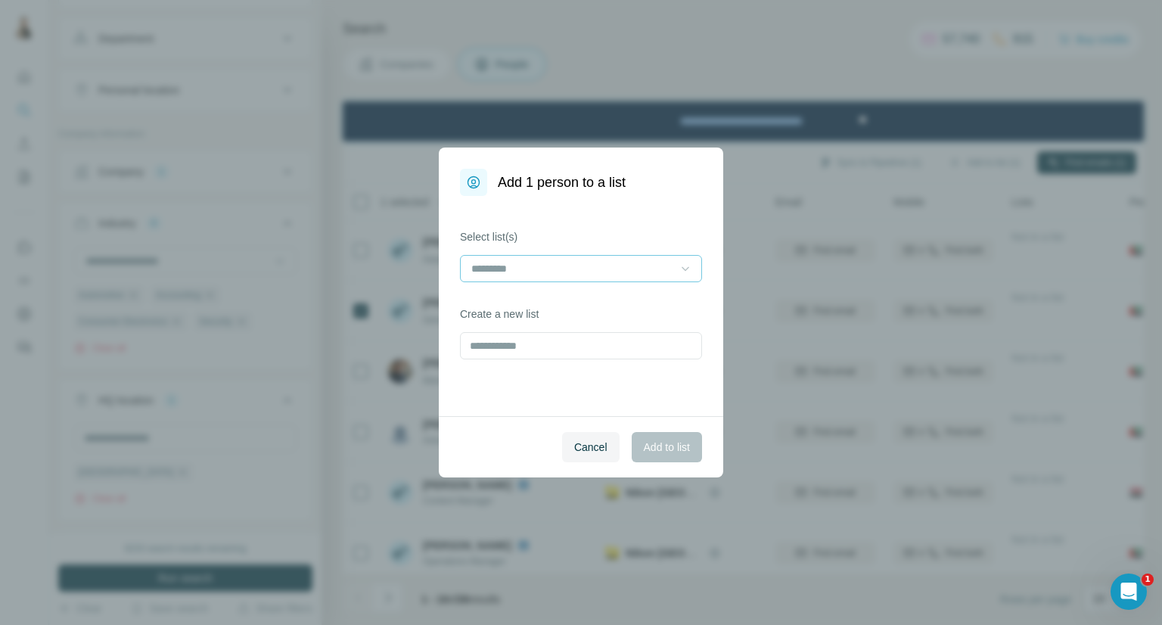
click at [678, 270] on icon at bounding box center [685, 268] width 15 height 15
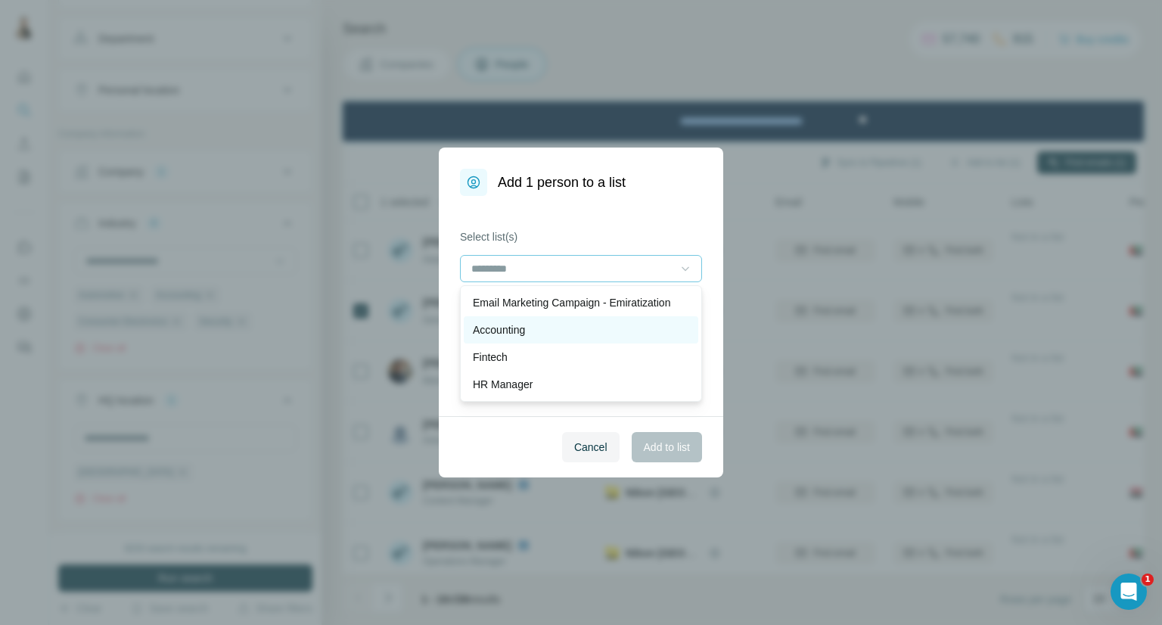
click at [637, 316] on div "Accounting" at bounding box center [581, 329] width 235 height 27
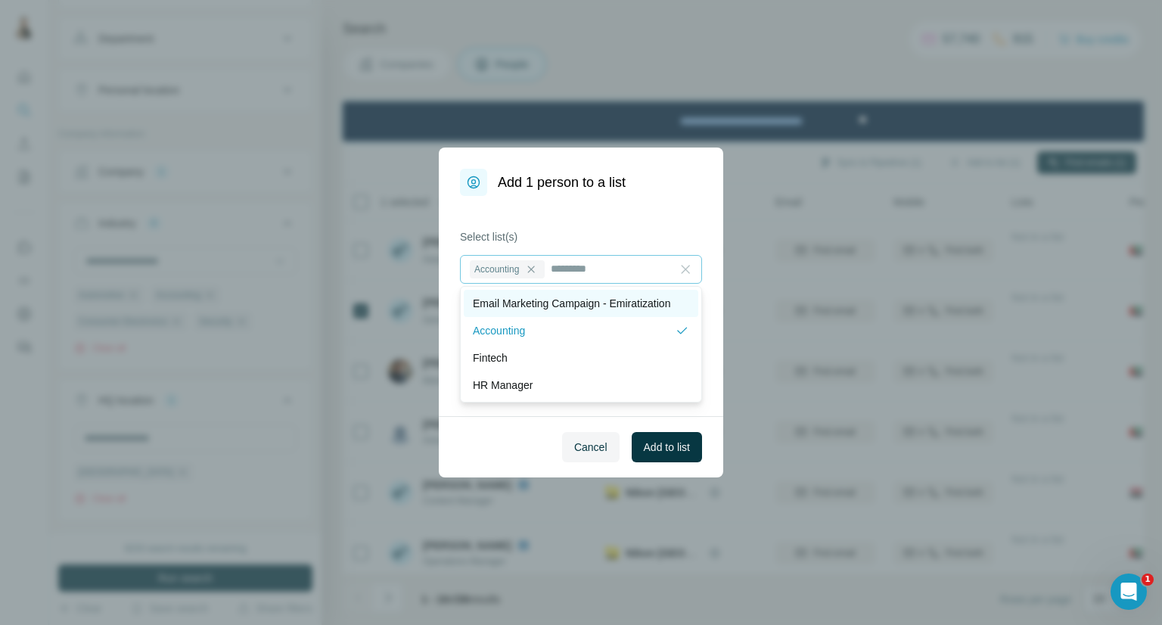
click at [649, 297] on p "Email Marketing Campaign - Emiratization" at bounding box center [571, 303] width 197 height 15
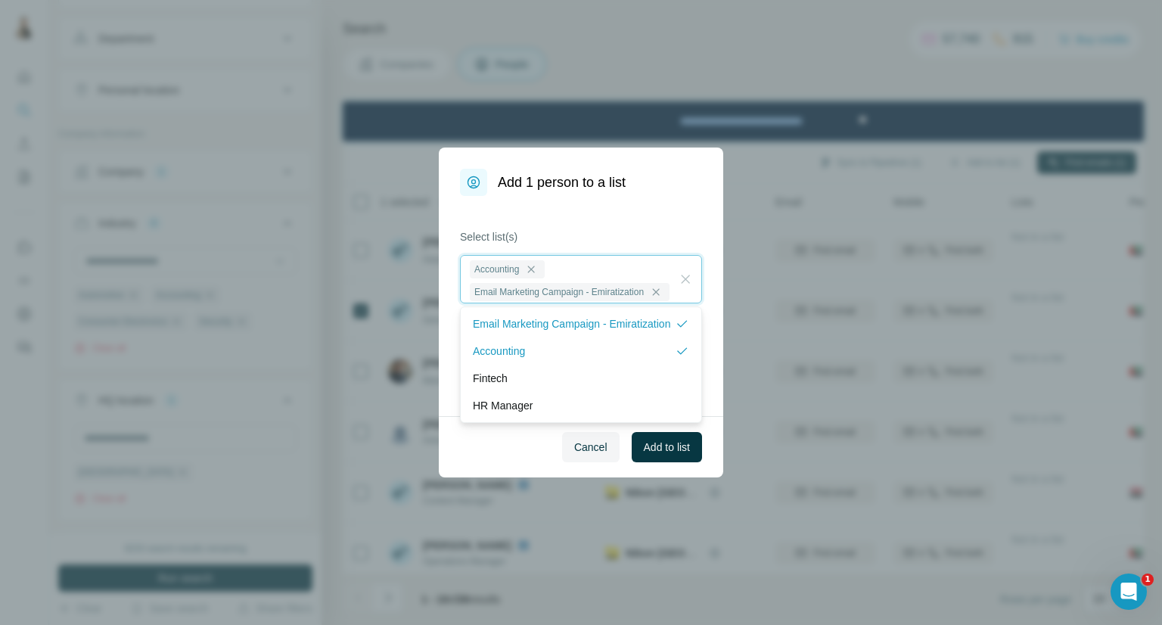
scroll to position [24, 0]
click at [655, 359] on div "Accounting" at bounding box center [574, 351] width 202 height 15
click at [666, 454] on span "Add to list" at bounding box center [667, 447] width 46 height 15
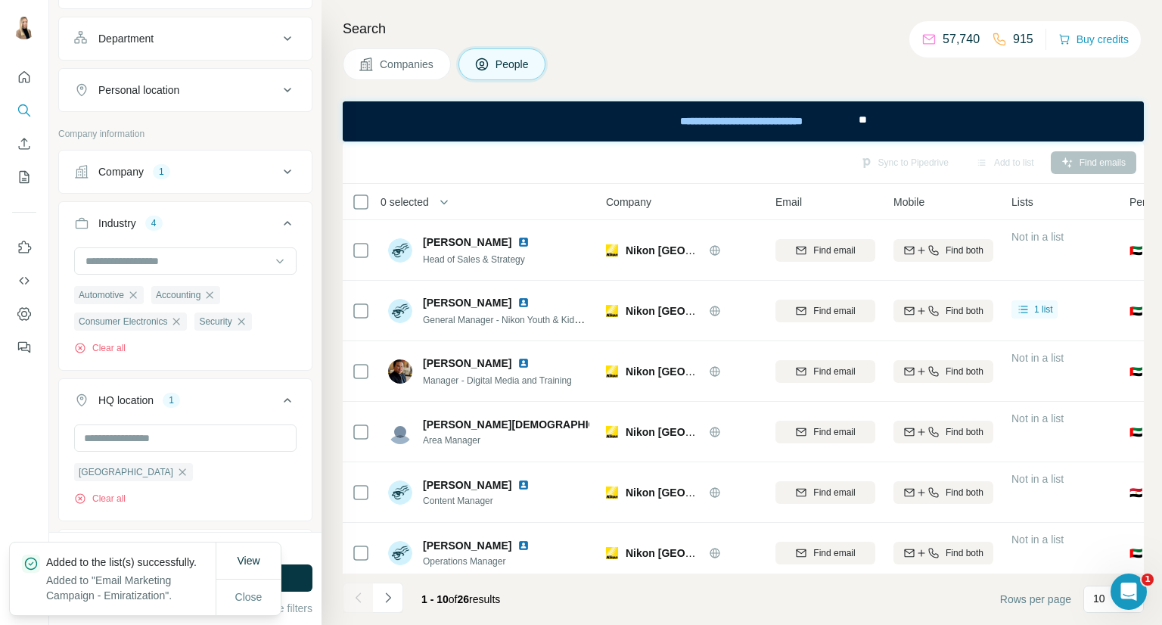
click at [392, 64] on span "Companies" at bounding box center [407, 64] width 55 height 15
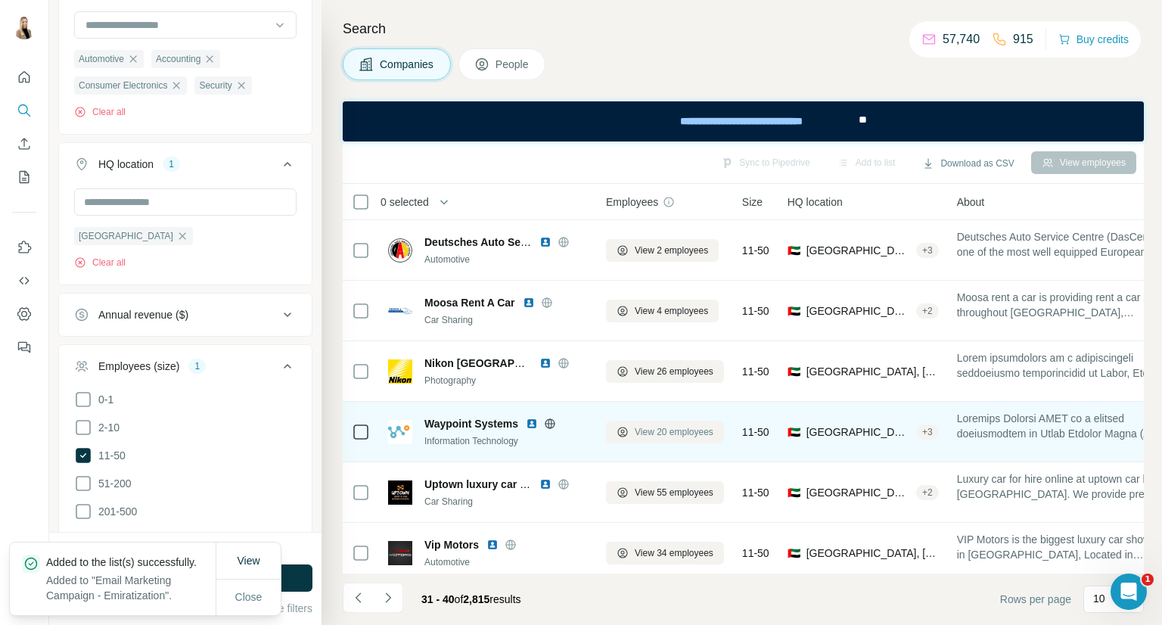
click at [679, 434] on span "View 20 employees" at bounding box center [674, 432] width 79 height 14
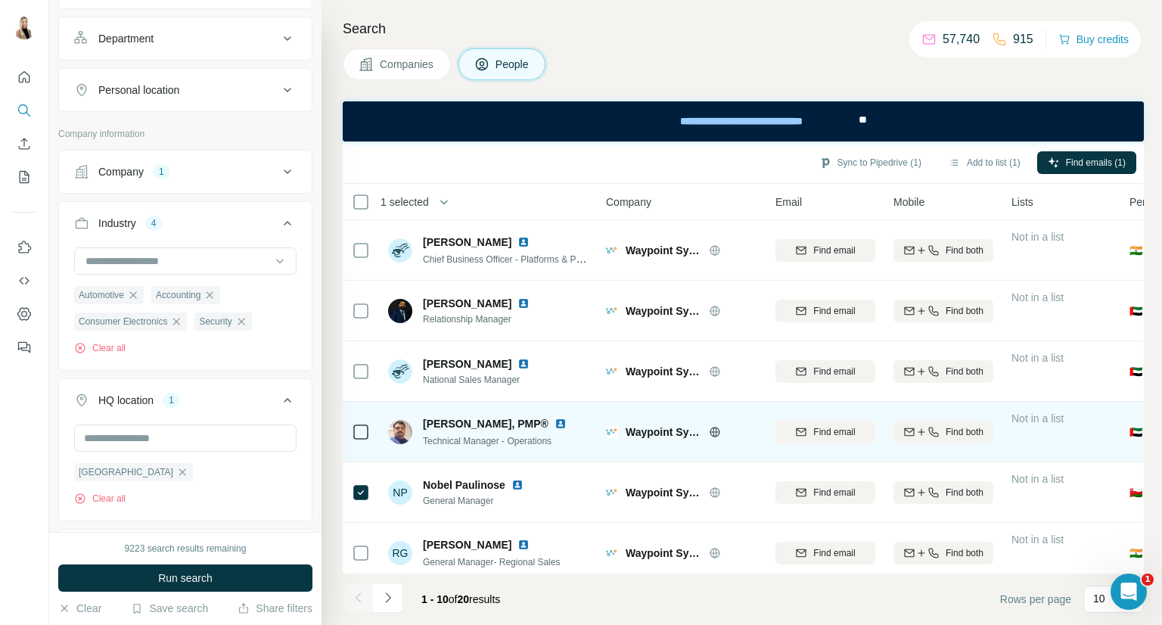
scroll to position [252, 0]
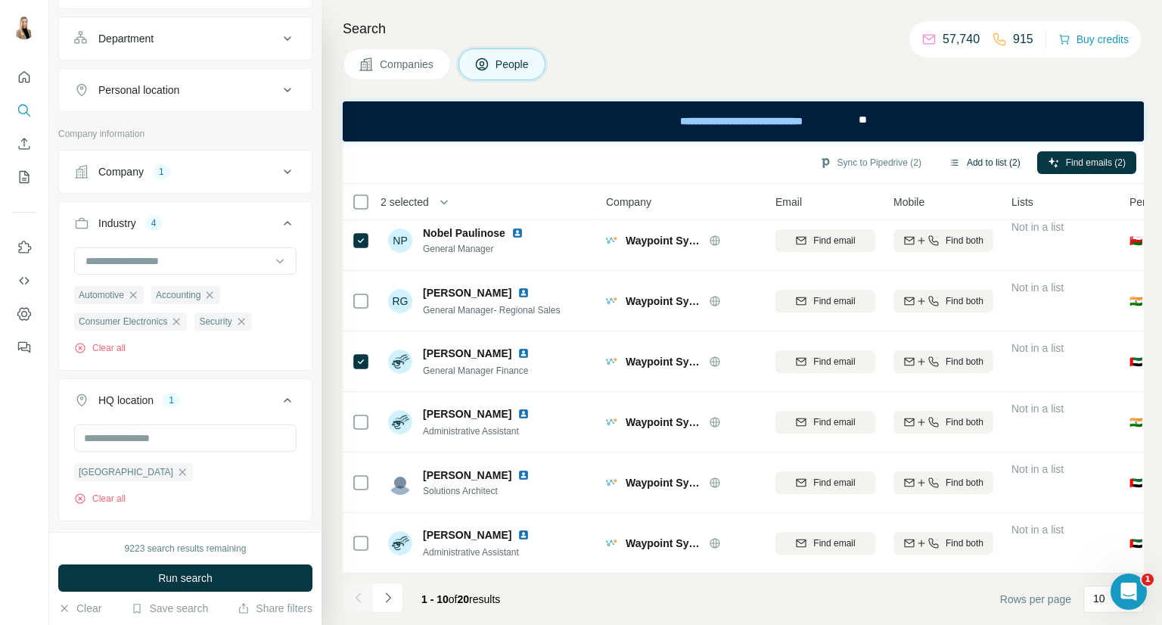
click at [969, 154] on button "Add to list (2)" at bounding box center [984, 162] width 93 height 23
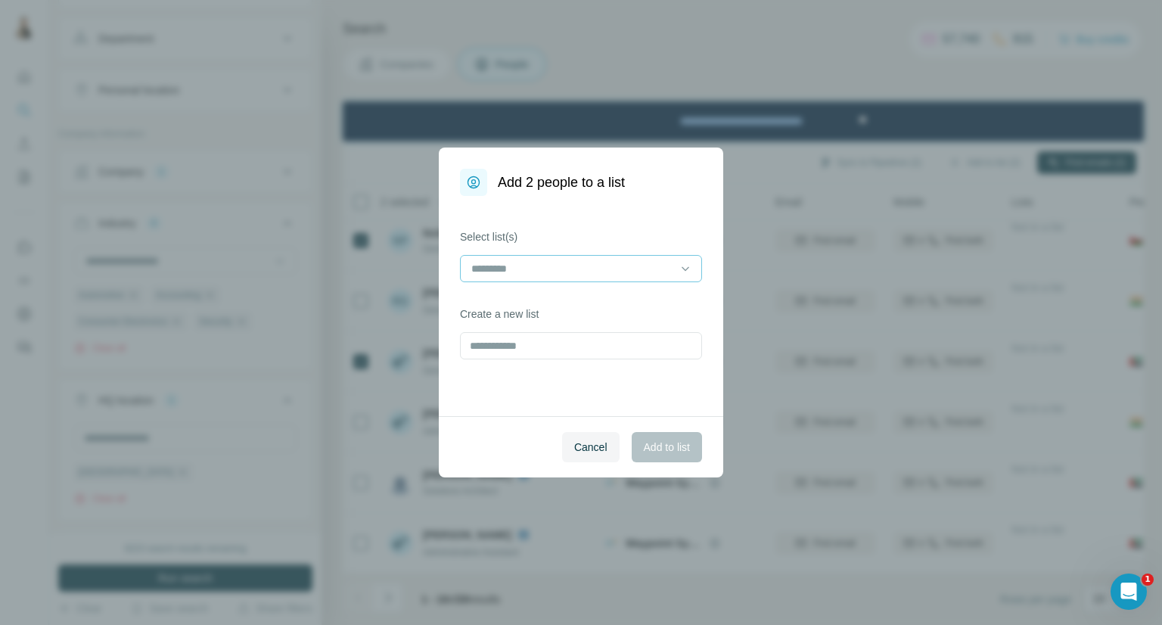
click at [652, 269] on input at bounding box center [572, 268] width 204 height 17
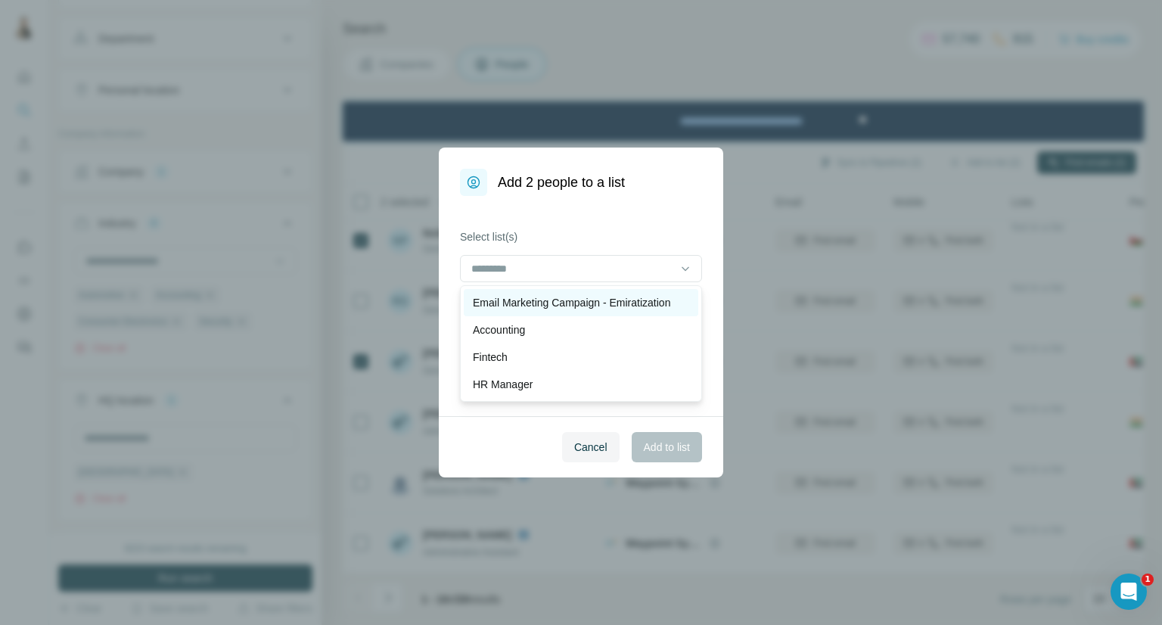
click at [648, 297] on p "Email Marketing Campaign - Emiratization" at bounding box center [571, 302] width 197 height 15
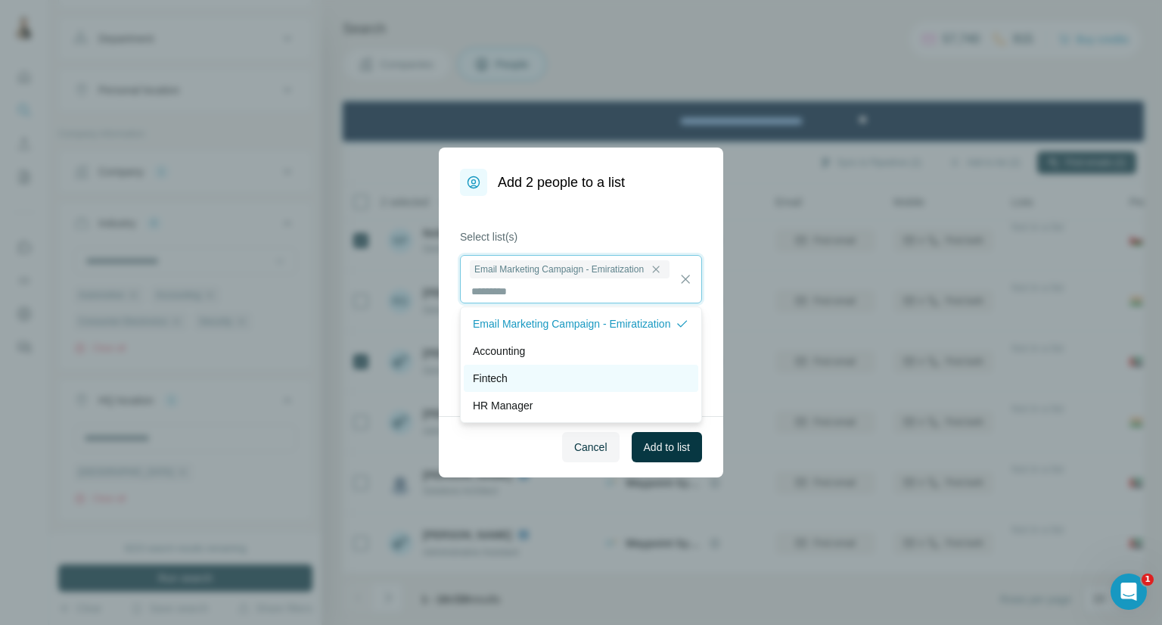
scroll to position [1, 0]
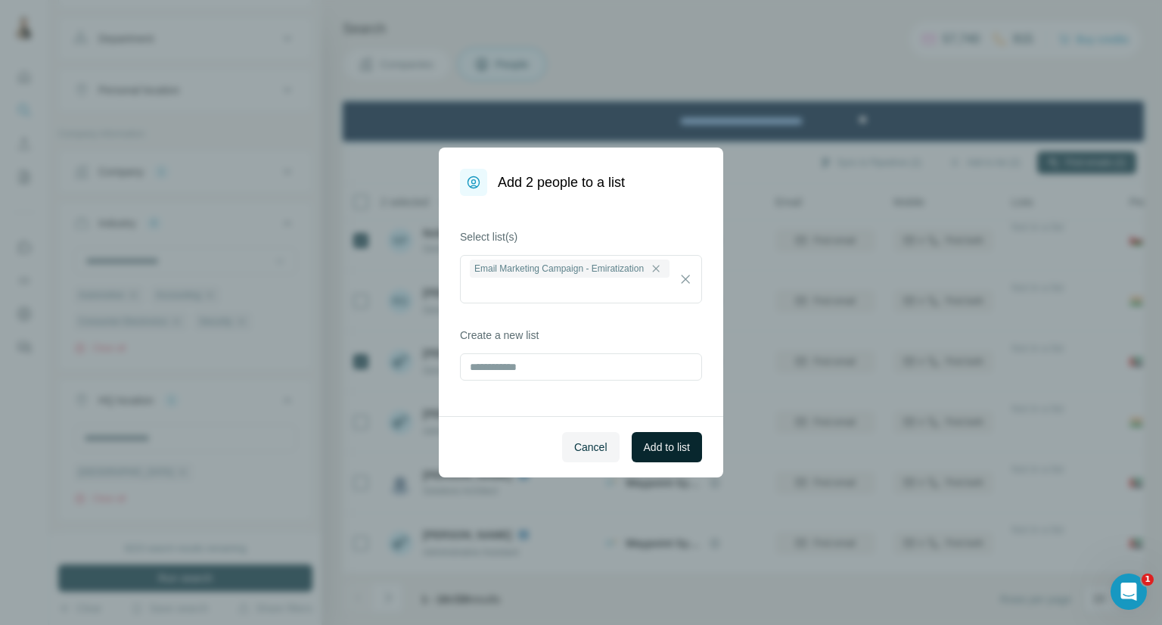
click at [664, 442] on span "Add to list" at bounding box center [667, 447] width 46 height 15
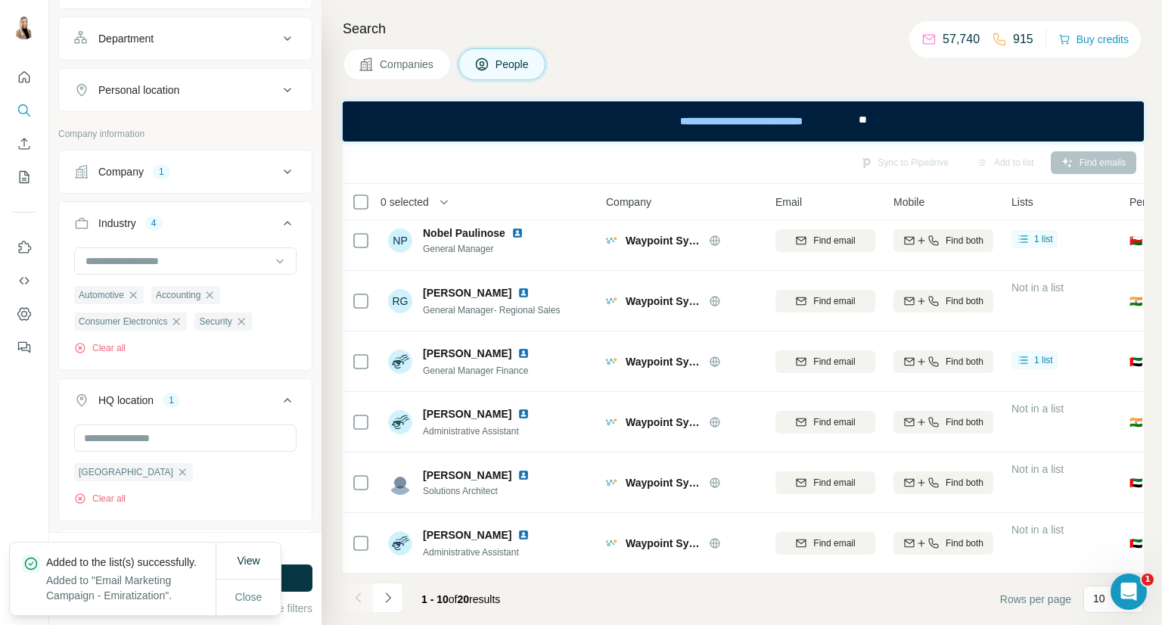
click at [410, 58] on span "Companies" at bounding box center [407, 64] width 55 height 15
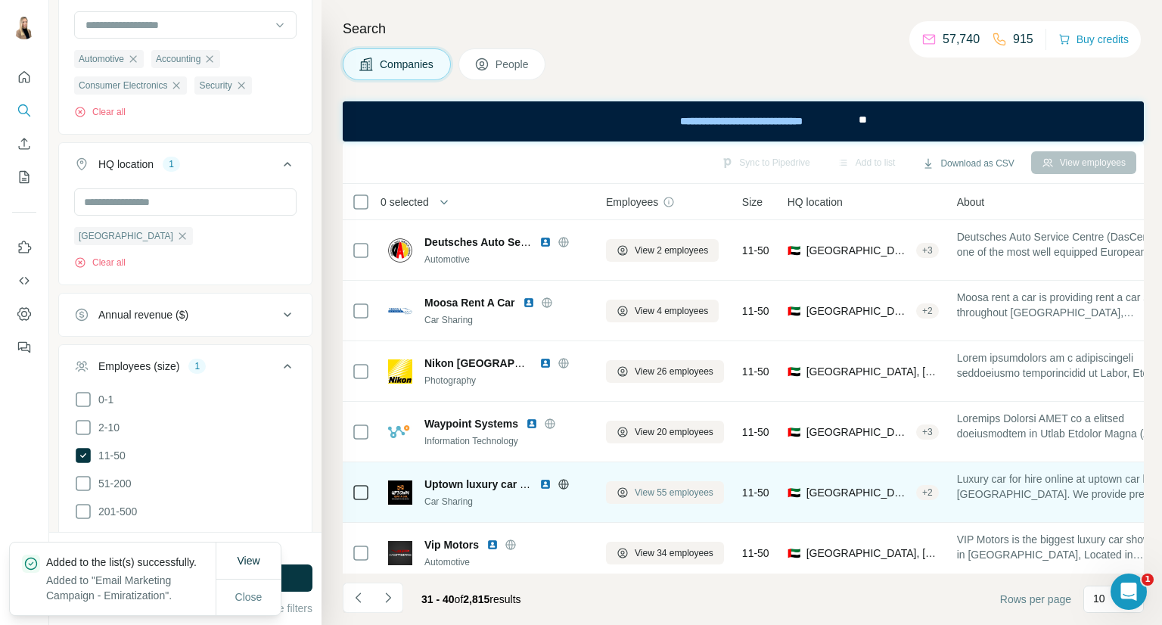
click at [682, 494] on span "View 55 employees" at bounding box center [674, 493] width 79 height 14
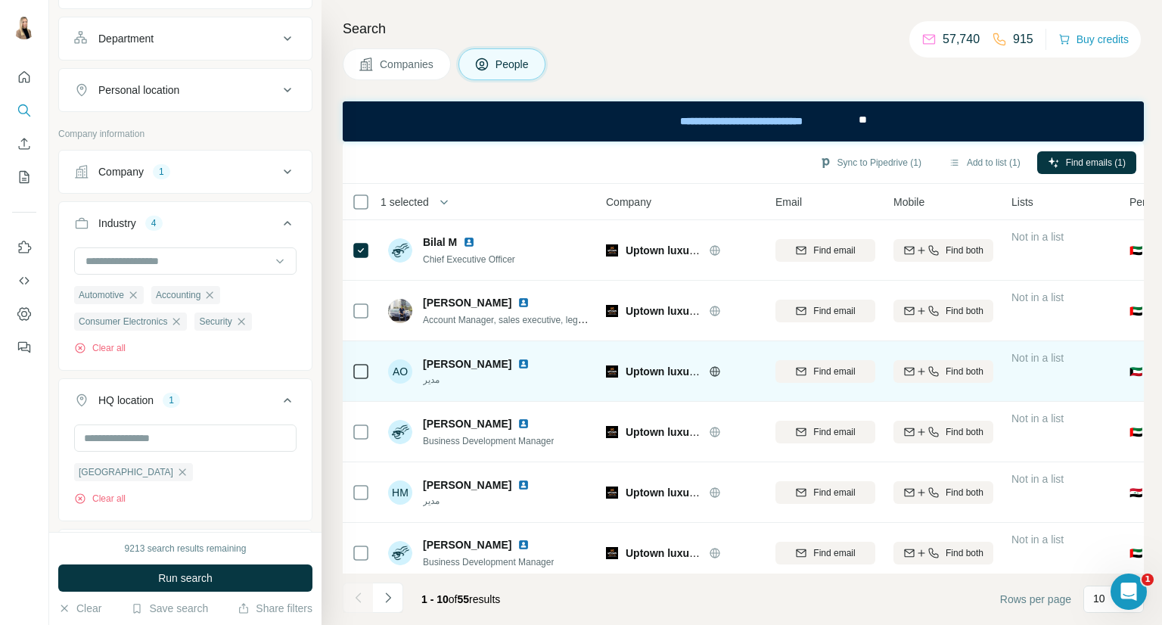
scroll to position [260, 0]
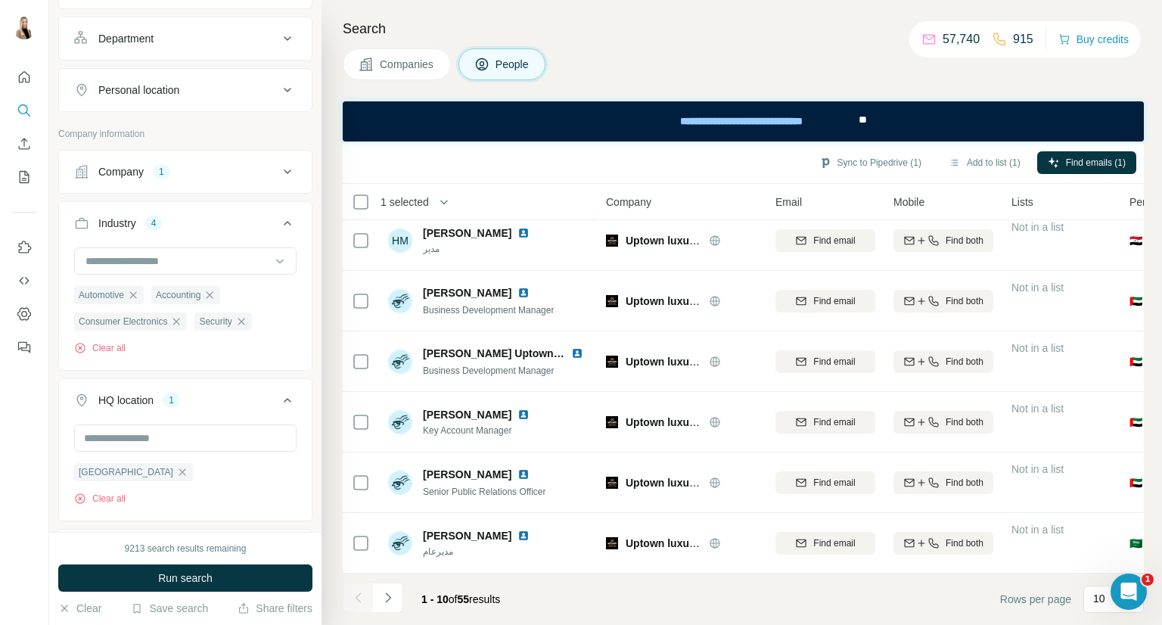
click at [972, 173] on div "Sync to Pipedrive (1) Add to list (1) Find emails (1)" at bounding box center [743, 162] width 786 height 26
click at [972, 166] on button "Add to list (1)" at bounding box center [984, 162] width 93 height 23
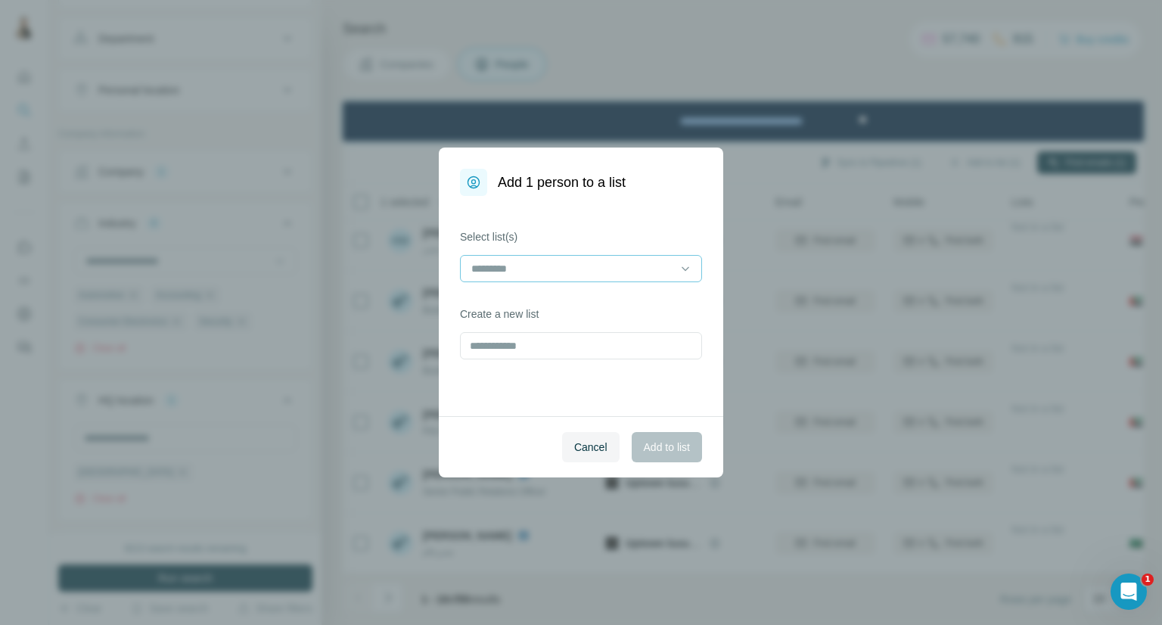
click at [649, 267] on input at bounding box center [572, 268] width 204 height 17
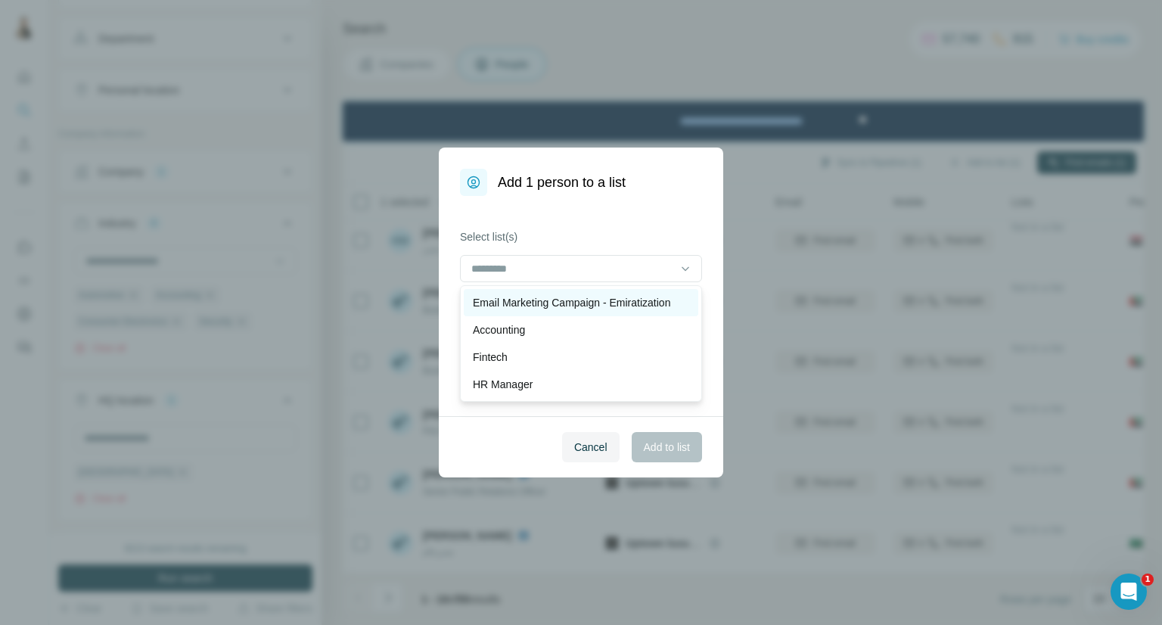
click at [648, 295] on p "Email Marketing Campaign - Emiratization" at bounding box center [571, 302] width 197 height 15
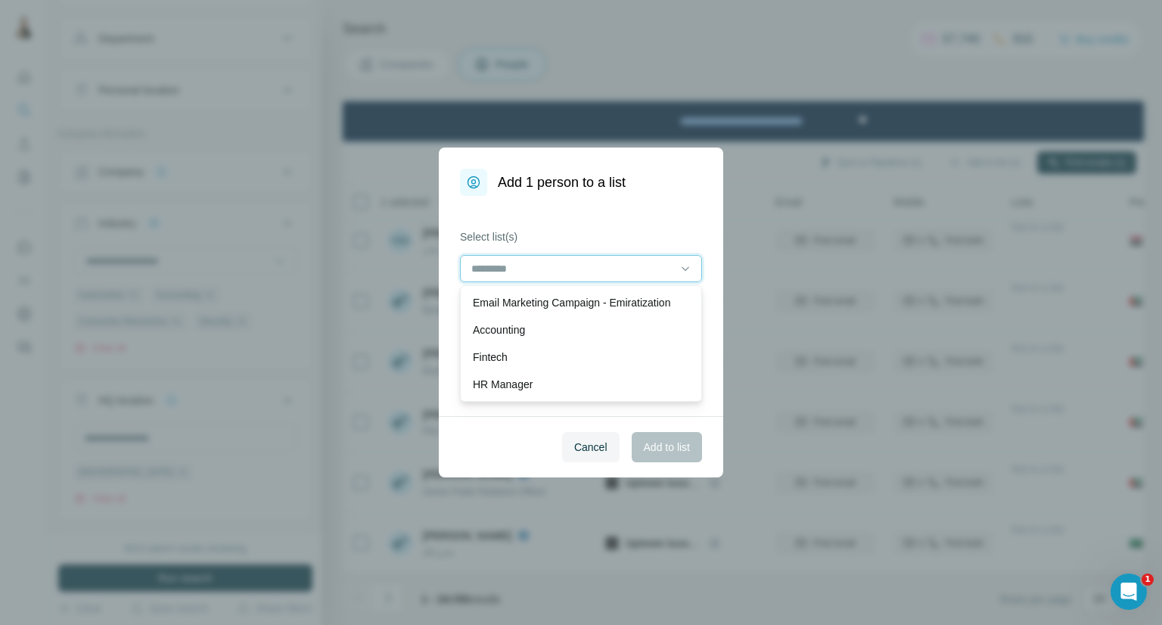
scroll to position [1, 0]
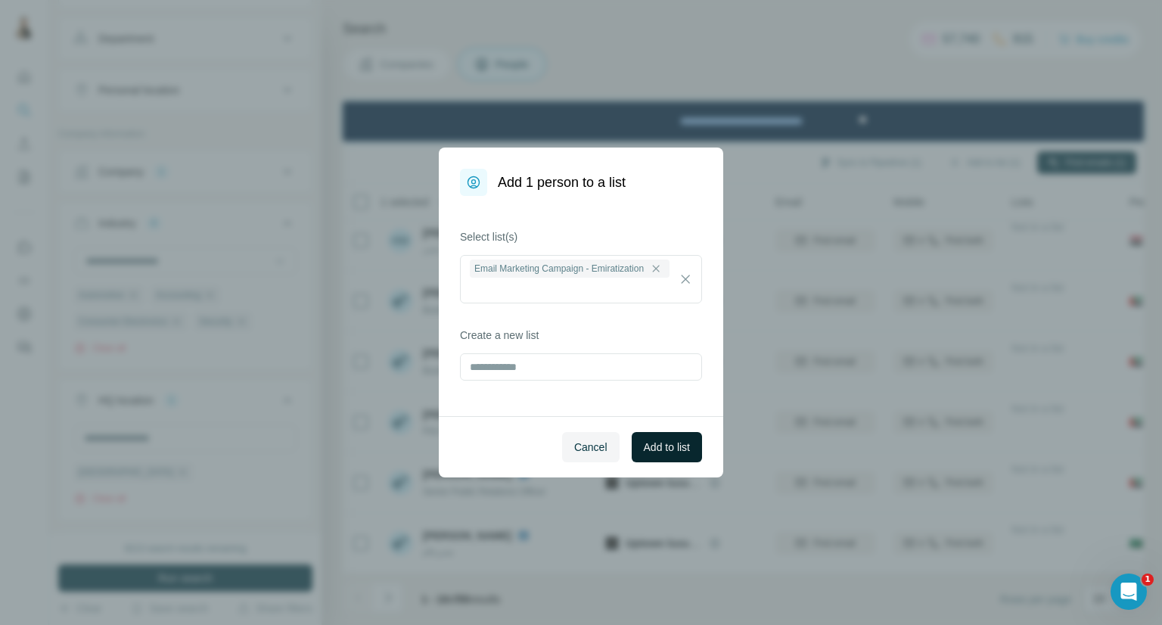
click at [686, 455] on button "Add to list" at bounding box center [667, 447] width 70 height 30
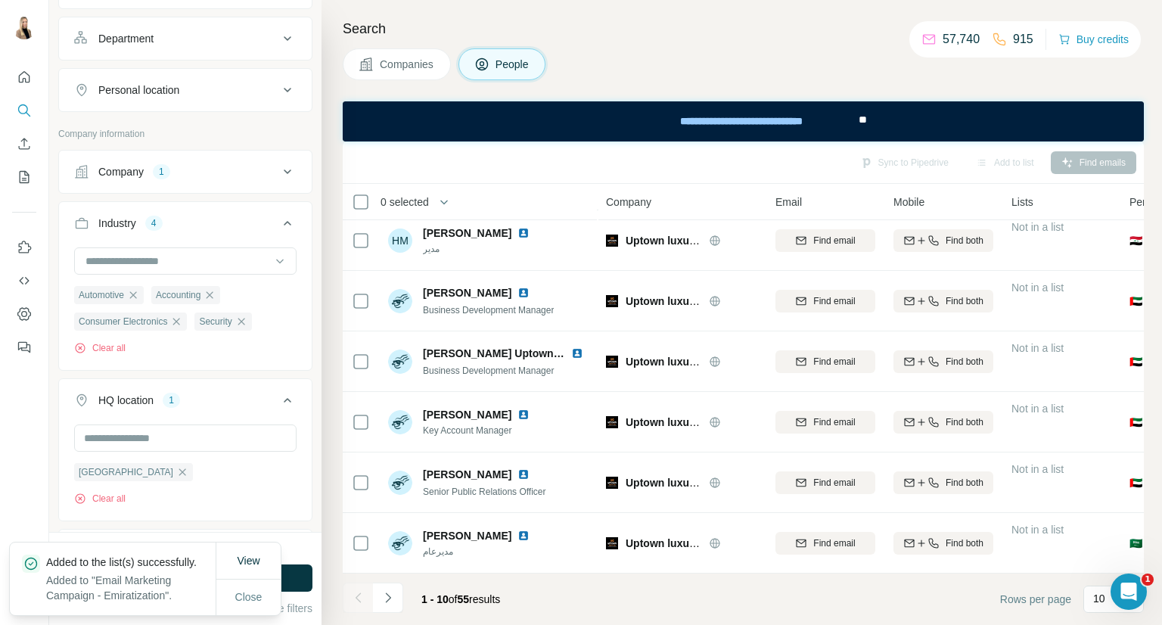
click at [384, 64] on span "Companies" at bounding box center [407, 64] width 55 height 15
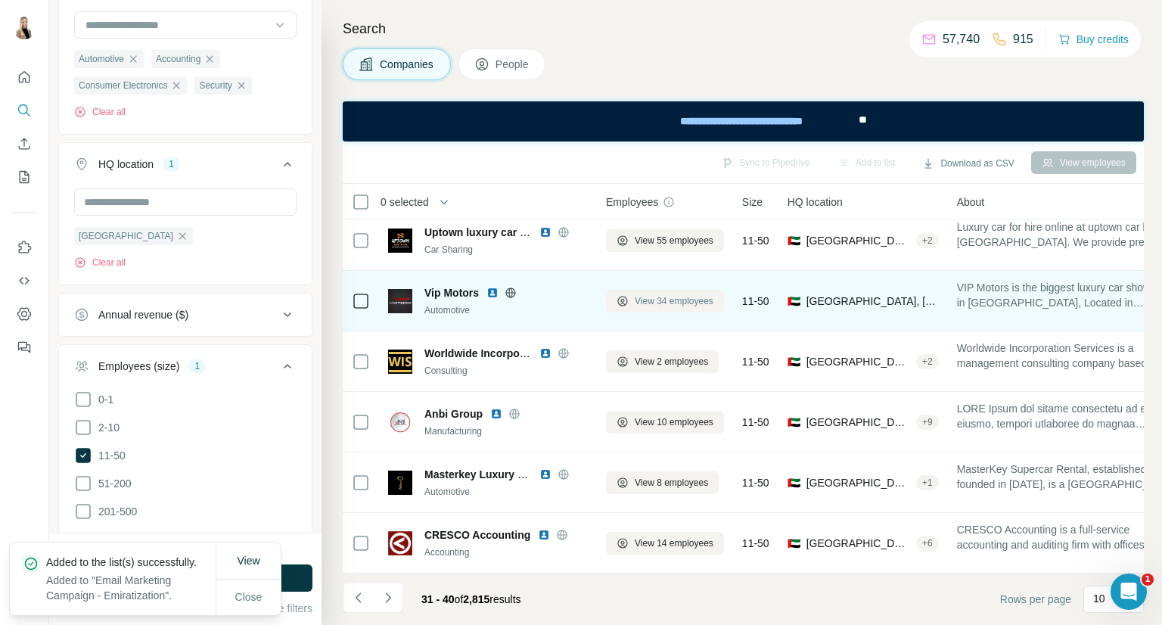
click at [692, 297] on span "View 34 employees" at bounding box center [674, 301] width 79 height 14
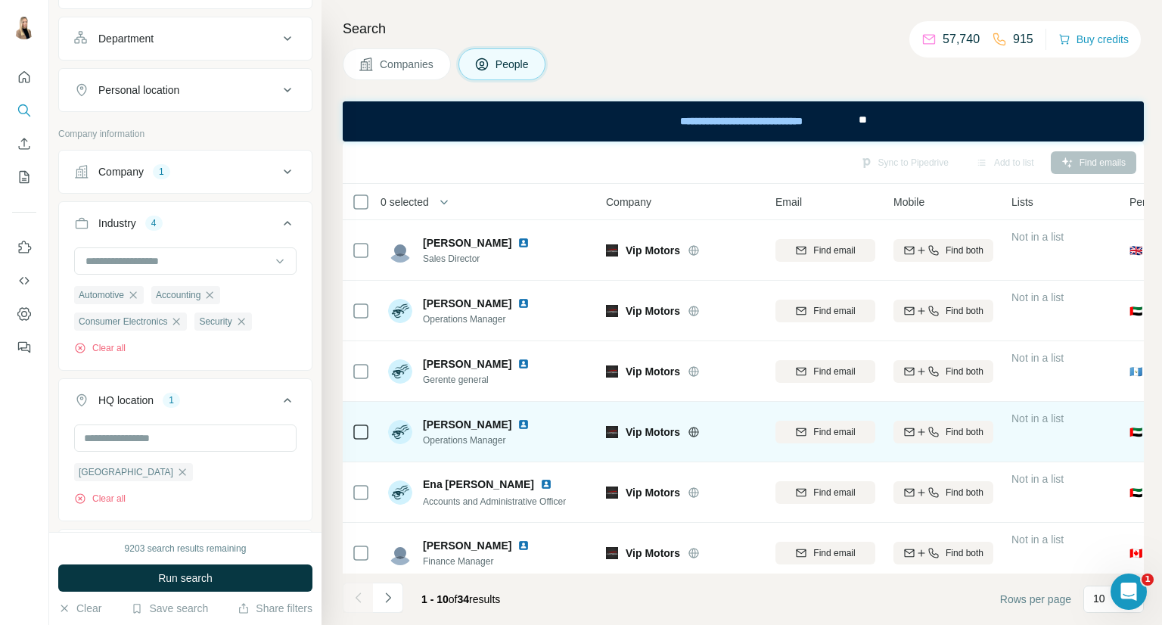
scroll to position [252, 0]
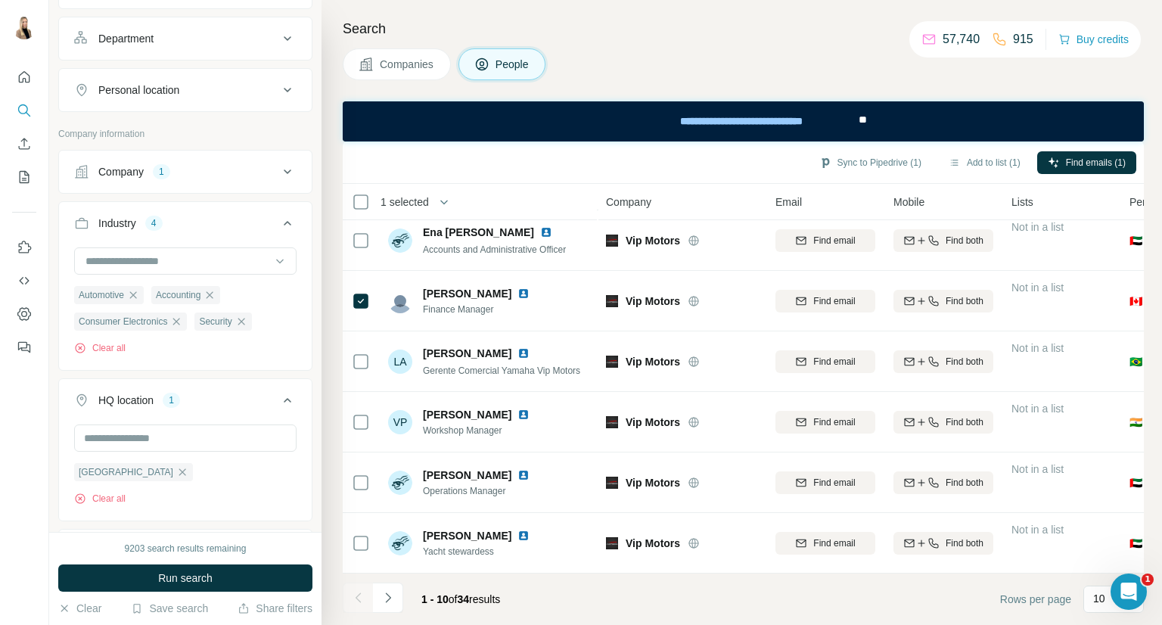
click at [971, 149] on div "Sync to Pipedrive (1) Add to list (1) Find emails (1)" at bounding box center [743, 162] width 786 height 26
click at [975, 160] on button "Add to list (1)" at bounding box center [984, 162] width 93 height 23
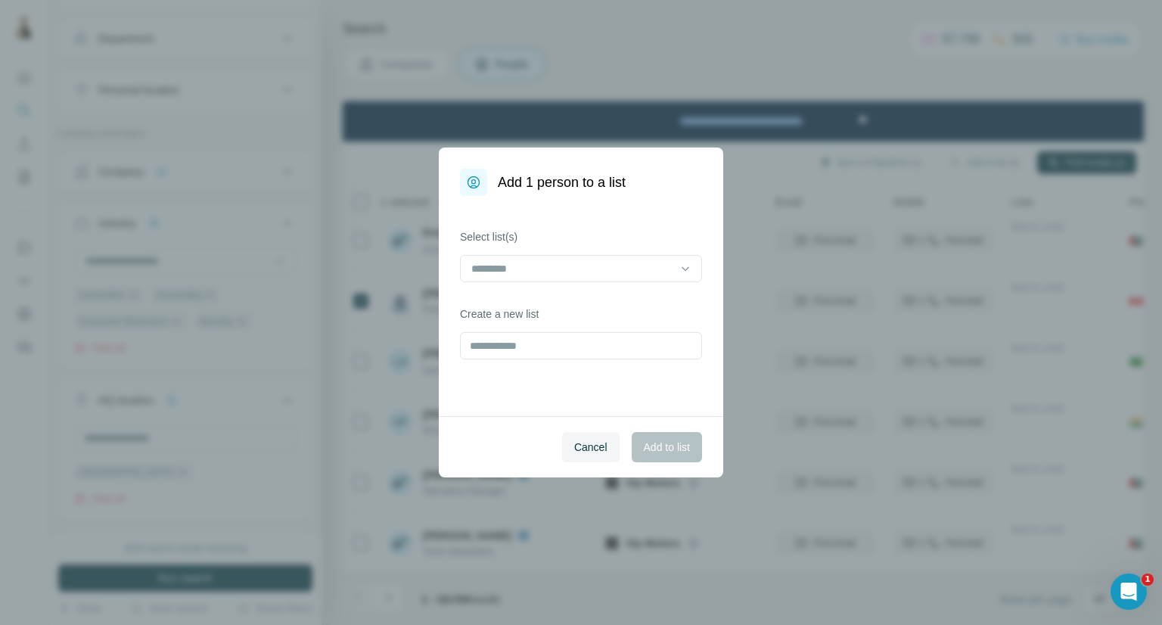
click at [694, 247] on div "Select list(s)" at bounding box center [581, 255] width 242 height 53
click at [685, 263] on icon at bounding box center [685, 268] width 15 height 15
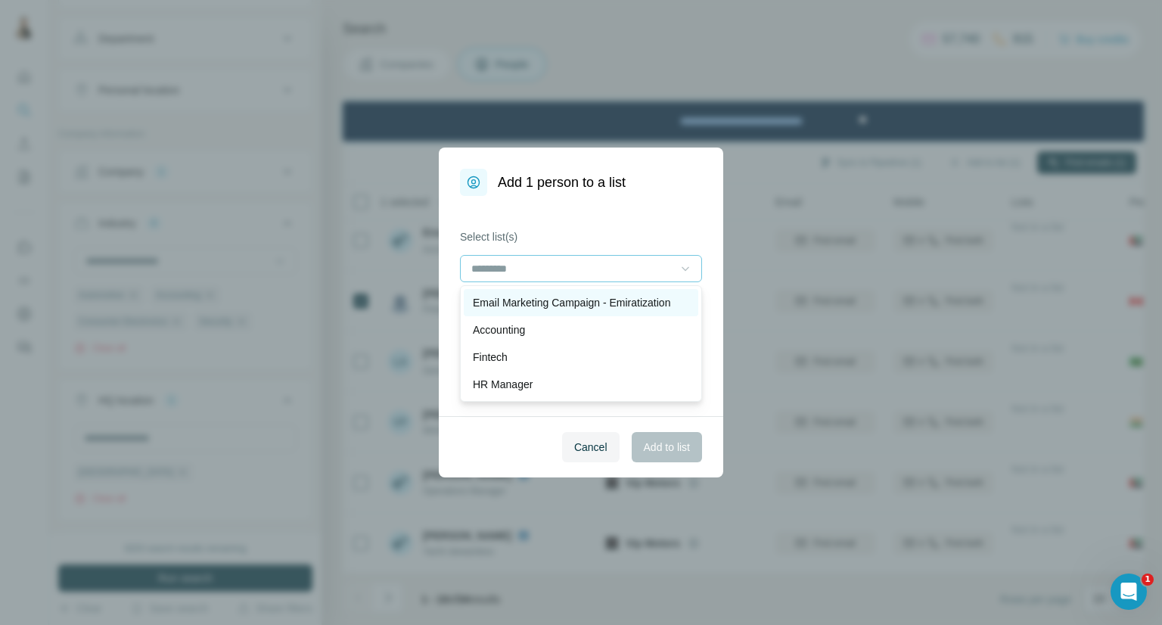
click at [644, 302] on p "Email Marketing Campaign - Emiratization" at bounding box center [571, 302] width 197 height 15
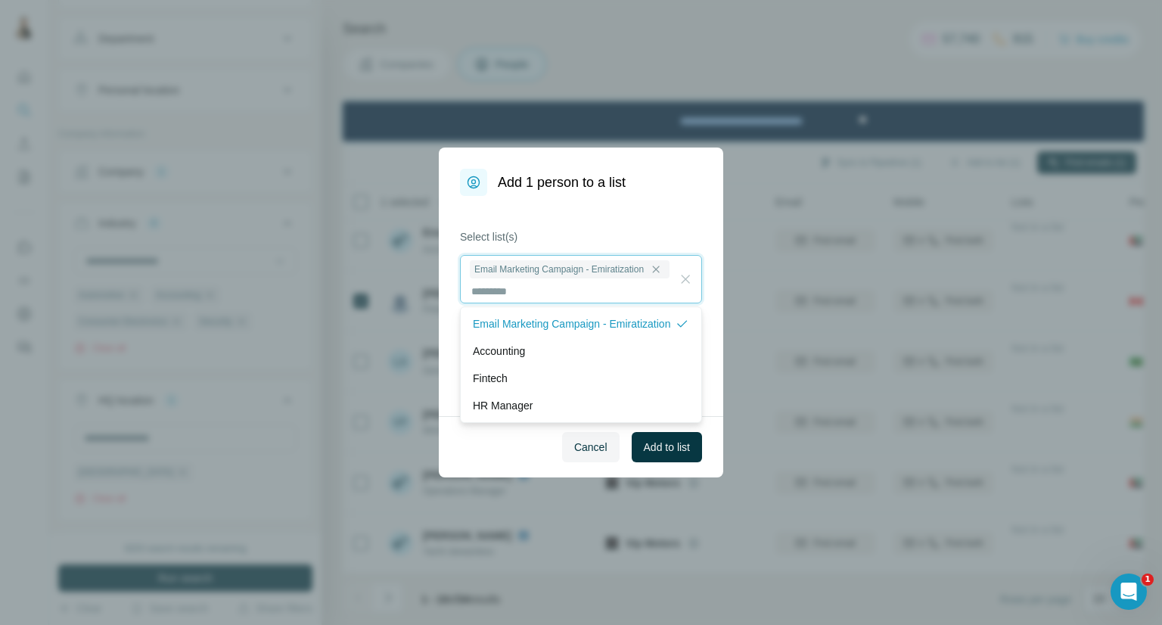
scroll to position [1, 0]
click at [679, 434] on button "Add to list" at bounding box center [667, 447] width 70 height 30
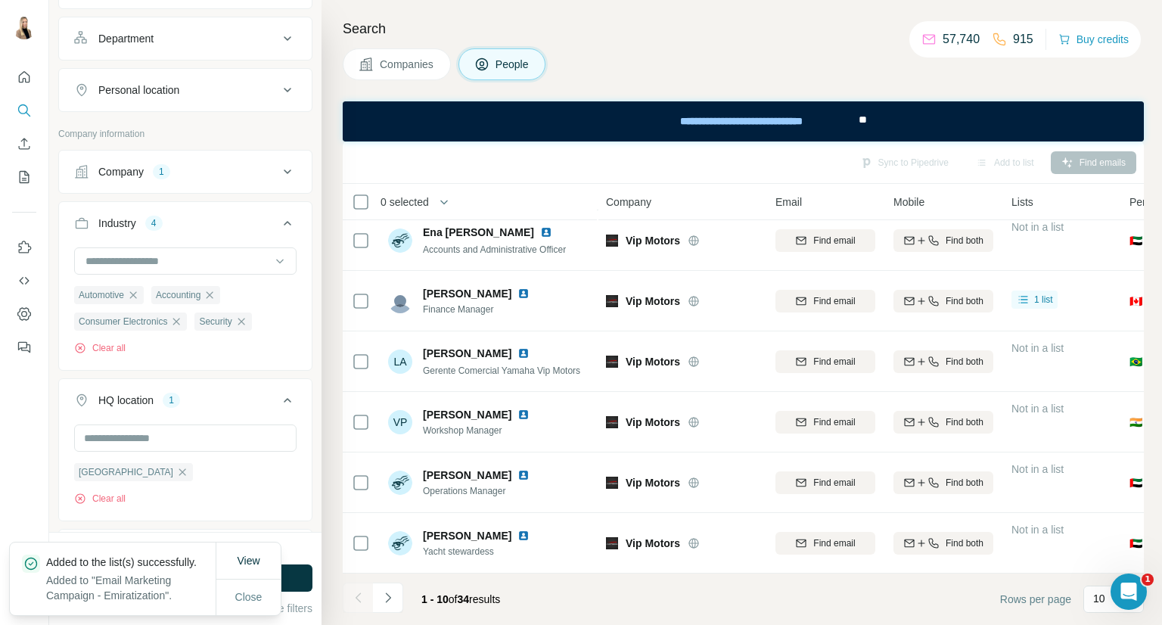
click at [396, 70] on span "Companies" at bounding box center [407, 64] width 55 height 15
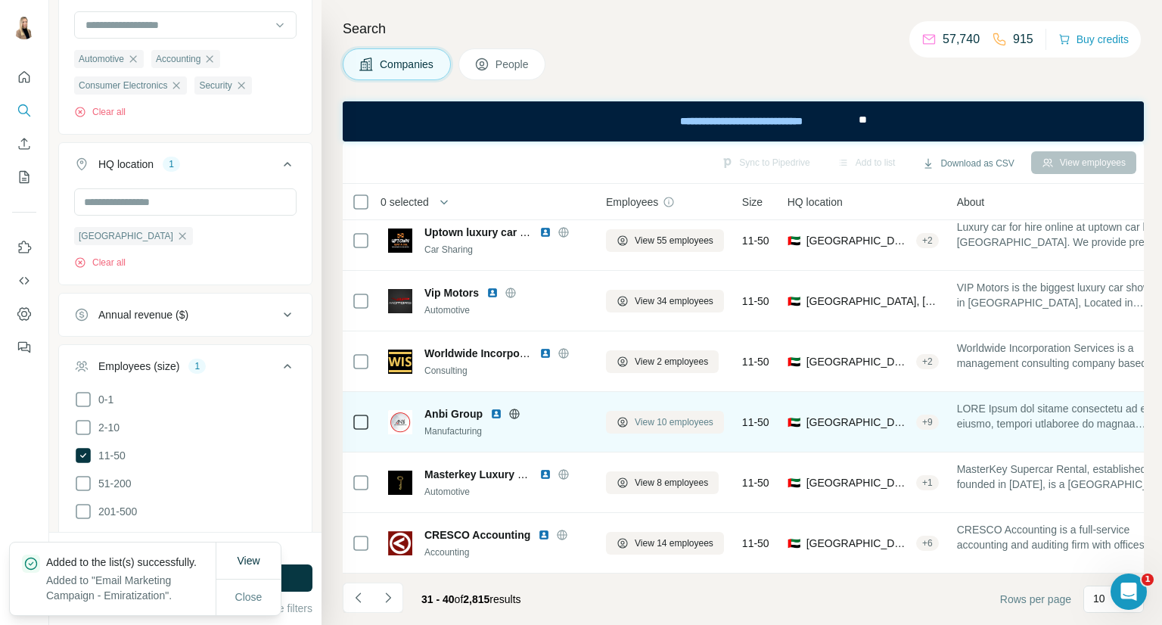
scroll to position [260, 0]
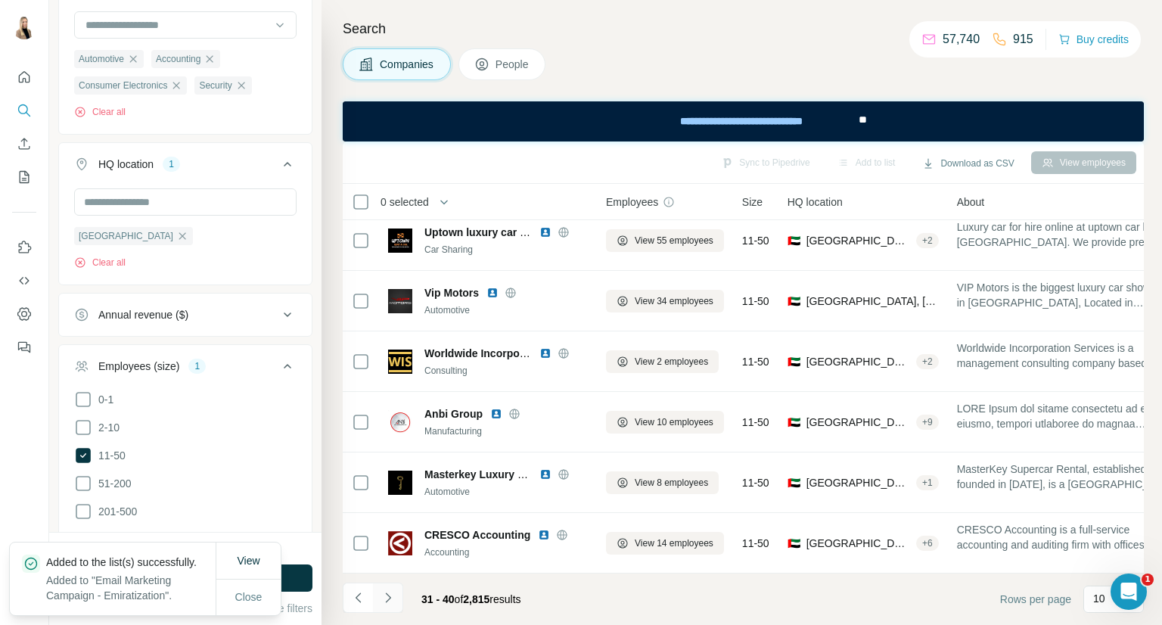
click at [391, 588] on button "Navigate to next page" at bounding box center [388, 598] width 30 height 30
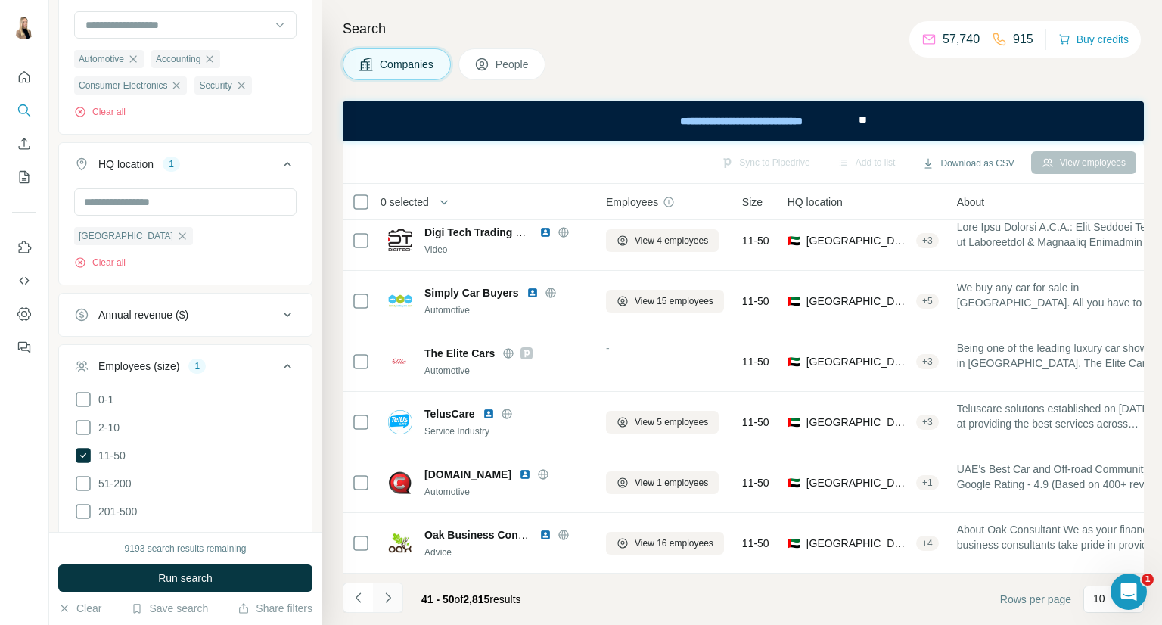
click at [392, 594] on icon "Navigate to next page" at bounding box center [388, 597] width 15 height 15
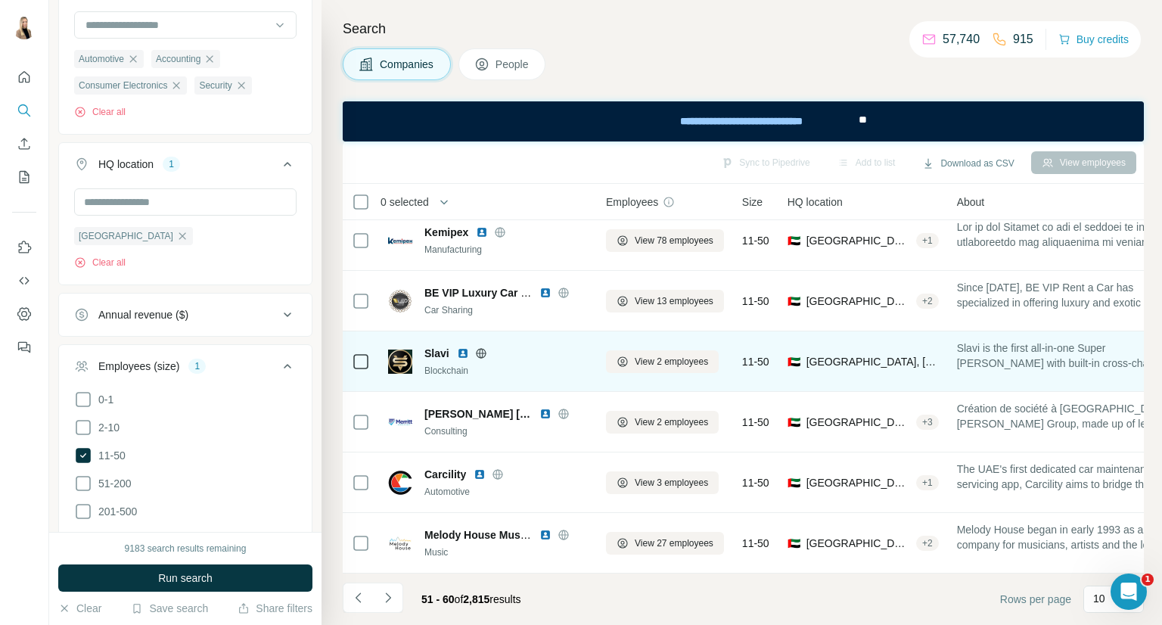
scroll to position [0, 0]
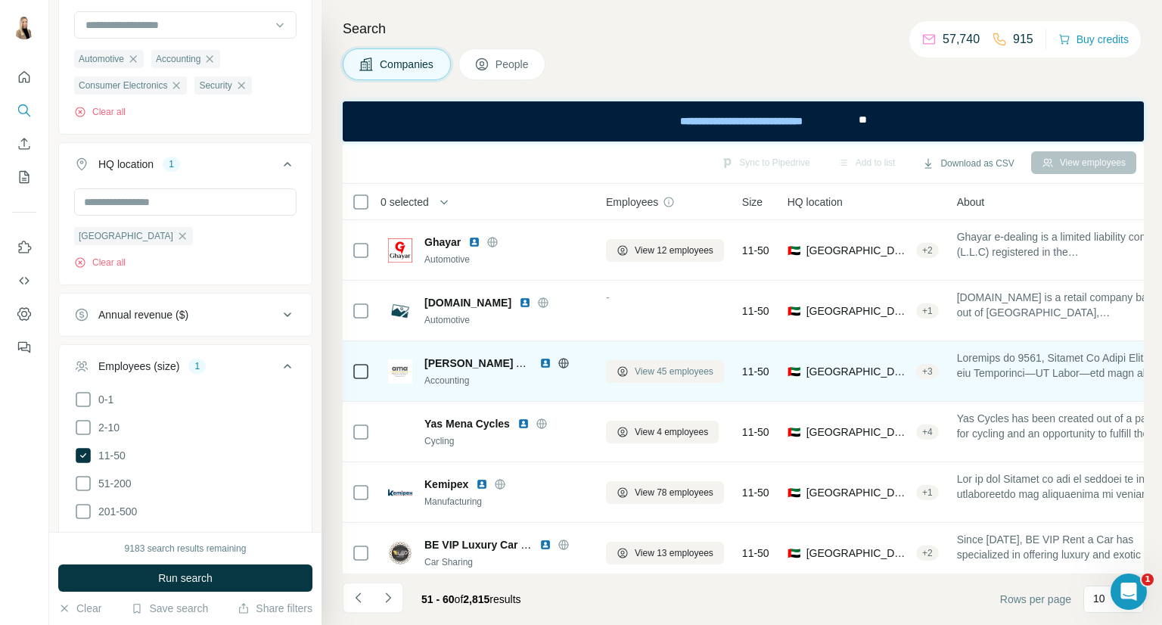
click at [695, 370] on span "View 45 employees" at bounding box center [674, 372] width 79 height 14
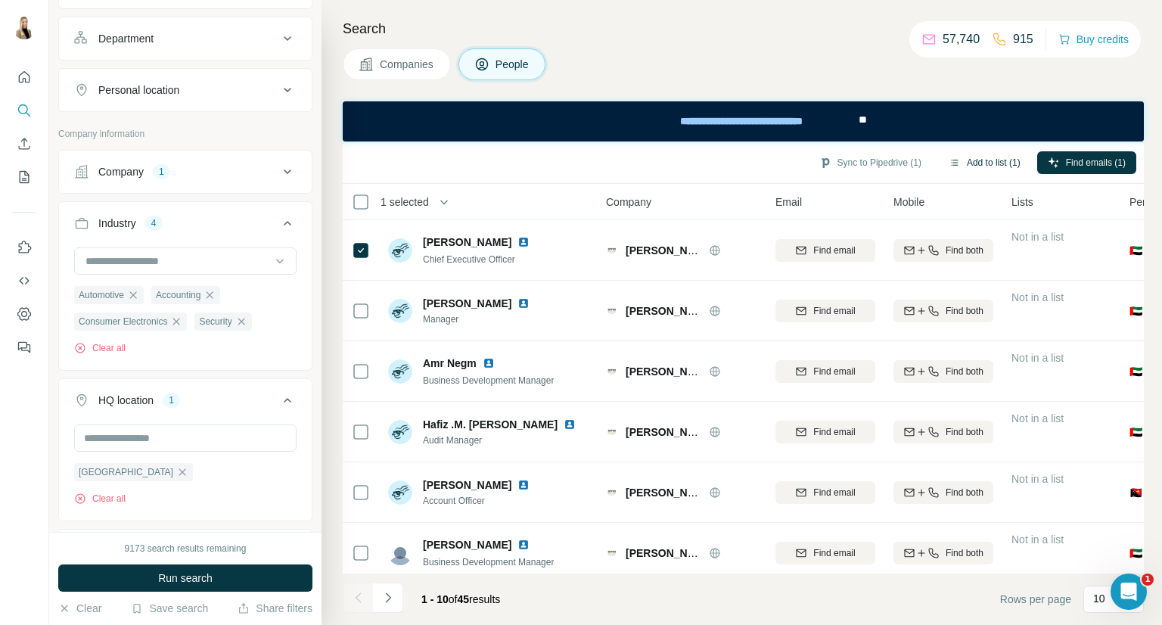
click at [1018, 163] on button "Add to list (1)" at bounding box center [984, 162] width 93 height 23
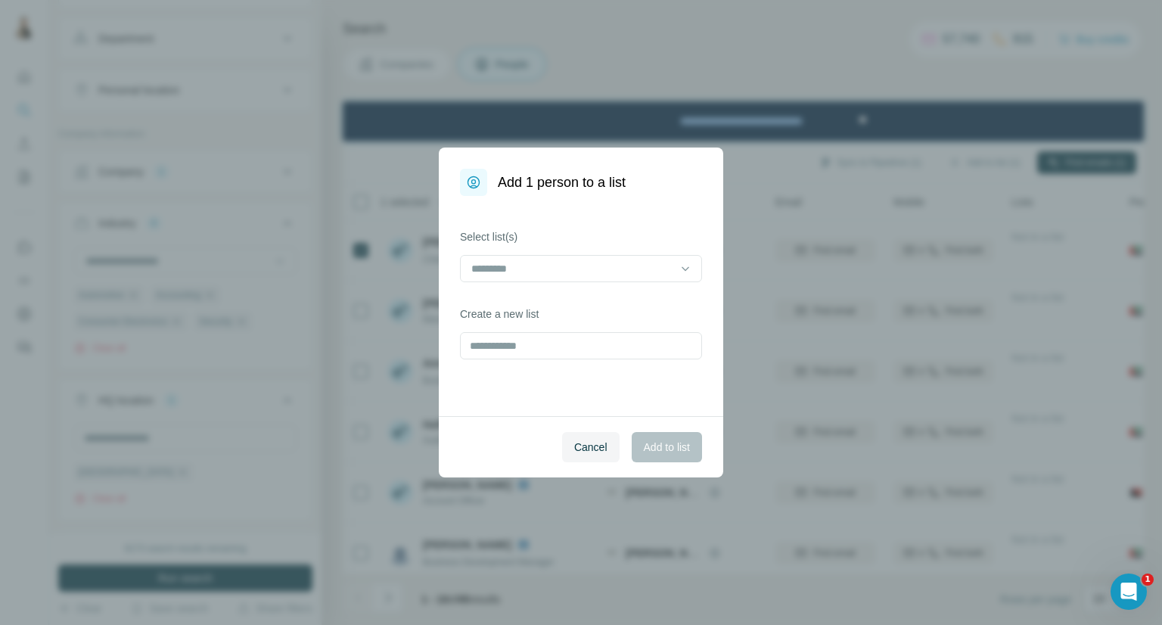
drag, startPoint x: 593, startPoint y: 270, endPoint x: 600, endPoint y: 285, distance: 16.6
click at [593, 270] on input at bounding box center [572, 268] width 204 height 17
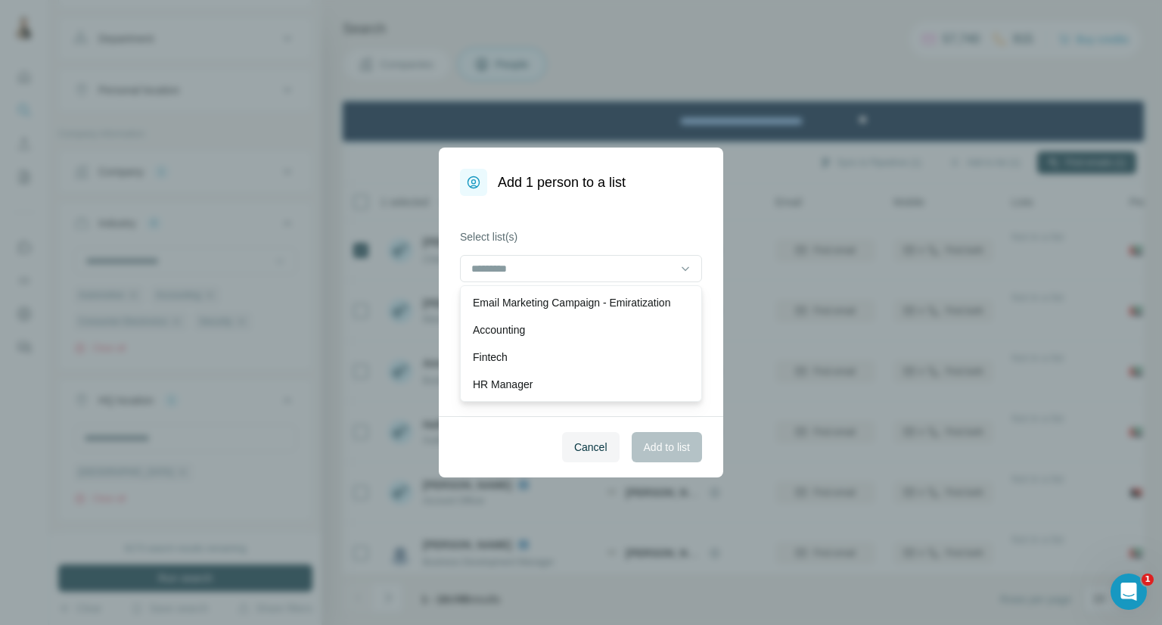
click at [596, 302] on p "Email Marketing Campaign - Emiratization" at bounding box center [571, 302] width 197 height 15
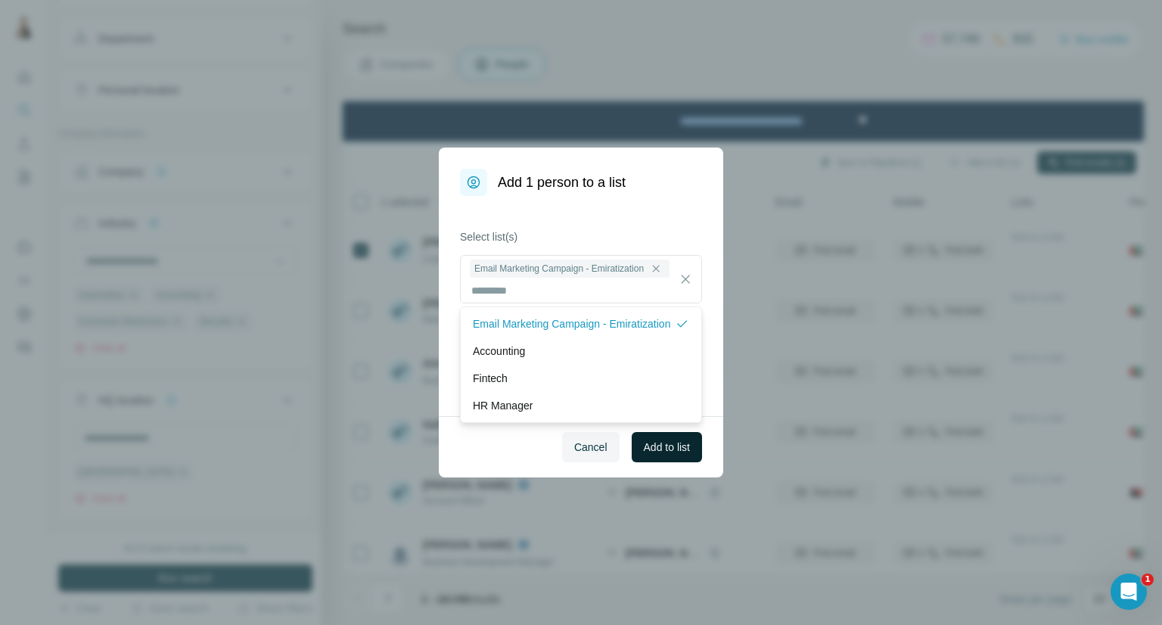
click at [672, 447] on span "Add to list" at bounding box center [667, 447] width 46 height 15
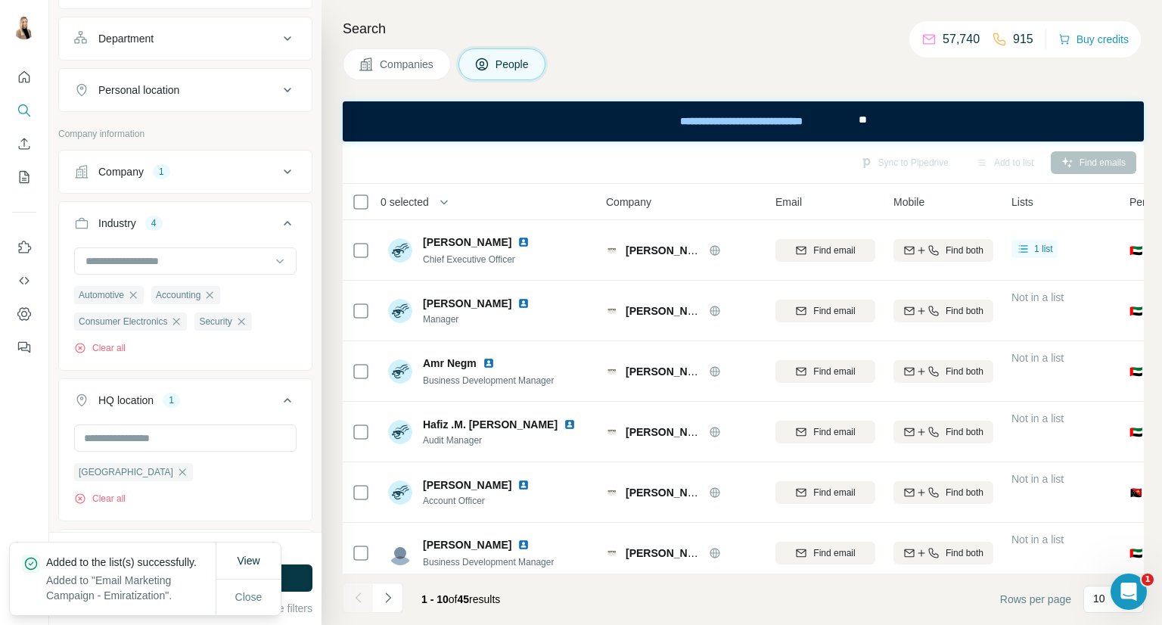
click at [400, 66] on span "Companies" at bounding box center [407, 64] width 55 height 15
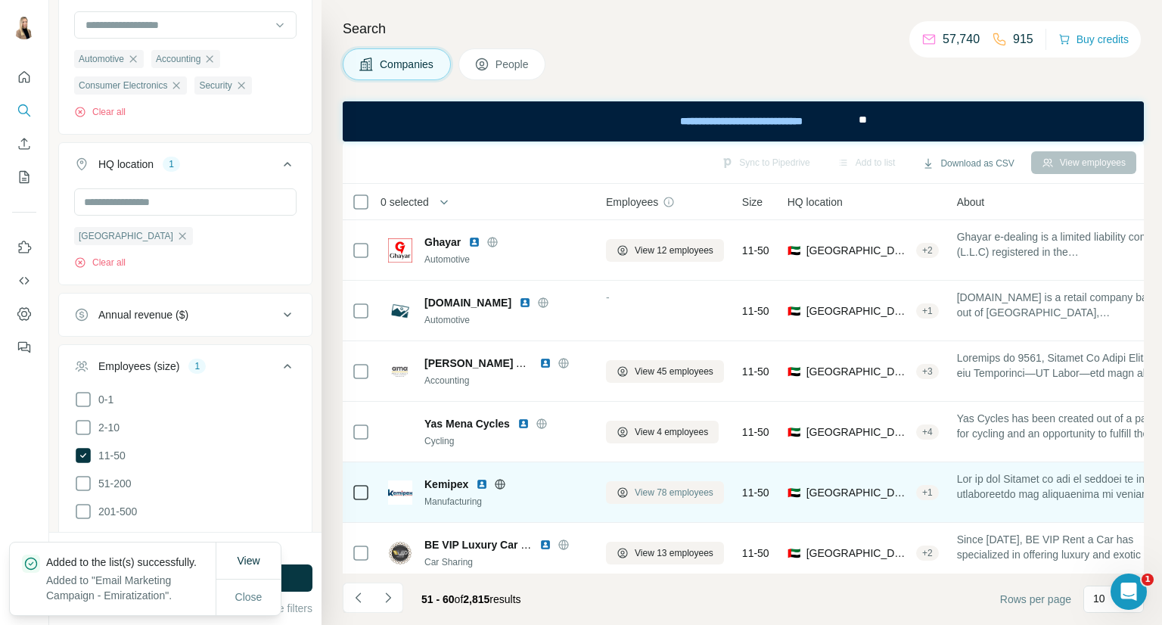
click at [687, 497] on span "View 78 employees" at bounding box center [674, 493] width 79 height 14
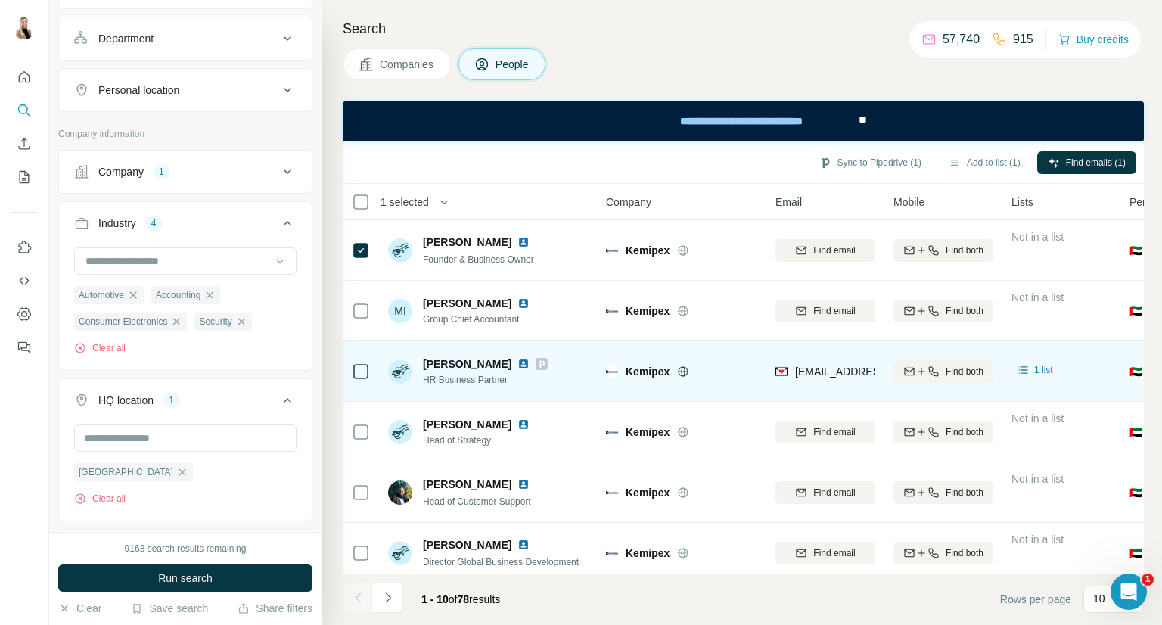
scroll to position [260, 0]
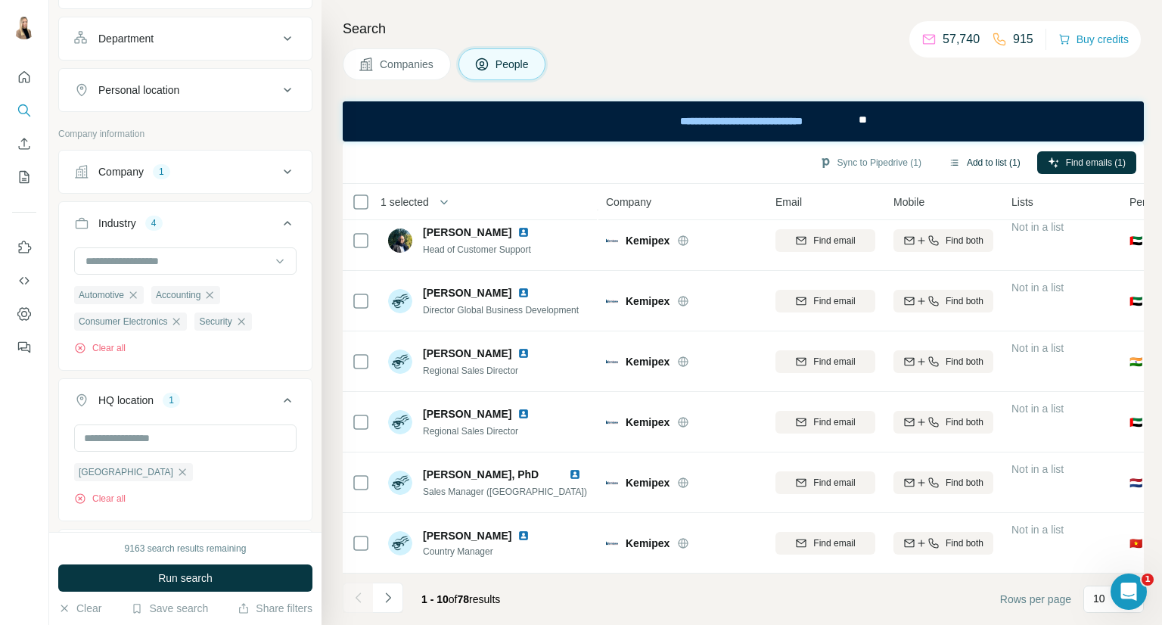
click at [984, 168] on button "Add to list (1)" at bounding box center [984, 162] width 93 height 23
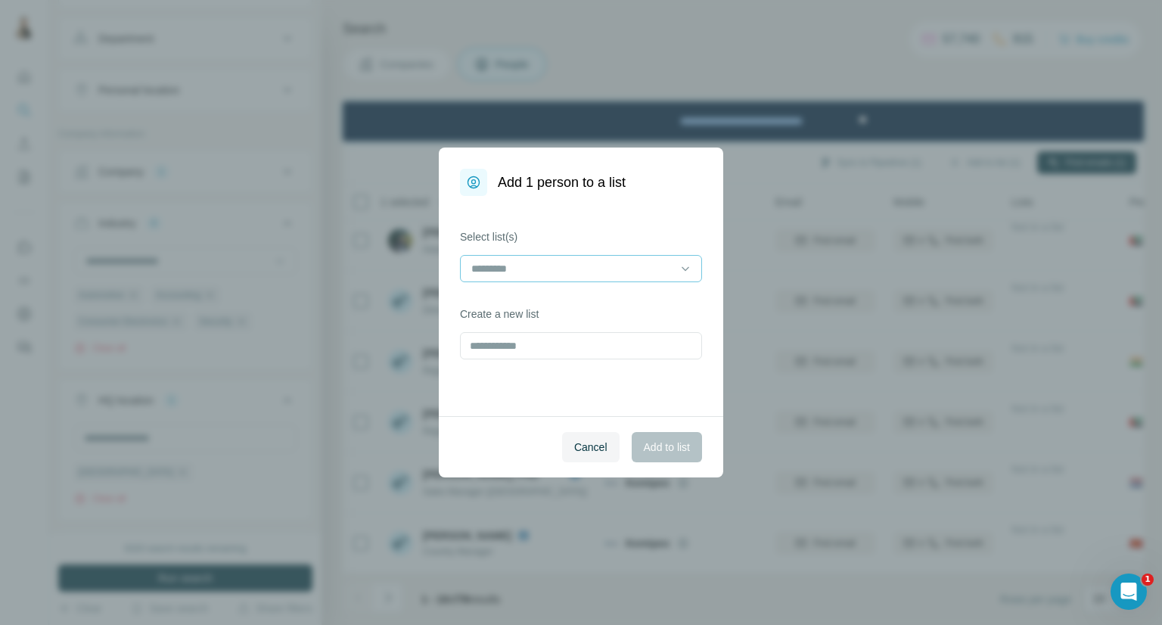
click at [580, 265] on input at bounding box center [572, 268] width 204 height 17
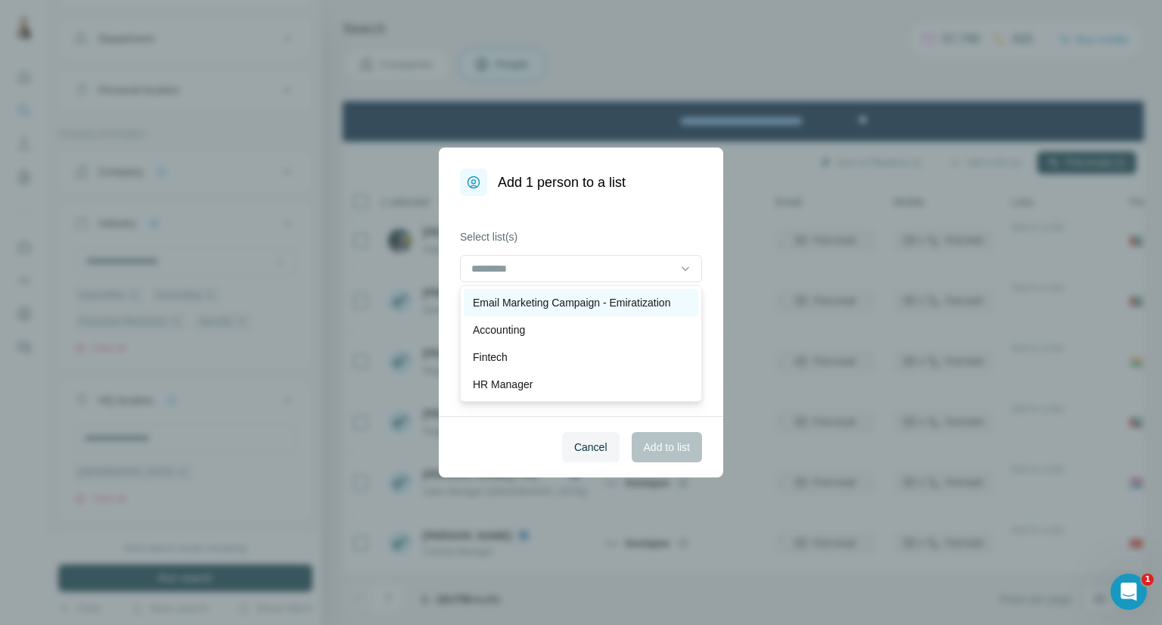
click at [575, 303] on p "Email Marketing Campaign - Emiratization" at bounding box center [571, 302] width 197 height 15
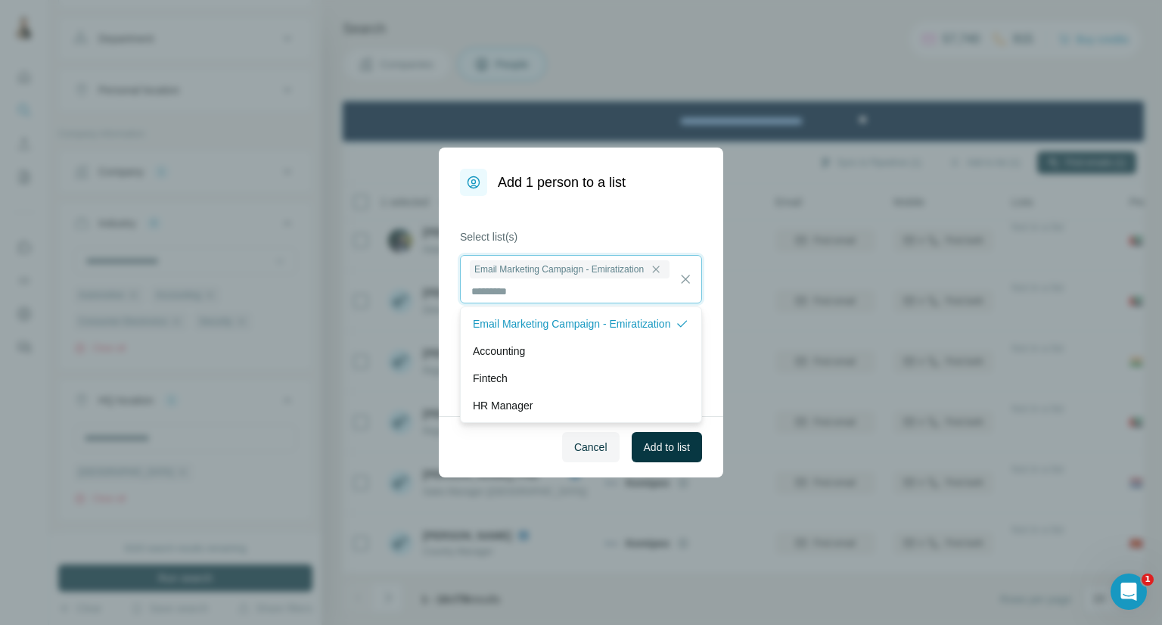
scroll to position [1, 0]
click at [670, 444] on span "Add to list" at bounding box center [667, 447] width 46 height 15
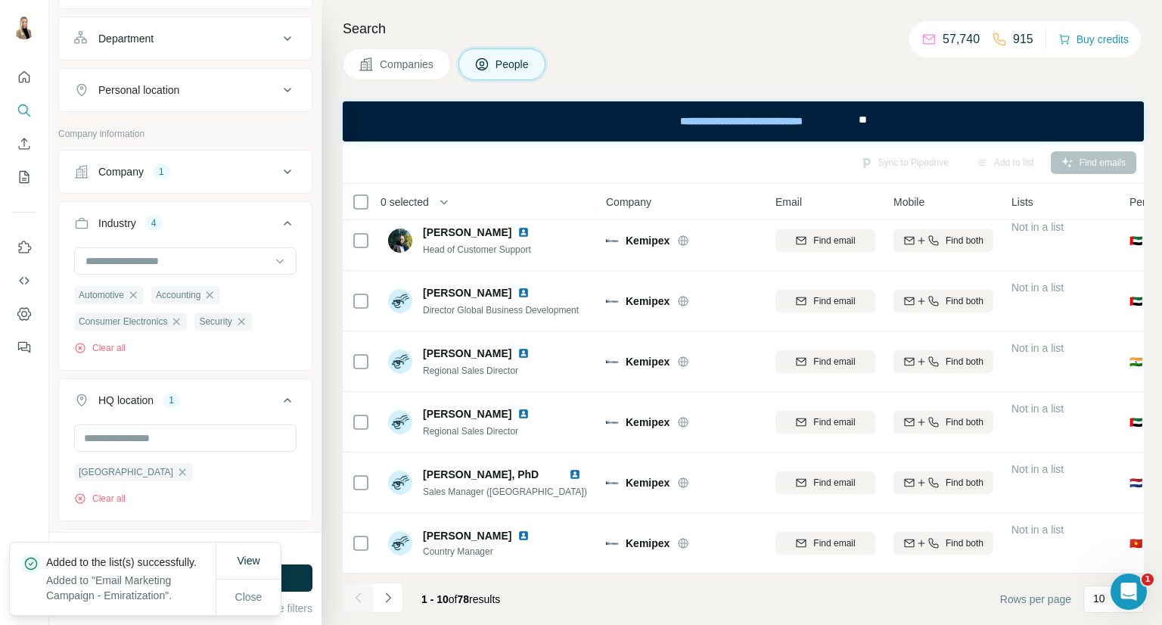
click at [397, 61] on span "Companies" at bounding box center [407, 64] width 55 height 15
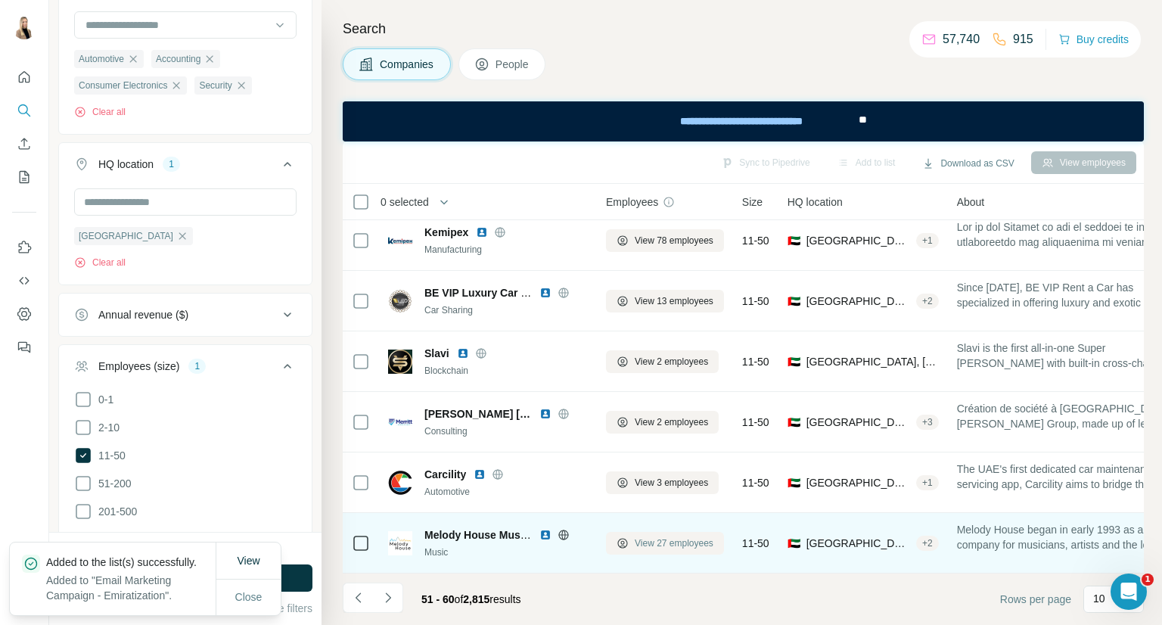
click at [676, 539] on span "View 27 employees" at bounding box center [674, 543] width 79 height 14
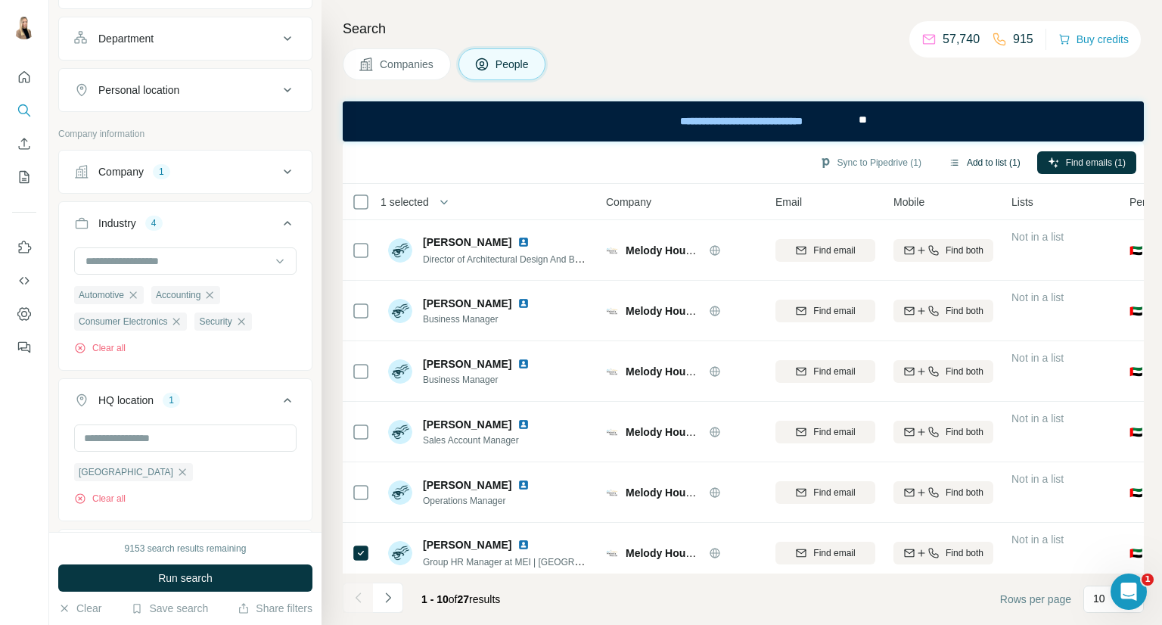
click at [983, 161] on button "Add to list (1)" at bounding box center [984, 162] width 93 height 23
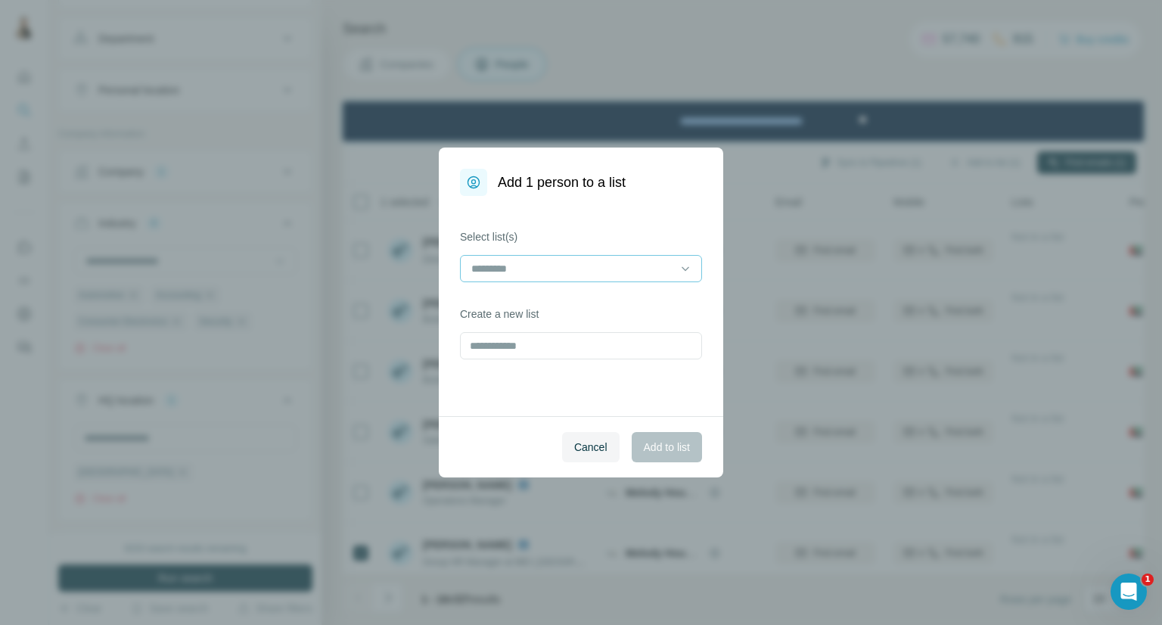
click at [638, 271] on input at bounding box center [572, 268] width 204 height 17
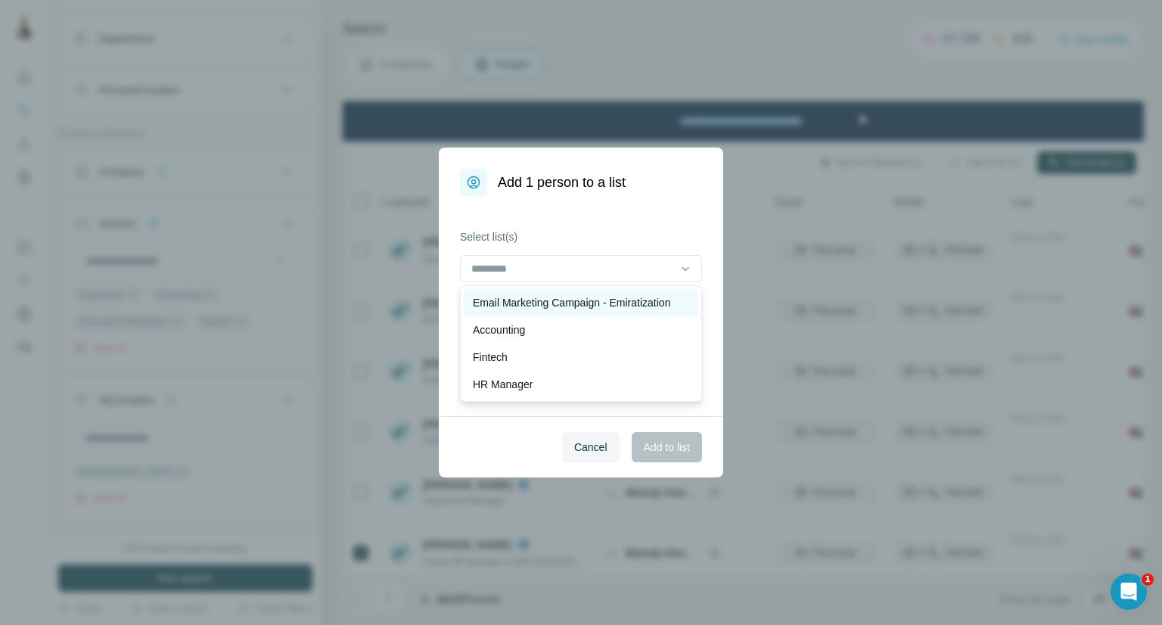
click at [622, 306] on p "Email Marketing Campaign - Emiratization" at bounding box center [571, 302] width 197 height 15
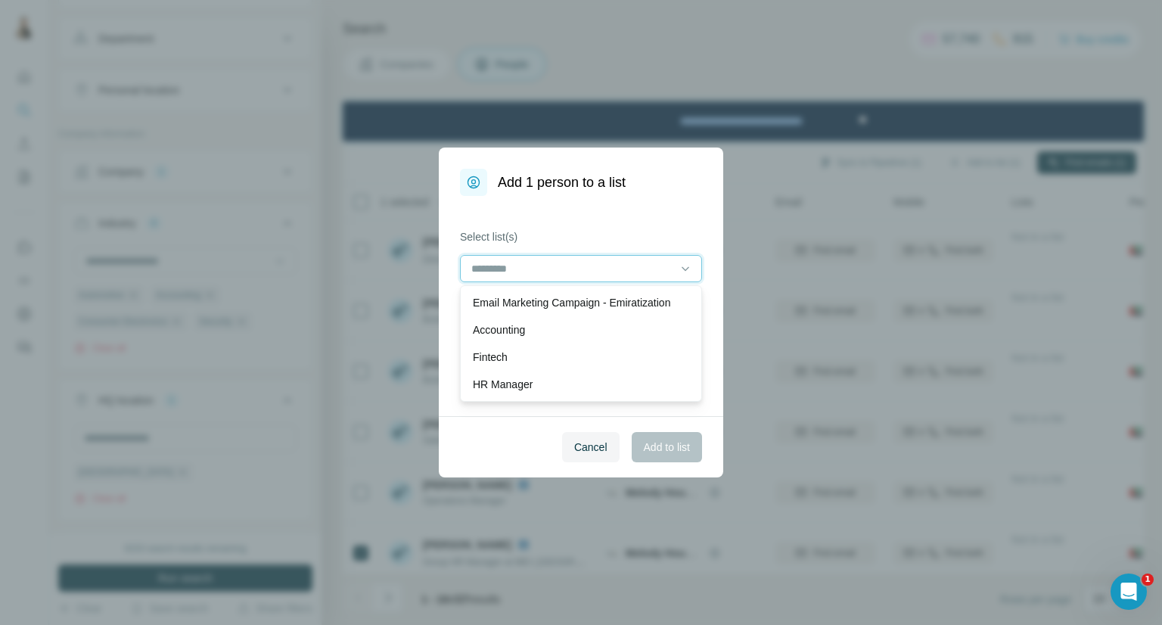
scroll to position [1, 0]
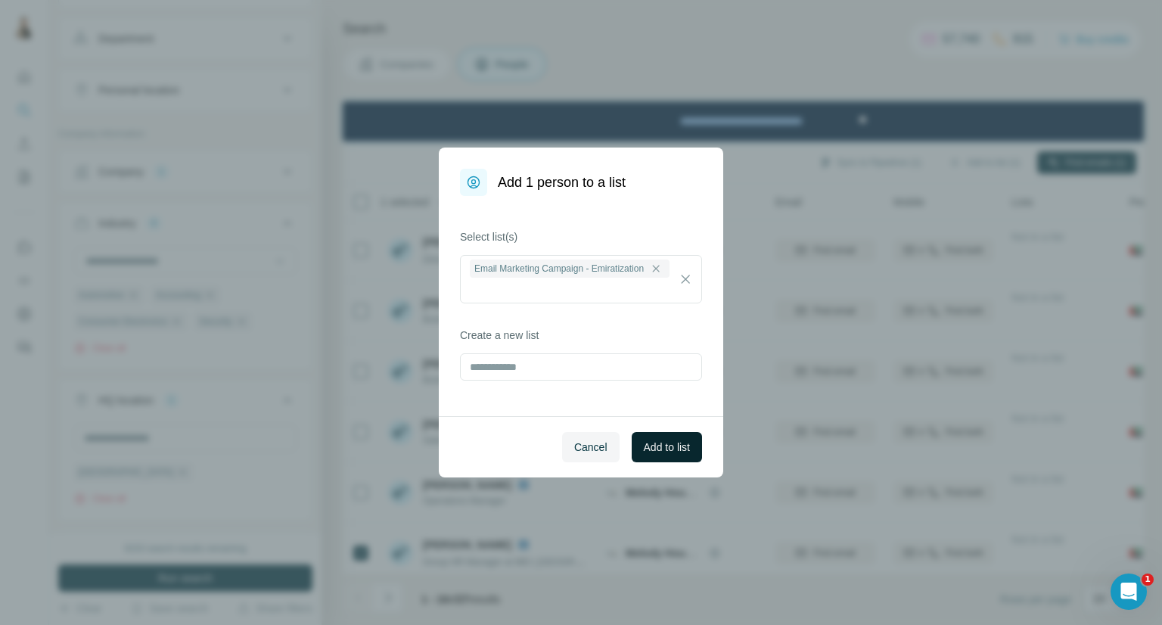
click at [674, 443] on span "Add to list" at bounding box center [667, 447] width 46 height 15
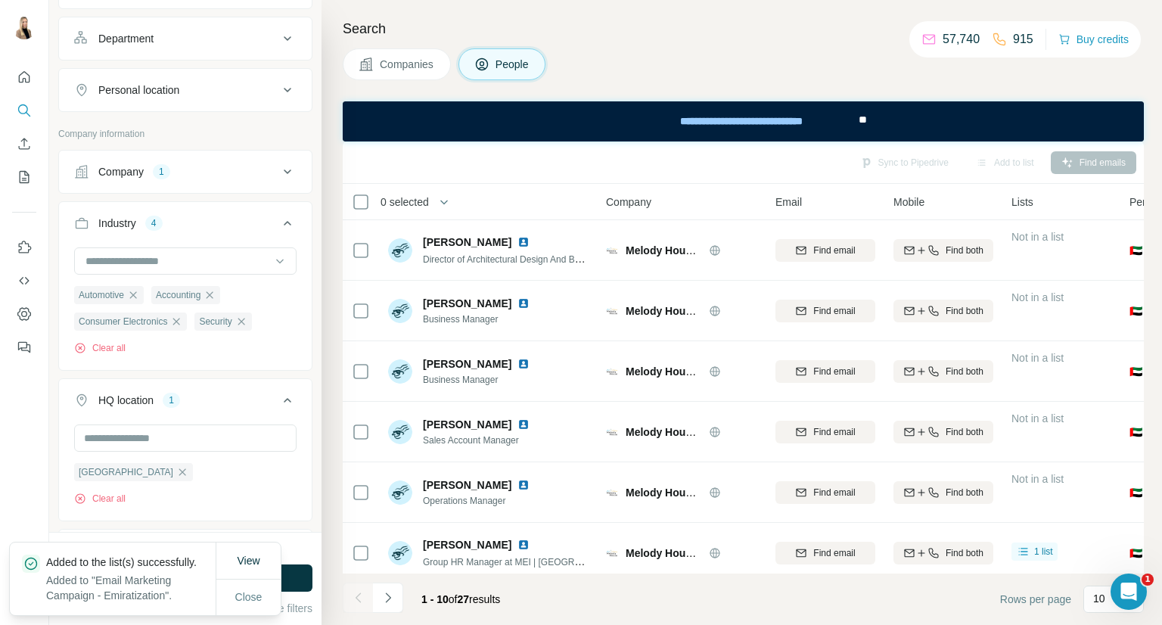
click at [421, 67] on span "Companies" at bounding box center [407, 64] width 55 height 15
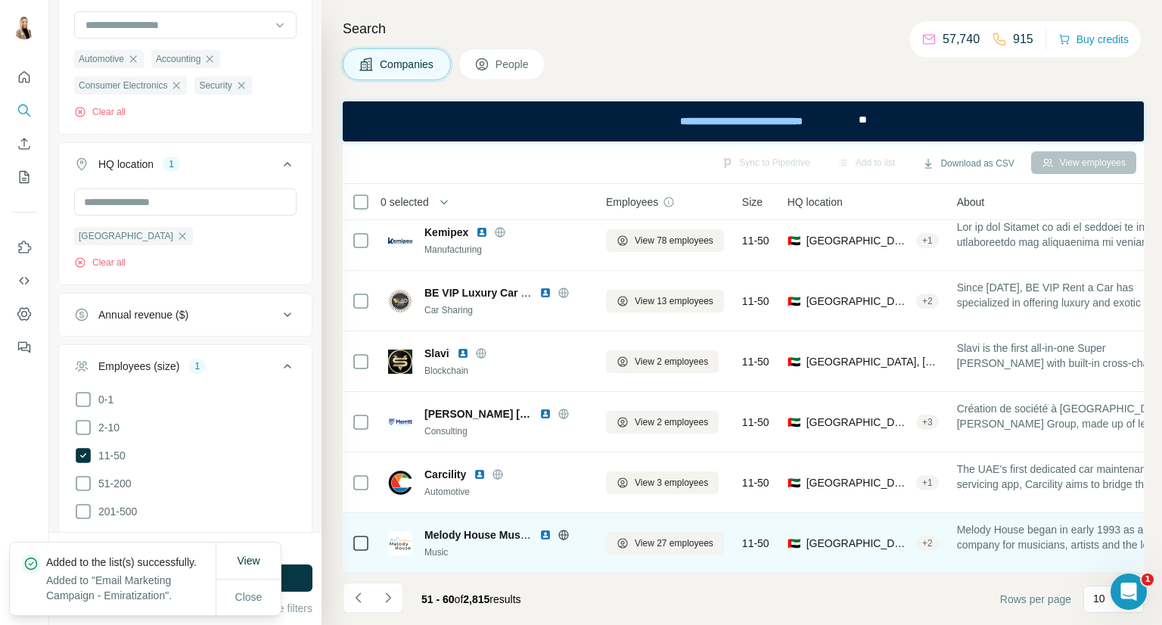
scroll to position [260, 0]
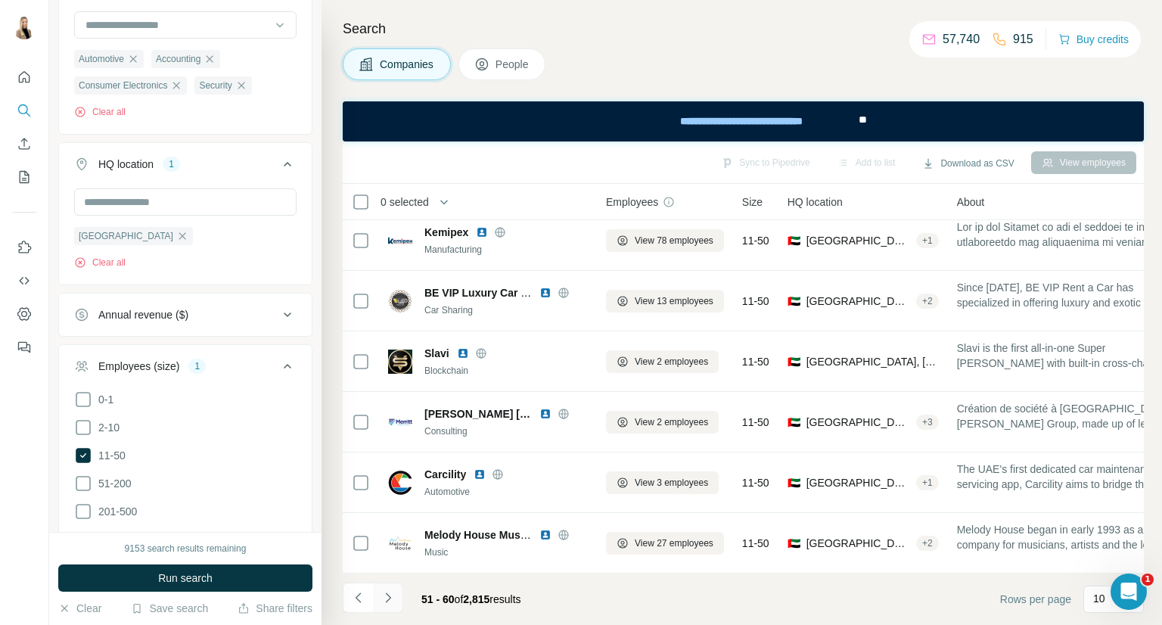
click at [381, 599] on icon "Navigate to next page" at bounding box center [388, 597] width 15 height 15
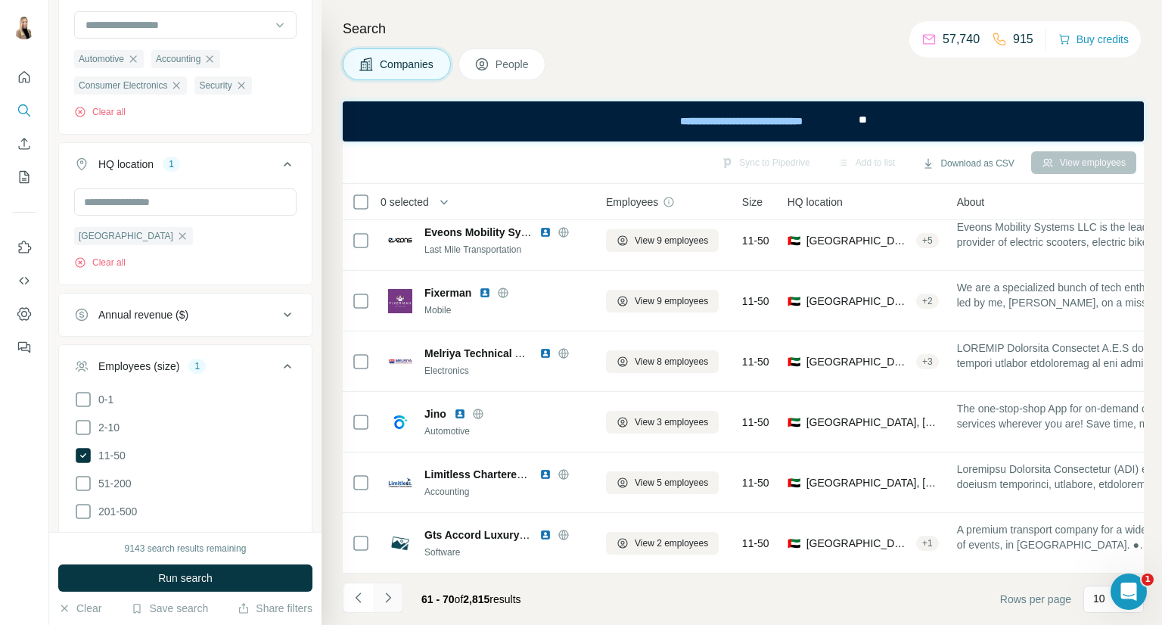
click at [396, 584] on button "Navigate to next page" at bounding box center [388, 598] width 30 height 30
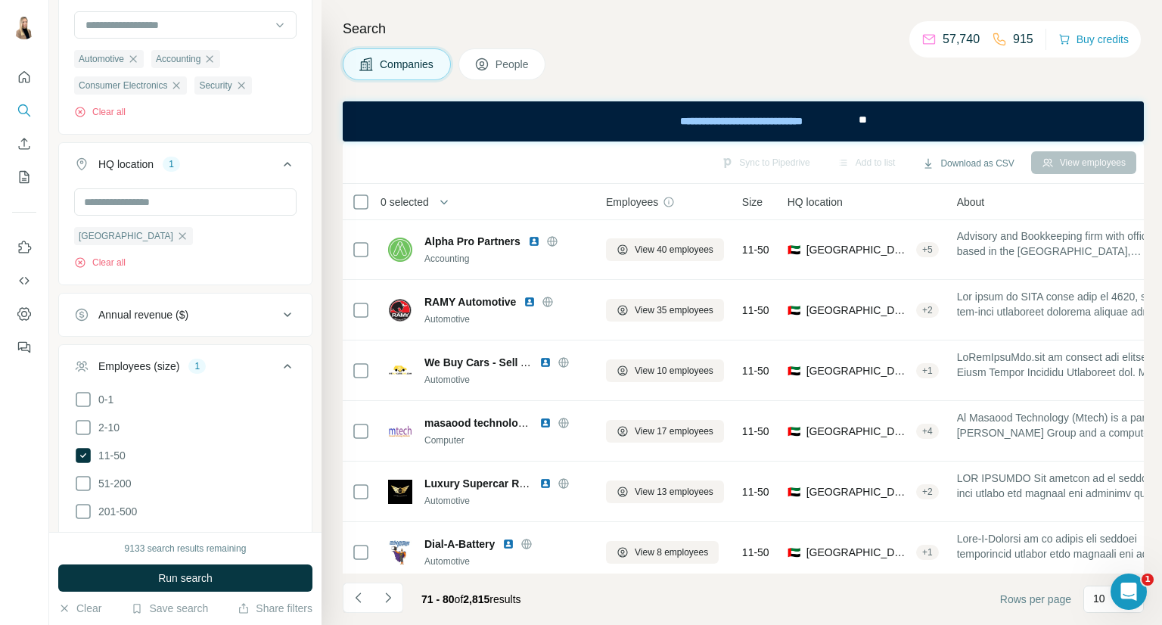
scroll to position [0, 0]
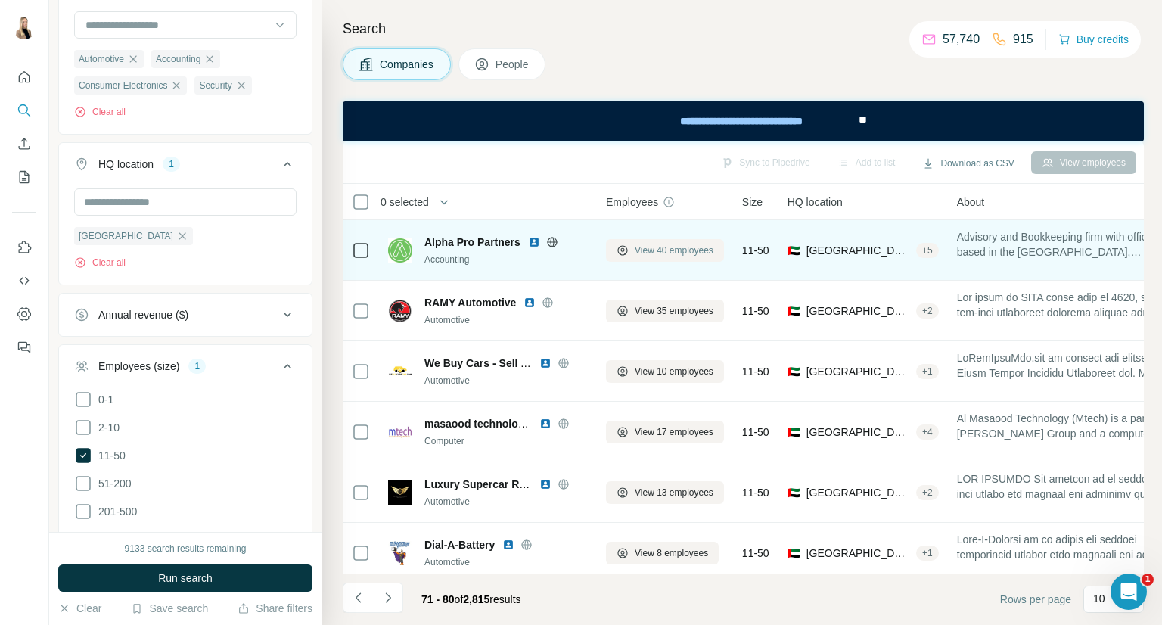
click at [673, 250] on span "View 40 employees" at bounding box center [674, 251] width 79 height 14
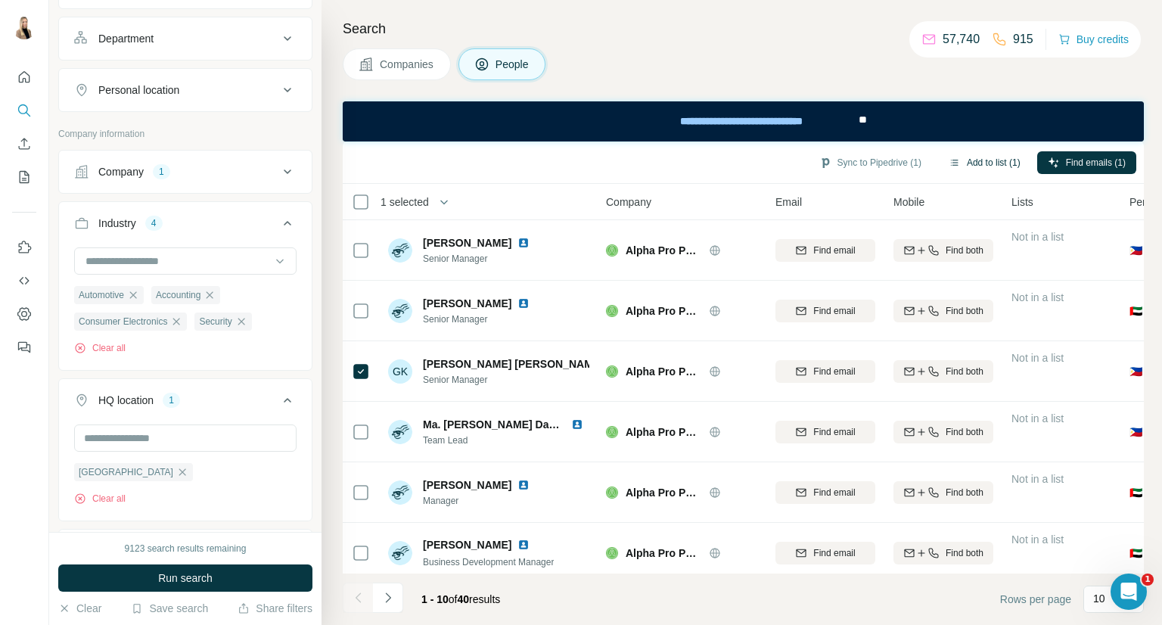
click at [977, 161] on button "Add to list (1)" at bounding box center [984, 162] width 93 height 23
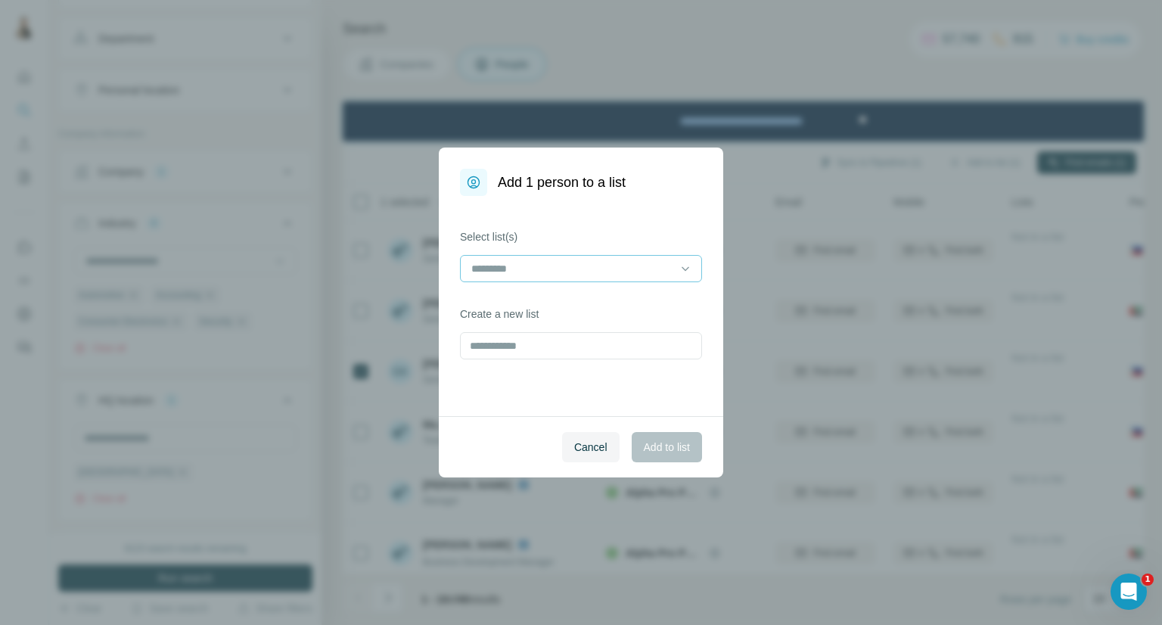
click at [478, 267] on input at bounding box center [572, 268] width 204 height 17
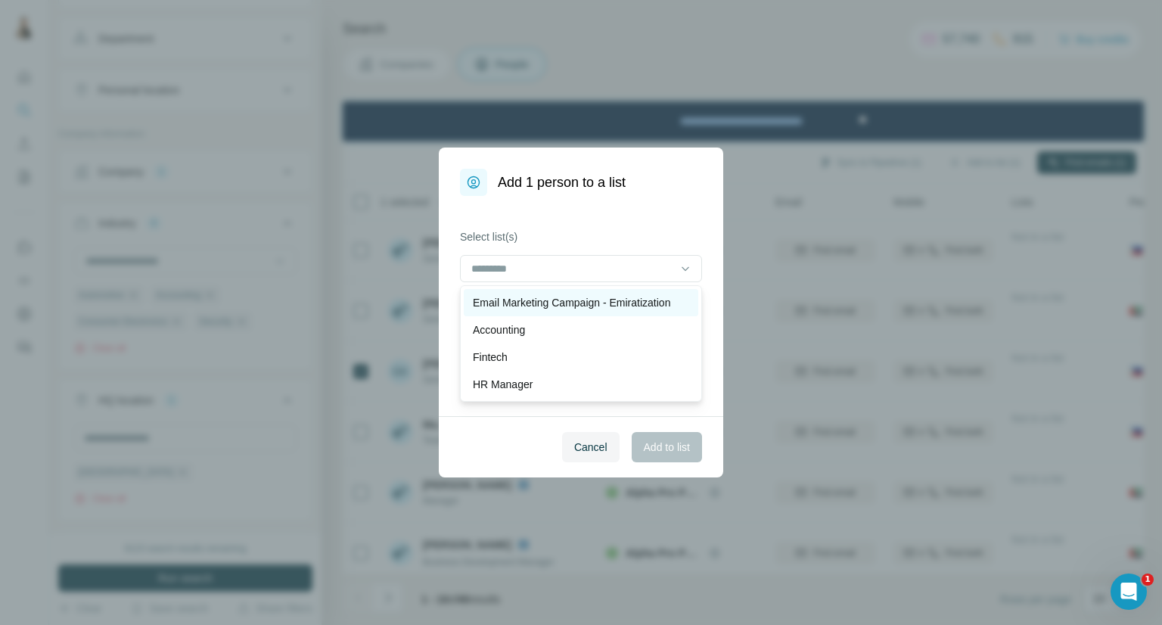
click at [523, 296] on p "Email Marketing Campaign - Emiratization" at bounding box center [571, 302] width 197 height 15
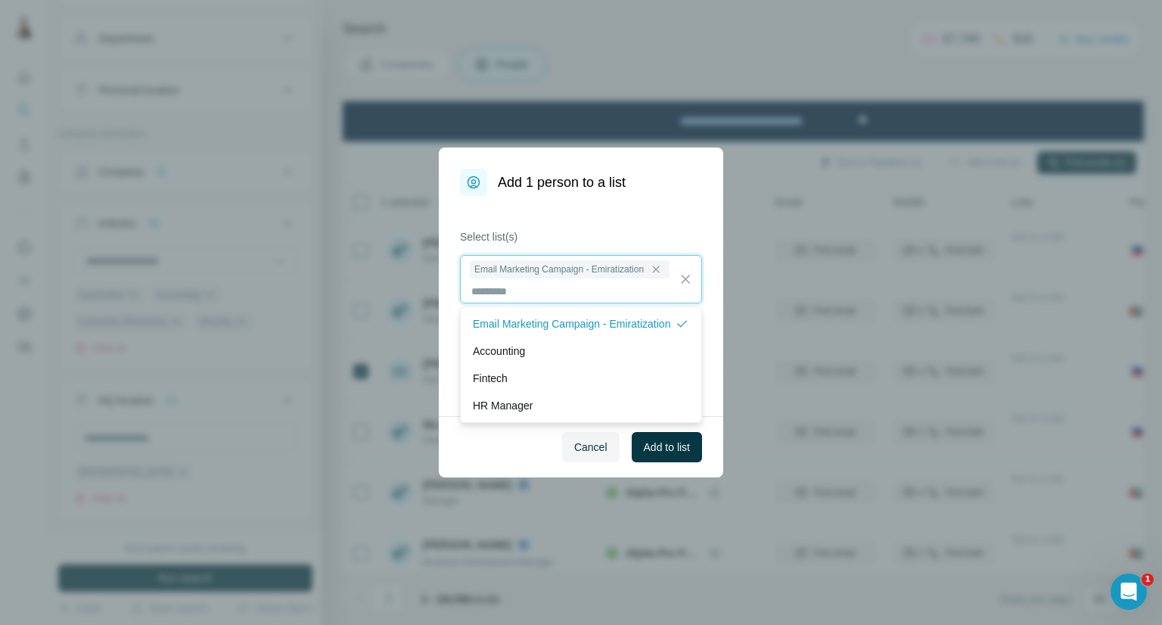
scroll to position [1, 0]
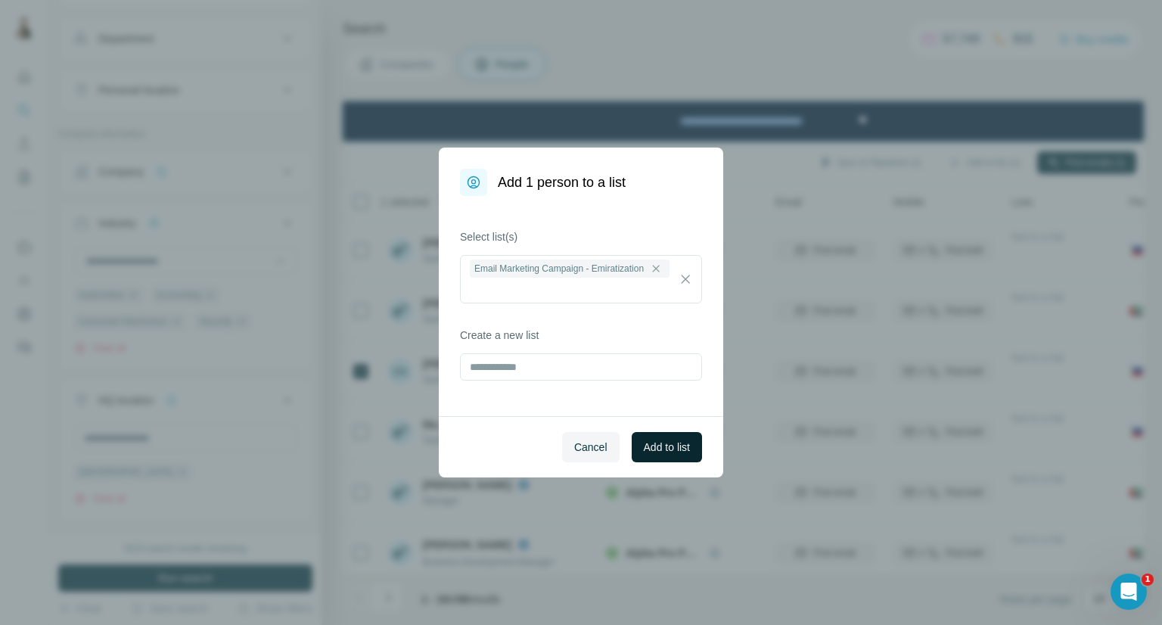
click at [644, 452] on span "Add to list" at bounding box center [667, 447] width 46 height 15
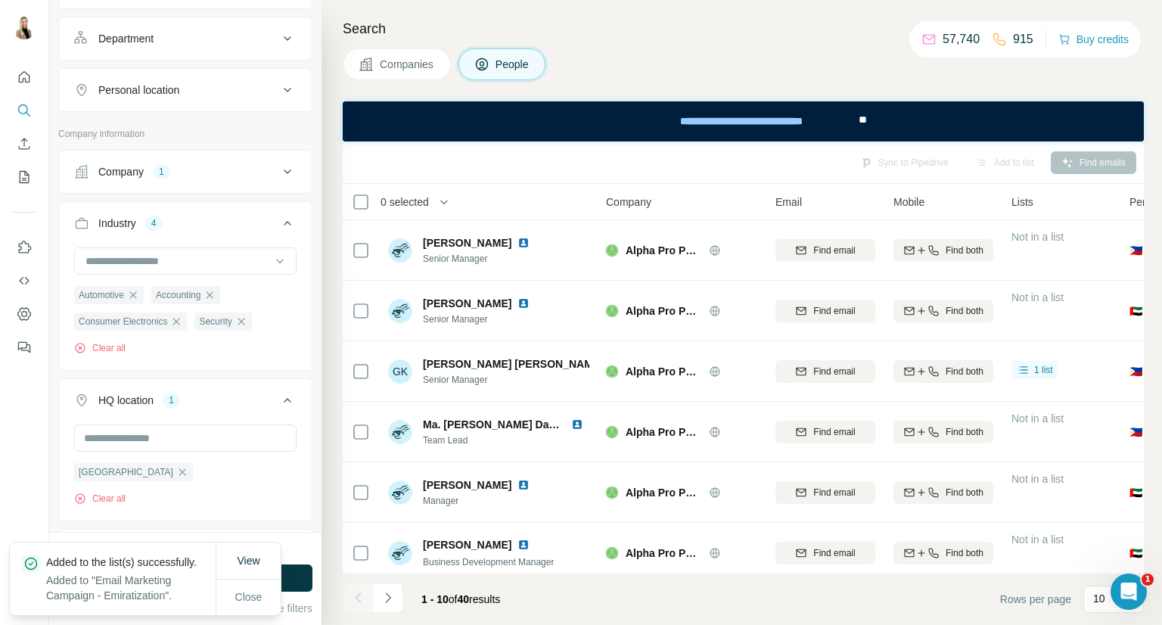
click at [424, 67] on span "Companies" at bounding box center [407, 64] width 55 height 15
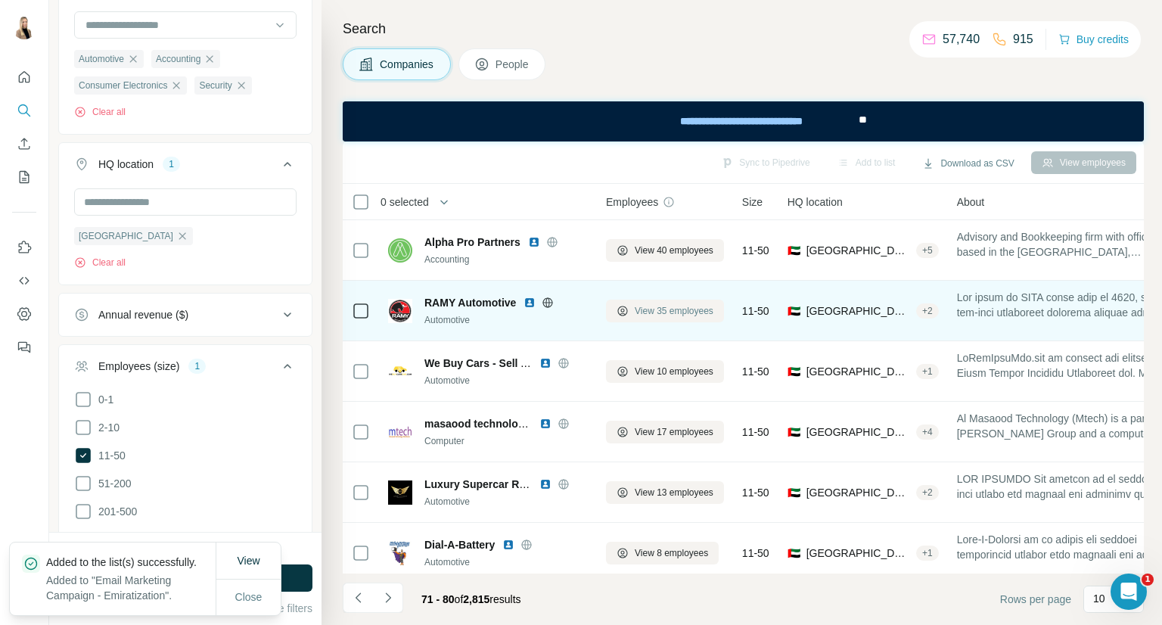
click at [683, 306] on span "View 35 employees" at bounding box center [674, 311] width 79 height 14
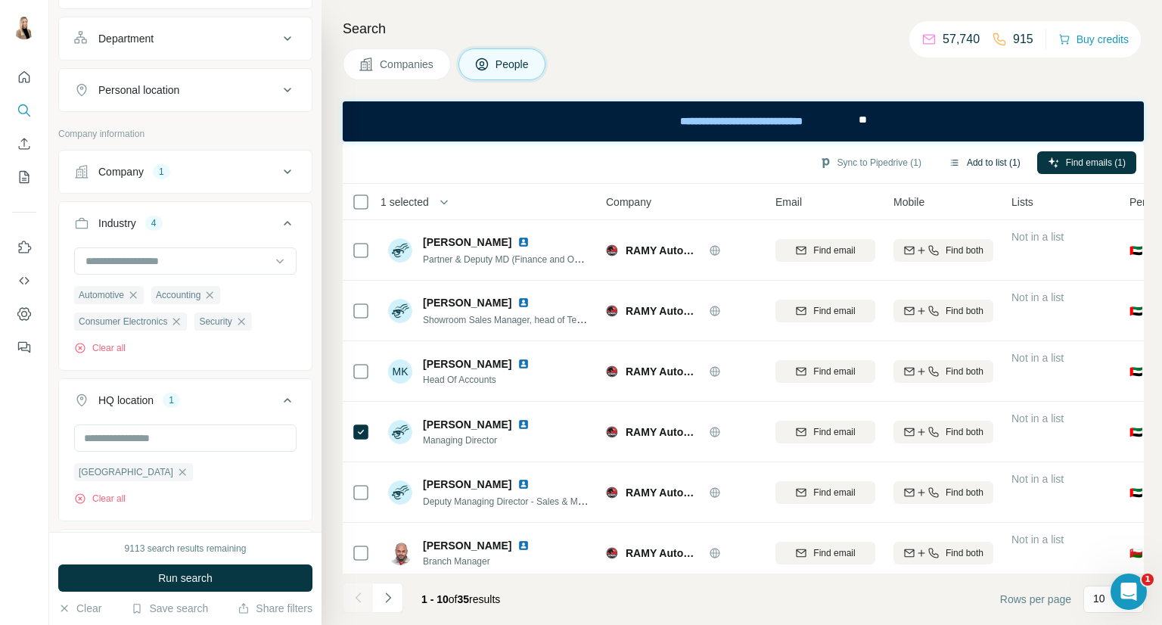
click at [956, 160] on button "Add to list (1)" at bounding box center [984, 162] width 93 height 23
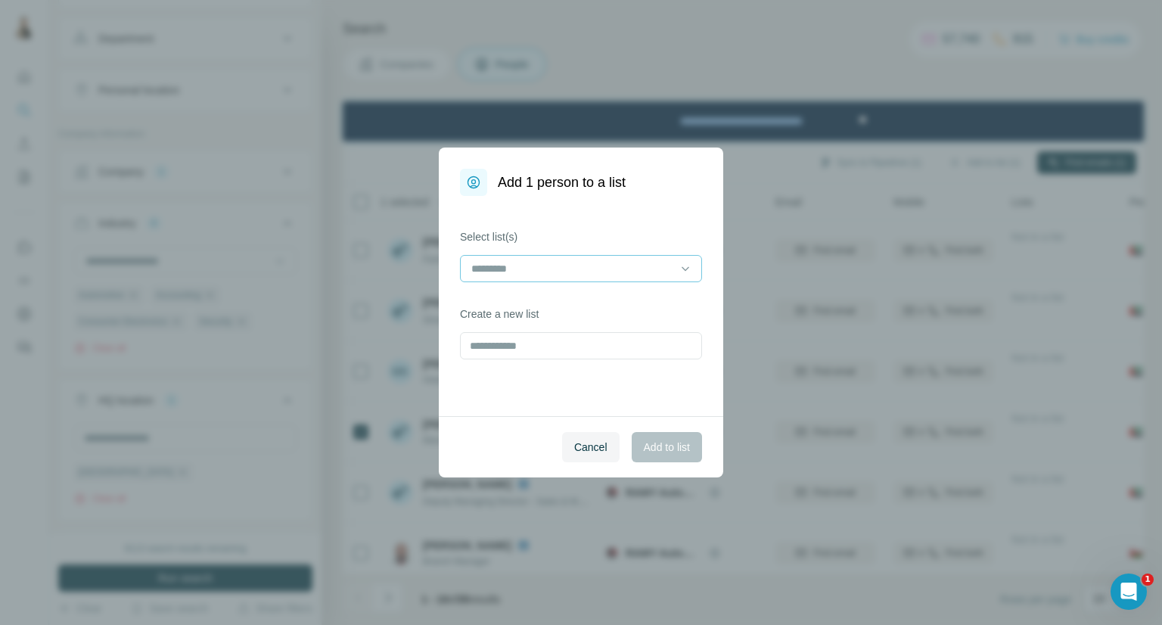
click at [673, 276] on input at bounding box center [572, 268] width 204 height 17
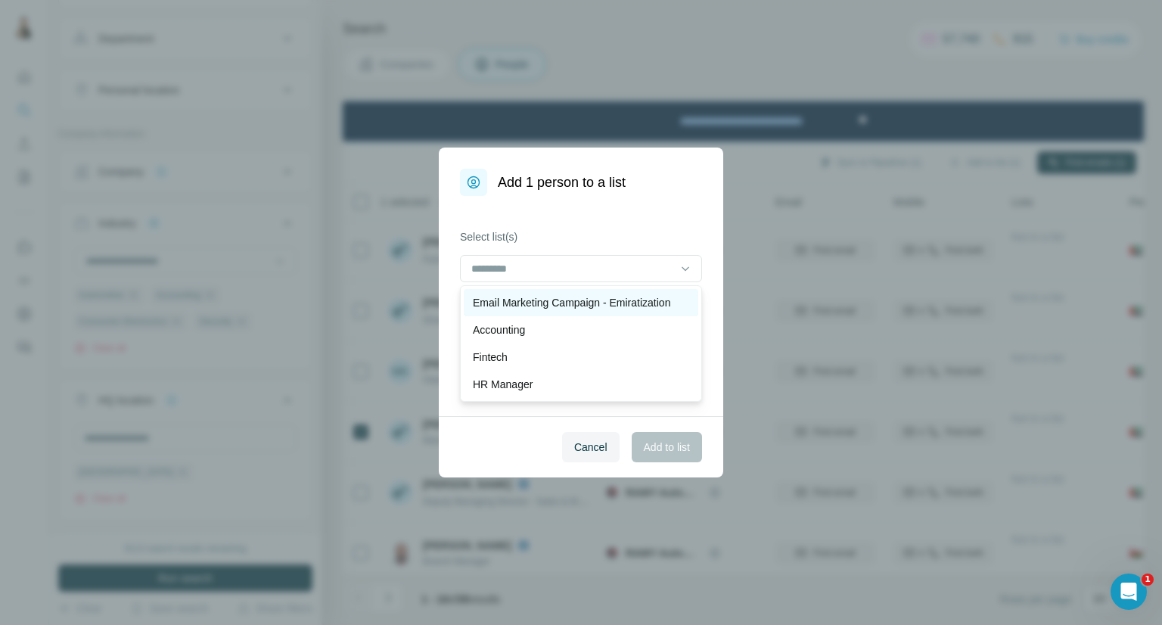
click at [668, 297] on p "Email Marketing Campaign - Emiratization" at bounding box center [571, 302] width 197 height 15
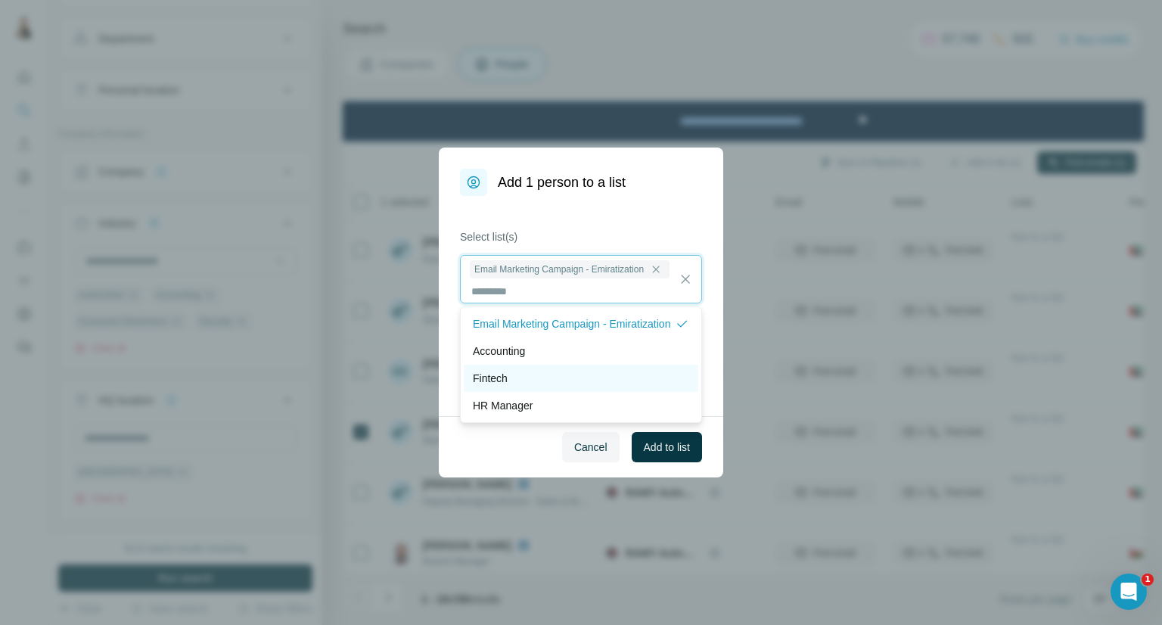
scroll to position [1, 0]
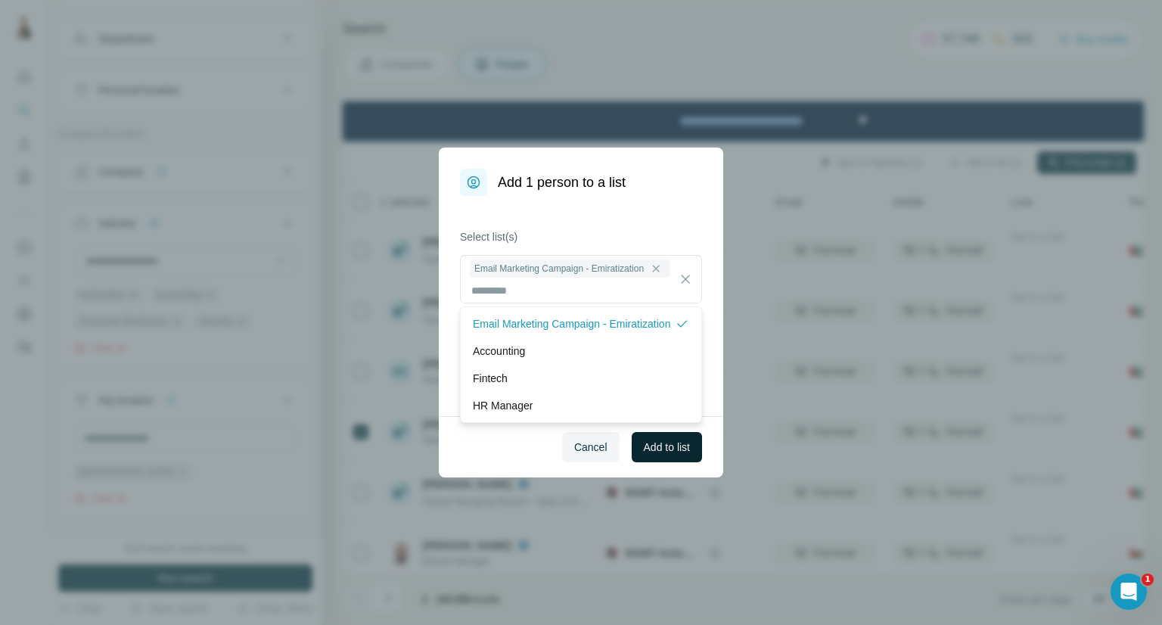
click at [674, 440] on span "Add to list" at bounding box center [667, 447] width 46 height 15
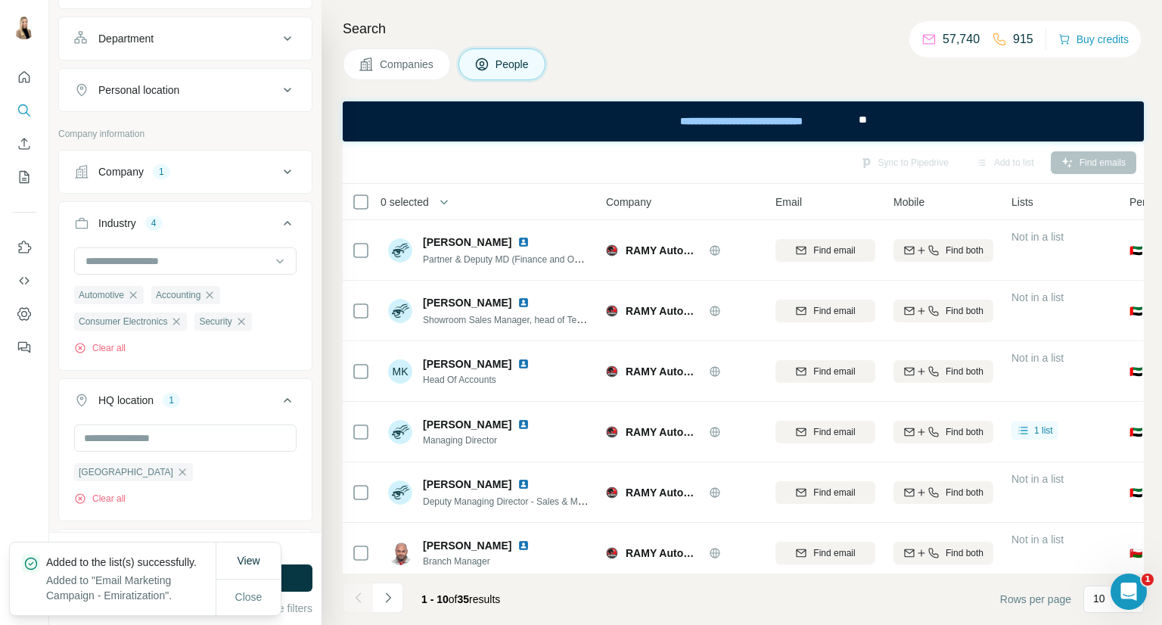
click at [427, 69] on span "Companies" at bounding box center [407, 64] width 55 height 15
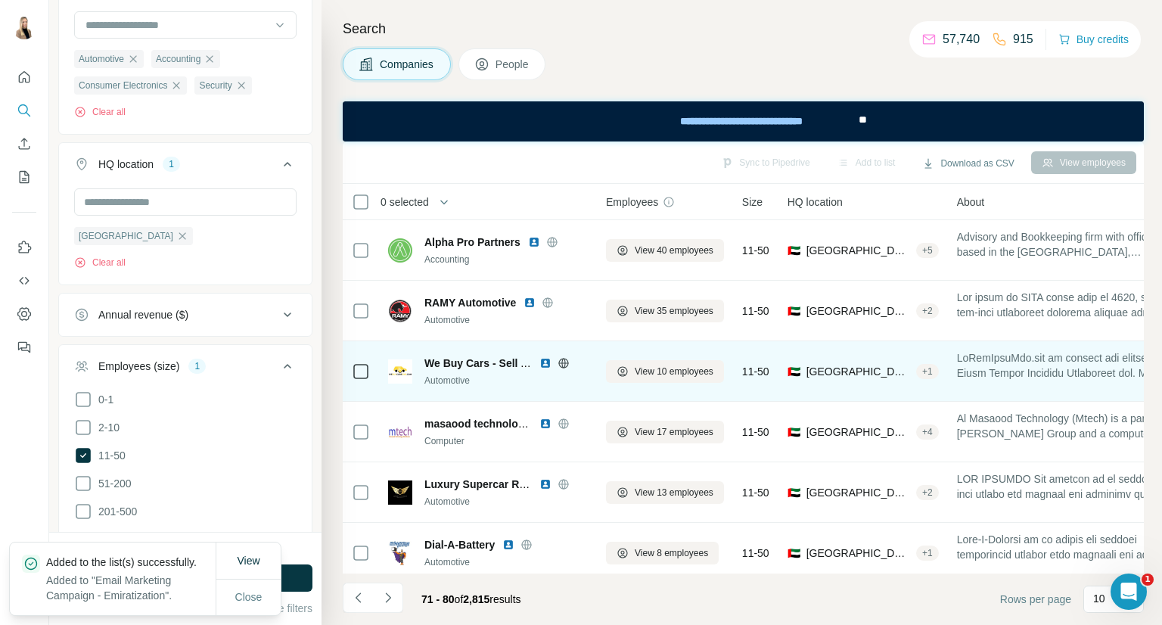
scroll to position [260, 0]
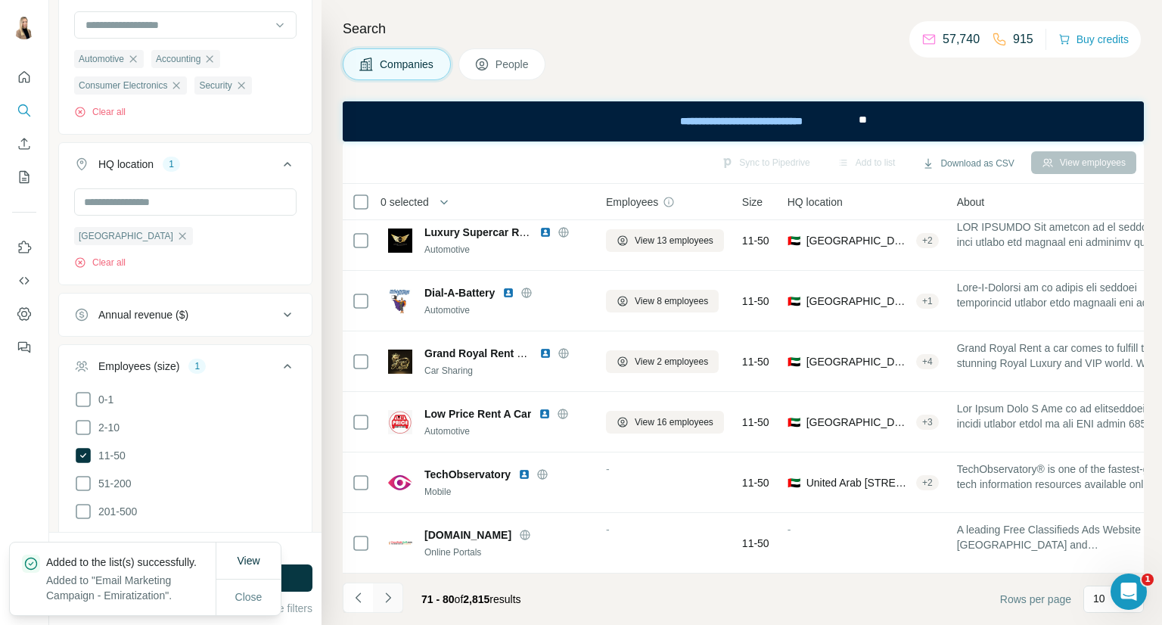
click at [392, 589] on button "Navigate to next page" at bounding box center [388, 598] width 30 height 30
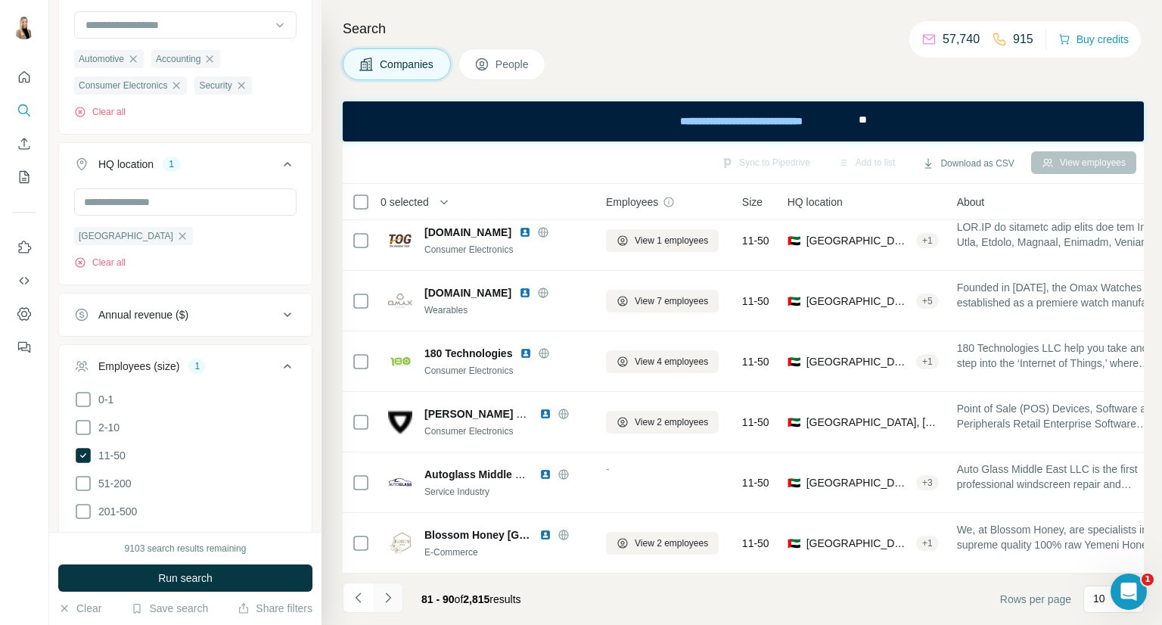
click at [381, 594] on icon "Navigate to next page" at bounding box center [388, 597] width 15 height 15
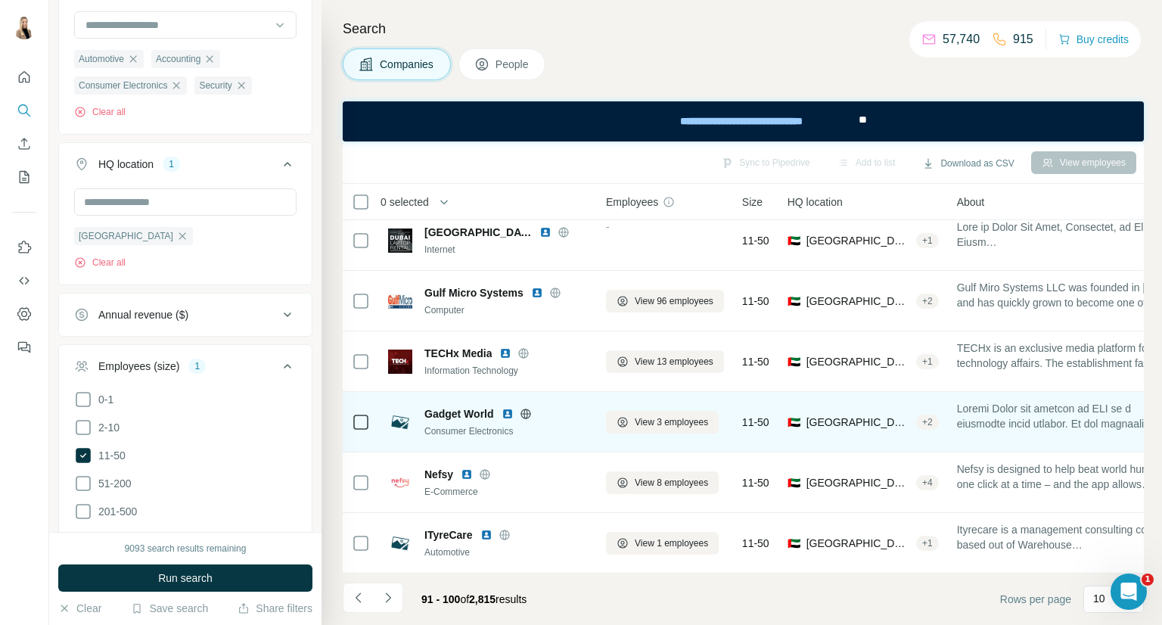
scroll to position [0, 0]
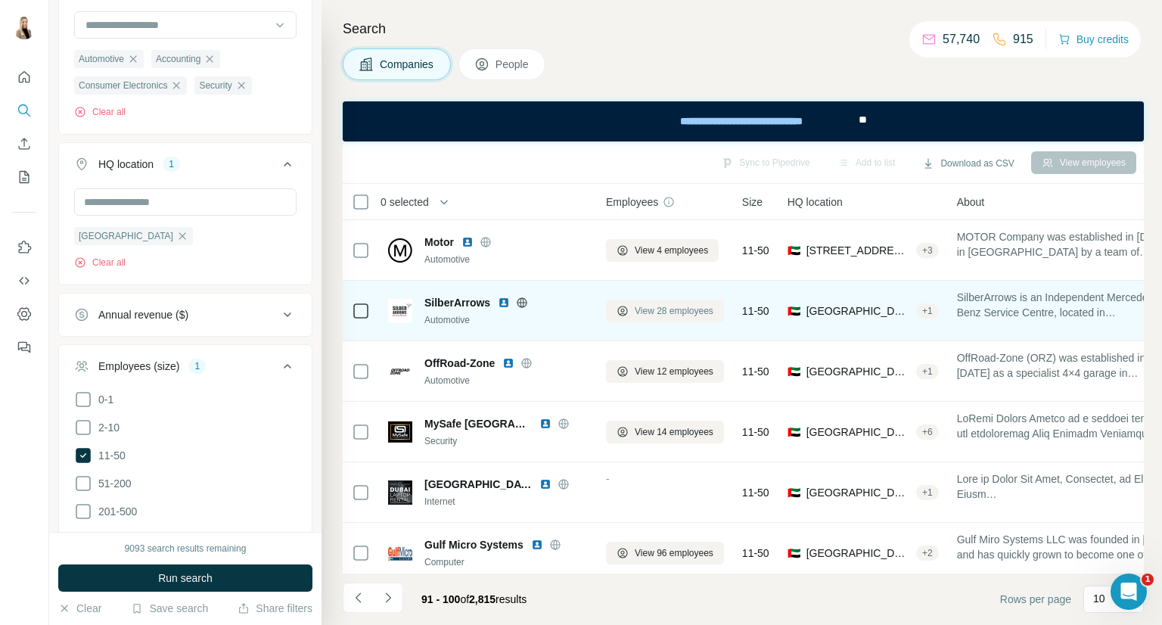
click at [707, 309] on span "View 28 employees" at bounding box center [674, 311] width 79 height 14
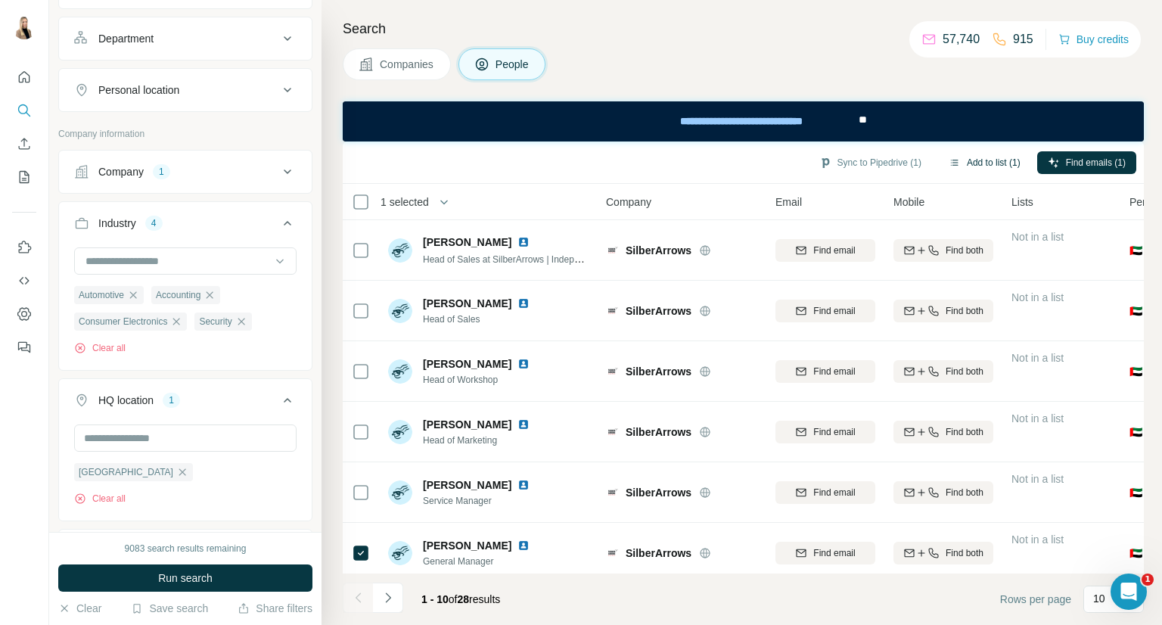
click at [975, 164] on button "Add to list (1)" at bounding box center [984, 162] width 93 height 23
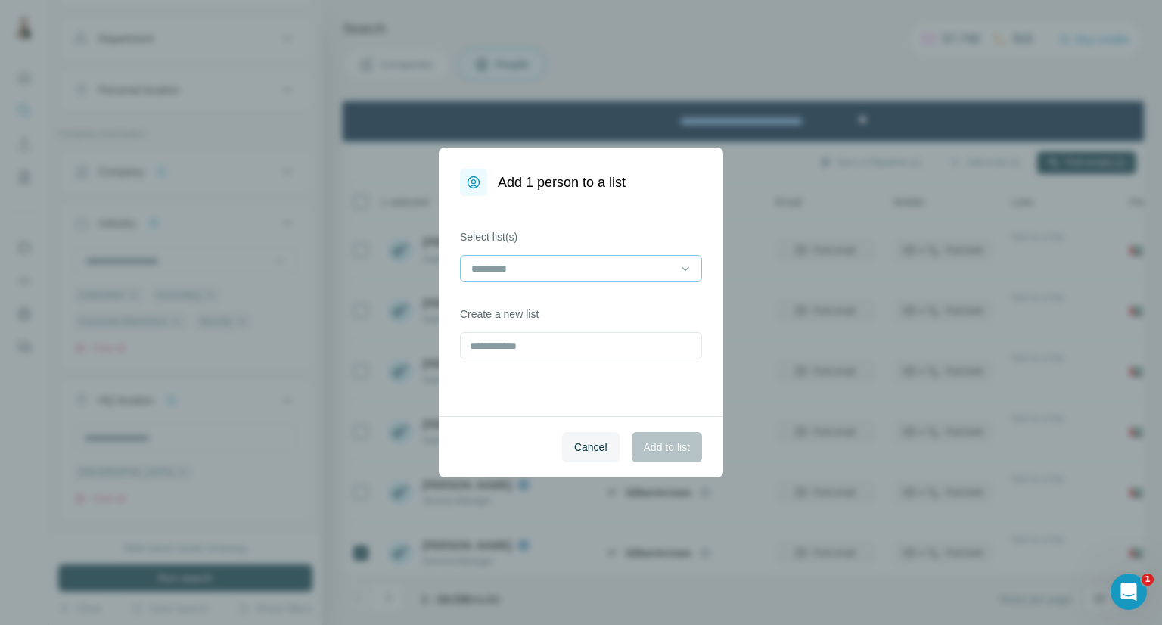
click at [596, 269] on input at bounding box center [572, 268] width 204 height 17
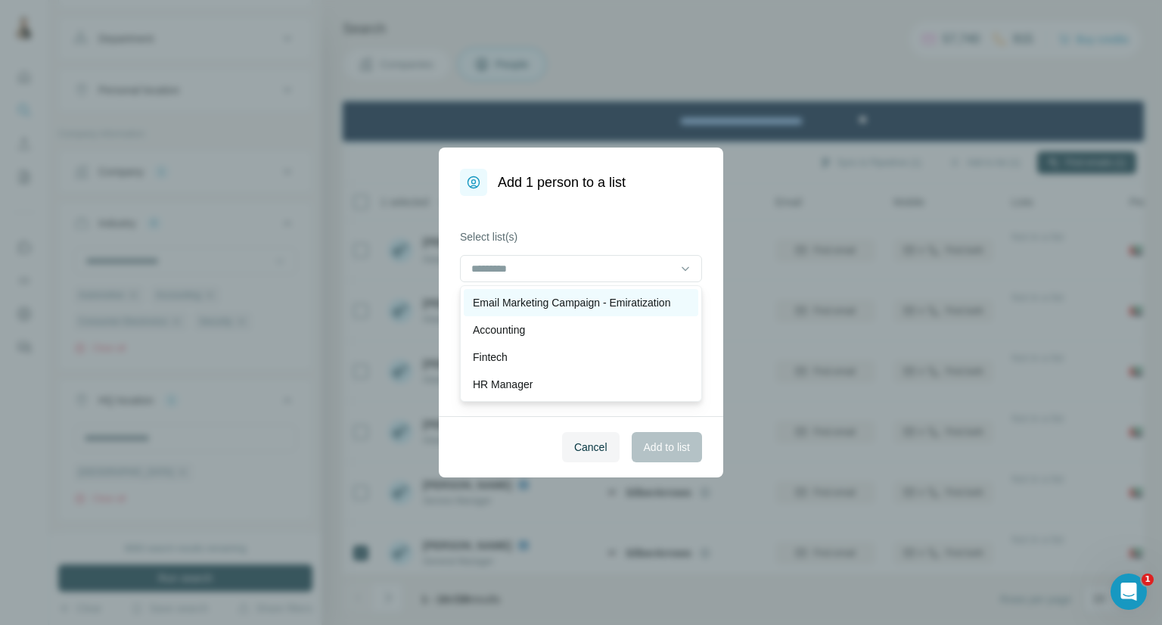
click at [575, 300] on p "Email Marketing Campaign - Emiratization" at bounding box center [571, 302] width 197 height 15
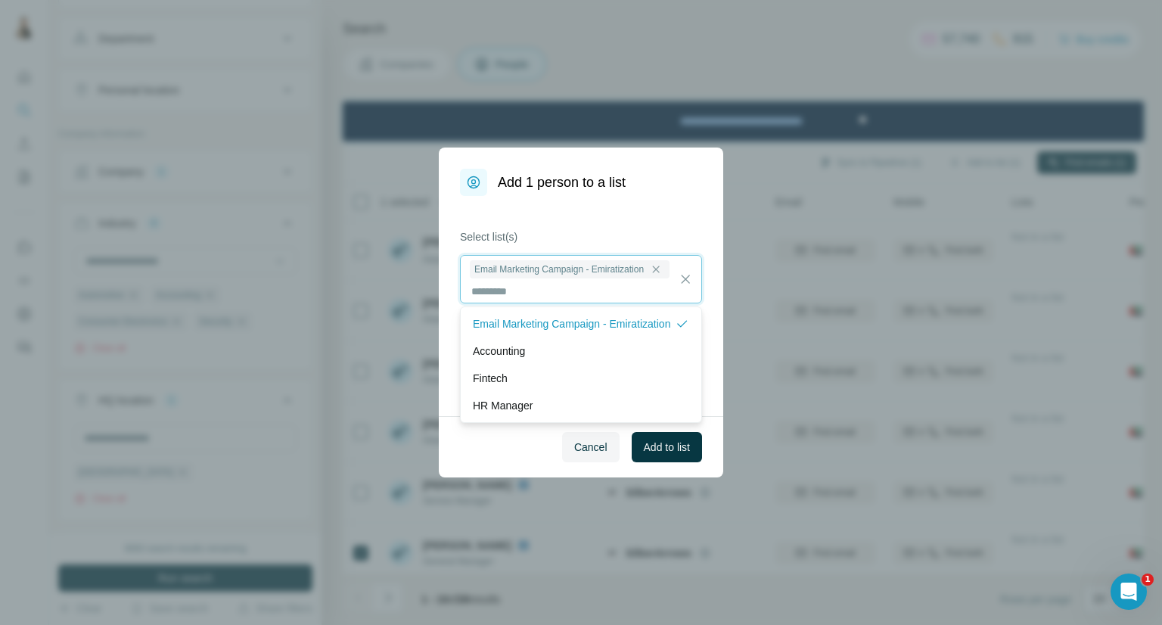
scroll to position [1, 0]
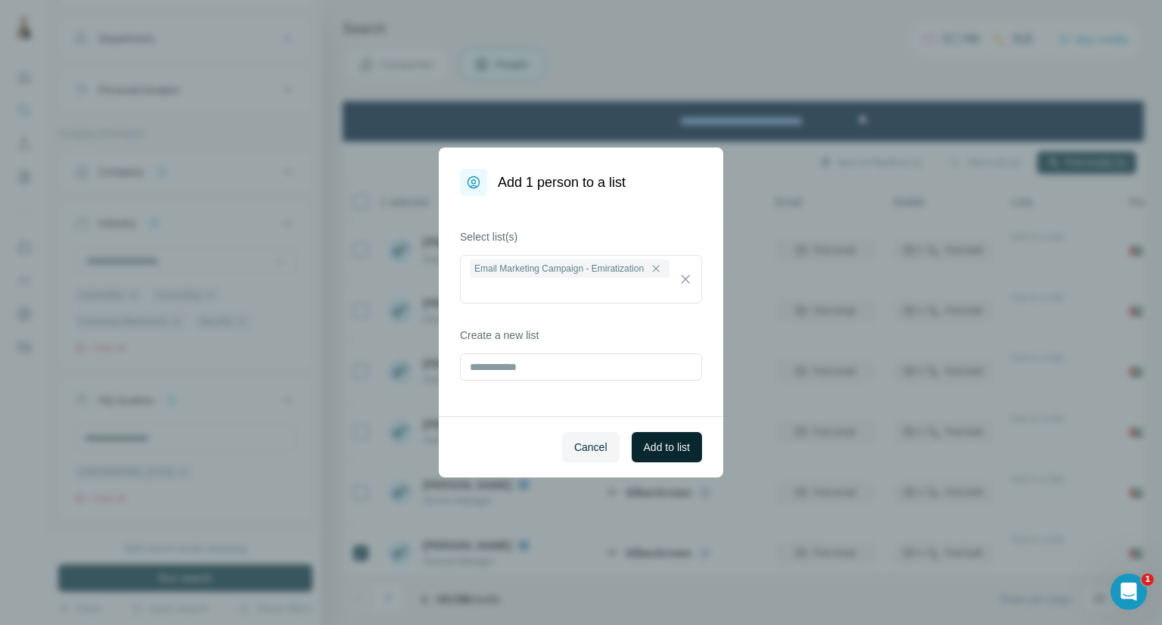
click at [691, 449] on button "Add to list" at bounding box center [667, 447] width 70 height 30
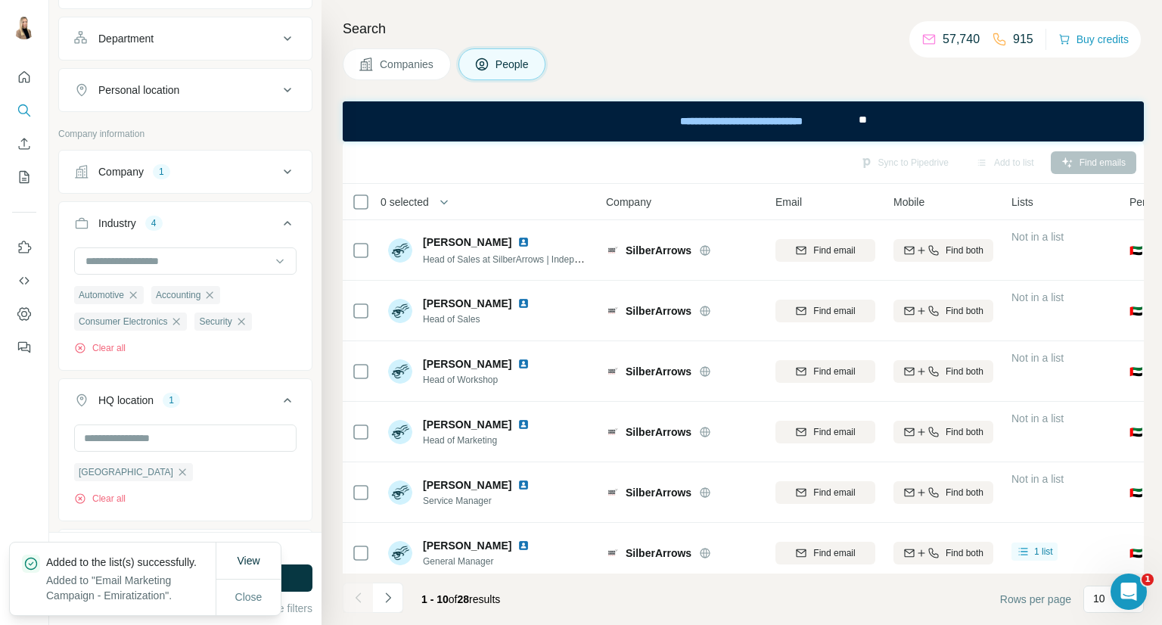
click at [406, 64] on span "Companies" at bounding box center [407, 64] width 55 height 15
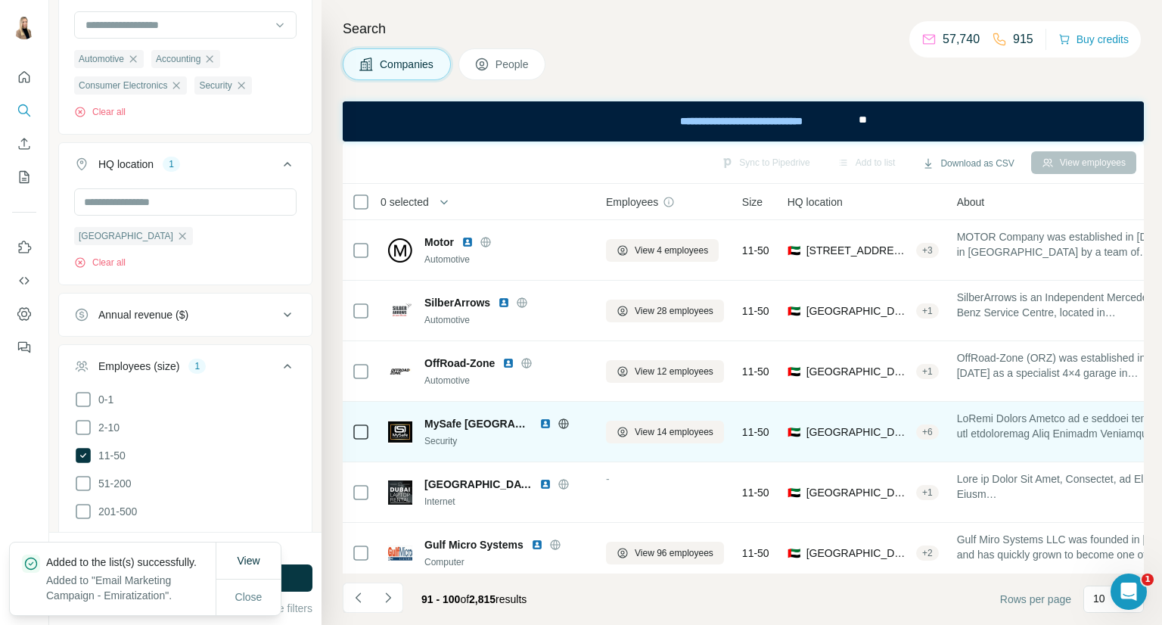
scroll to position [252, 0]
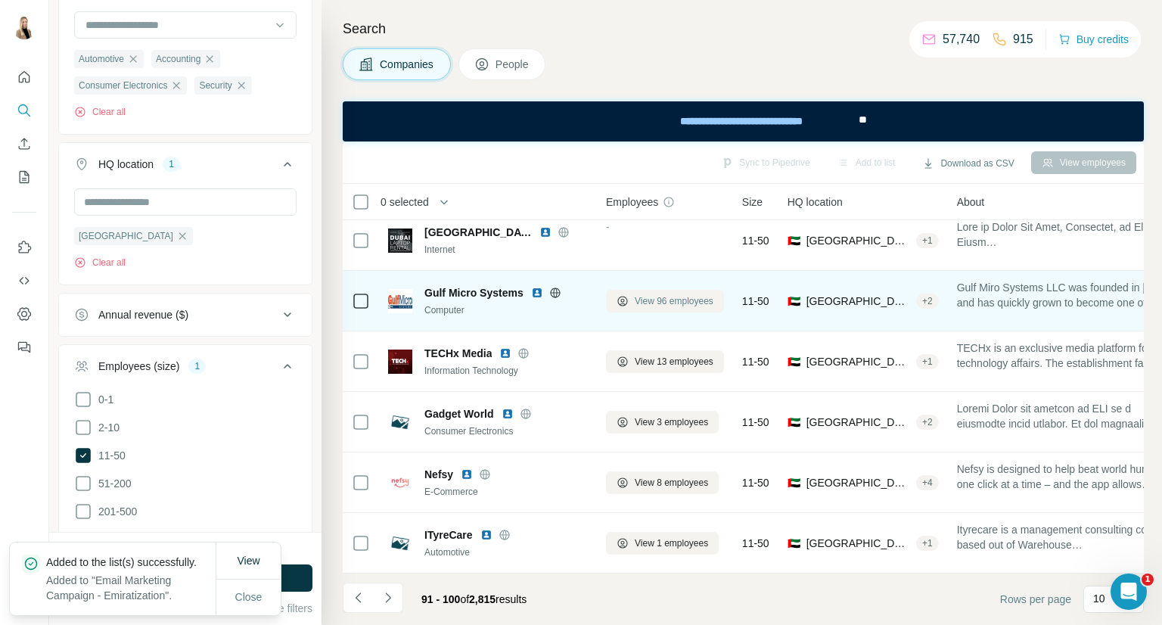
click at [695, 307] on button "View 96 employees" at bounding box center [665, 301] width 118 height 23
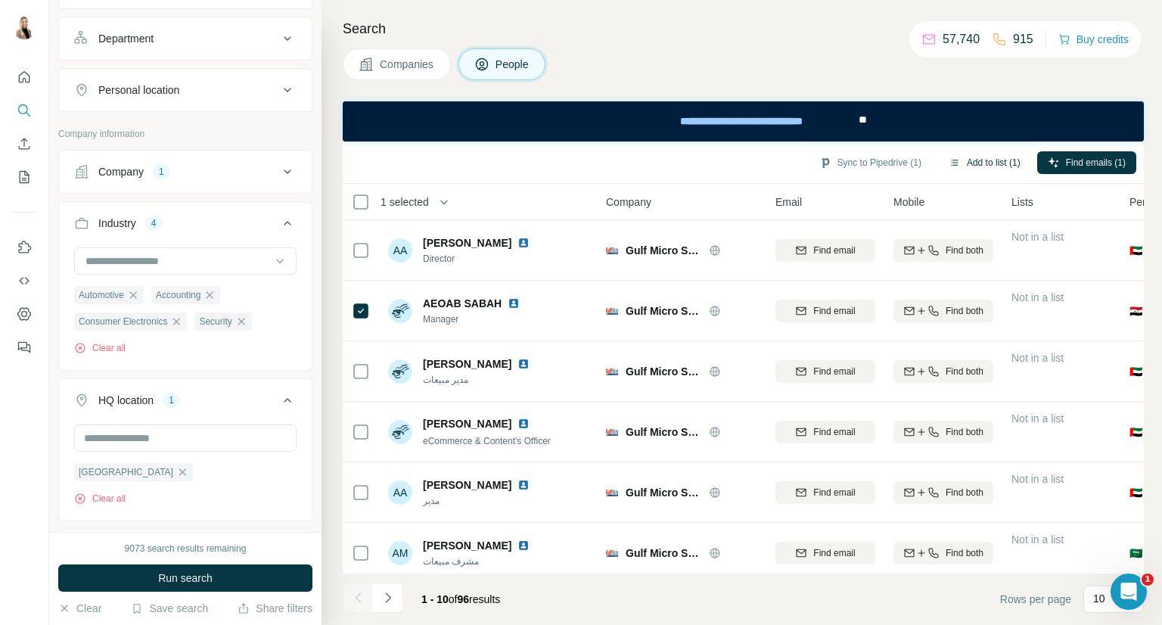
click at [981, 159] on button "Add to list (1)" at bounding box center [984, 162] width 93 height 23
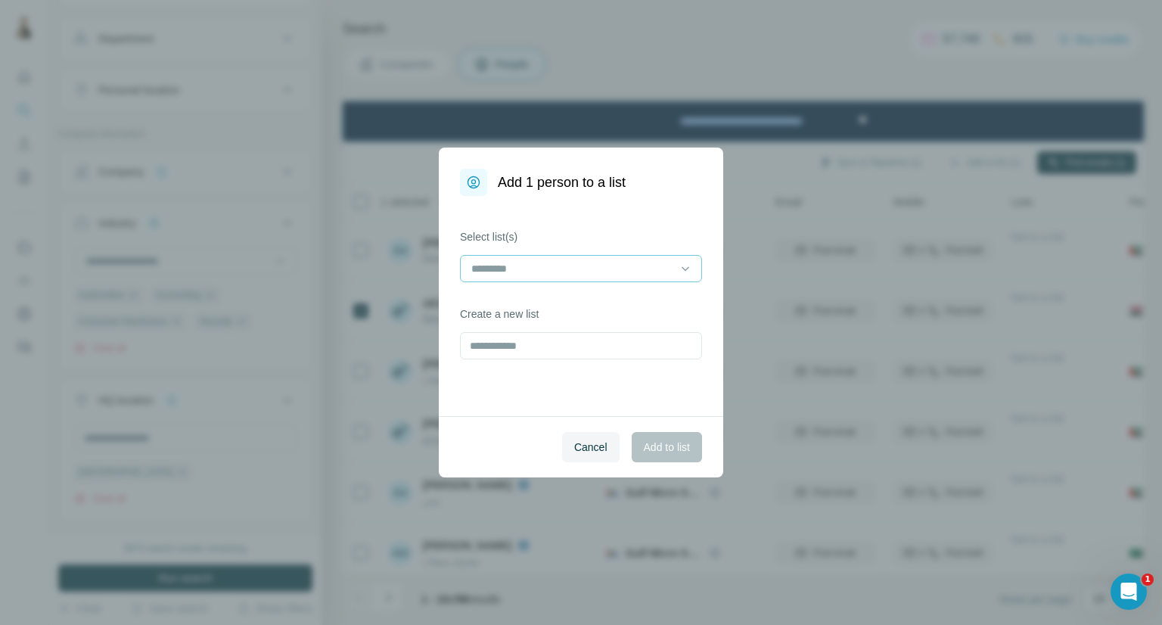
click at [613, 256] on div at bounding box center [572, 269] width 204 height 26
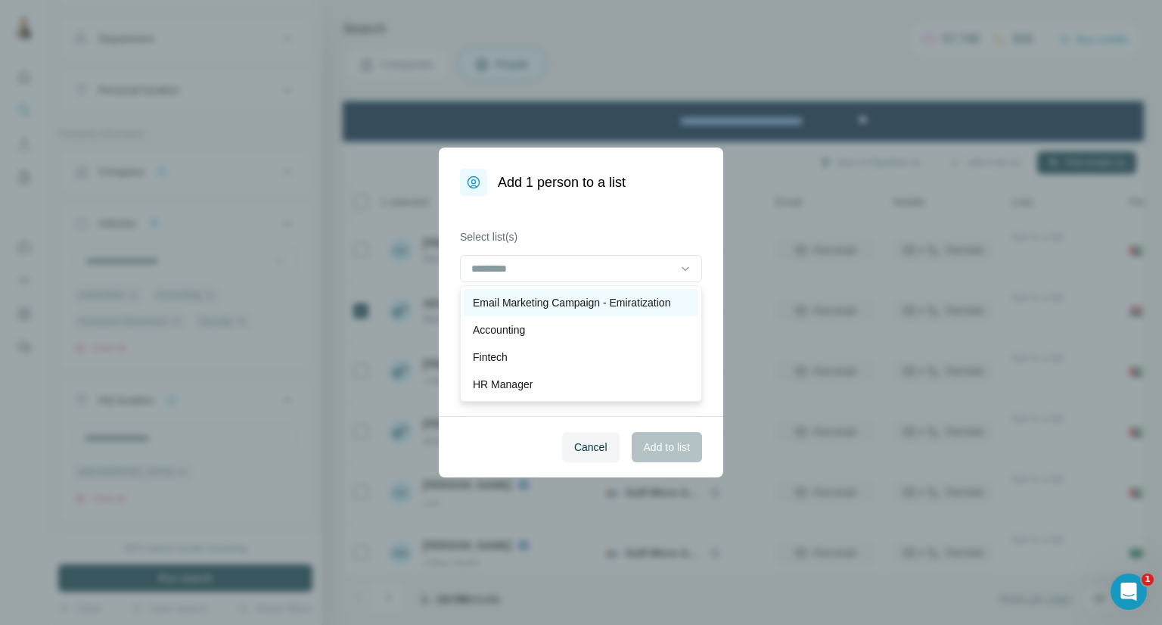
click at [621, 295] on p "Email Marketing Campaign - Emiratization" at bounding box center [571, 302] width 197 height 15
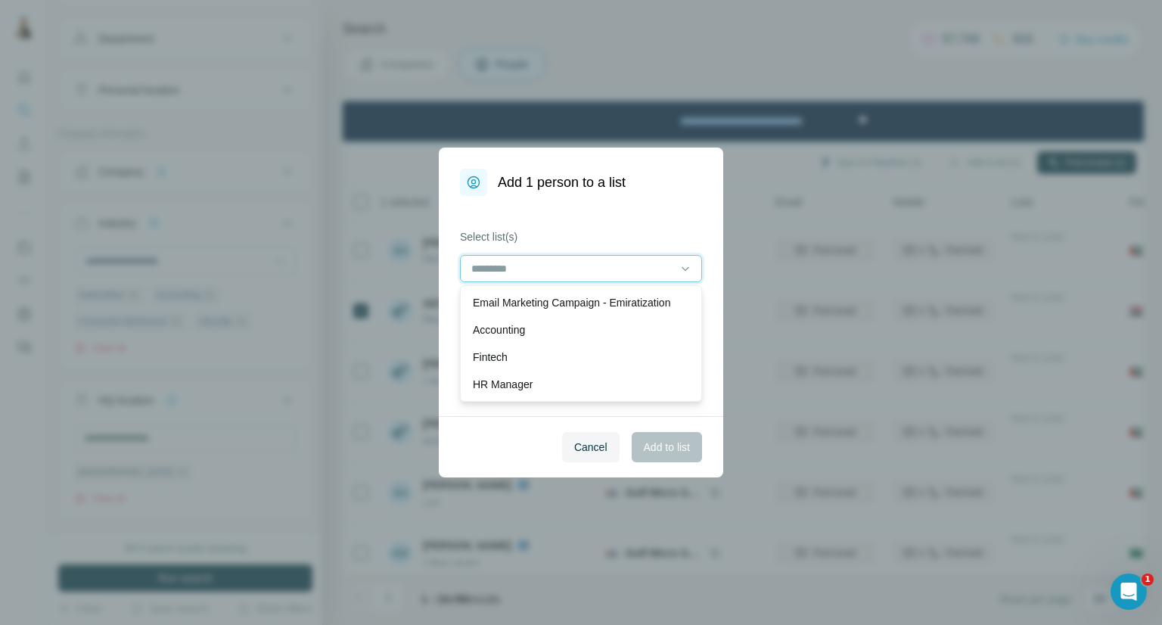
scroll to position [1, 0]
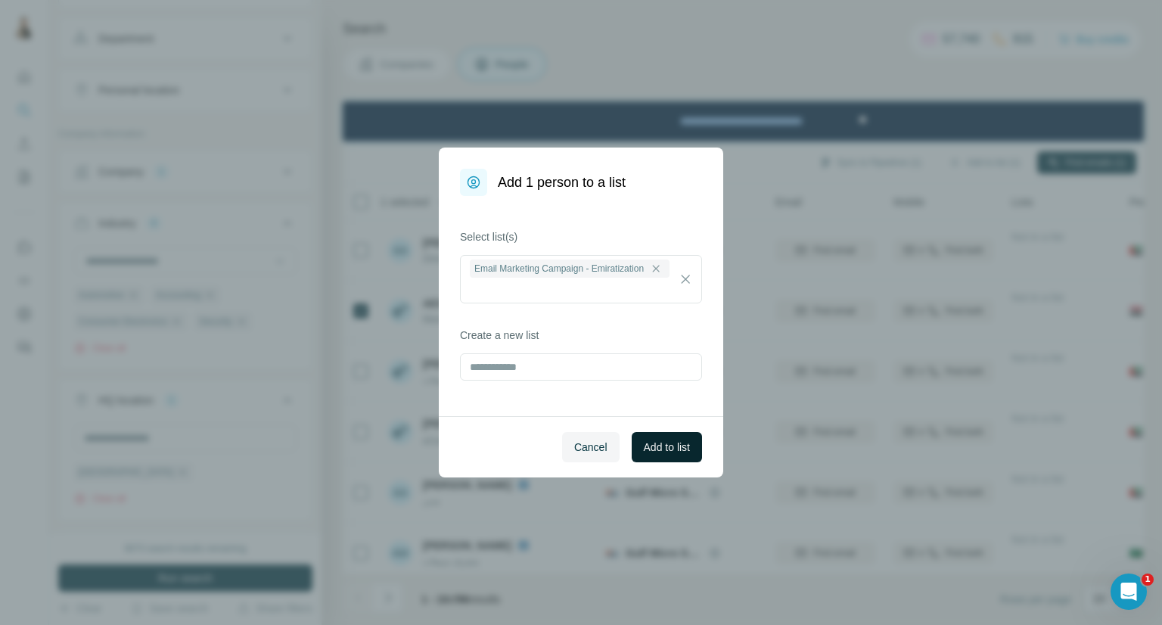
click at [669, 444] on span "Add to list" at bounding box center [667, 447] width 46 height 15
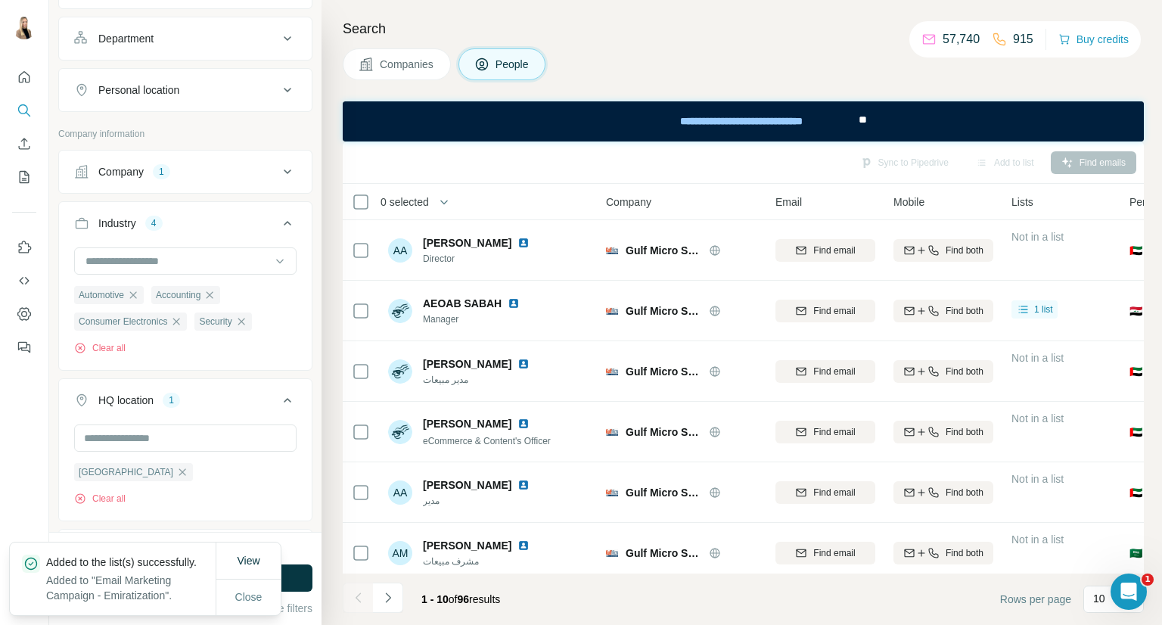
click at [415, 61] on span "Companies" at bounding box center [407, 64] width 55 height 15
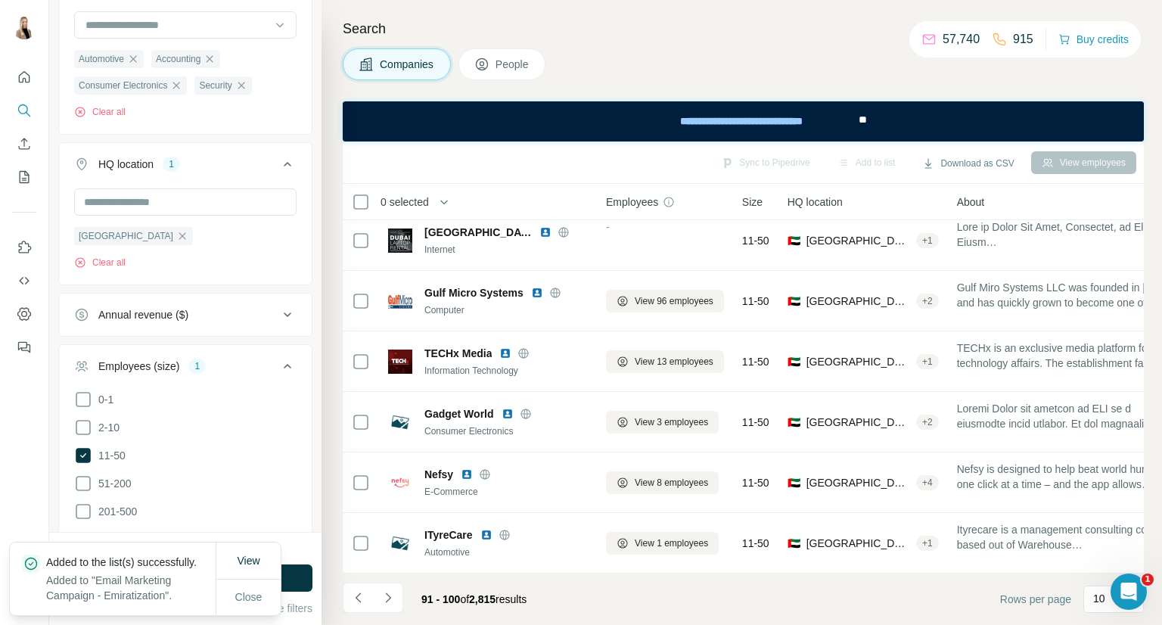
scroll to position [260, 0]
click at [391, 587] on button "Navigate to next page" at bounding box center [388, 598] width 30 height 30
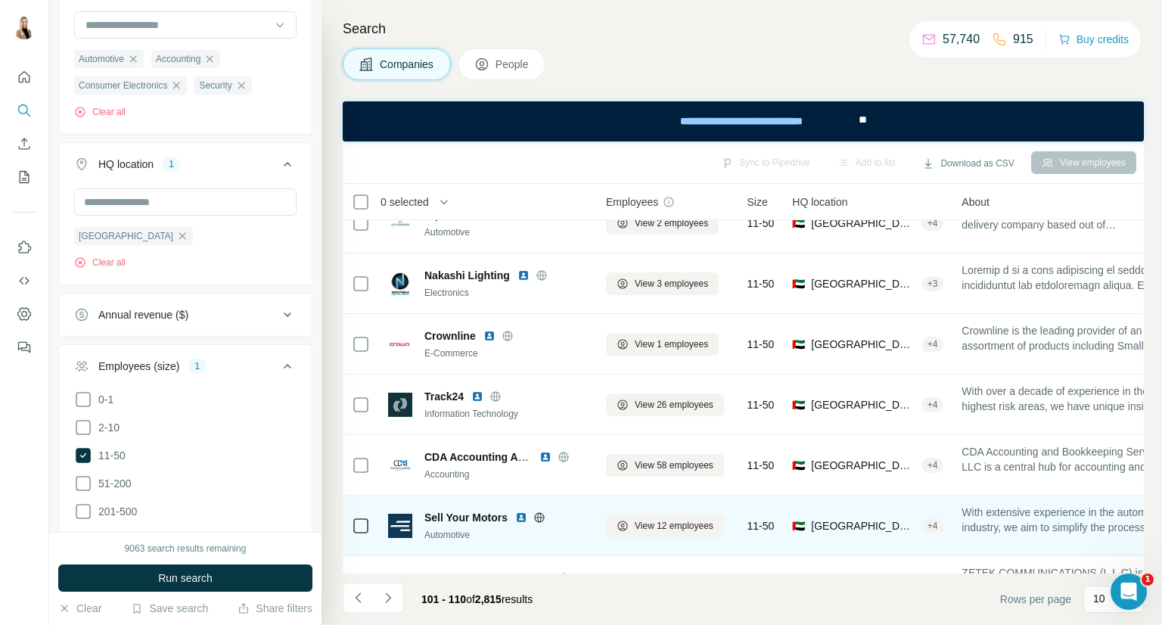
scroll to position [0, 0]
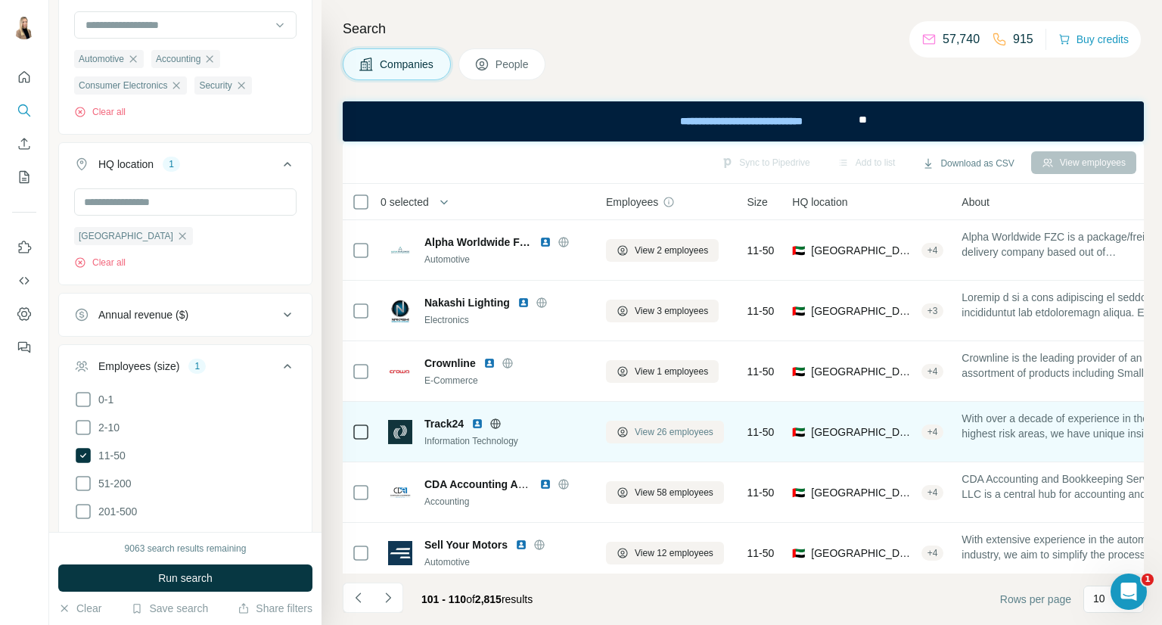
click at [670, 440] on button "View 26 employees" at bounding box center [665, 432] width 118 height 23
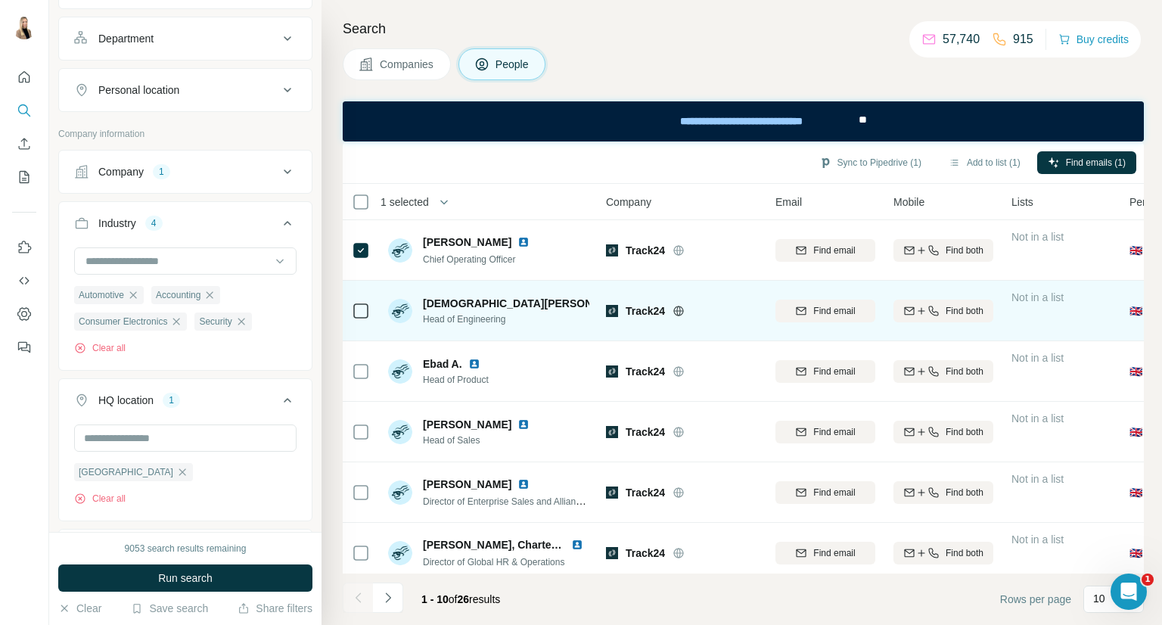
scroll to position [252, 0]
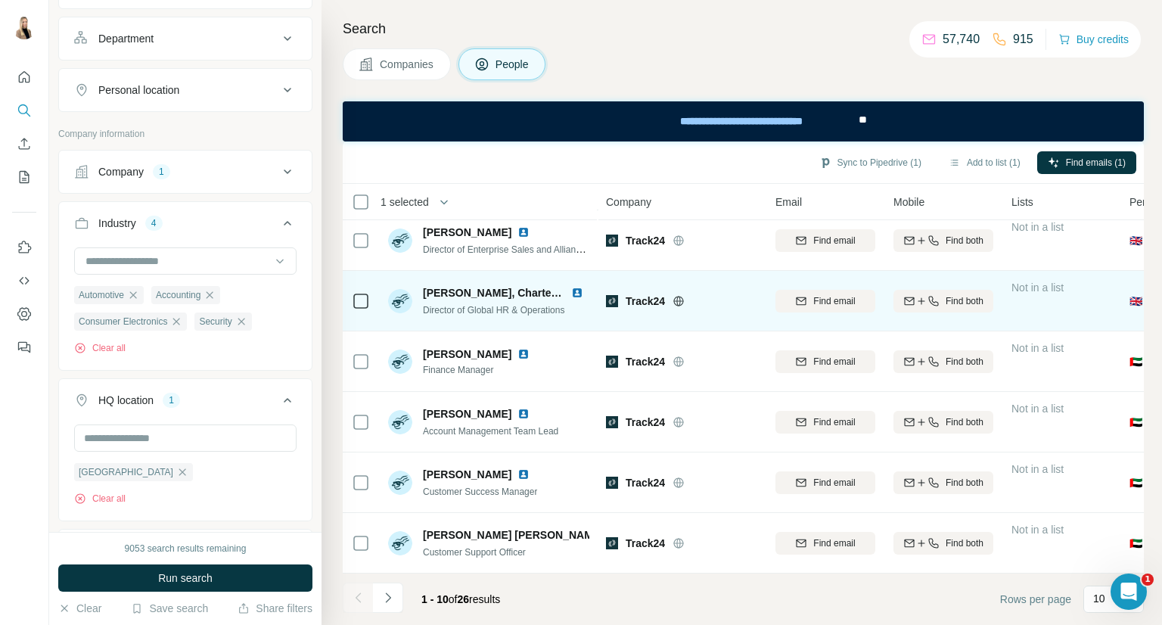
click at [369, 297] on icon at bounding box center [361, 301] width 18 height 18
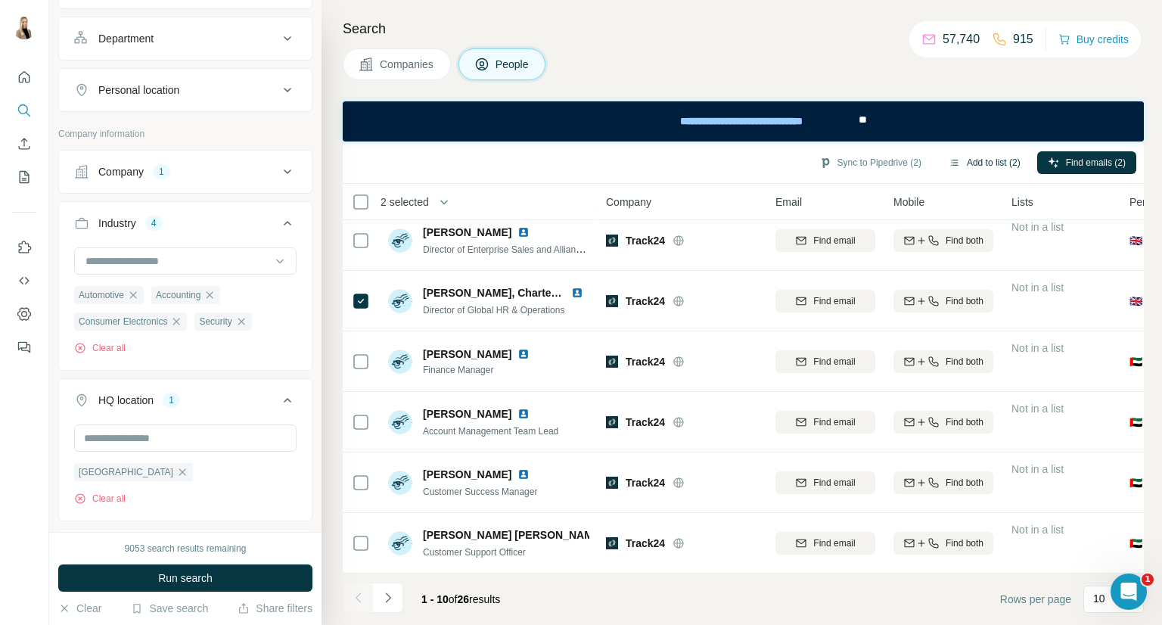
click at [957, 153] on button "Add to list (2)" at bounding box center [984, 162] width 93 height 23
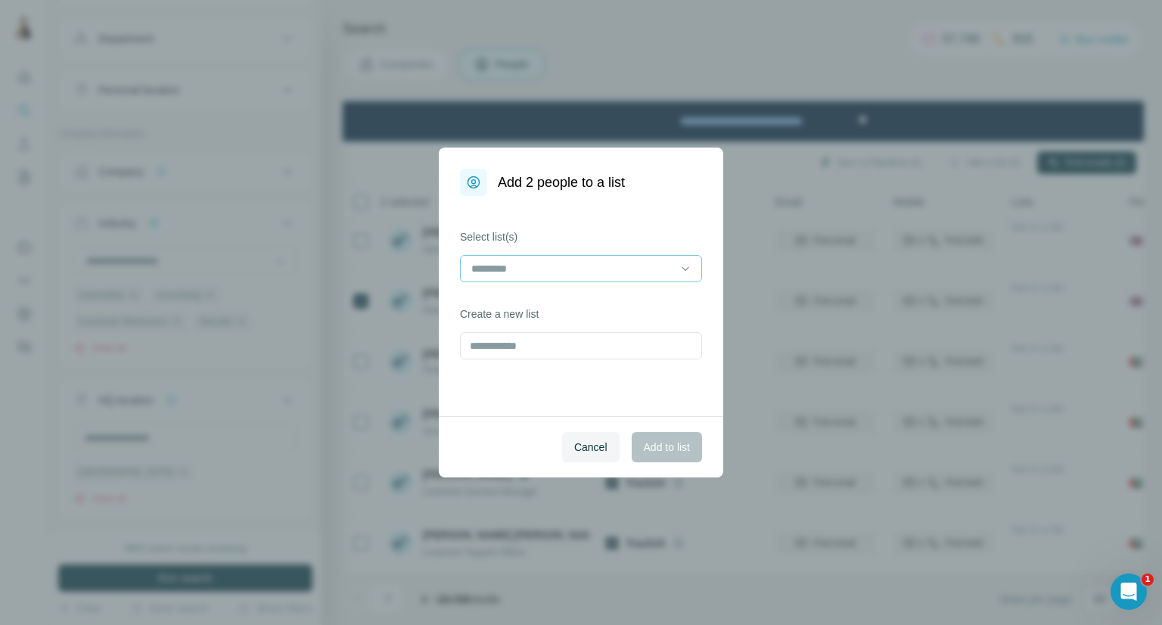
click at [624, 263] on input at bounding box center [572, 268] width 204 height 17
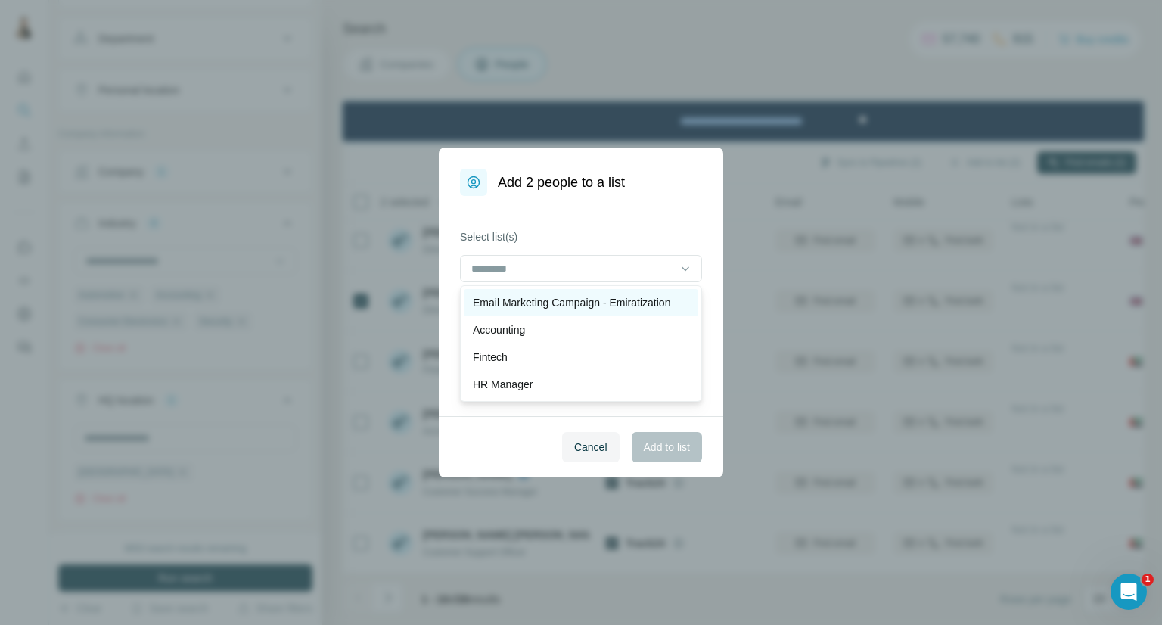
click at [615, 303] on p "Email Marketing Campaign - Emiratization" at bounding box center [571, 302] width 197 height 15
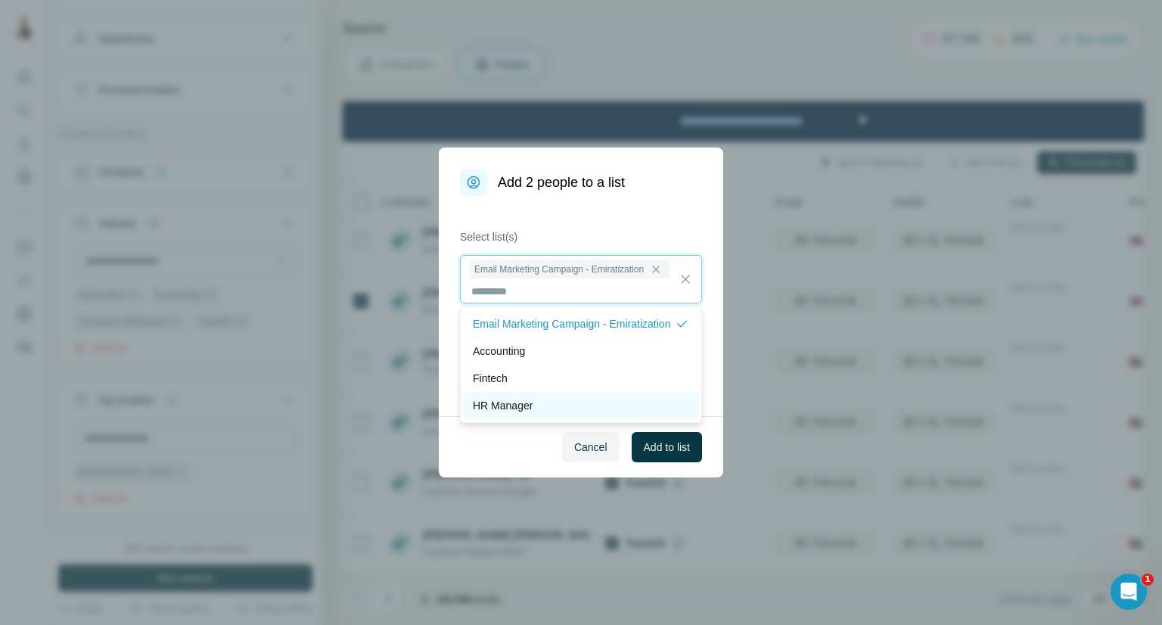
scroll to position [1, 0]
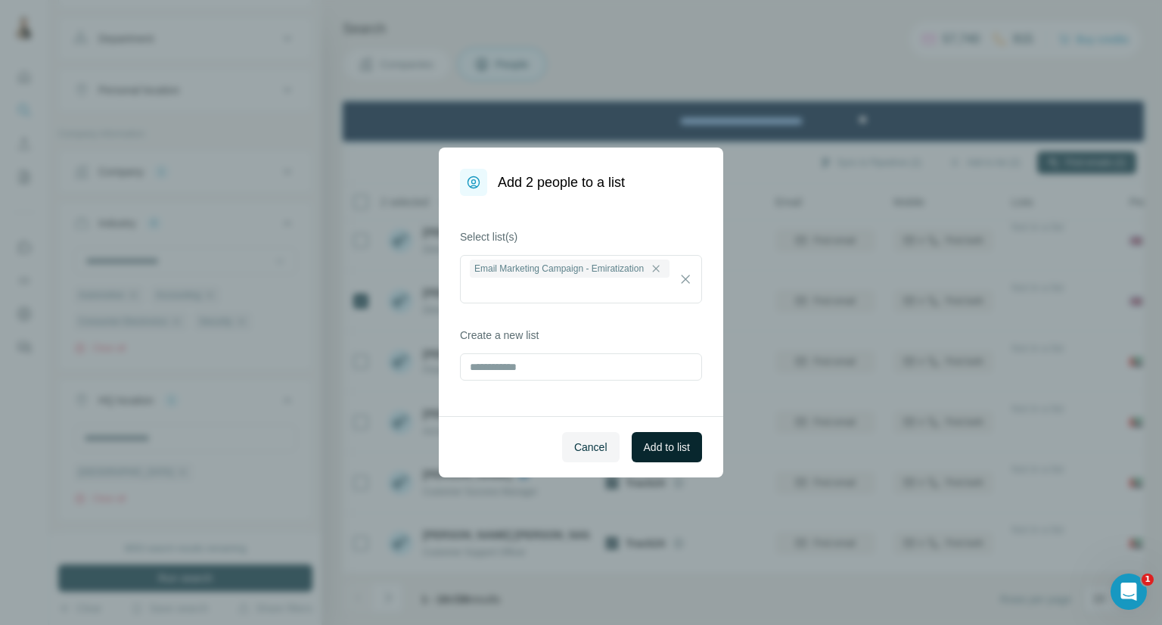
click at [666, 451] on span "Add to list" at bounding box center [667, 447] width 46 height 15
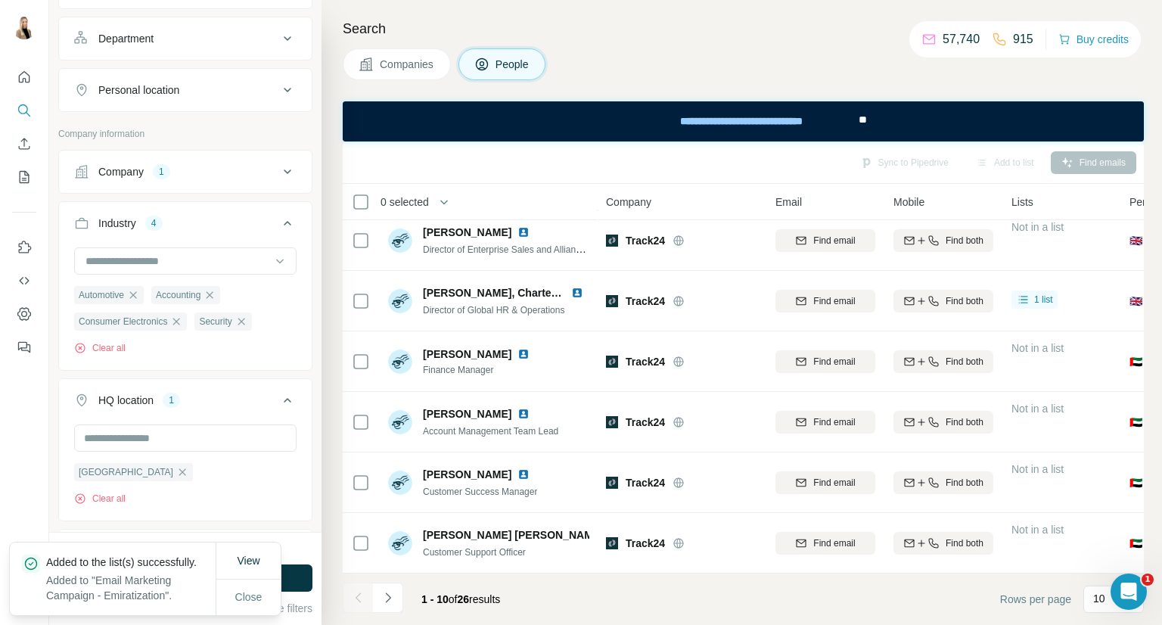
click at [409, 70] on span "Companies" at bounding box center [407, 64] width 55 height 15
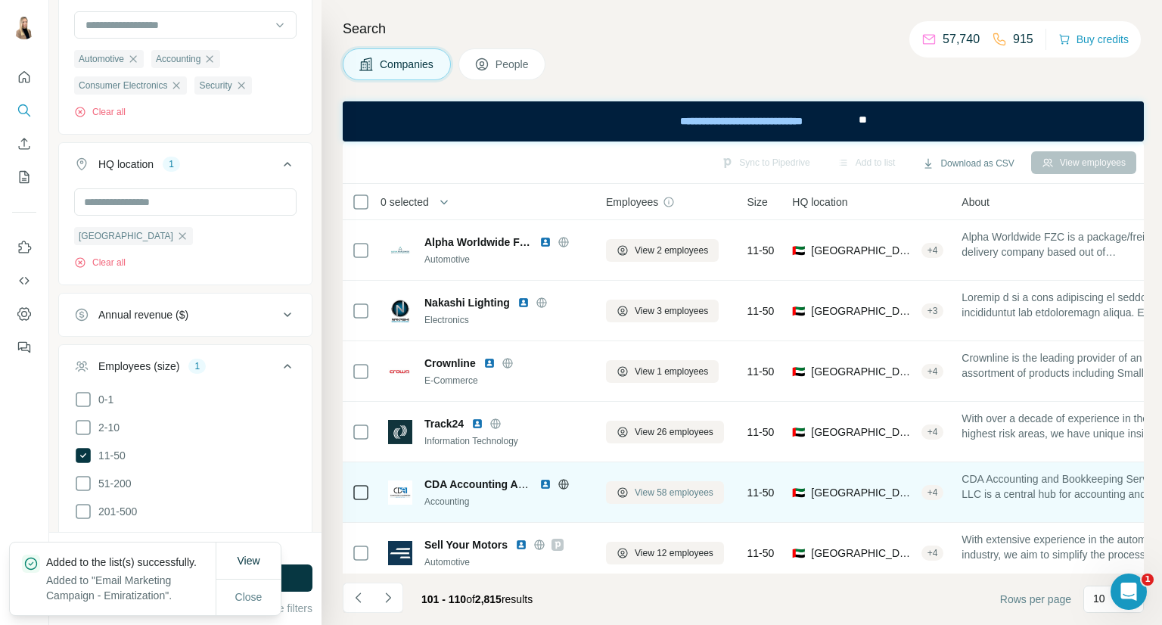
click at [689, 493] on span "View 58 employees" at bounding box center [674, 493] width 79 height 14
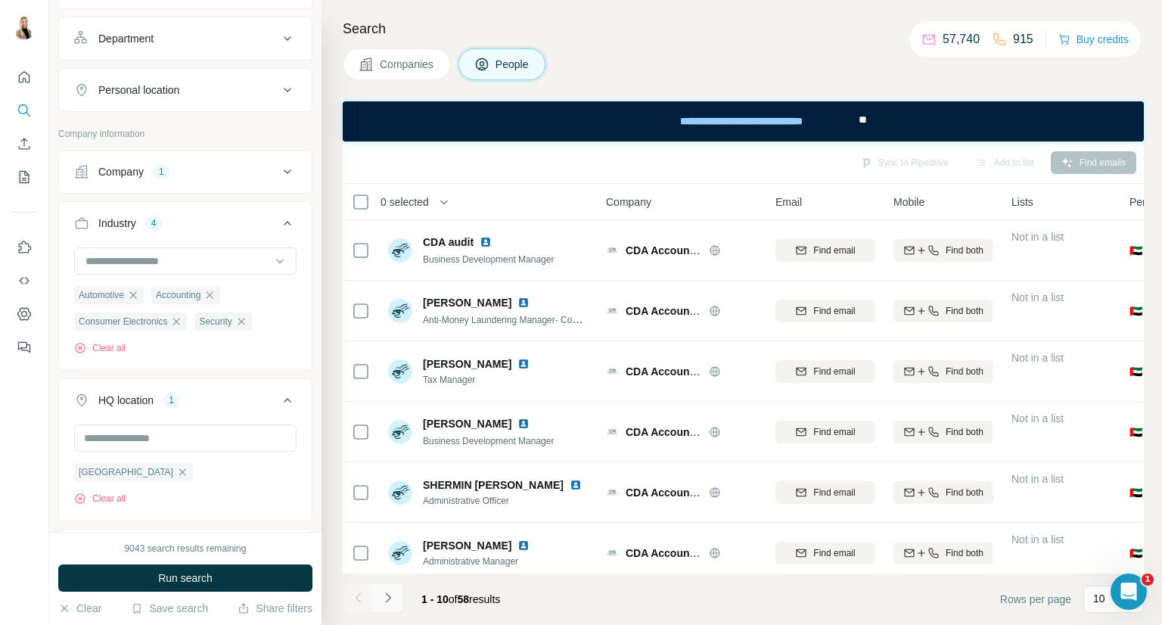
click at [381, 595] on icon "Navigate to next page" at bounding box center [388, 597] width 15 height 15
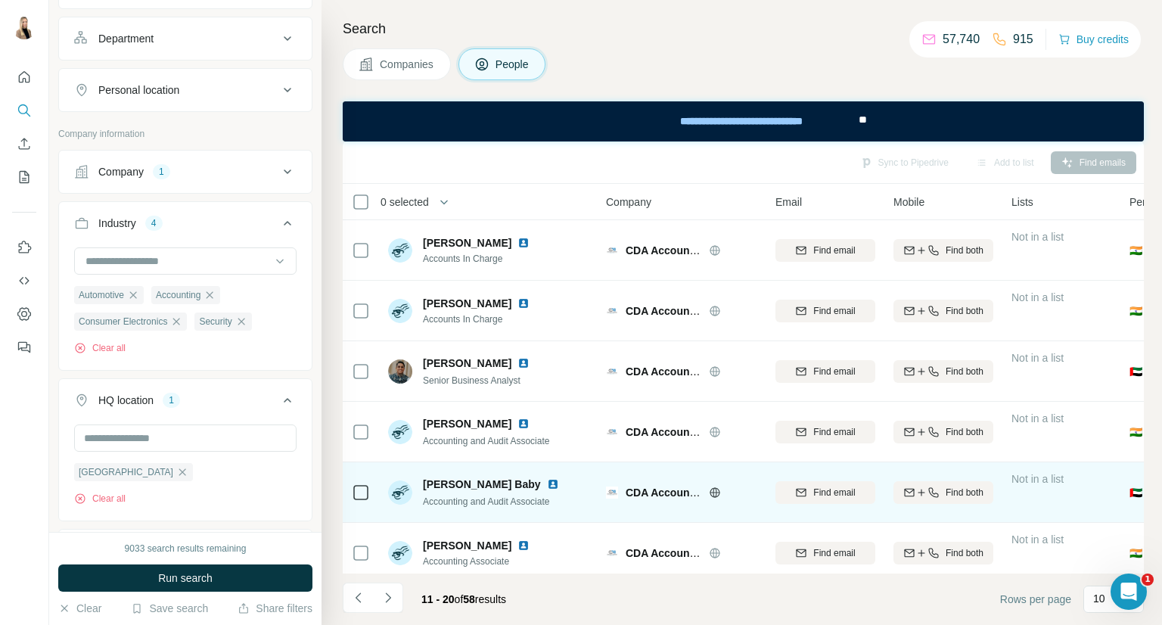
scroll to position [260, 0]
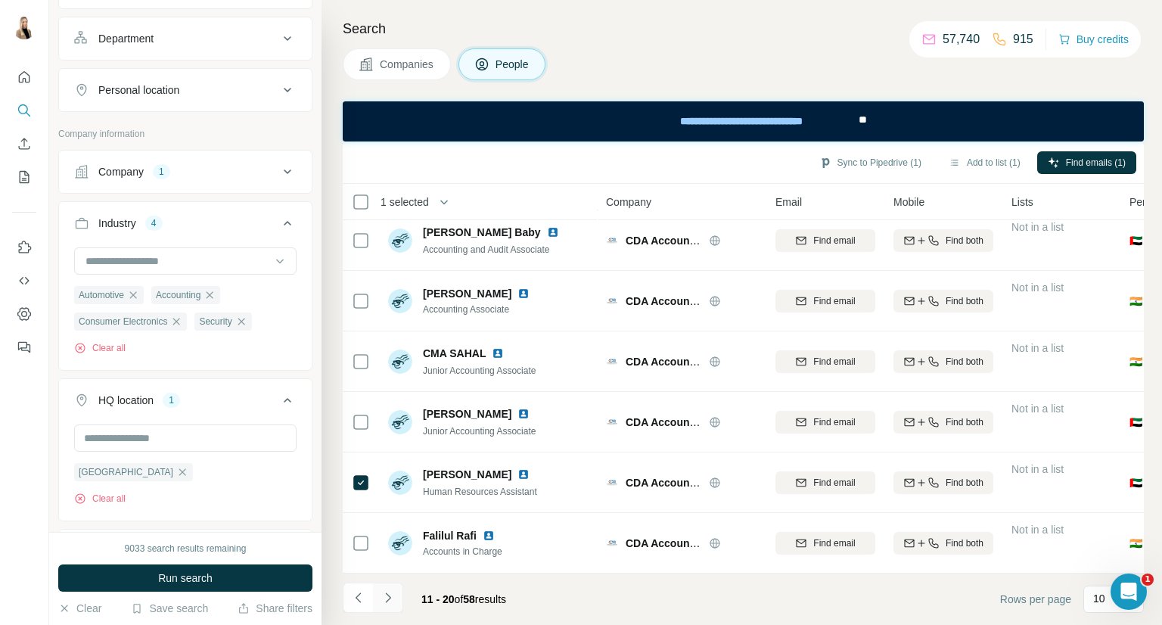
click at [390, 597] on icon "Navigate to next page" at bounding box center [388, 597] width 15 height 15
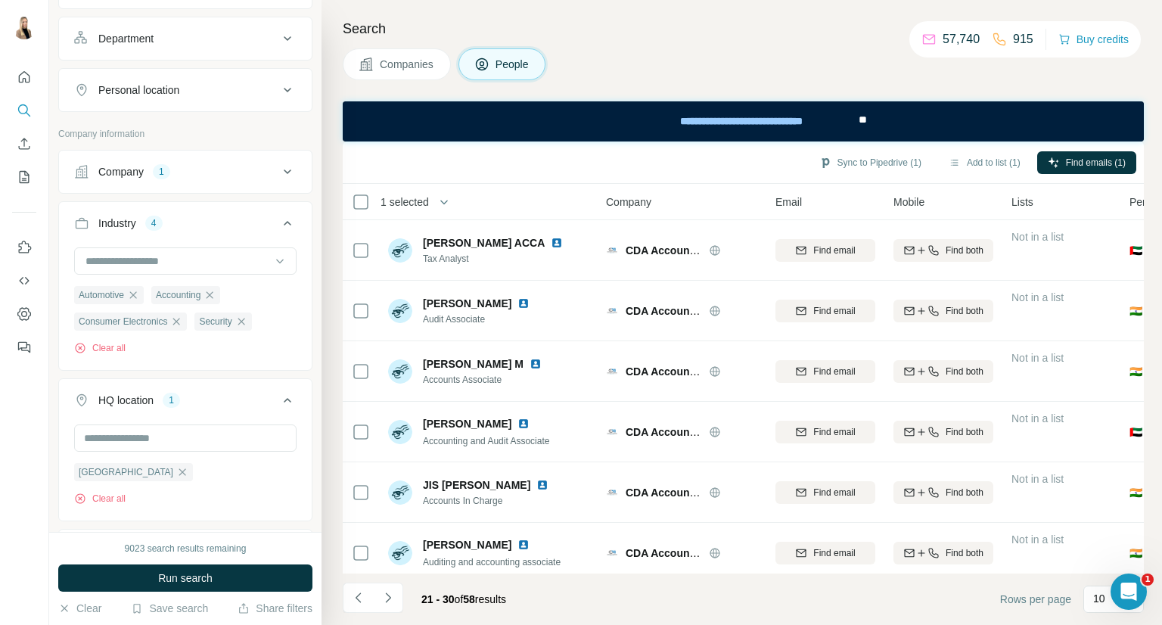
click at [424, 57] on span "Companies" at bounding box center [407, 64] width 55 height 15
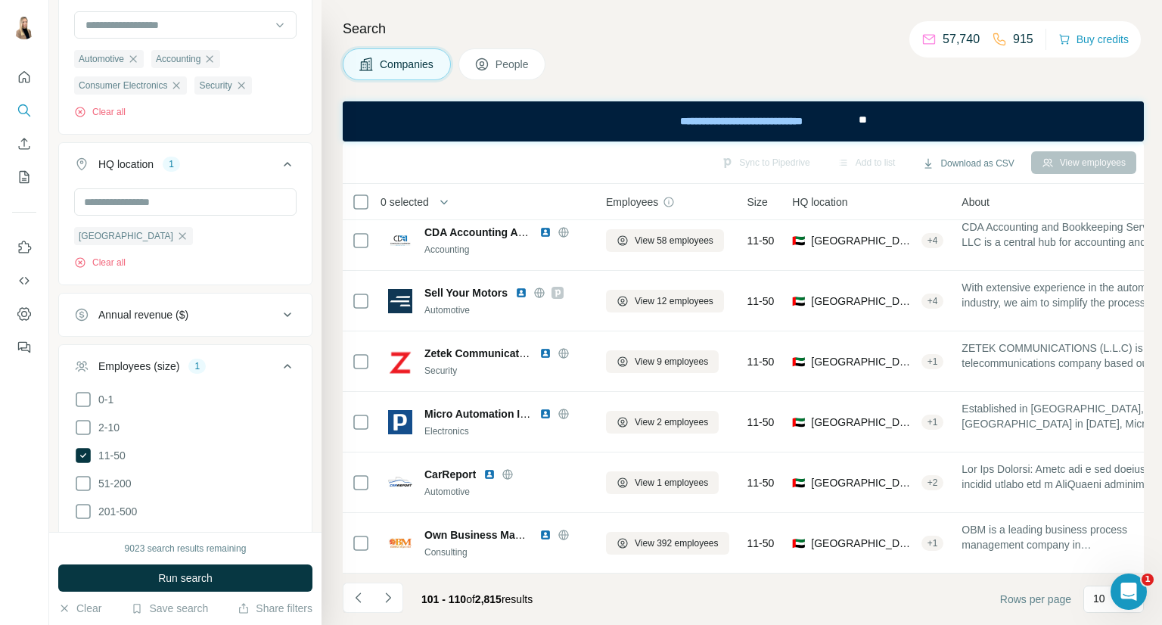
scroll to position [260, 107]
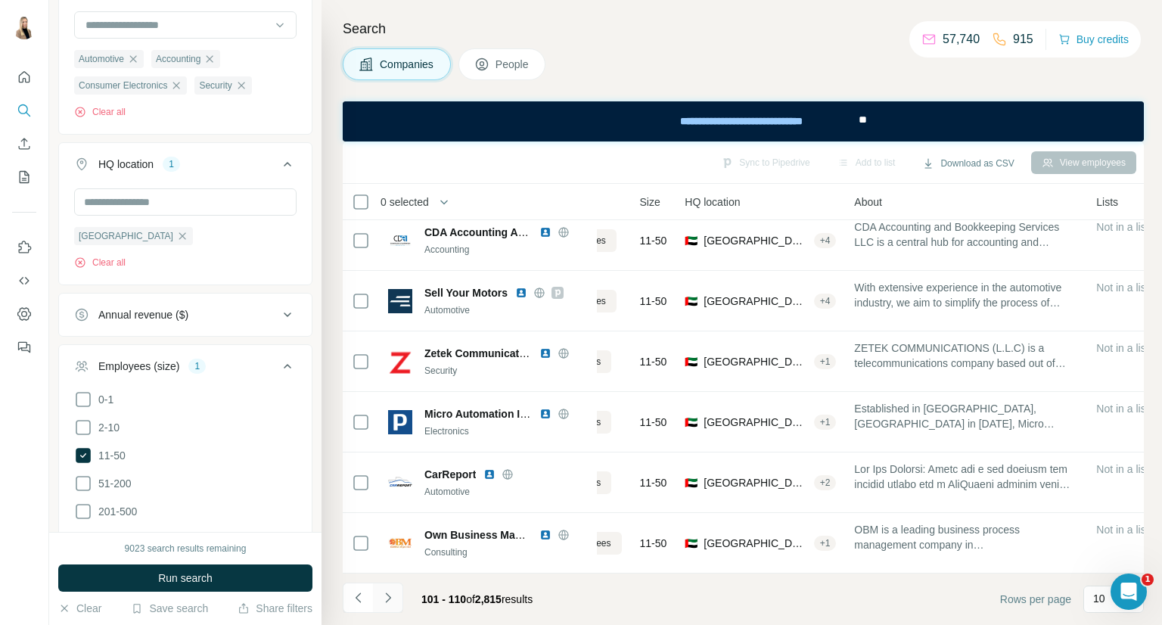
click at [384, 601] on icon "Navigate to next page" at bounding box center [388, 597] width 15 height 15
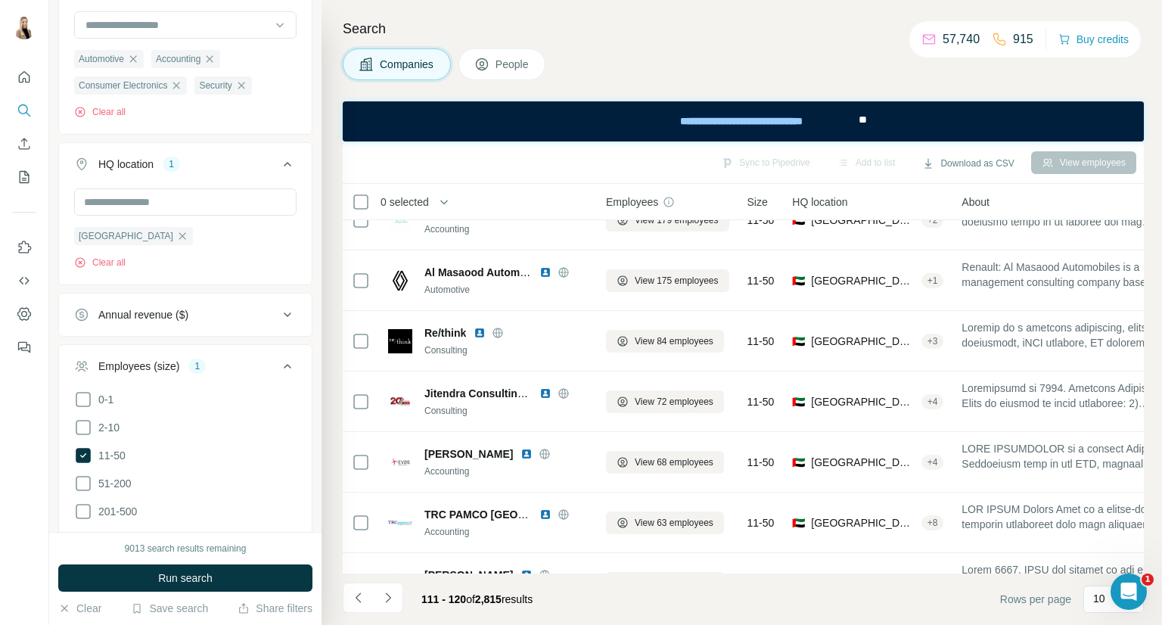
scroll to position [0, 0]
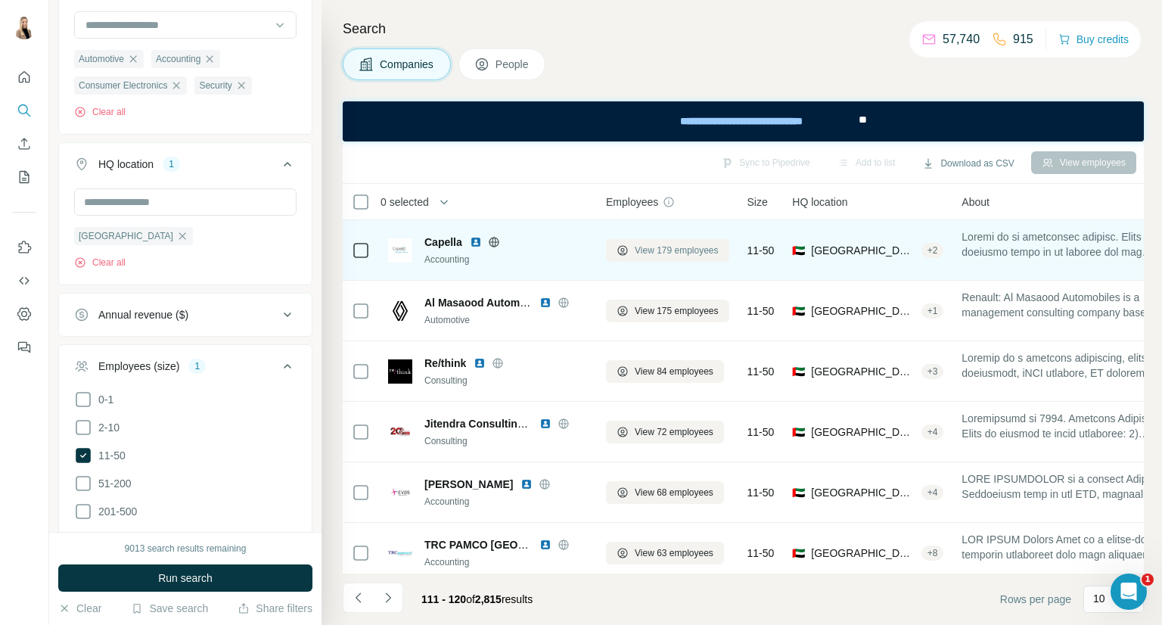
click at [664, 247] on span "View 179 employees" at bounding box center [677, 251] width 84 height 14
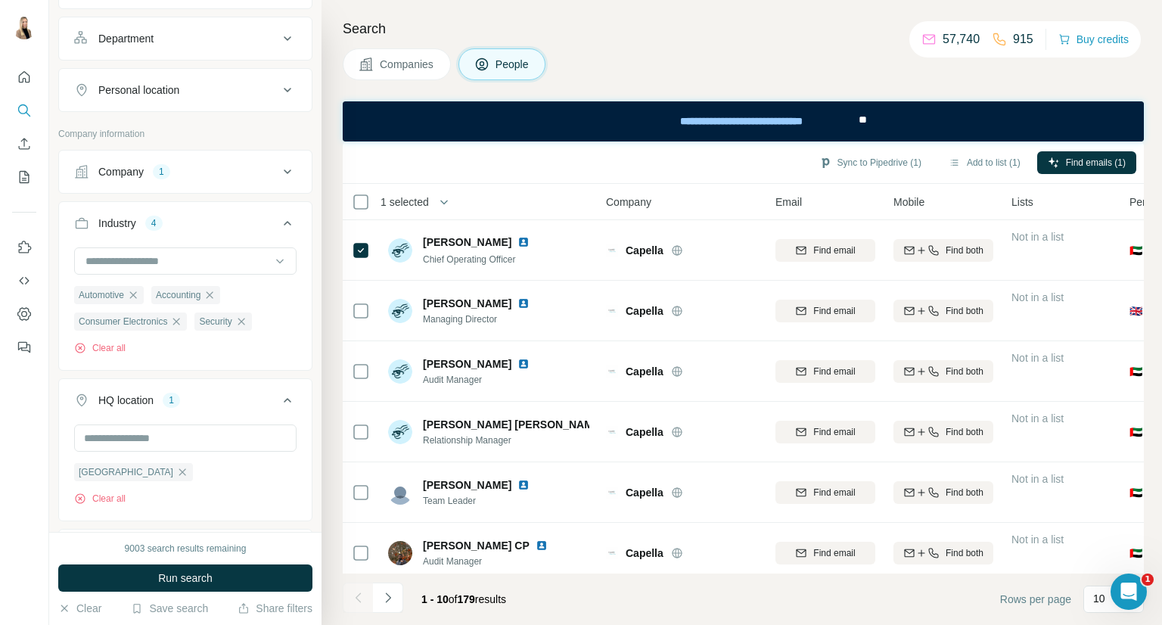
click at [987, 149] on div "Sync to Pipedrive (1) Add to list (1) Find emails (1)" at bounding box center [743, 162] width 786 height 26
click at [989, 160] on button "Add to list (1)" at bounding box center [984, 162] width 93 height 23
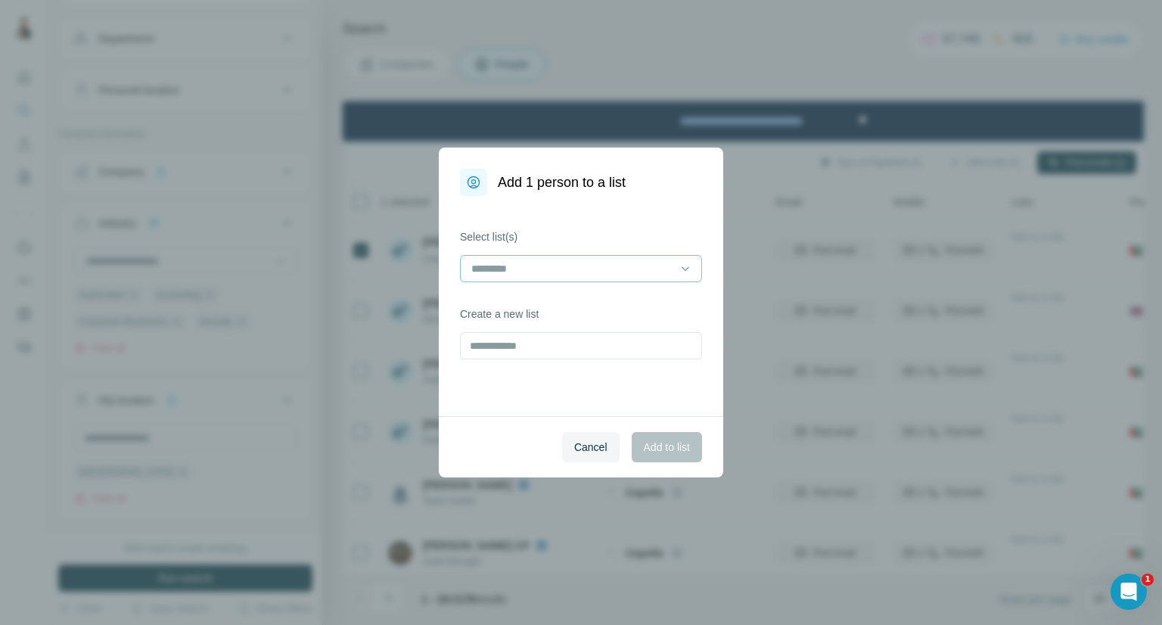
click at [667, 282] on div at bounding box center [581, 270] width 242 height 30
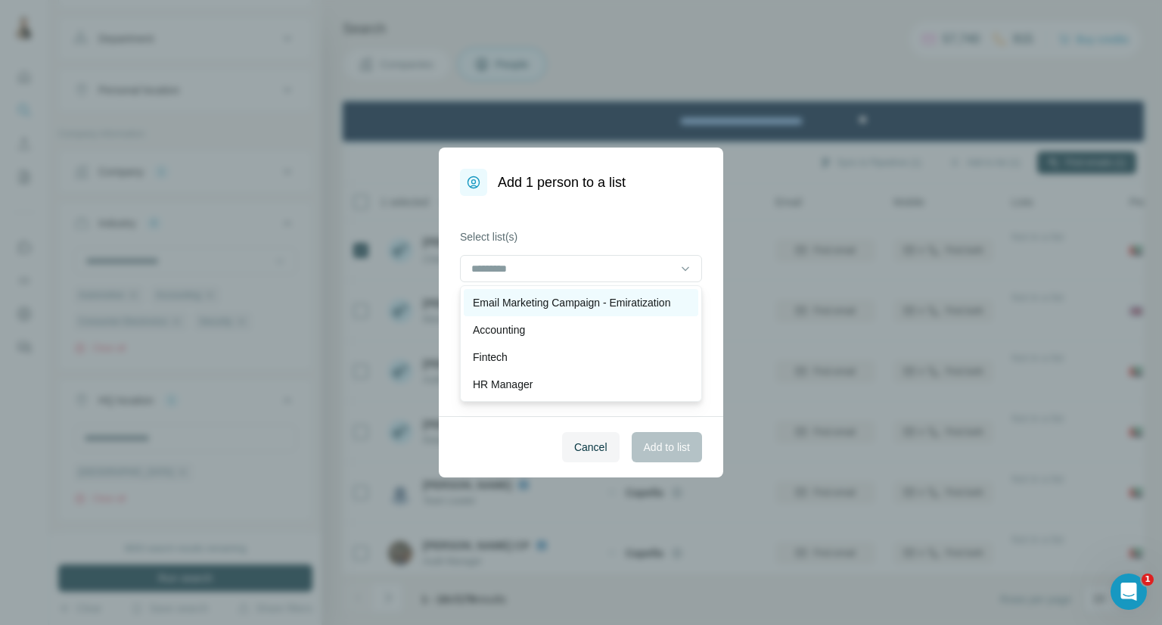
click at [663, 291] on div "Email Marketing Campaign - Emiratization" at bounding box center [581, 302] width 235 height 27
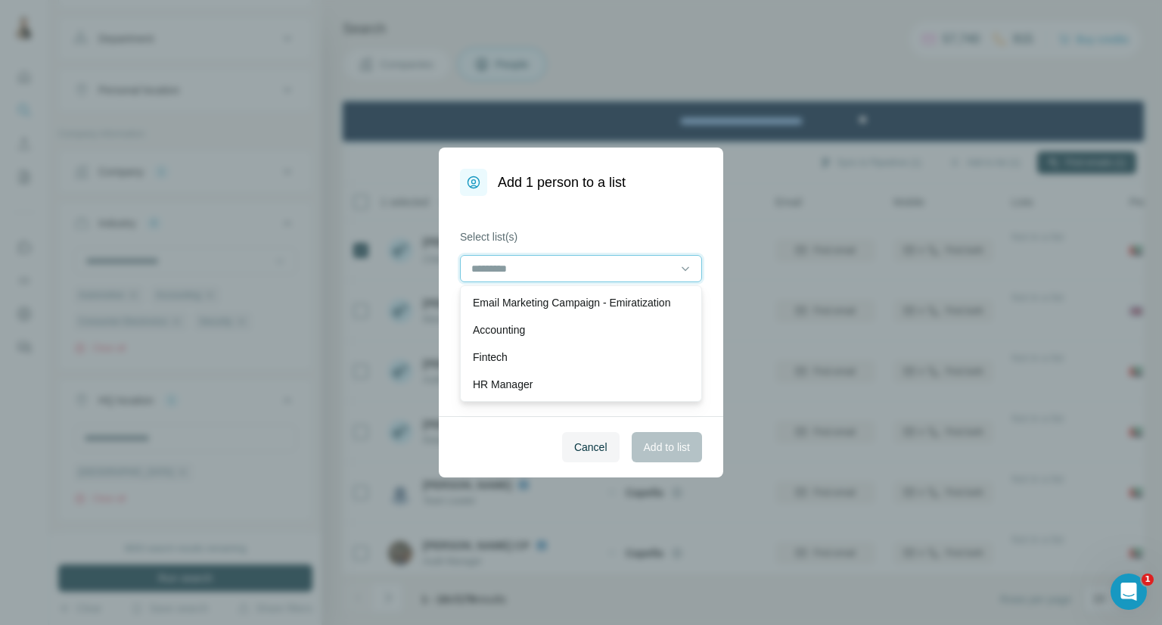
scroll to position [1, 0]
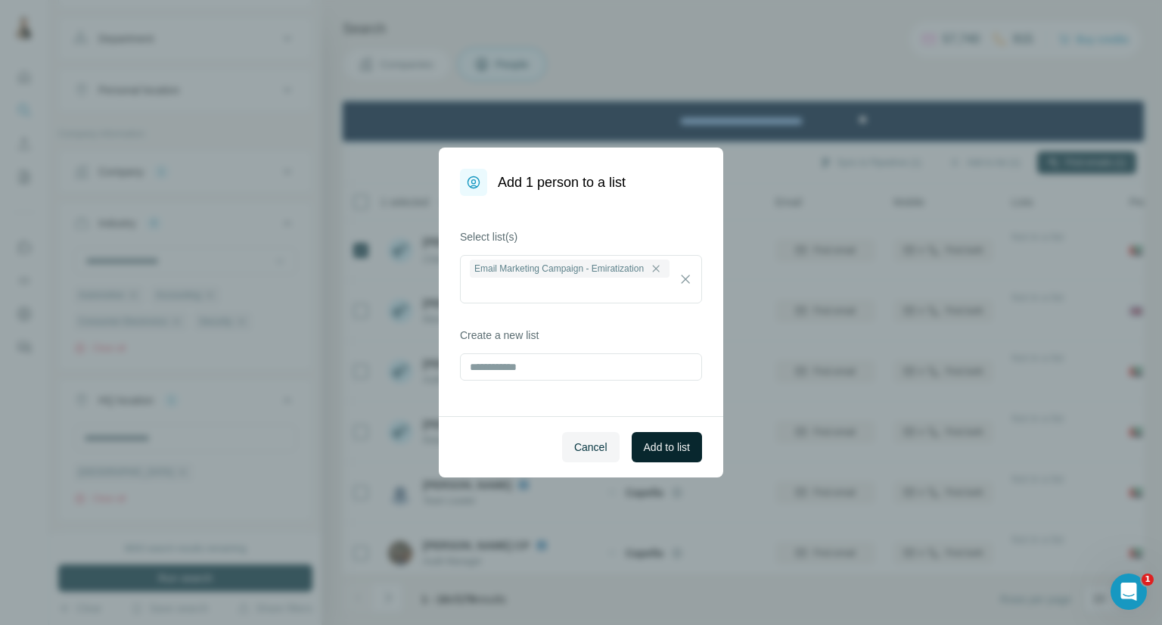
click at [663, 455] on button "Add to list" at bounding box center [667, 447] width 70 height 30
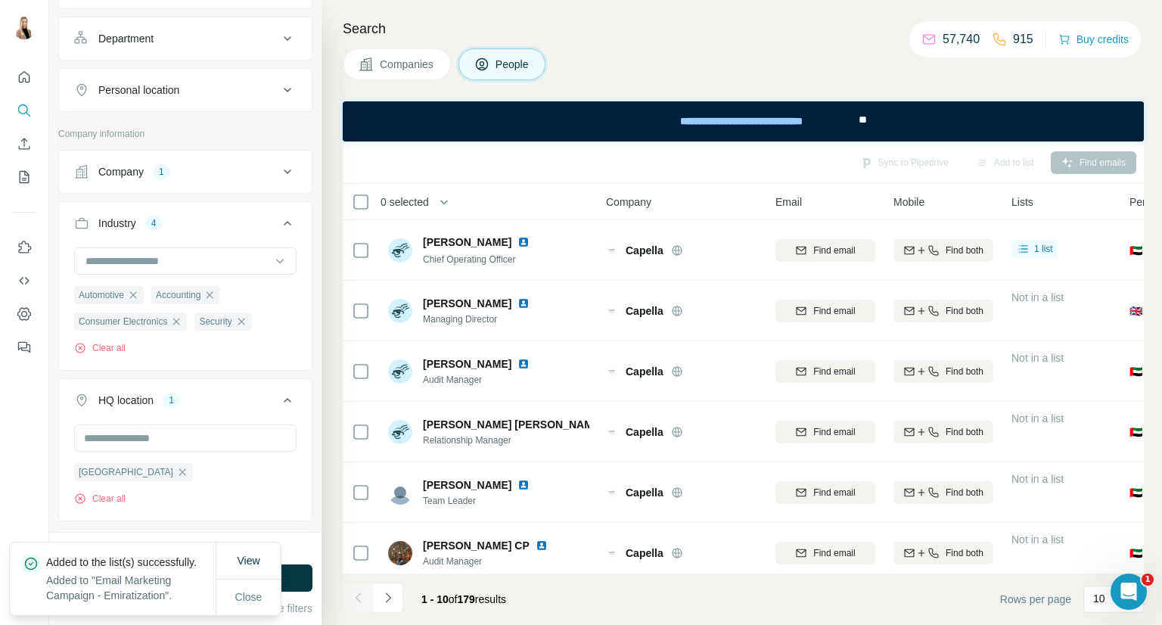
click at [406, 67] on span "Companies" at bounding box center [407, 64] width 55 height 15
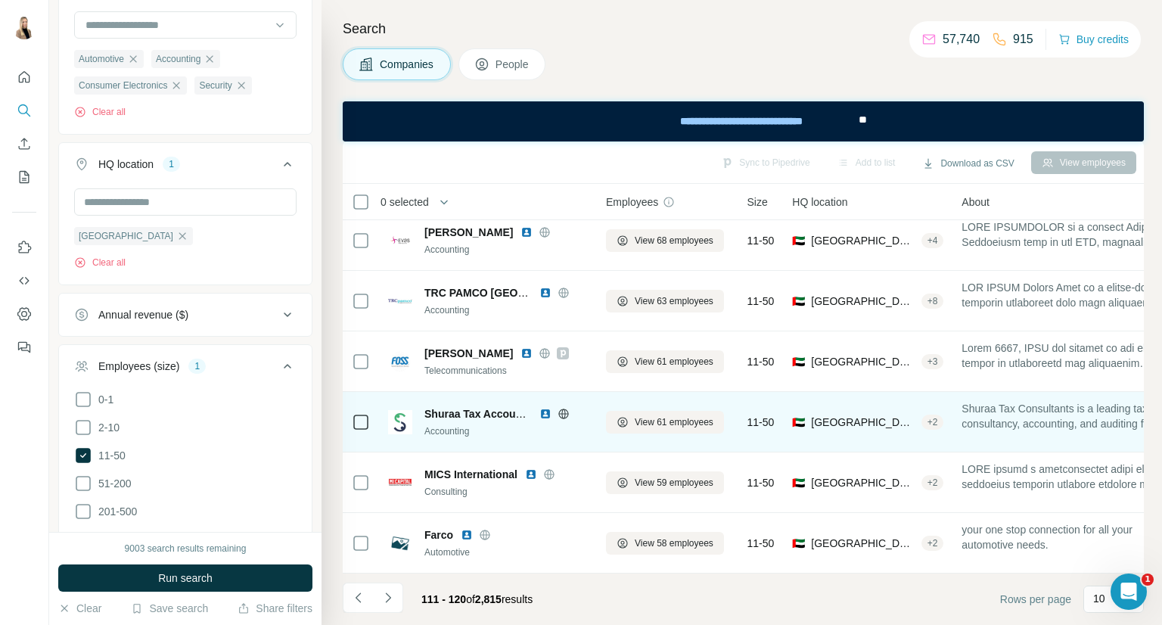
scroll to position [260, 0]
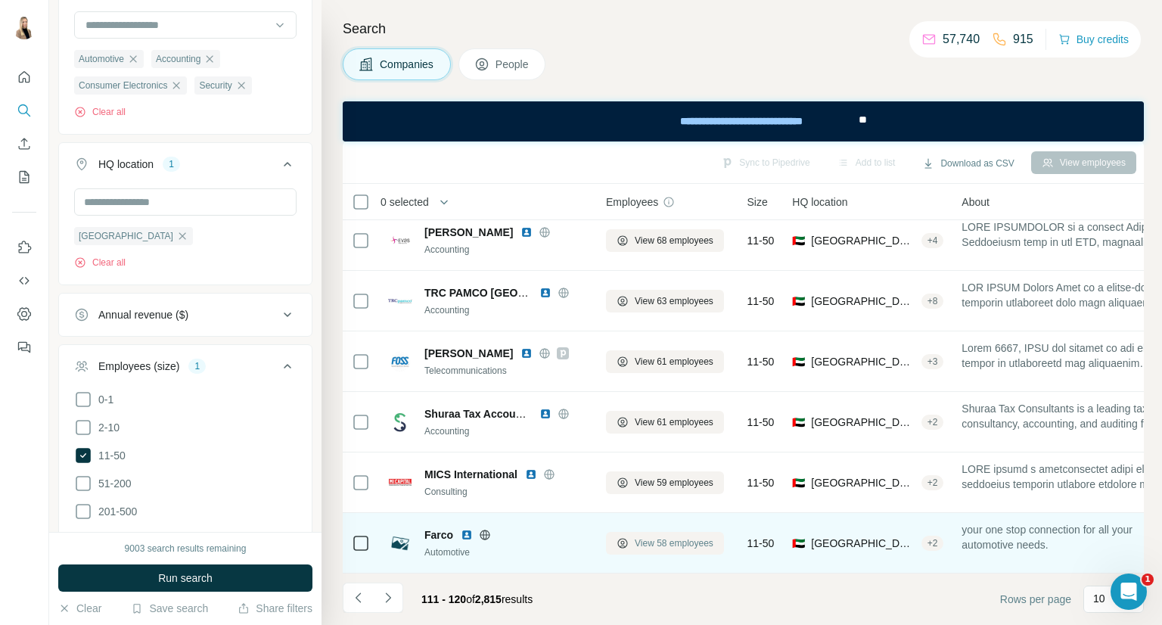
click at [675, 539] on span "View 58 employees" at bounding box center [674, 543] width 79 height 14
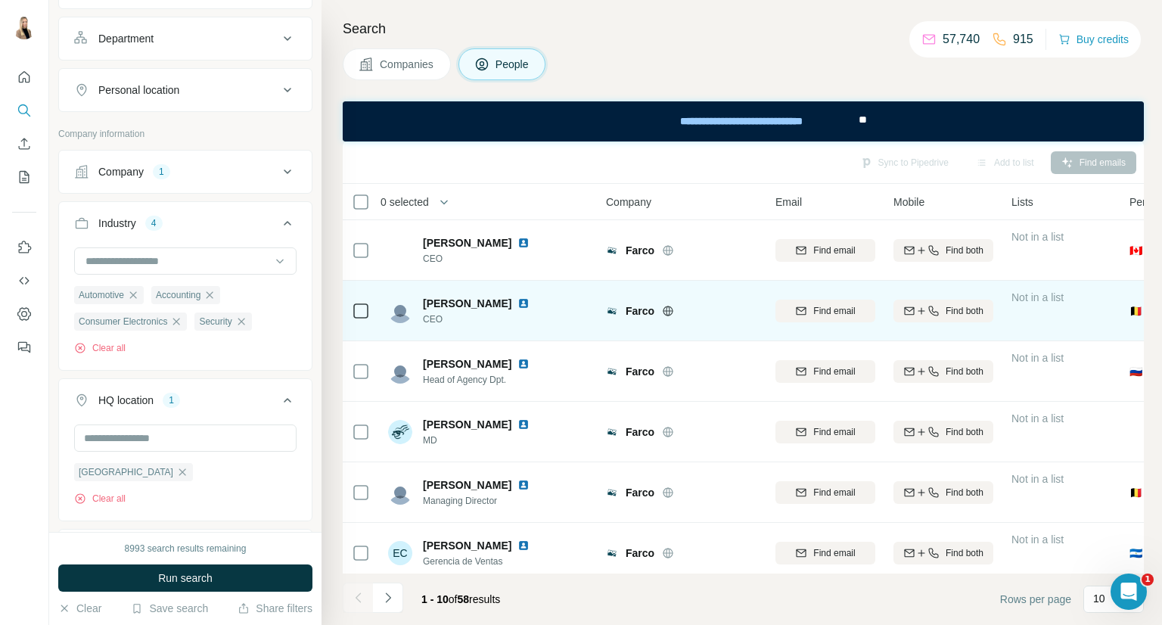
scroll to position [252, 0]
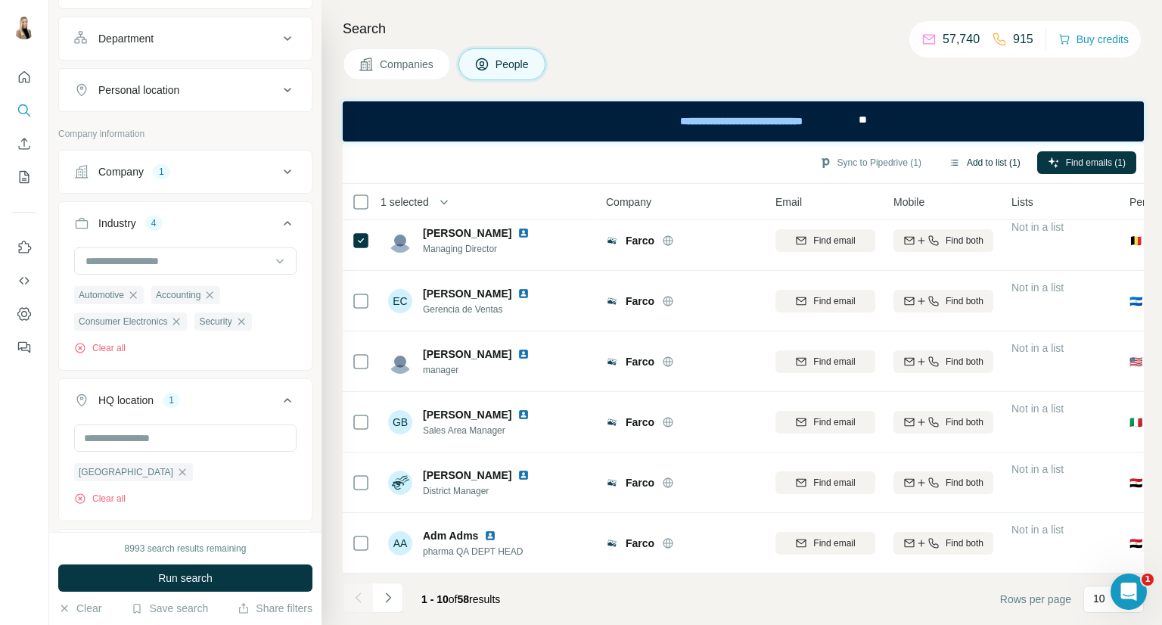
click at [978, 152] on button "Add to list (1)" at bounding box center [984, 162] width 93 height 23
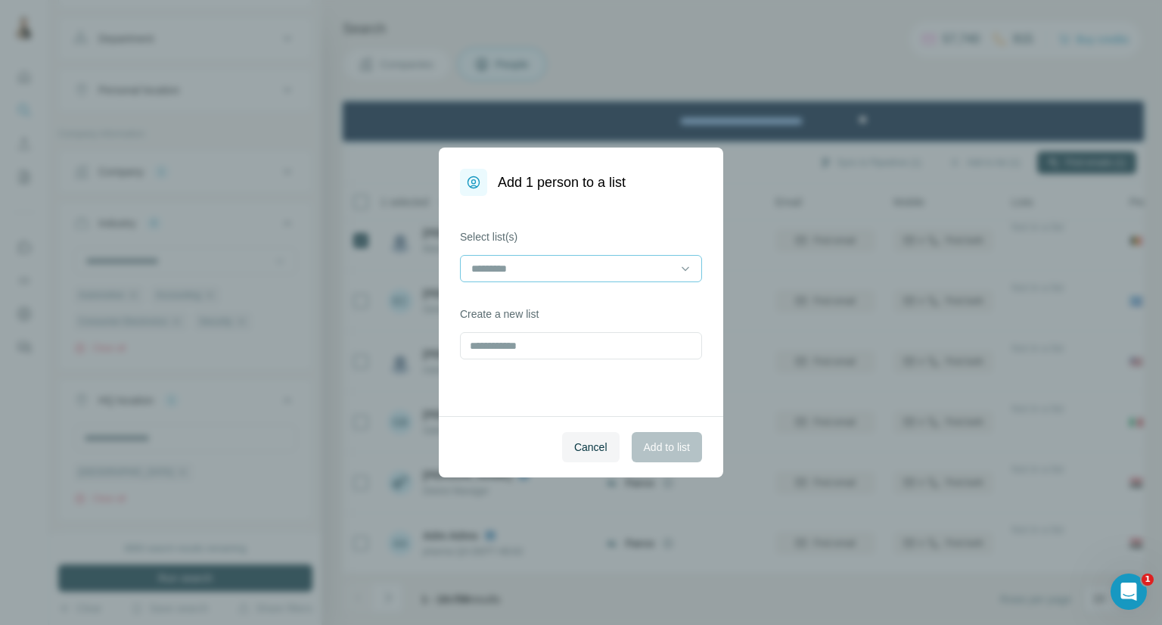
click at [648, 275] on input at bounding box center [572, 268] width 204 height 17
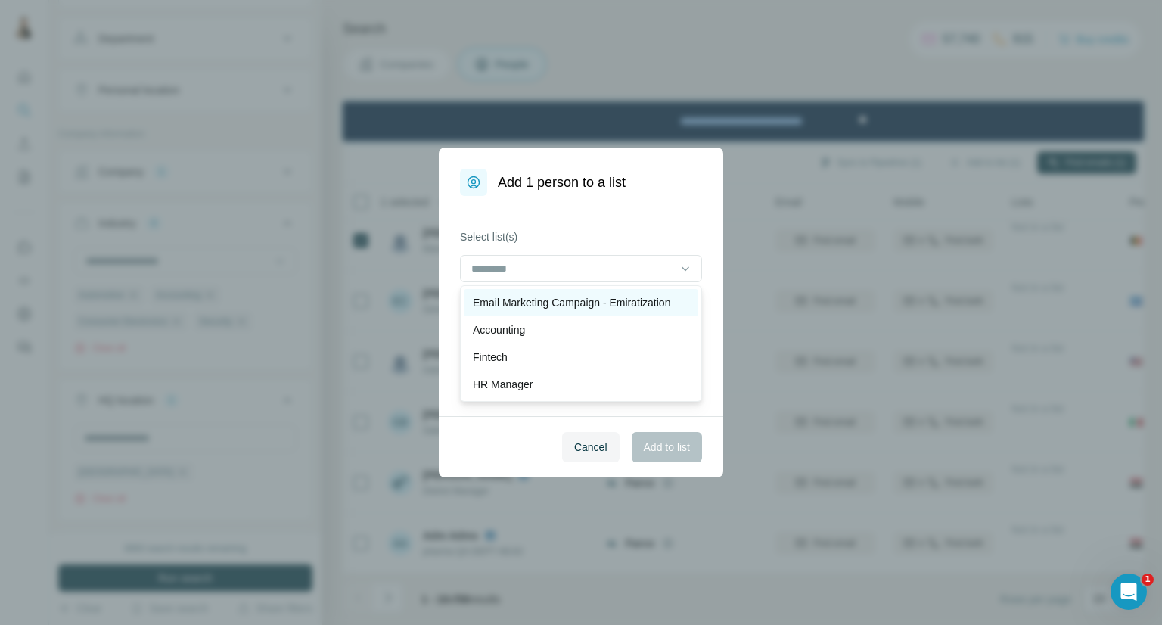
click at [623, 306] on p "Email Marketing Campaign - Emiratization" at bounding box center [571, 302] width 197 height 15
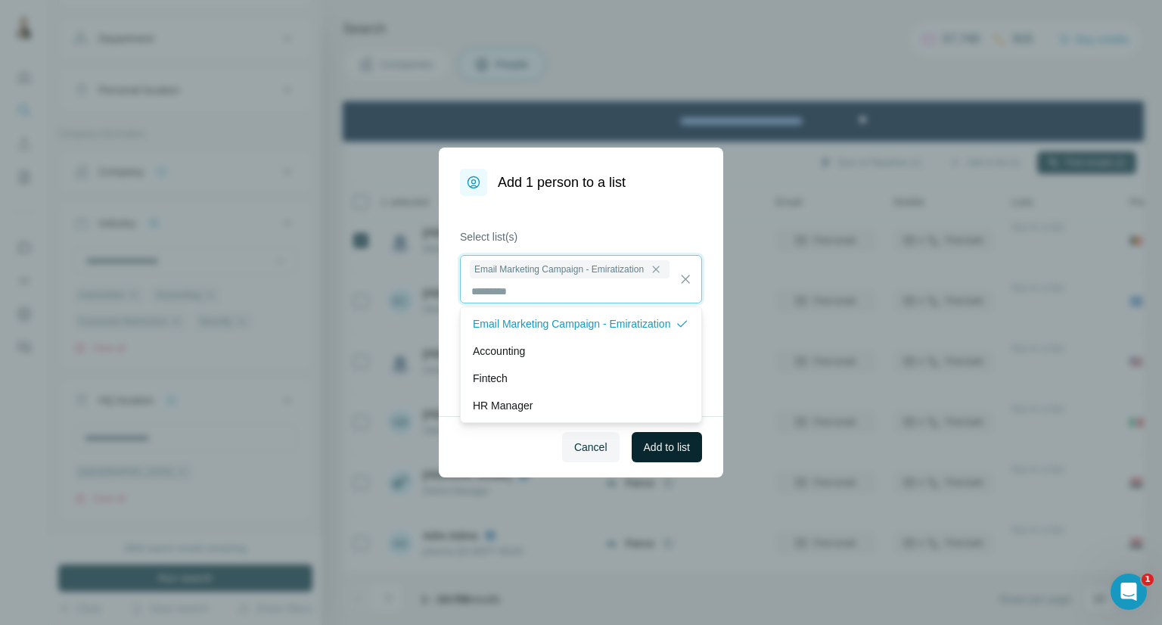
scroll to position [1, 0]
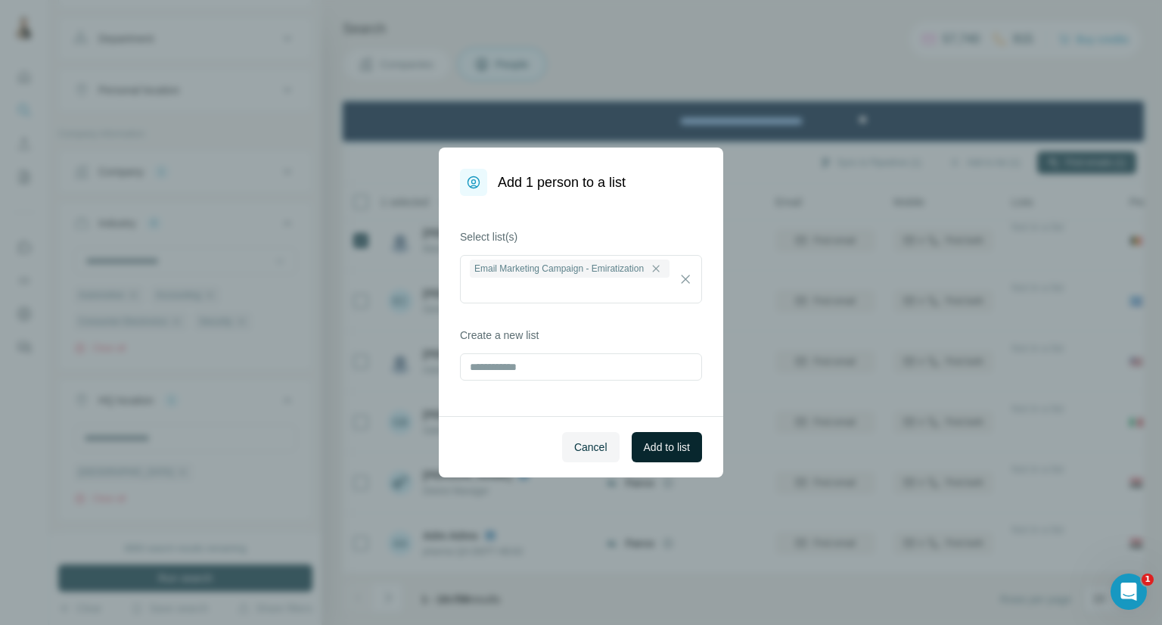
click at [663, 459] on button "Add to list" at bounding box center [667, 447] width 70 height 30
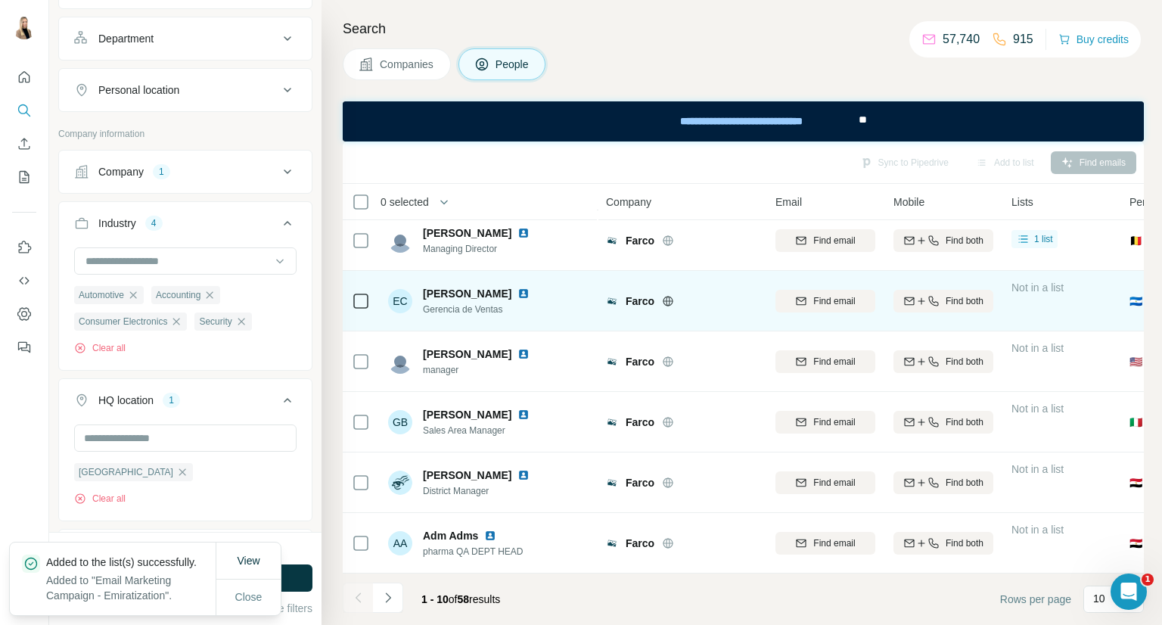
drag, startPoint x: 390, startPoint y: 57, endPoint x: 582, endPoint y: 282, distance: 296.3
click at [396, 58] on span "Companies" at bounding box center [407, 64] width 55 height 15
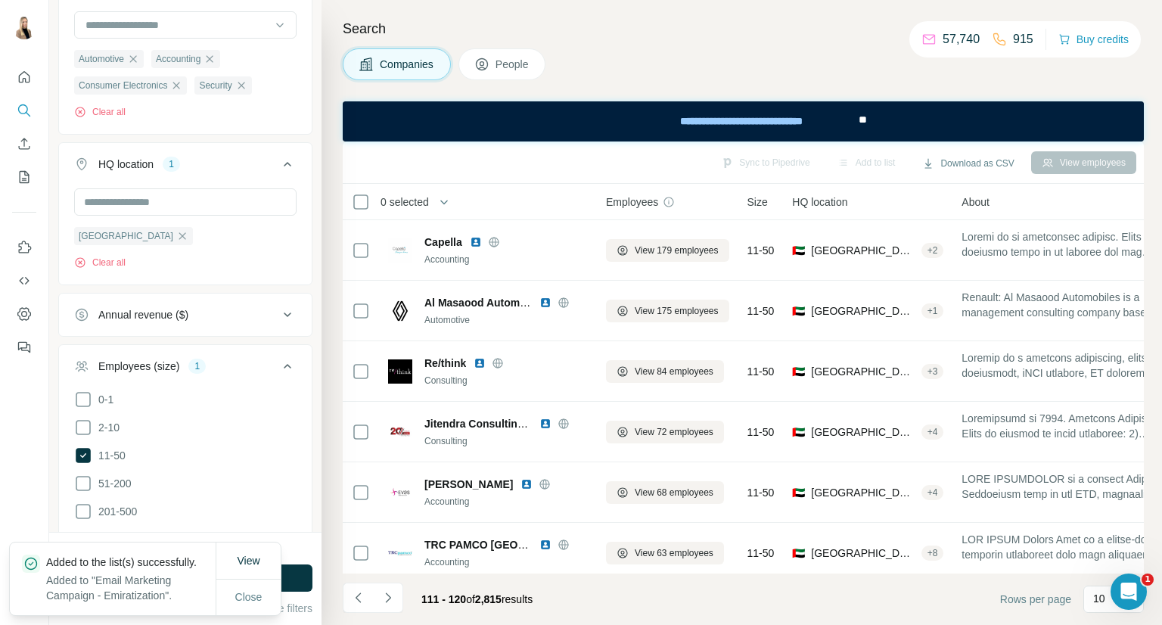
click at [388, 592] on icon "Navigate to next page" at bounding box center [388, 597] width 15 height 15
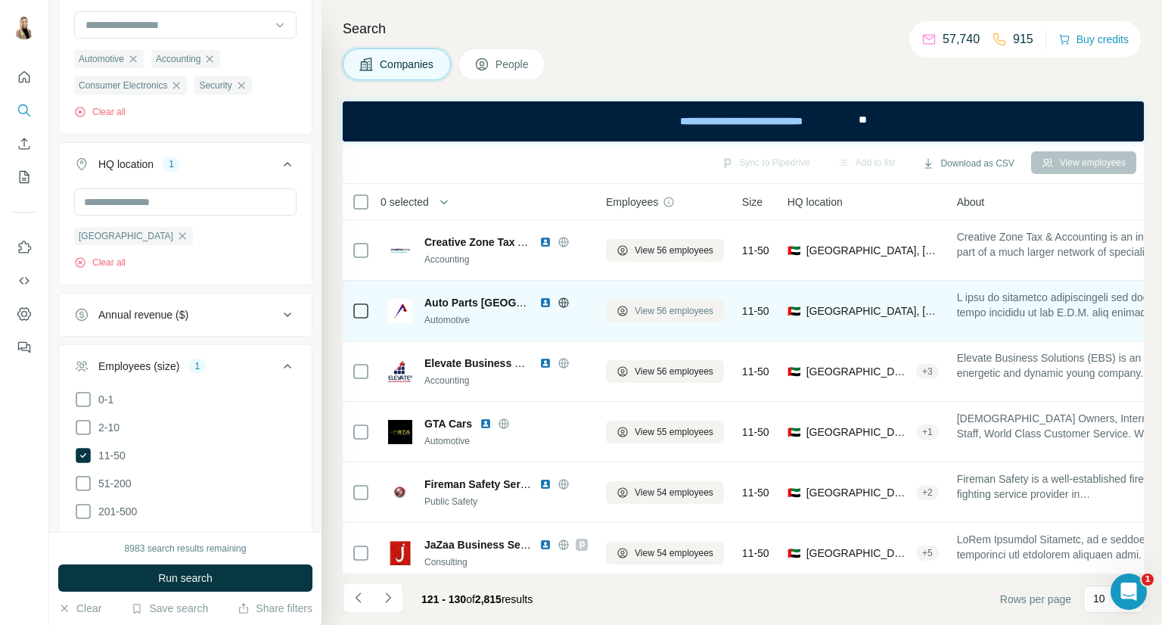
click at [702, 316] on span "View 56 employees" at bounding box center [674, 311] width 79 height 14
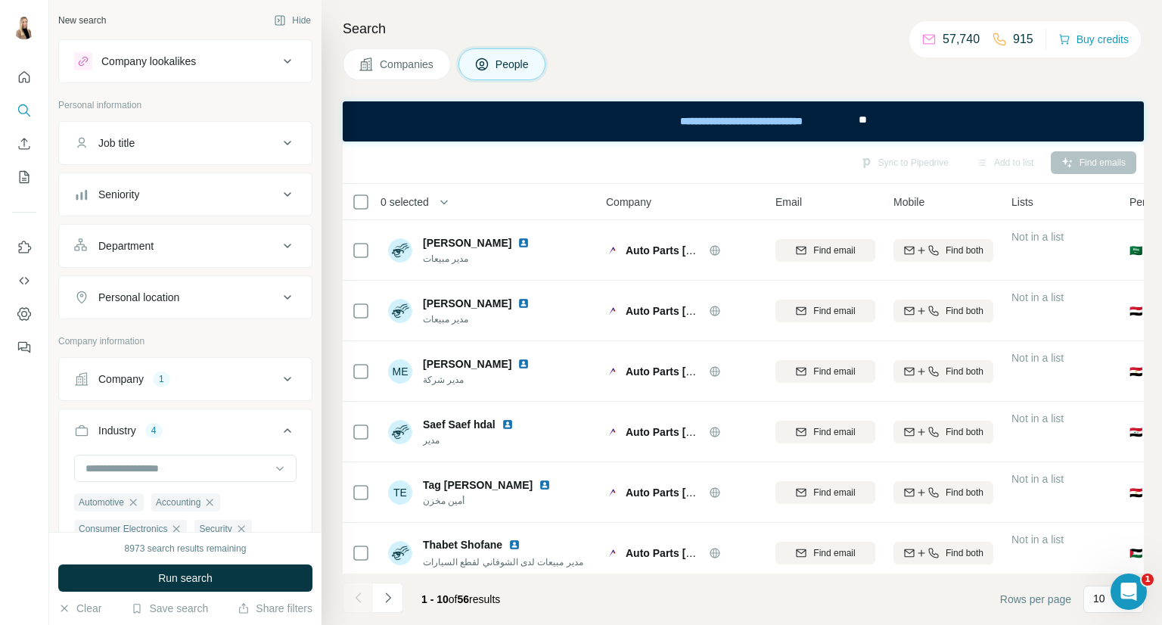
scroll to position [82, 0]
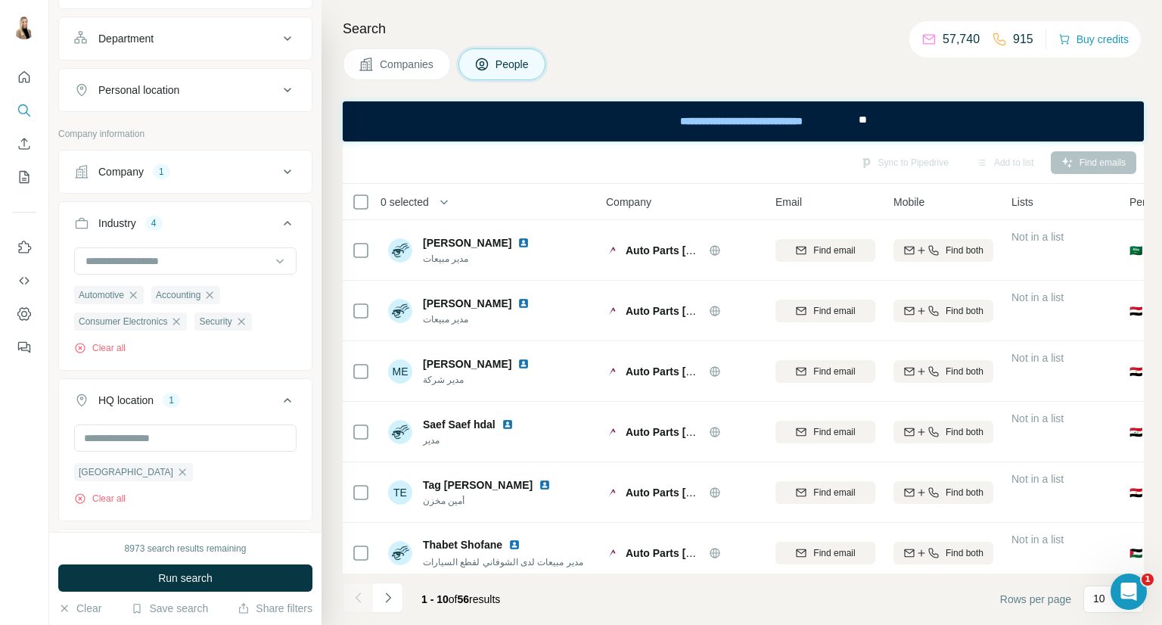
click at [403, 70] on span "Companies" at bounding box center [407, 64] width 55 height 15
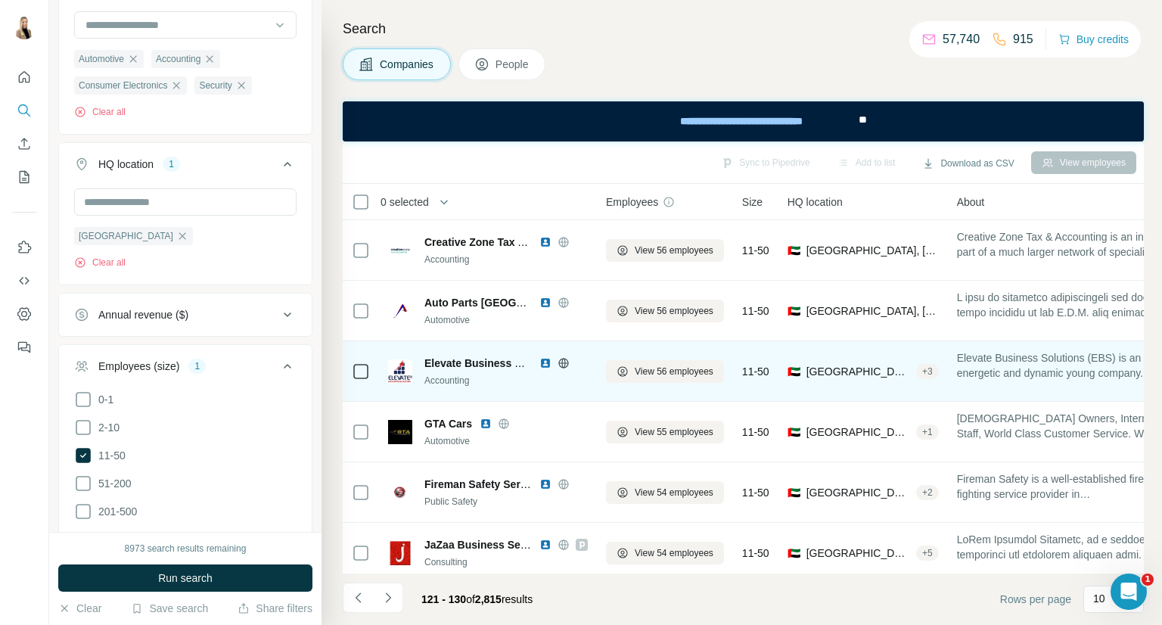
scroll to position [260, 0]
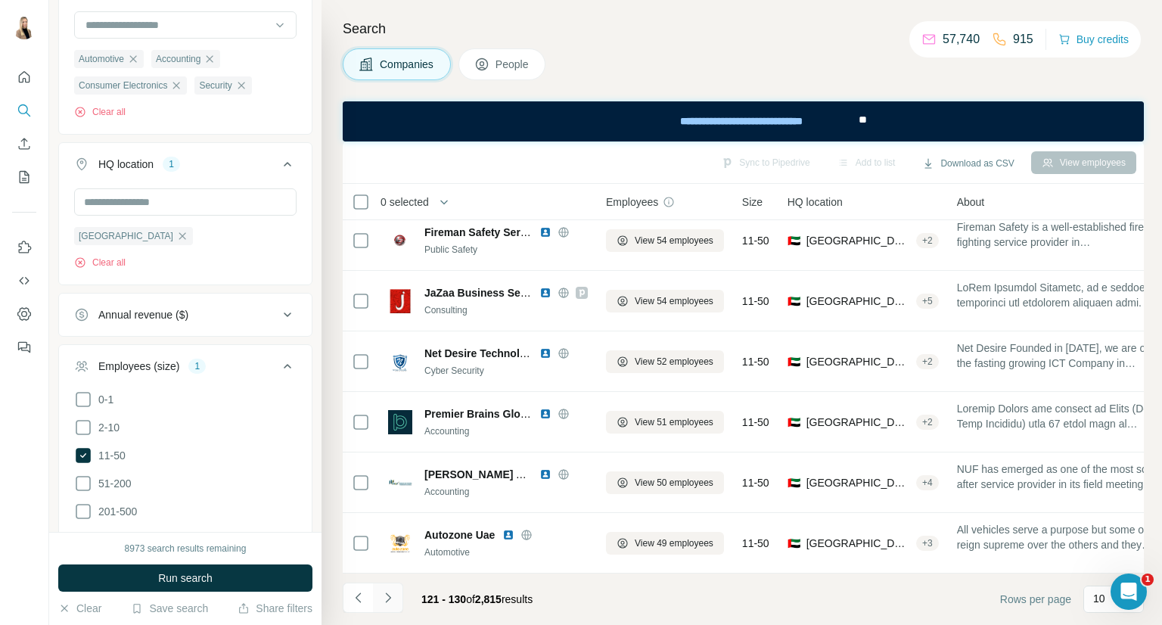
click at [386, 603] on icon "Navigate to next page" at bounding box center [388, 597] width 15 height 15
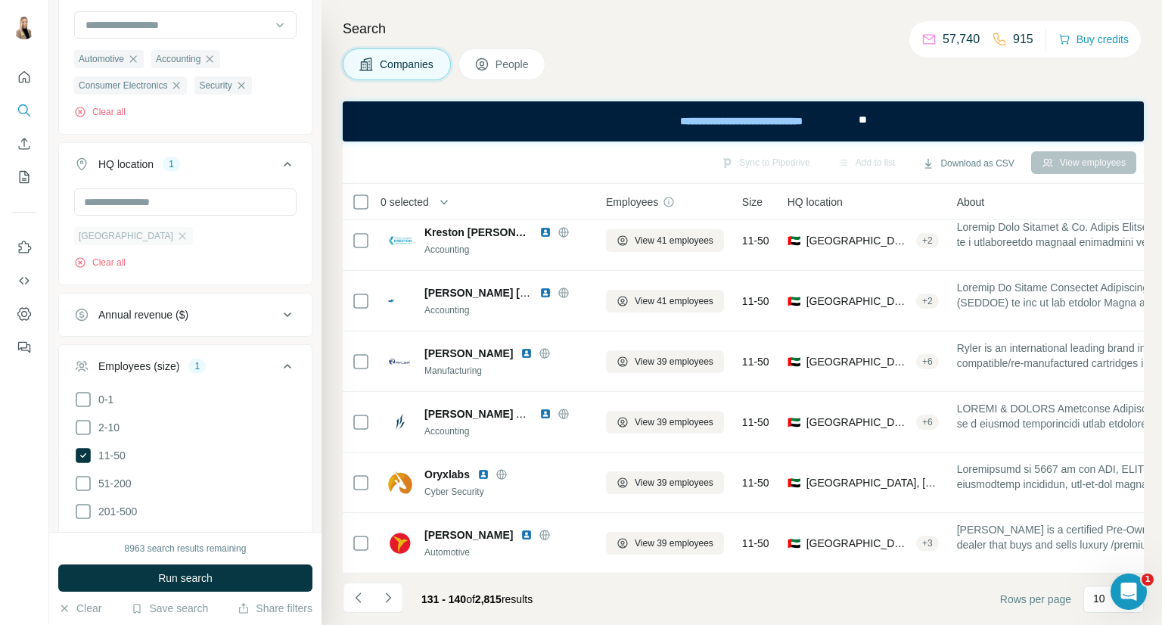
scroll to position [0, 0]
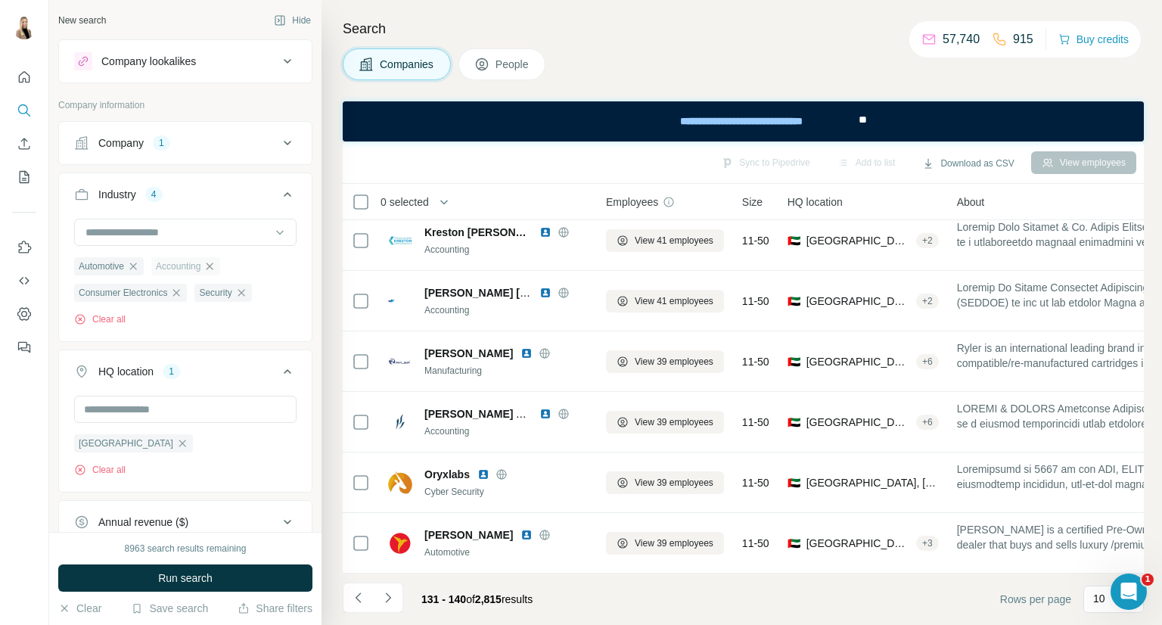
click at [216, 262] on icon "button" at bounding box center [210, 266] width 12 height 12
click at [139, 263] on icon "button" at bounding box center [133, 266] width 12 height 12
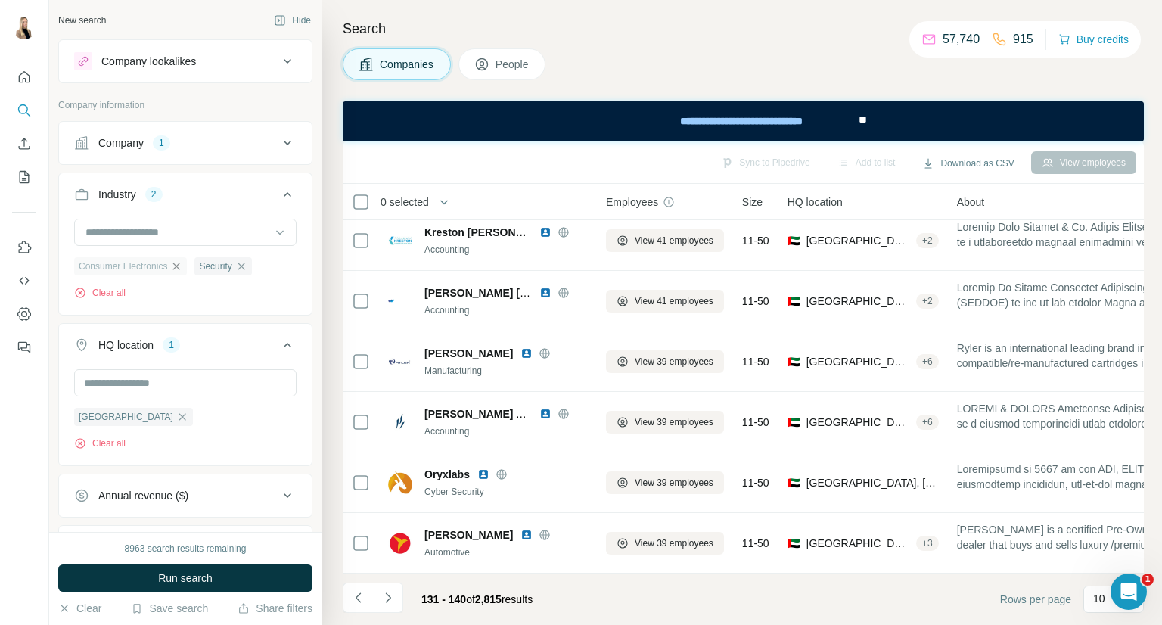
drag, startPoint x: 176, startPoint y: 266, endPoint x: 178, endPoint y: 173, distance: 93.8
click at [179, 264] on icon "button" at bounding box center [176, 266] width 12 height 12
